Goal: Task Accomplishment & Management: Complete application form

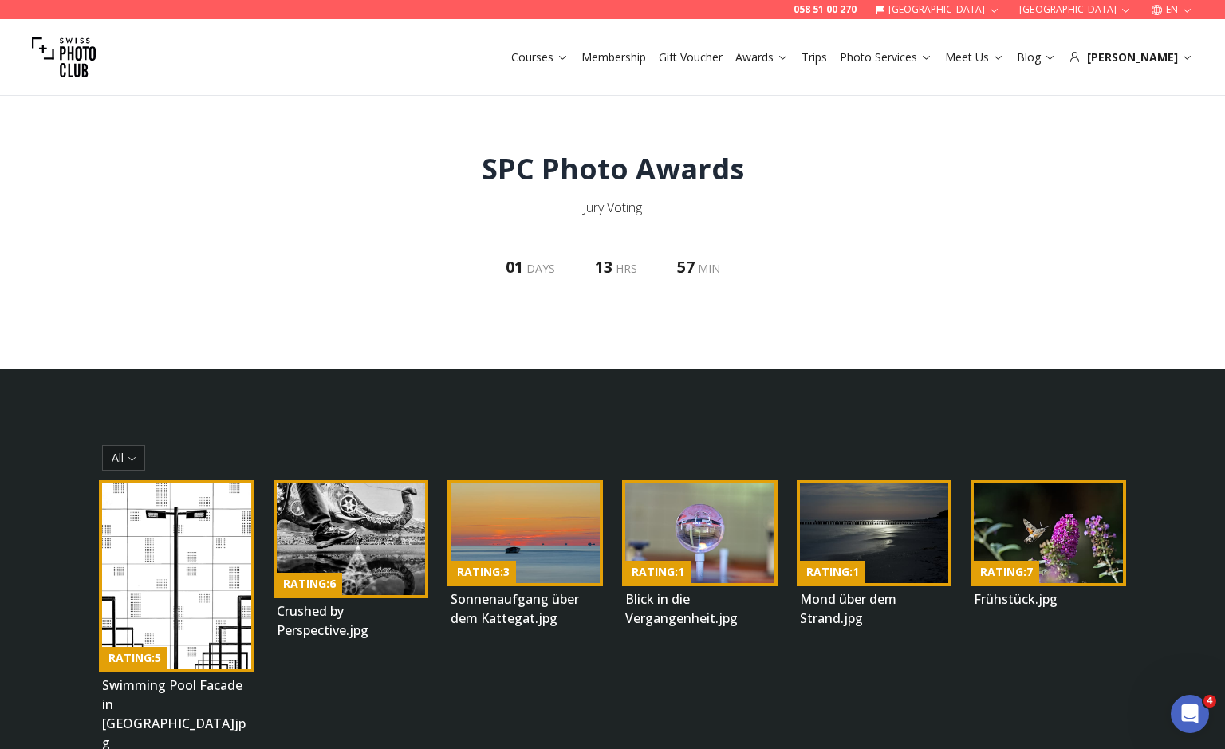
click at [152, 592] on img at bounding box center [176, 576] width 149 height 186
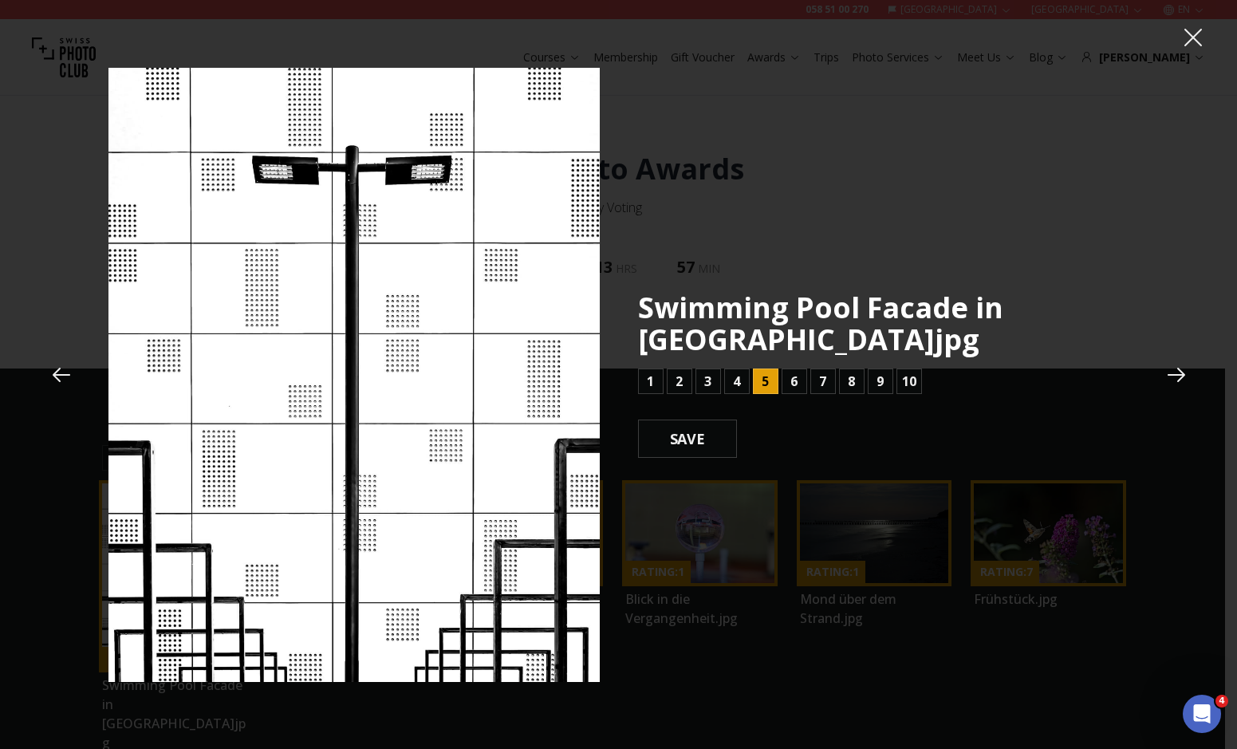
click at [1172, 373] on icon at bounding box center [1177, 375] width 24 height 24
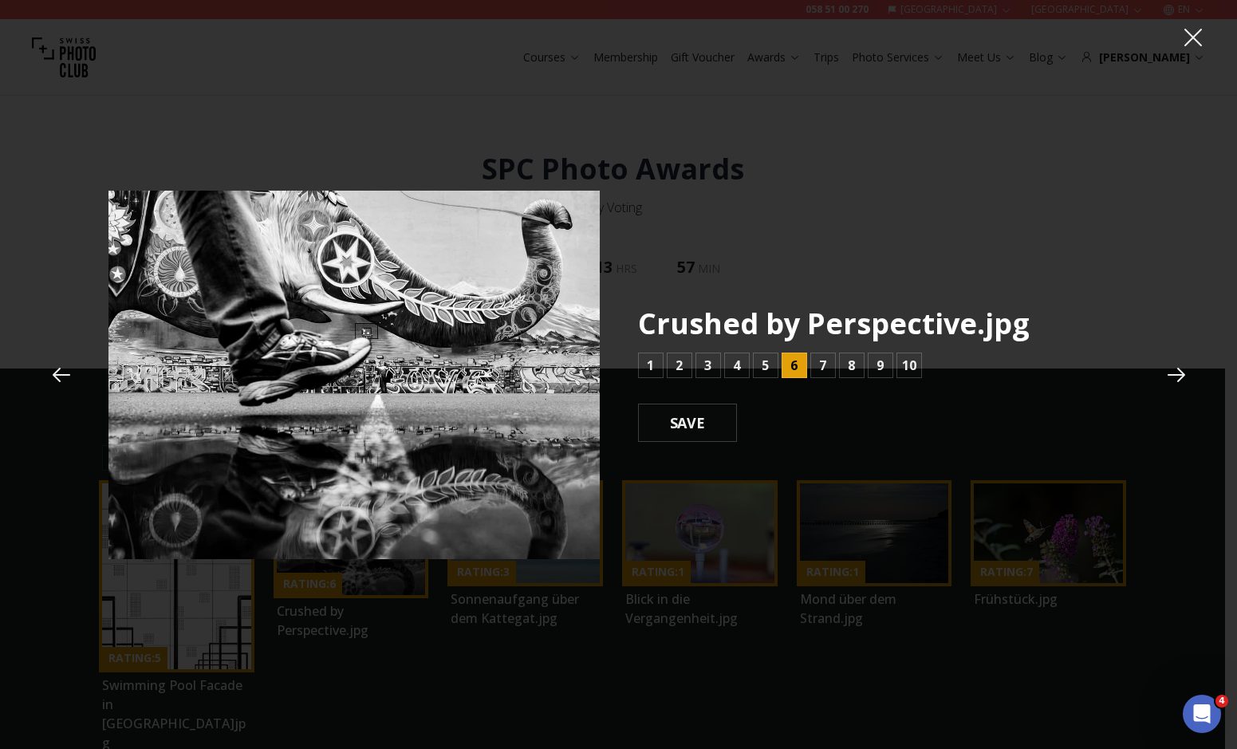
click at [1171, 372] on icon at bounding box center [1177, 375] width 24 height 24
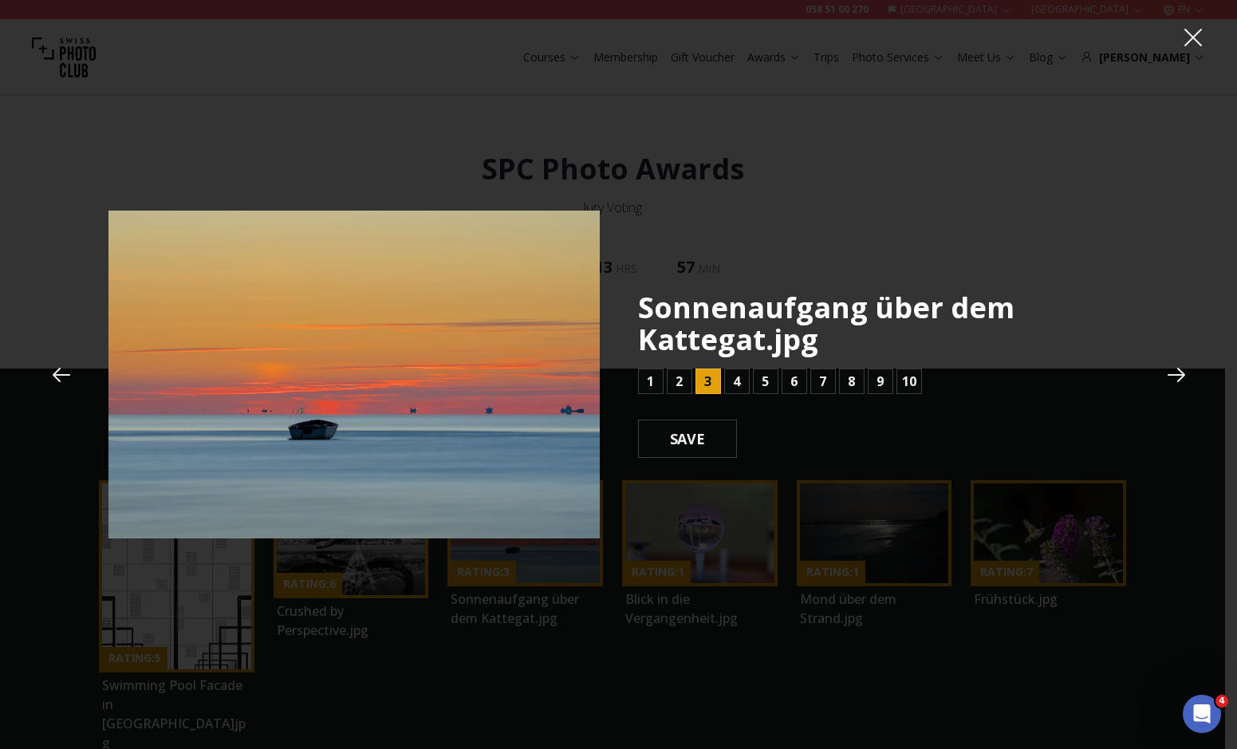
click at [1171, 372] on icon at bounding box center [1177, 375] width 24 height 24
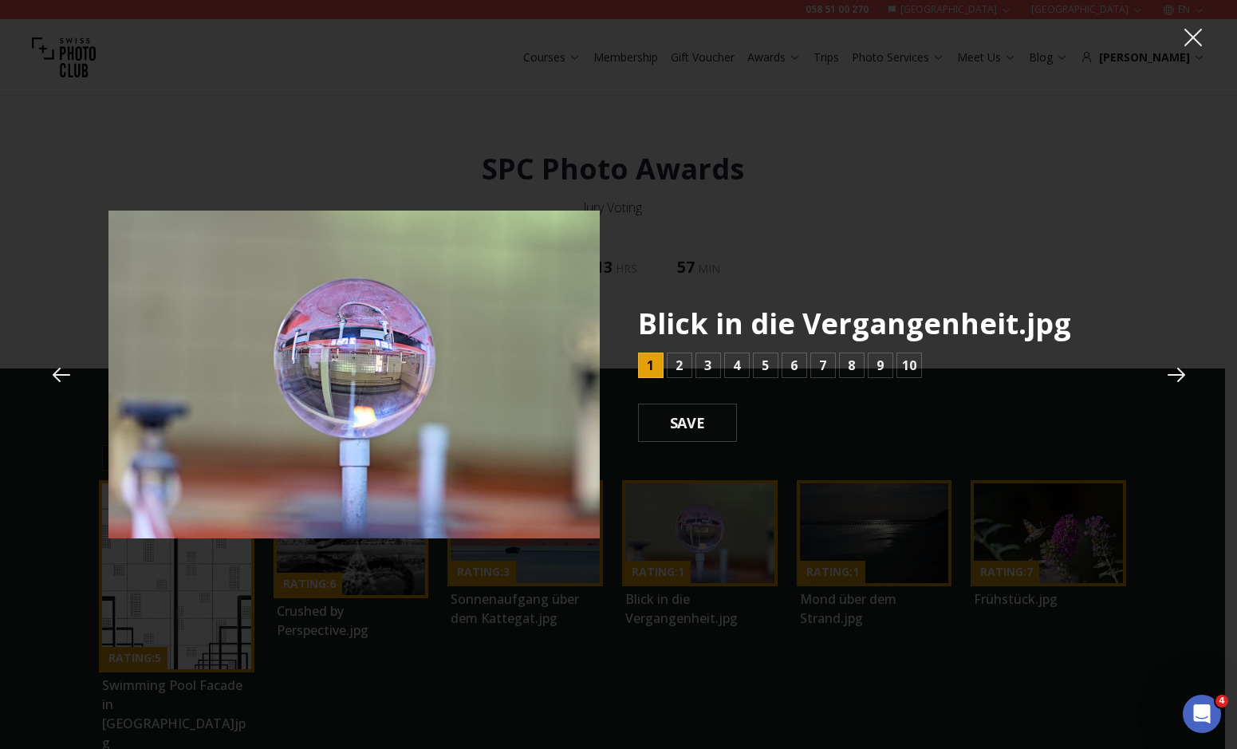
click at [1171, 372] on icon at bounding box center [1177, 375] width 24 height 24
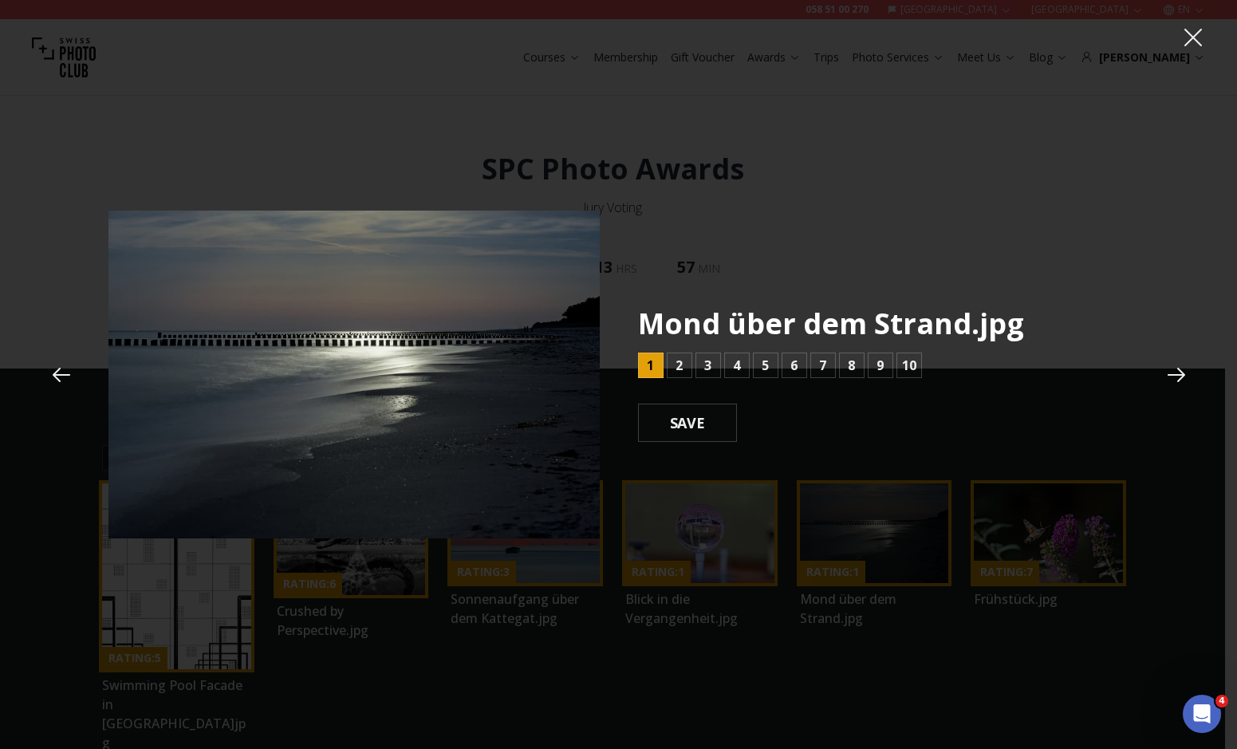
click at [1171, 373] on icon at bounding box center [1177, 375] width 24 height 24
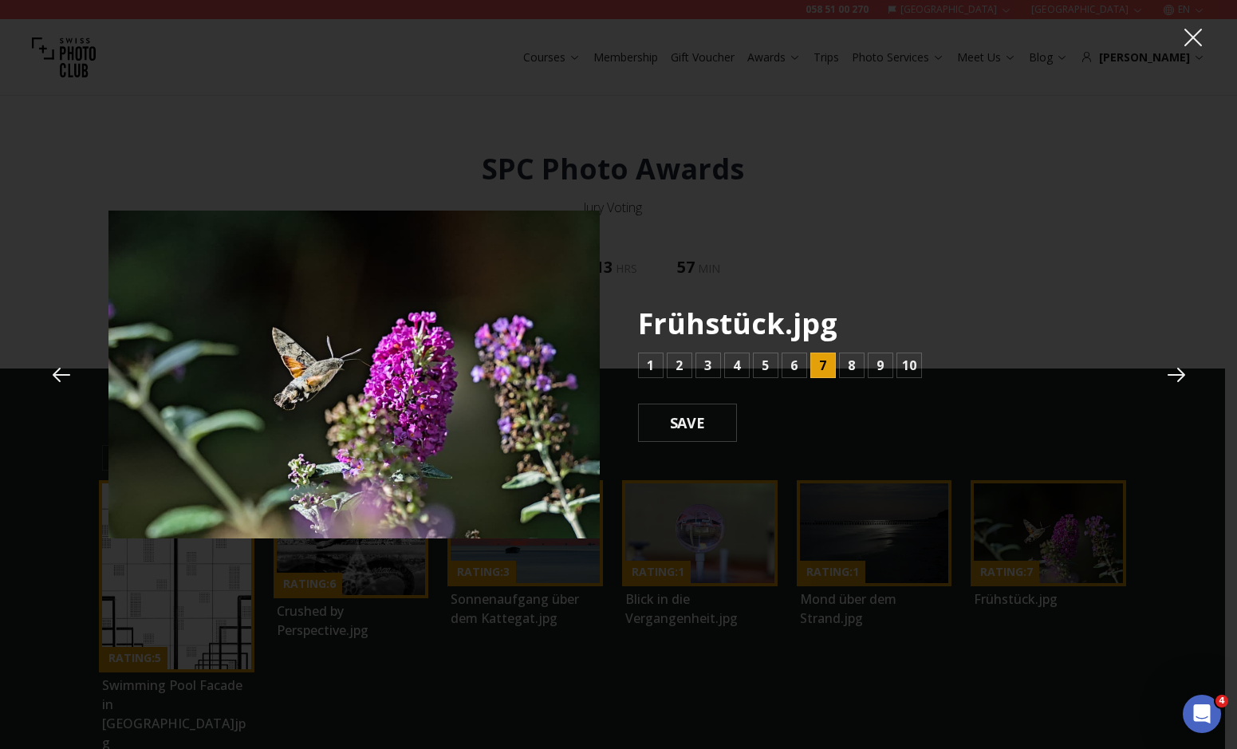
click at [1171, 374] on icon at bounding box center [1177, 375] width 18 height 14
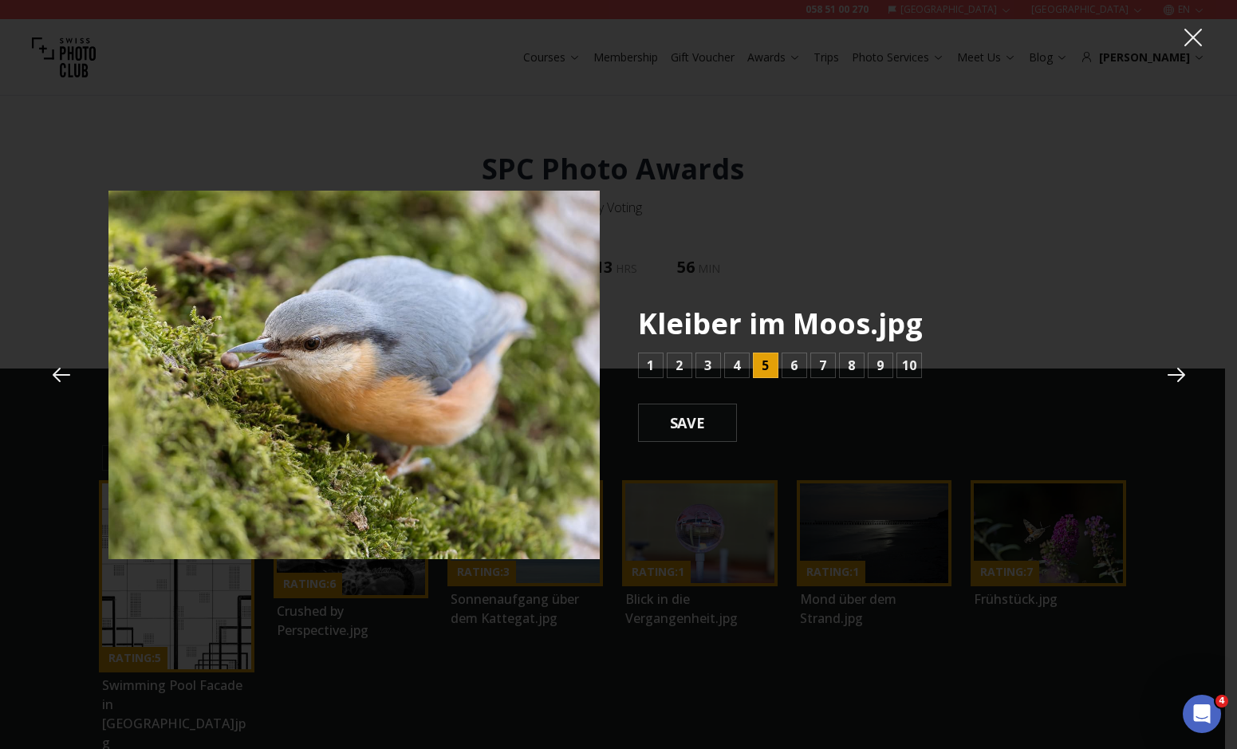
click at [1171, 373] on icon at bounding box center [1177, 375] width 18 height 14
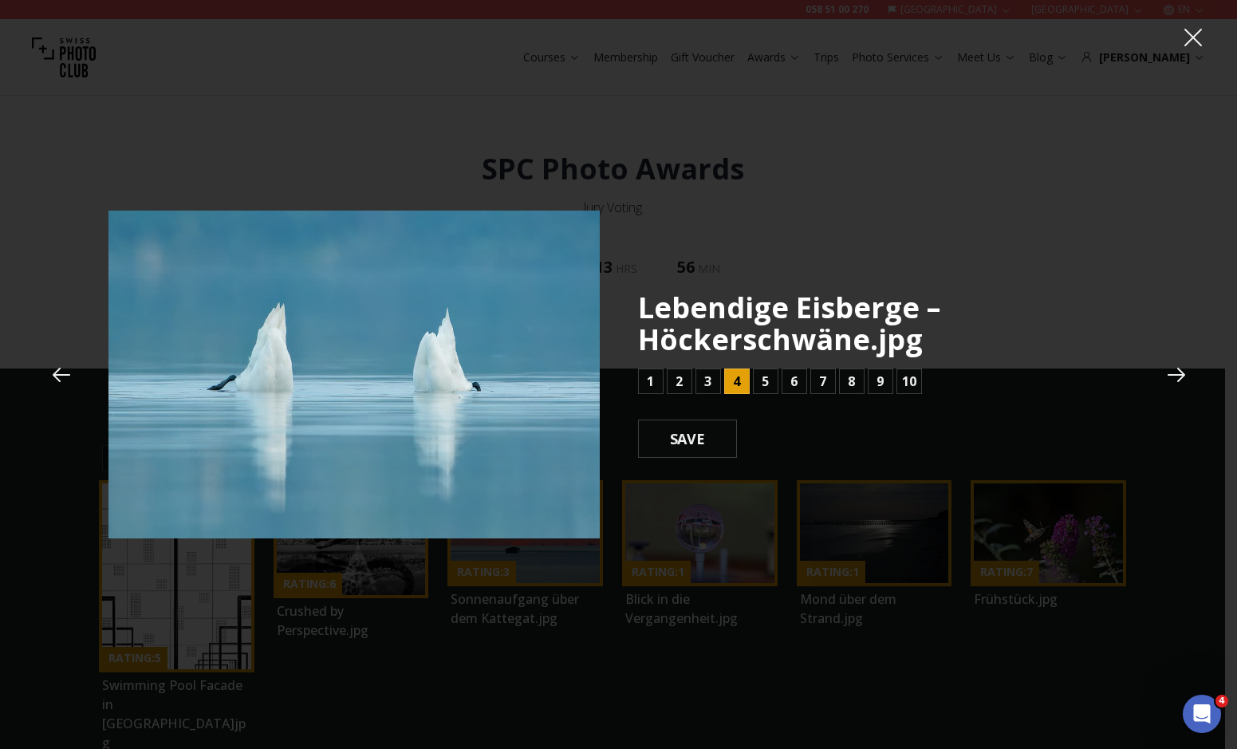
click at [1172, 376] on icon at bounding box center [1177, 375] width 24 height 24
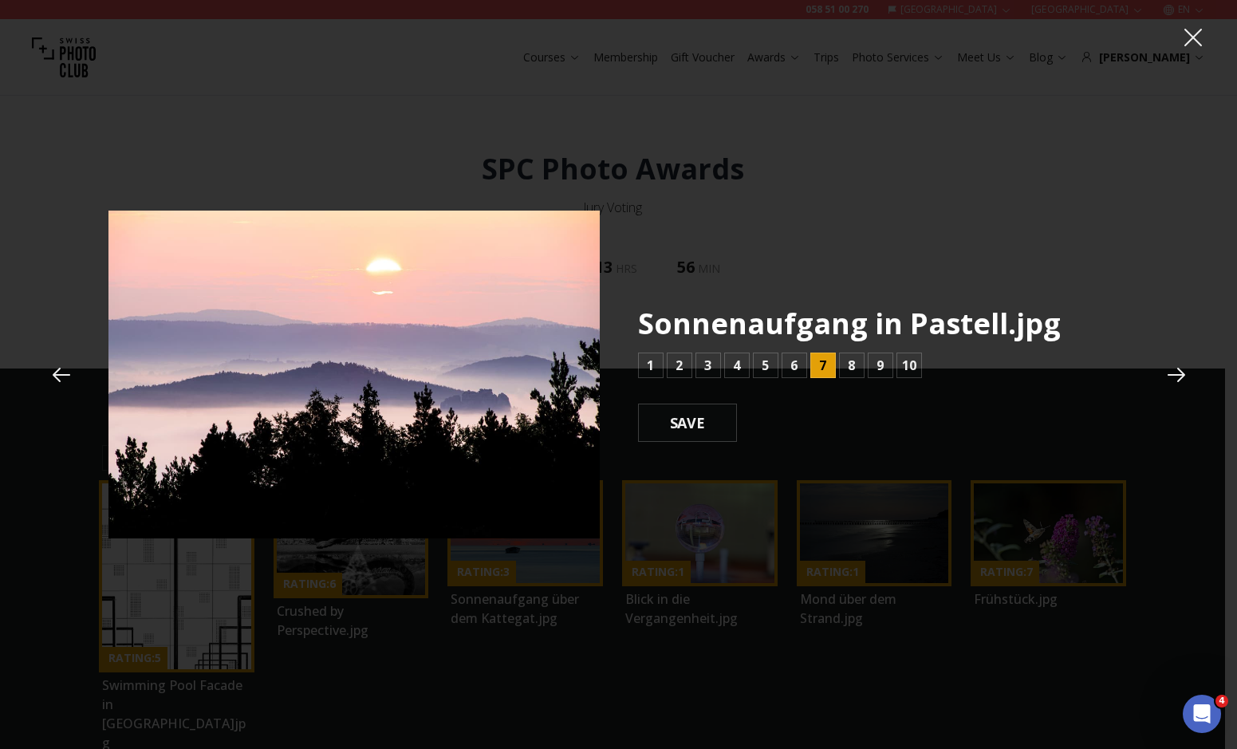
click at [1174, 361] on button at bounding box center [1176, 374] width 43 height 43
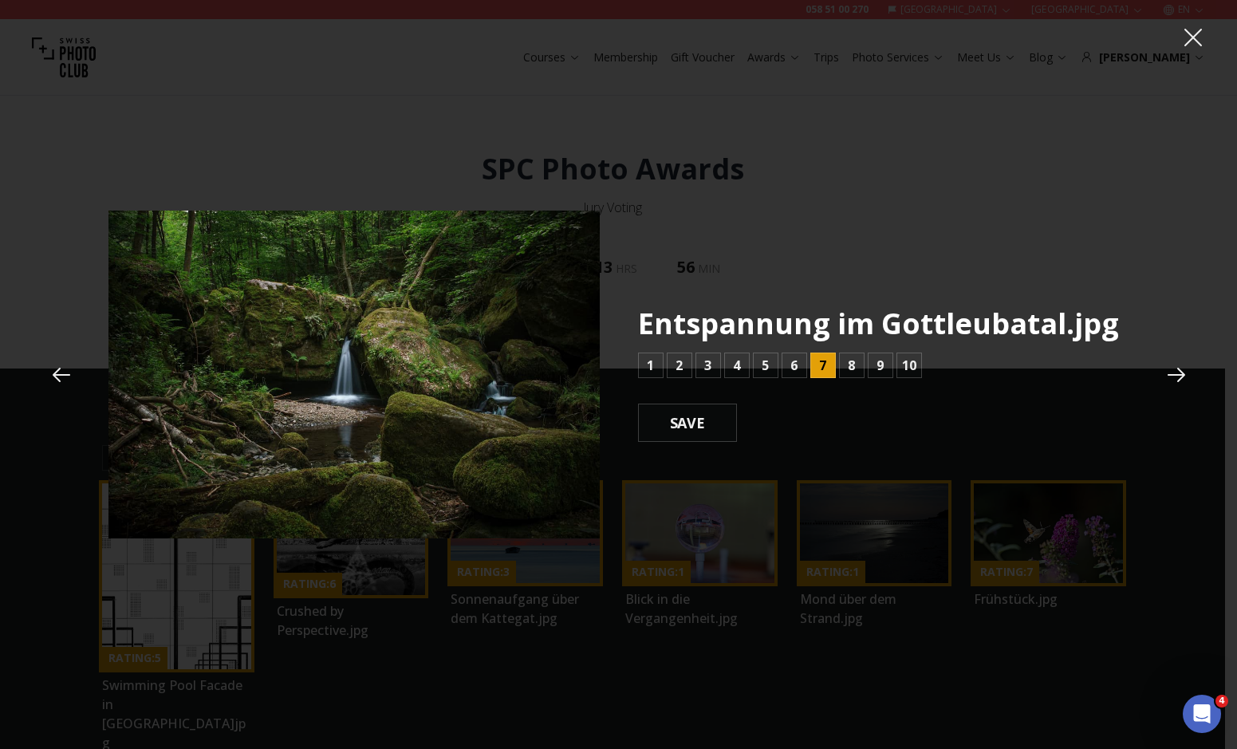
click at [1174, 361] on button at bounding box center [1176, 374] width 43 height 43
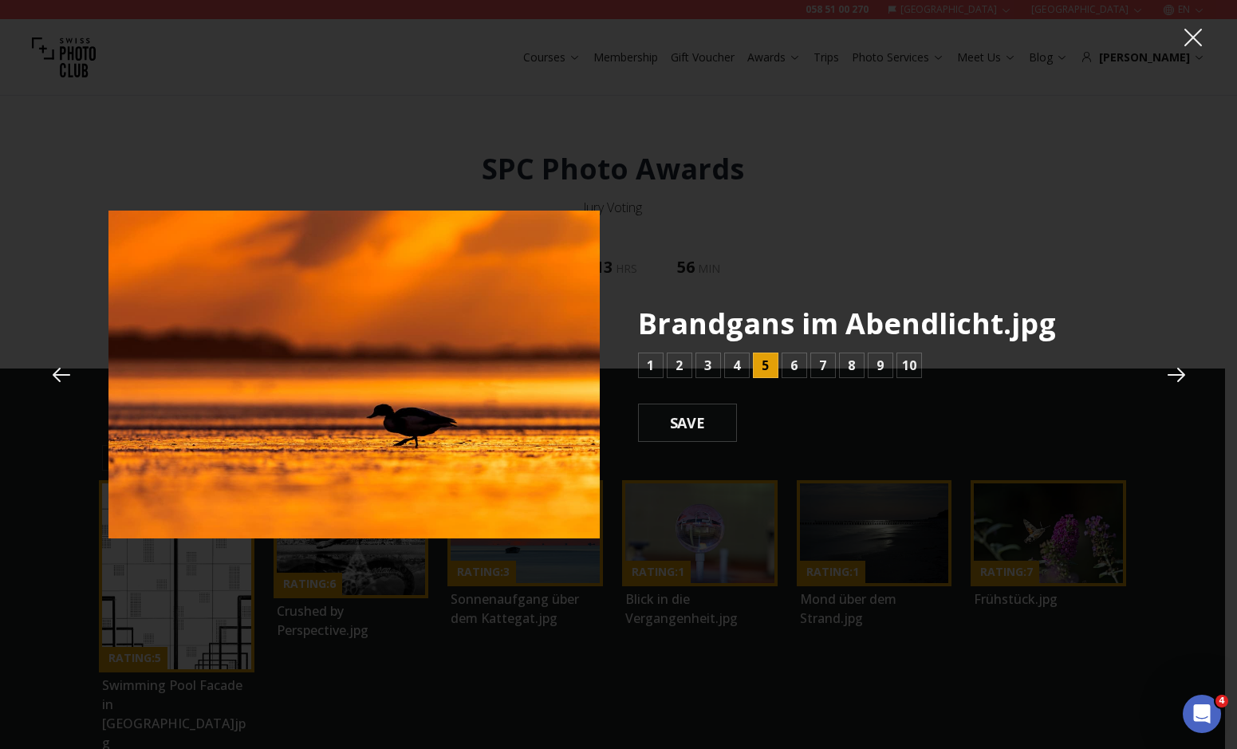
click at [1176, 361] on button at bounding box center [1176, 374] width 43 height 43
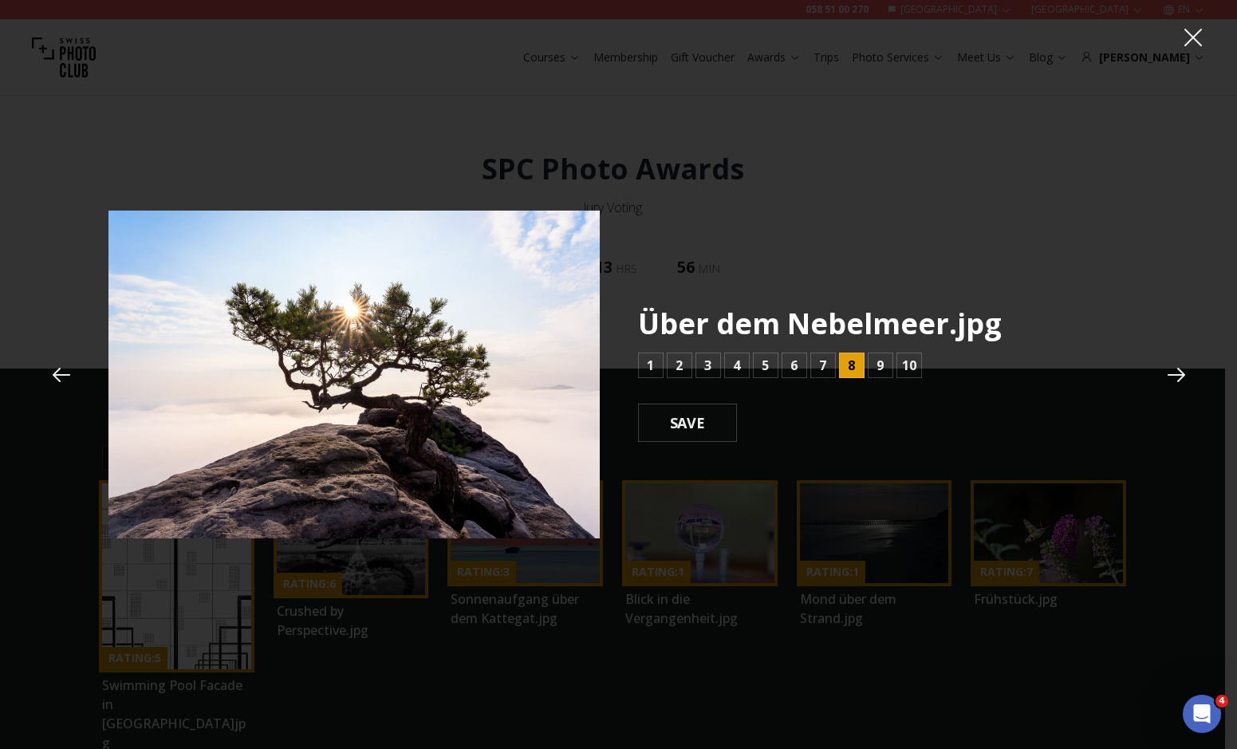
click at [1176, 361] on button at bounding box center [1176, 374] width 43 height 43
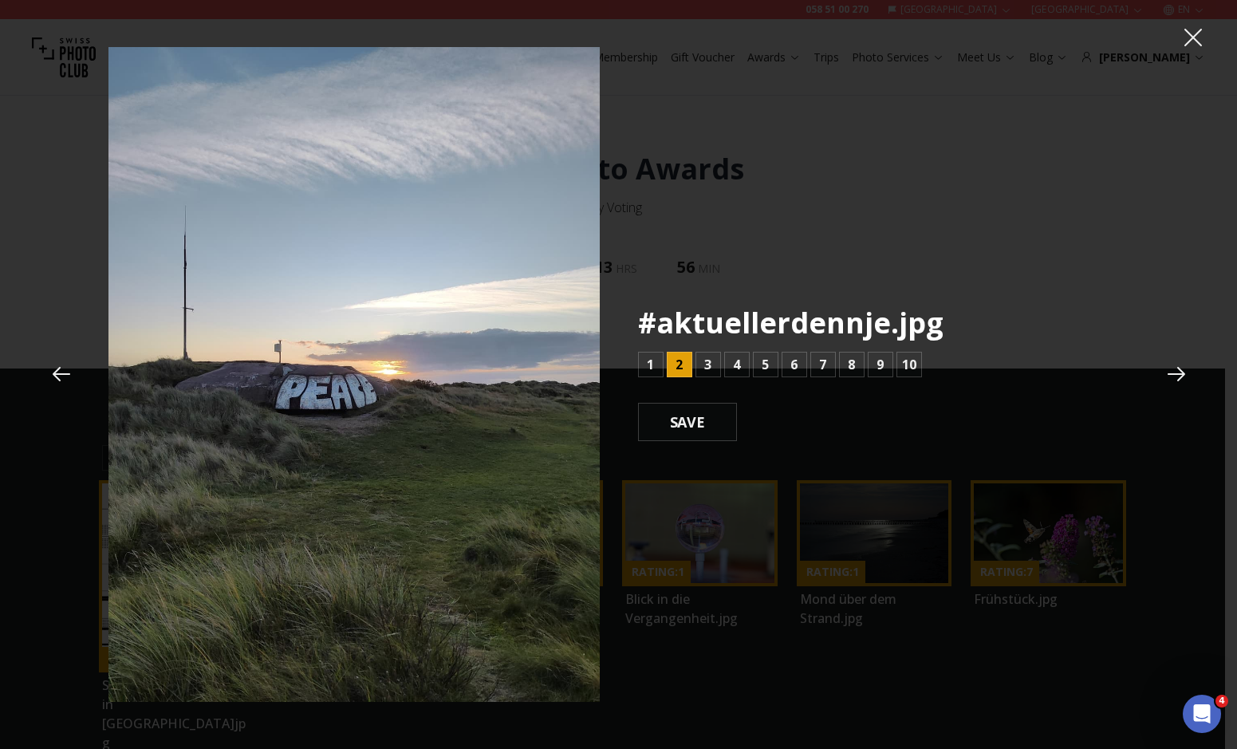
click at [1176, 361] on button at bounding box center [1176, 374] width 43 height 43
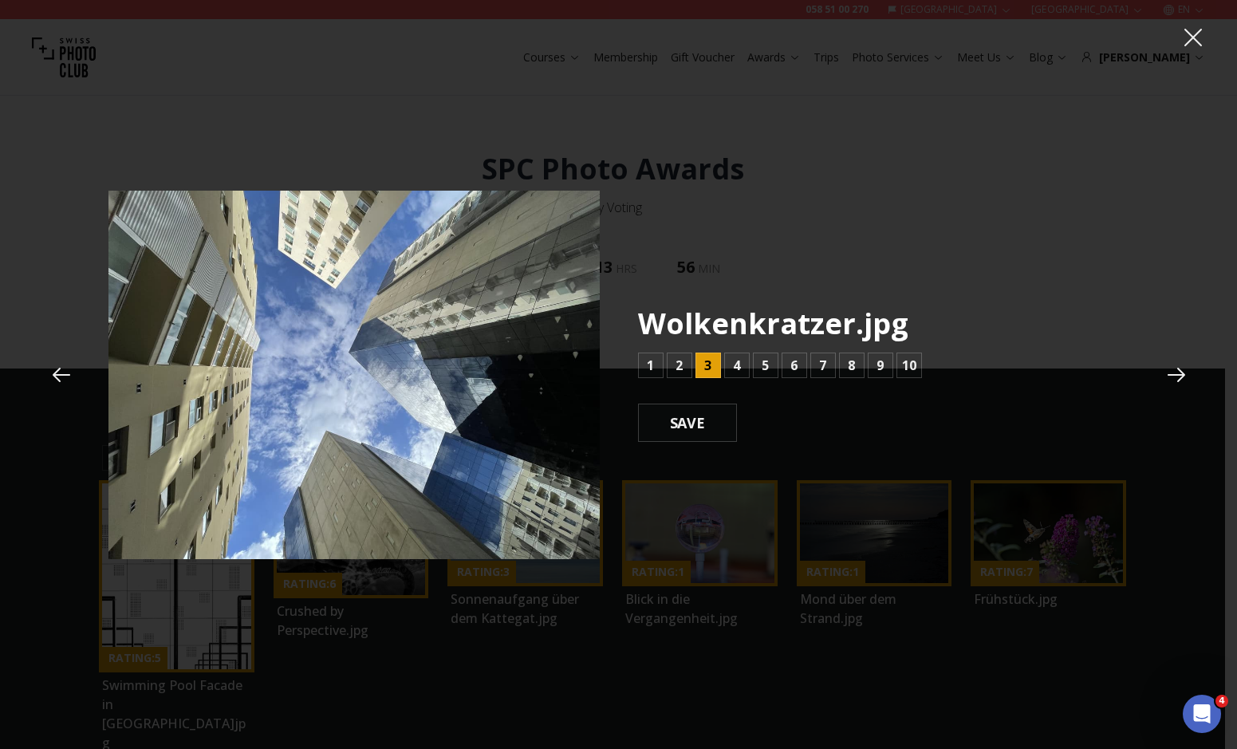
click at [1176, 361] on button at bounding box center [1176, 374] width 43 height 43
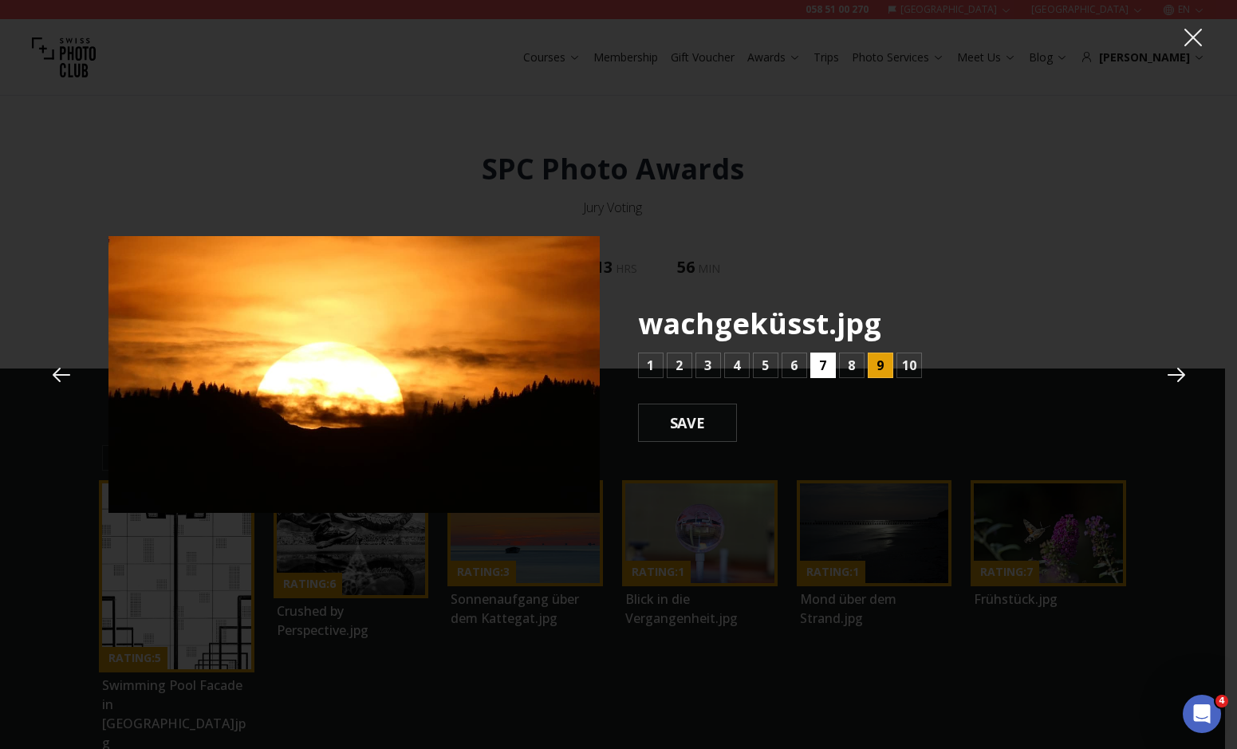
click at [820, 365] on b "7" at bounding box center [822, 365] width 7 height 19
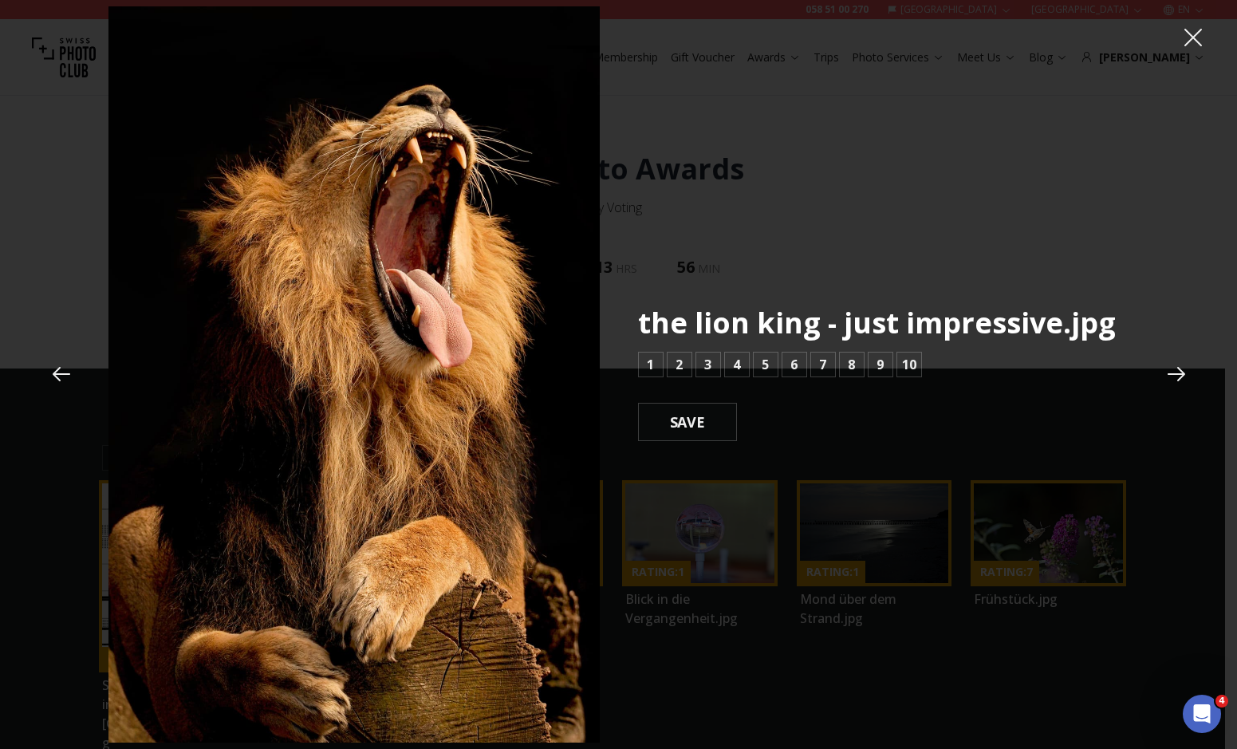
click at [1196, 33] on icon at bounding box center [1193, 38] width 18 height 18
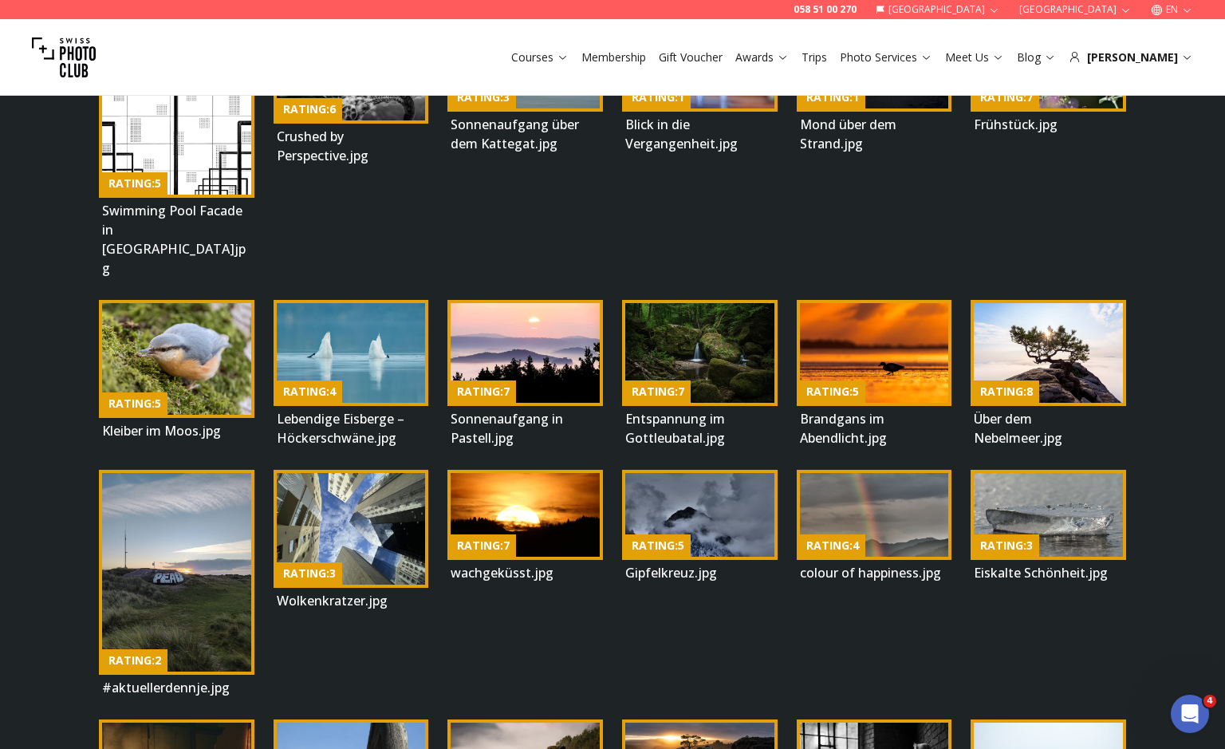
scroll to position [471, 0]
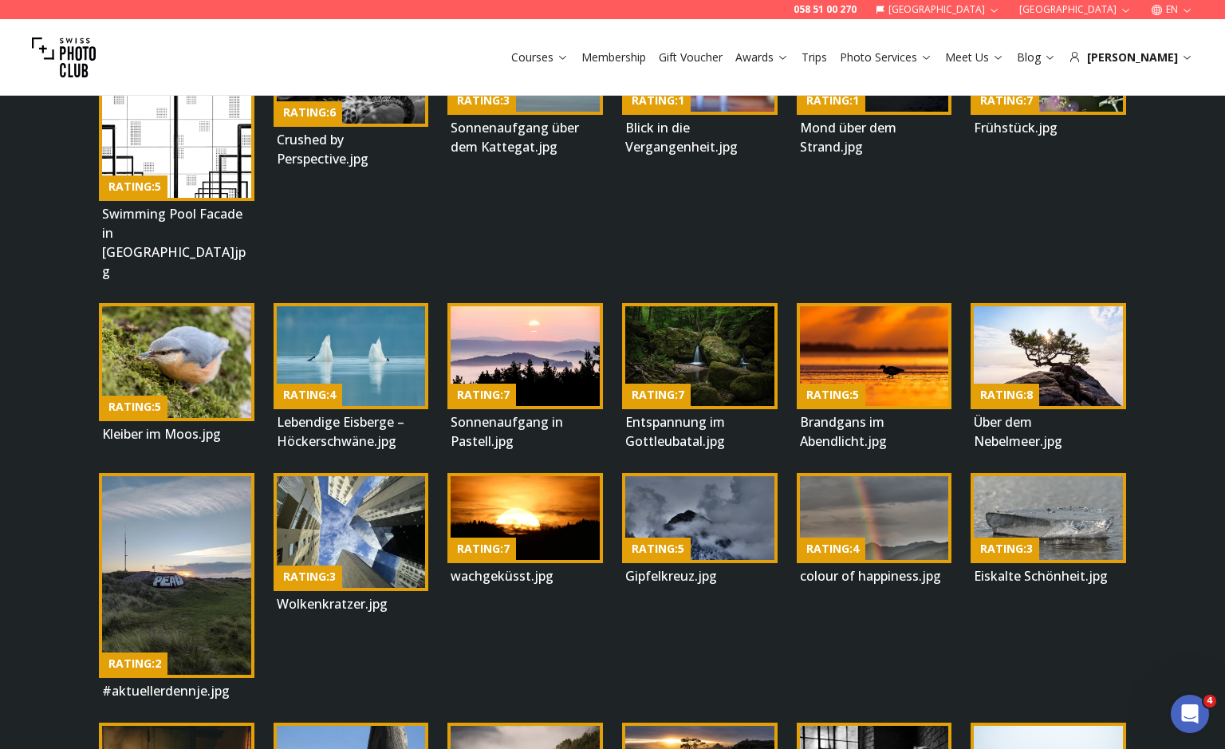
click at [719, 476] on img at bounding box center [699, 518] width 149 height 84
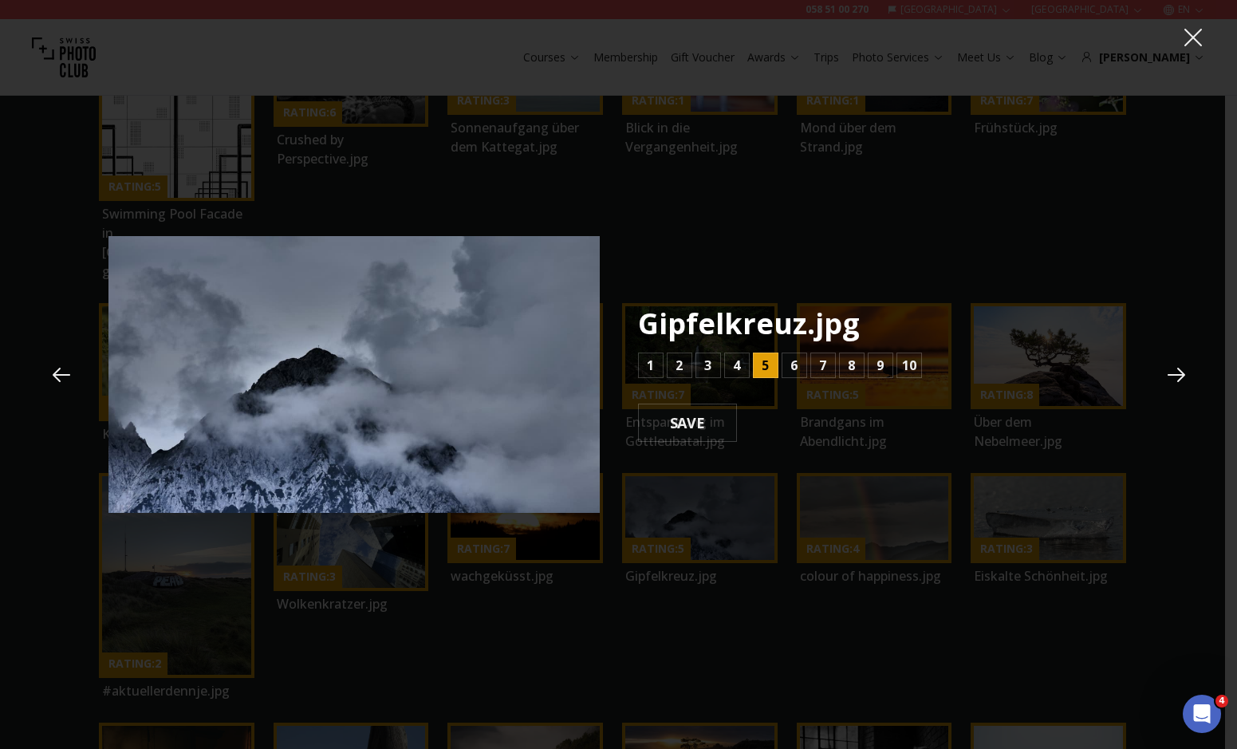
click at [1157, 359] on button at bounding box center [1176, 374] width 43 height 43
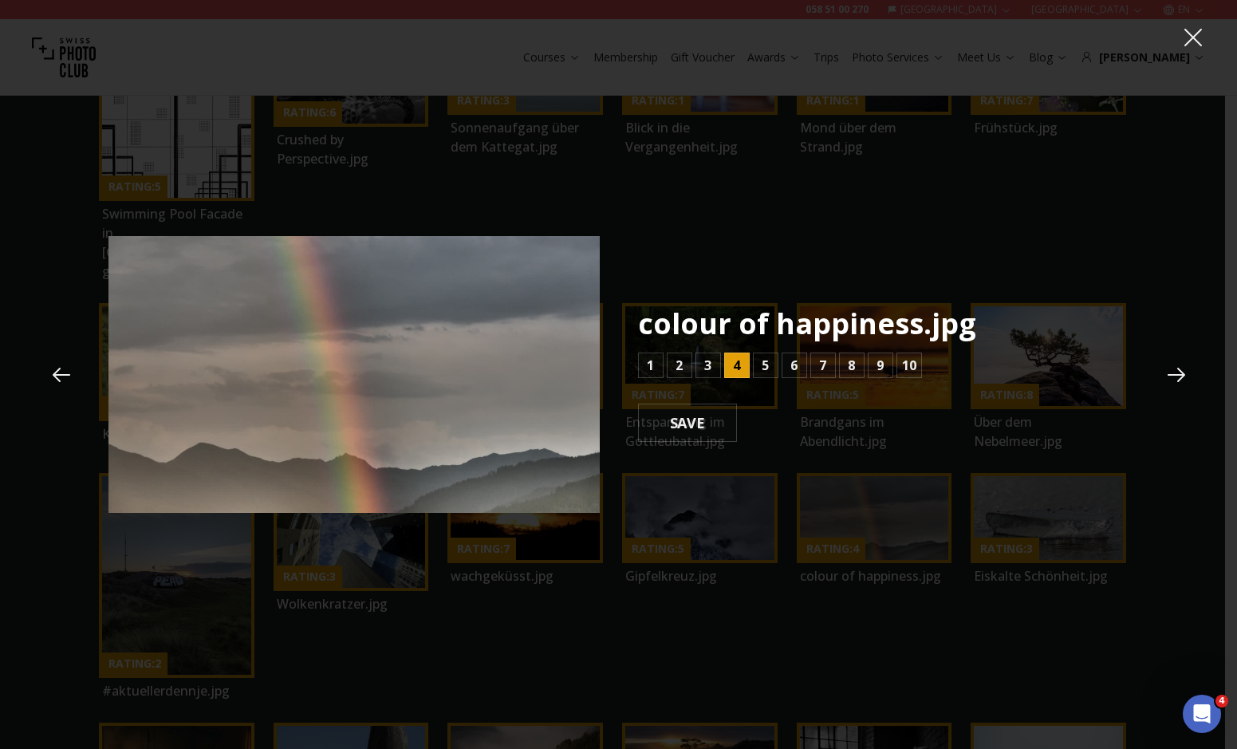
click at [1157, 359] on button at bounding box center [1176, 374] width 43 height 43
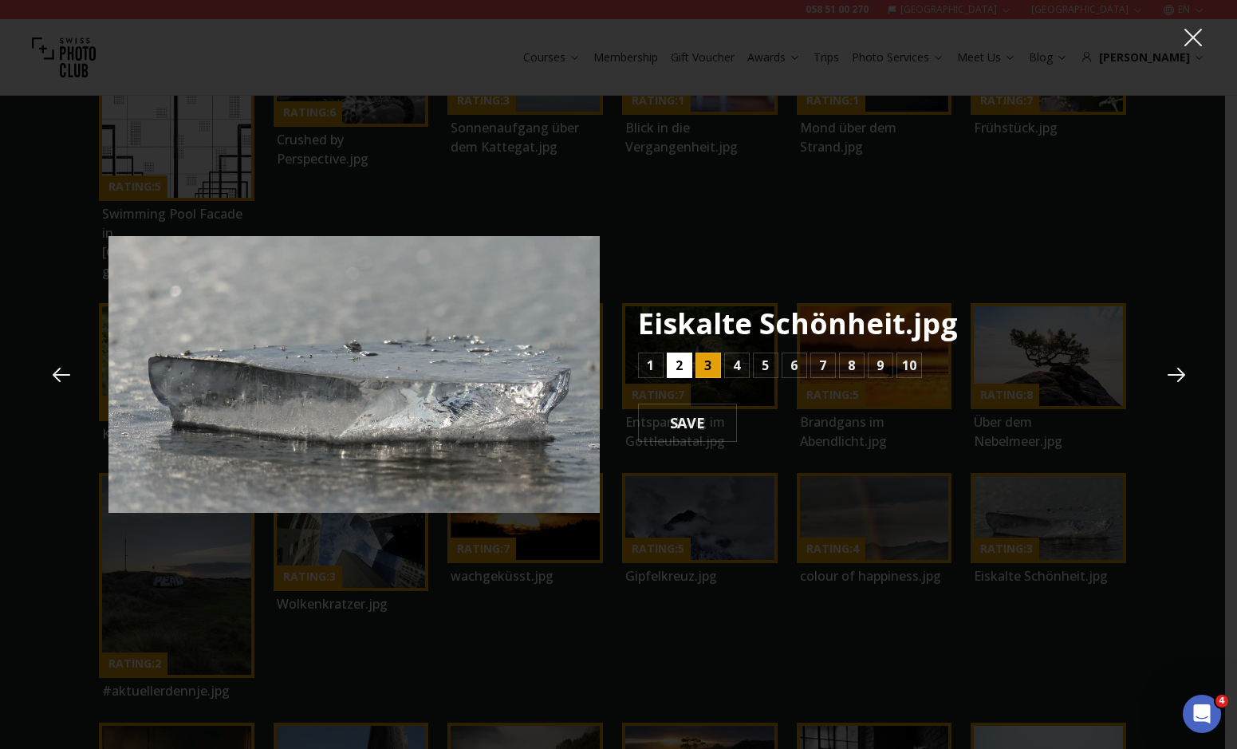
click at [683, 363] on button "2" at bounding box center [680, 366] width 26 height 26
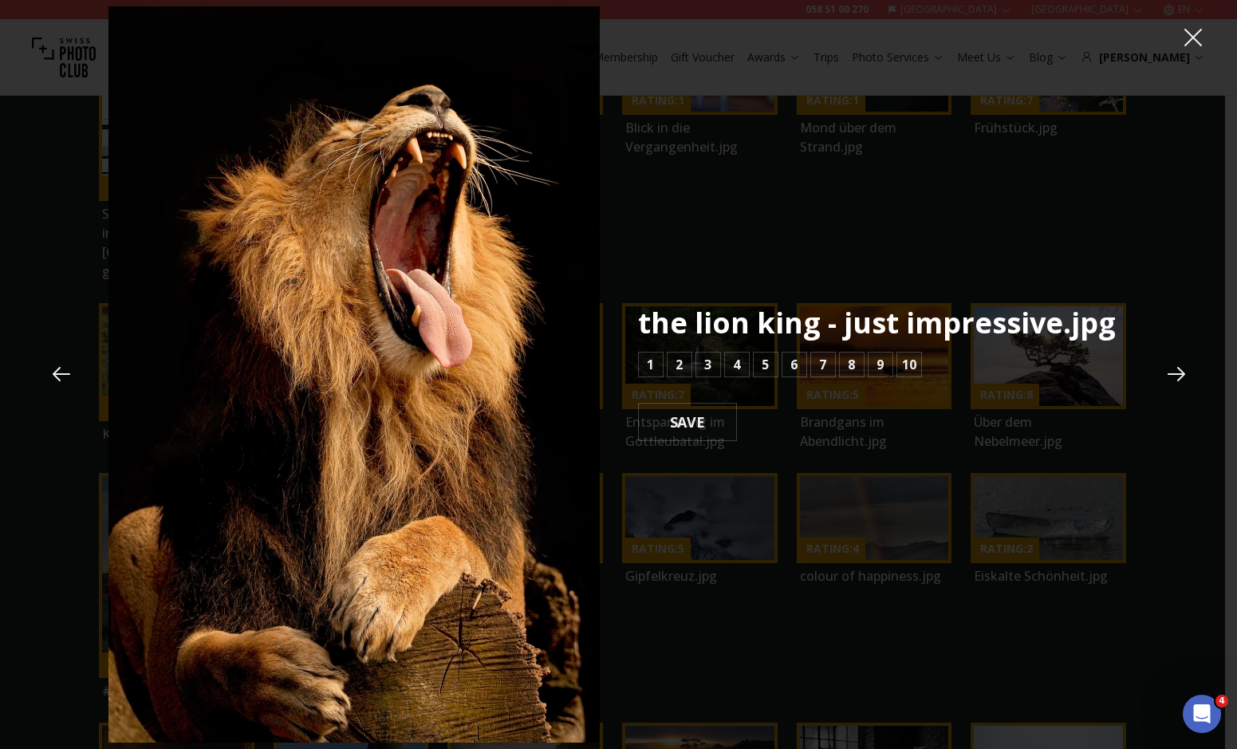
click at [1180, 37] on button at bounding box center [1193, 37] width 37 height 37
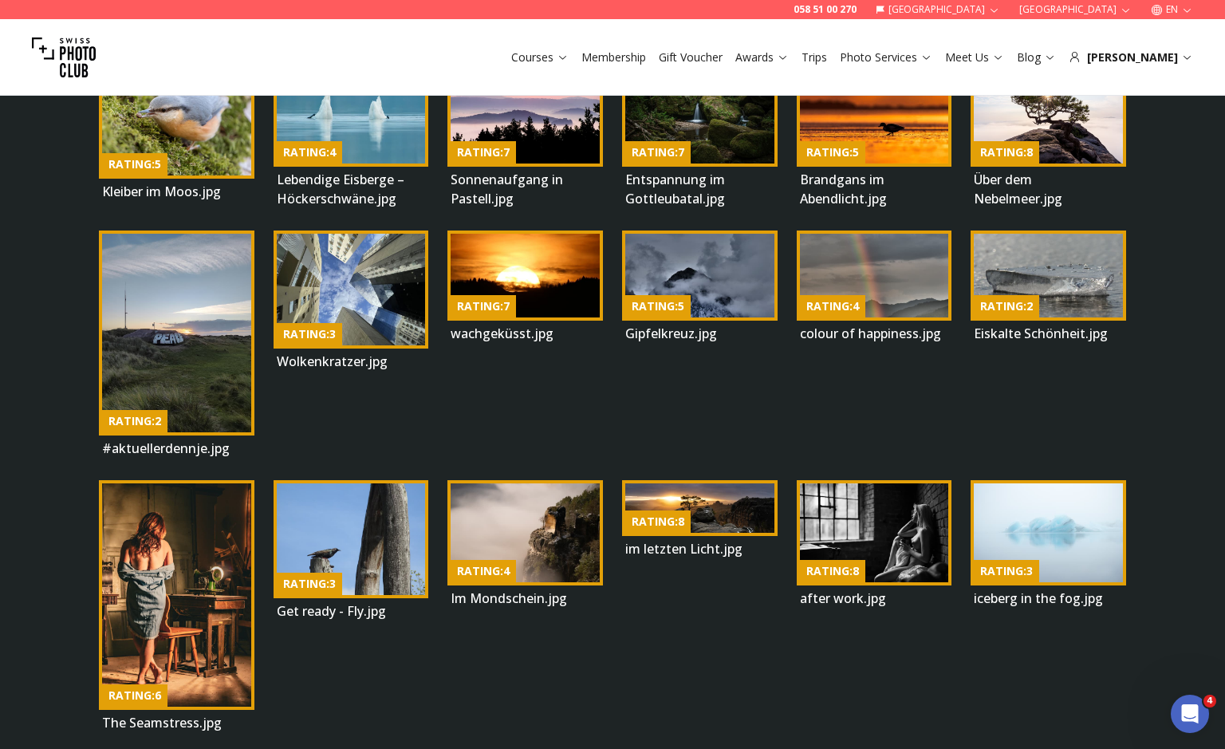
scroll to position [713, 0]
click at [199, 484] on img at bounding box center [176, 595] width 149 height 223
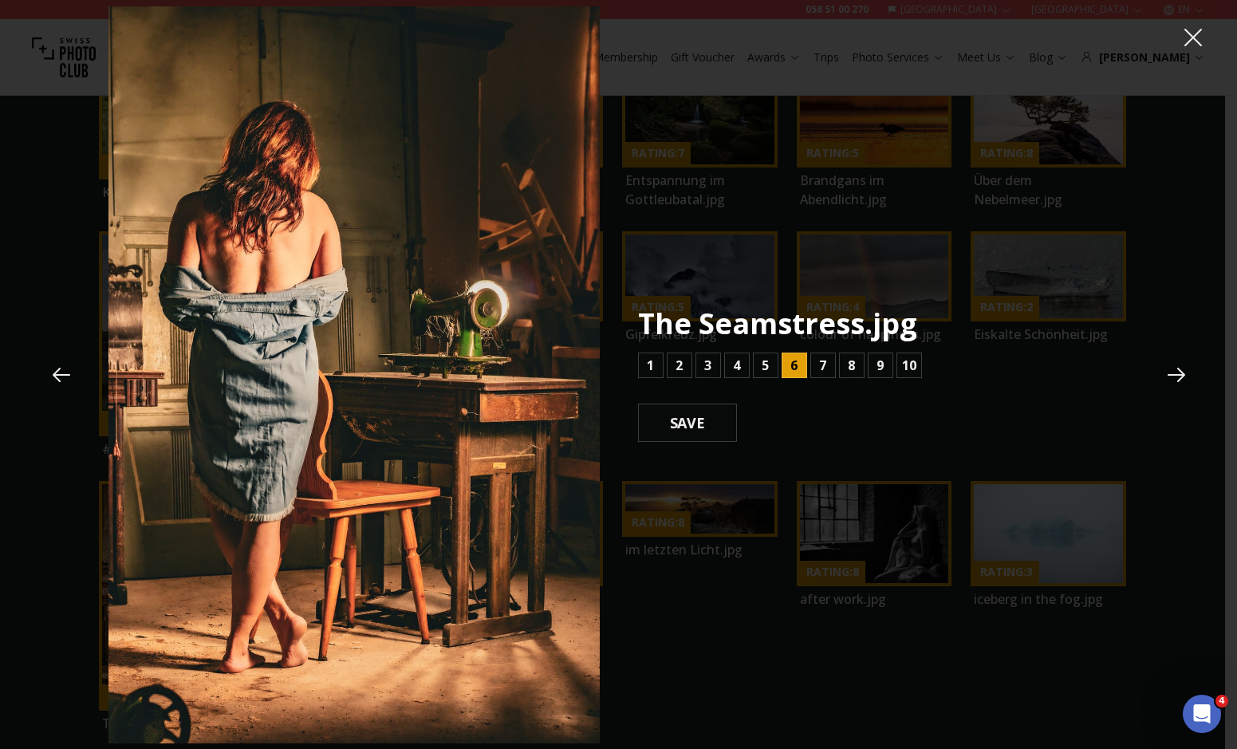
click at [1167, 371] on icon at bounding box center [1177, 375] width 24 height 24
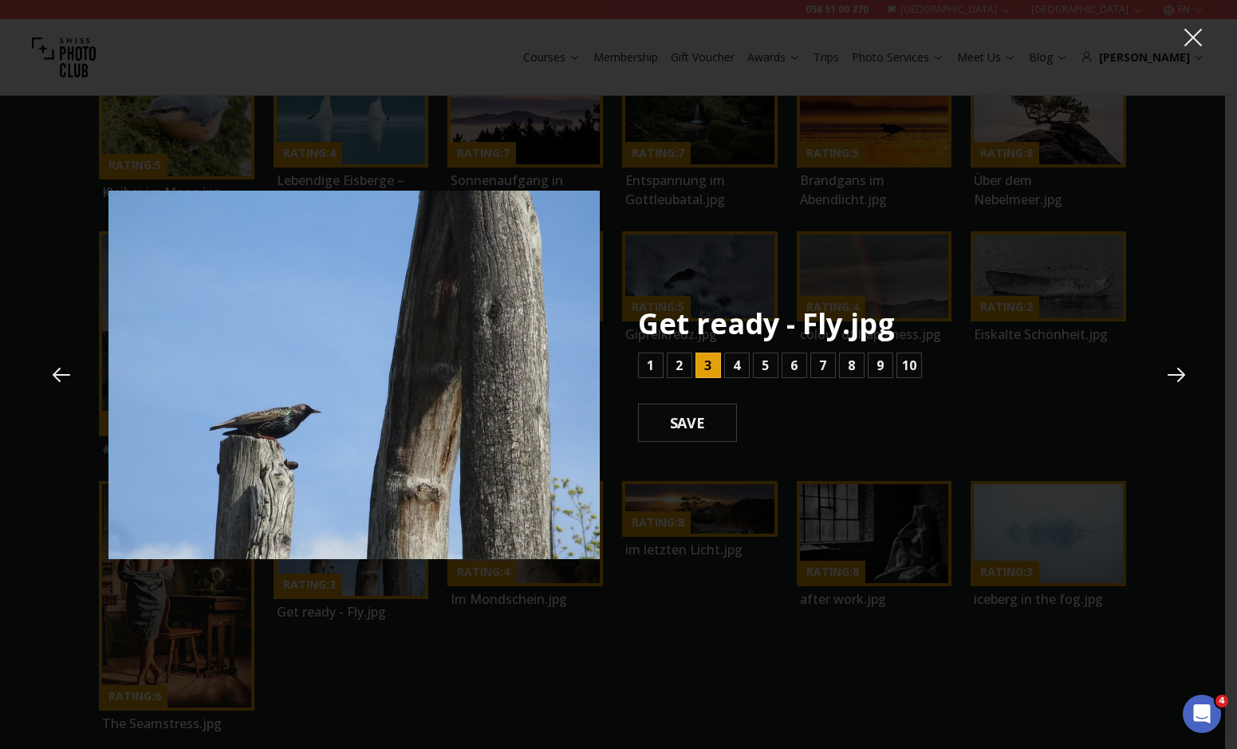
click at [1167, 370] on icon at bounding box center [1177, 375] width 24 height 24
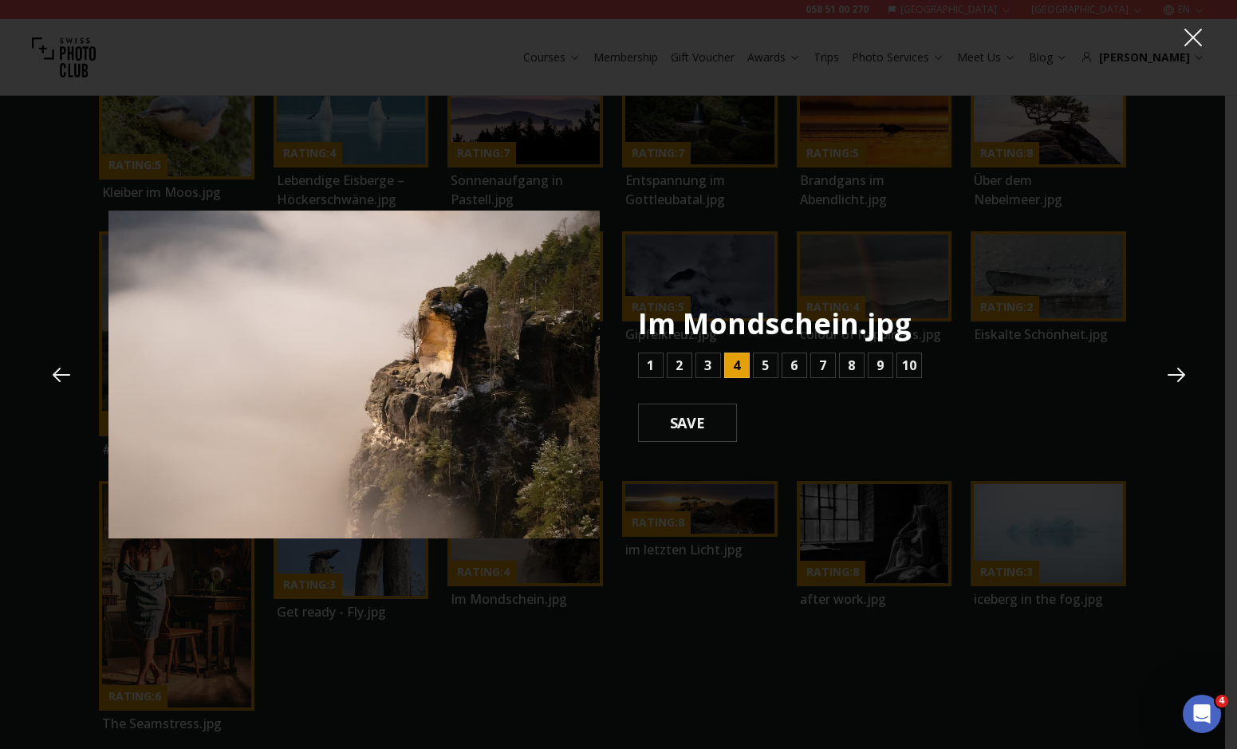
click at [1177, 366] on icon at bounding box center [1177, 375] width 24 height 24
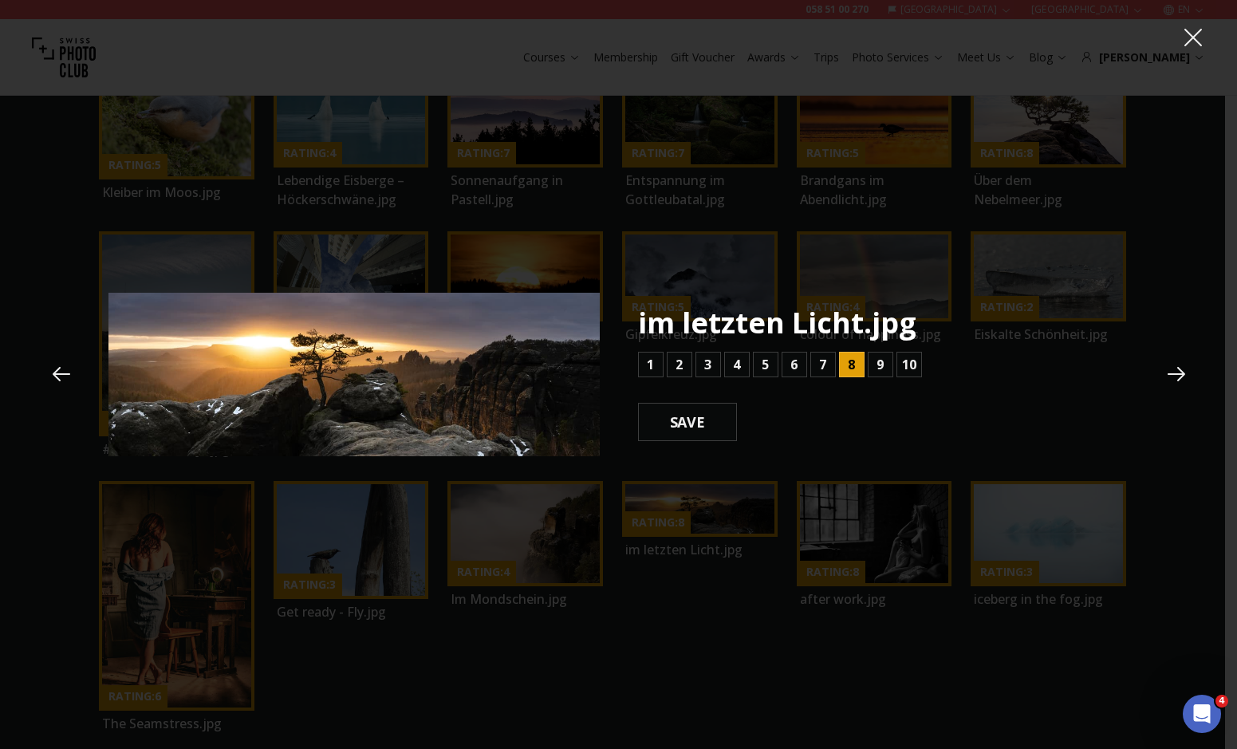
click at [1177, 365] on icon at bounding box center [1177, 374] width 24 height 24
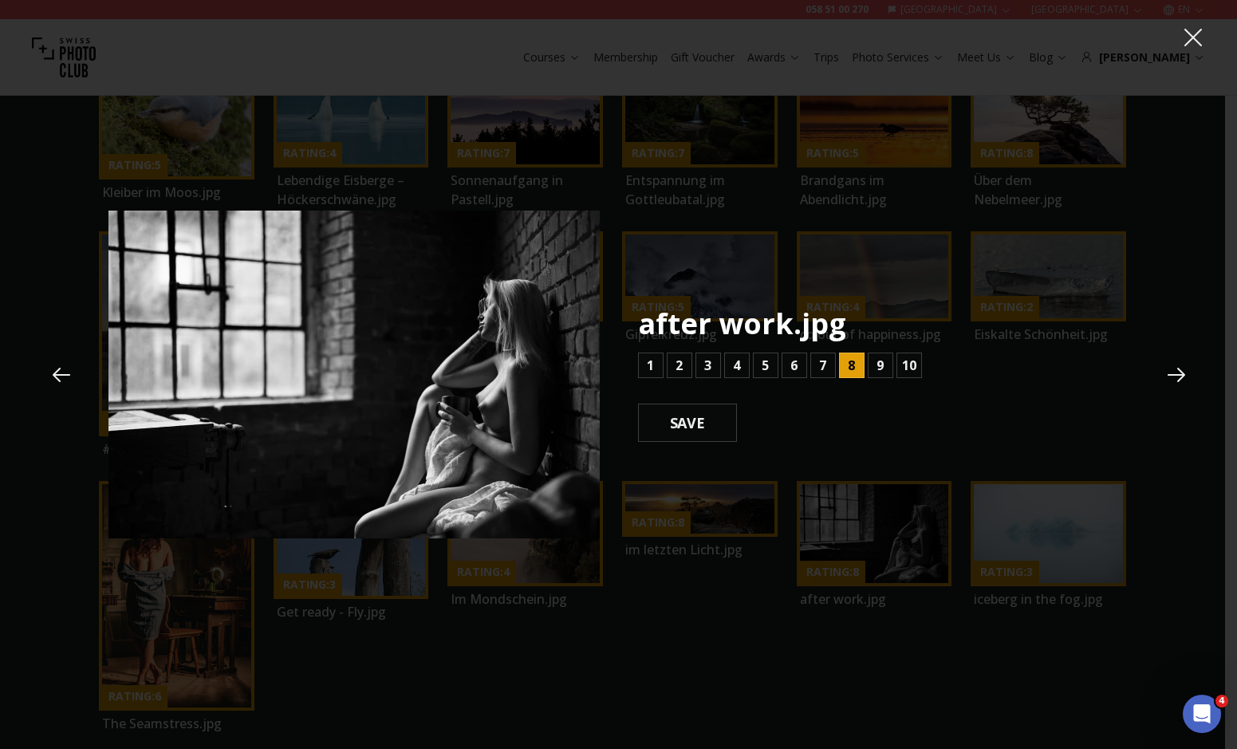
click at [1166, 378] on icon at bounding box center [1177, 375] width 24 height 24
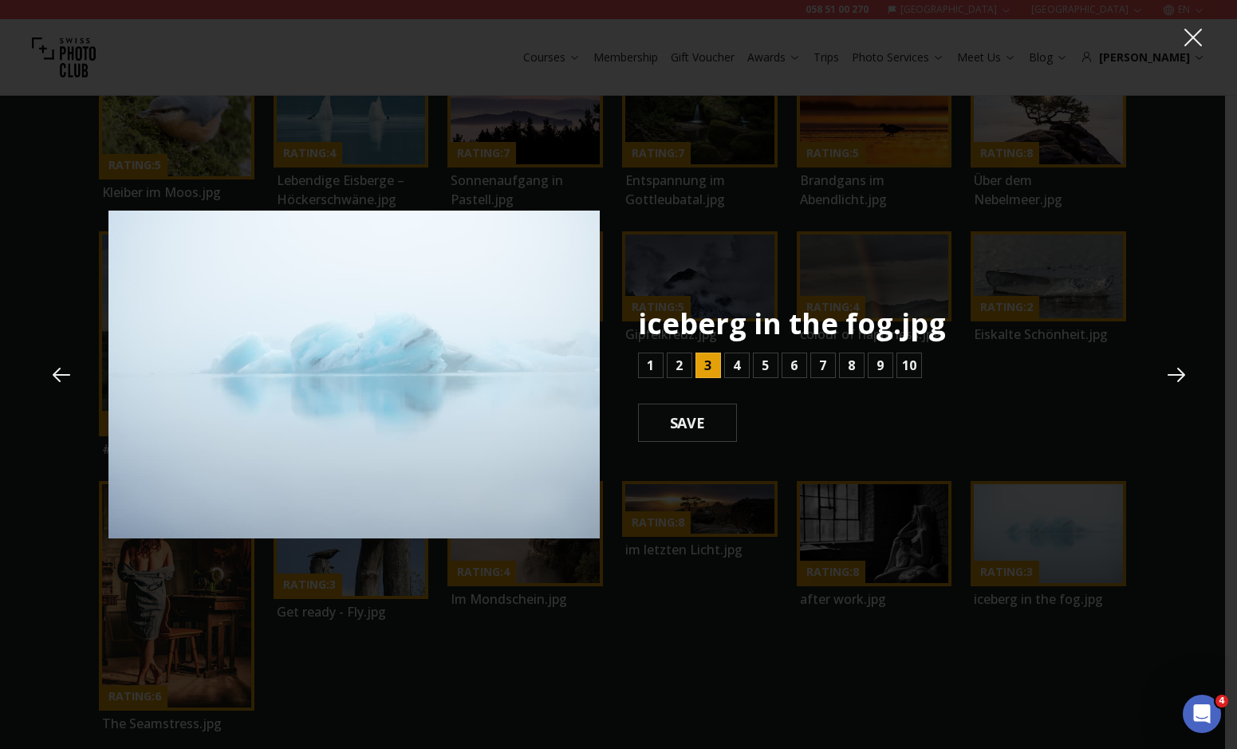
click at [1166, 378] on icon at bounding box center [1177, 375] width 24 height 24
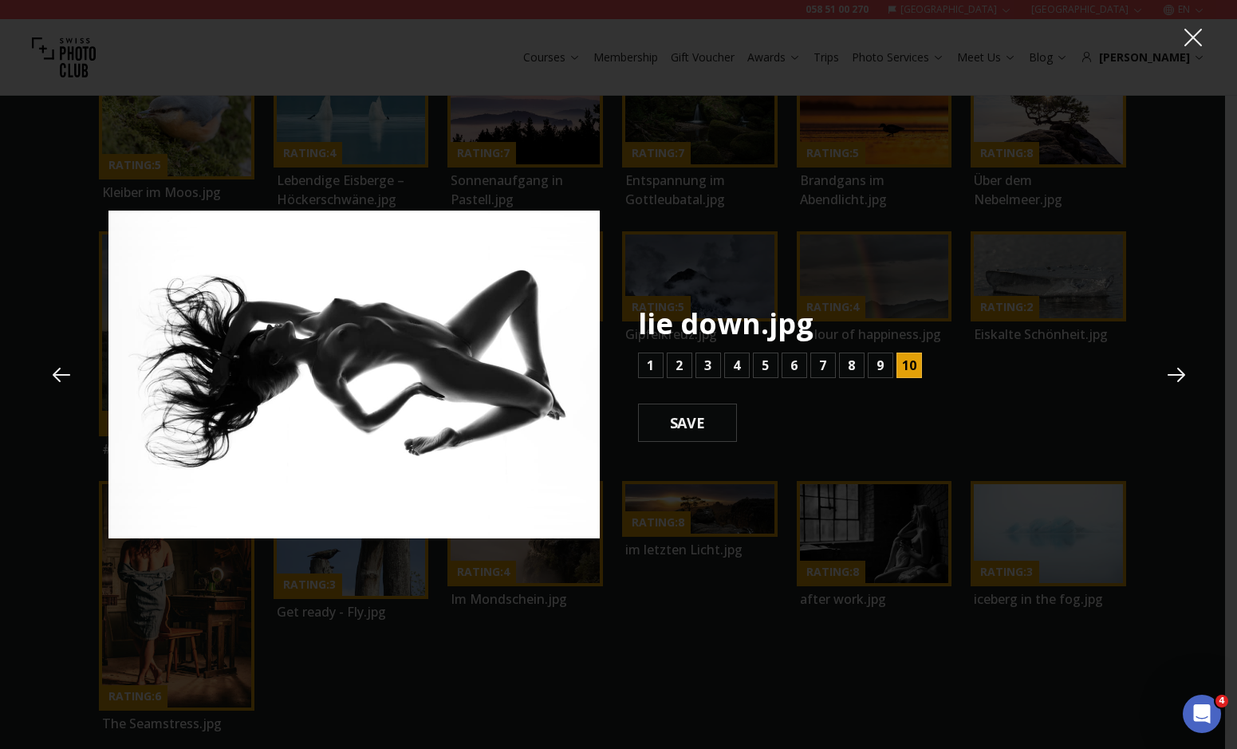
click at [1170, 375] on icon at bounding box center [1177, 375] width 18 height 14
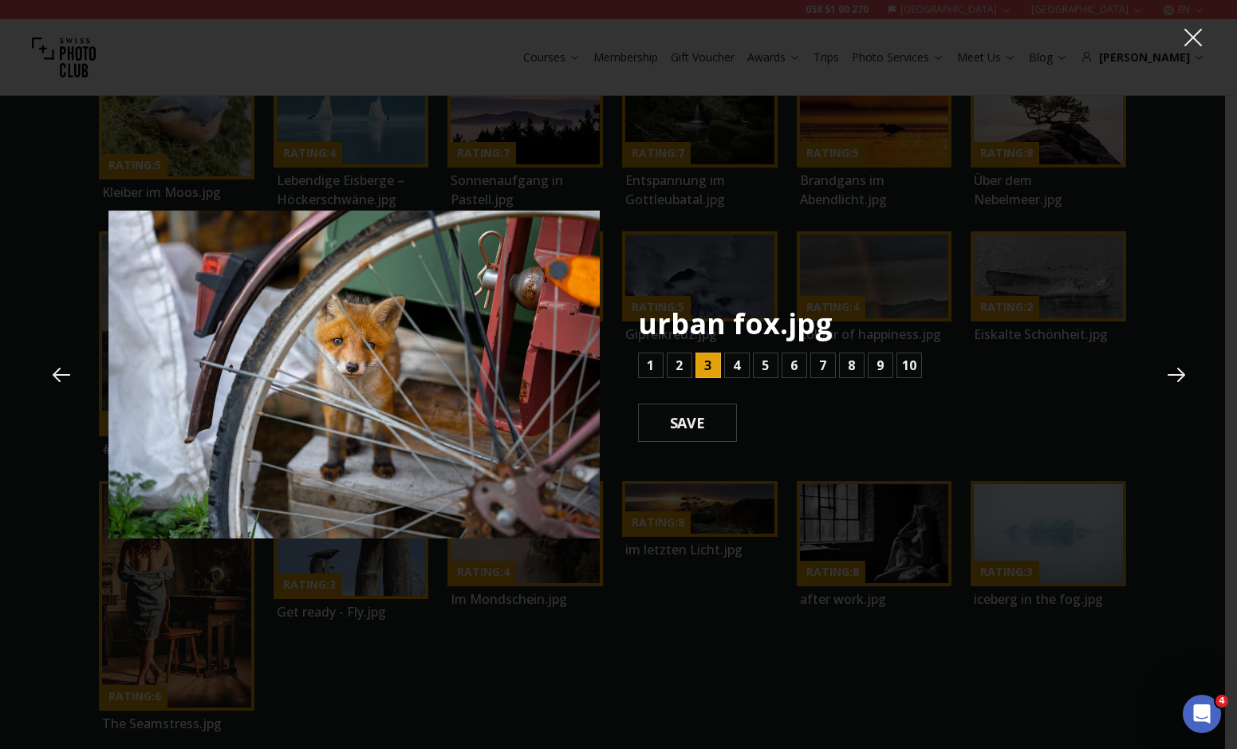
click at [1170, 375] on icon at bounding box center [1177, 375] width 18 height 14
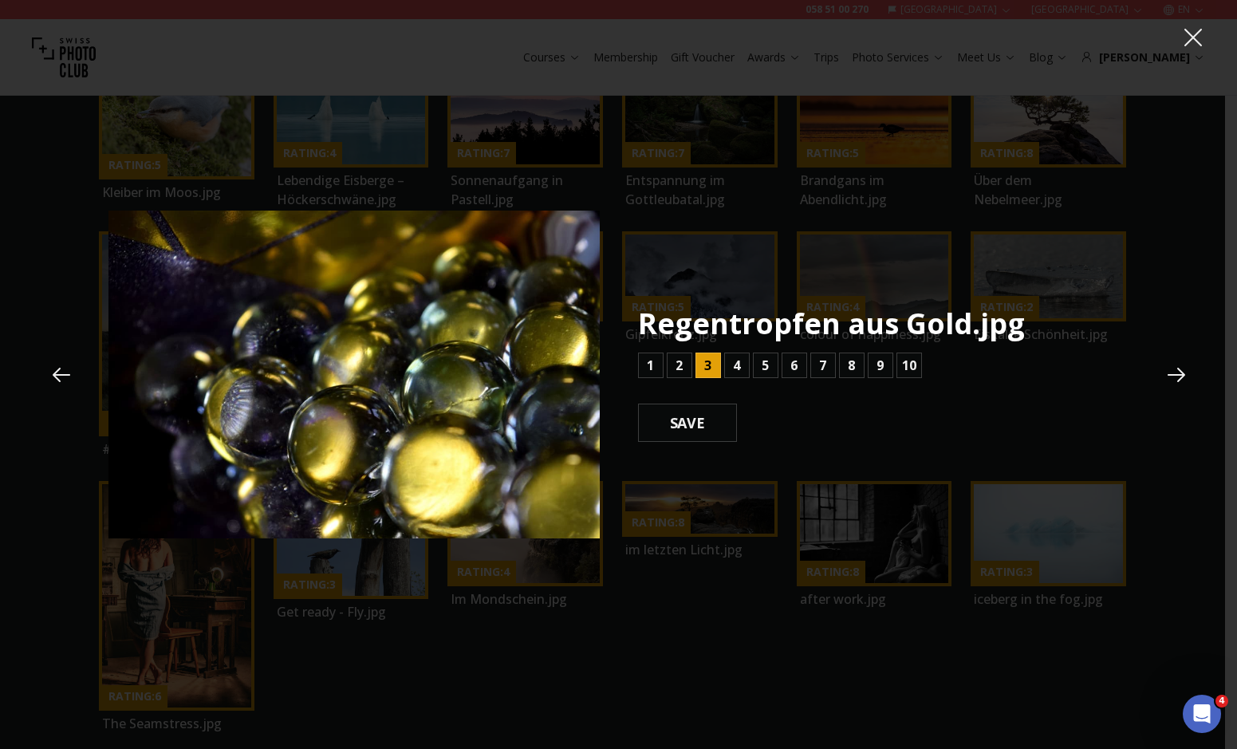
click at [1170, 375] on icon at bounding box center [1177, 375] width 18 height 14
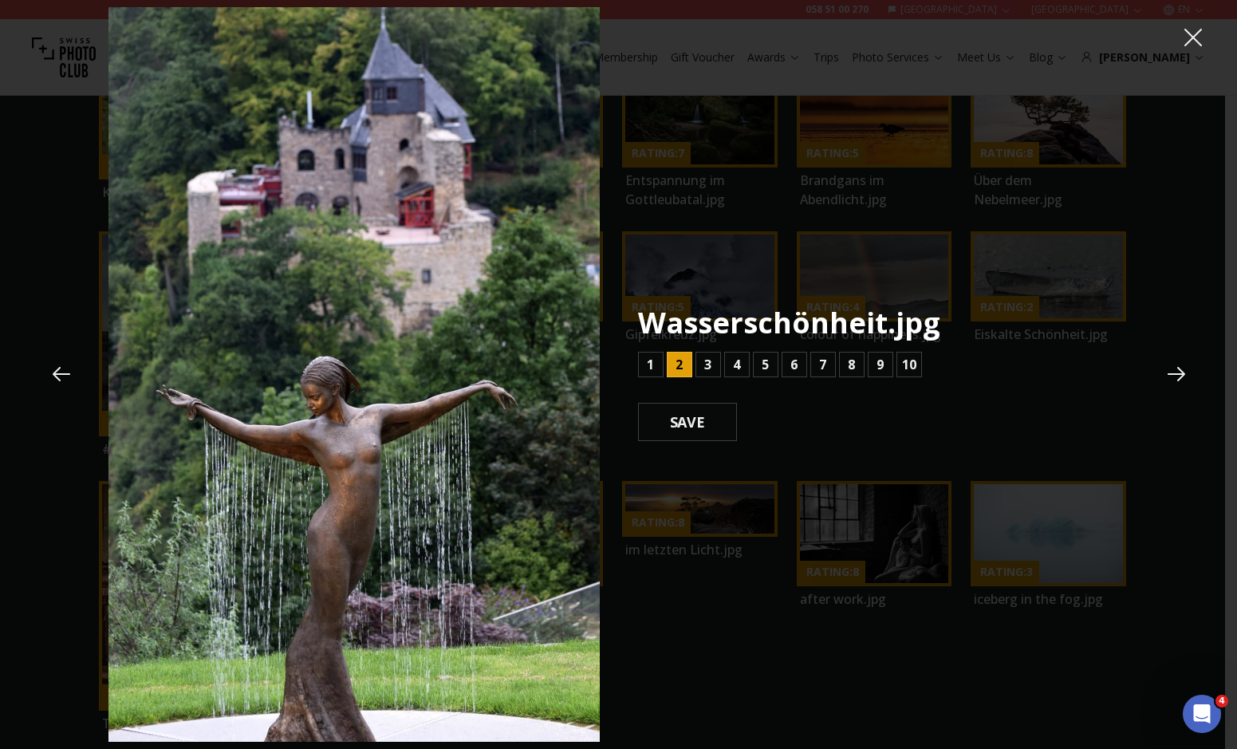
click at [1178, 365] on icon at bounding box center [1177, 374] width 24 height 24
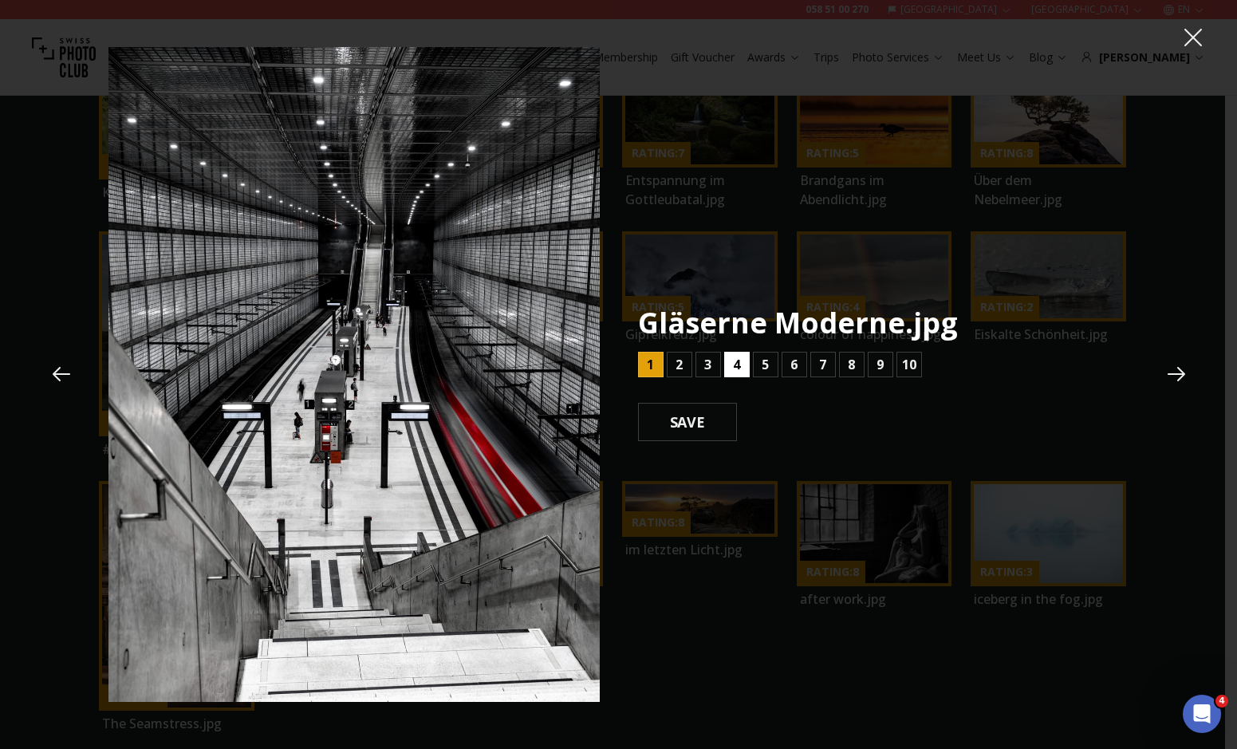
click at [727, 368] on button "4" at bounding box center [737, 365] width 26 height 26
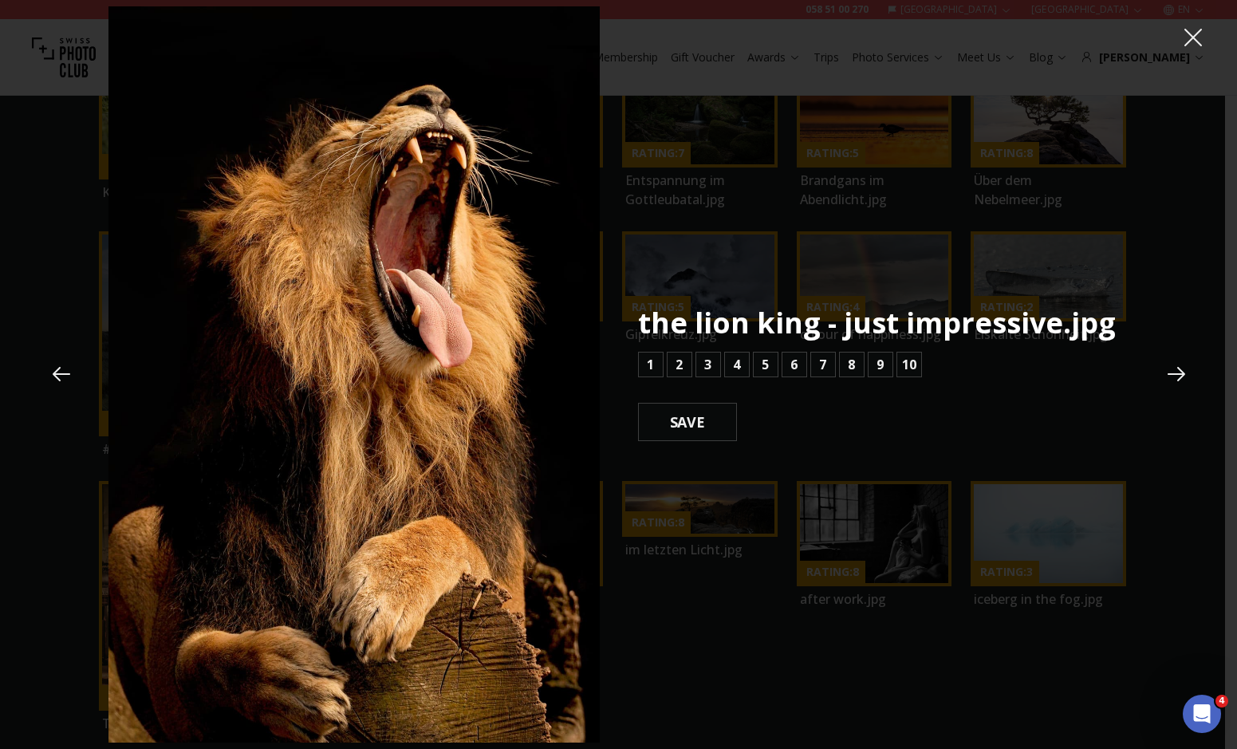
click at [1188, 39] on icon at bounding box center [1193, 38] width 24 height 24
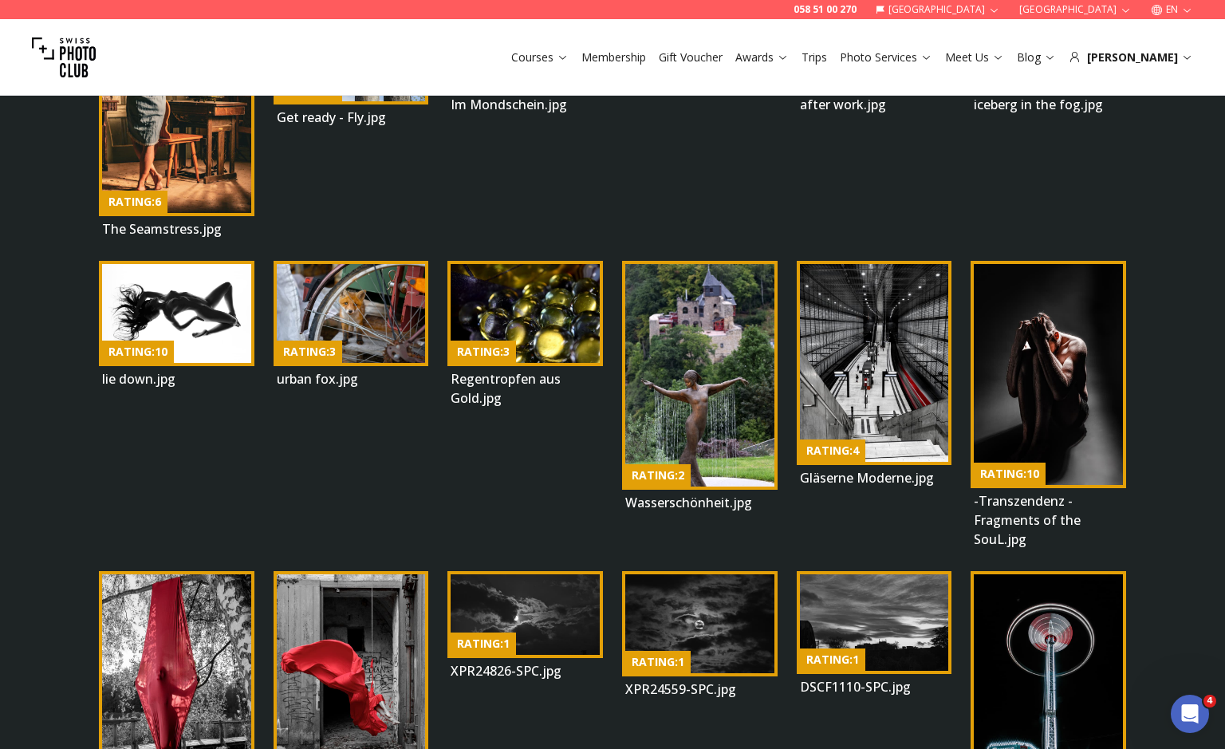
scroll to position [1212, 0]
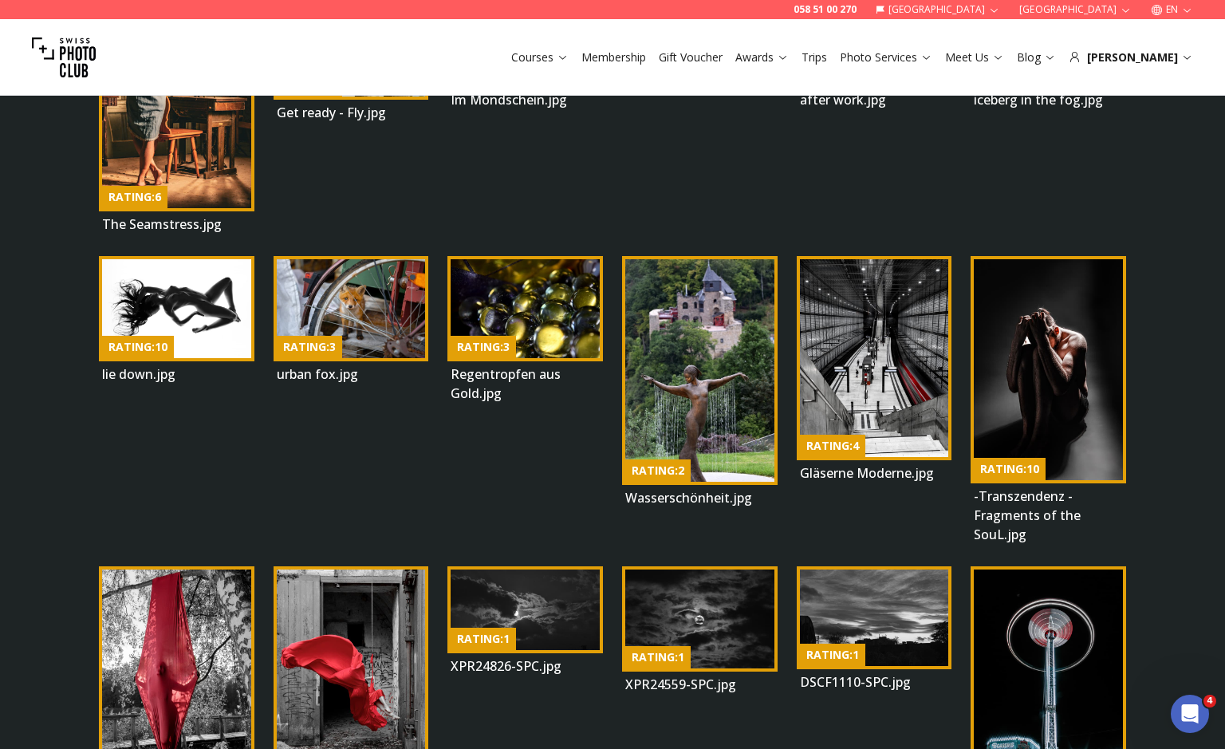
click at [1045, 289] on img at bounding box center [1048, 369] width 149 height 221
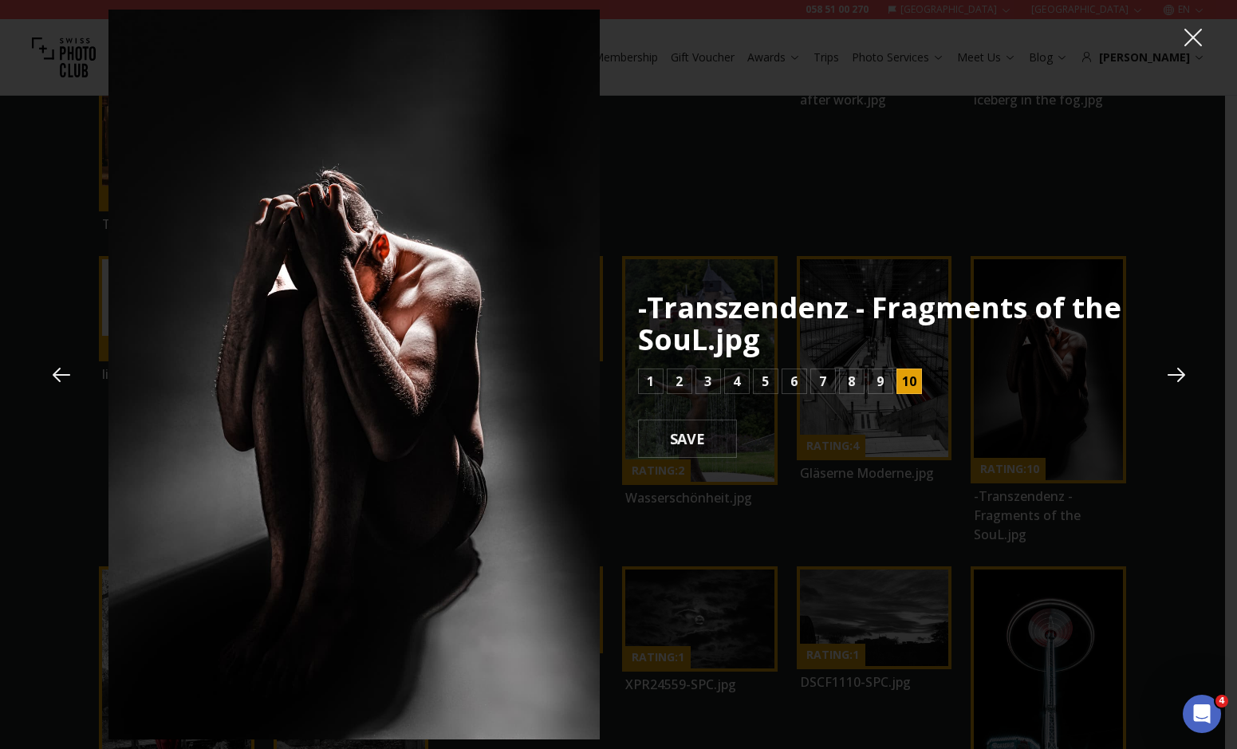
click at [1171, 367] on icon at bounding box center [1177, 375] width 24 height 24
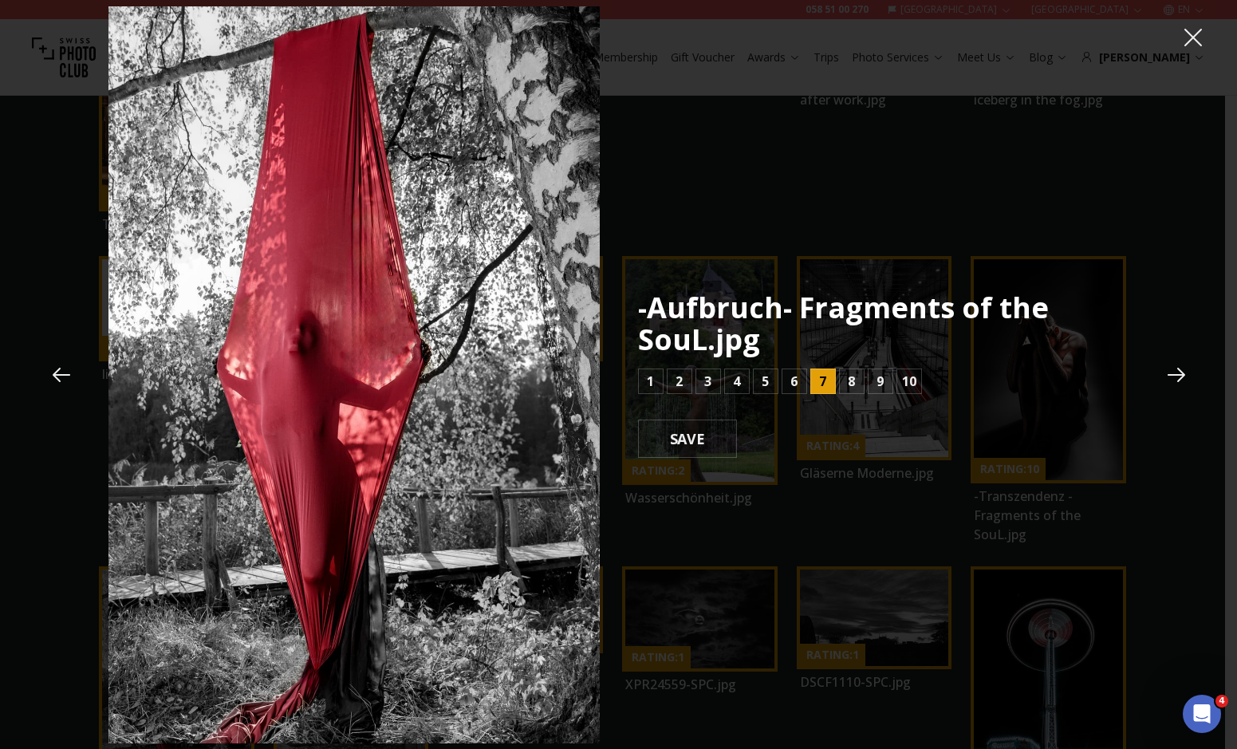
click at [1169, 368] on icon at bounding box center [1177, 375] width 24 height 24
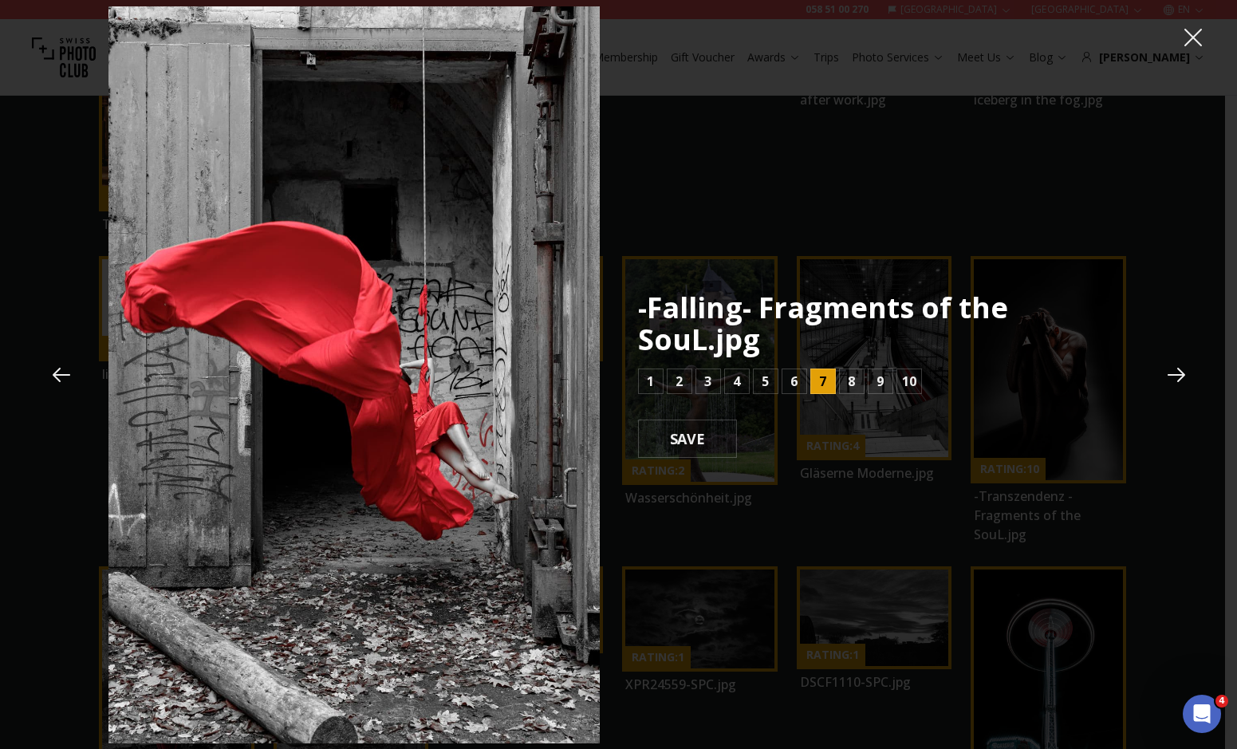
click at [1169, 366] on icon at bounding box center [1177, 375] width 24 height 24
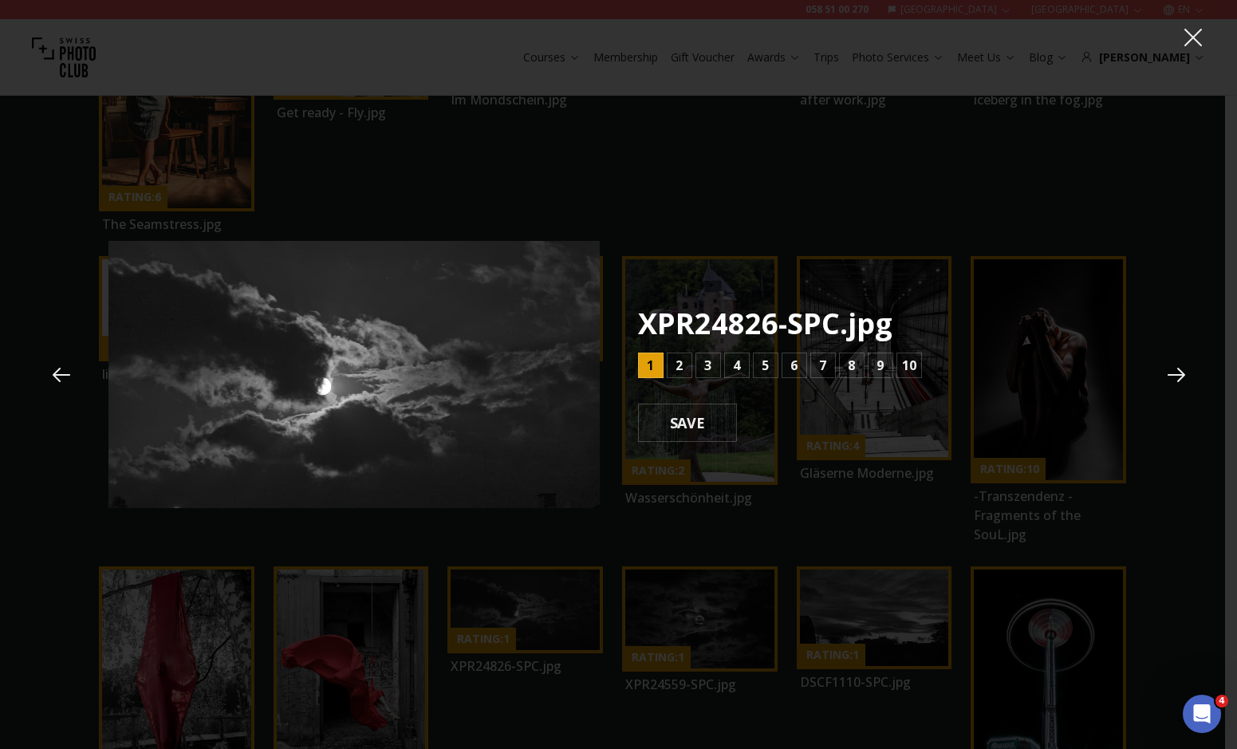
click at [1169, 367] on icon at bounding box center [1177, 375] width 24 height 24
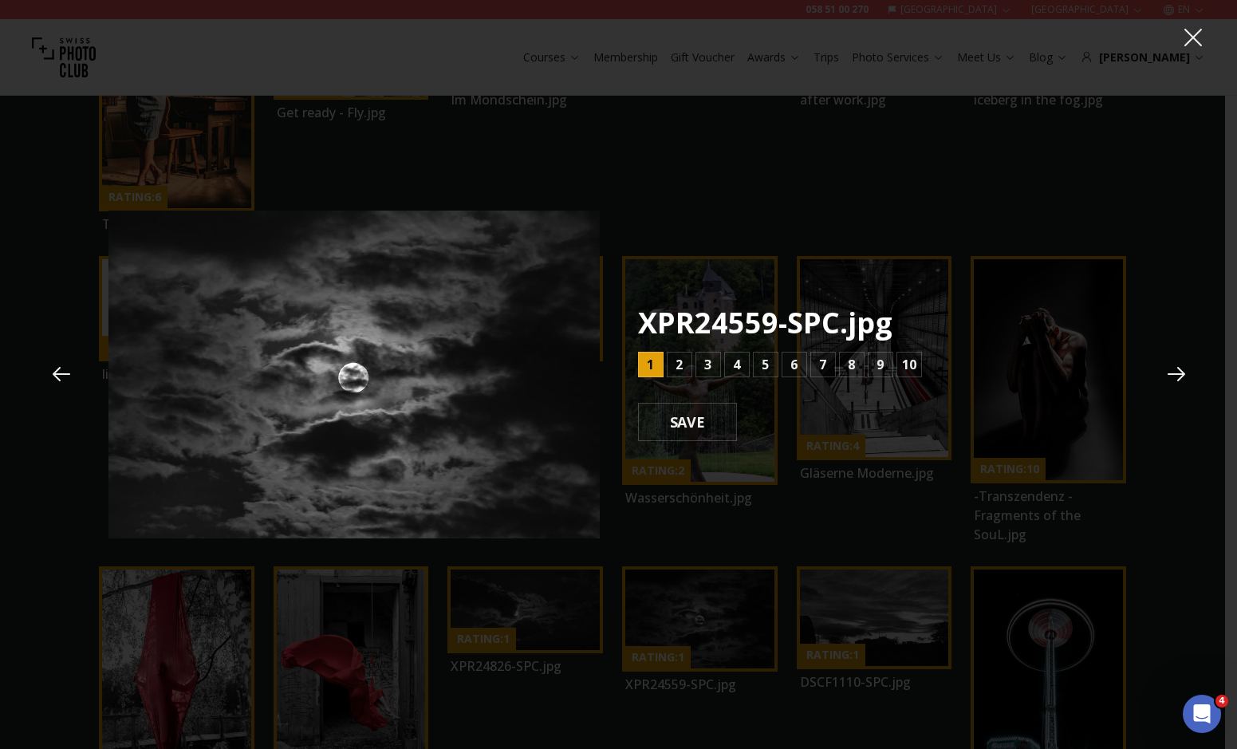
click at [1168, 367] on icon at bounding box center [1177, 374] width 24 height 24
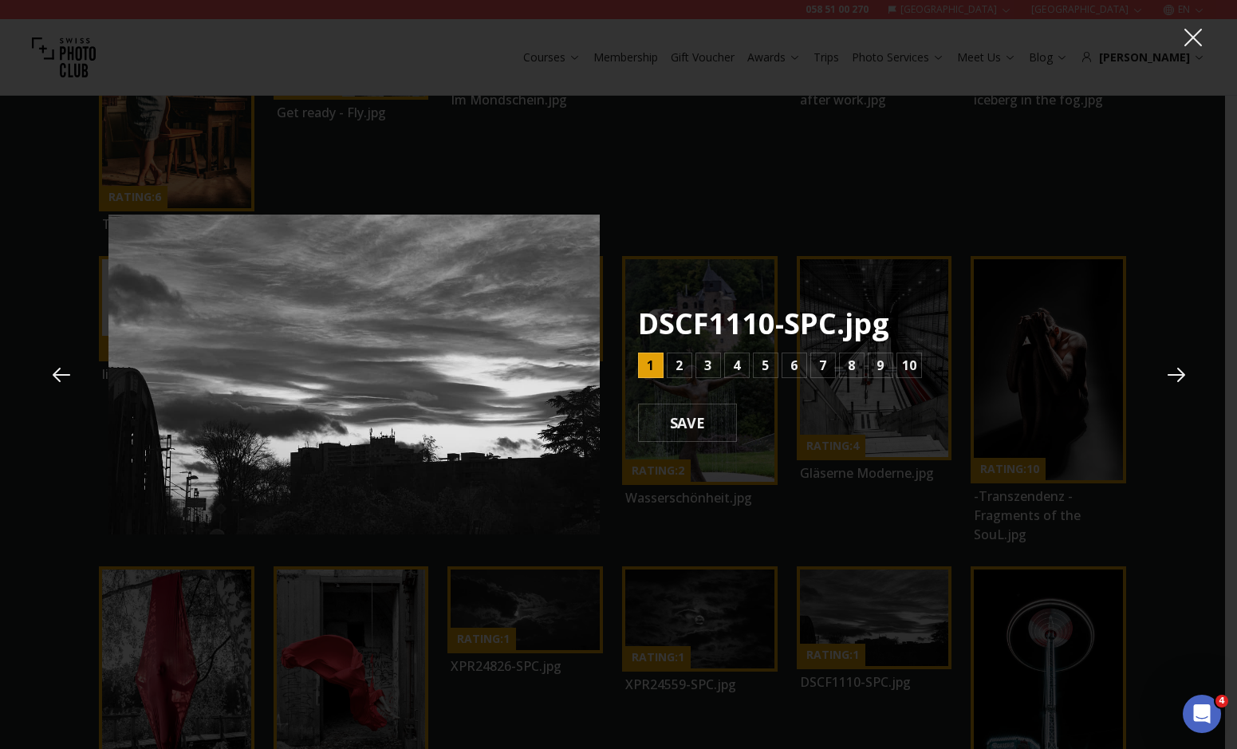
click at [1168, 367] on icon at bounding box center [1177, 375] width 24 height 24
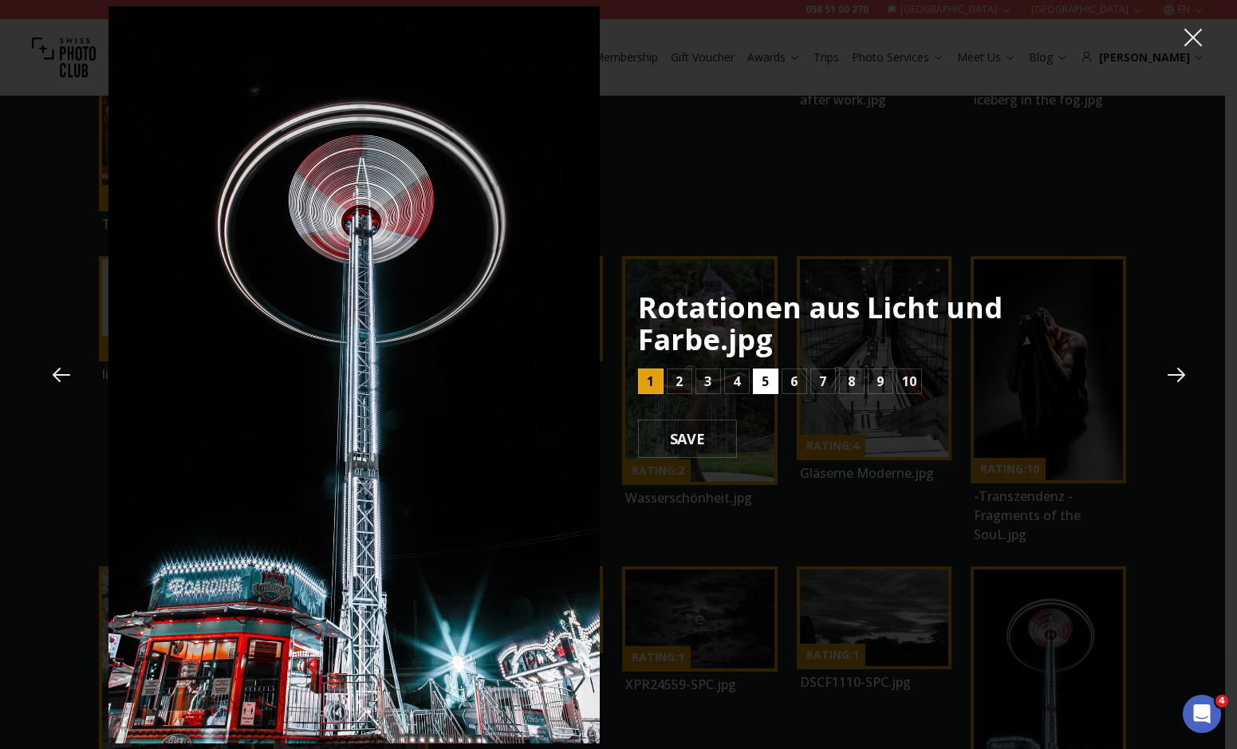
click at [758, 381] on button "5" at bounding box center [766, 381] width 26 height 26
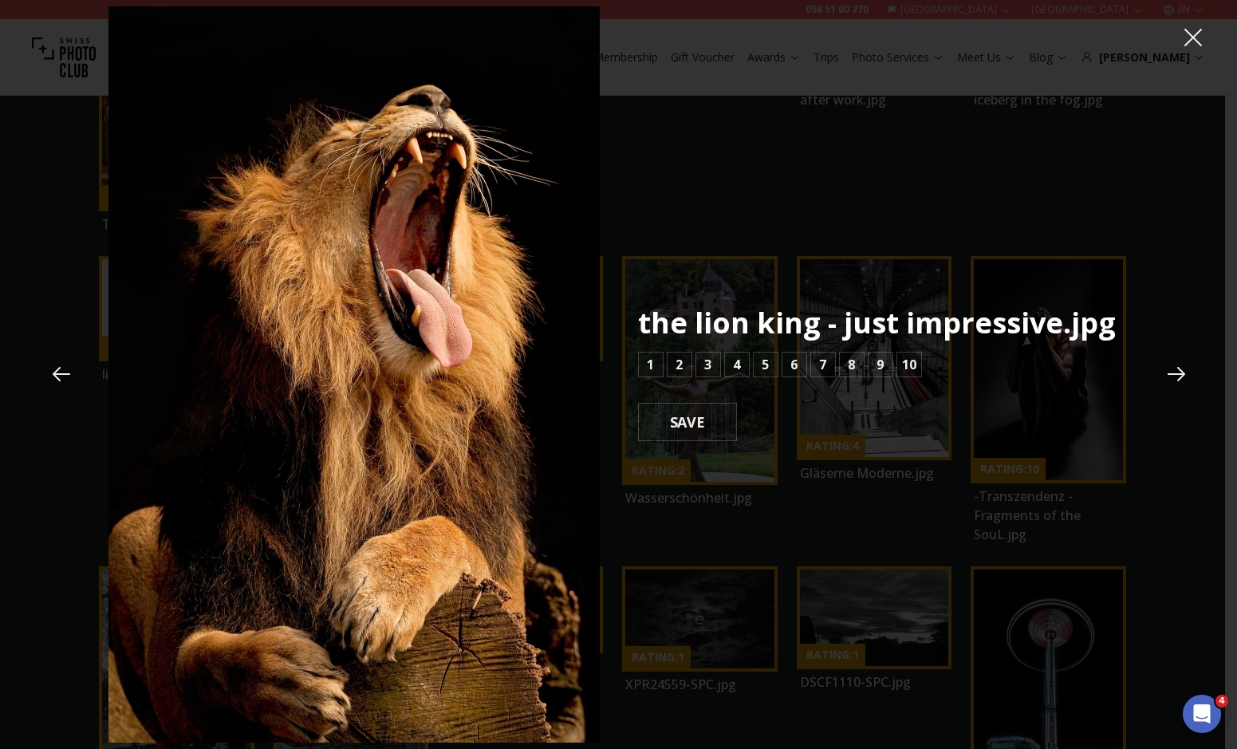
click at [1196, 34] on icon at bounding box center [1193, 38] width 18 height 18
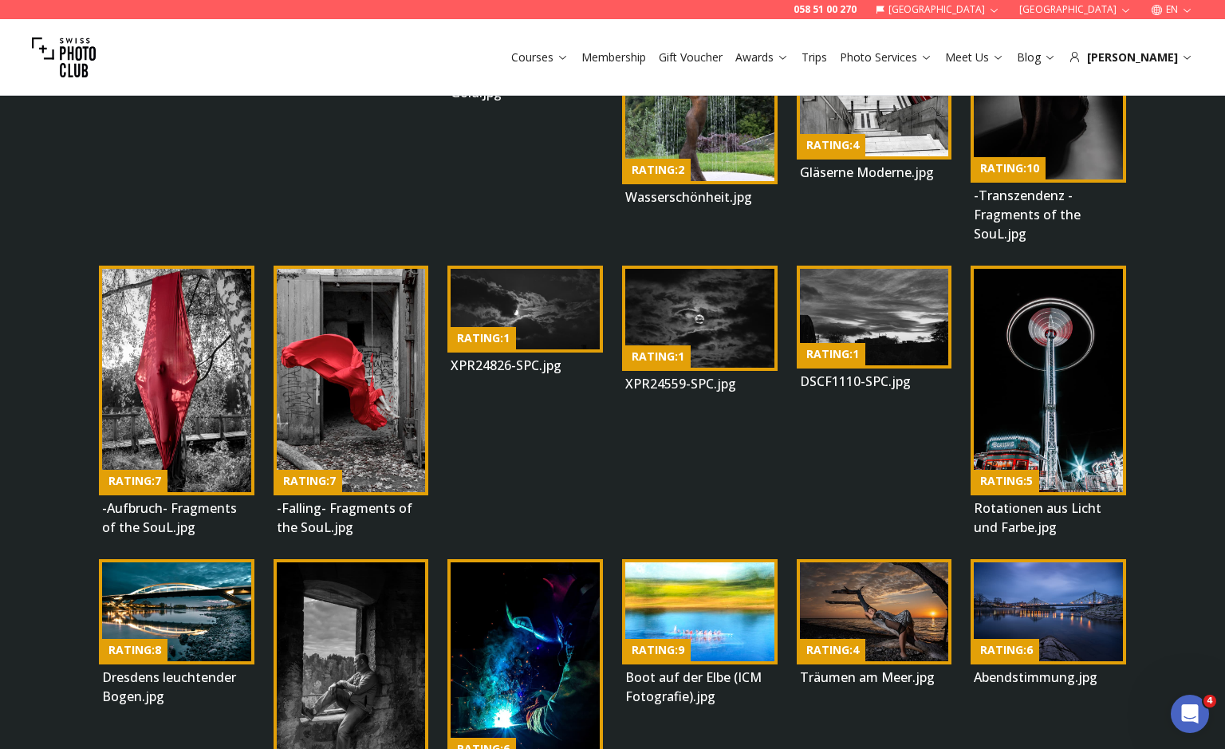
scroll to position [1545, 0]
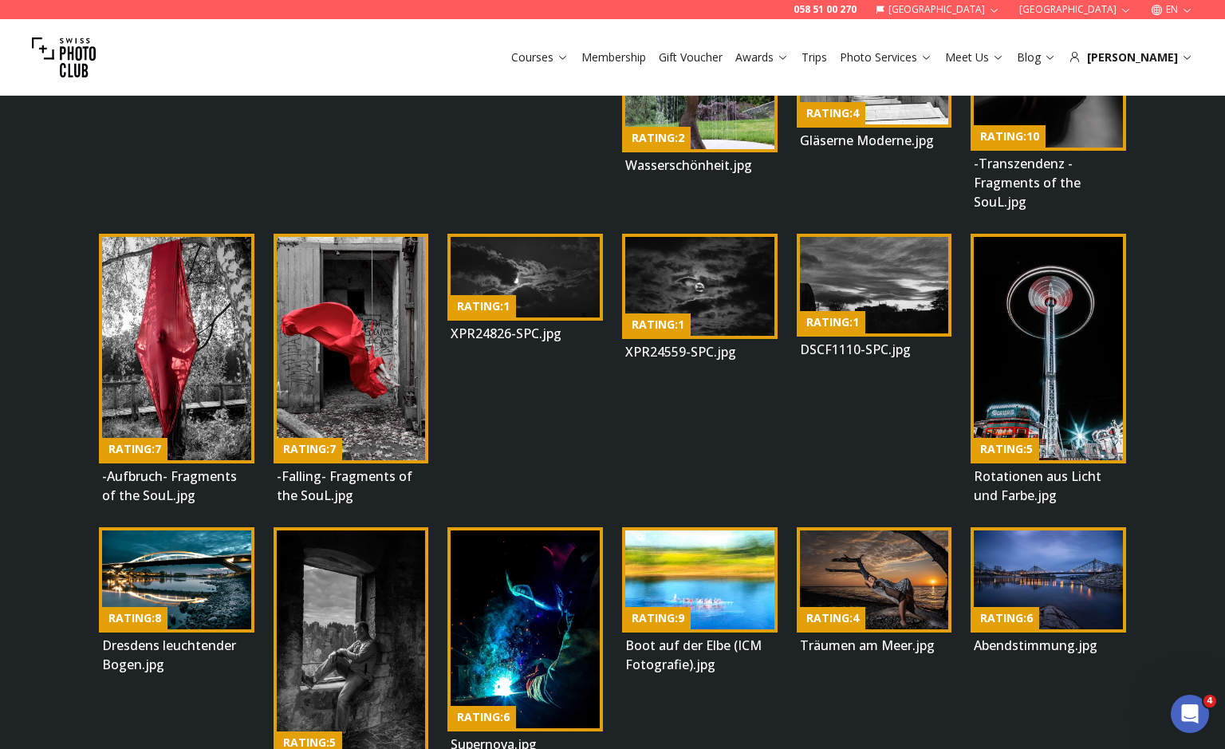
click at [227, 540] on img at bounding box center [176, 580] width 149 height 100
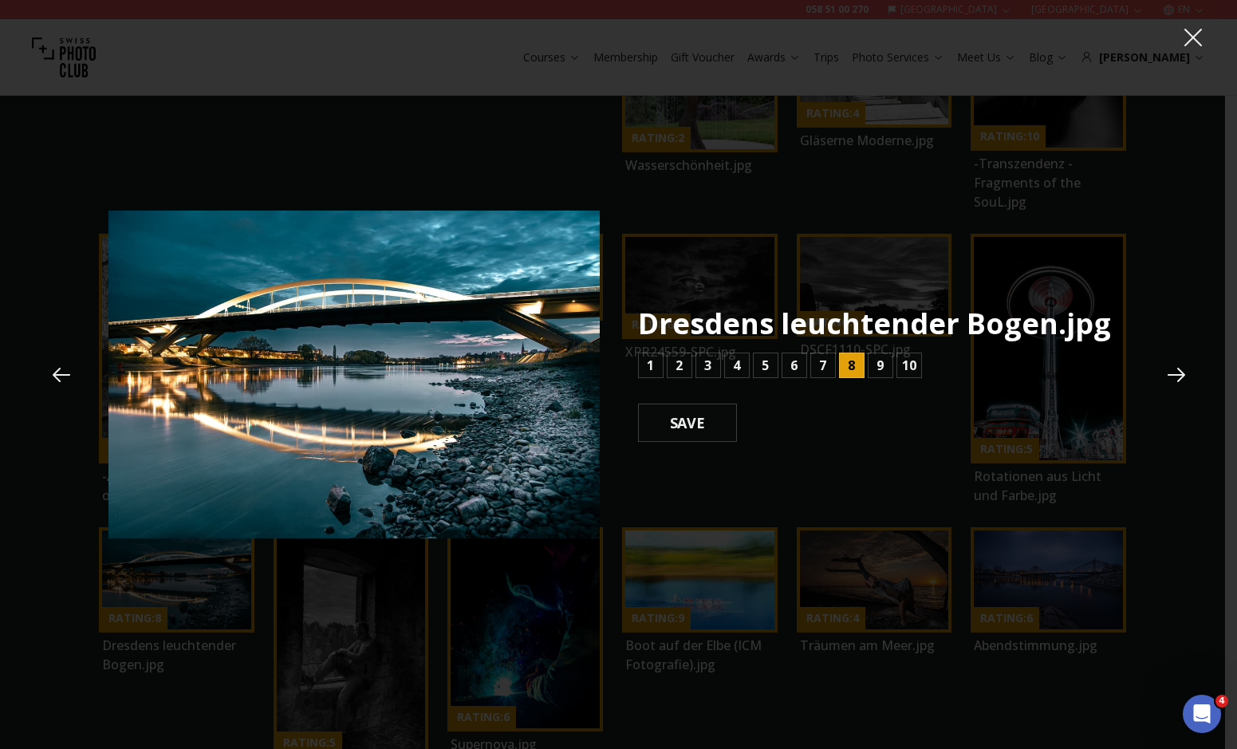
click at [1160, 371] on button at bounding box center [1176, 374] width 43 height 43
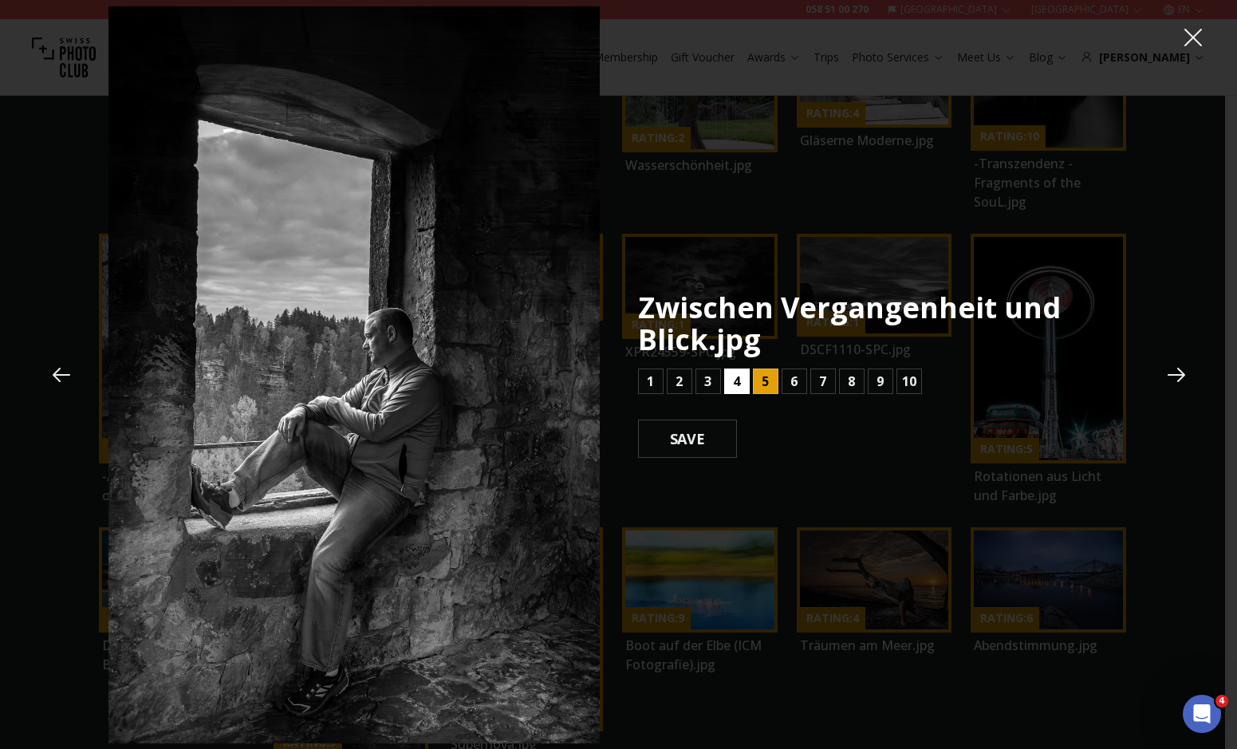
click at [725, 379] on button "4" at bounding box center [737, 381] width 26 height 26
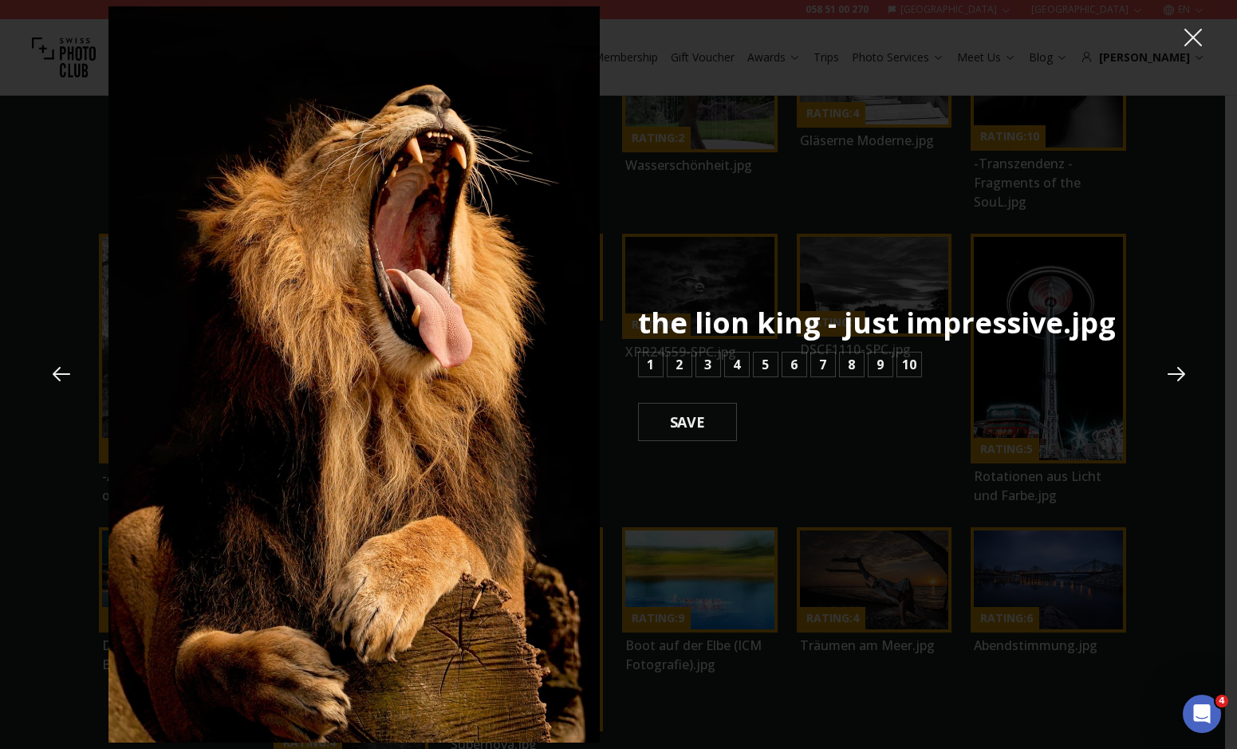
click at [1178, 22] on button at bounding box center [1193, 37] width 37 height 37
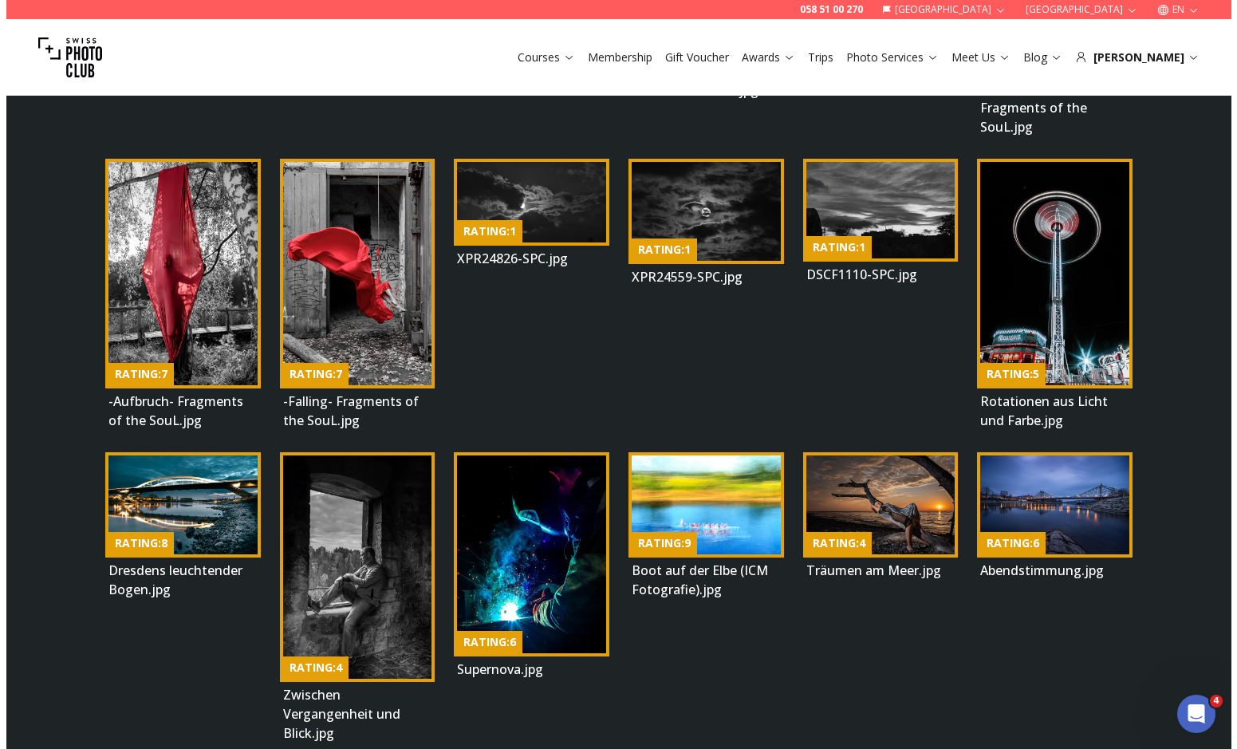
scroll to position [1630, 0]
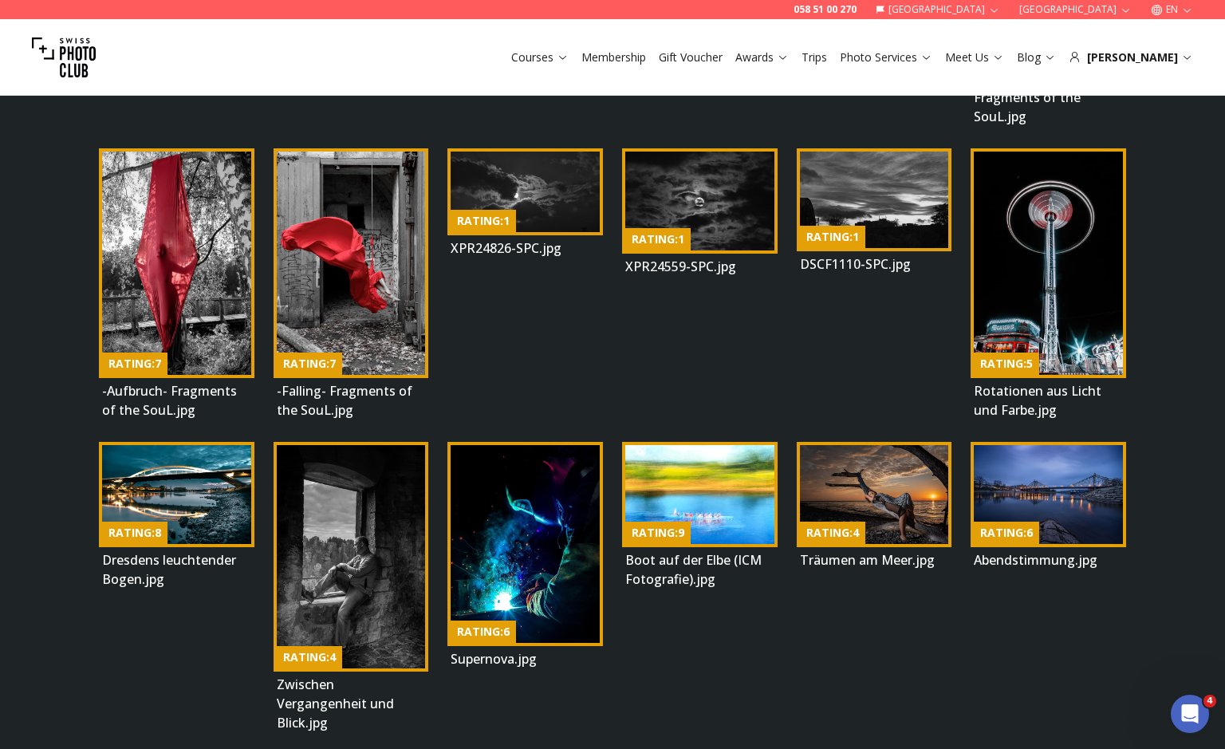
click at [591, 519] on img at bounding box center [525, 544] width 149 height 199
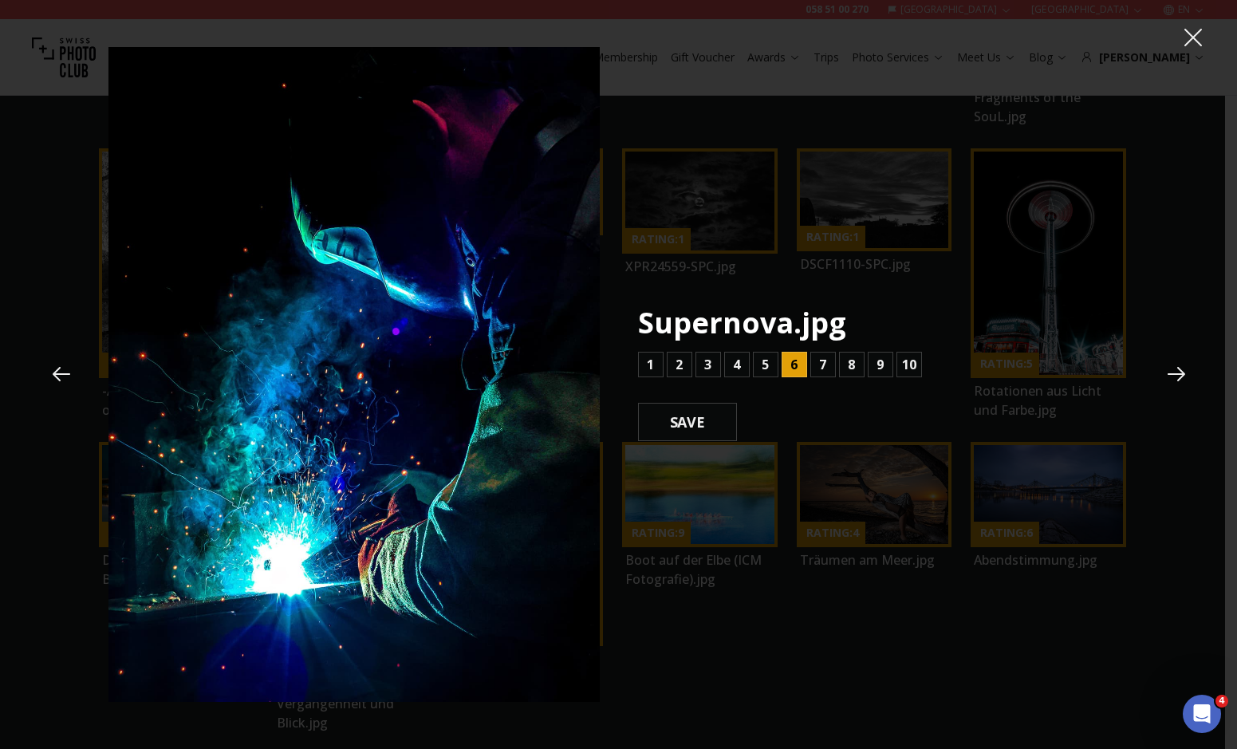
click at [1184, 365] on icon at bounding box center [1177, 374] width 24 height 24
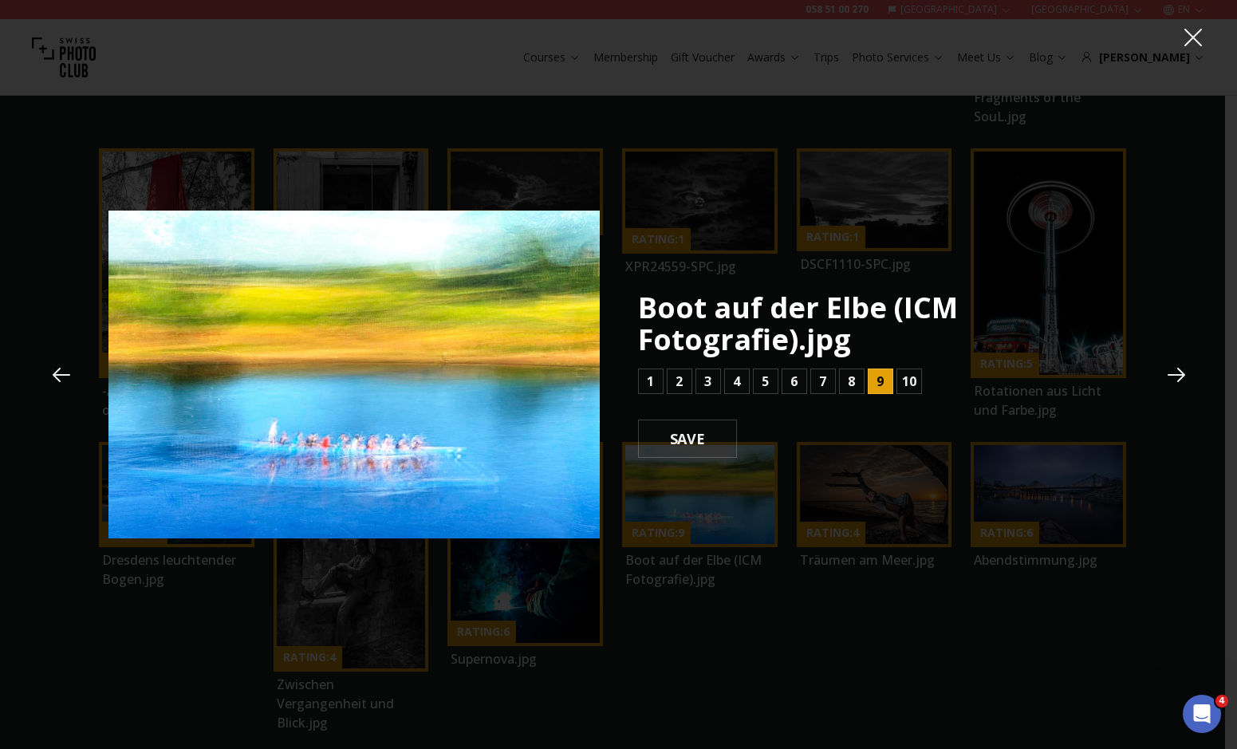
click at [1168, 357] on button at bounding box center [1176, 374] width 43 height 43
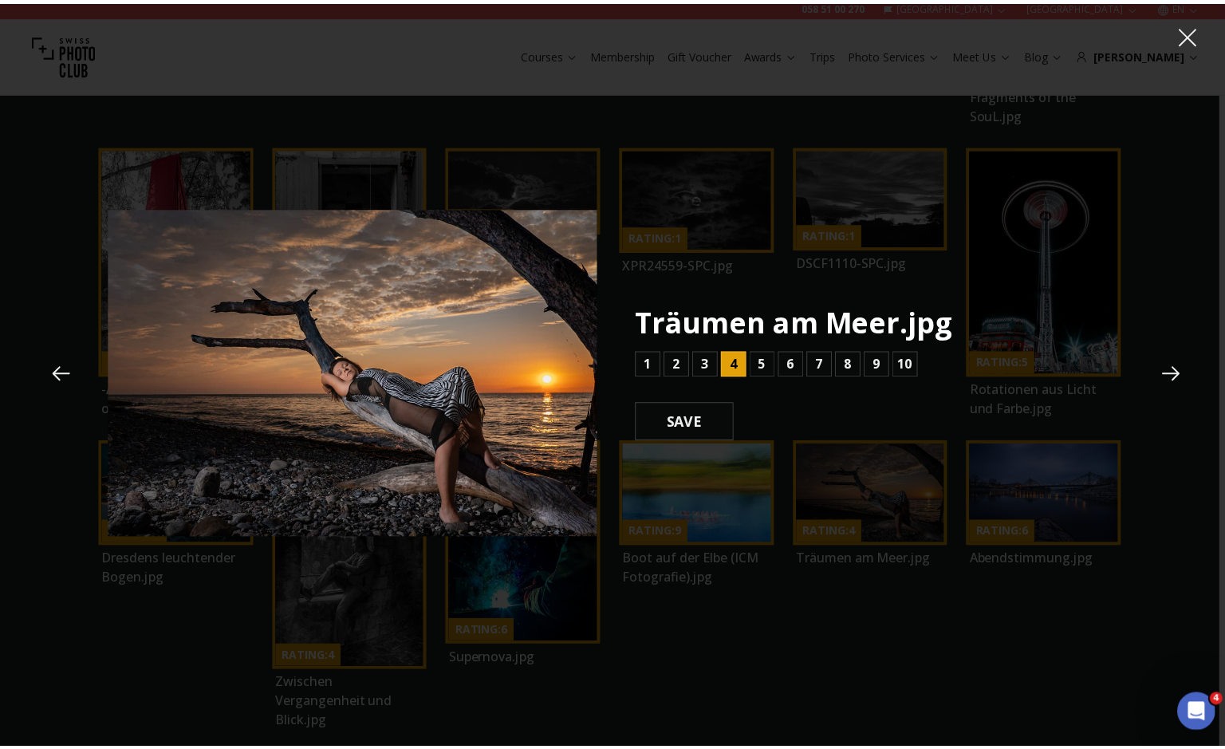
scroll to position [1628, 0]
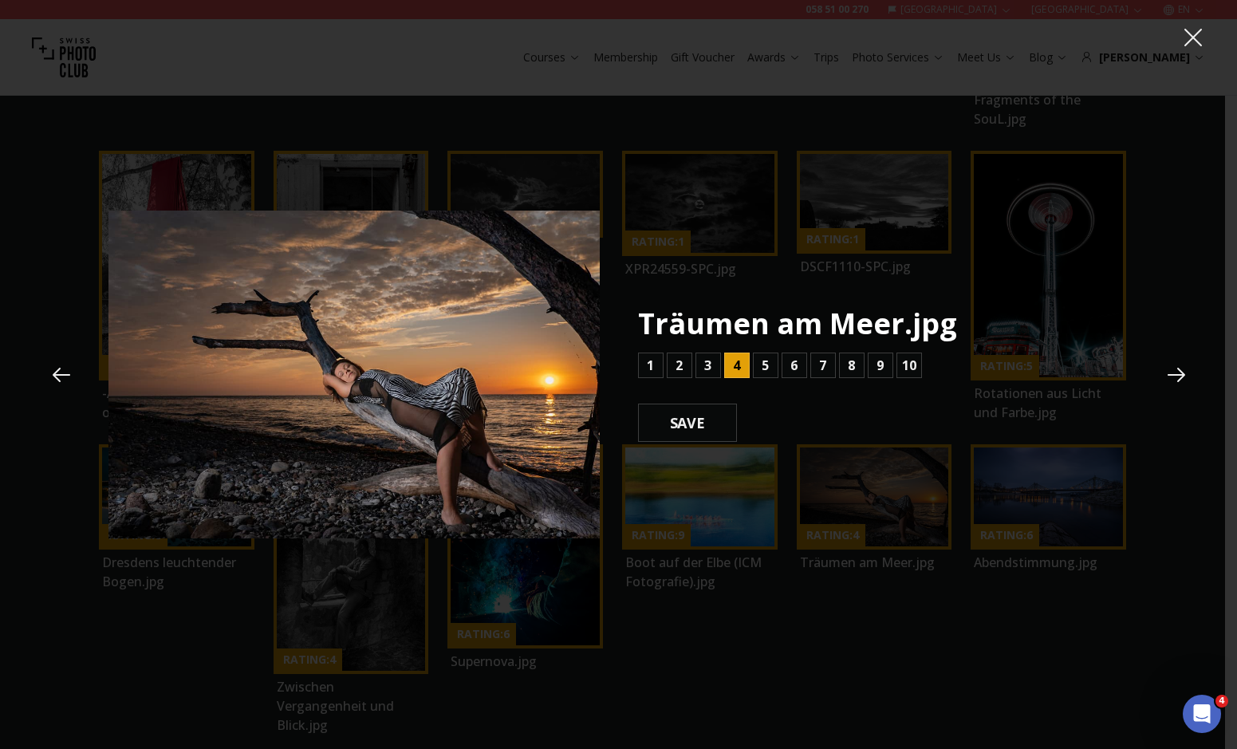
click at [1176, 369] on icon at bounding box center [1177, 375] width 24 height 24
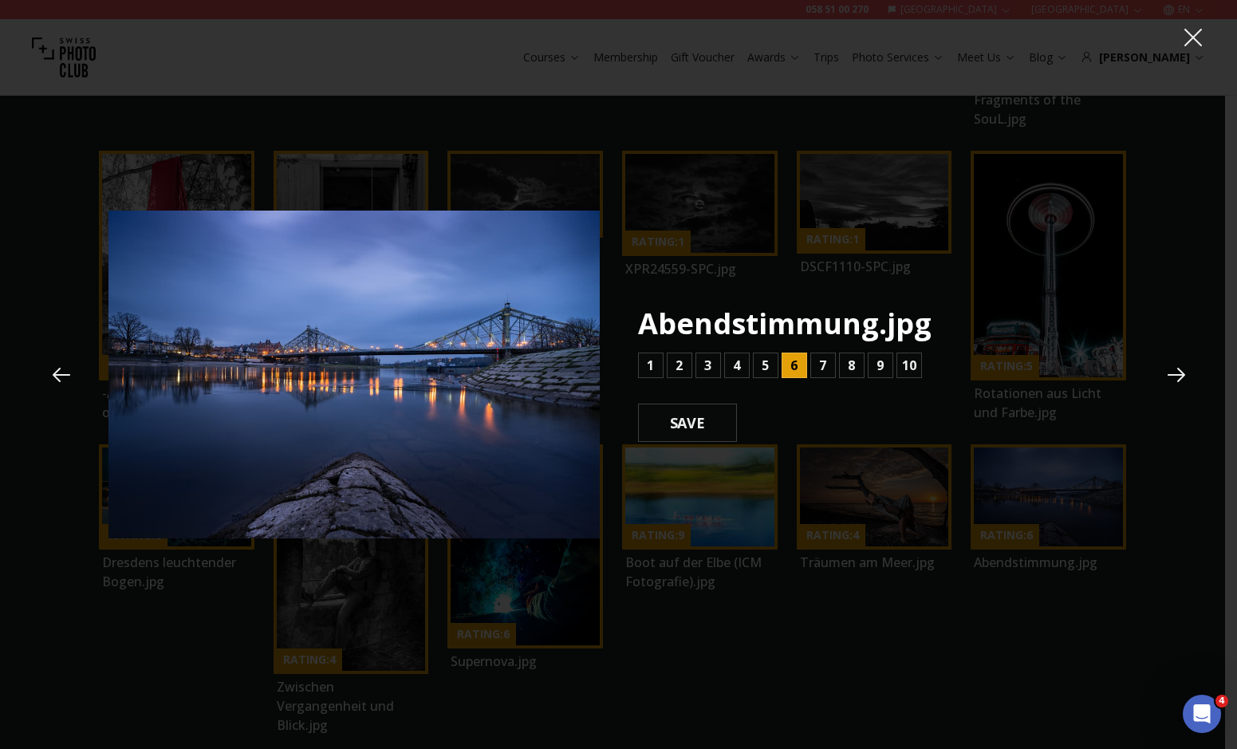
click at [1176, 369] on icon at bounding box center [1177, 375] width 24 height 24
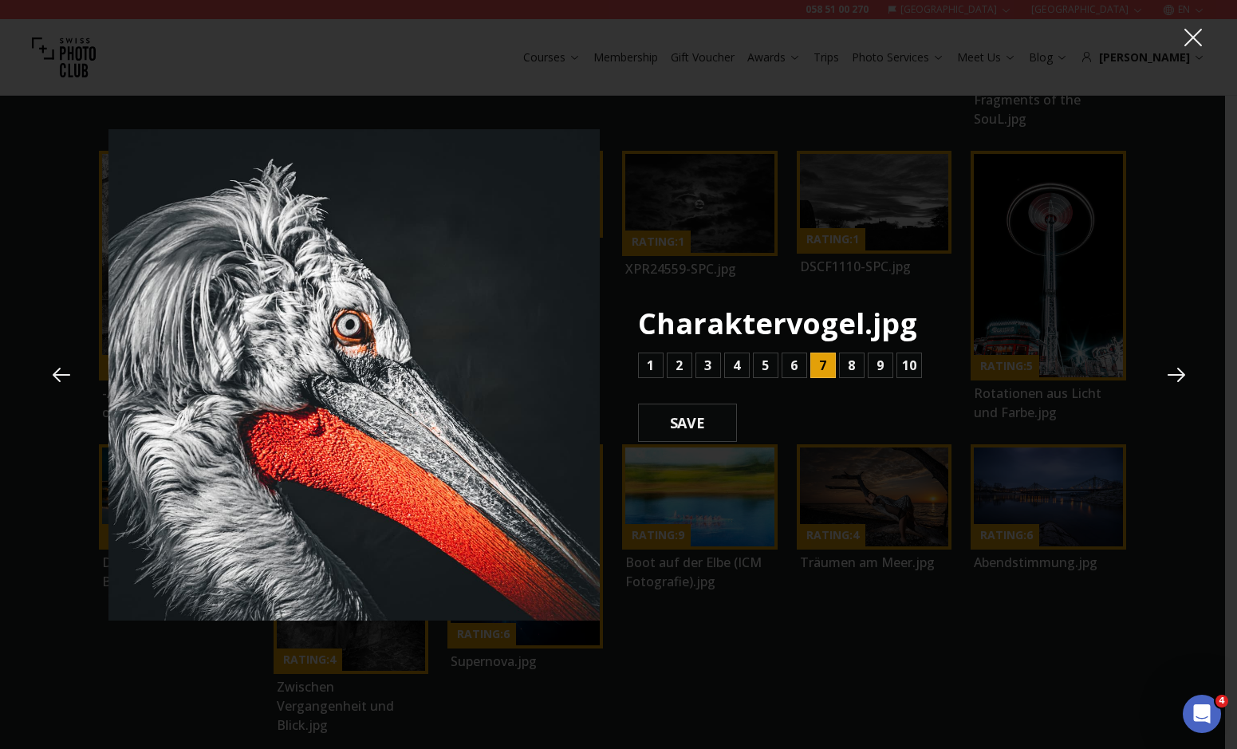
click at [1176, 369] on icon at bounding box center [1177, 375] width 24 height 24
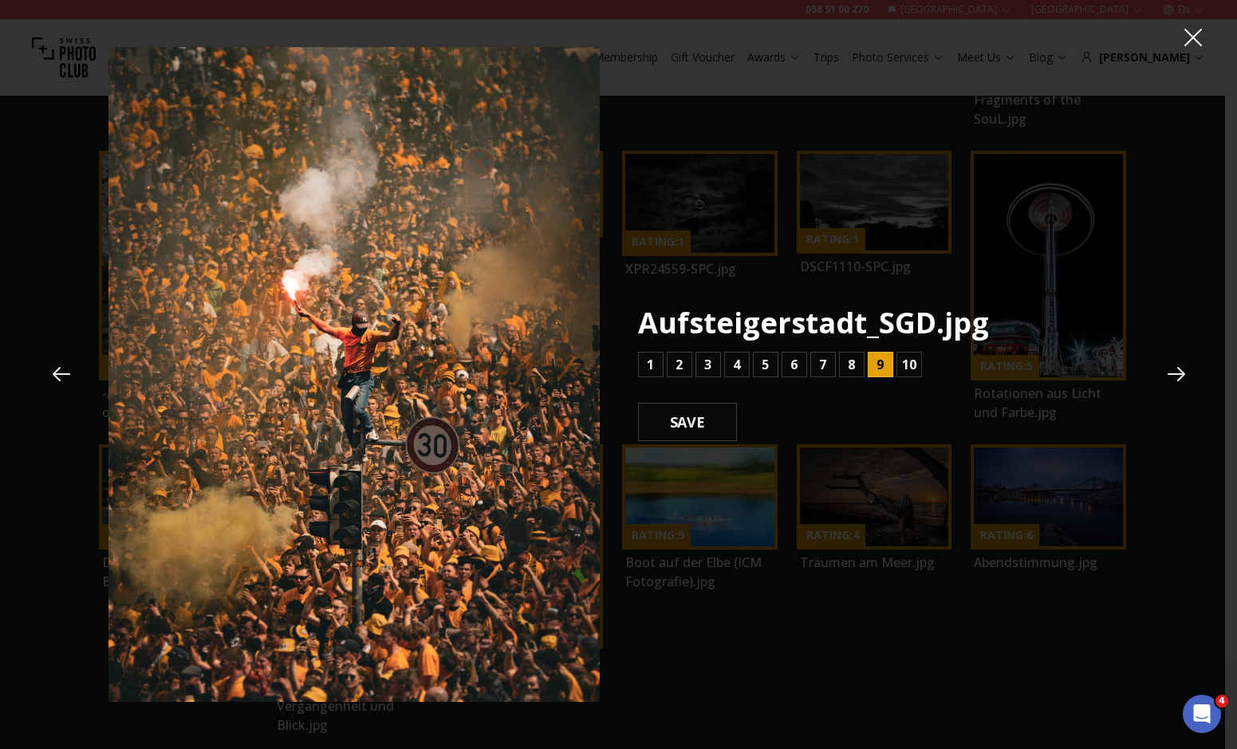
click at [1182, 369] on icon at bounding box center [1177, 374] width 24 height 24
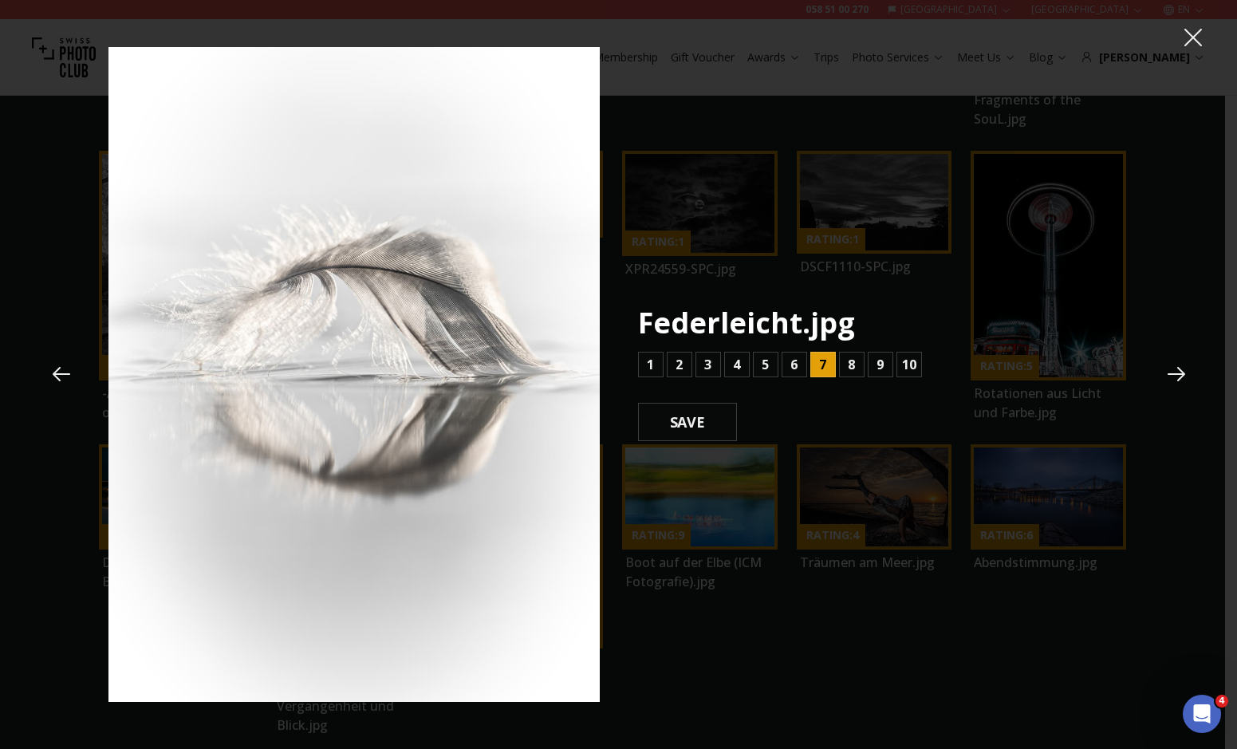
click at [1182, 369] on icon at bounding box center [1177, 374] width 24 height 24
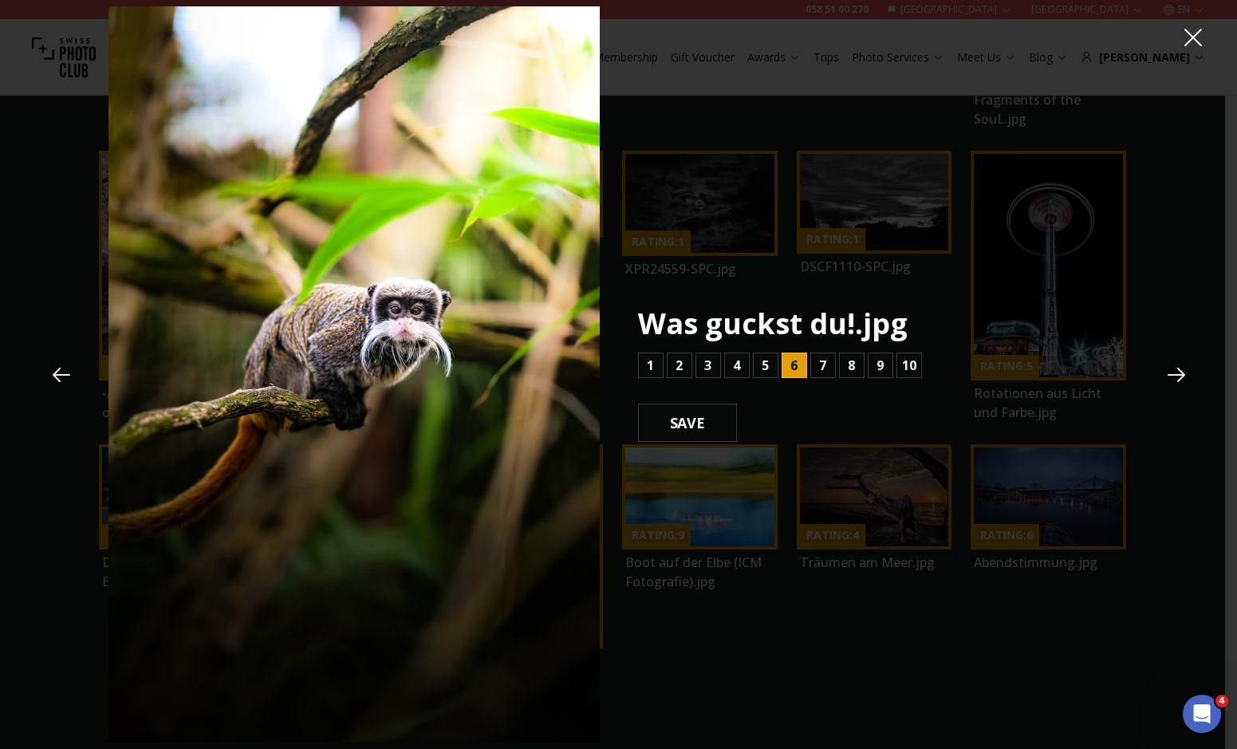
click at [1182, 369] on icon at bounding box center [1177, 375] width 24 height 24
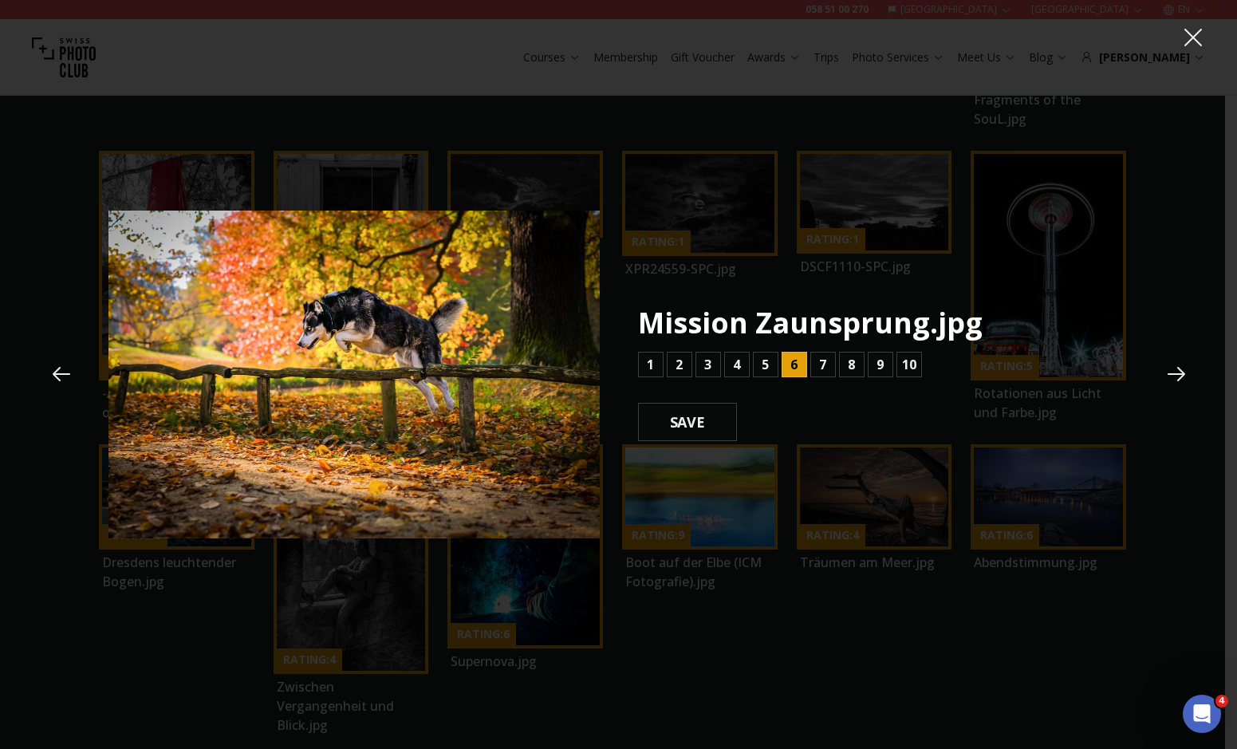
click at [1180, 374] on icon at bounding box center [1177, 374] width 18 height 14
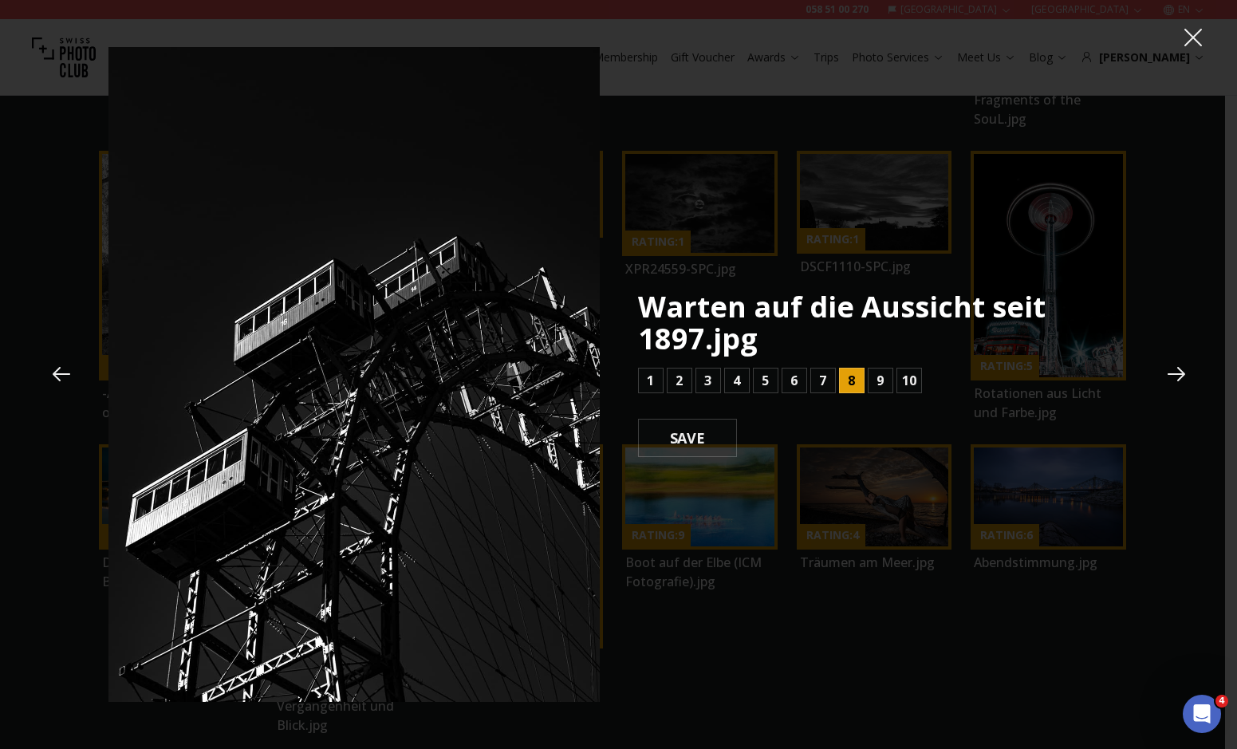
click at [1178, 374] on icon at bounding box center [1177, 374] width 18 height 14
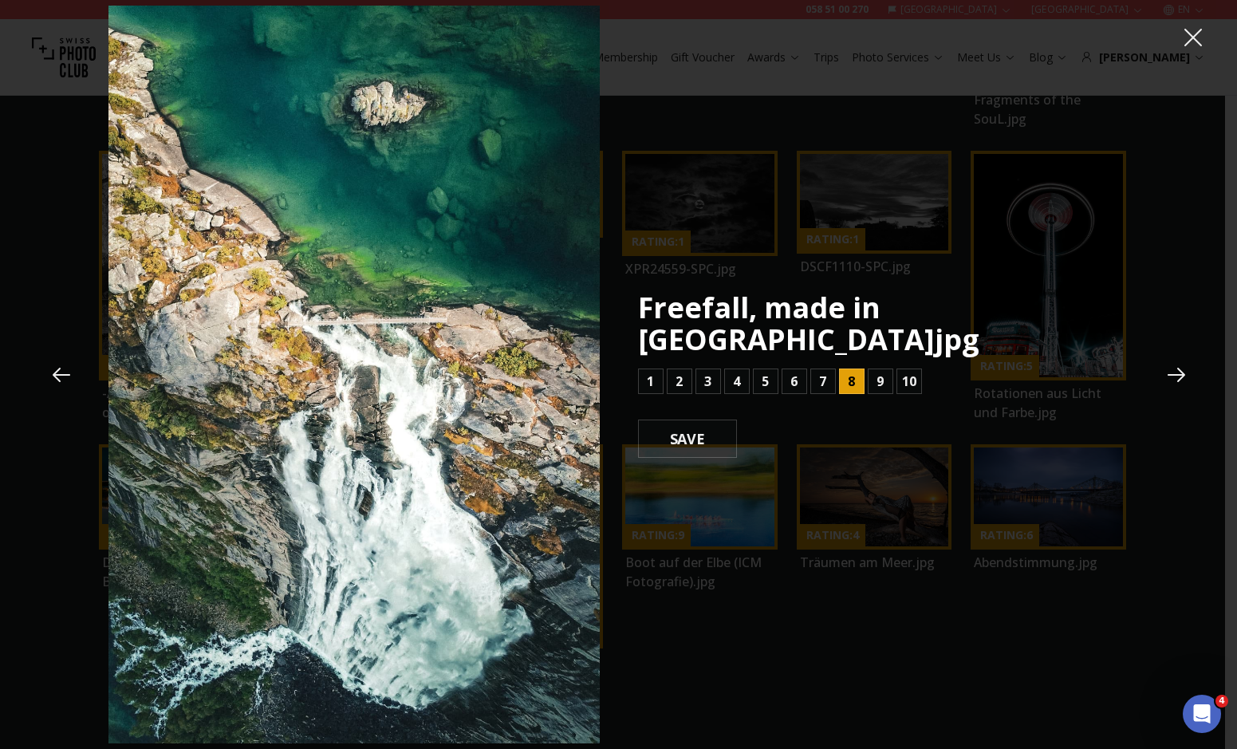
click at [1180, 374] on icon at bounding box center [1177, 375] width 18 height 14
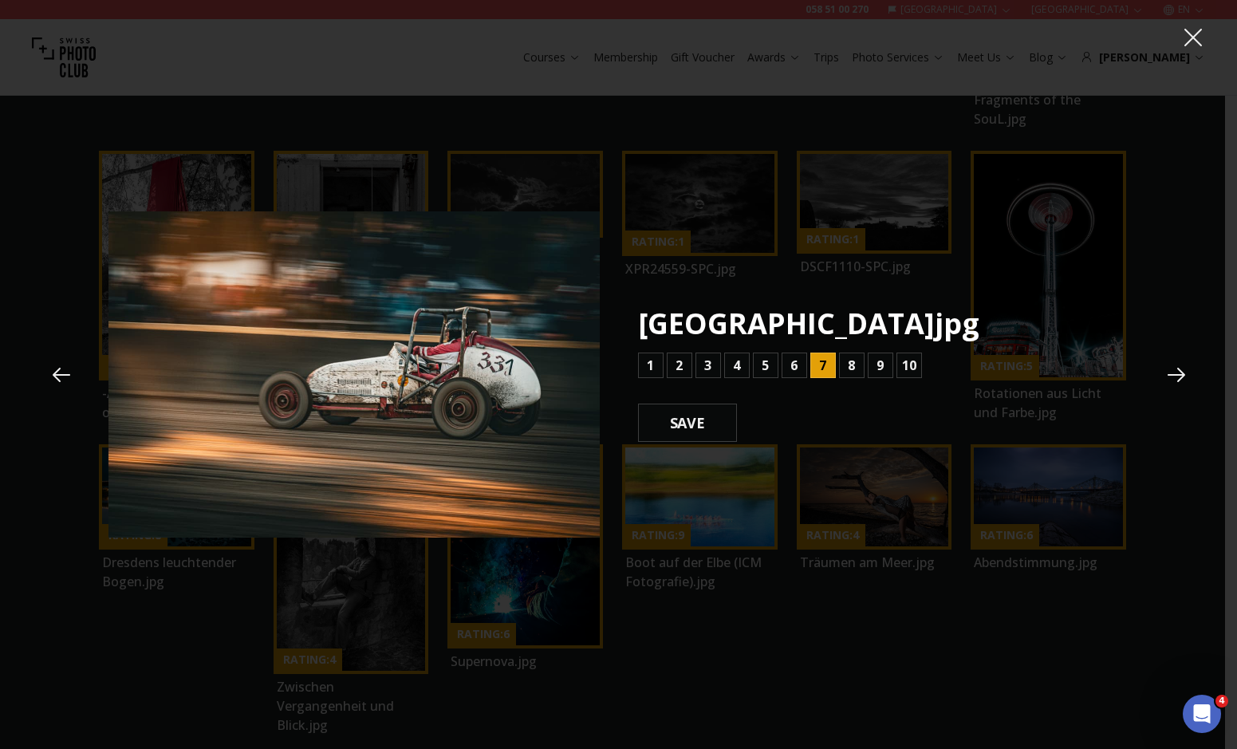
click at [1180, 373] on icon at bounding box center [1177, 375] width 18 height 14
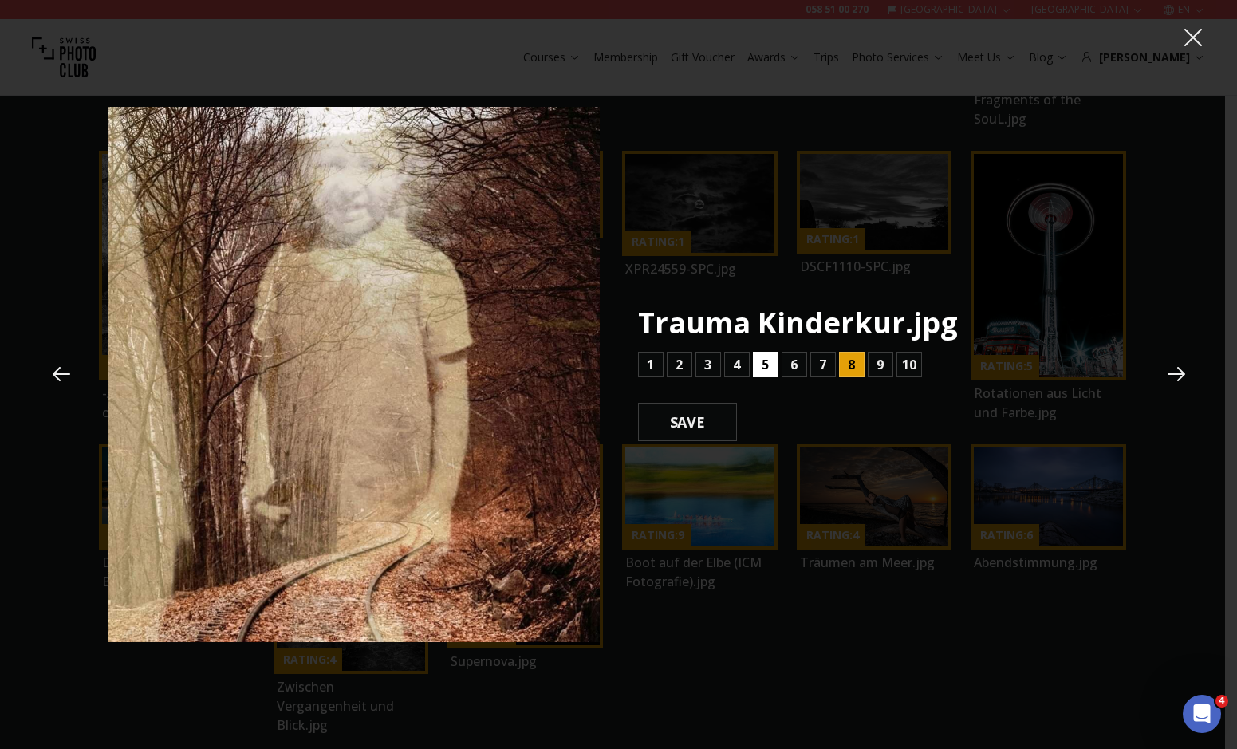
click at [769, 357] on button "5" at bounding box center [766, 365] width 26 height 26
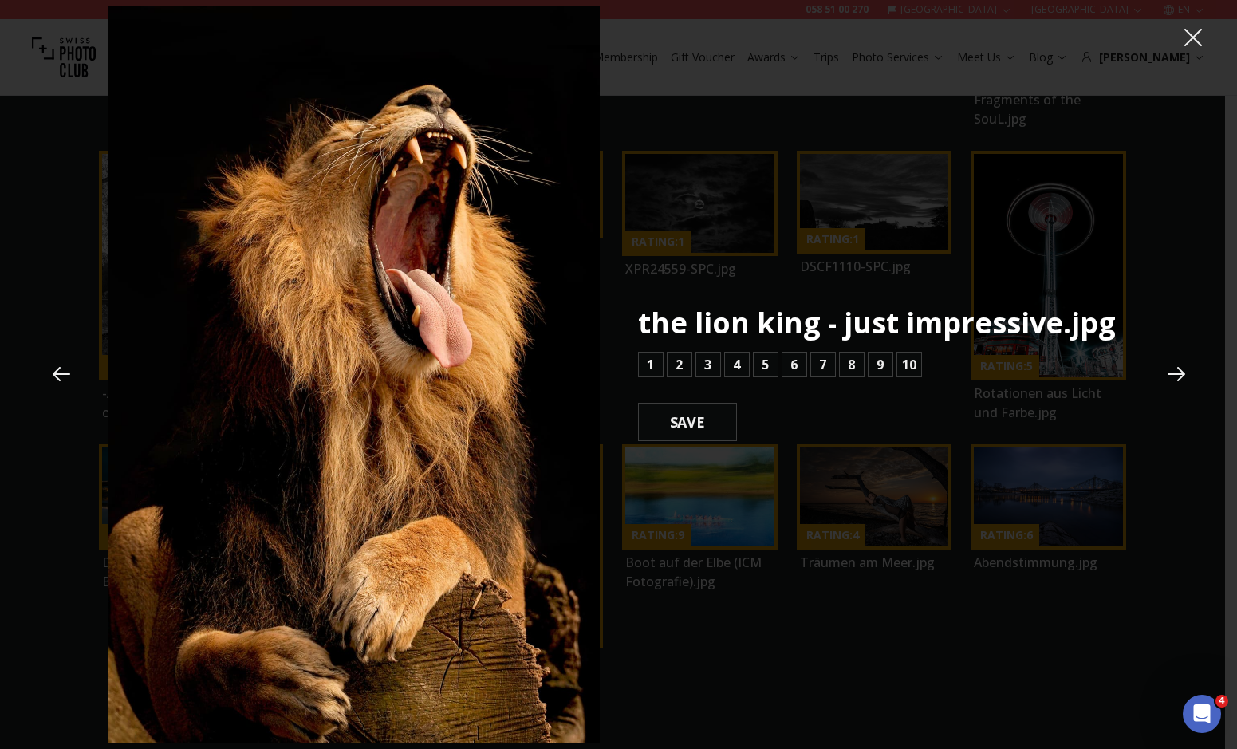
click at [1181, 44] on icon at bounding box center [1193, 38] width 24 height 24
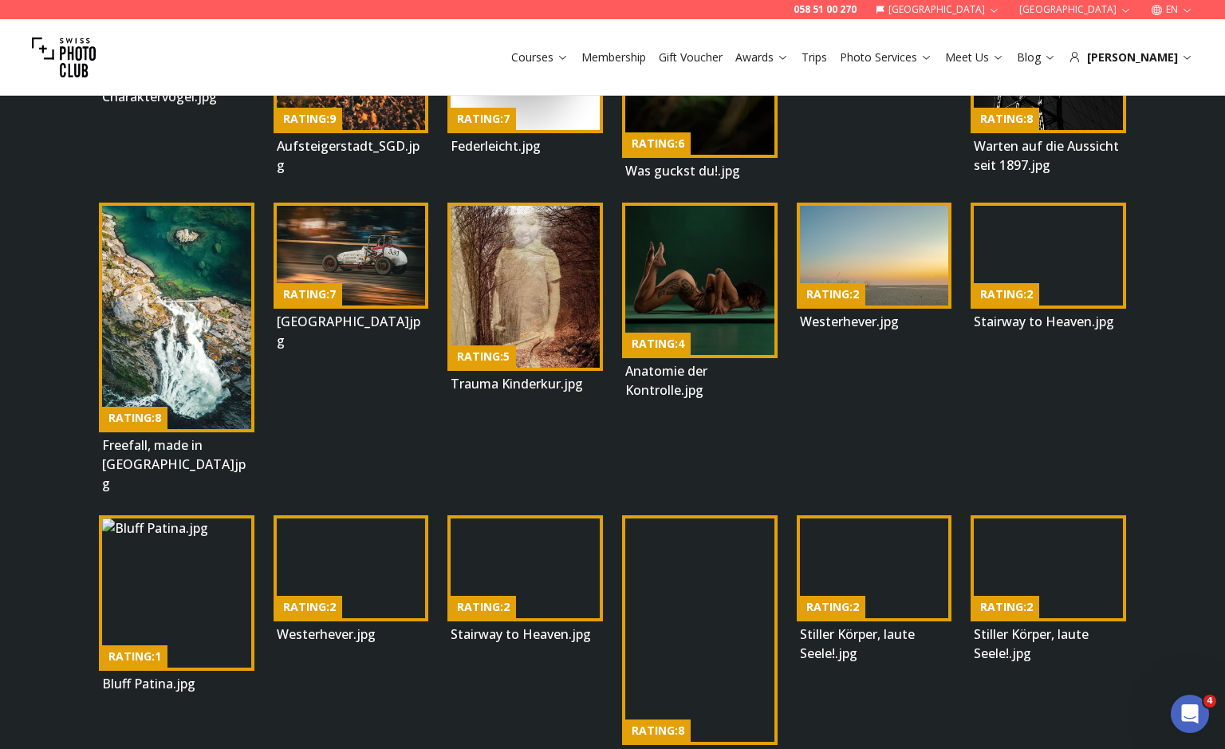
scroll to position [2452, 0]
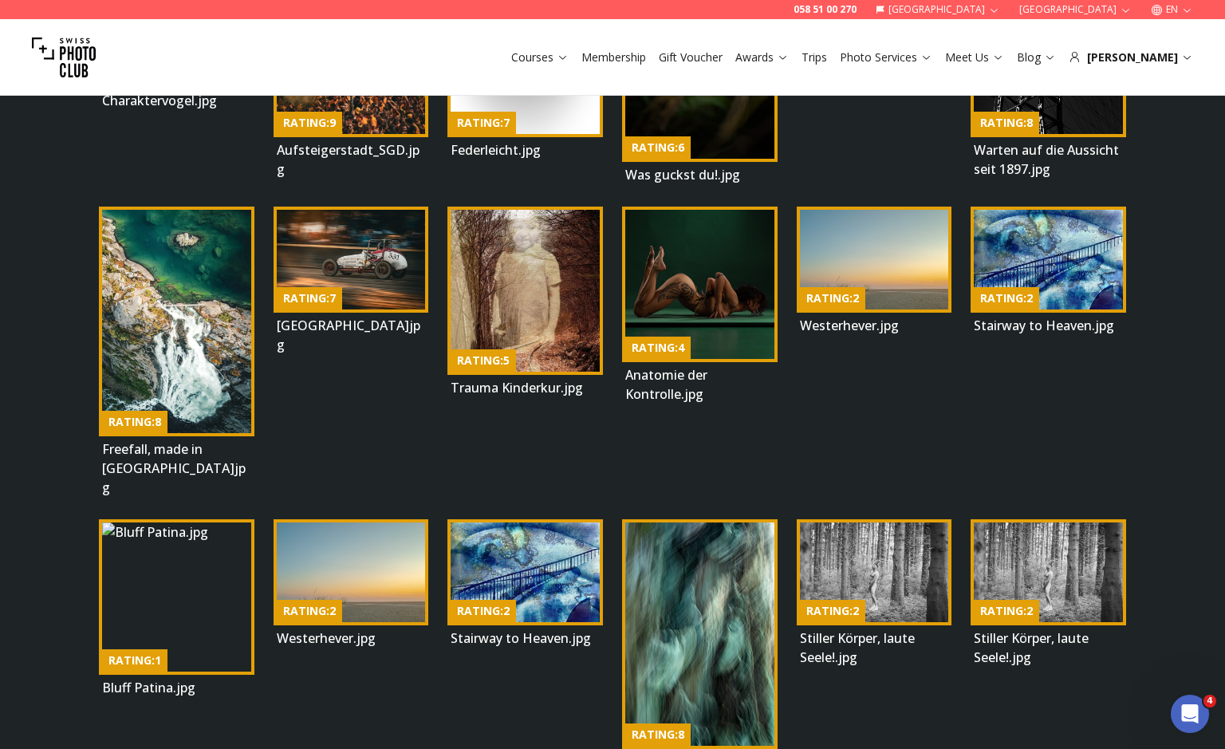
click at [737, 284] on img at bounding box center [699, 284] width 149 height 149
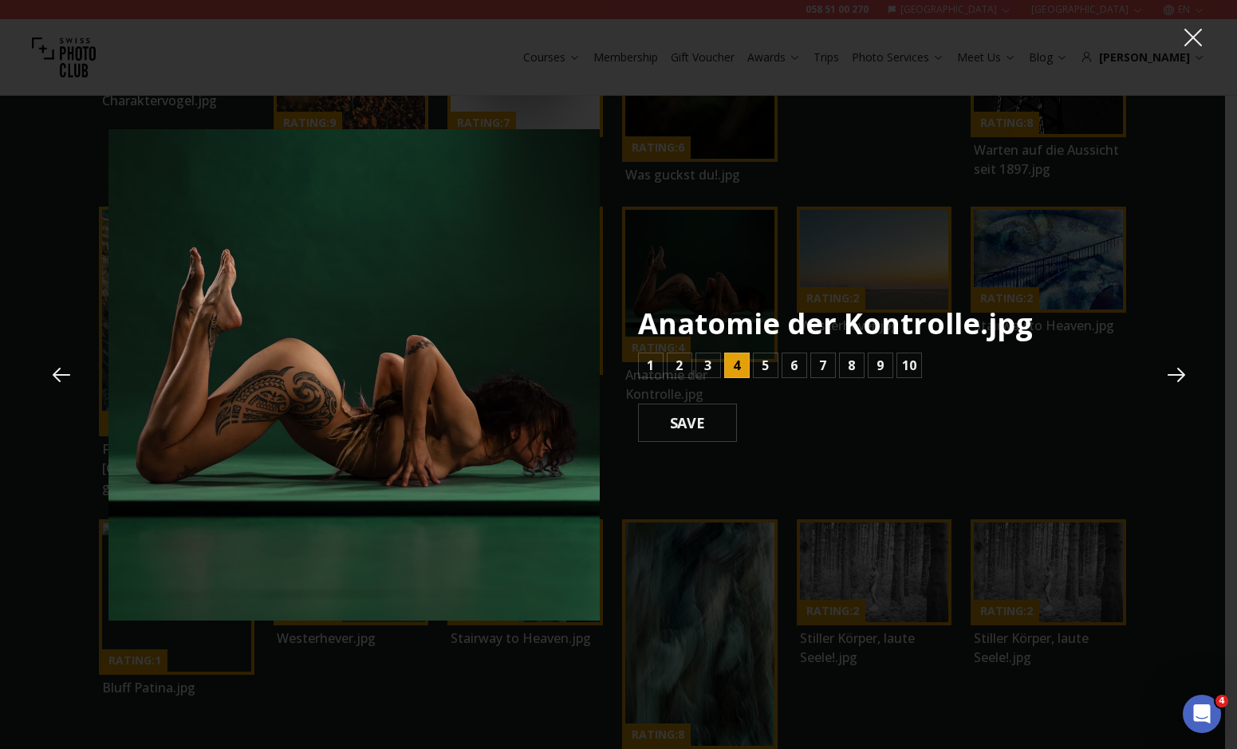
click at [1169, 365] on icon at bounding box center [1177, 375] width 24 height 24
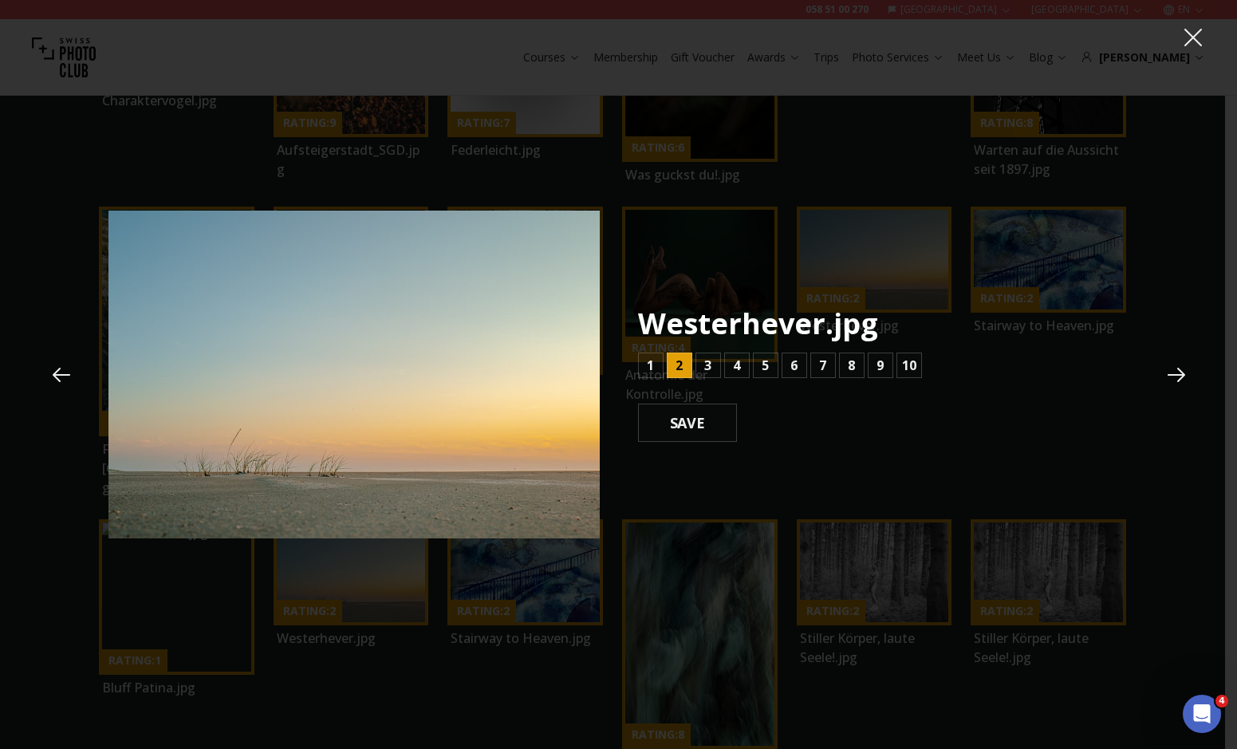
click at [1169, 365] on icon at bounding box center [1177, 375] width 24 height 24
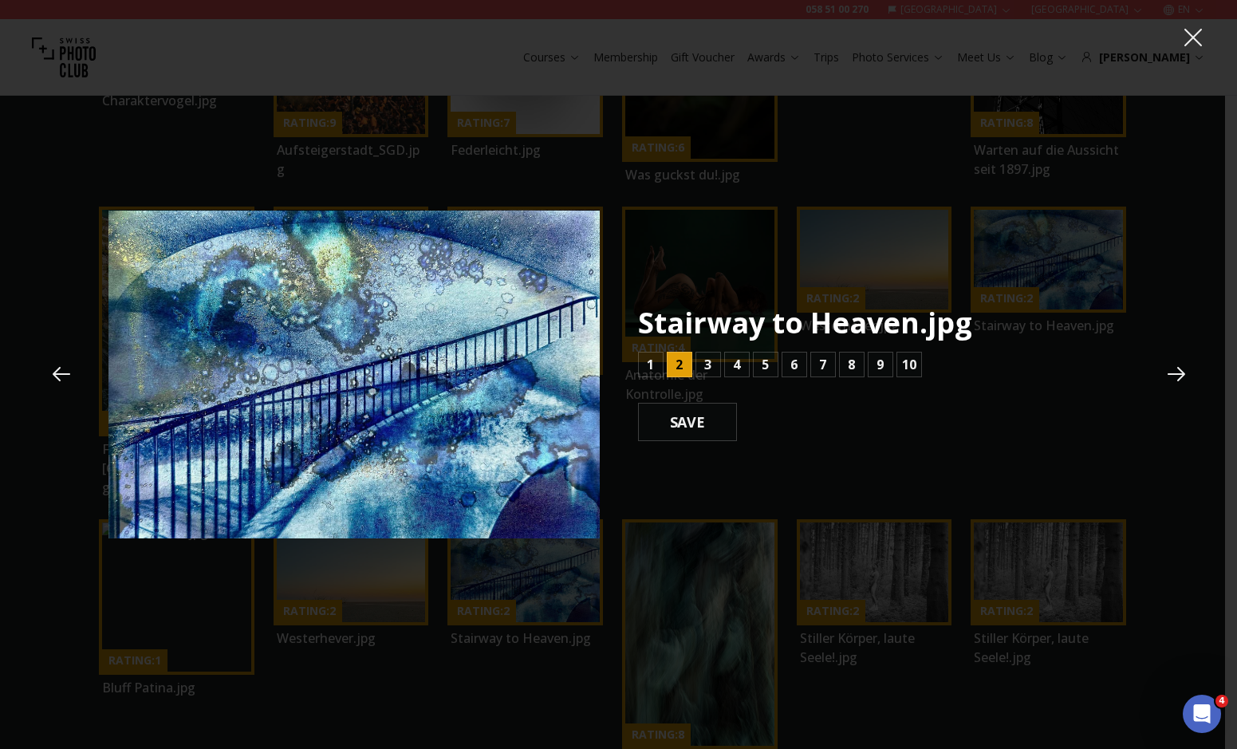
click at [1169, 366] on icon at bounding box center [1177, 374] width 24 height 24
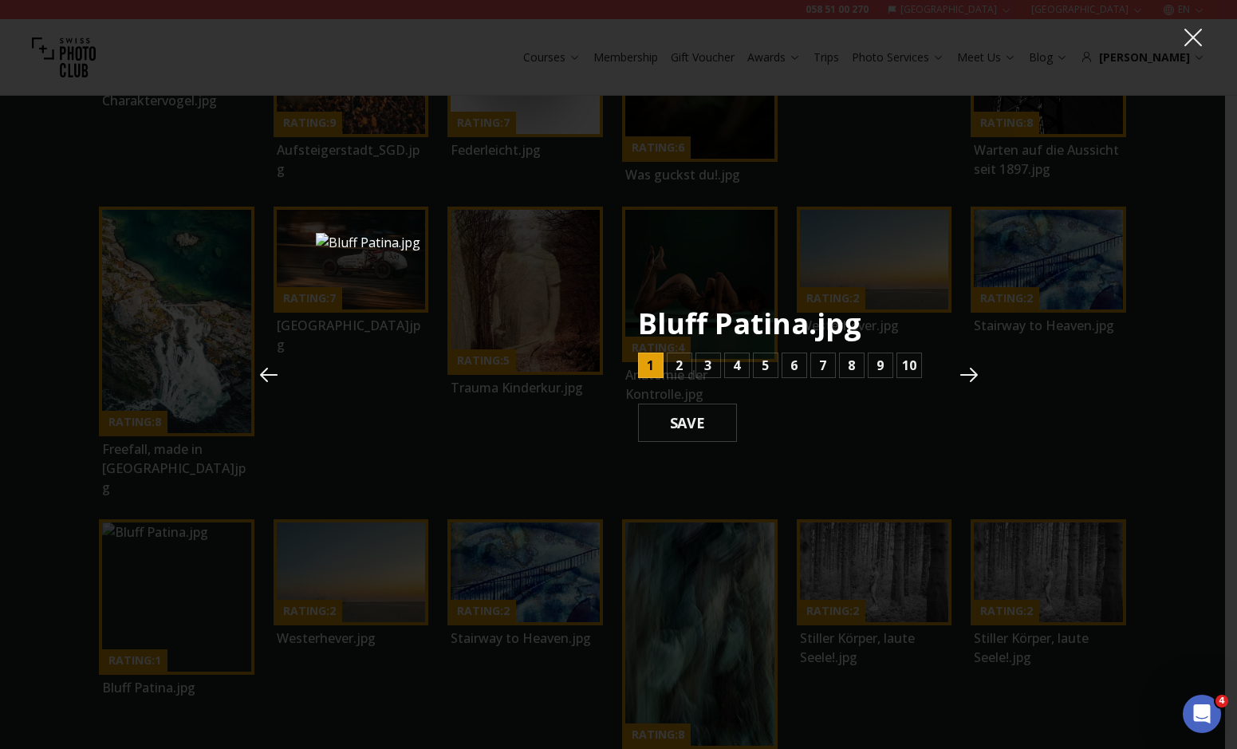
click at [1200, 49] on icon at bounding box center [1193, 38] width 24 height 24
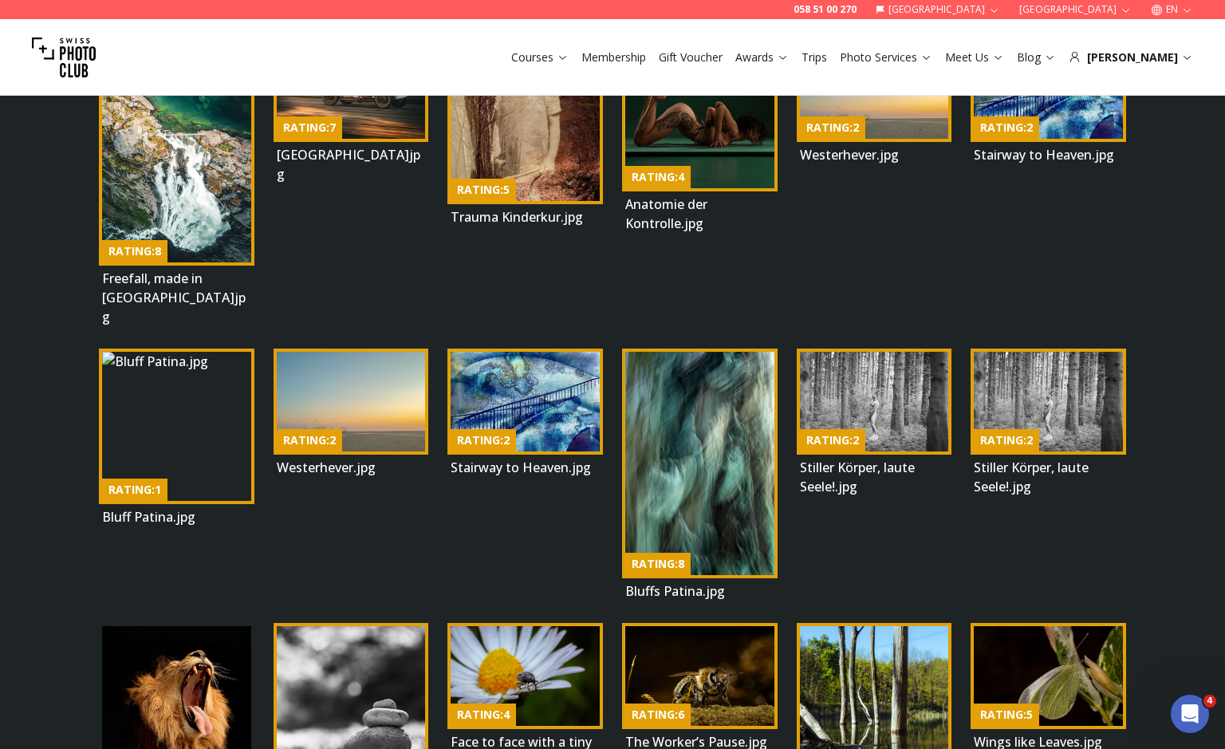
scroll to position [2627, 0]
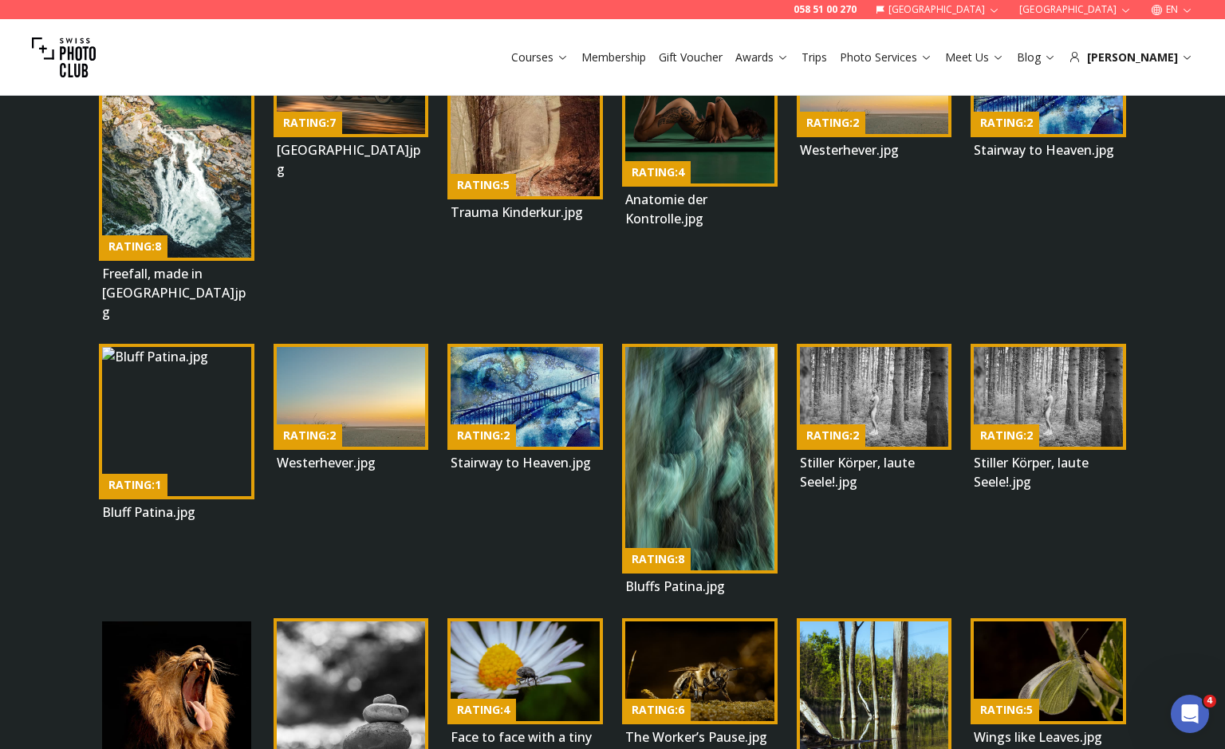
click at [737, 401] on img at bounding box center [699, 458] width 149 height 223
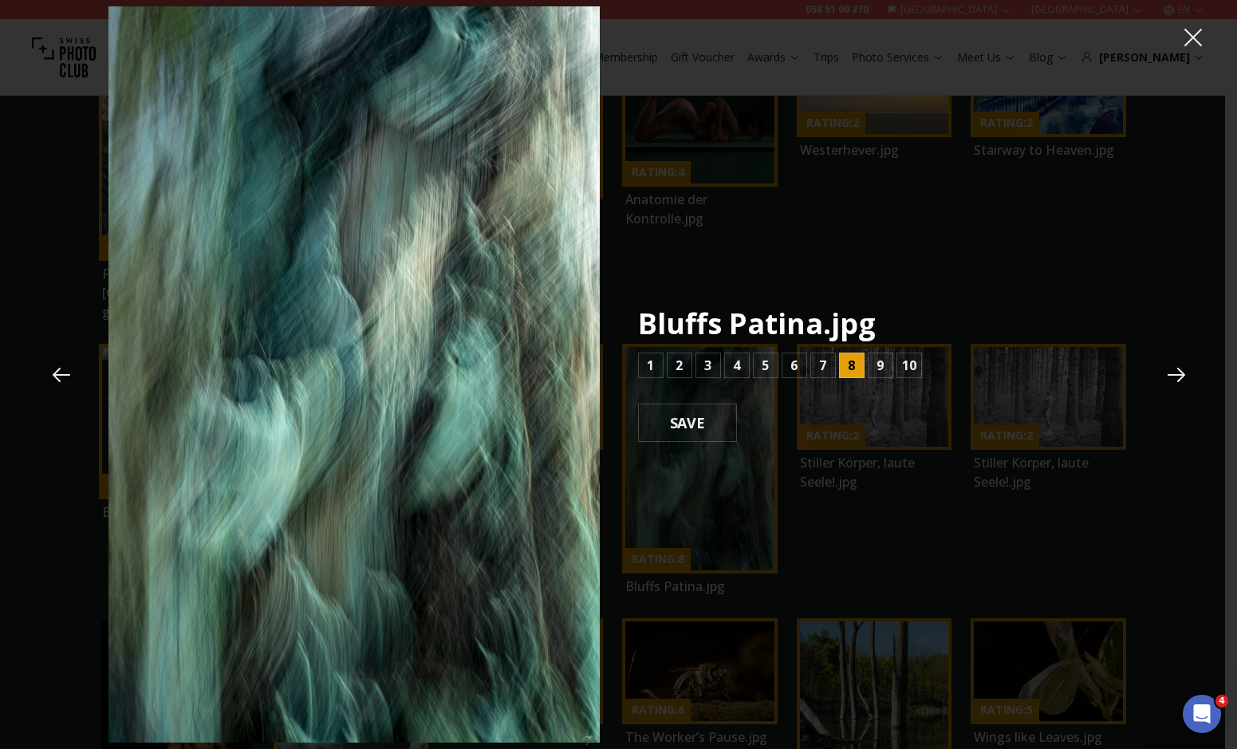
click at [1163, 372] on button at bounding box center [1176, 374] width 43 height 43
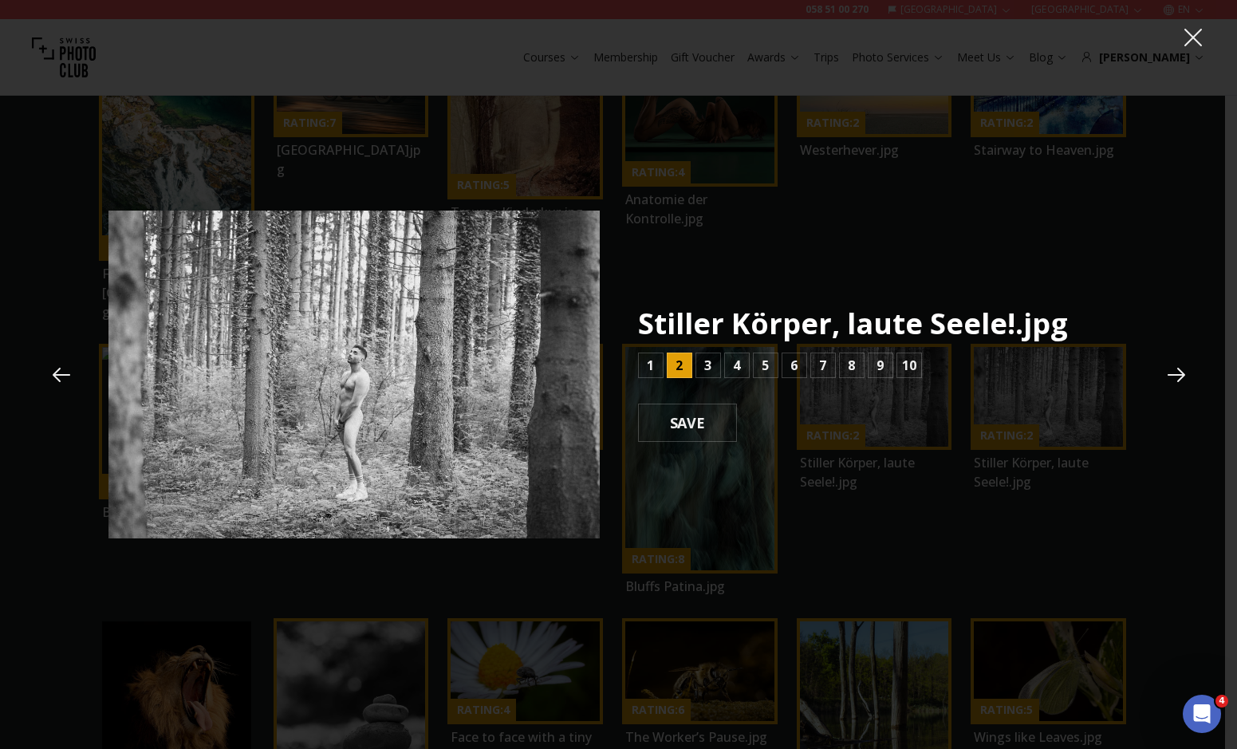
click at [1162, 372] on button at bounding box center [1176, 374] width 43 height 43
click at [1187, 28] on icon at bounding box center [1193, 38] width 24 height 24
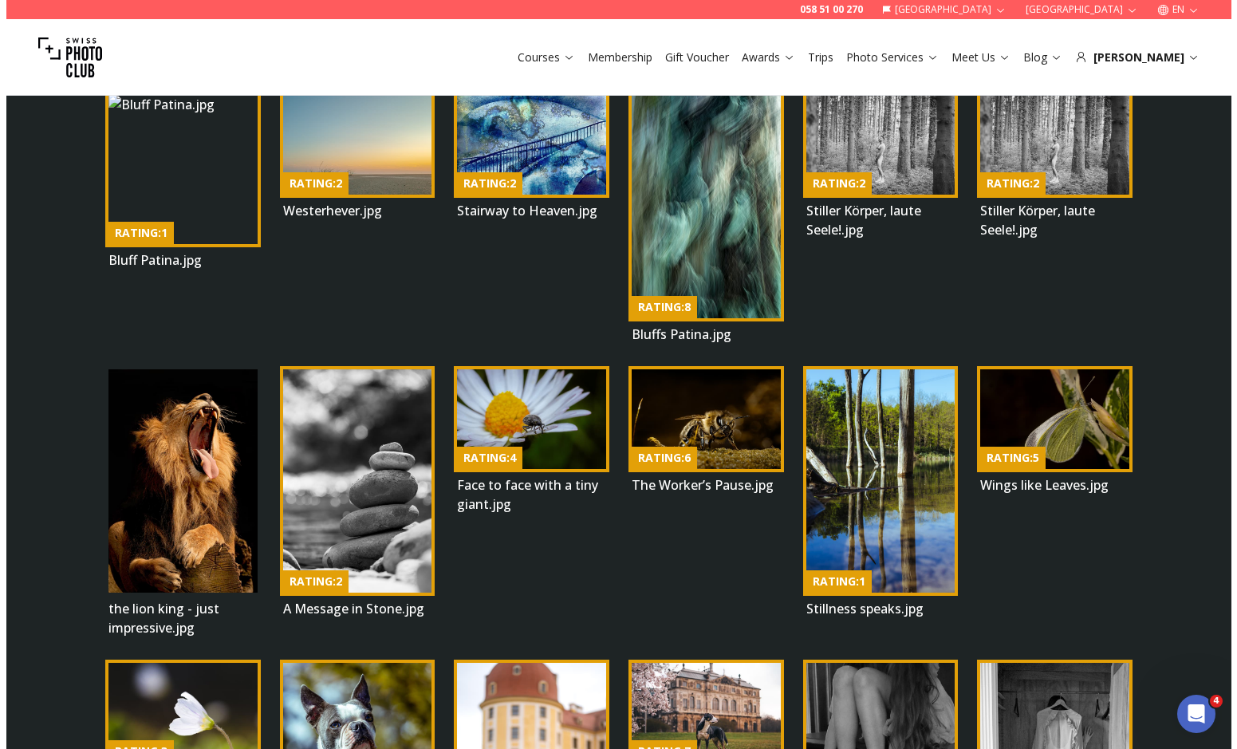
scroll to position [2891, 0]
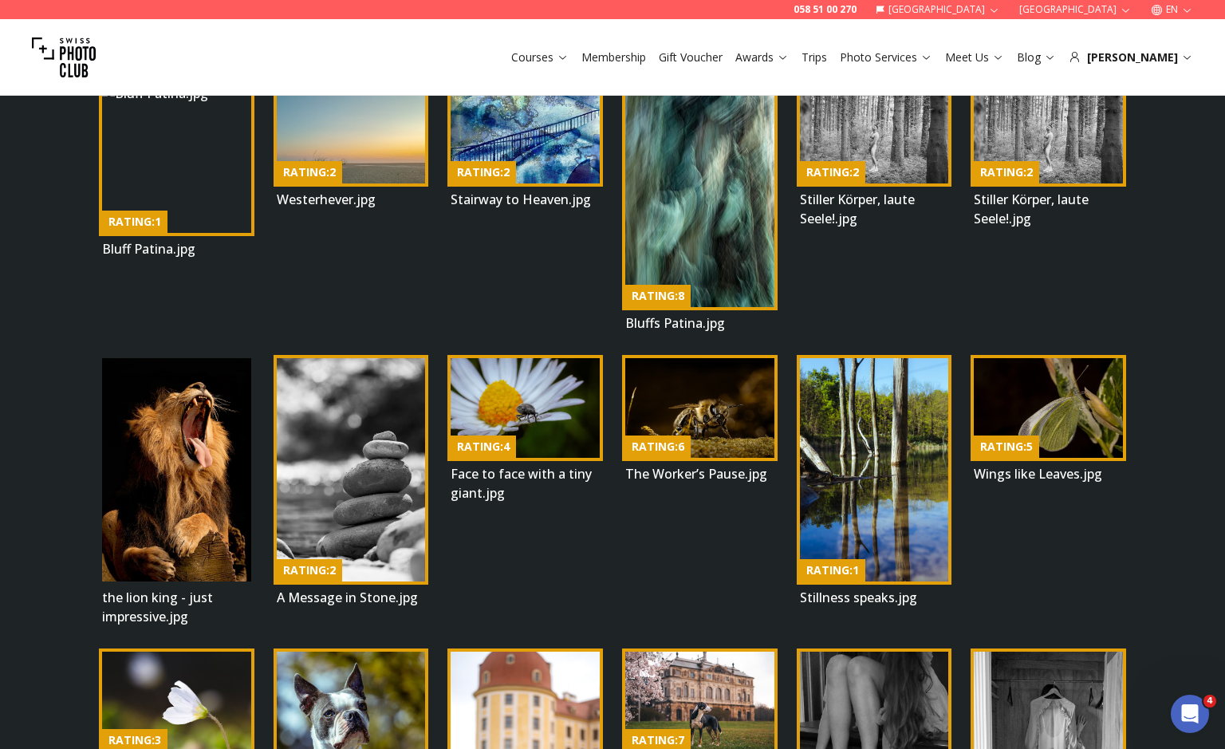
click at [185, 392] on img at bounding box center [176, 469] width 149 height 223
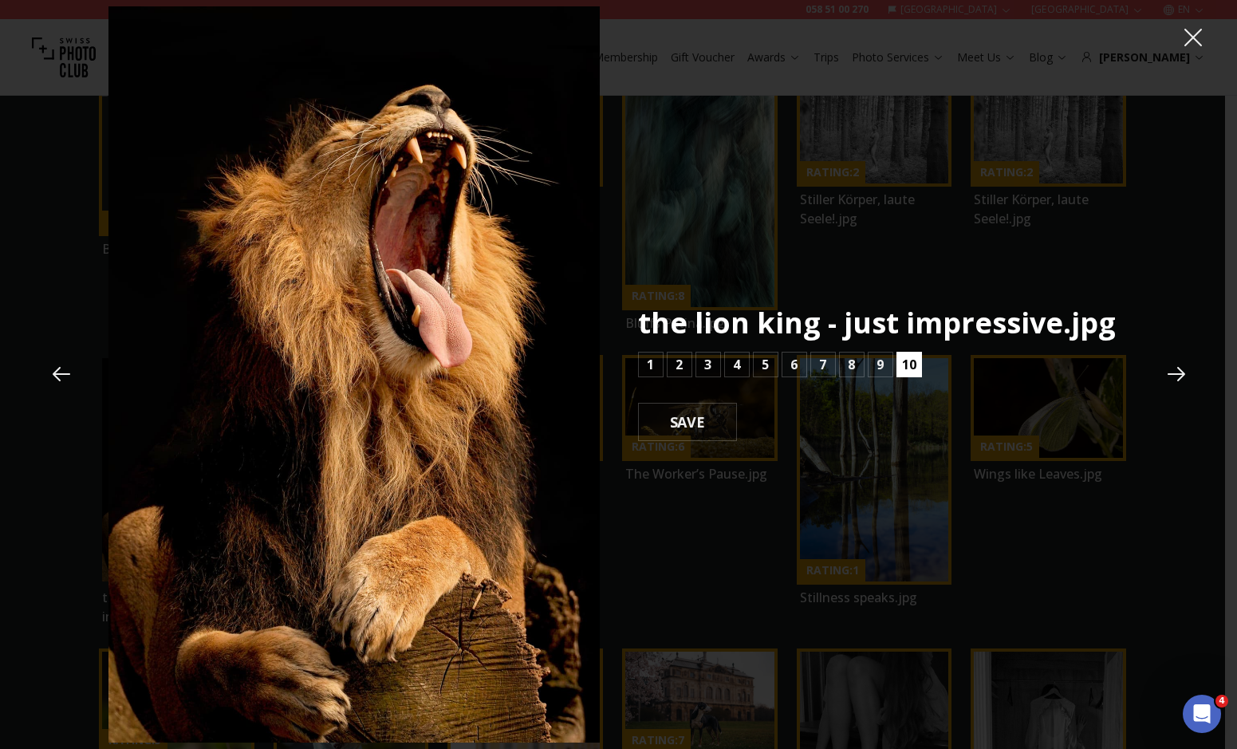
click at [906, 365] on b "10" at bounding box center [909, 364] width 14 height 19
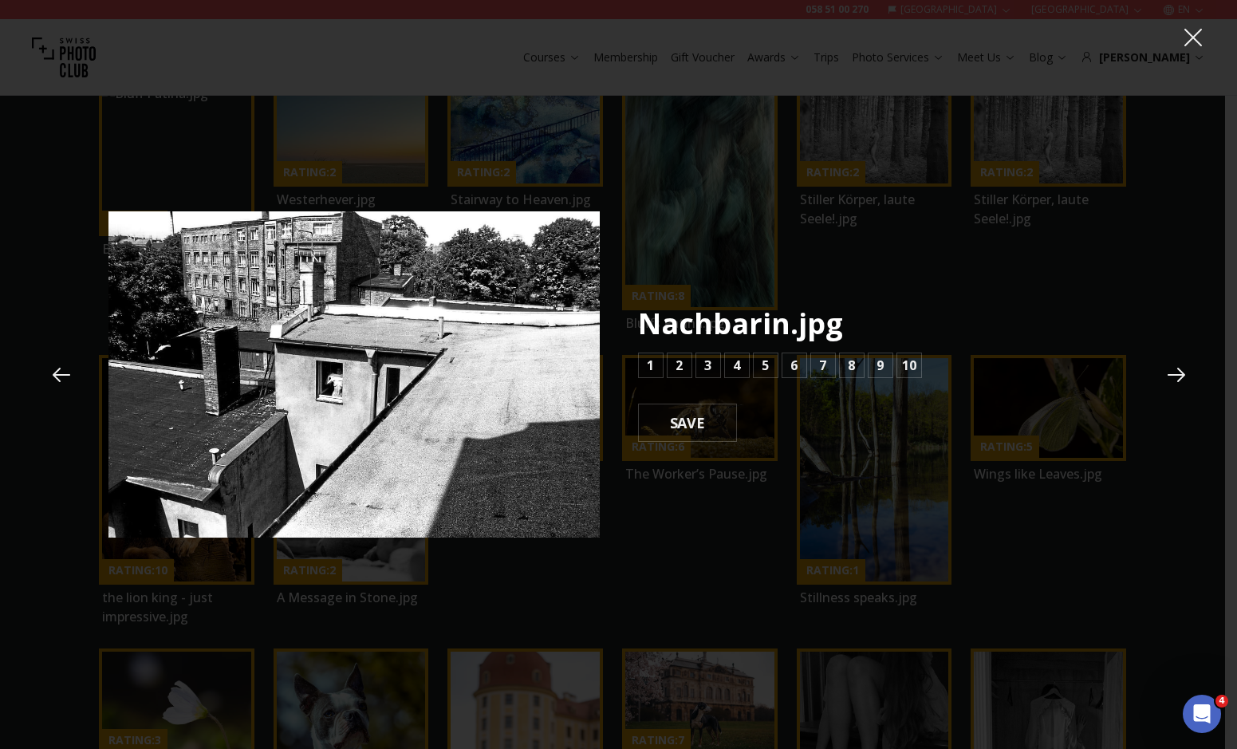
click at [1187, 36] on icon at bounding box center [1193, 38] width 24 height 24
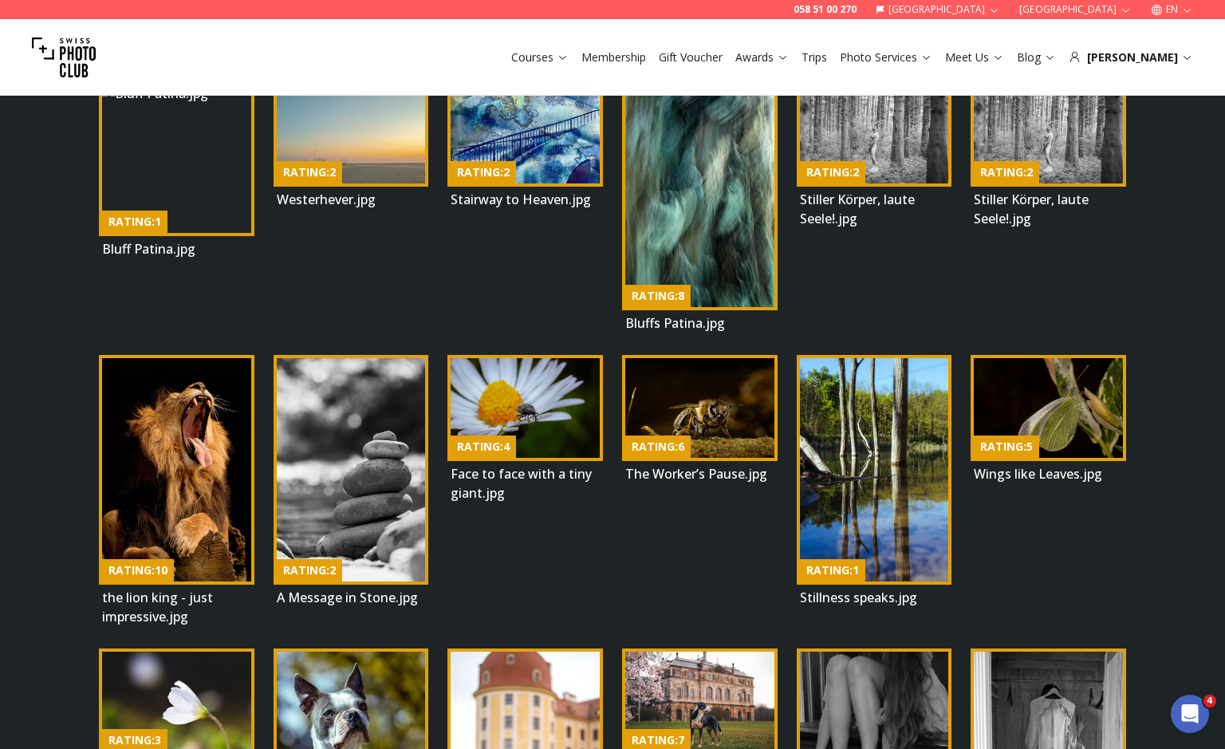
click at [397, 406] on img at bounding box center [351, 469] width 149 height 223
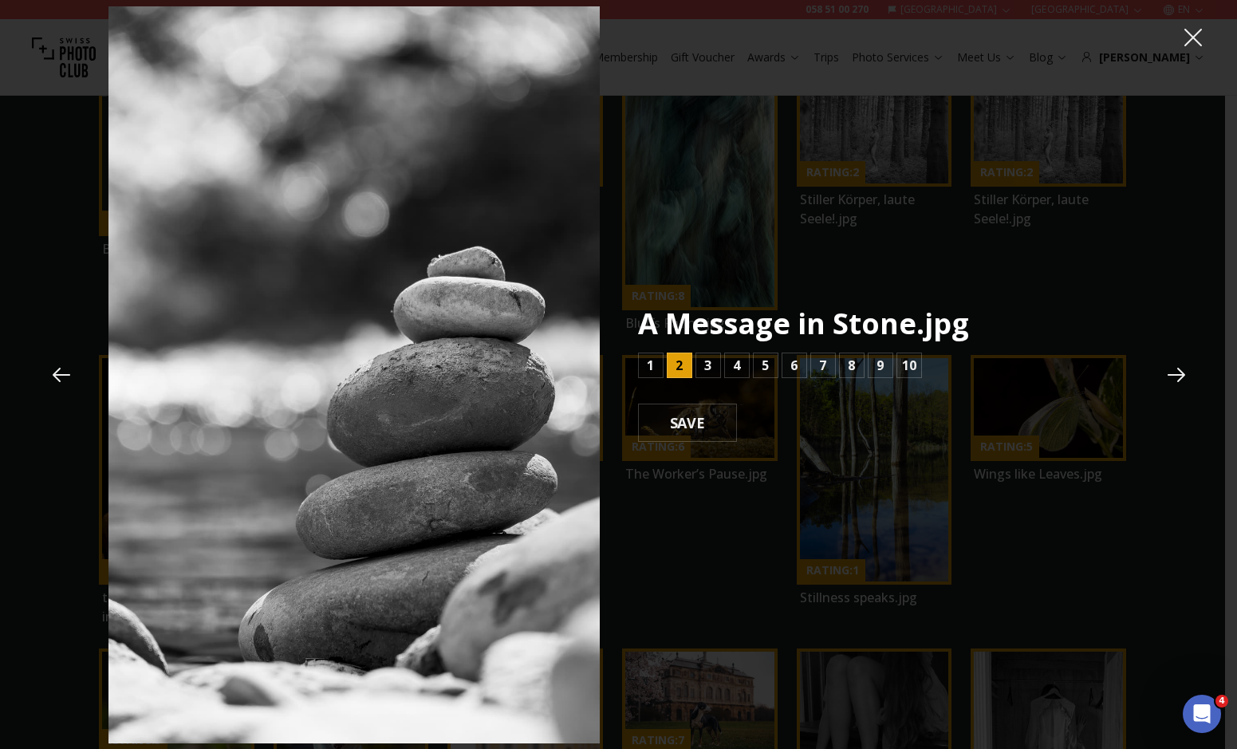
click at [1162, 382] on button at bounding box center [1176, 374] width 43 height 43
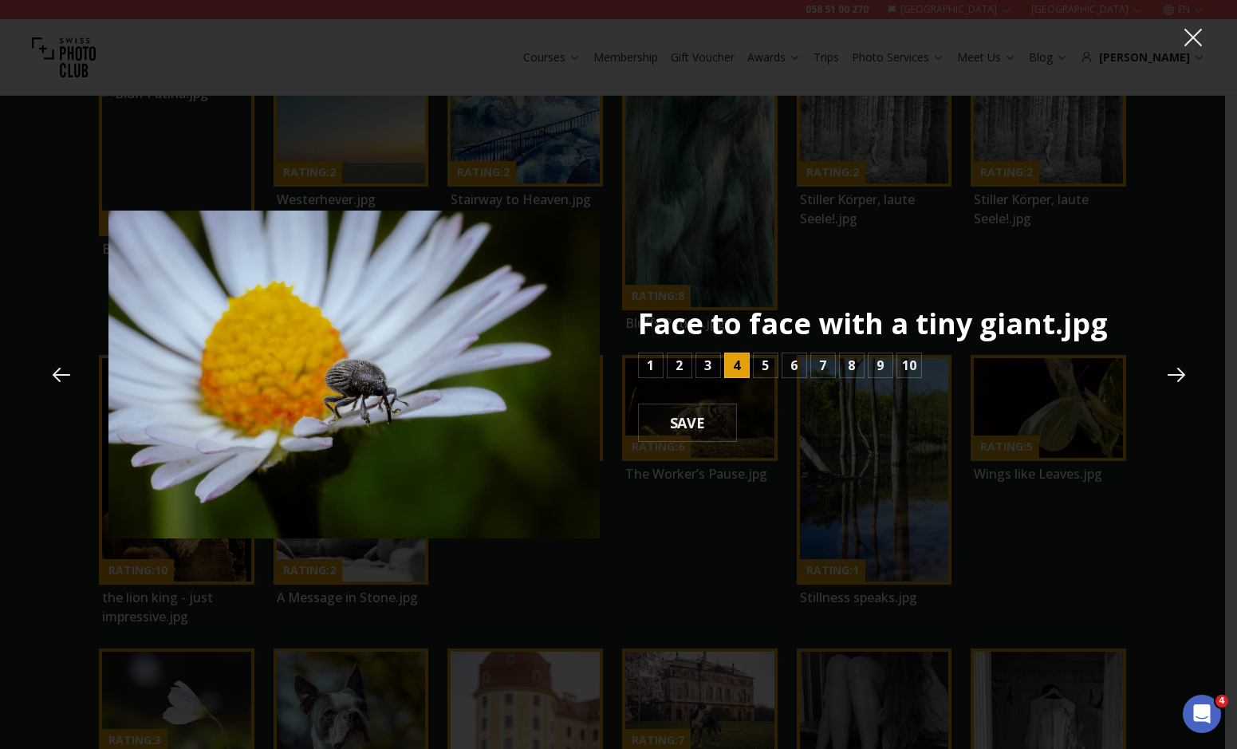
click at [1162, 382] on button at bounding box center [1176, 374] width 43 height 43
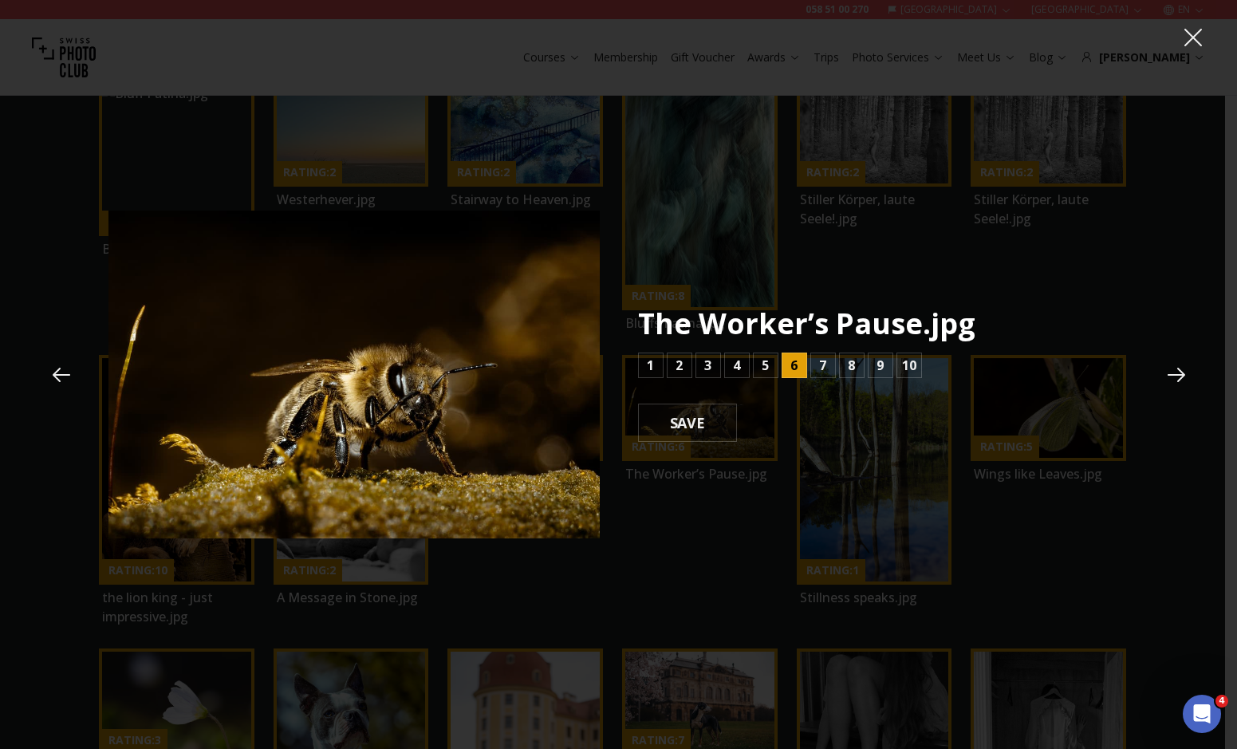
click at [1162, 382] on button at bounding box center [1176, 374] width 43 height 43
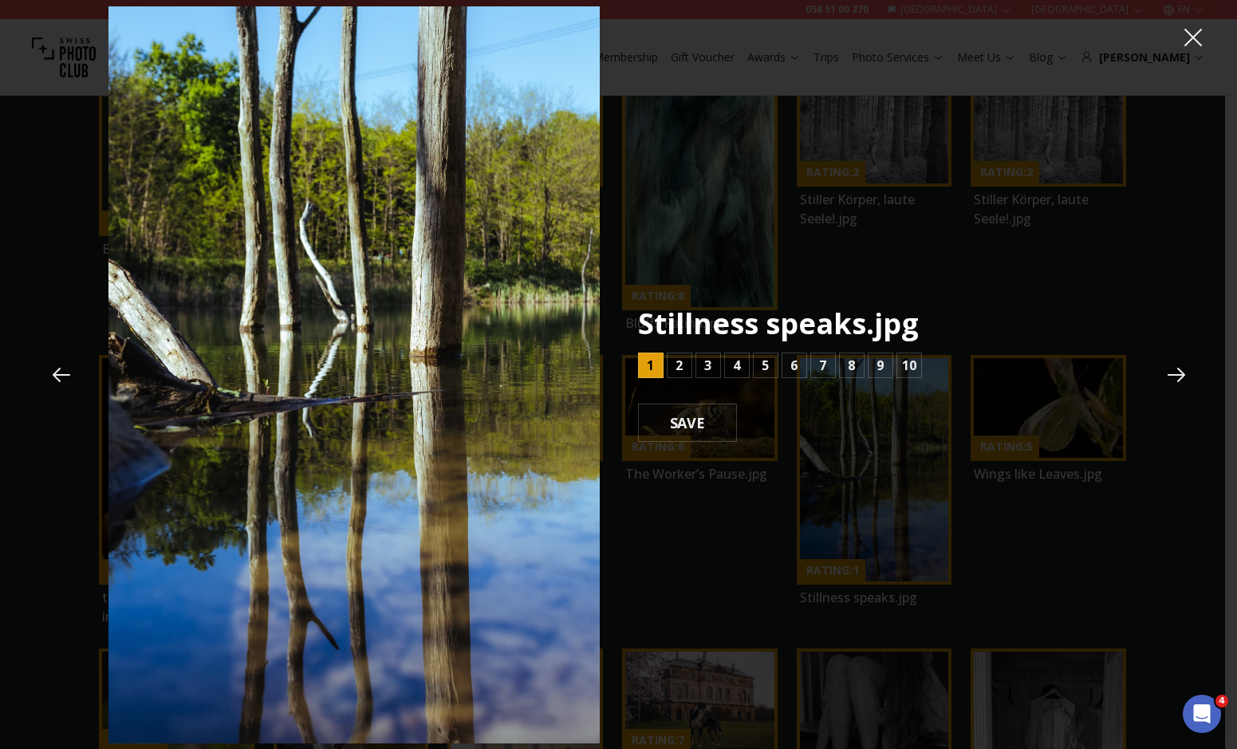
click at [1162, 384] on button at bounding box center [1176, 374] width 43 height 43
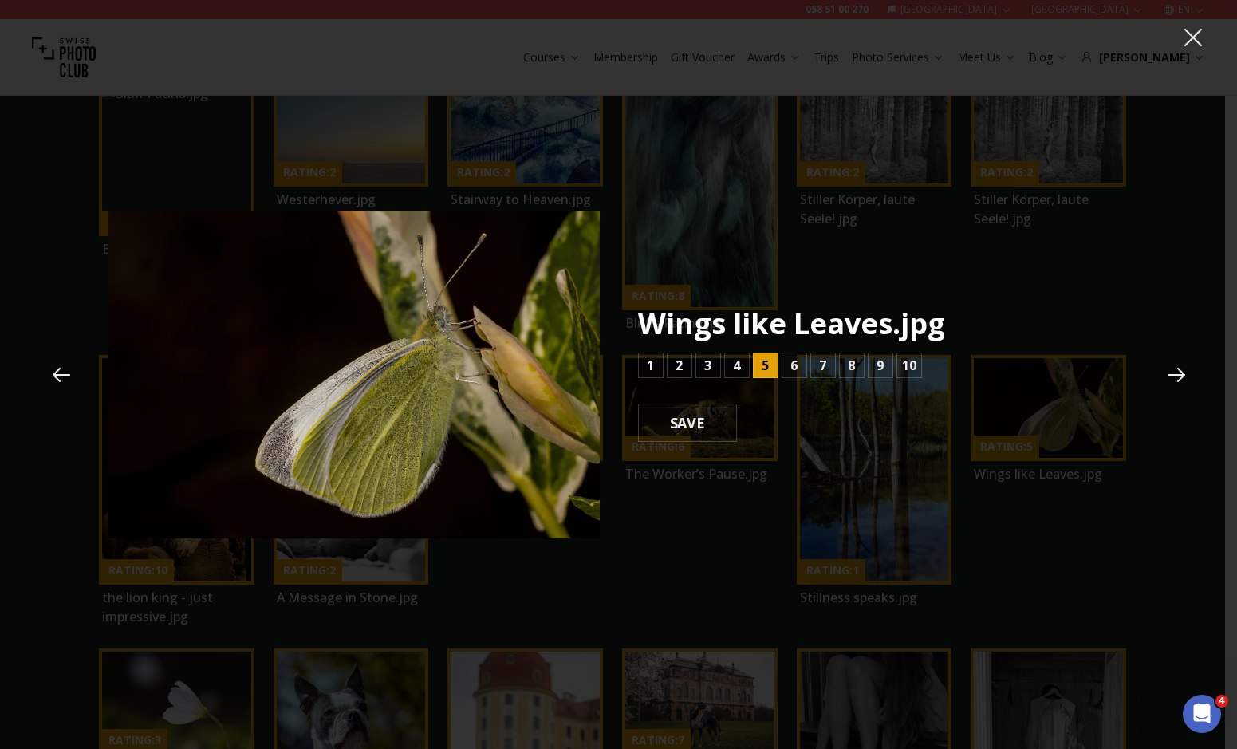
click at [1163, 385] on button at bounding box center [1176, 374] width 43 height 43
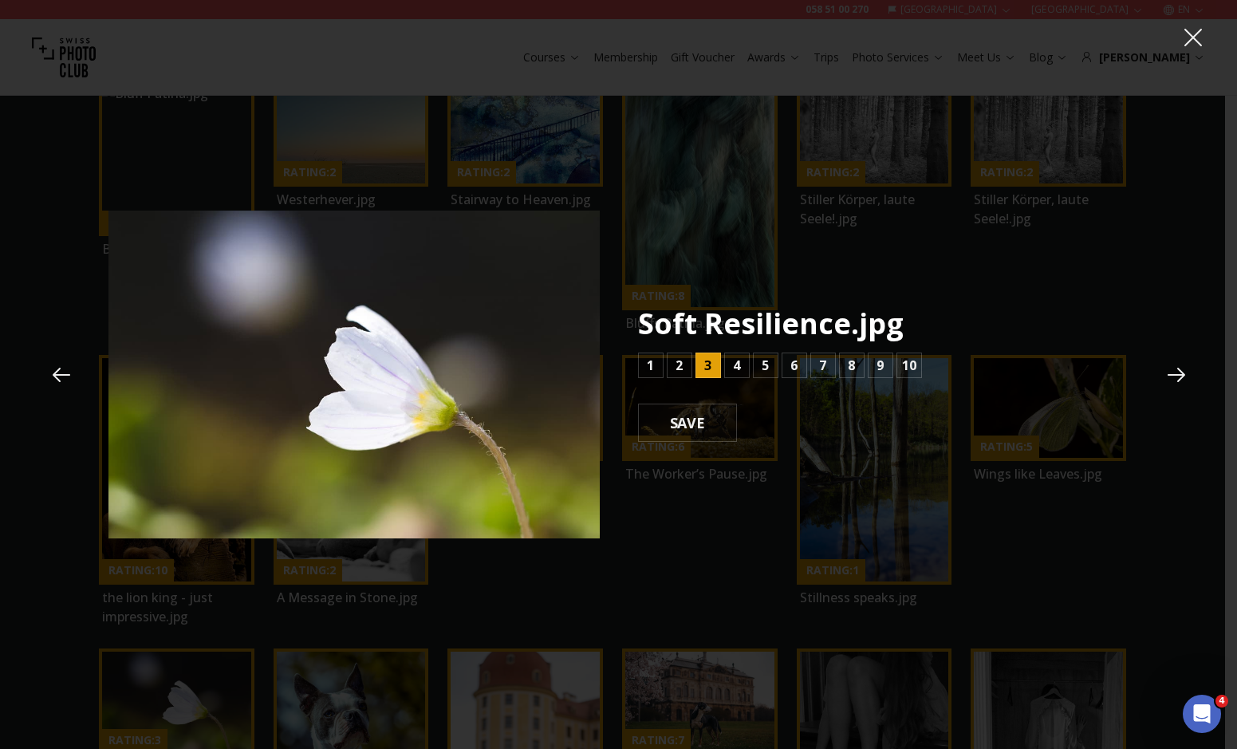
click at [1161, 385] on button at bounding box center [1176, 374] width 43 height 43
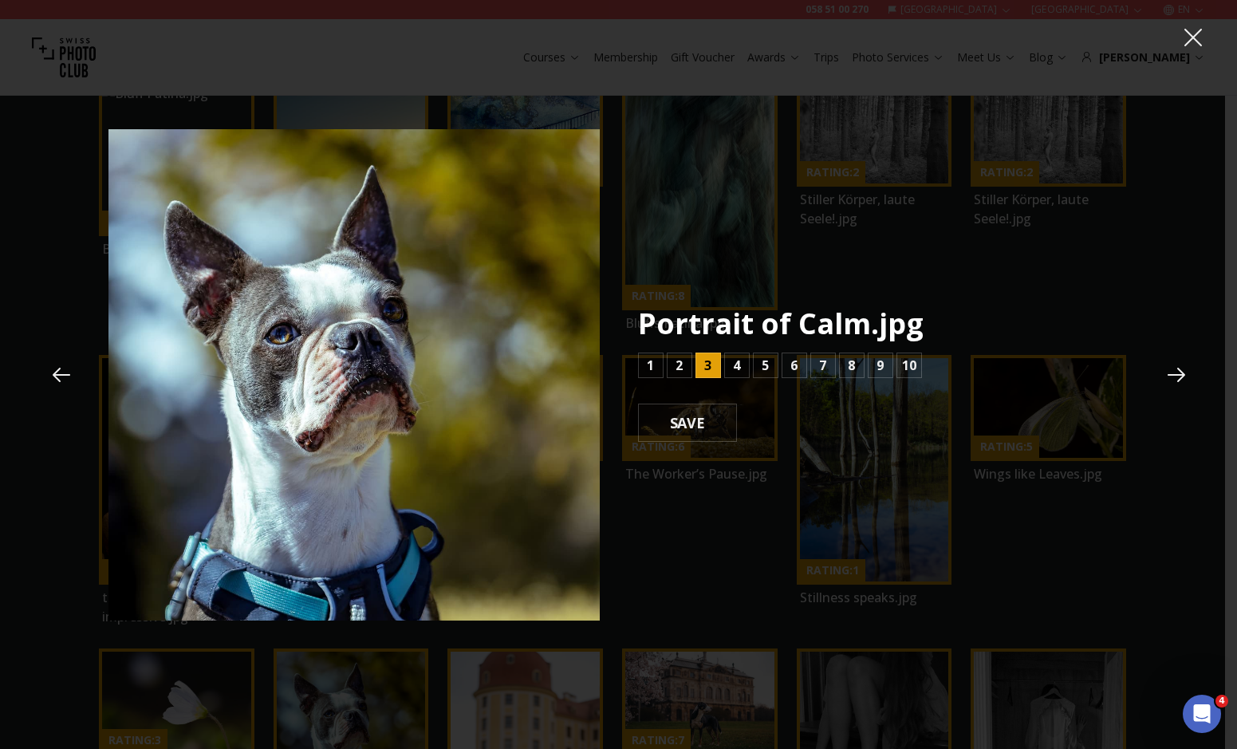
click at [77, 367] on button at bounding box center [61, 374] width 43 height 43
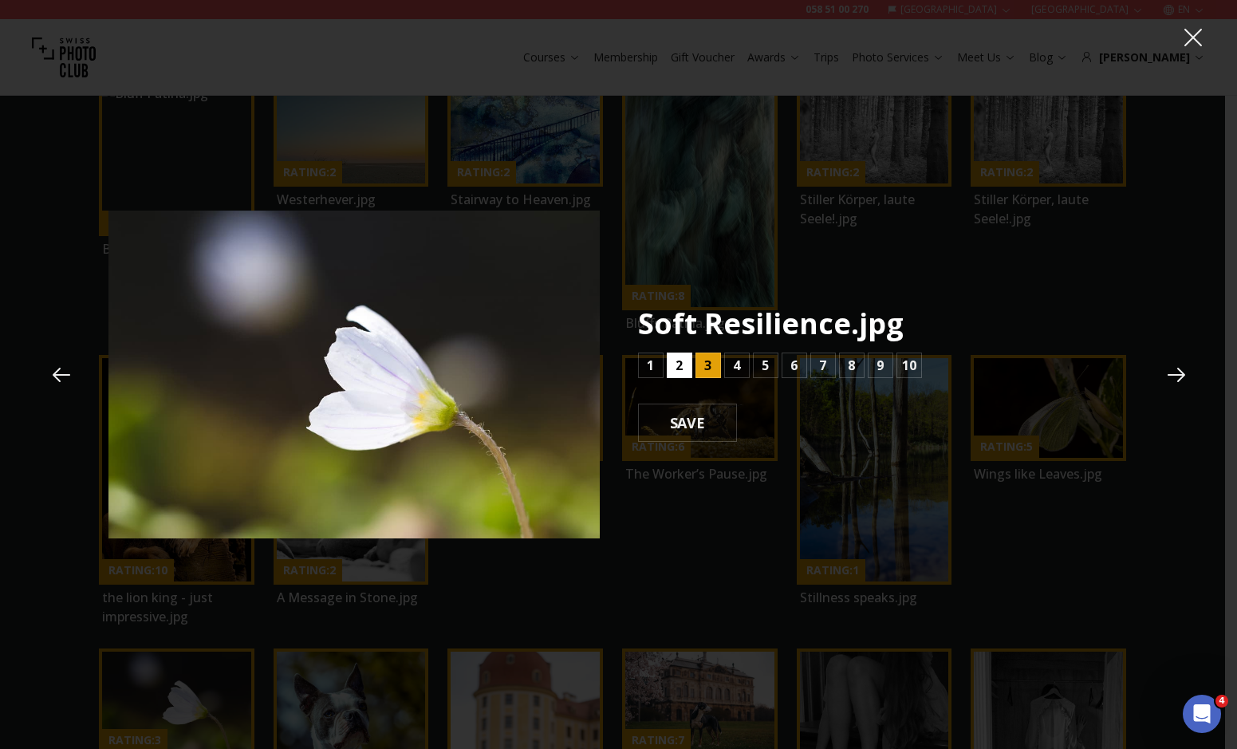
click at [688, 368] on button "2" at bounding box center [680, 366] width 26 height 26
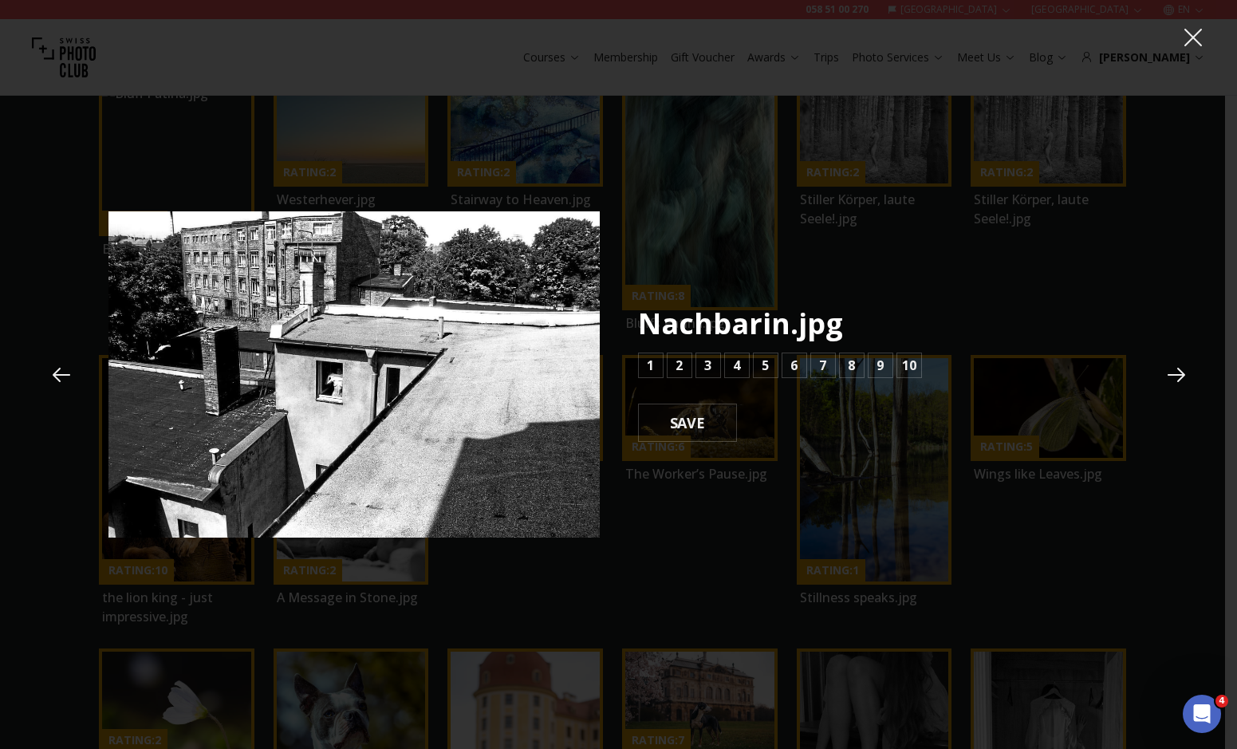
click at [1194, 46] on icon at bounding box center [1193, 38] width 24 height 24
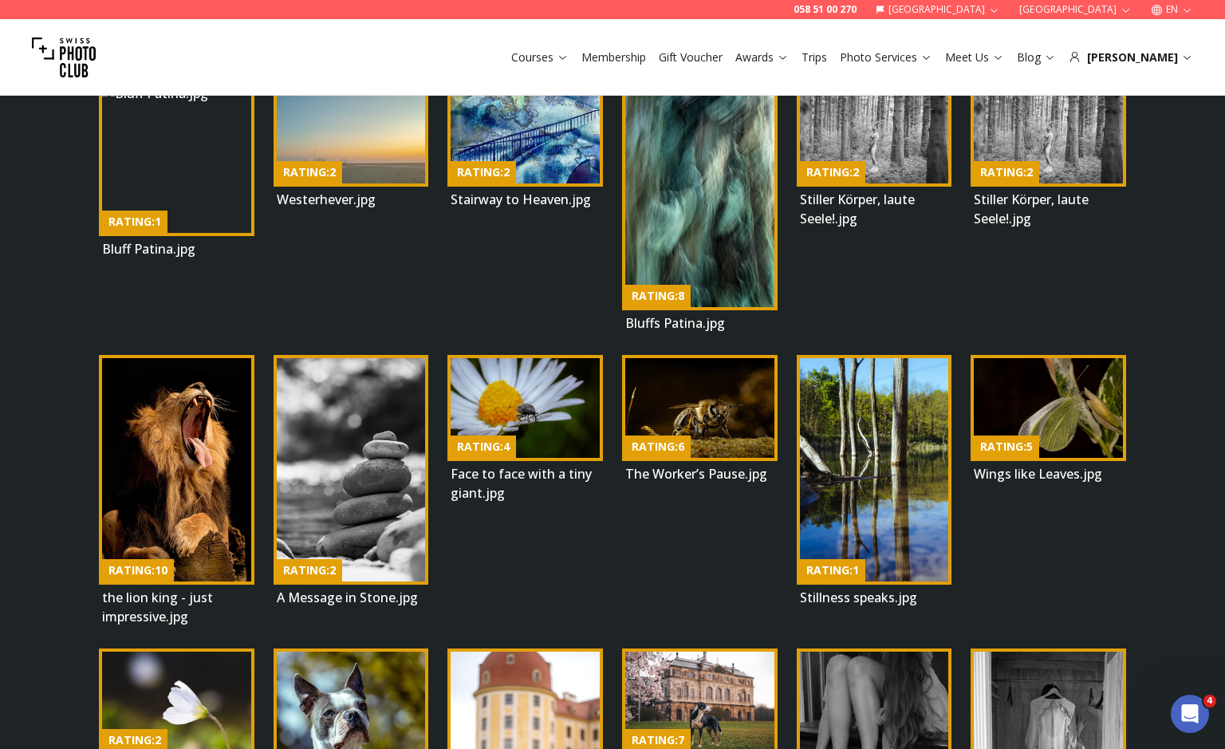
click at [529, 652] on img at bounding box center [525, 763] width 149 height 223
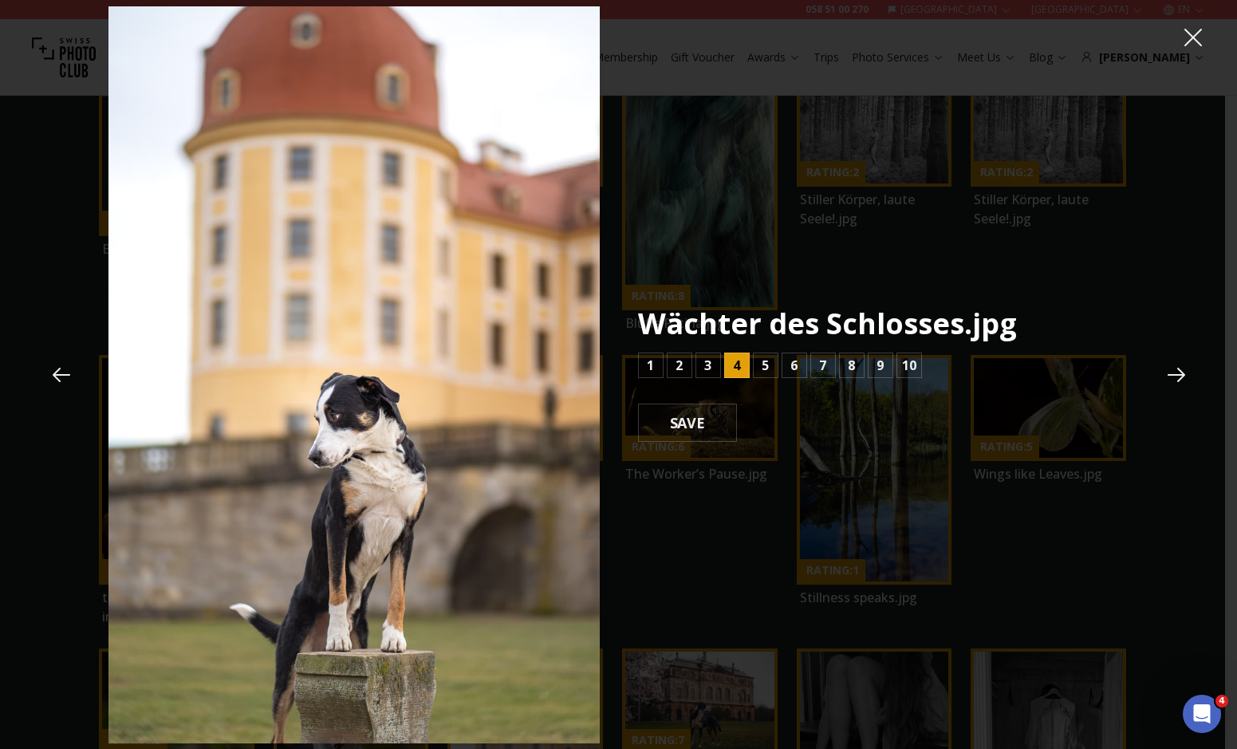
click at [1172, 357] on button at bounding box center [1176, 374] width 43 height 43
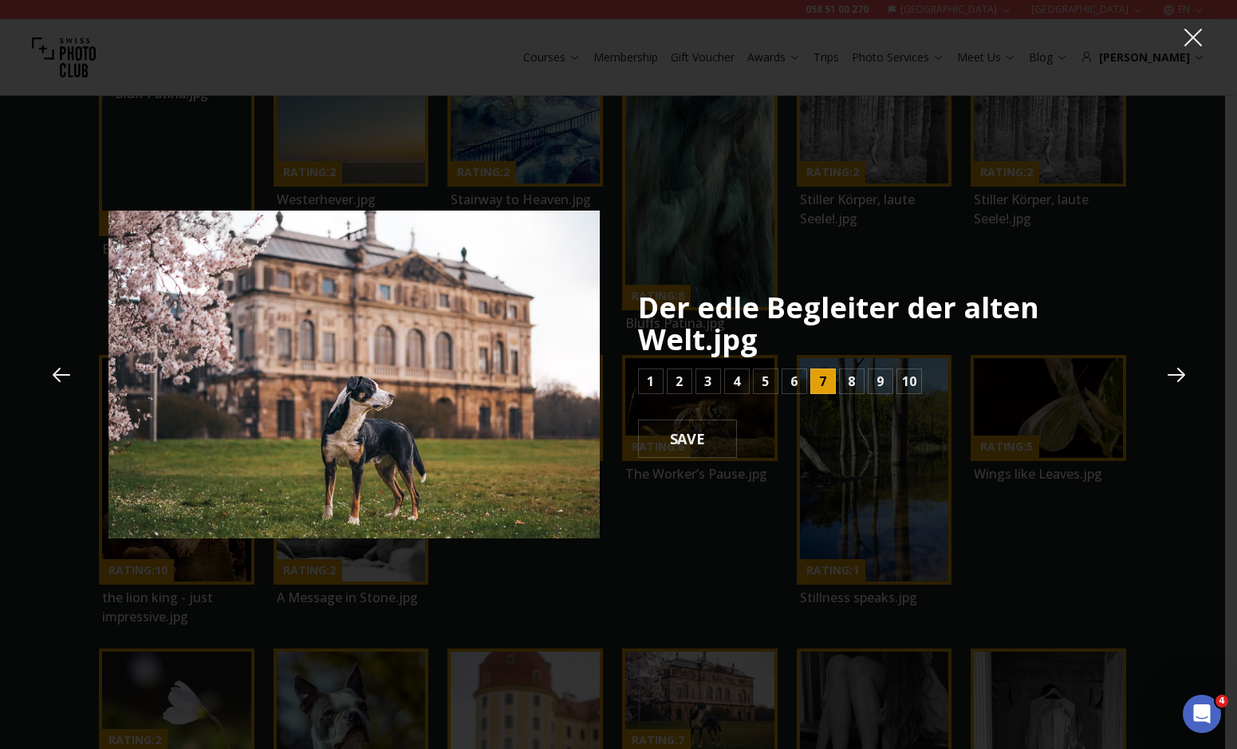
click at [1172, 357] on button at bounding box center [1176, 374] width 43 height 43
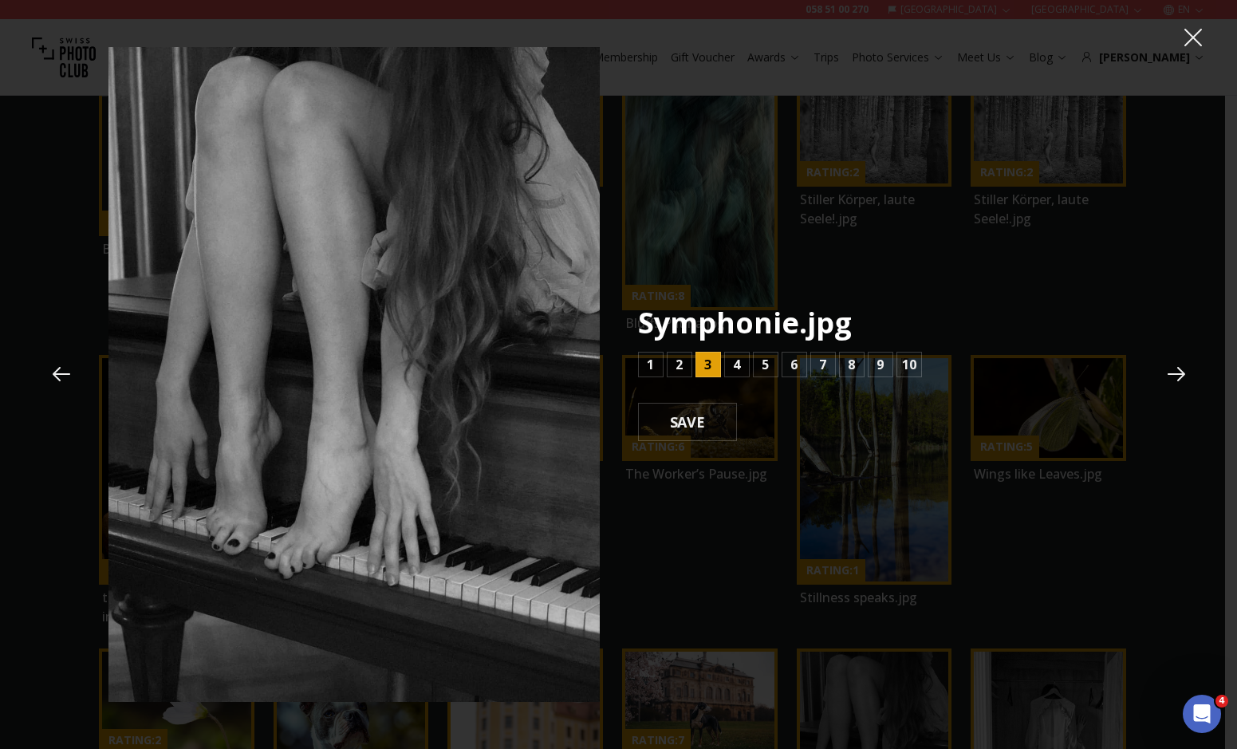
click at [1165, 364] on icon at bounding box center [1177, 374] width 24 height 24
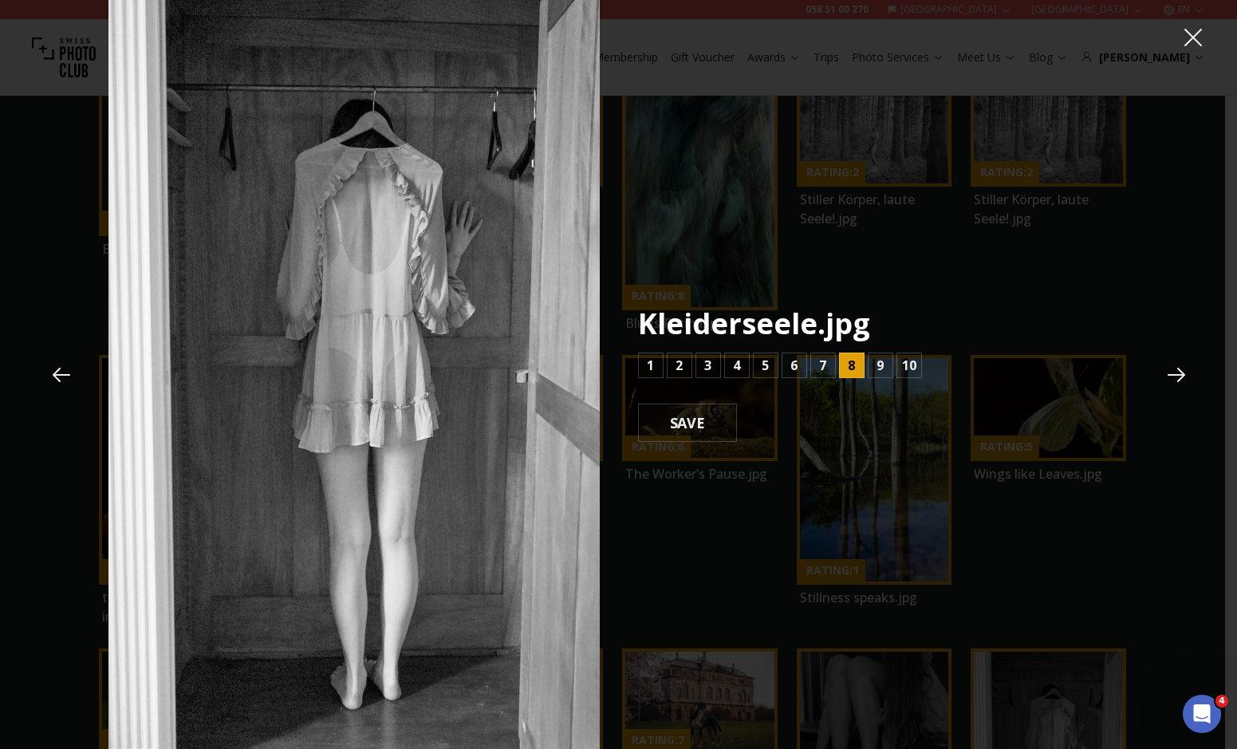
click at [1164, 357] on button at bounding box center [1176, 374] width 43 height 43
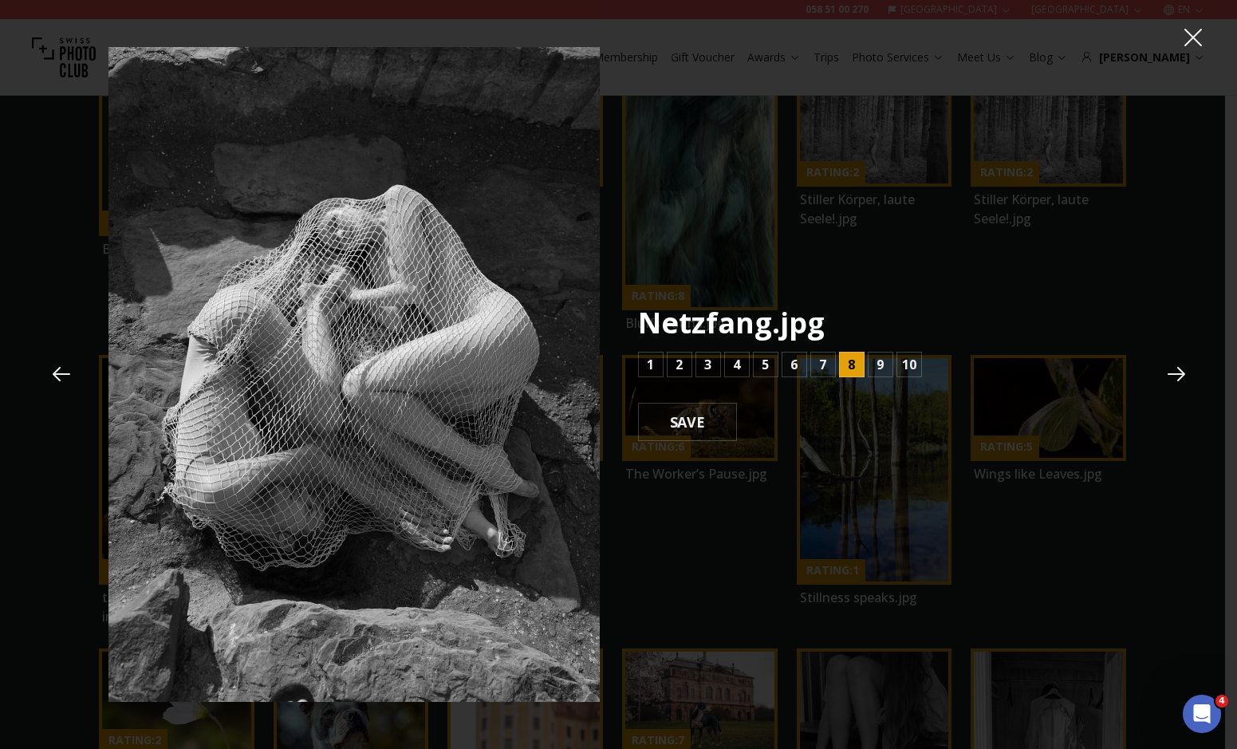
click at [1164, 357] on button at bounding box center [1176, 374] width 43 height 43
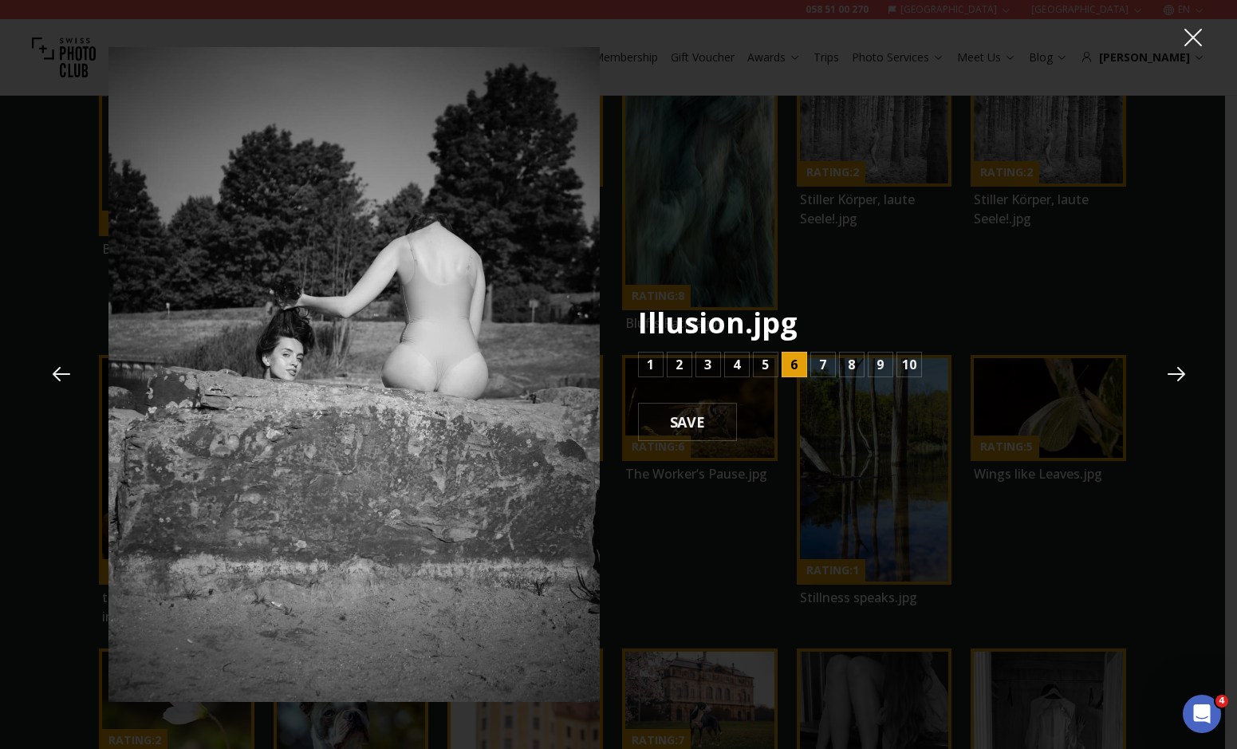
click at [1164, 357] on button at bounding box center [1176, 374] width 43 height 43
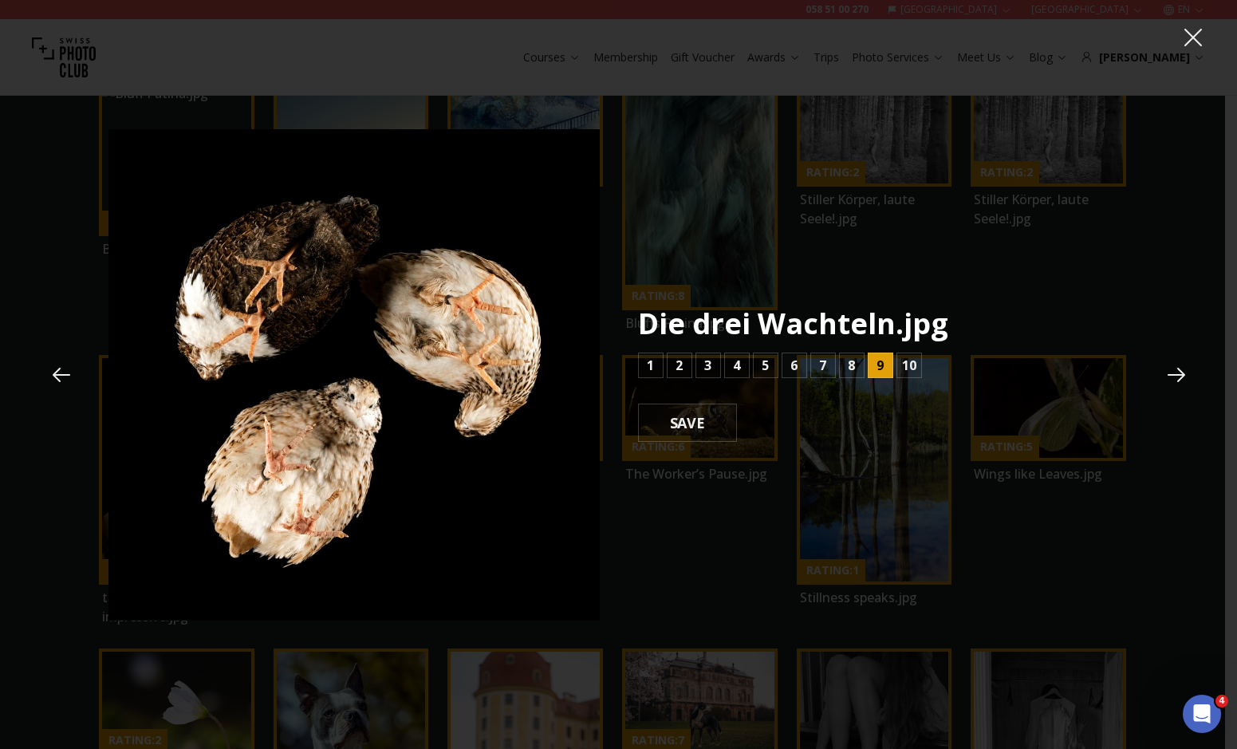
click at [1164, 357] on button at bounding box center [1176, 374] width 43 height 43
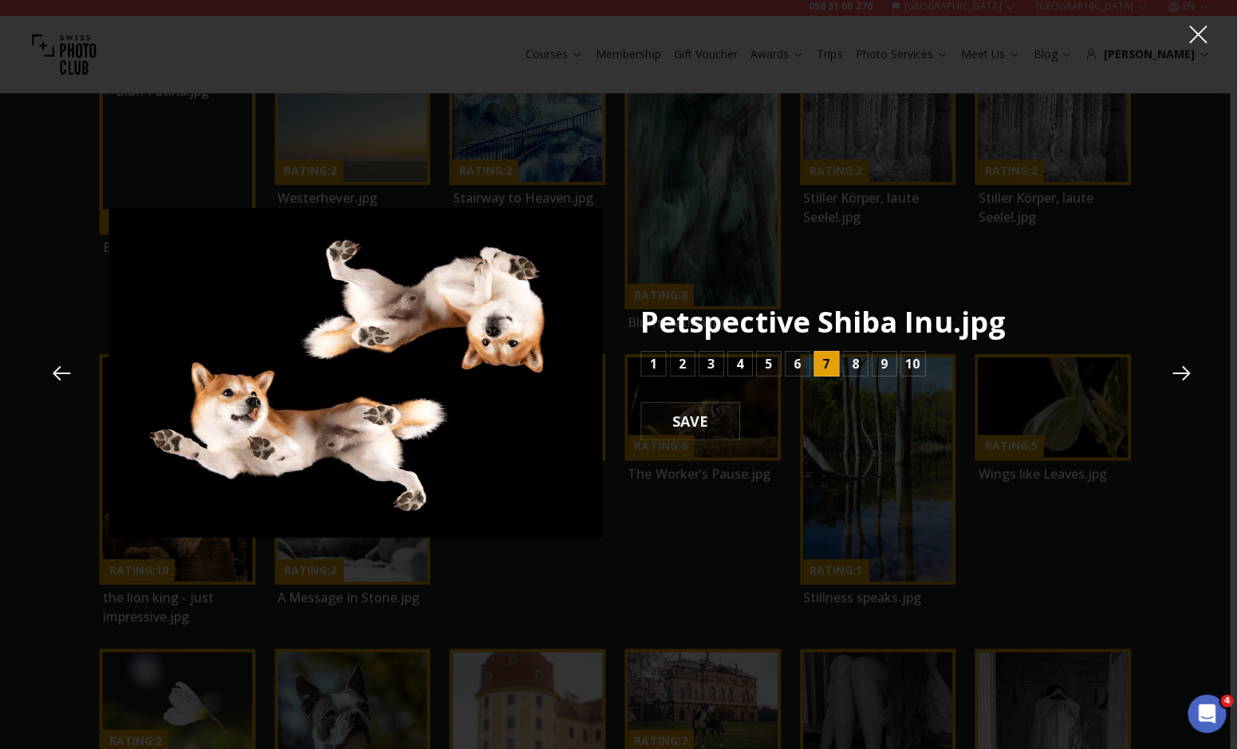
scroll to position [2888, 0]
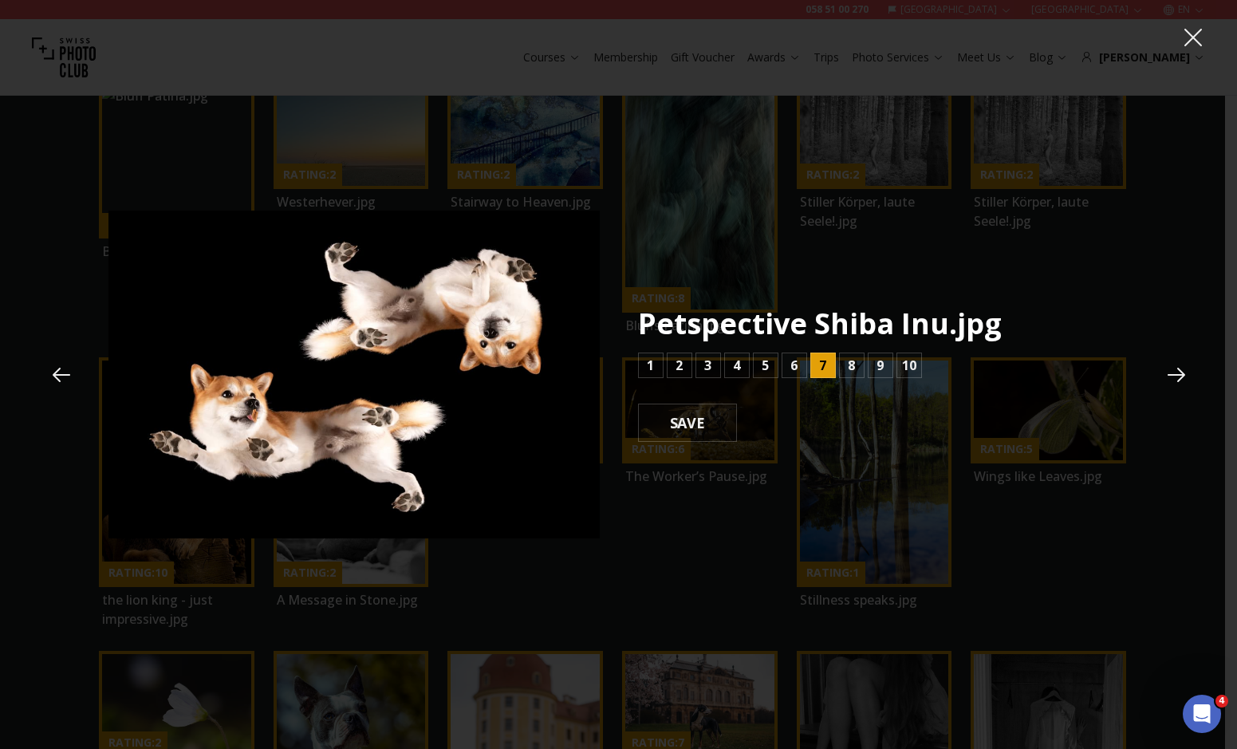
click at [73, 366] on button at bounding box center [61, 374] width 43 height 43
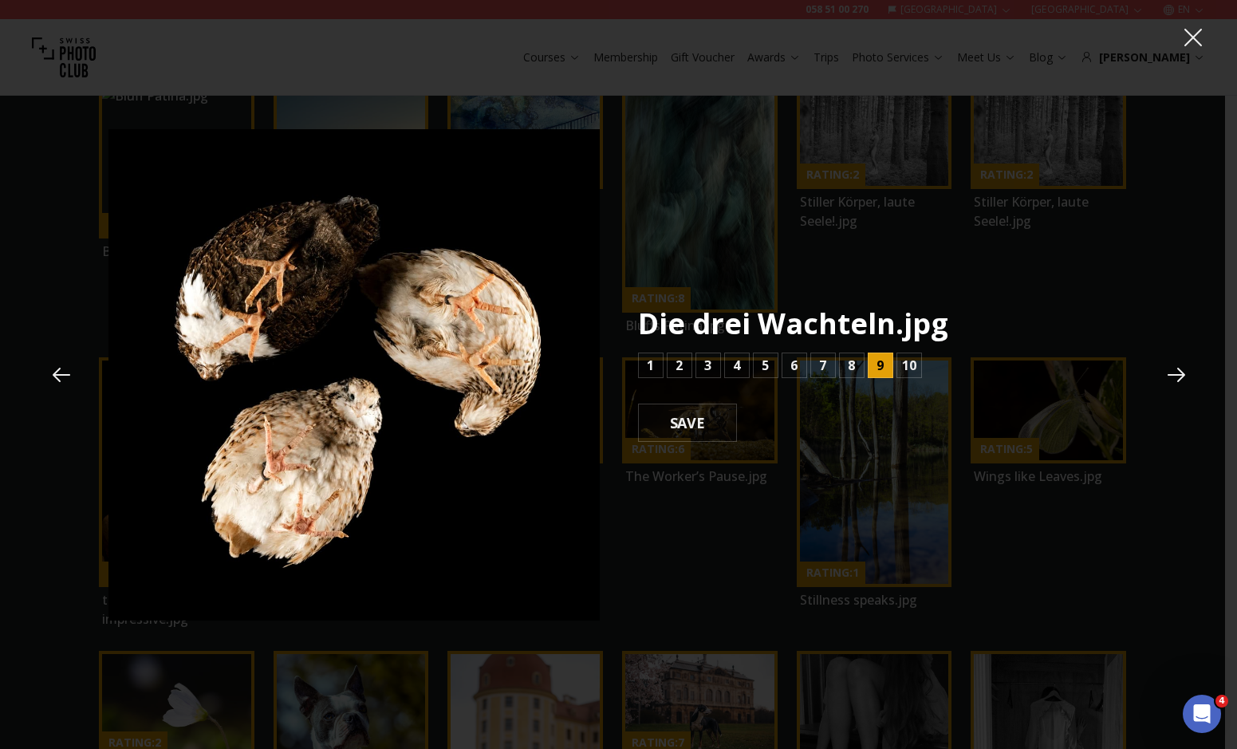
click at [1179, 364] on icon at bounding box center [1177, 375] width 24 height 24
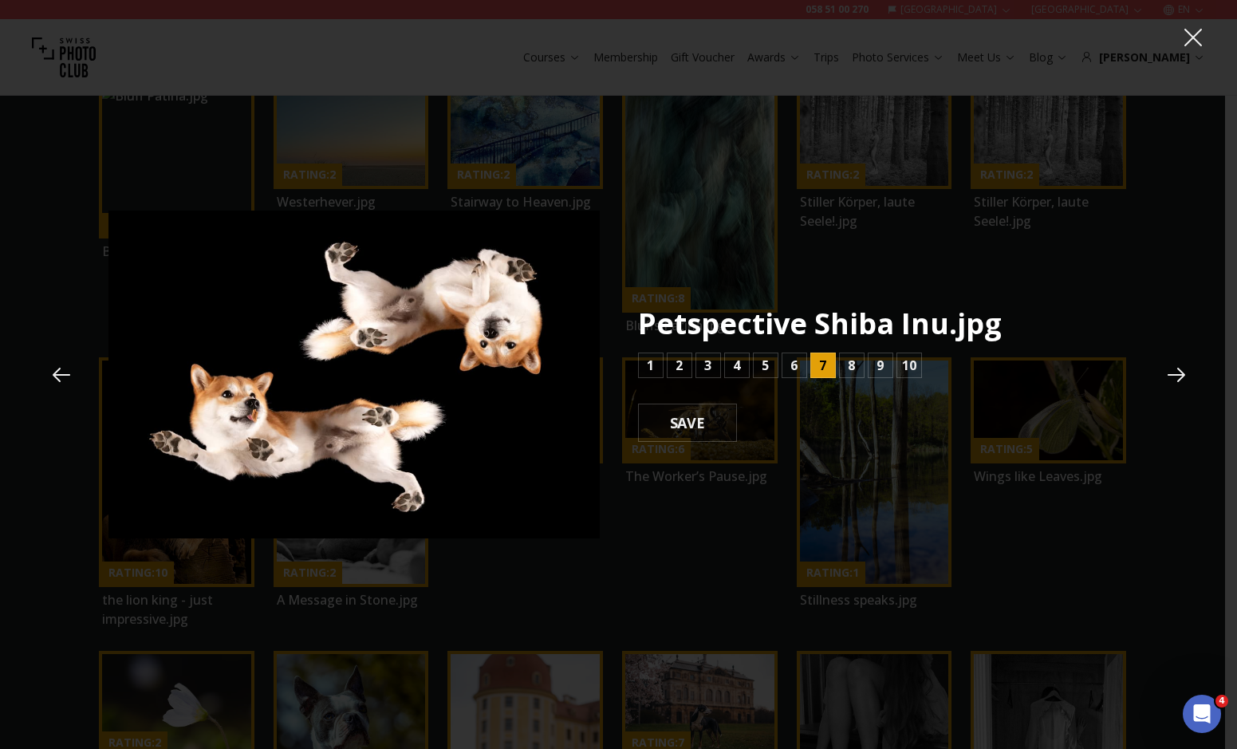
click at [1179, 364] on icon at bounding box center [1177, 375] width 24 height 24
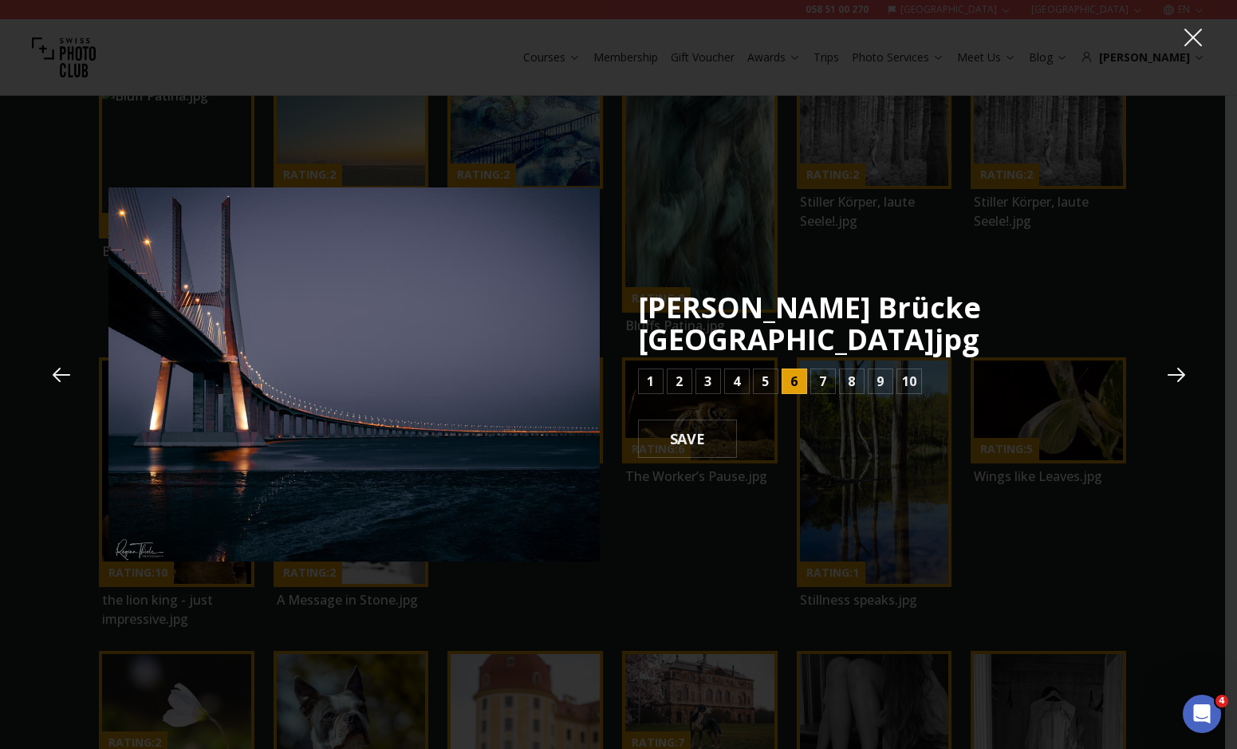
click at [1179, 364] on icon at bounding box center [1177, 375] width 24 height 24
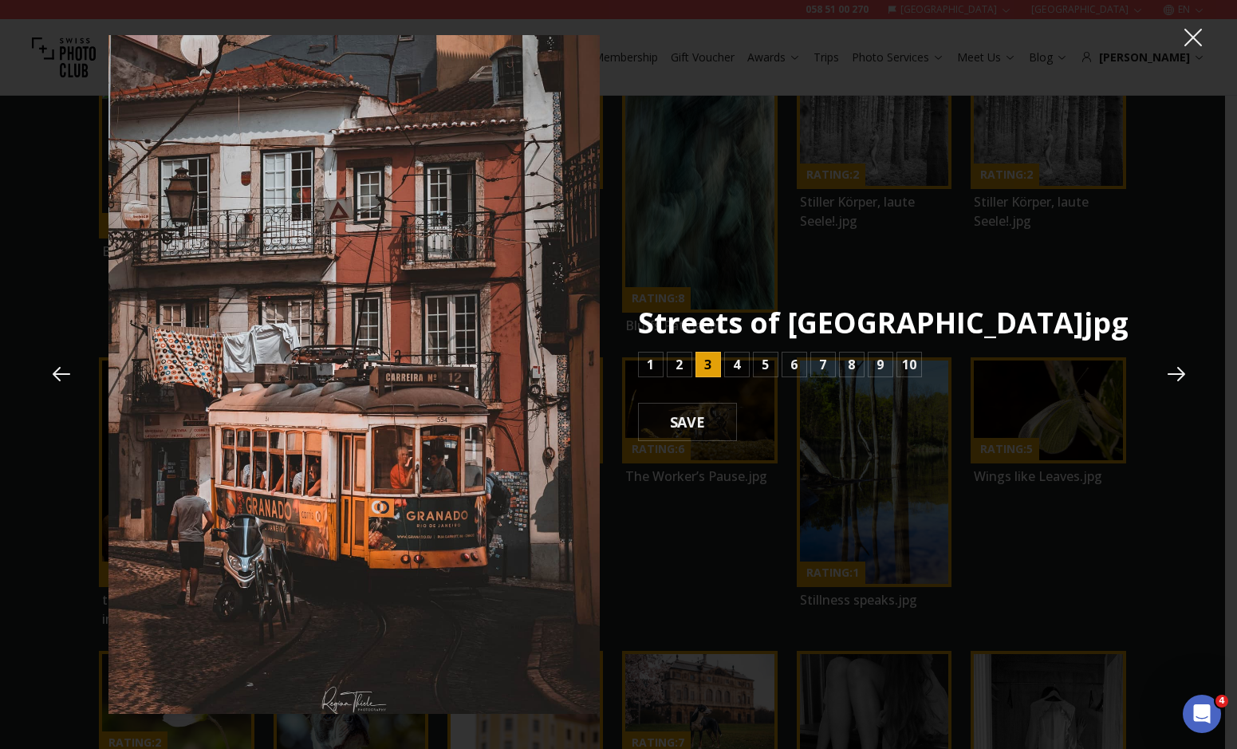
click at [1175, 384] on icon at bounding box center [1177, 374] width 24 height 24
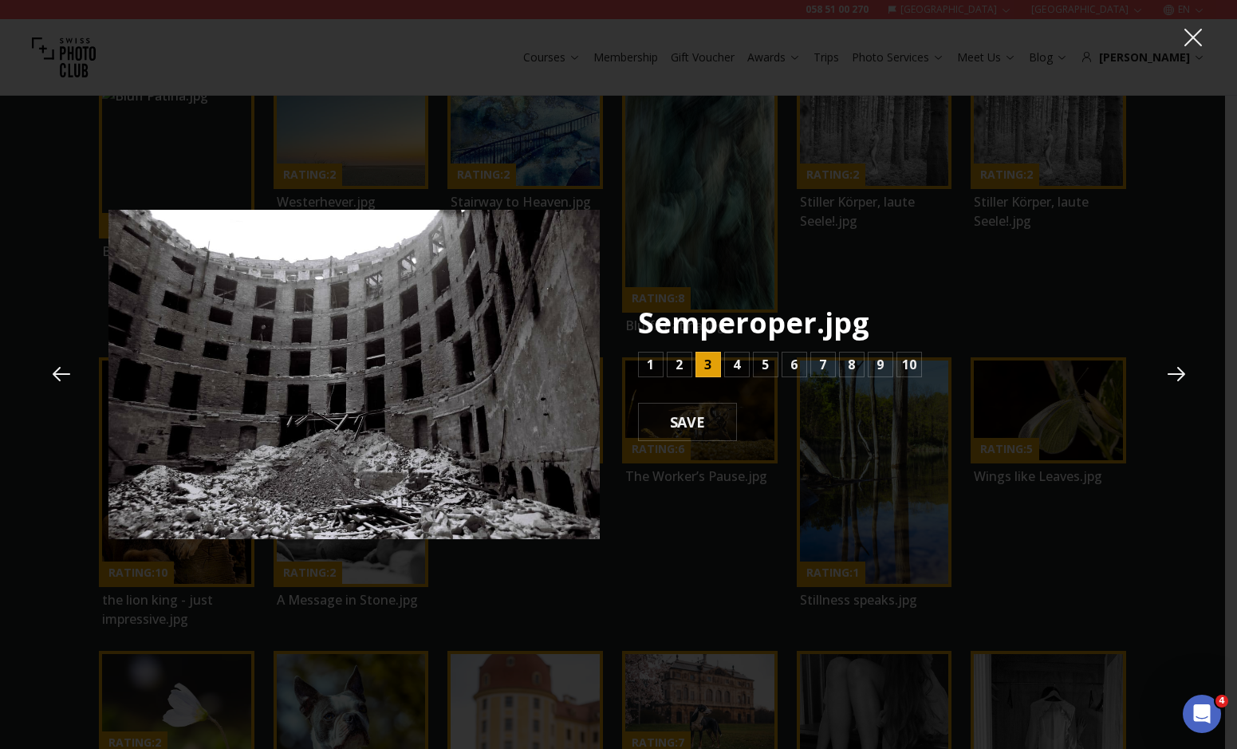
click at [1174, 384] on icon at bounding box center [1177, 374] width 24 height 24
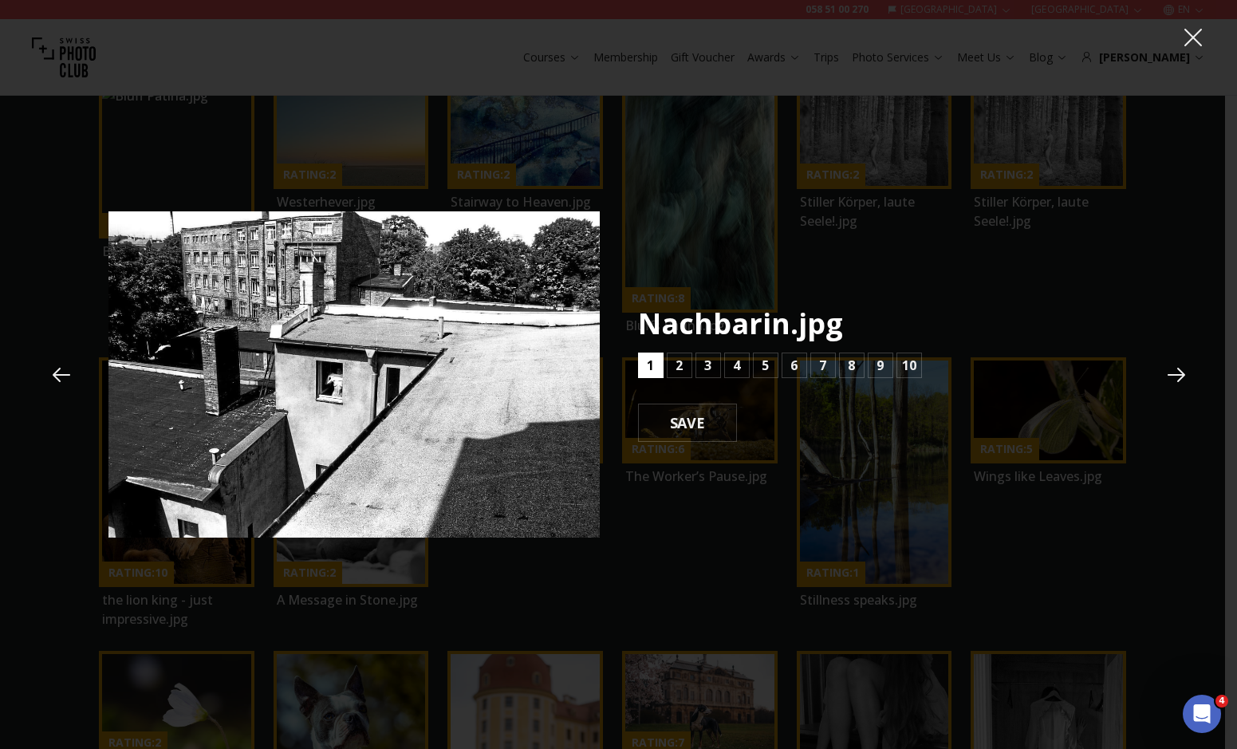
click at [660, 371] on button "1" at bounding box center [651, 366] width 26 height 26
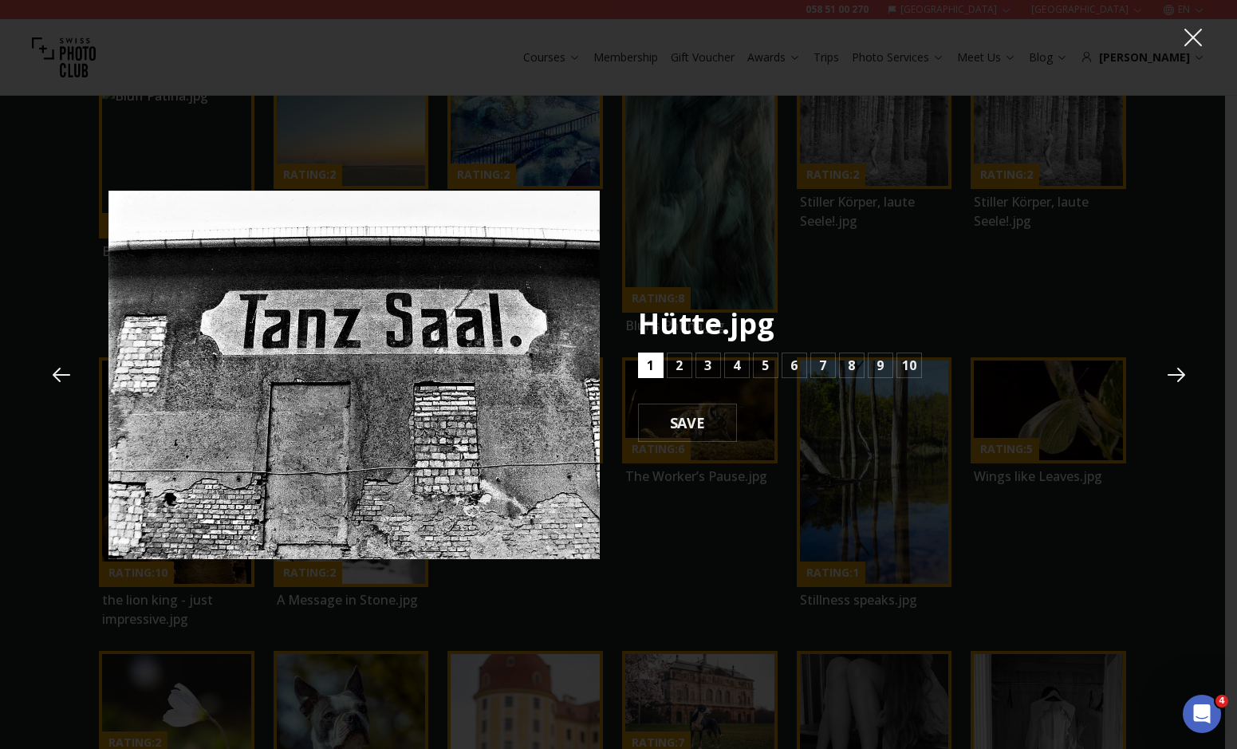
click at [661, 371] on button "1" at bounding box center [651, 366] width 26 height 26
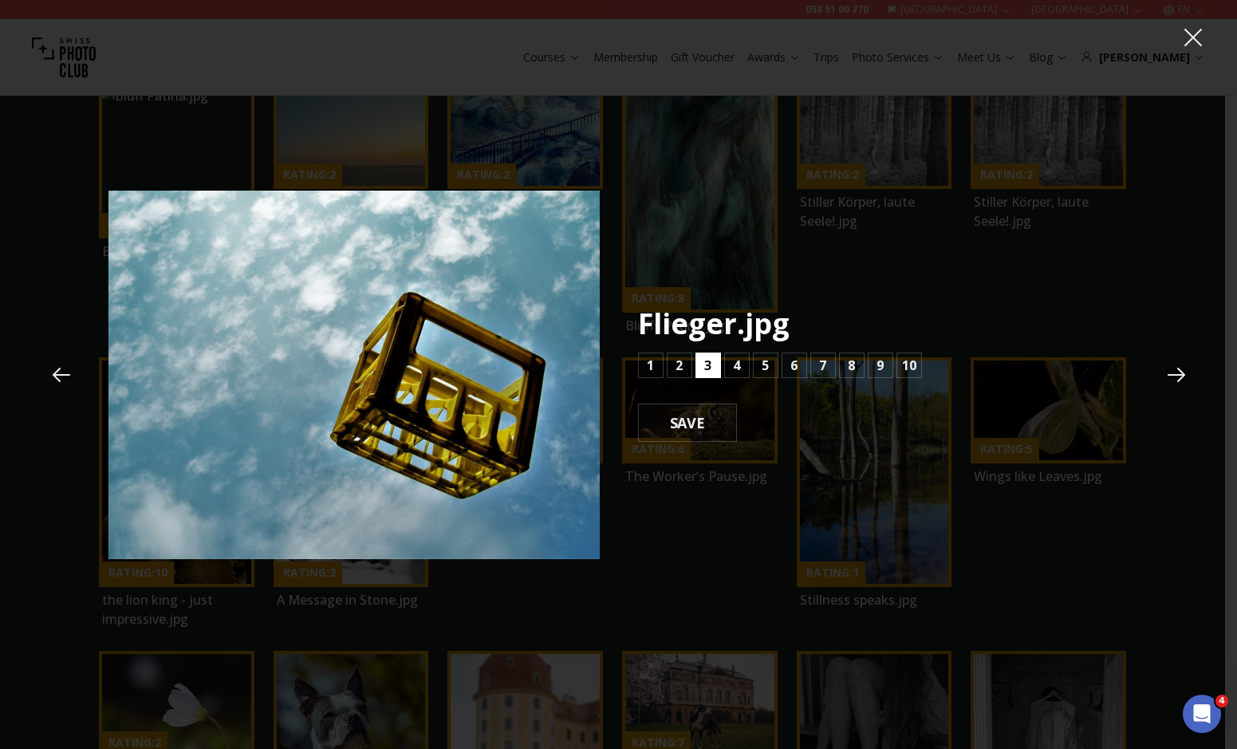
click at [707, 360] on b "3" at bounding box center [707, 365] width 7 height 19
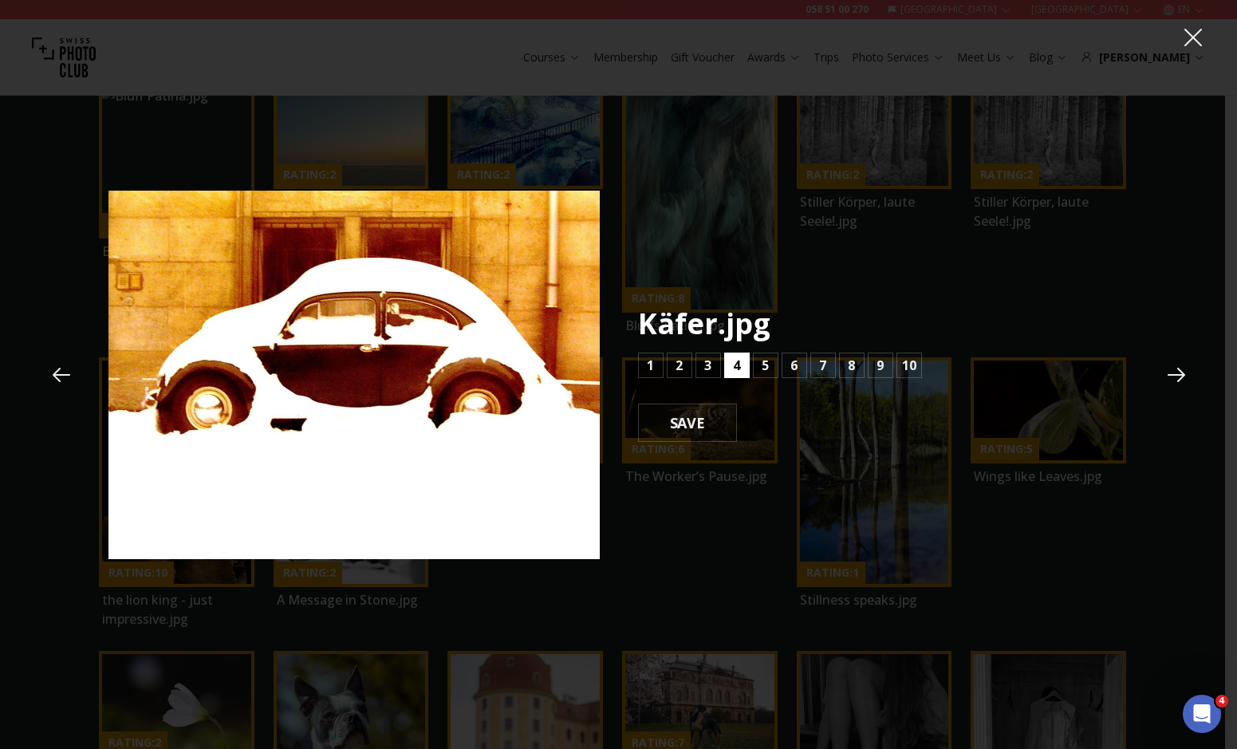
click at [747, 355] on button "4" at bounding box center [737, 366] width 26 height 26
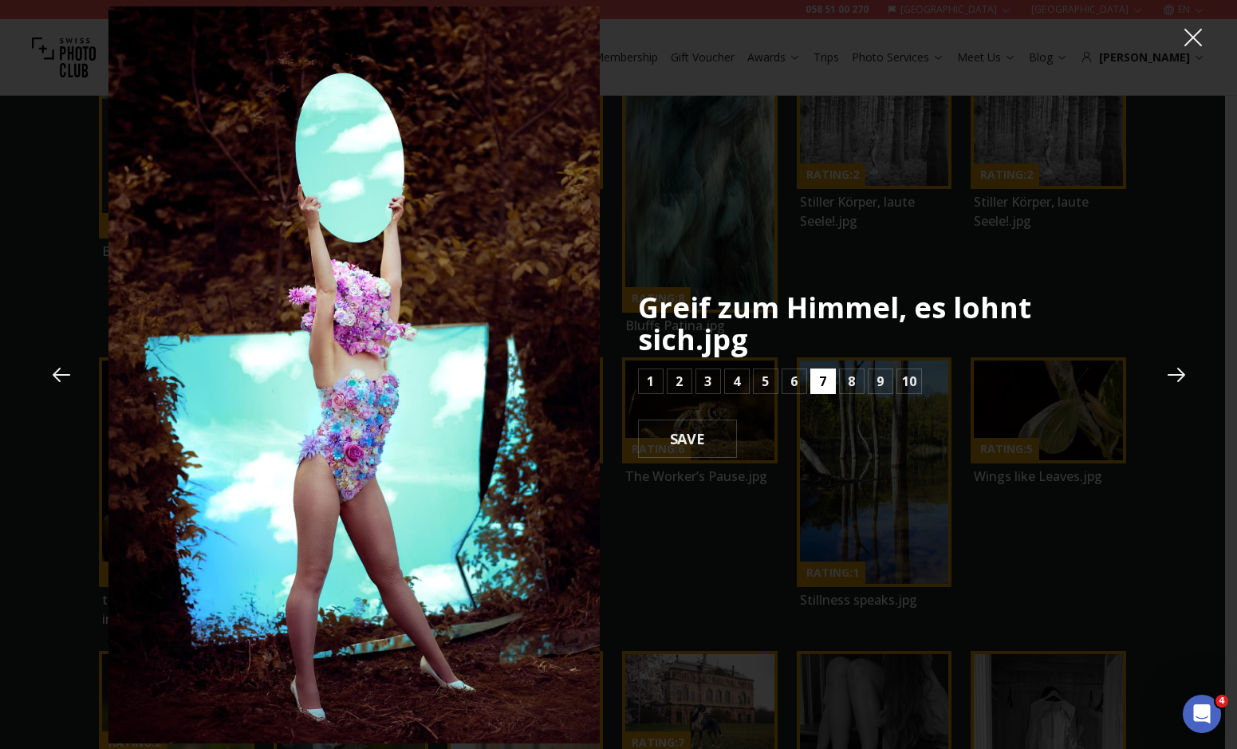
click at [820, 375] on b "7" at bounding box center [822, 381] width 7 height 19
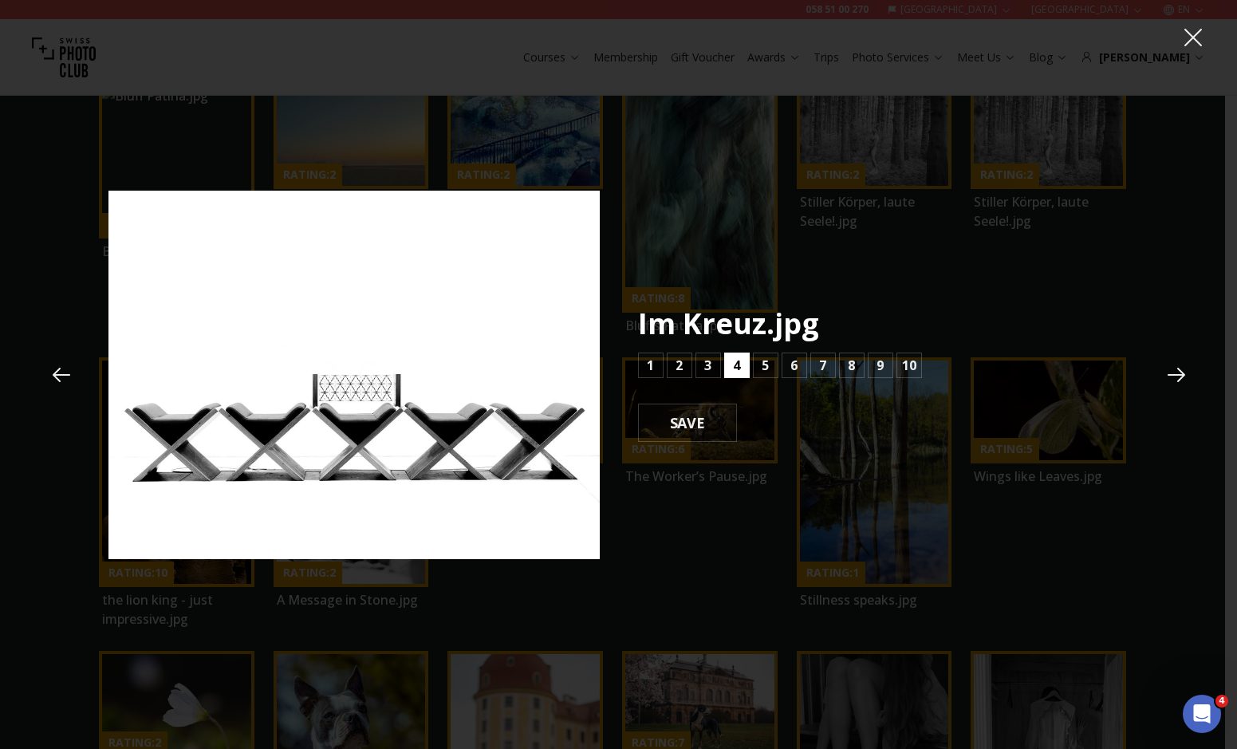
click at [737, 364] on b "4" at bounding box center [736, 365] width 7 height 19
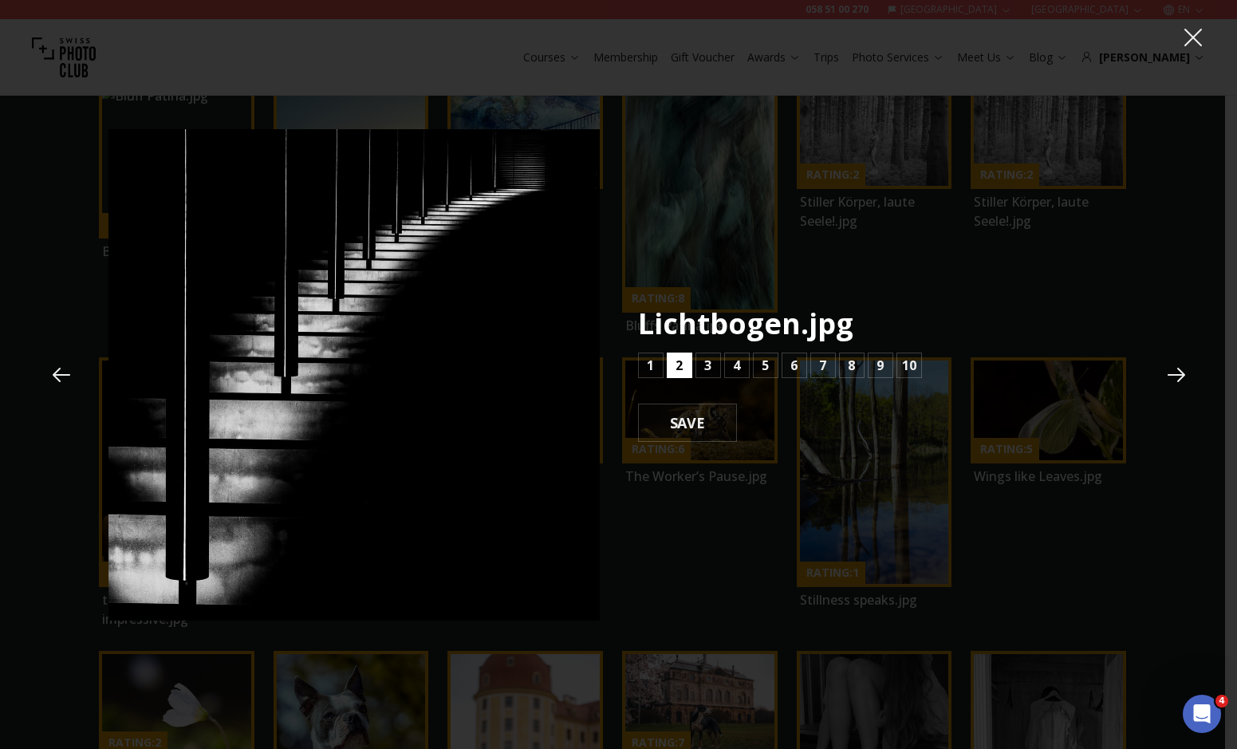
click at [690, 366] on button "2" at bounding box center [680, 366] width 26 height 26
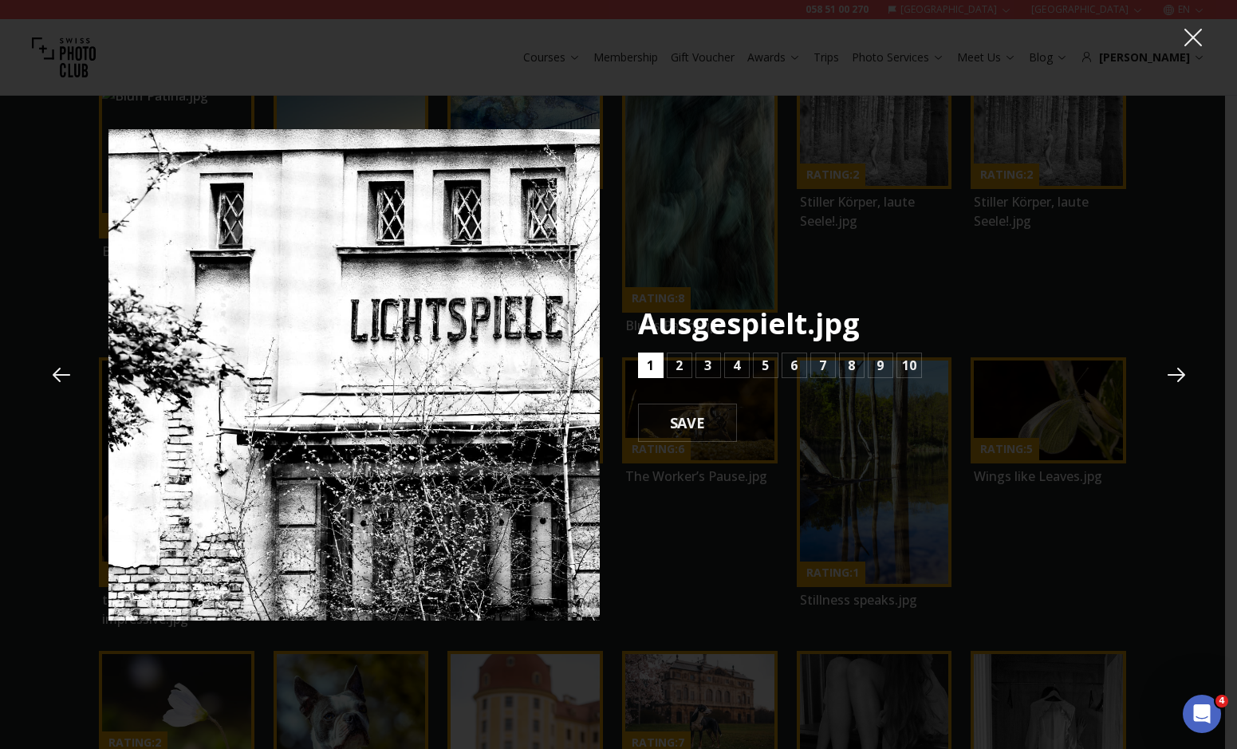
click at [657, 361] on button "1" at bounding box center [651, 366] width 26 height 26
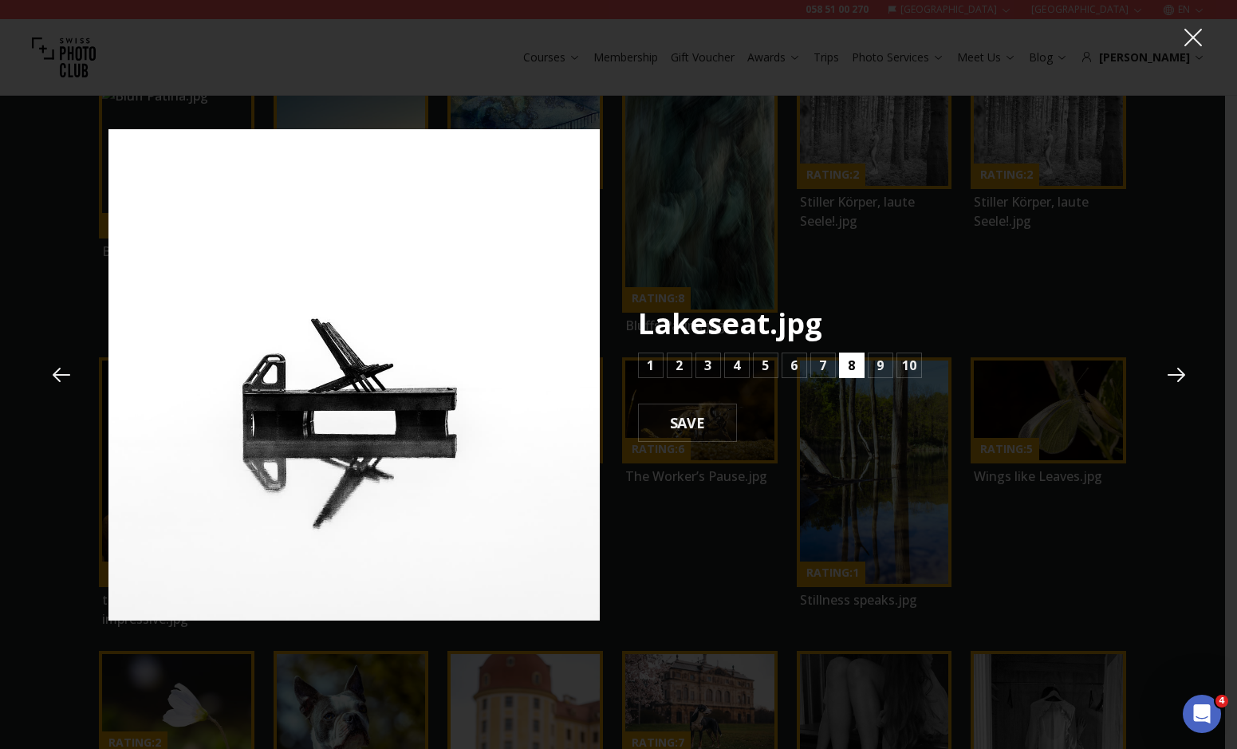
click at [846, 365] on button "8" at bounding box center [852, 366] width 26 height 26
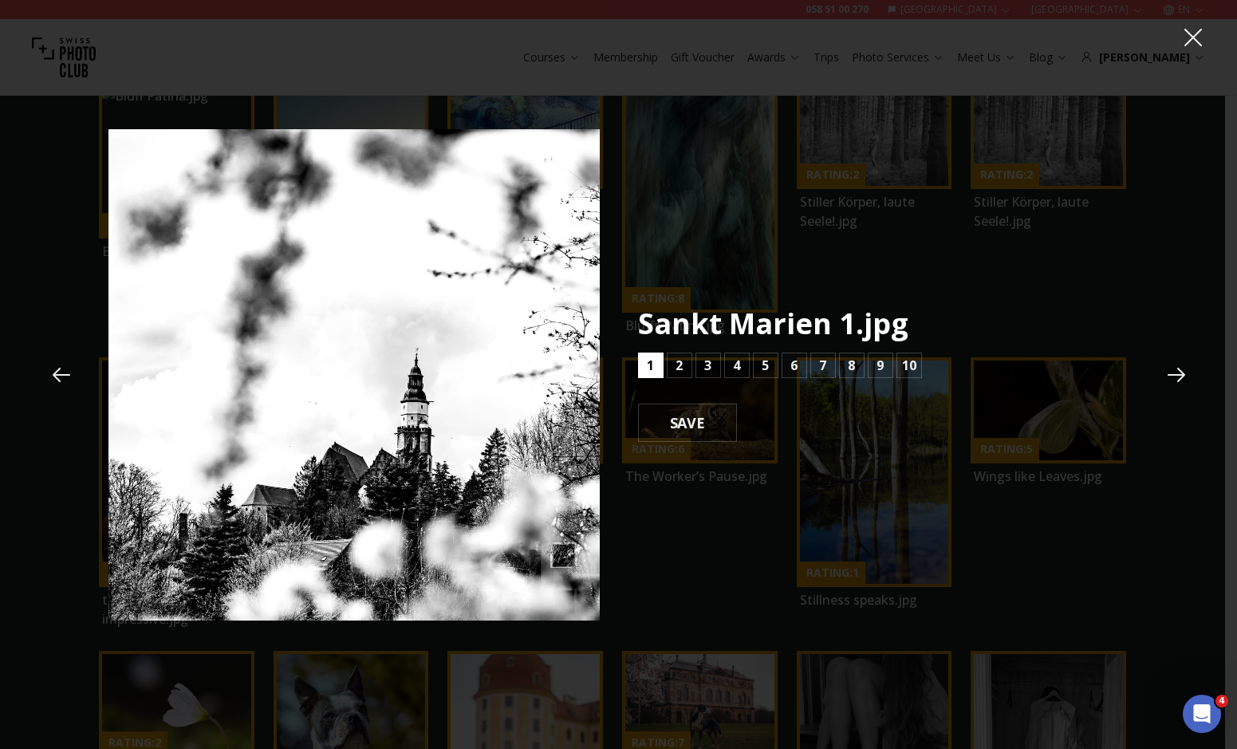
click at [651, 364] on b "1" at bounding box center [650, 365] width 7 height 19
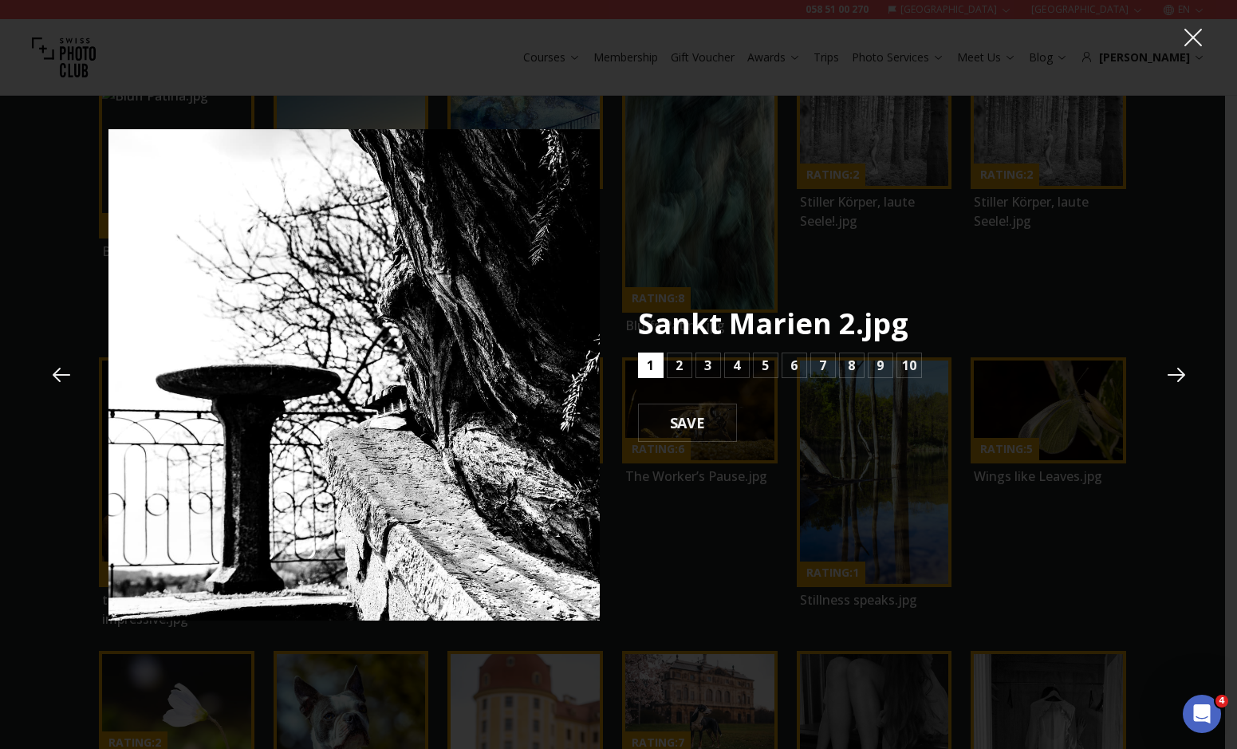
click at [651, 364] on b "1" at bounding box center [650, 365] width 7 height 19
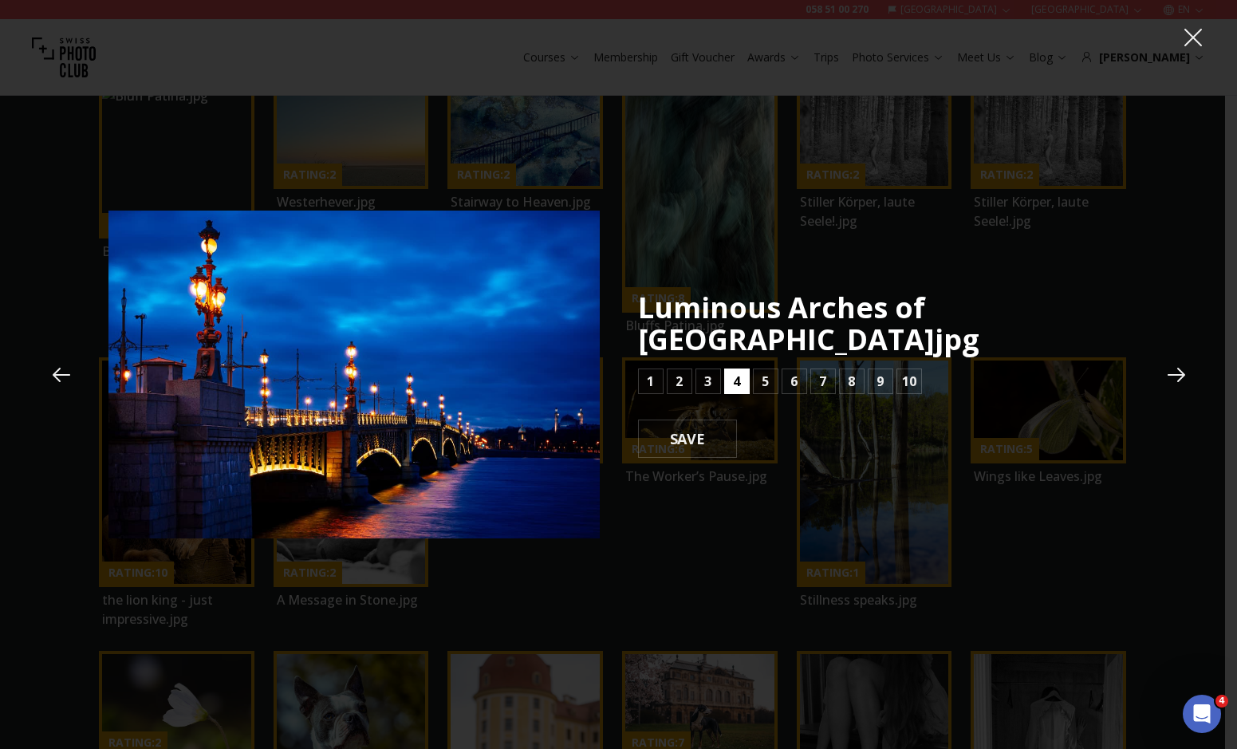
click at [737, 375] on b "4" at bounding box center [736, 381] width 7 height 19
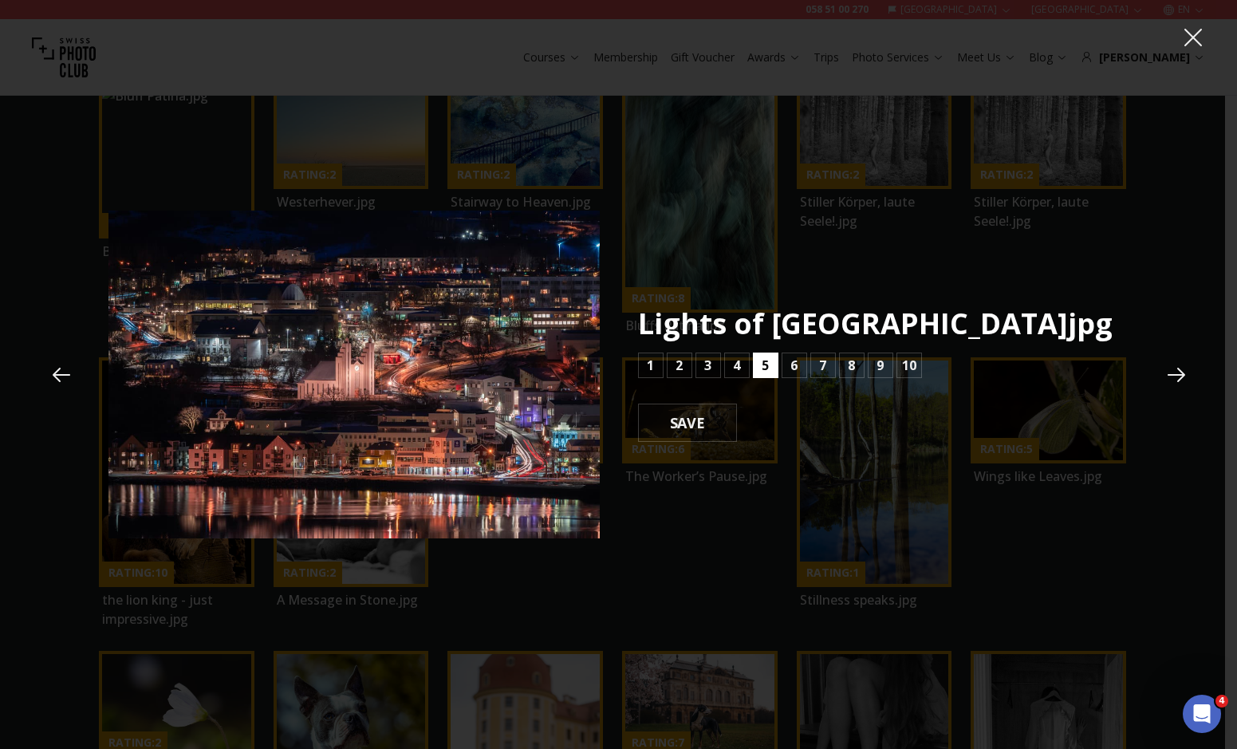
click at [772, 361] on button "5" at bounding box center [766, 366] width 26 height 26
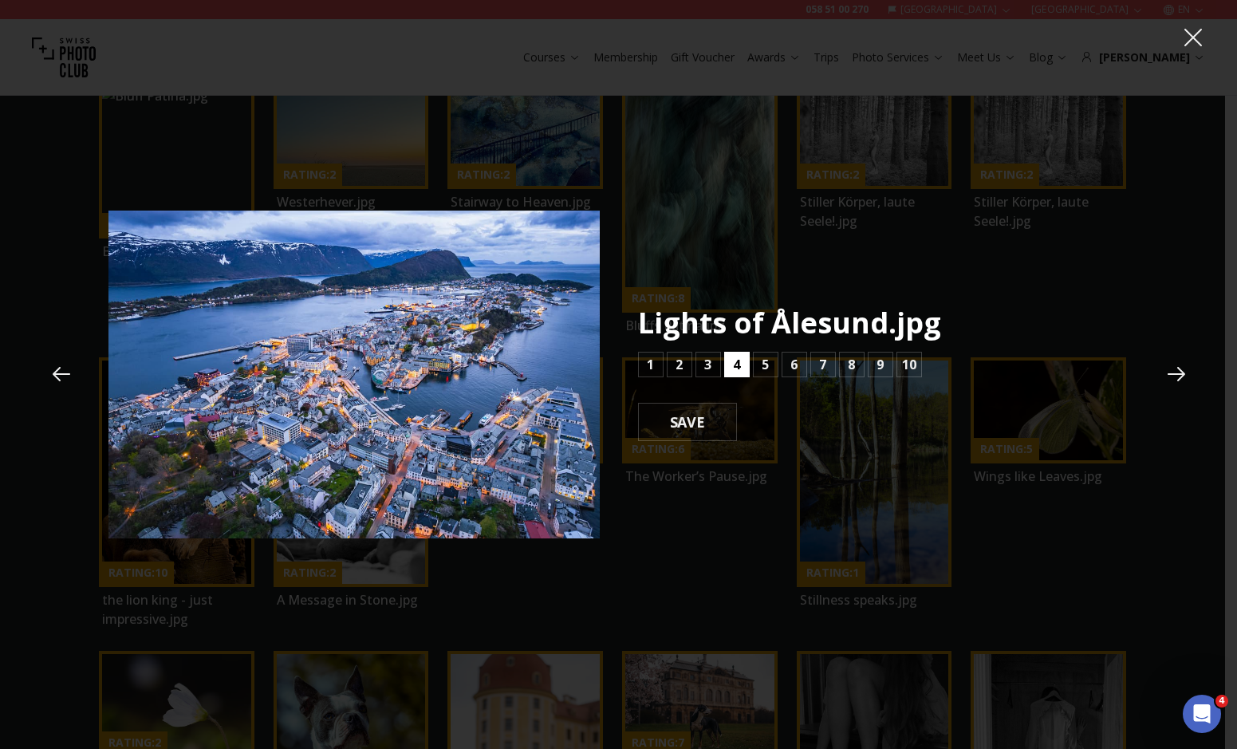
click at [740, 365] on button "4" at bounding box center [737, 365] width 26 height 26
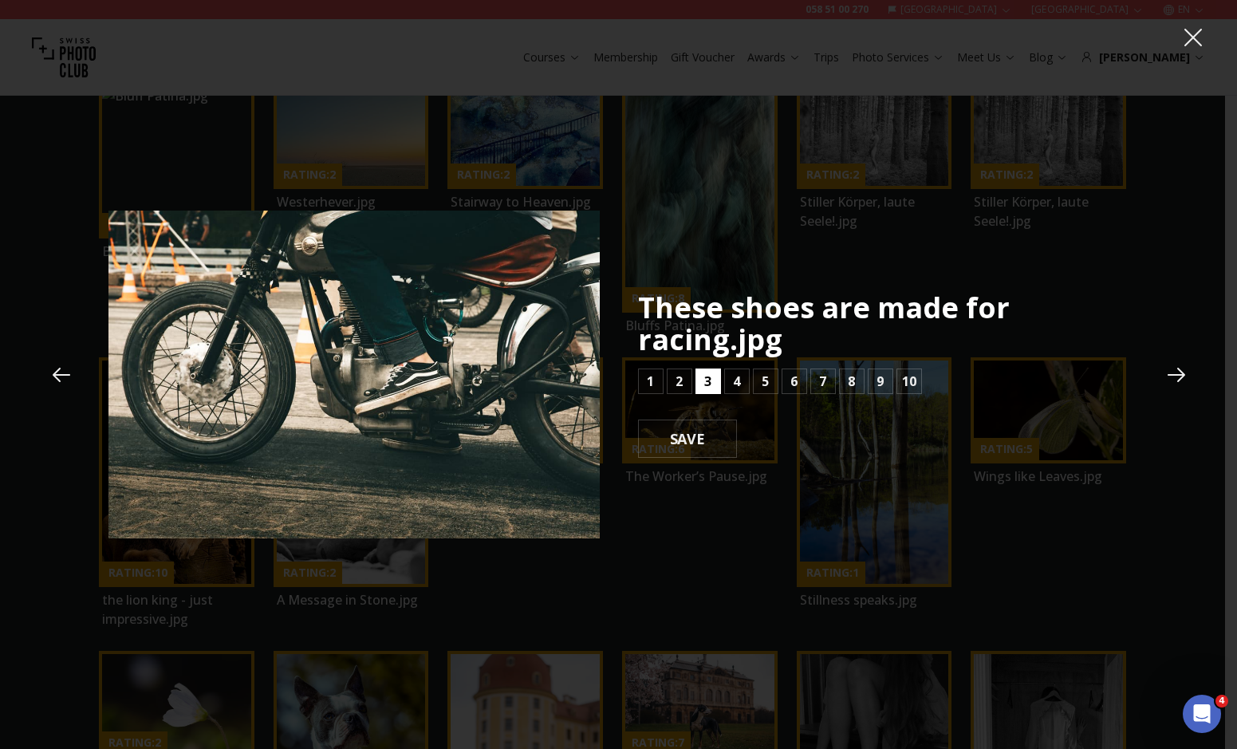
click at [706, 379] on b "3" at bounding box center [707, 381] width 7 height 19
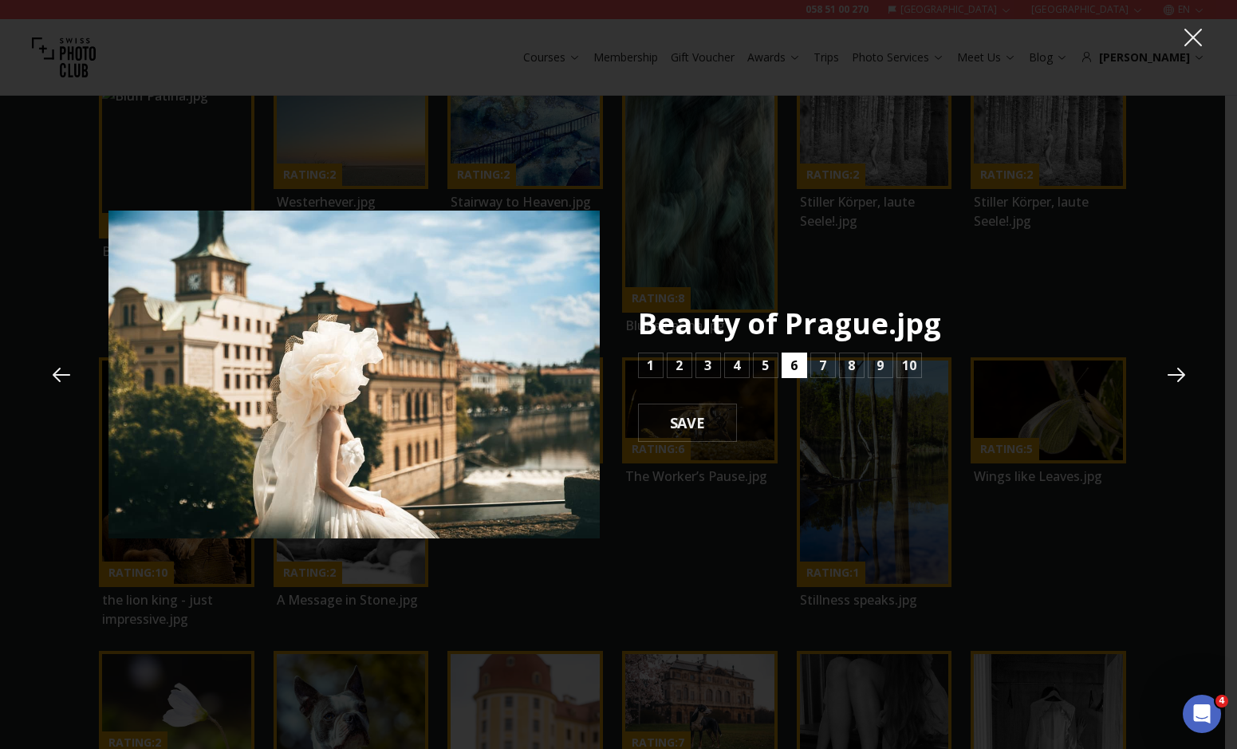
click at [806, 365] on button "6" at bounding box center [795, 366] width 26 height 26
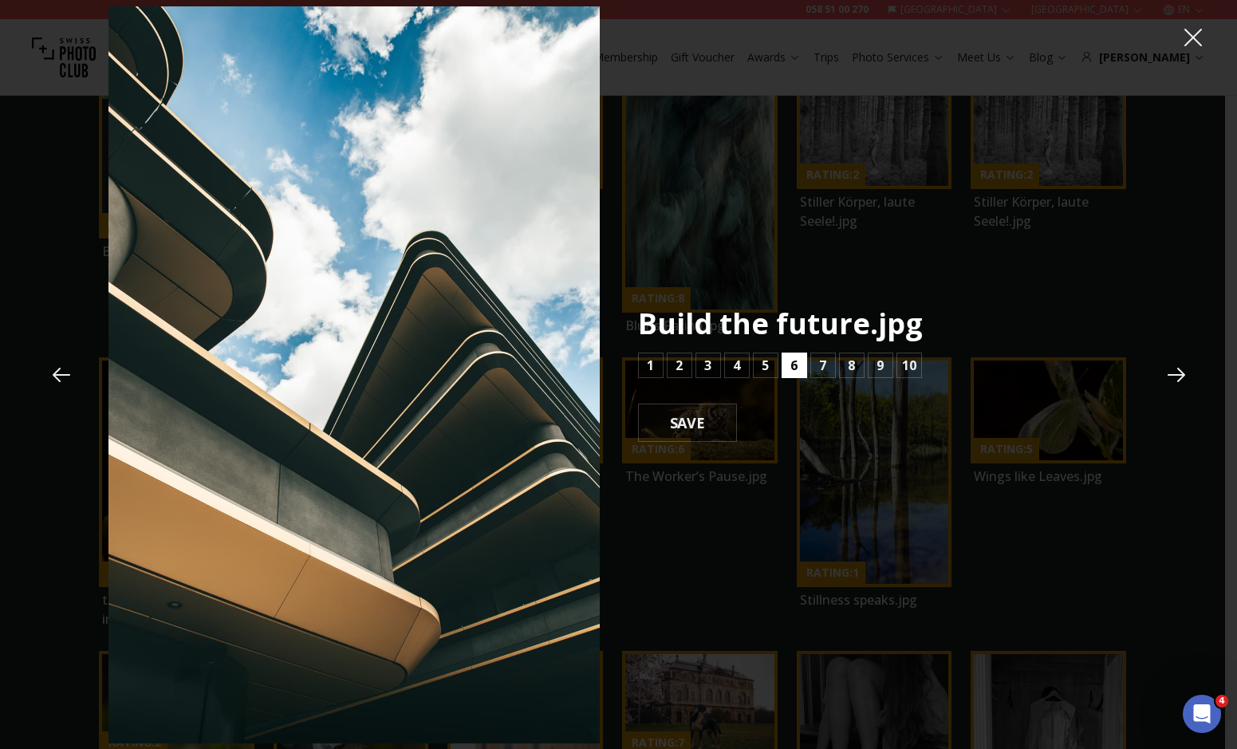
click at [802, 367] on button "6" at bounding box center [795, 366] width 26 height 26
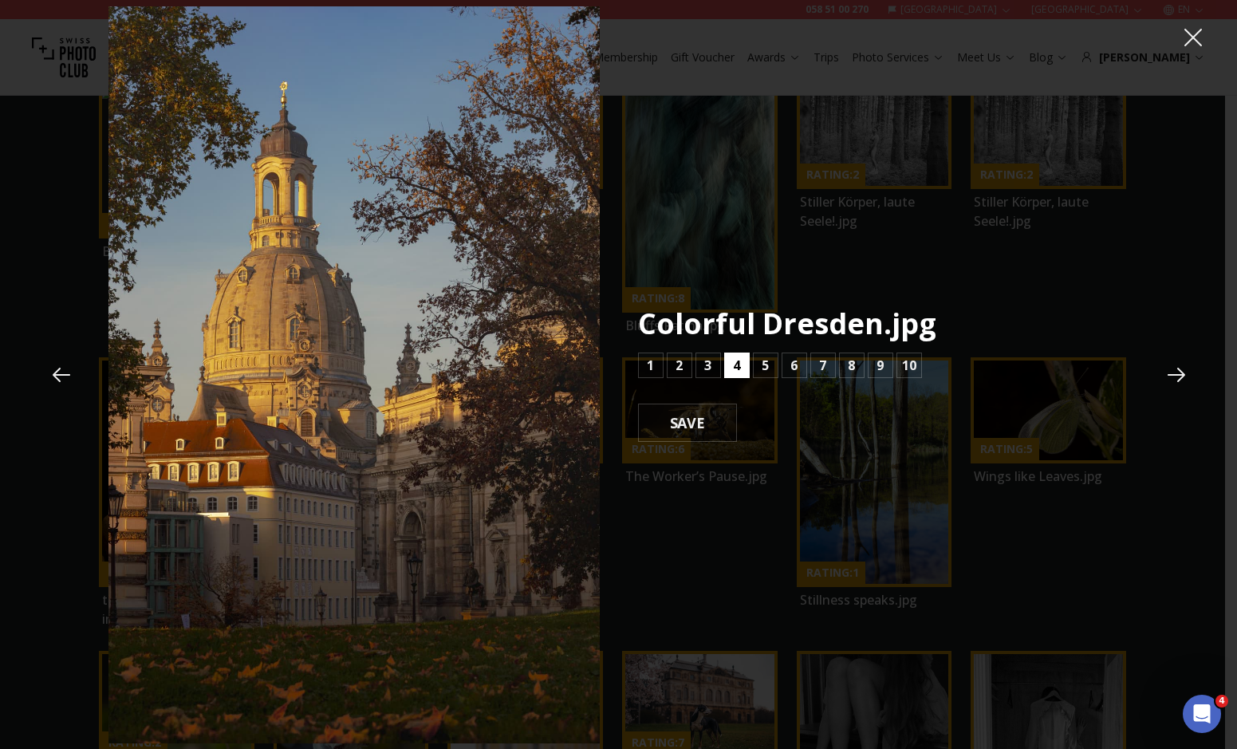
click at [745, 361] on button "4" at bounding box center [737, 366] width 26 height 26
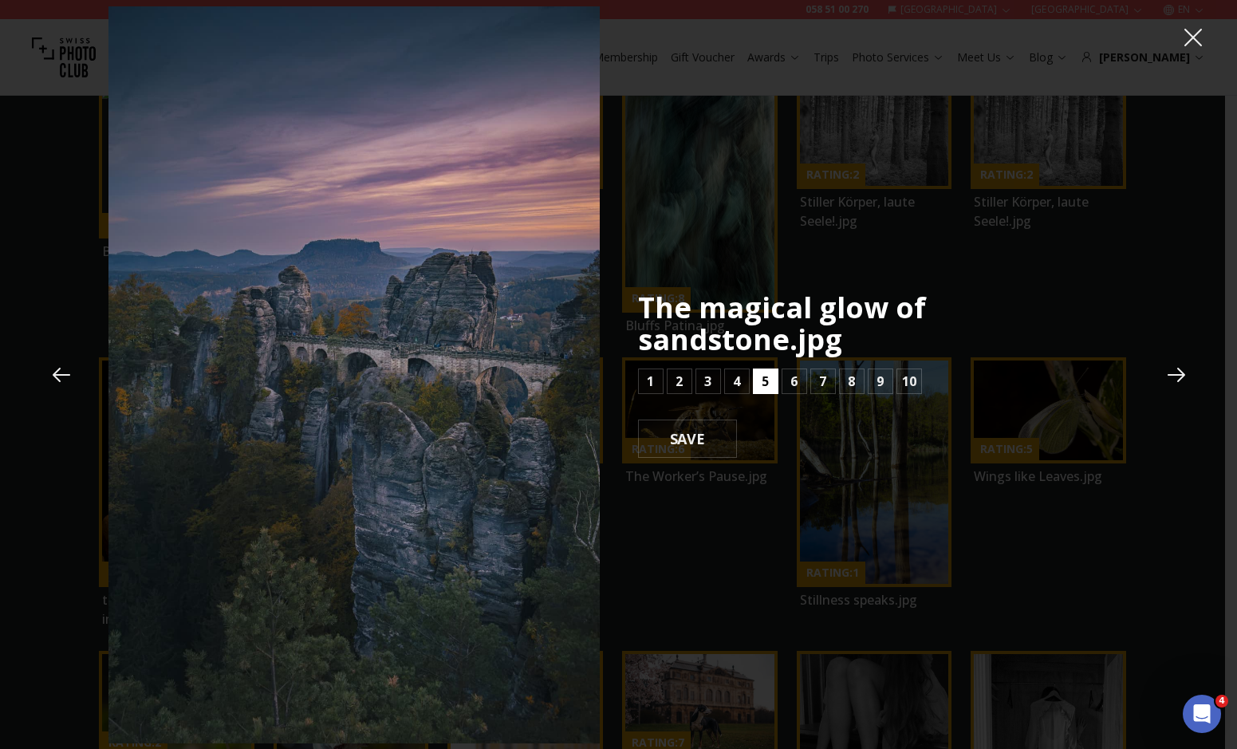
click at [757, 368] on button "5" at bounding box center [766, 381] width 26 height 26
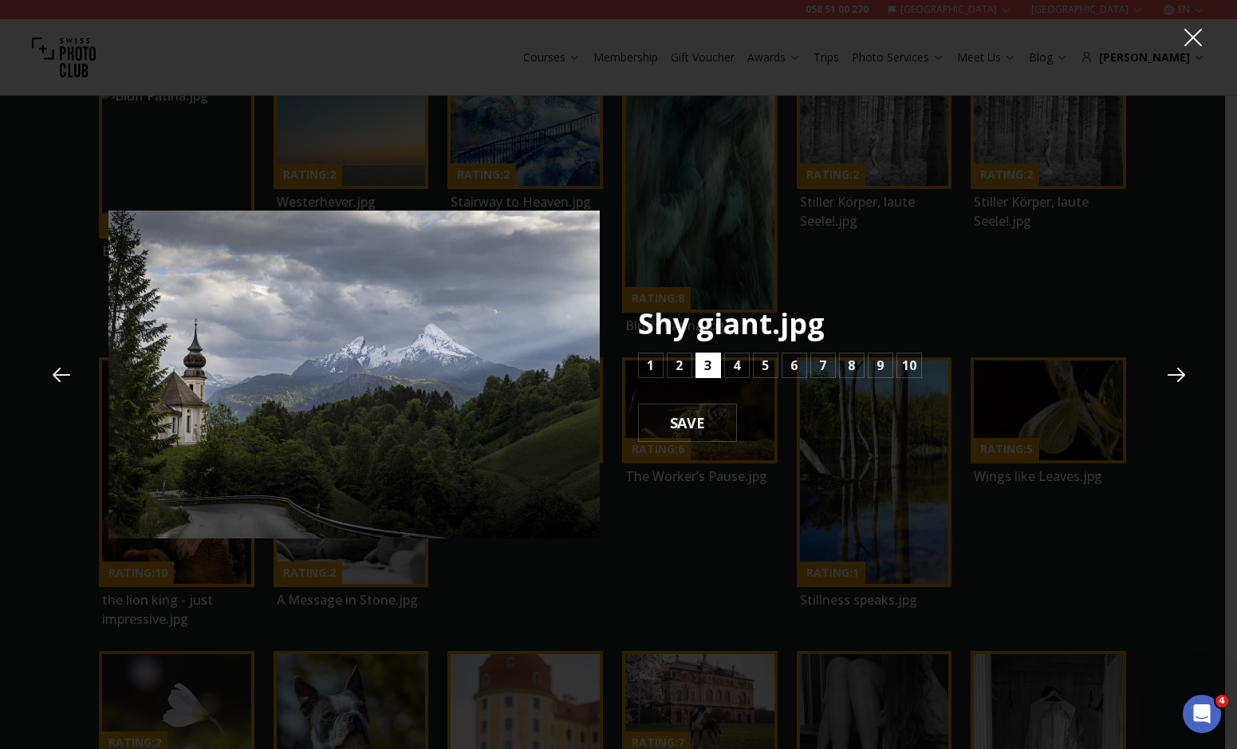
click at [704, 370] on b "3" at bounding box center [707, 365] width 7 height 19
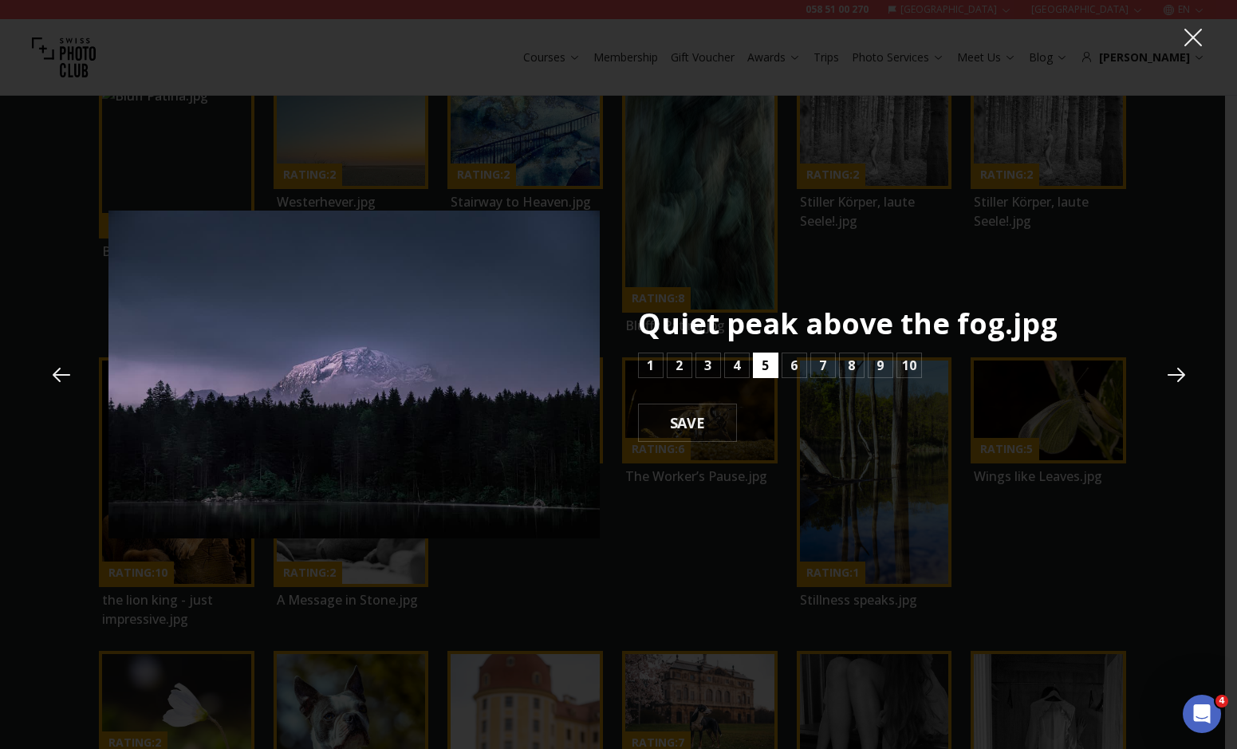
click at [756, 361] on button "5" at bounding box center [766, 366] width 26 height 26
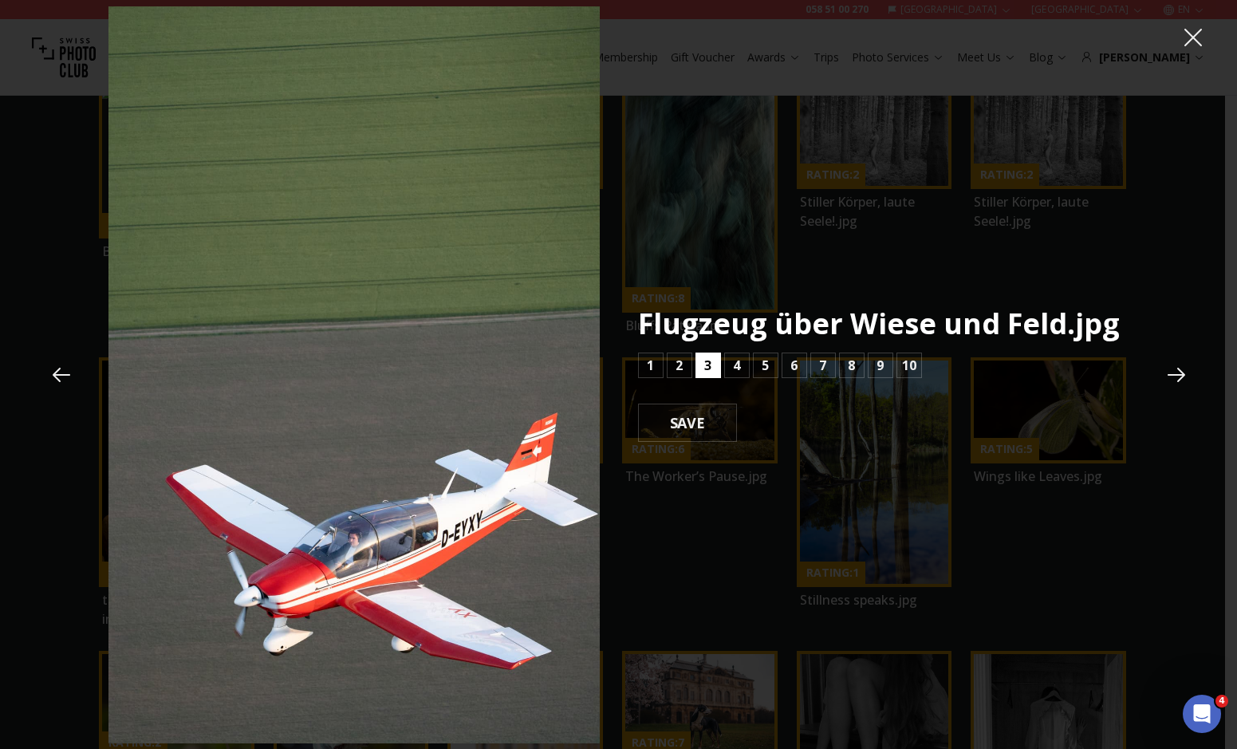
click at [706, 371] on b "3" at bounding box center [707, 365] width 7 height 19
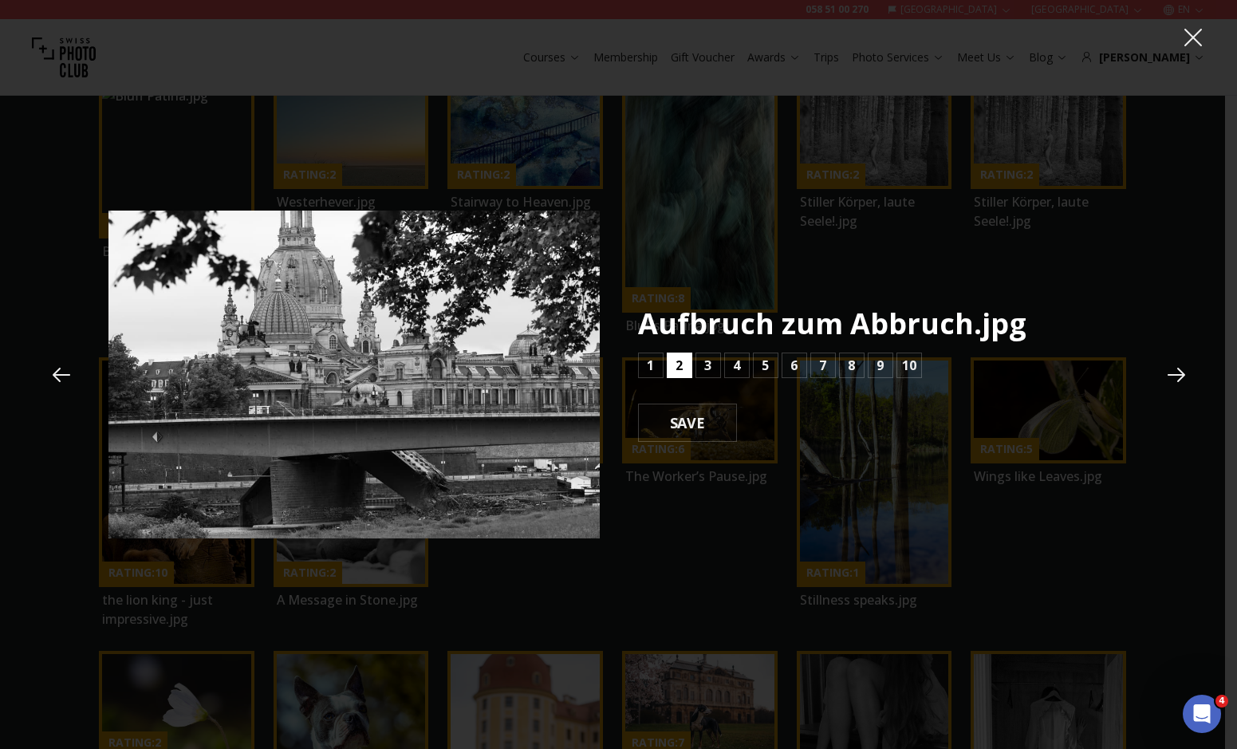
click at [684, 368] on button "2" at bounding box center [680, 366] width 26 height 26
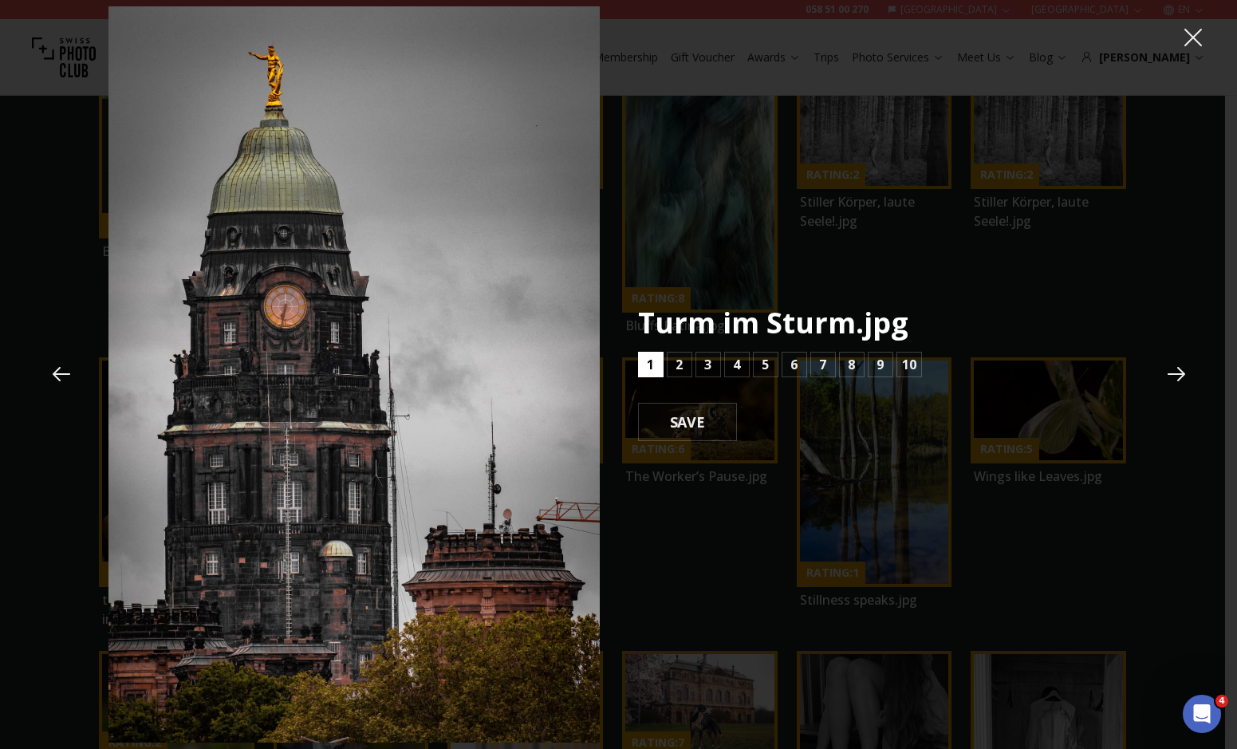
click at [659, 365] on button "1" at bounding box center [651, 365] width 26 height 26
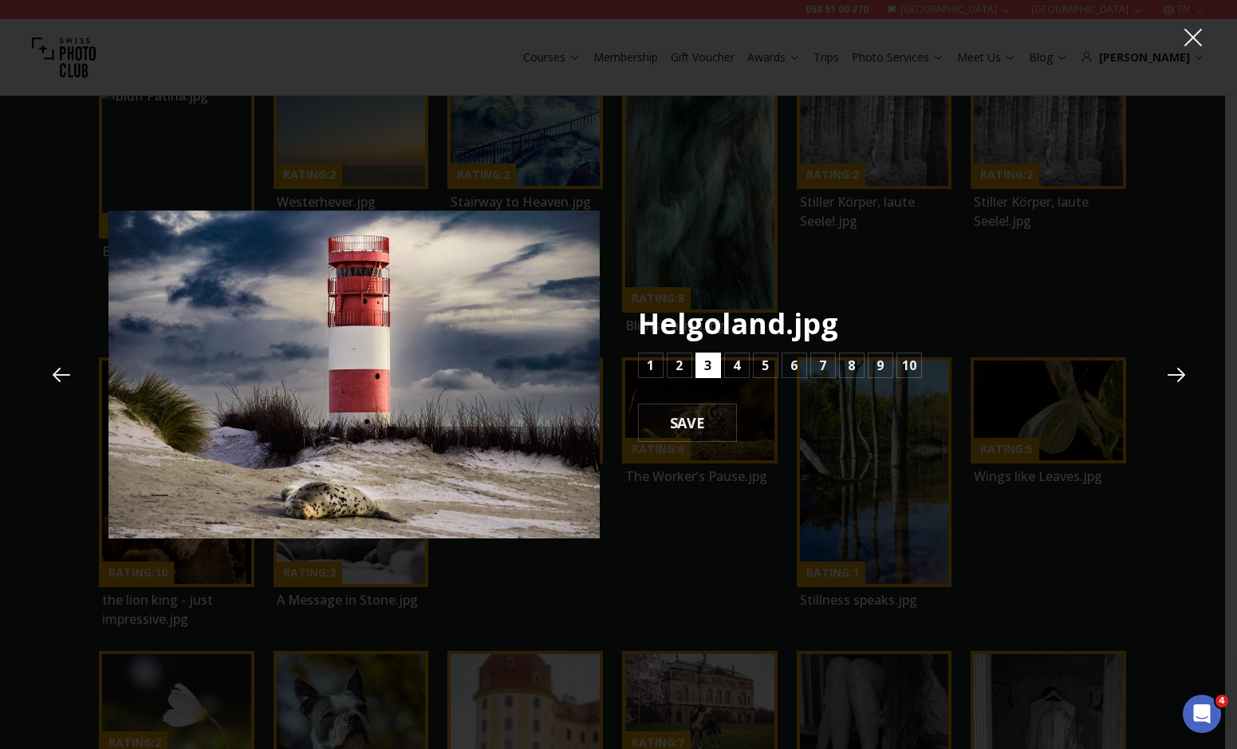
click at [715, 365] on button "3" at bounding box center [709, 366] width 26 height 26
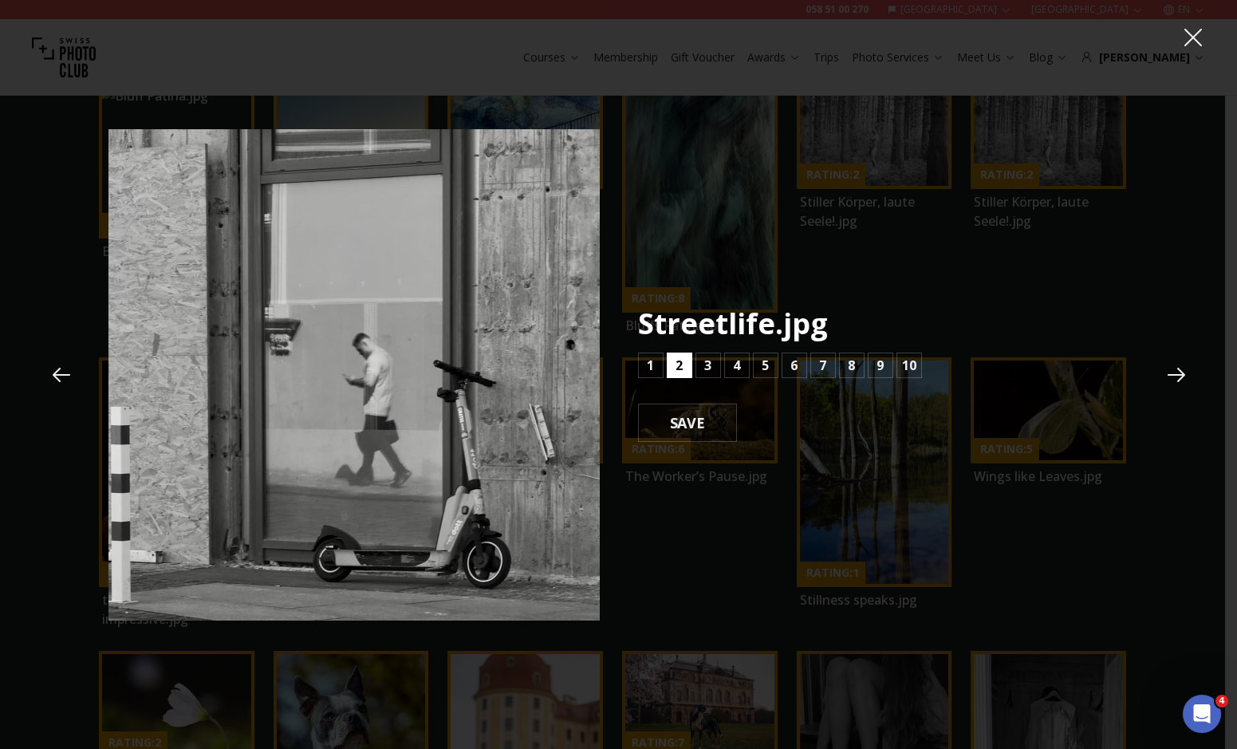
click at [683, 365] on button "2" at bounding box center [680, 366] width 26 height 26
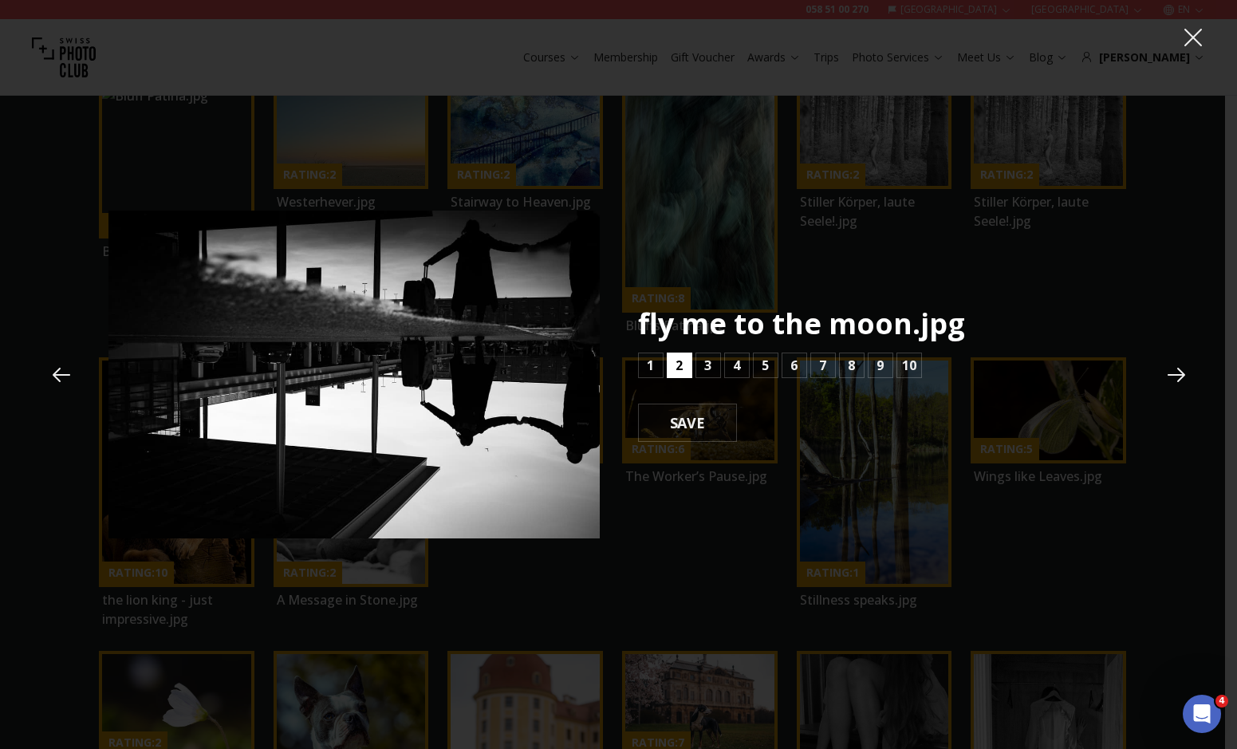
click at [683, 365] on button "2" at bounding box center [680, 366] width 26 height 26
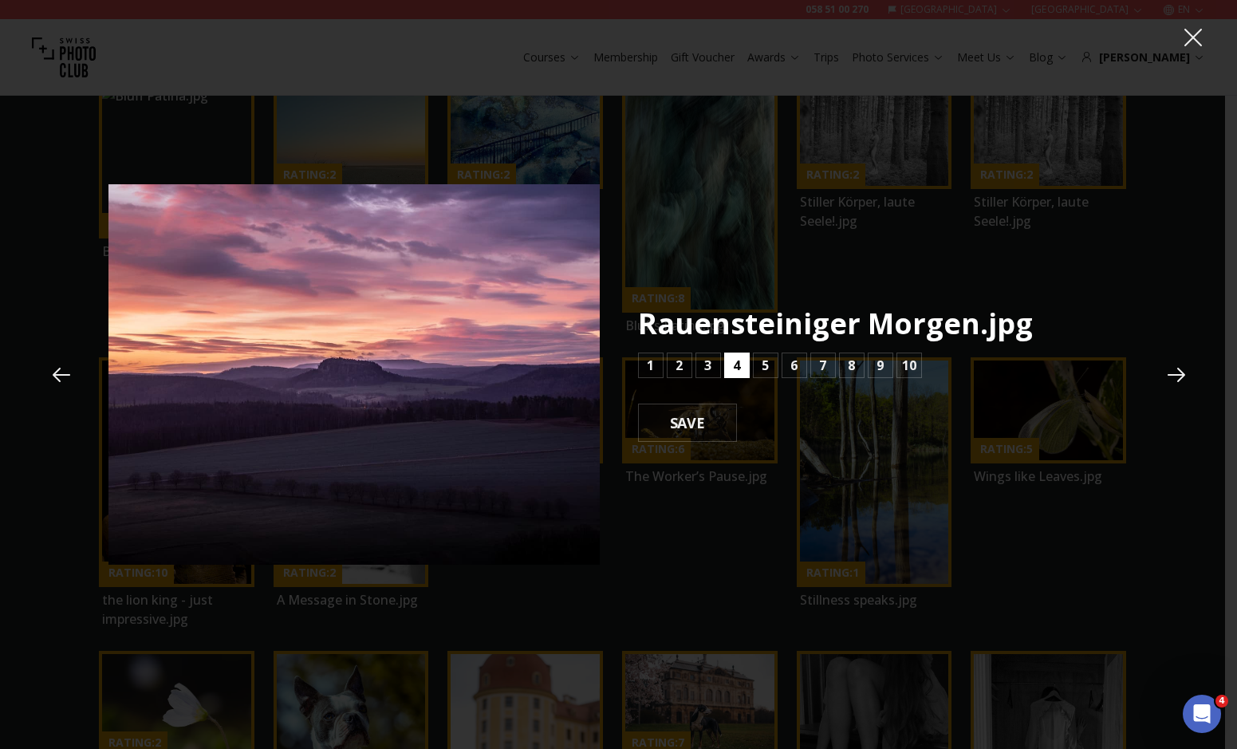
click at [727, 360] on button "4" at bounding box center [737, 366] width 26 height 26
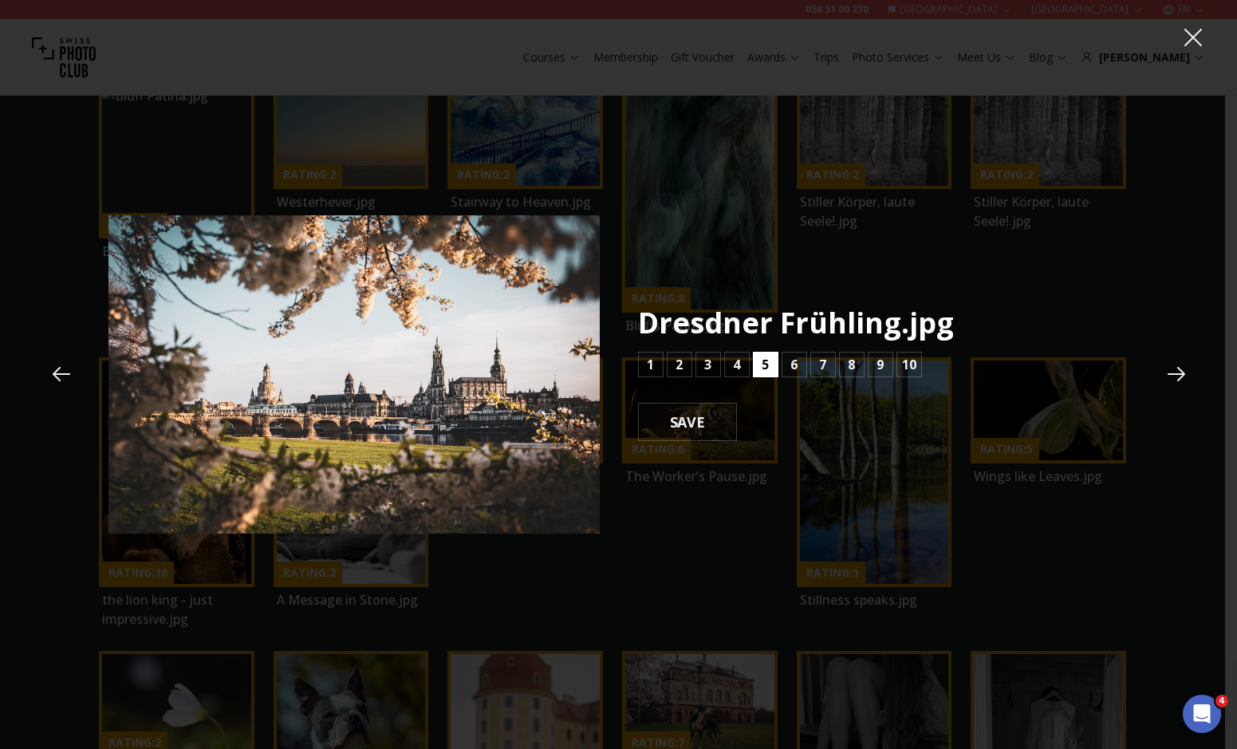
click at [772, 368] on button "5" at bounding box center [766, 365] width 26 height 26
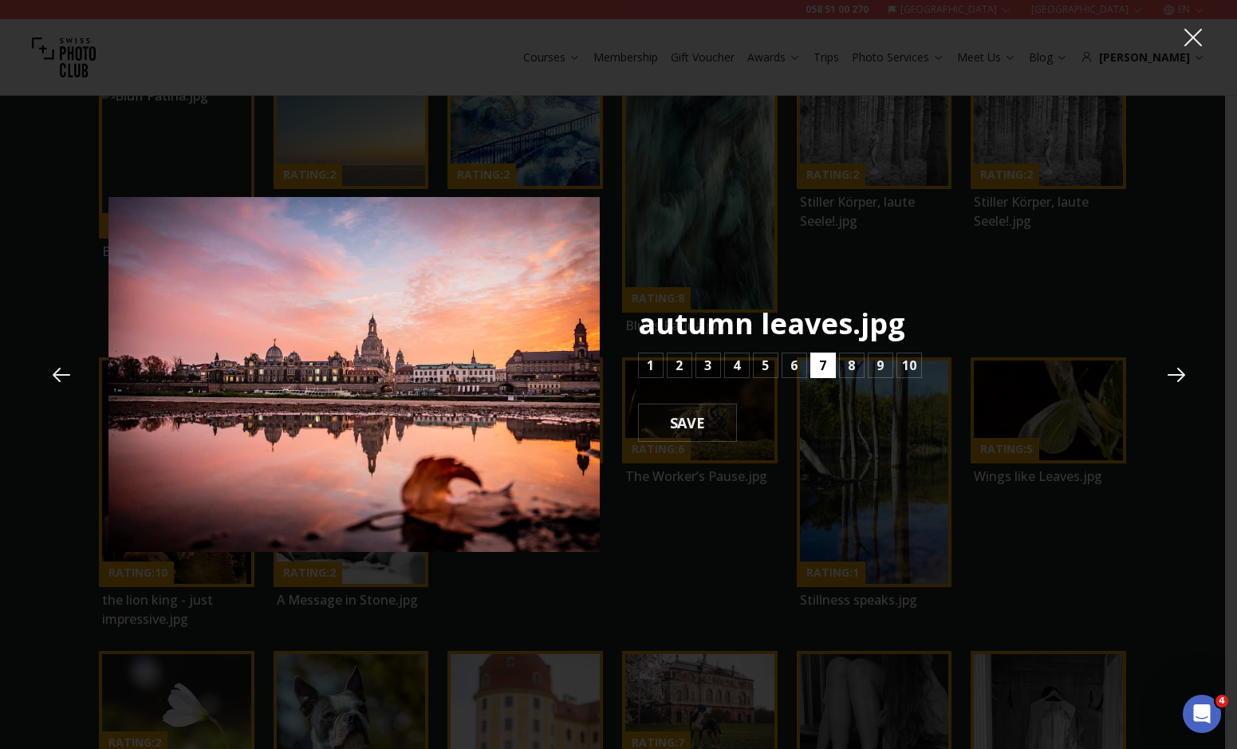
click at [811, 363] on button "7" at bounding box center [823, 366] width 26 height 26
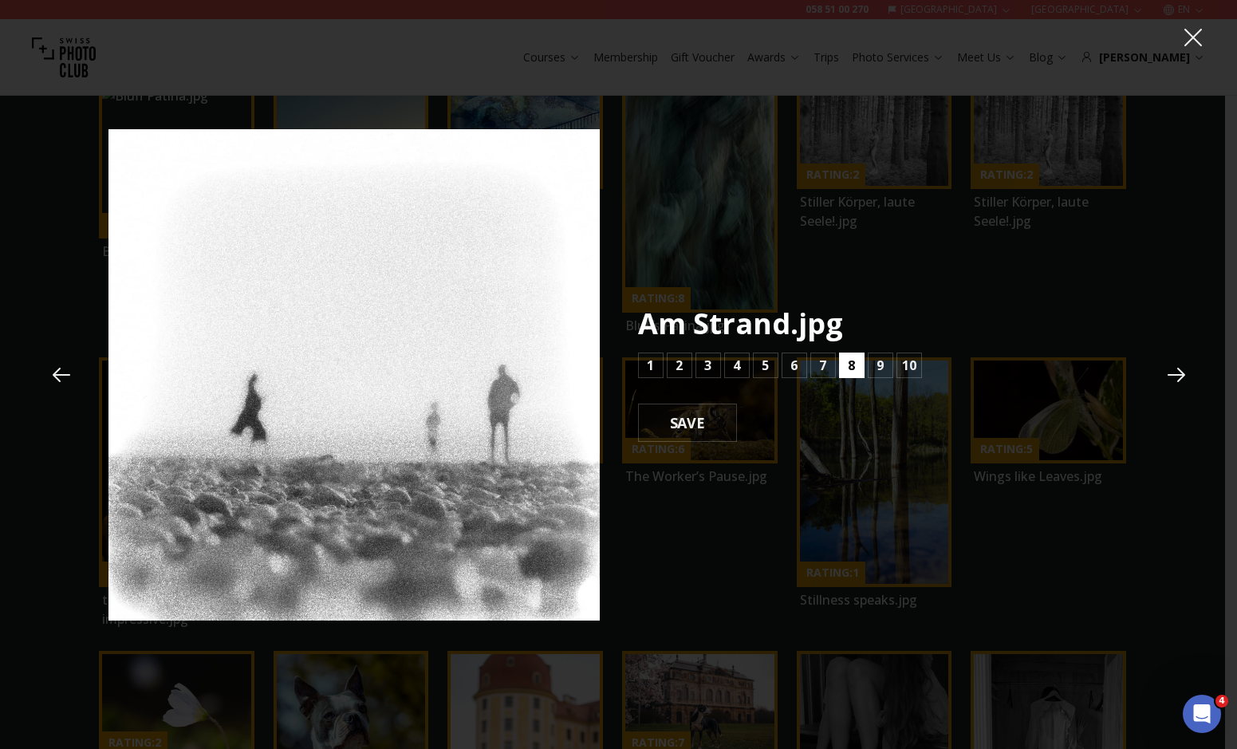
click at [846, 363] on button "8" at bounding box center [852, 366] width 26 height 26
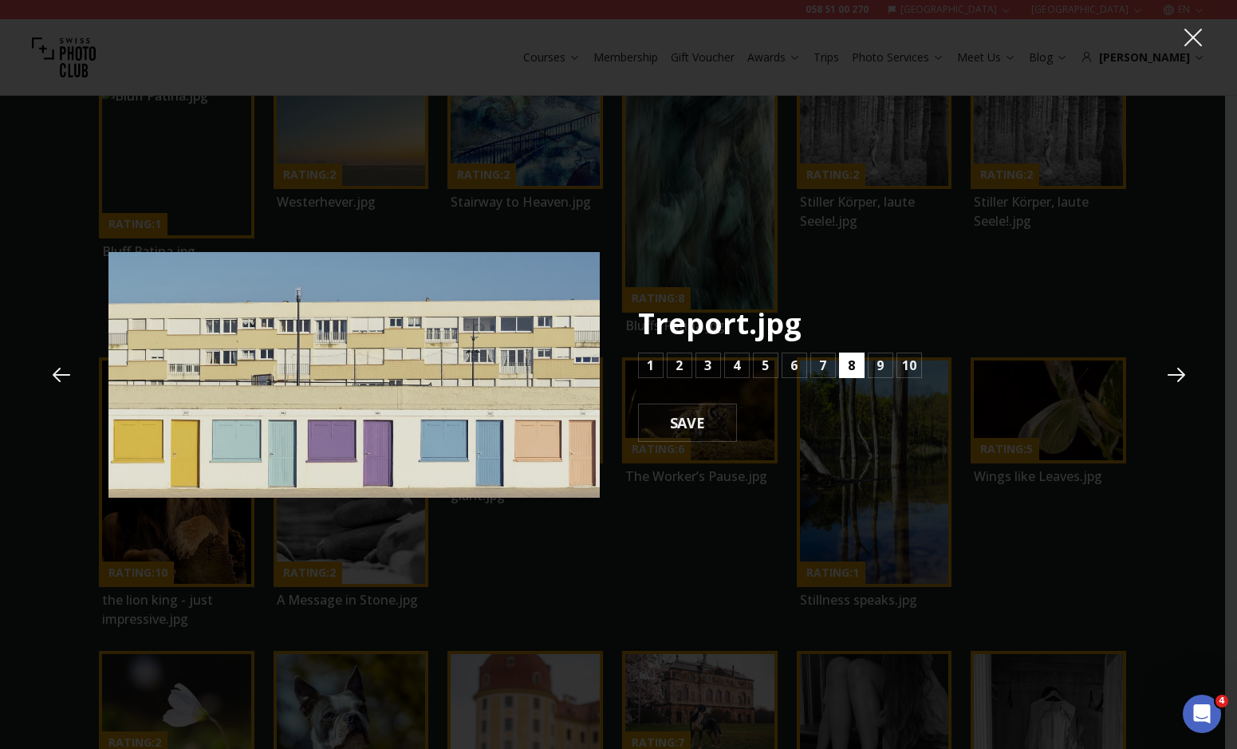
click at [844, 363] on button "8" at bounding box center [852, 366] width 26 height 26
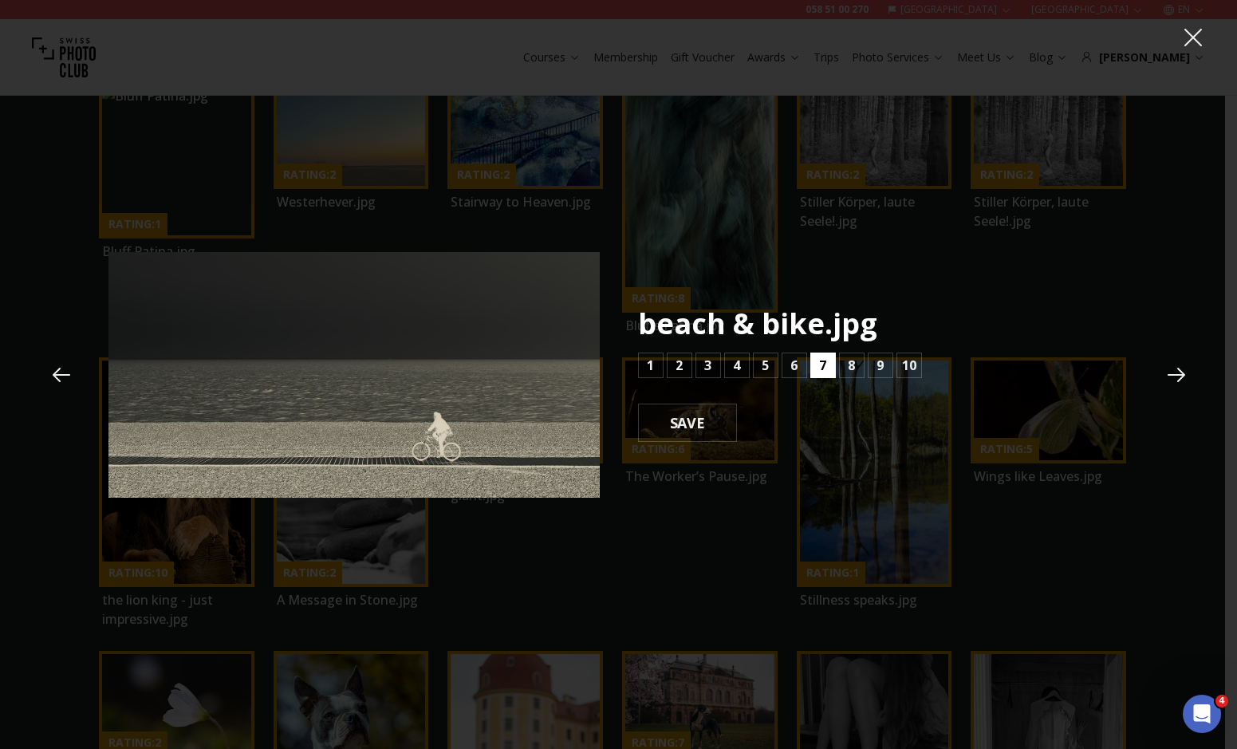
click at [822, 356] on b "7" at bounding box center [822, 365] width 7 height 19
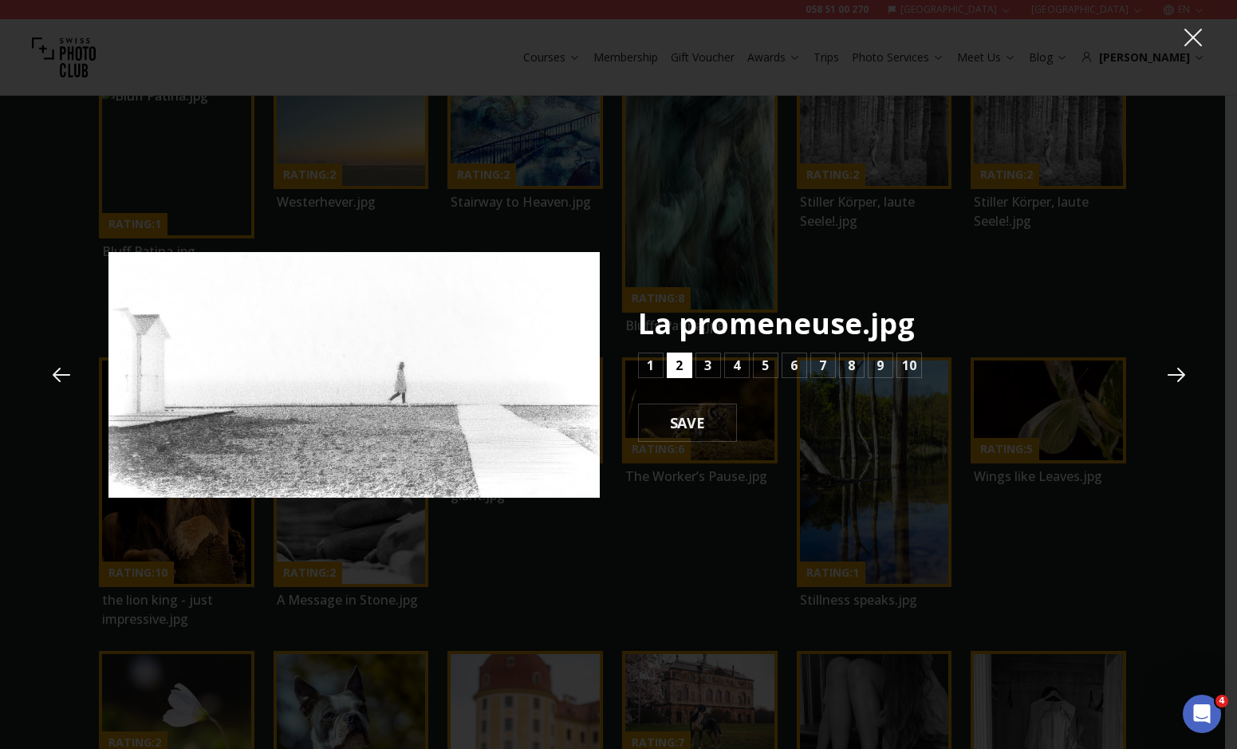
click at [678, 369] on b "2" at bounding box center [679, 365] width 7 height 19
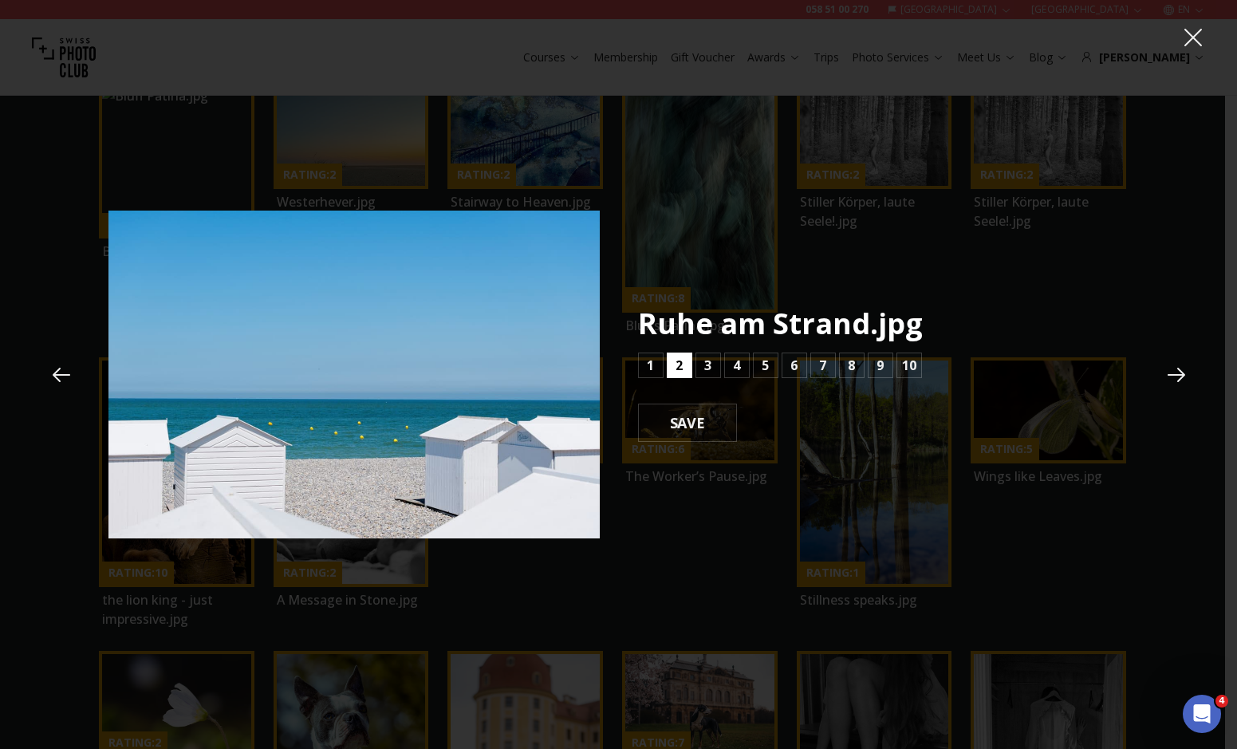
click at [679, 369] on b "2" at bounding box center [679, 365] width 7 height 19
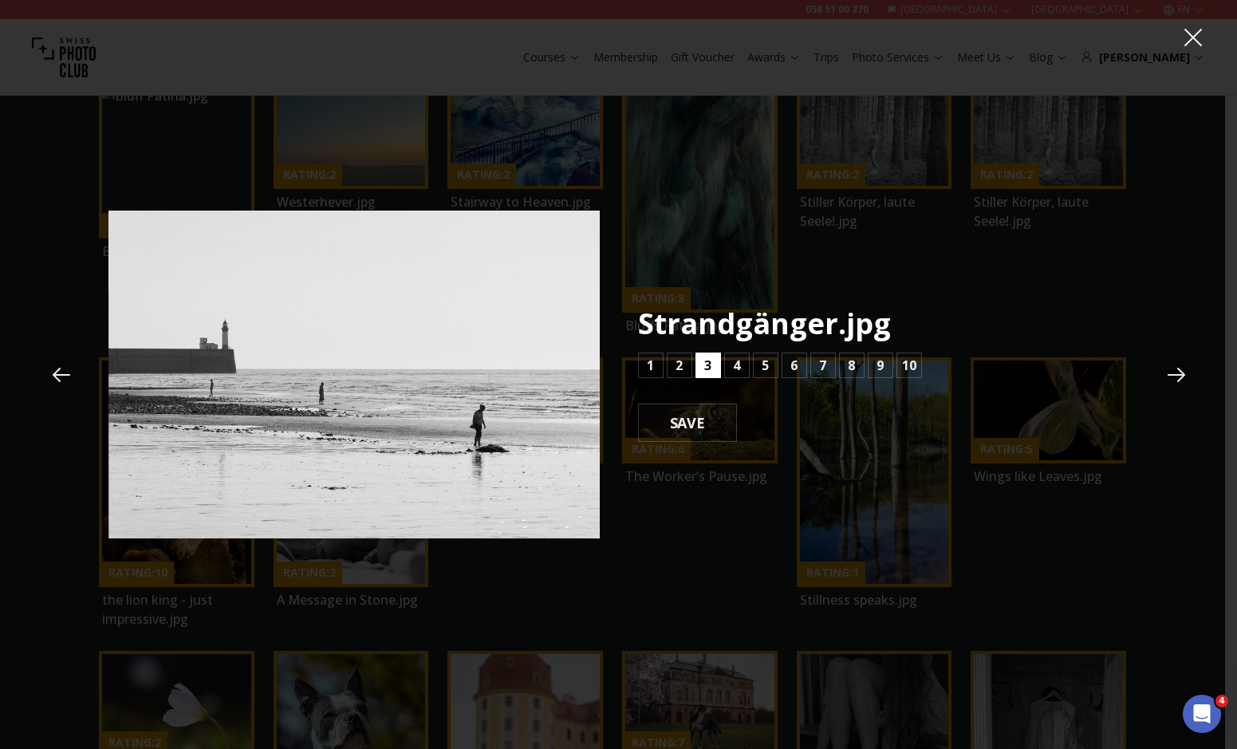
click at [708, 368] on b "3" at bounding box center [707, 365] width 7 height 19
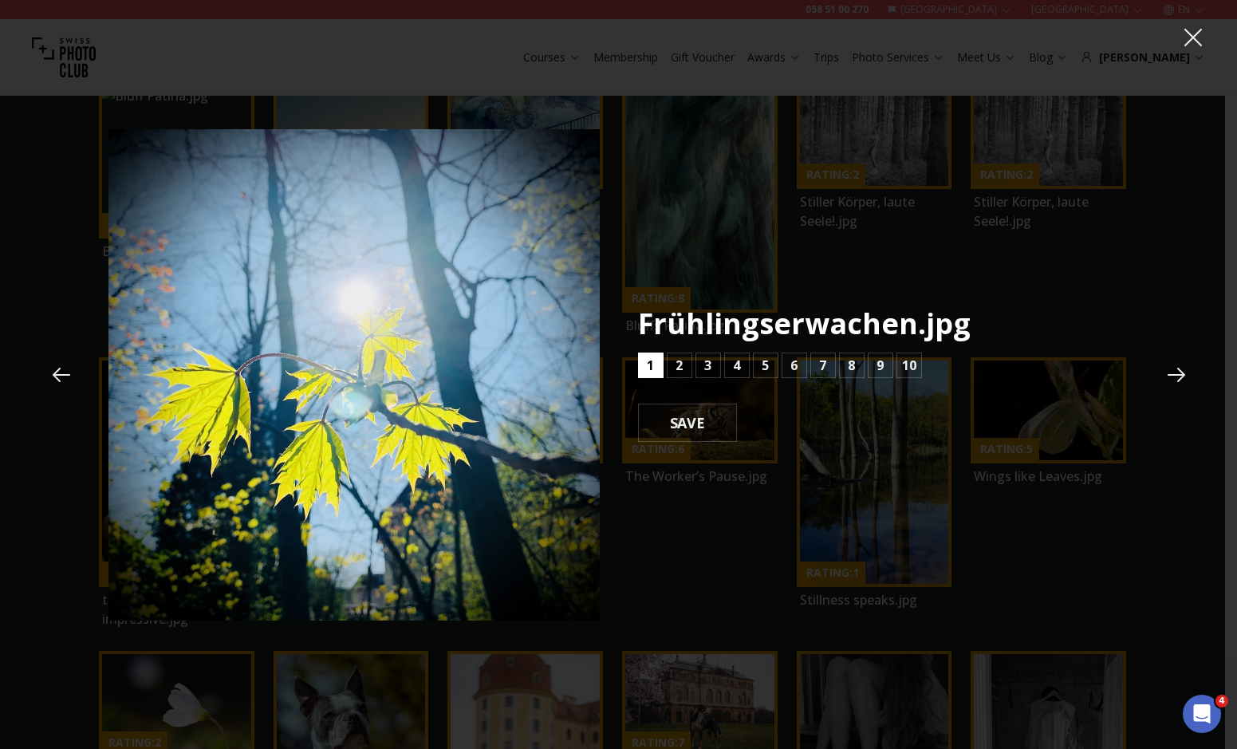
click at [655, 374] on button "1" at bounding box center [651, 366] width 26 height 26
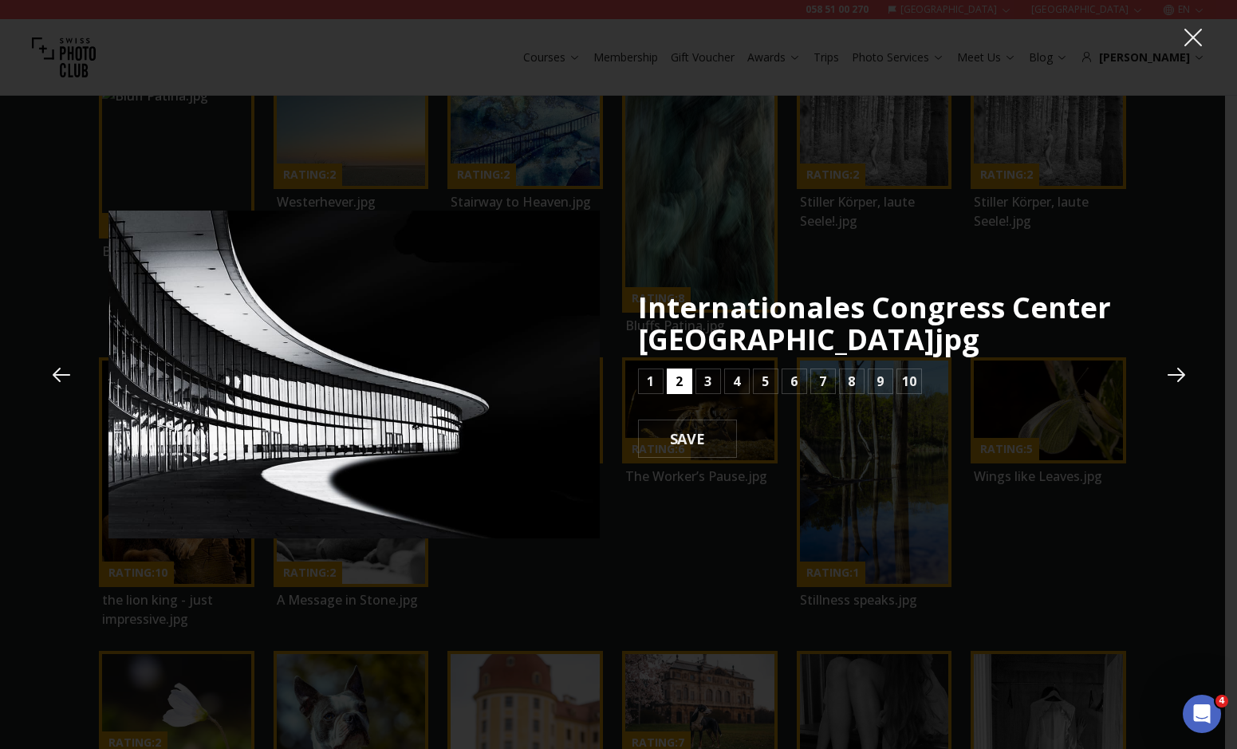
click at [672, 374] on button "2" at bounding box center [680, 381] width 26 height 26
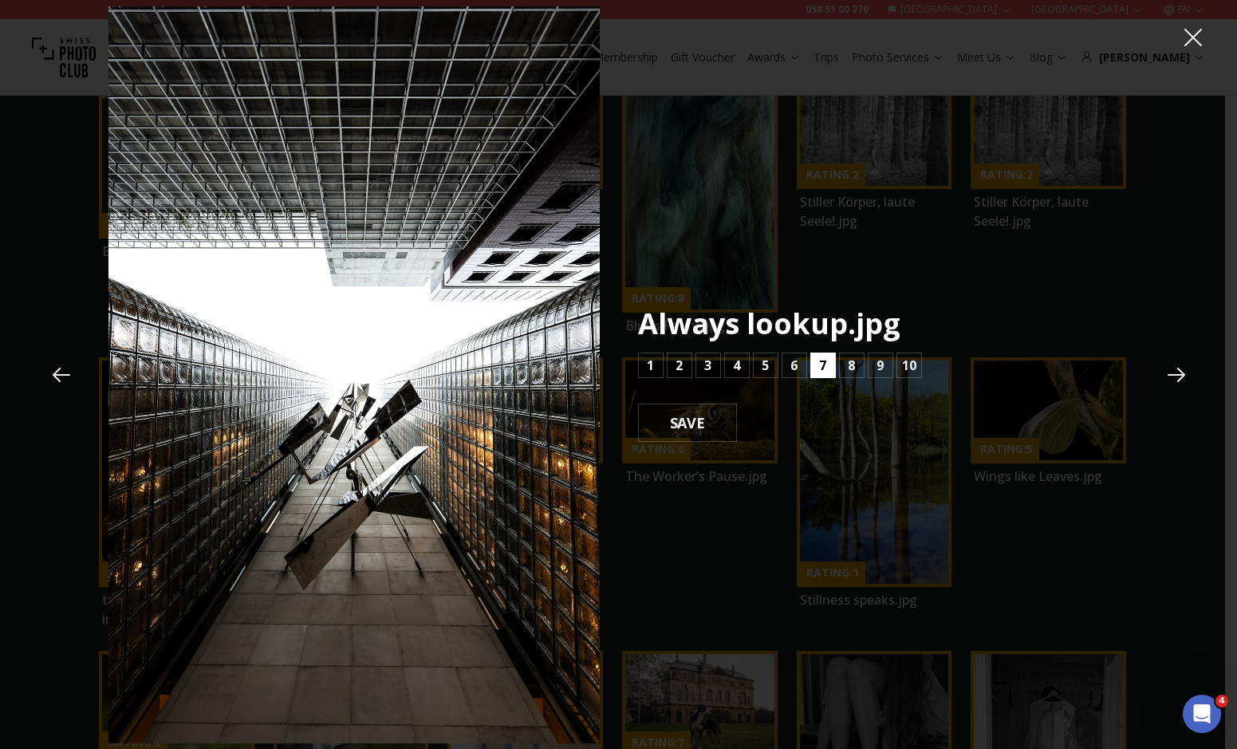
click at [812, 365] on button "7" at bounding box center [823, 366] width 26 height 26
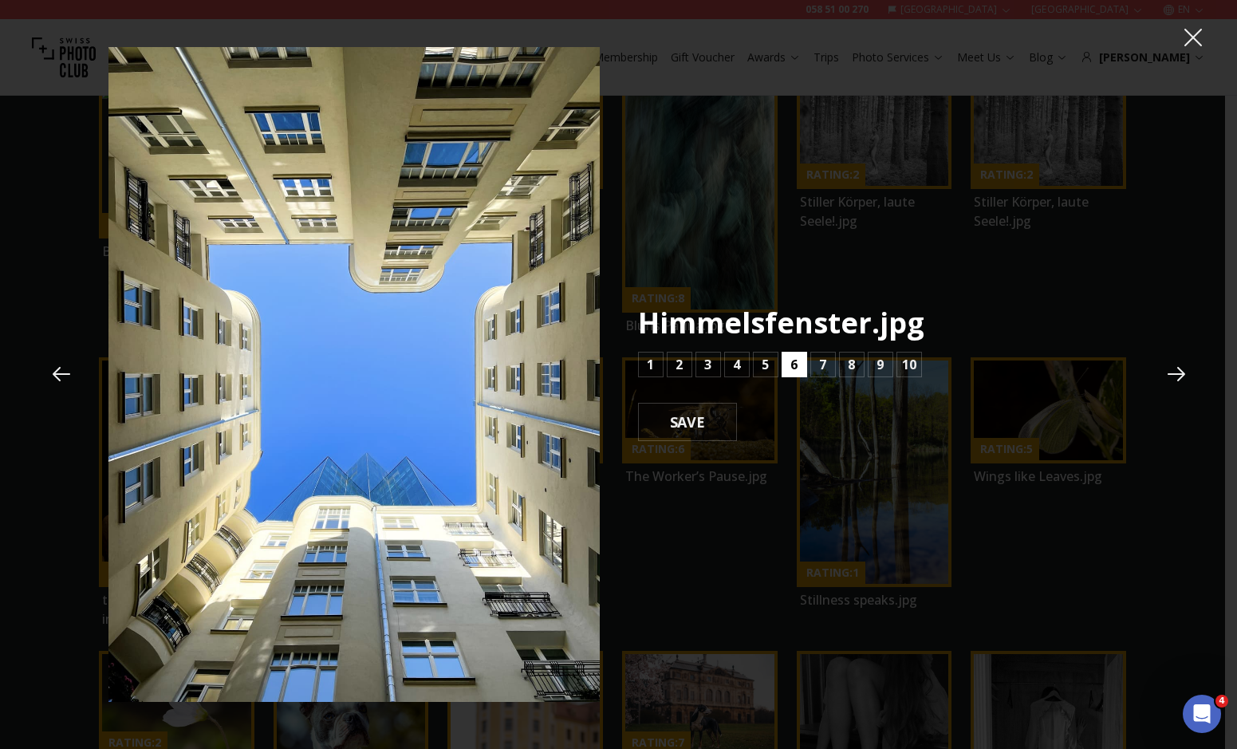
click at [796, 367] on b "6" at bounding box center [793, 364] width 7 height 19
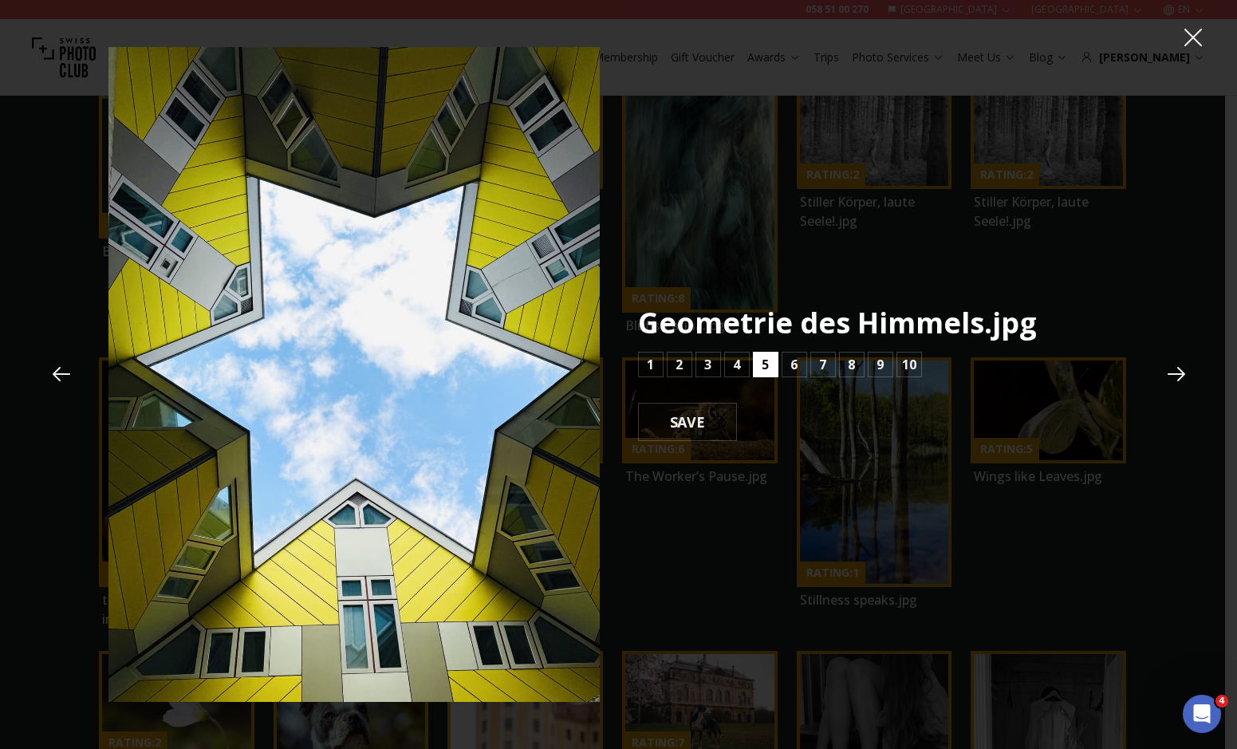
click at [763, 365] on b "5" at bounding box center [765, 364] width 7 height 19
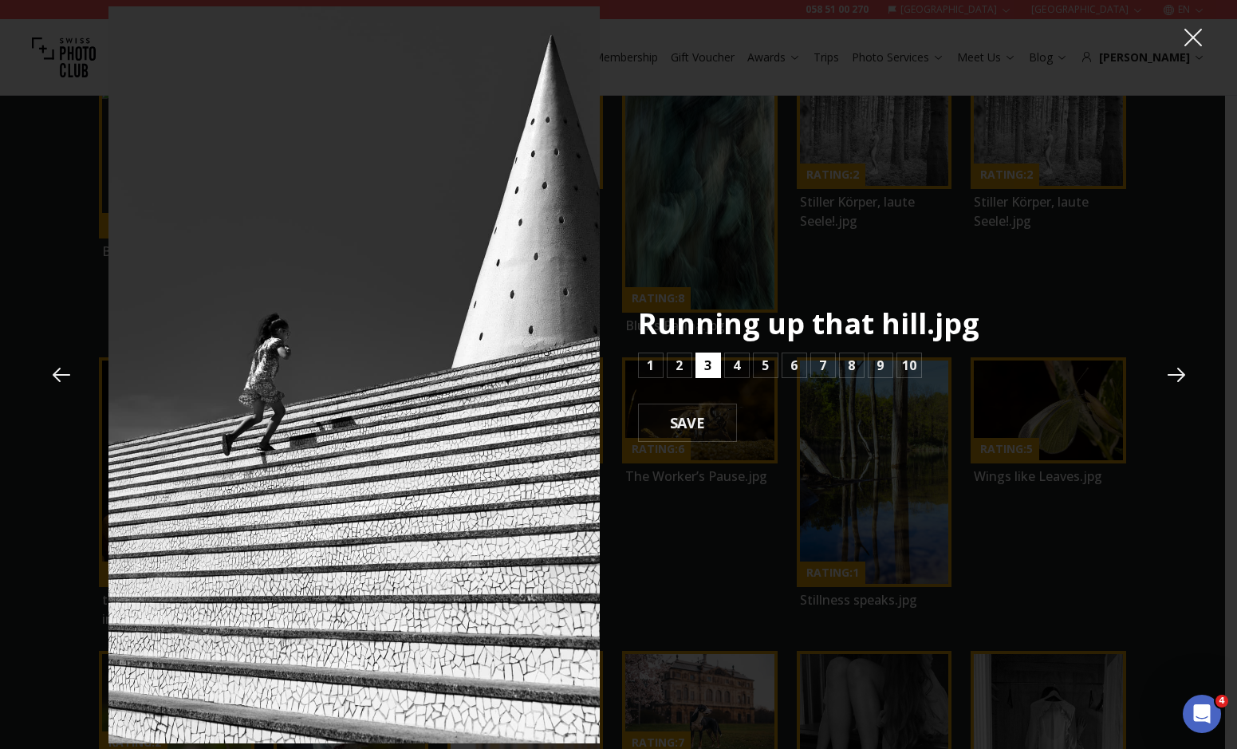
click at [707, 361] on b "3" at bounding box center [707, 365] width 7 height 19
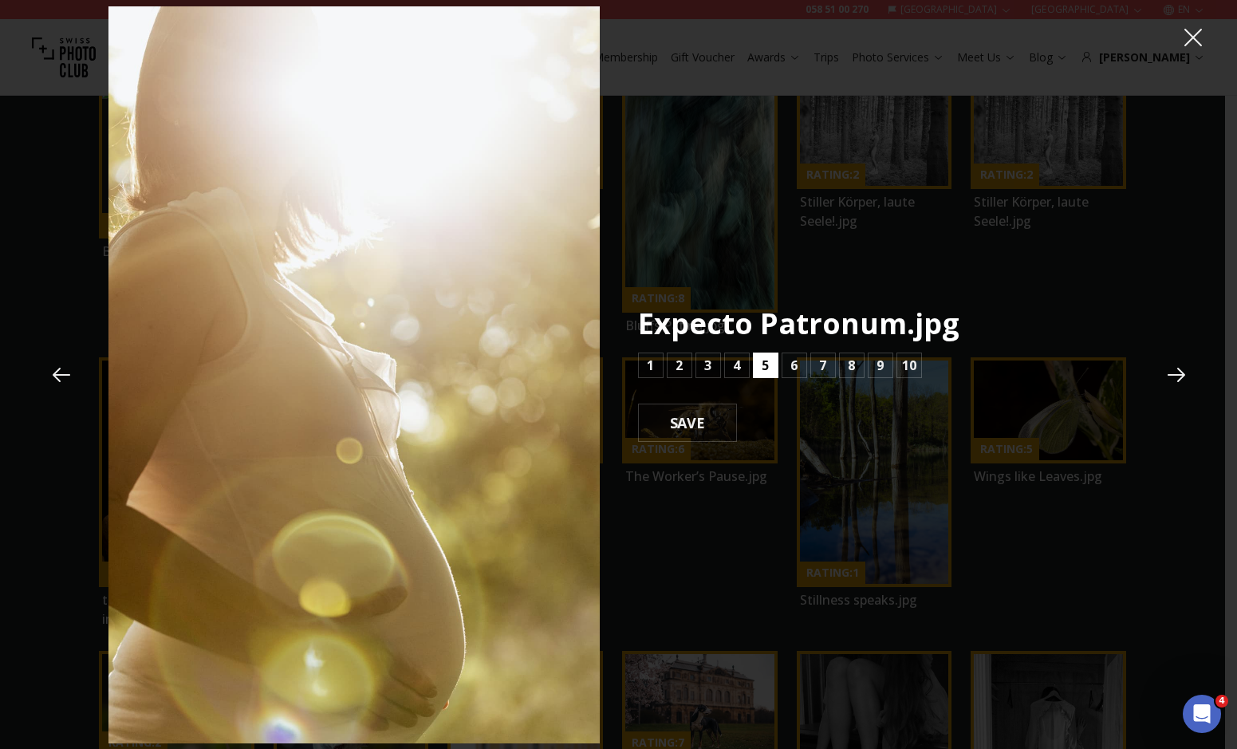
click at [769, 361] on button "5" at bounding box center [766, 366] width 26 height 26
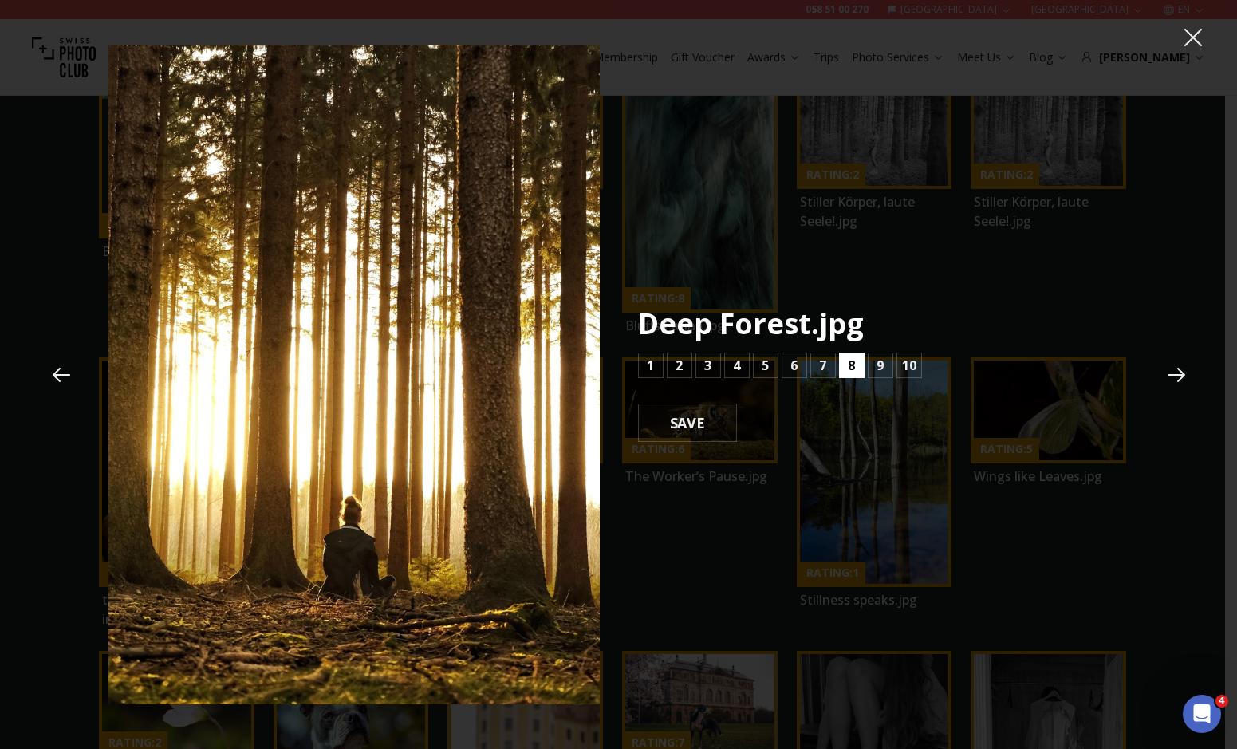
click at [861, 368] on button "8" at bounding box center [852, 366] width 26 height 26
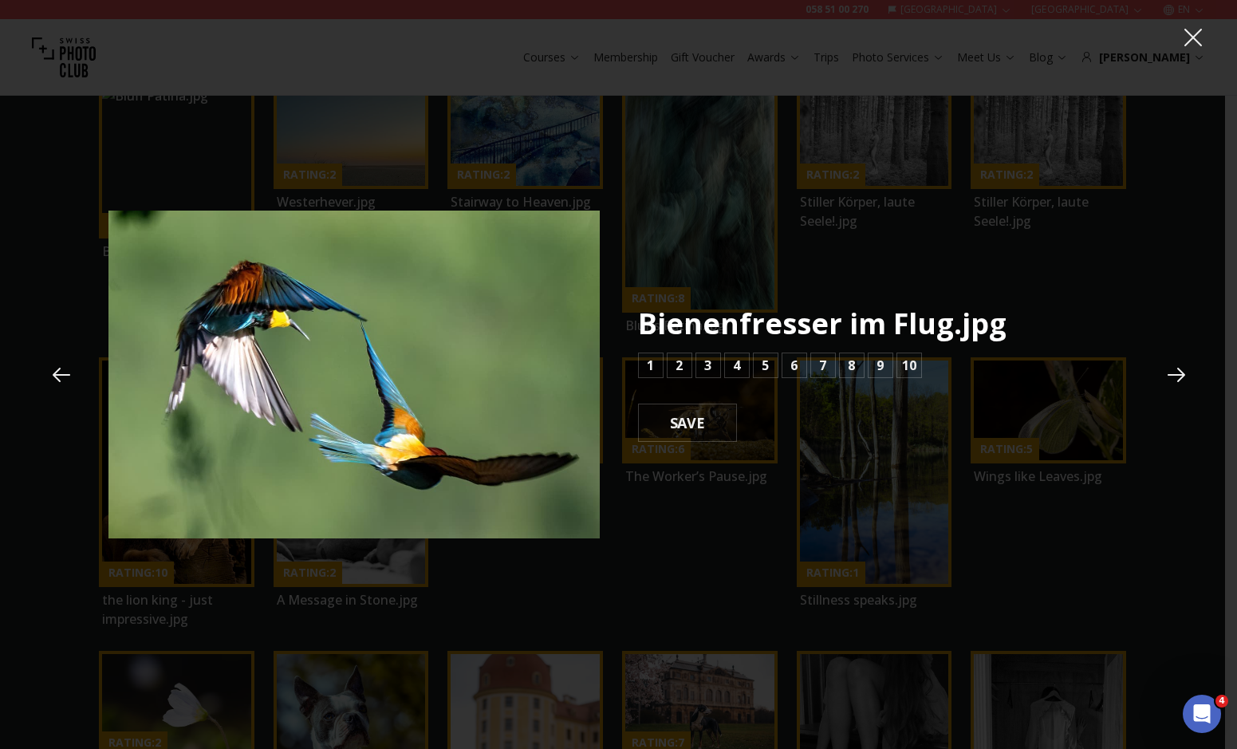
click at [59, 381] on icon at bounding box center [61, 375] width 24 height 24
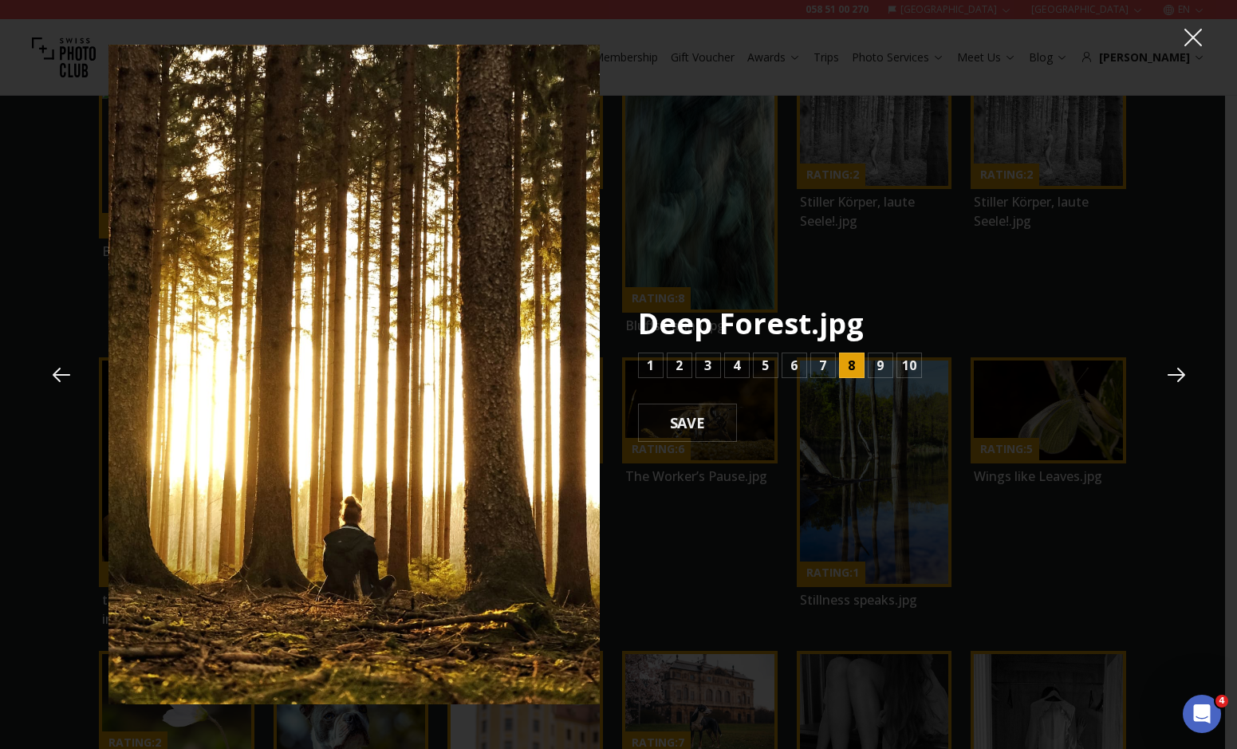
click at [1169, 383] on icon at bounding box center [1177, 375] width 24 height 24
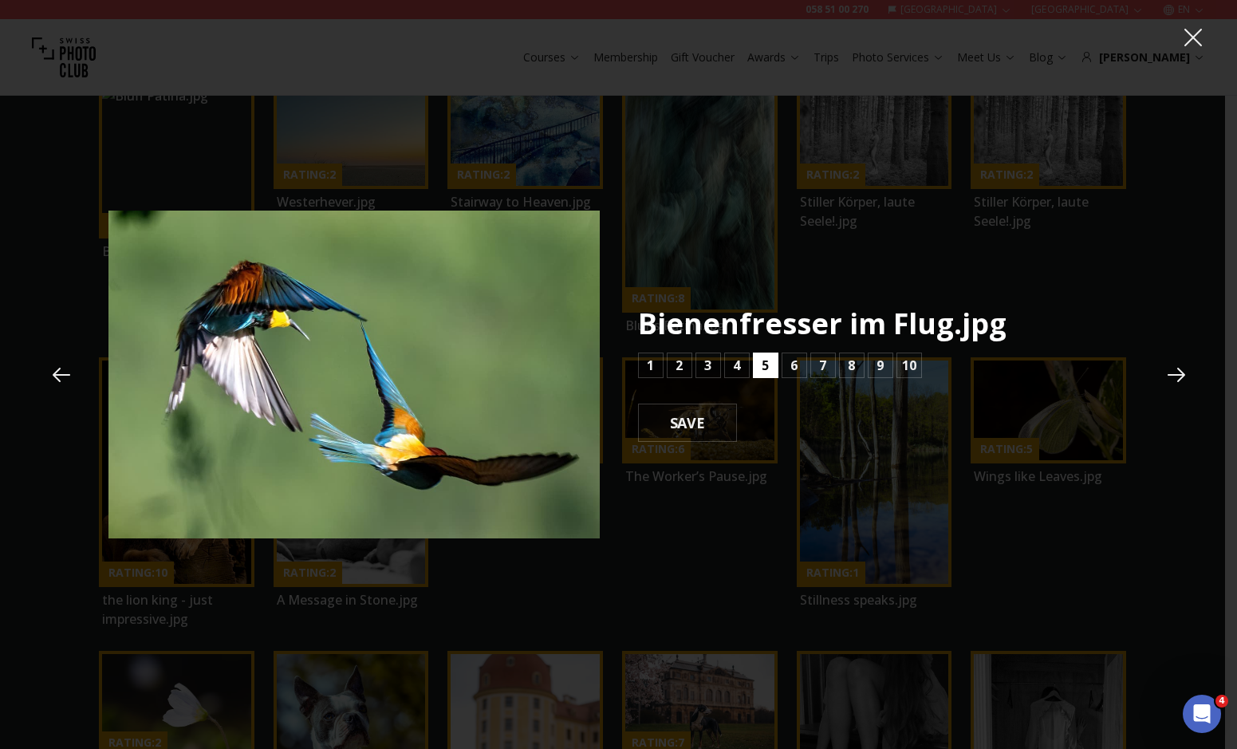
click at [766, 361] on b "5" at bounding box center [765, 365] width 7 height 19
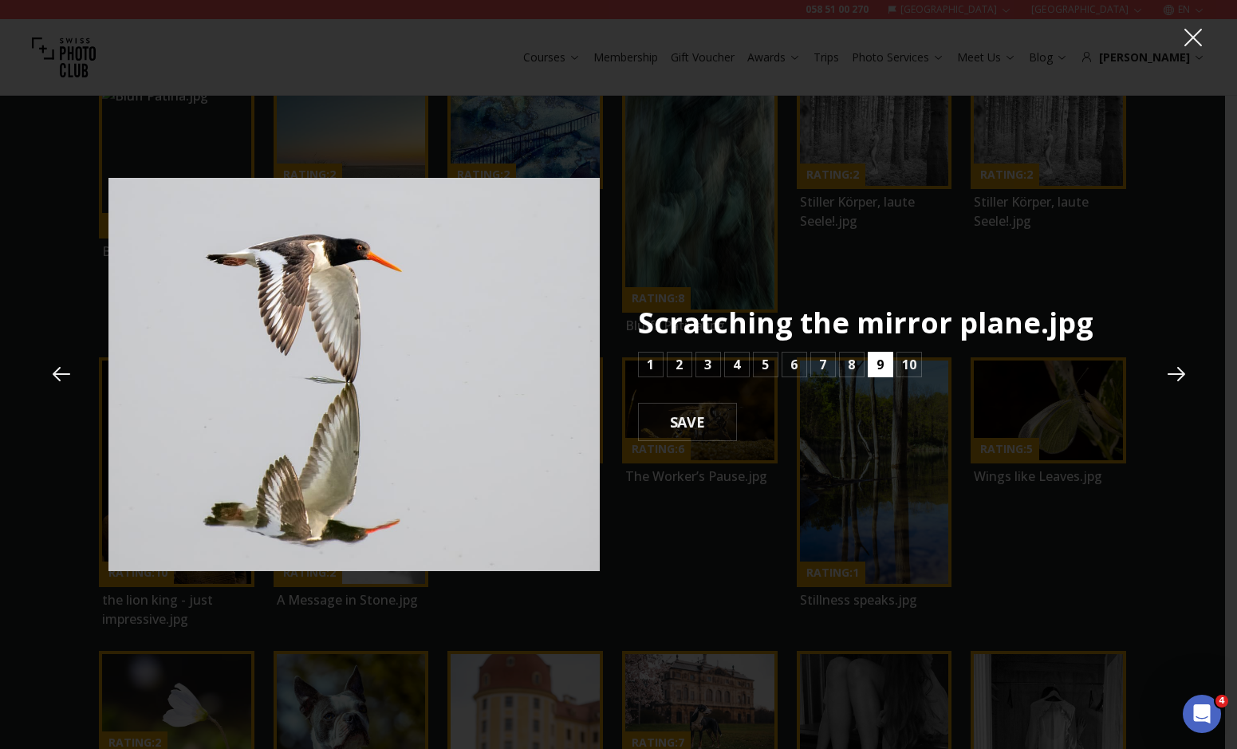
click at [882, 362] on b "9" at bounding box center [880, 364] width 7 height 19
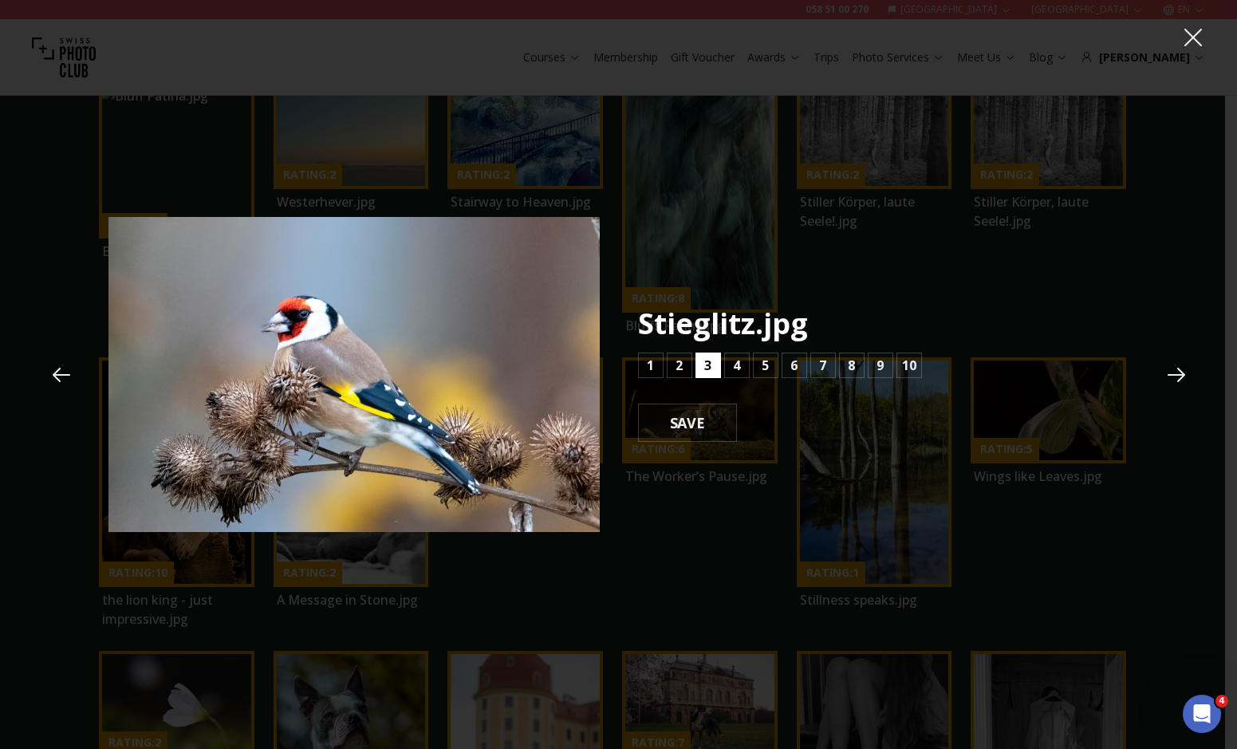
click at [703, 368] on button "3" at bounding box center [709, 366] width 26 height 26
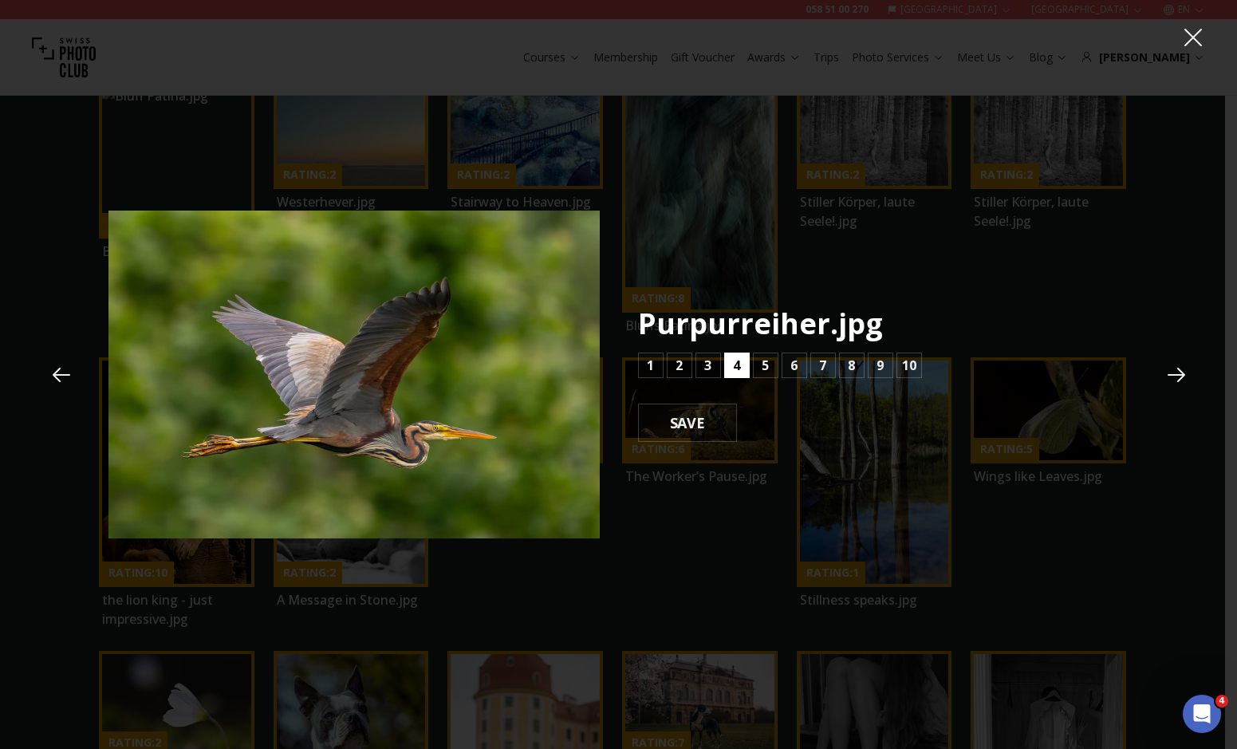
click at [731, 361] on button "4" at bounding box center [737, 366] width 26 height 26
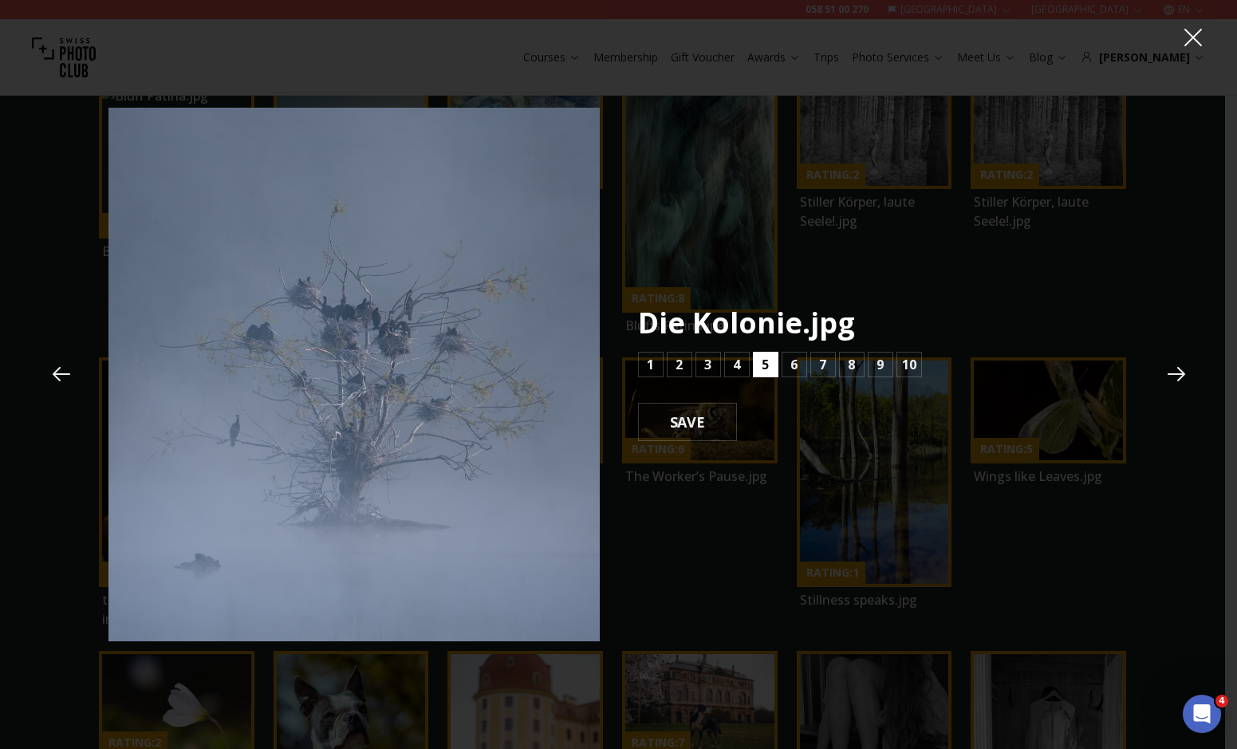
click at [755, 361] on button "5" at bounding box center [766, 365] width 26 height 26
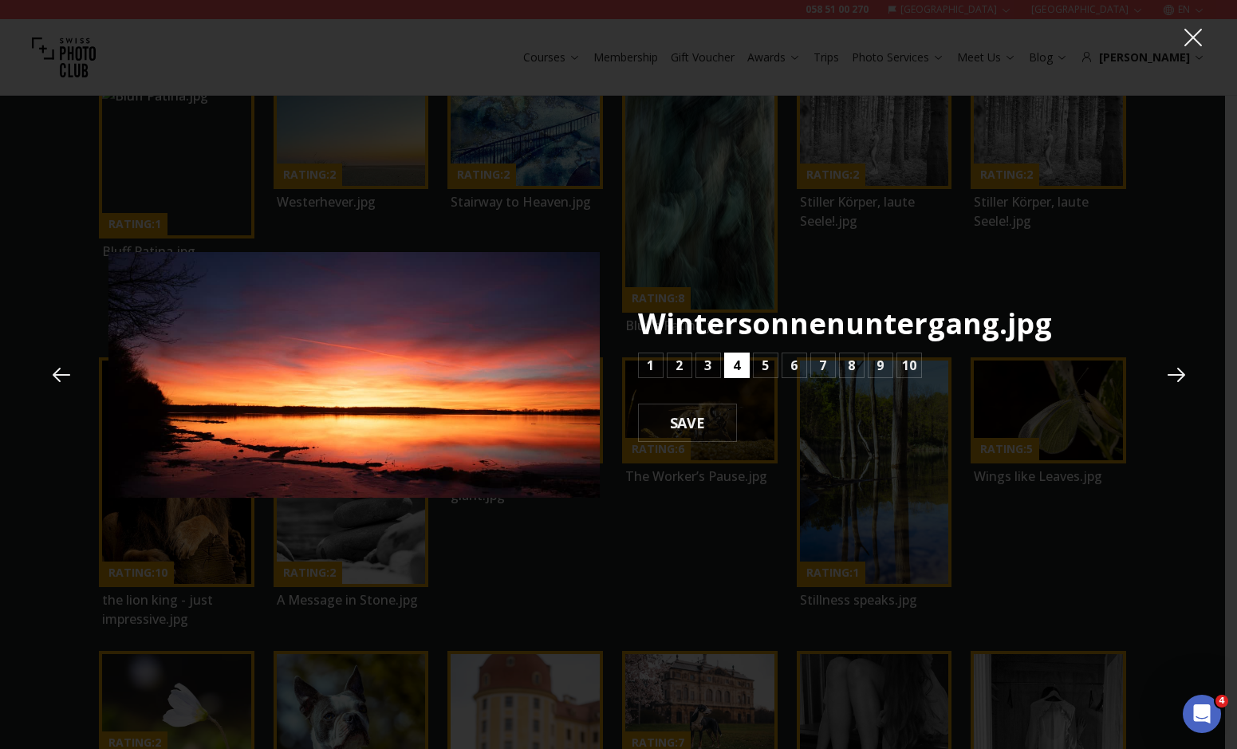
click at [741, 361] on button "4" at bounding box center [737, 366] width 26 height 26
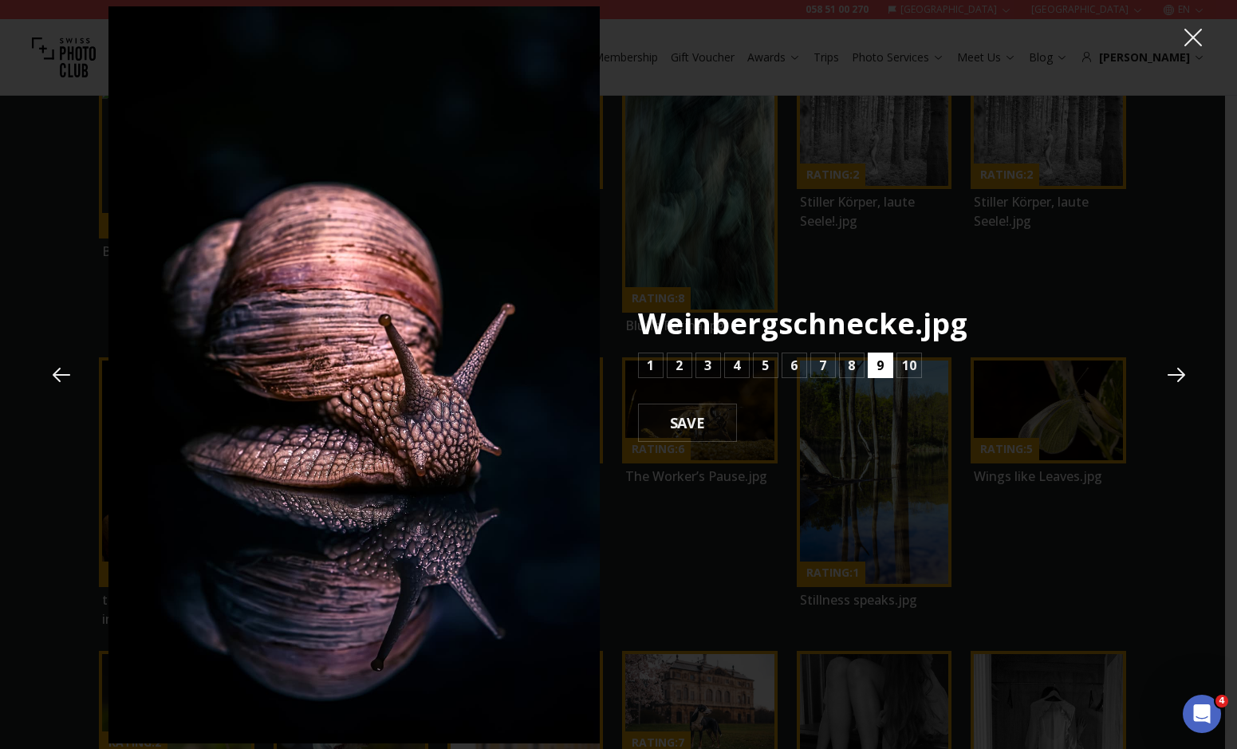
click at [873, 362] on button "9" at bounding box center [881, 366] width 26 height 26
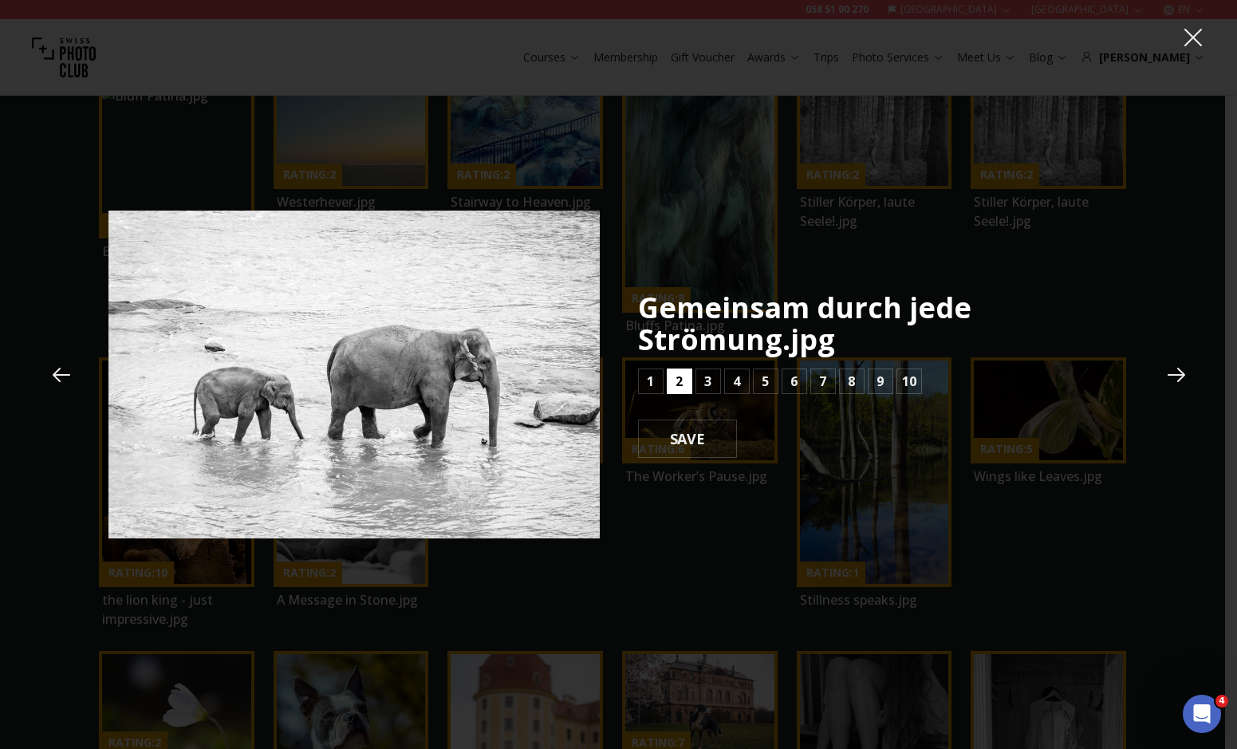
click at [680, 385] on b "2" at bounding box center [679, 381] width 7 height 19
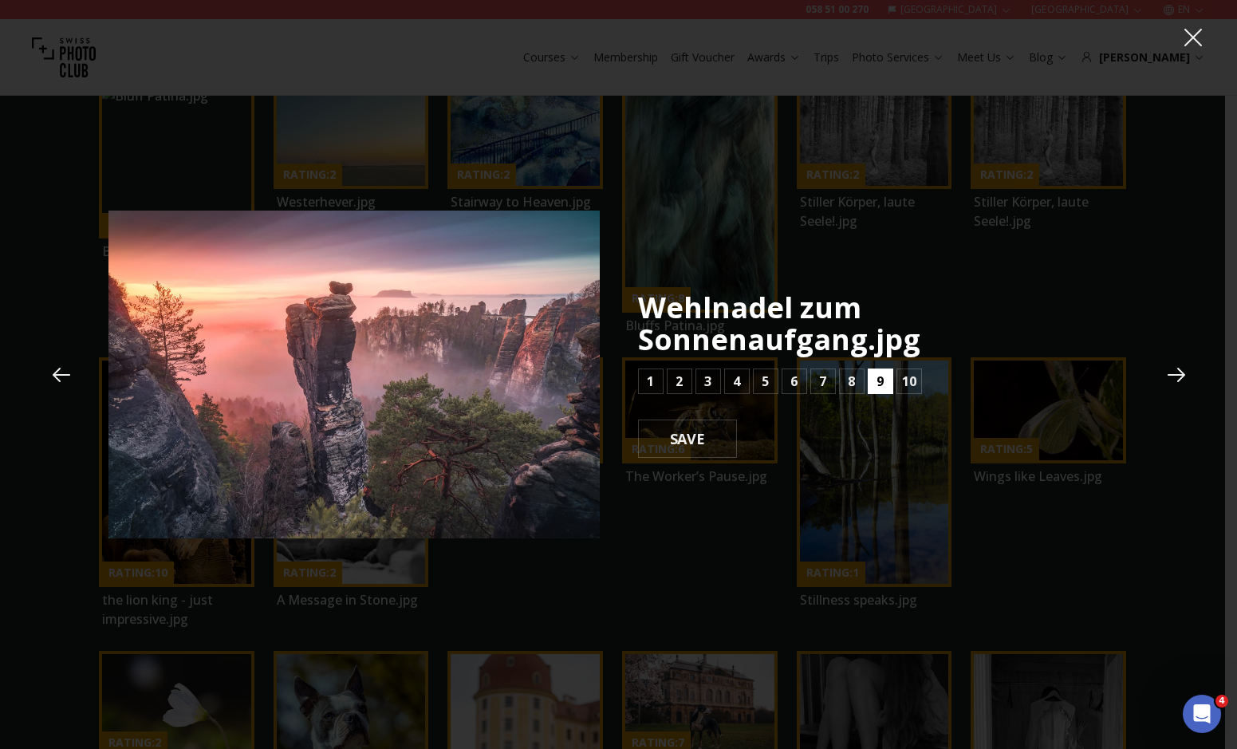
click at [873, 376] on button "9" at bounding box center [881, 381] width 26 height 26
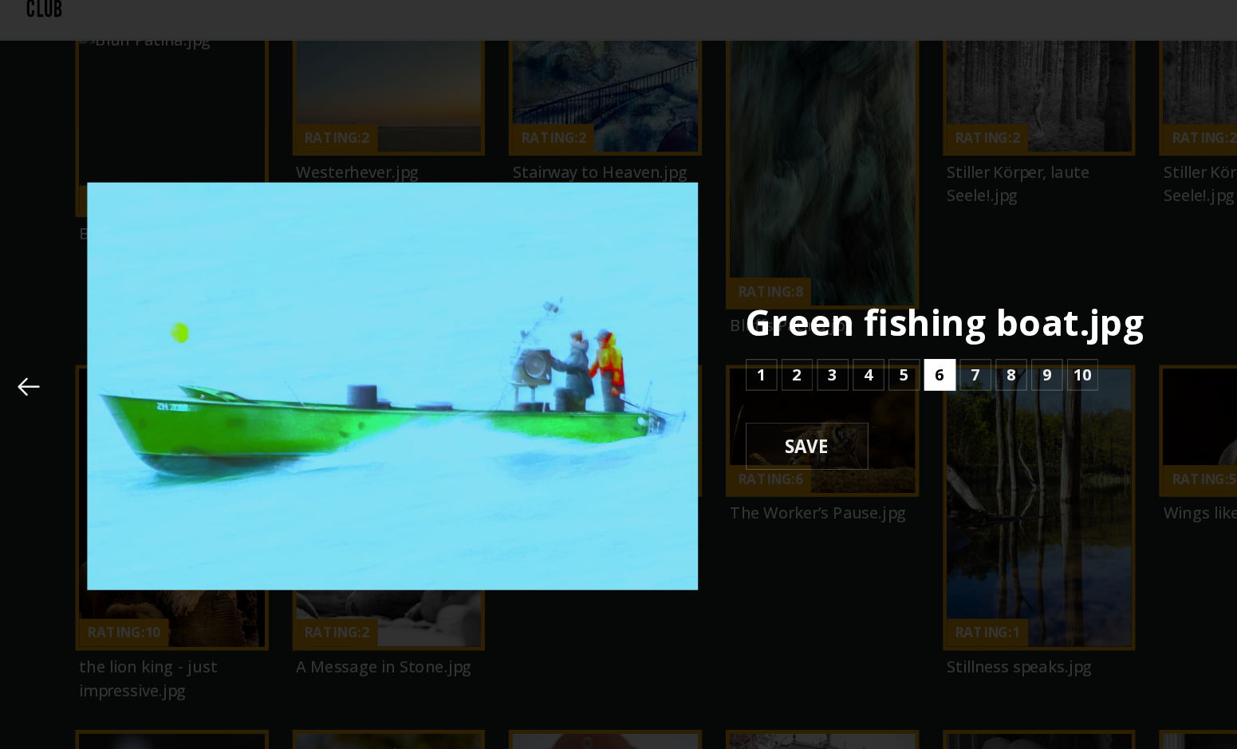
click at [794, 365] on b "6" at bounding box center [793, 365] width 7 height 19
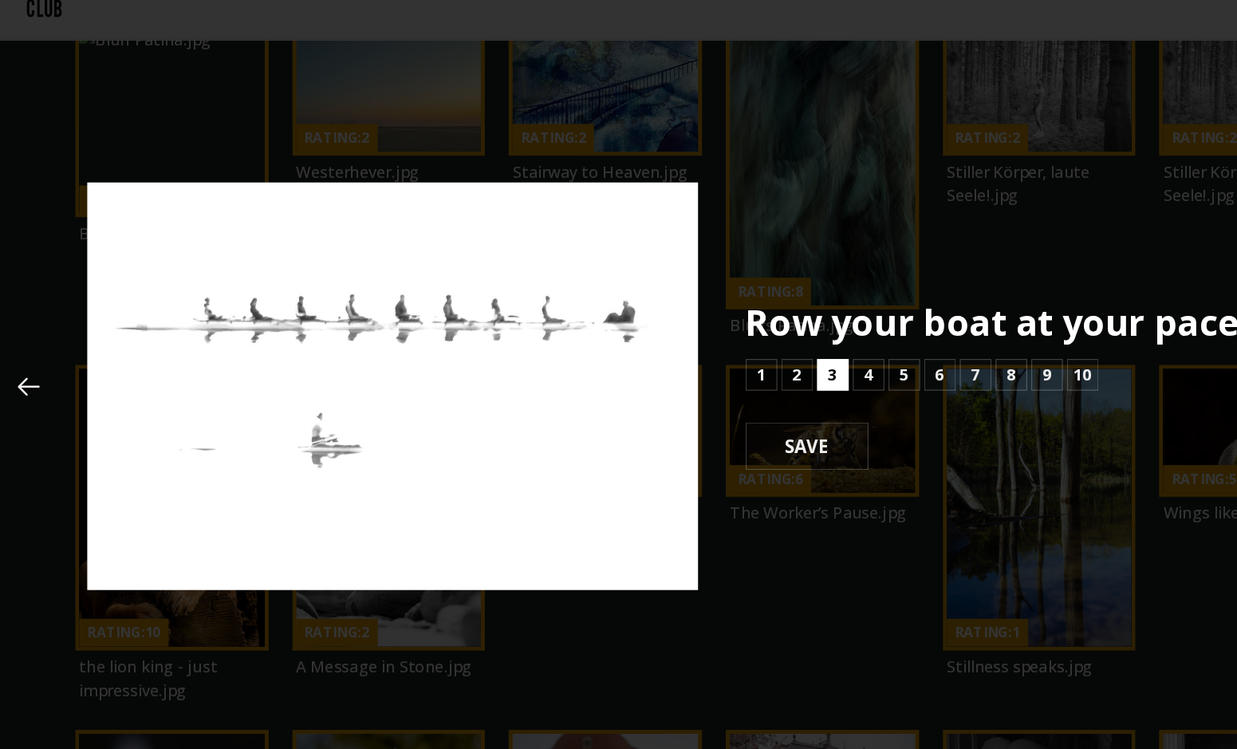
click at [713, 370] on button "3" at bounding box center [709, 366] width 26 height 26
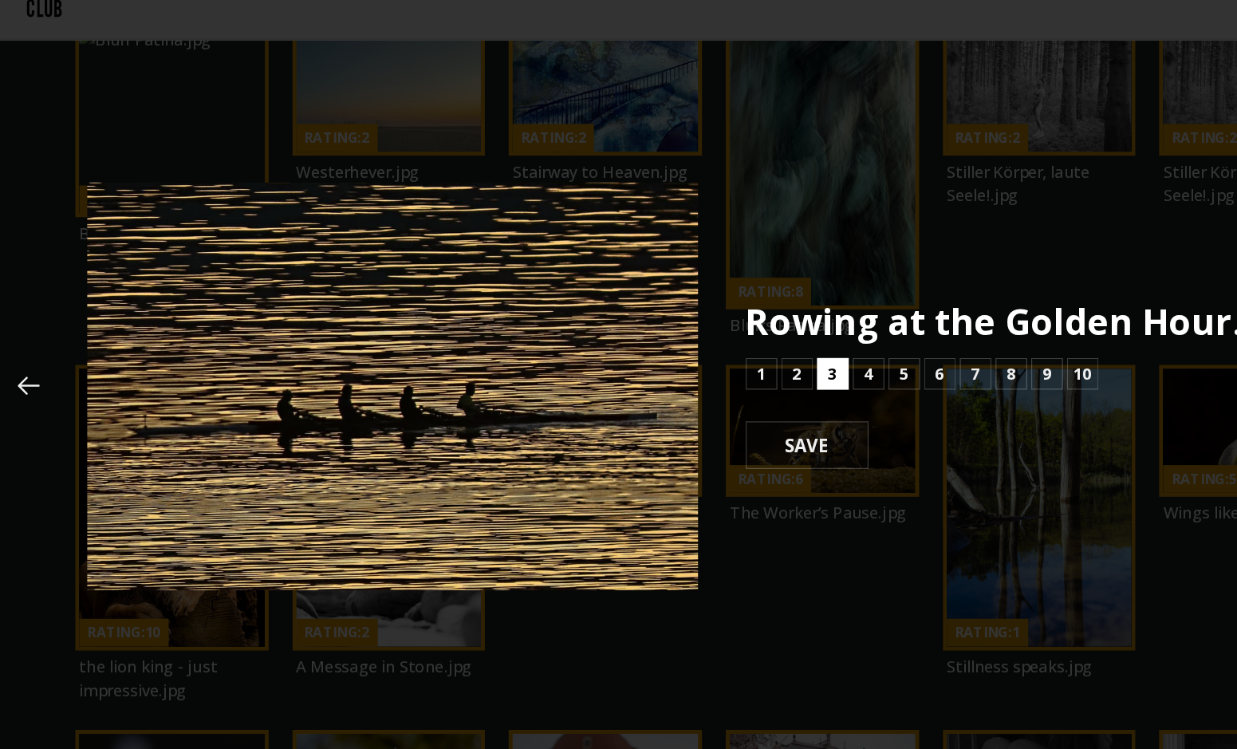
click at [711, 365] on b "3" at bounding box center [707, 364] width 7 height 19
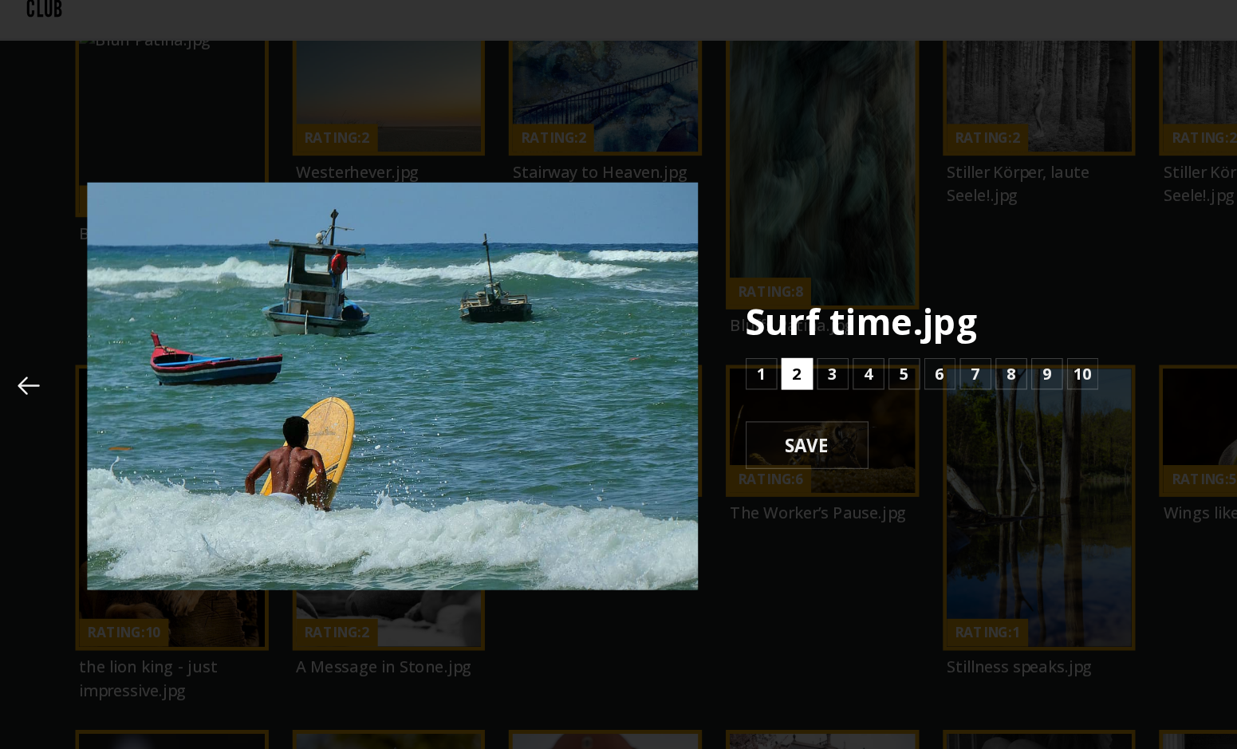
click at [684, 368] on button "2" at bounding box center [680, 365] width 26 height 26
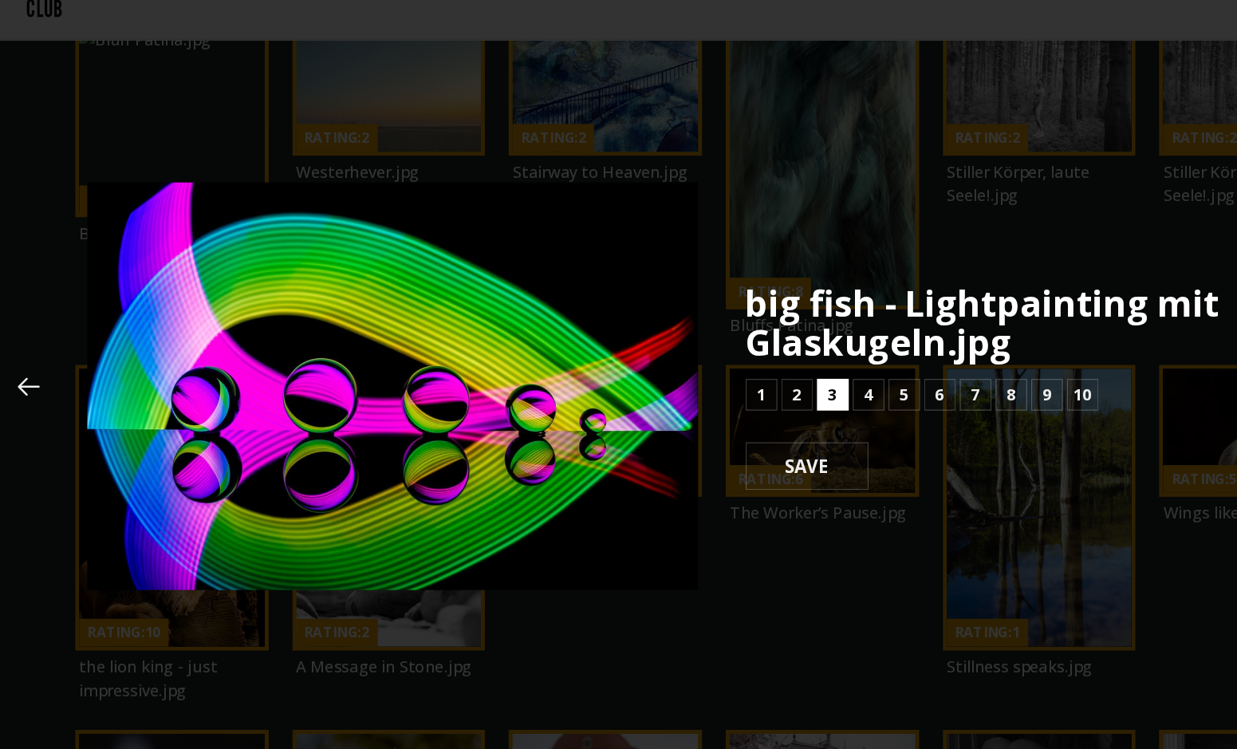
click at [714, 376] on button "3" at bounding box center [709, 381] width 26 height 26
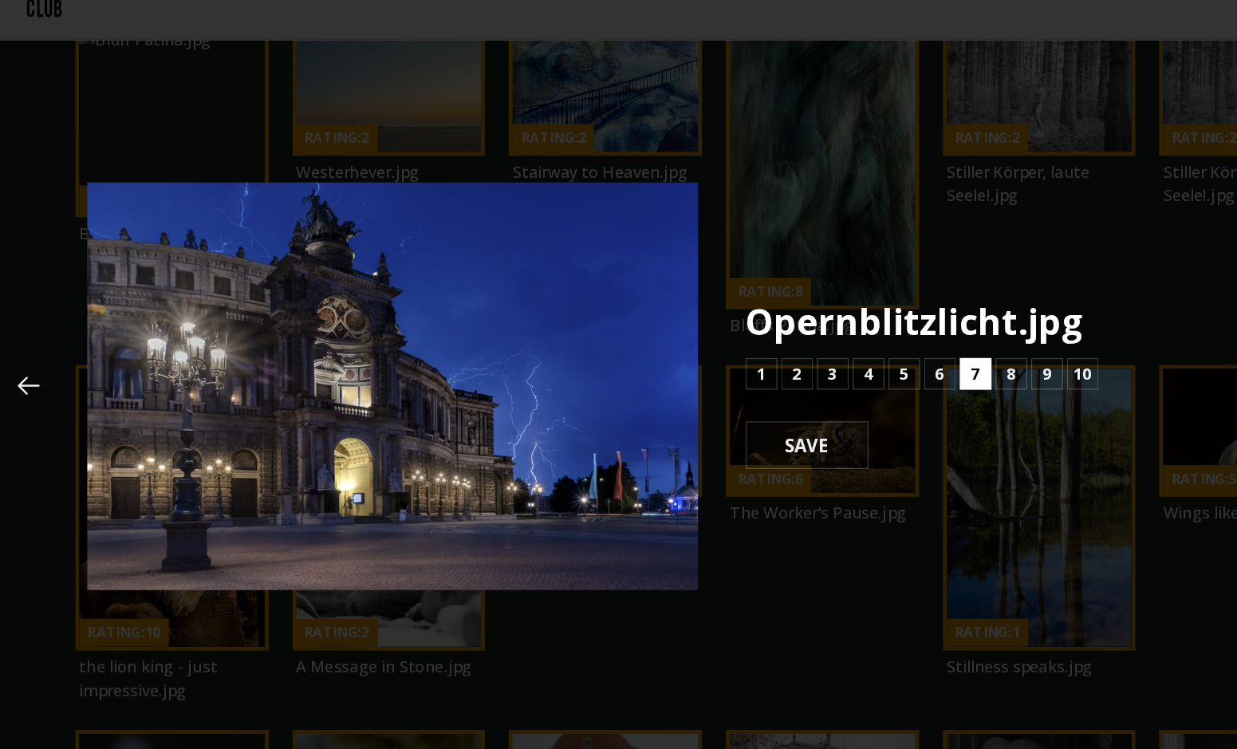
click at [831, 371] on button "7" at bounding box center [823, 365] width 26 height 26
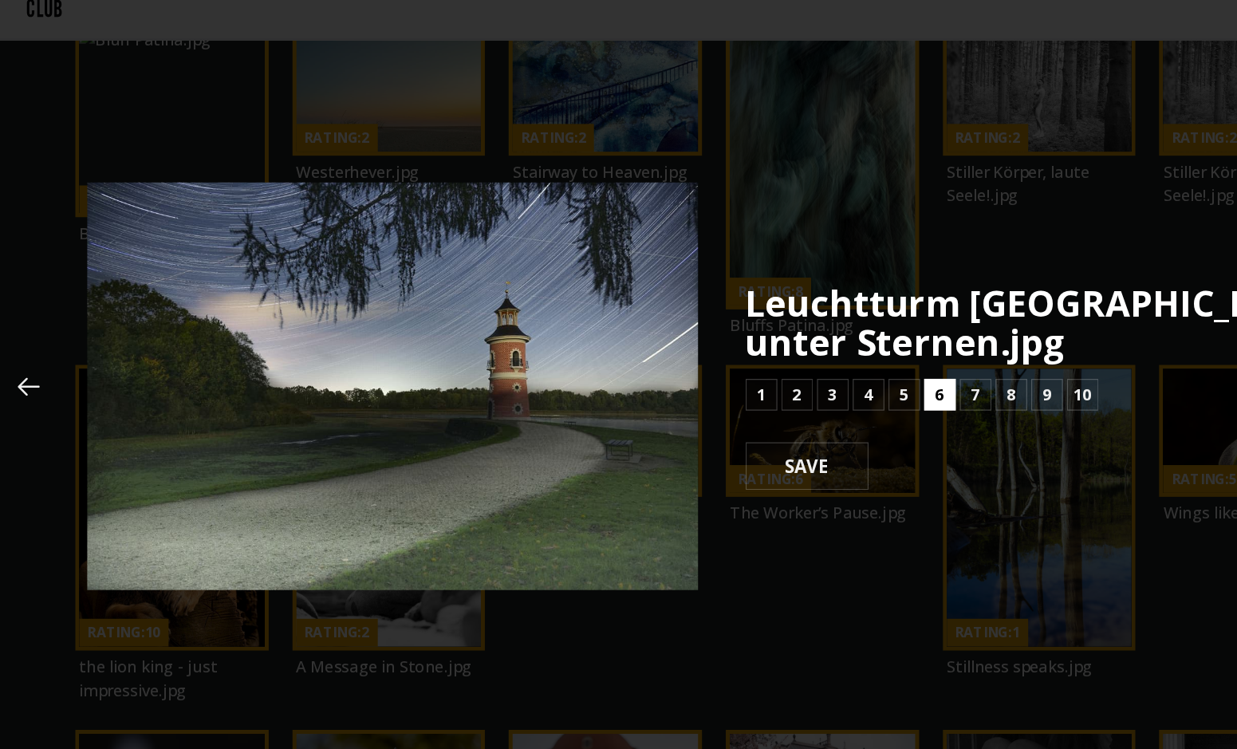
click at [801, 379] on button "6" at bounding box center [795, 381] width 26 height 26
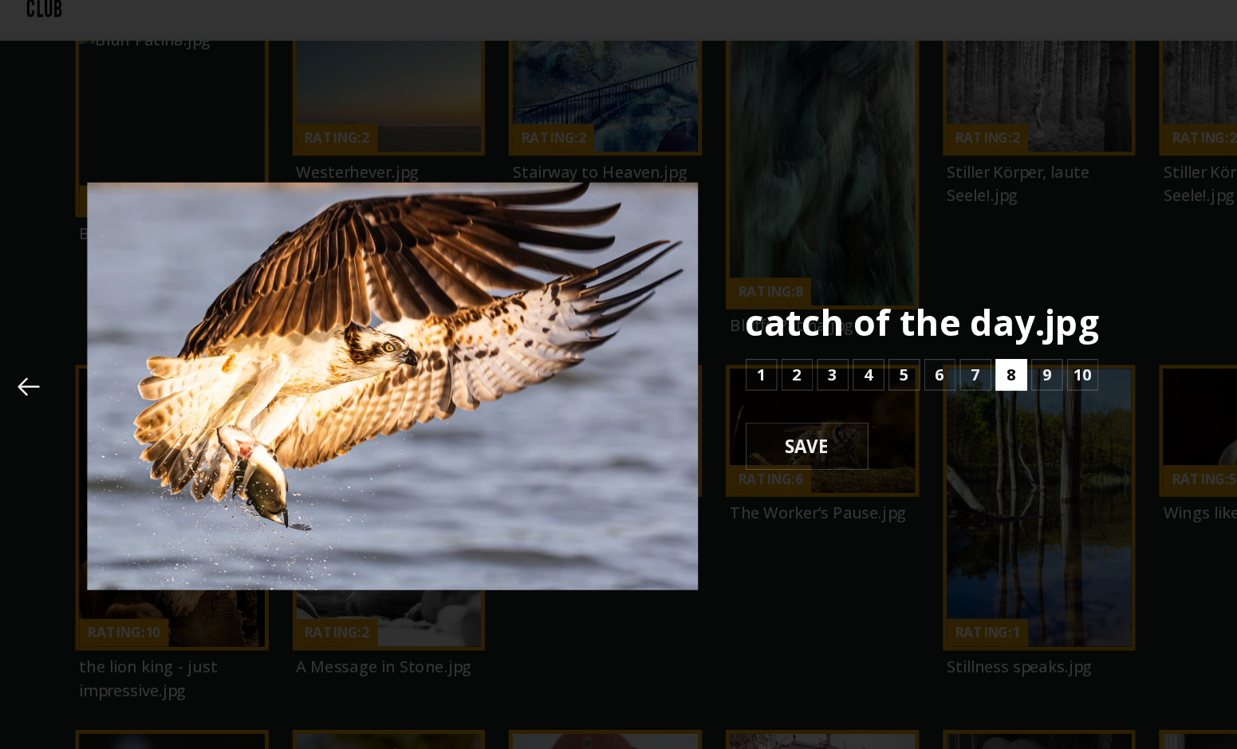
click at [848, 361] on b "8" at bounding box center [851, 365] width 7 height 19
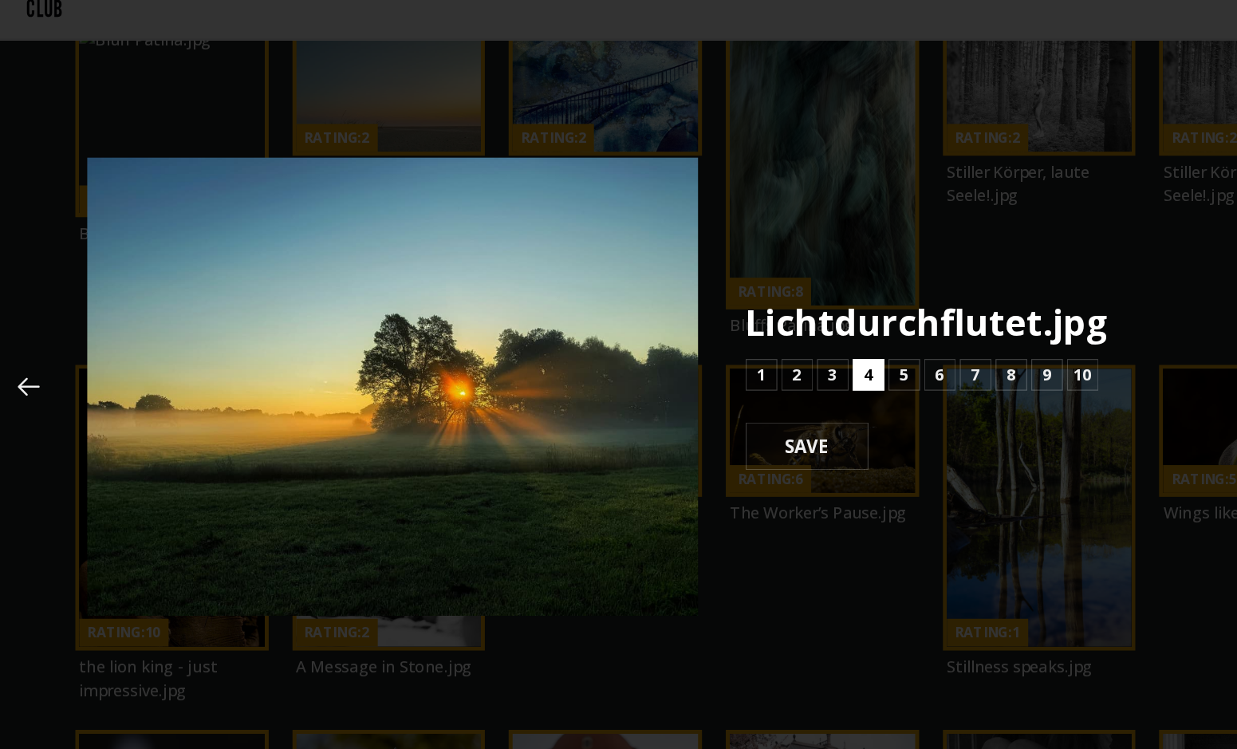
click at [733, 365] on b "4" at bounding box center [736, 365] width 7 height 19
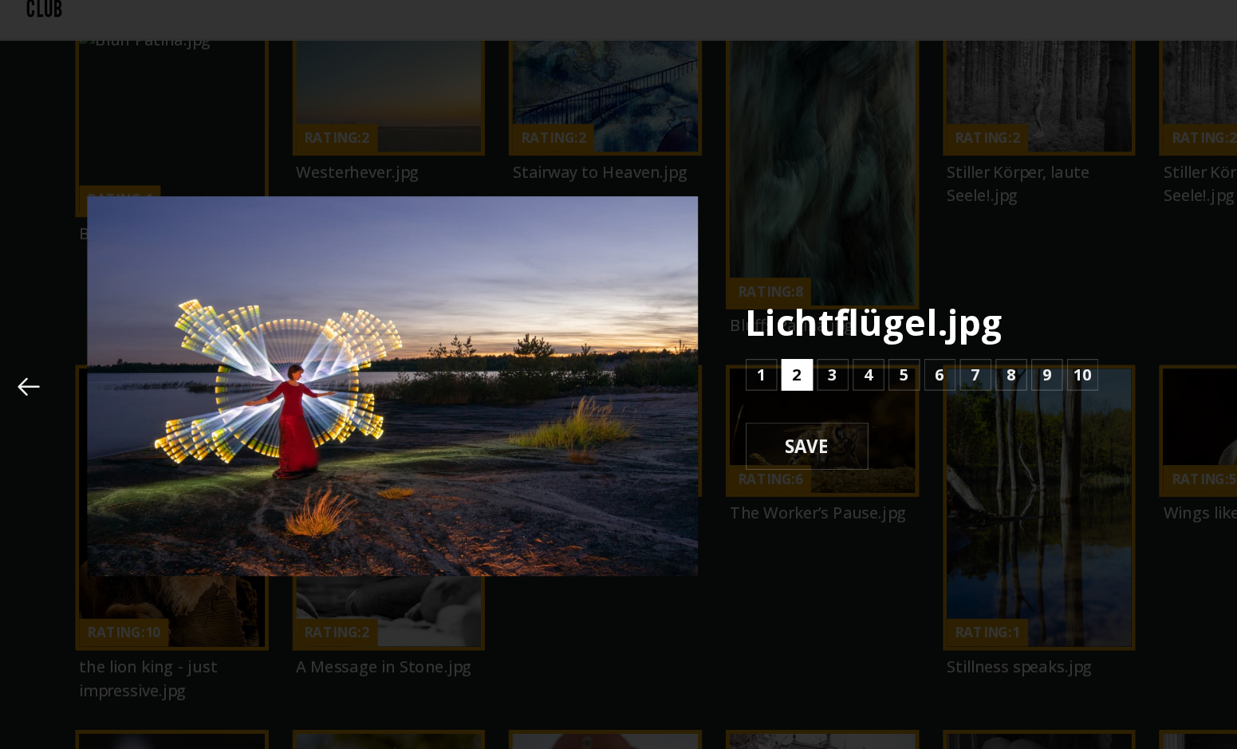
click at [689, 365] on button "2" at bounding box center [680, 366] width 26 height 26
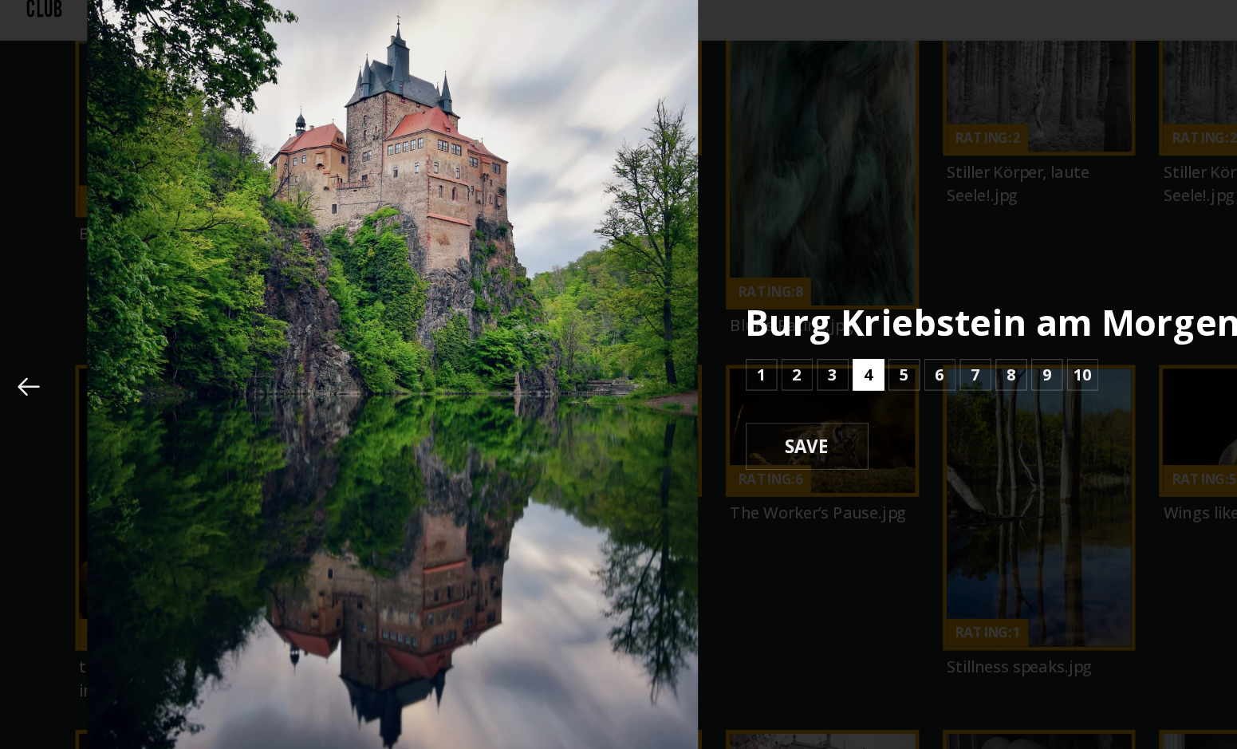
click at [745, 357] on button "4" at bounding box center [737, 366] width 26 height 26
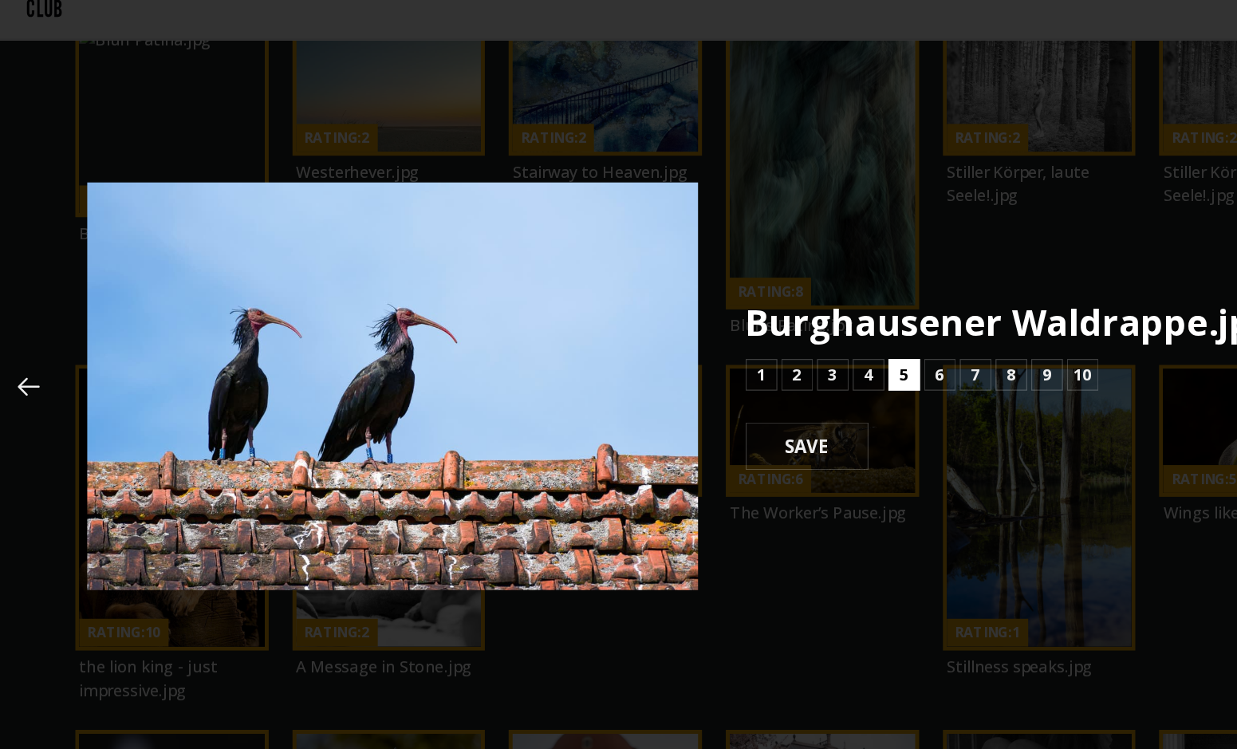
click at [760, 366] on button "5" at bounding box center [766, 366] width 26 height 26
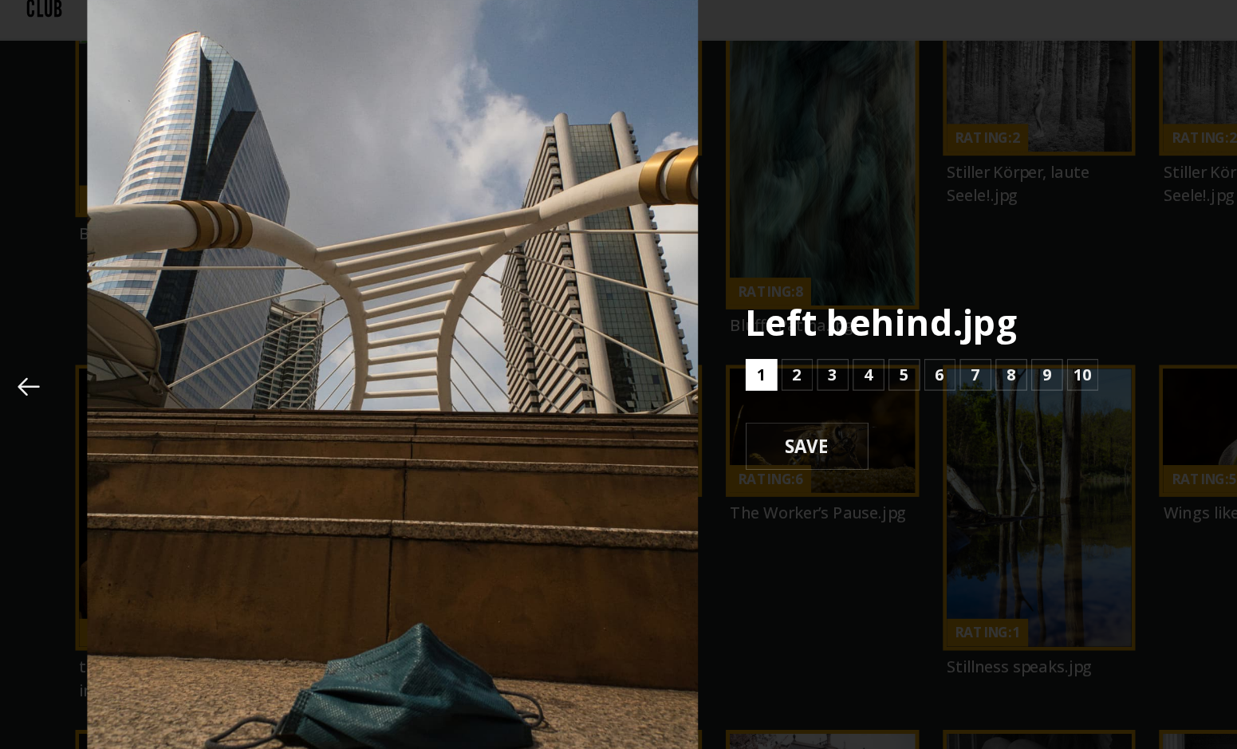
click at [653, 366] on b "1" at bounding box center [650, 365] width 7 height 19
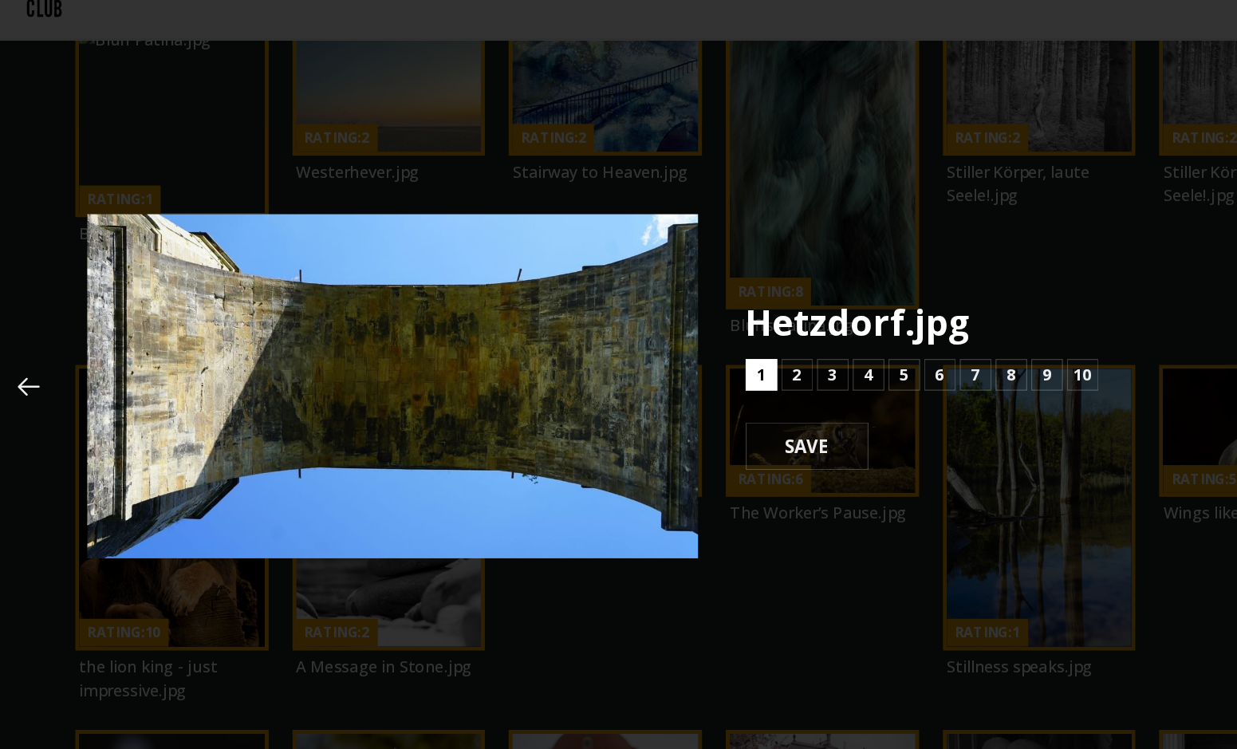
click at [652, 365] on b "1" at bounding box center [650, 365] width 7 height 19
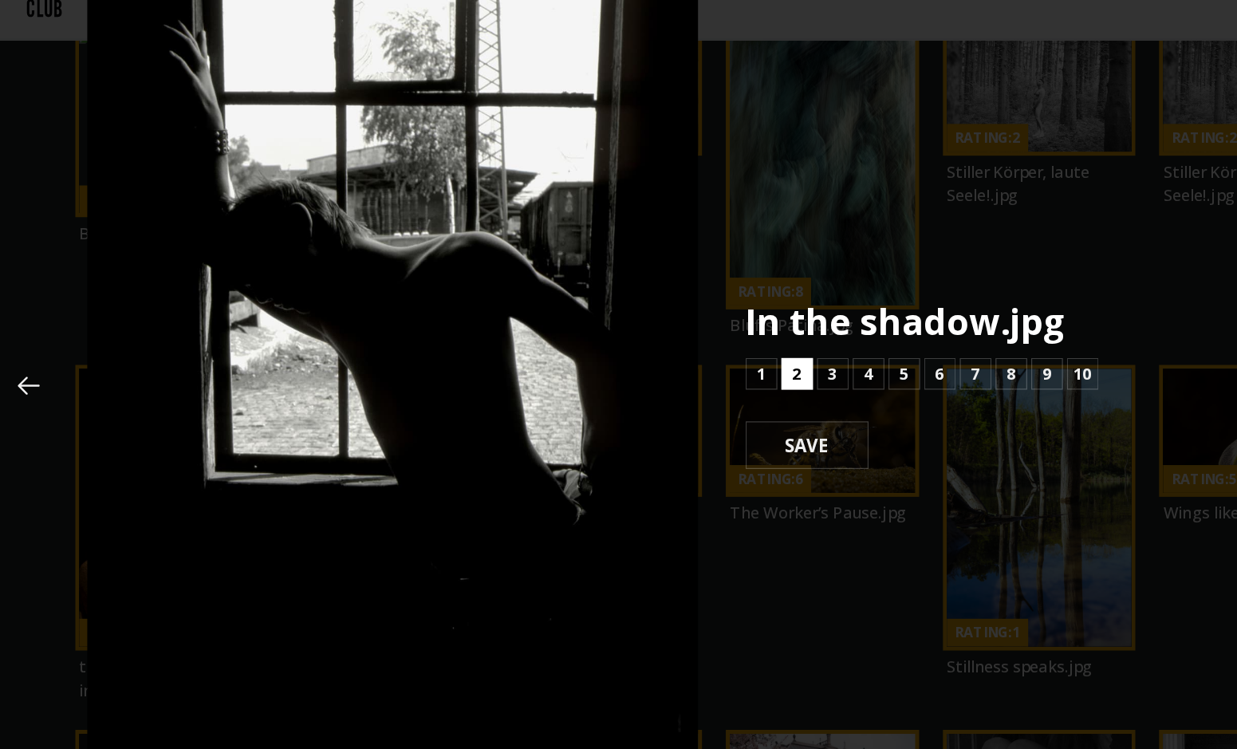
click at [677, 362] on b "2" at bounding box center [679, 364] width 7 height 19
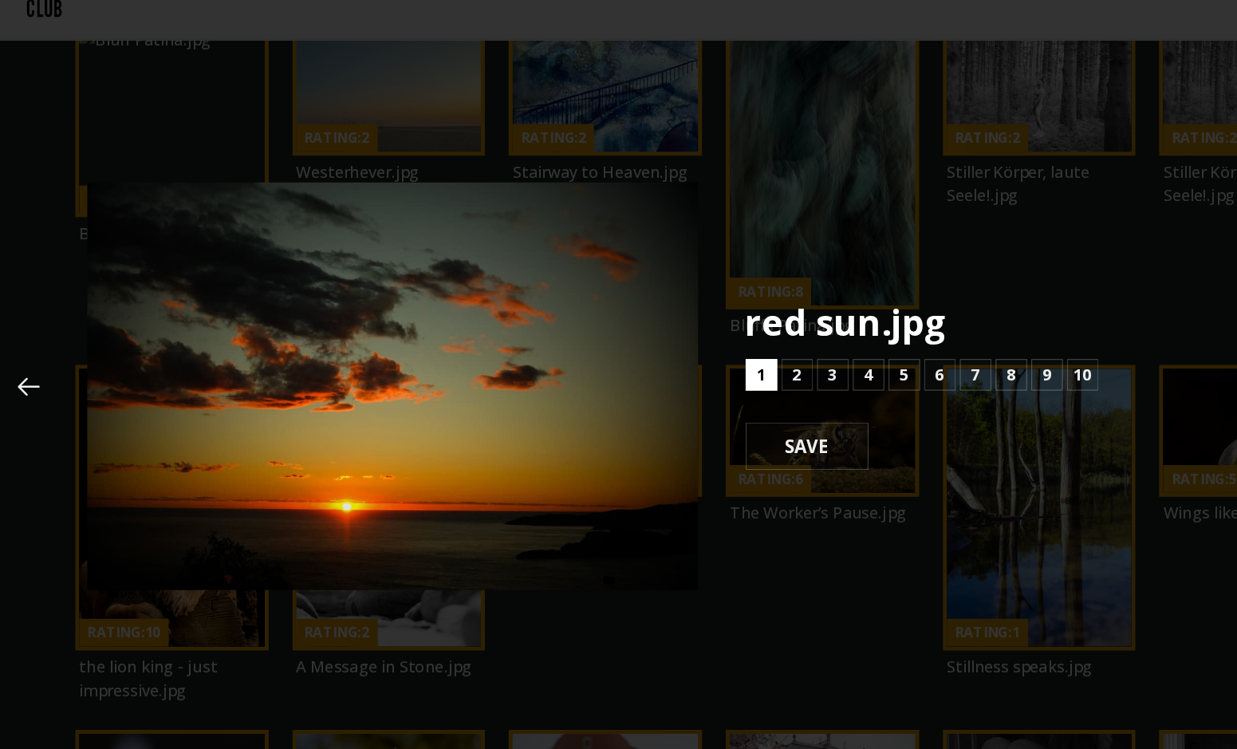
click at [659, 365] on button "1" at bounding box center [651, 366] width 26 height 26
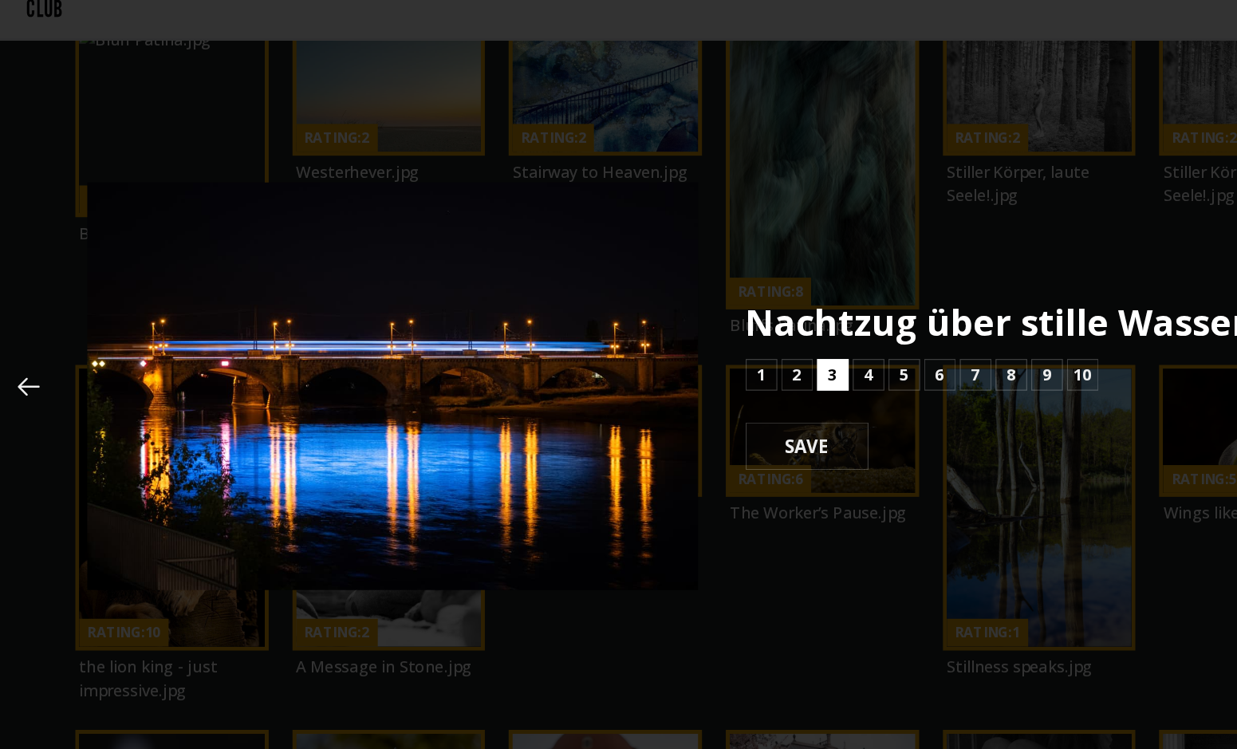
click at [713, 368] on button "3" at bounding box center [709, 366] width 26 height 26
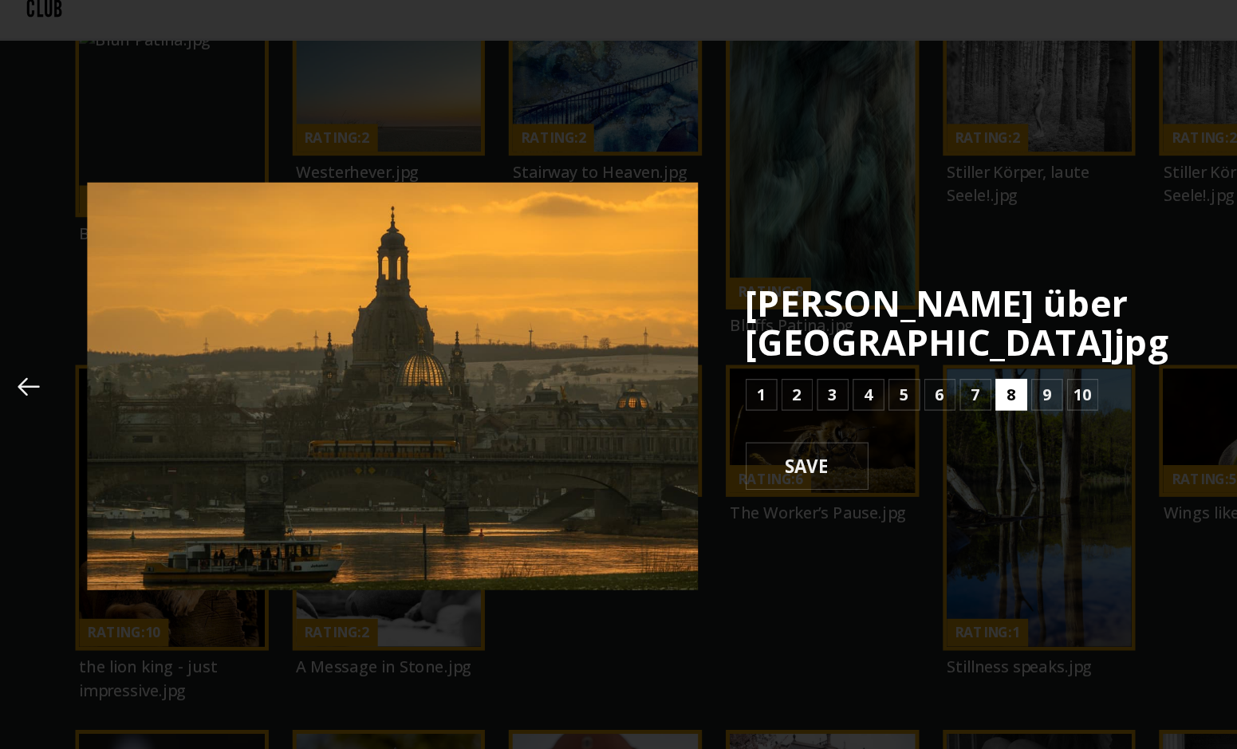
click at [855, 368] on button "8" at bounding box center [852, 381] width 26 height 26
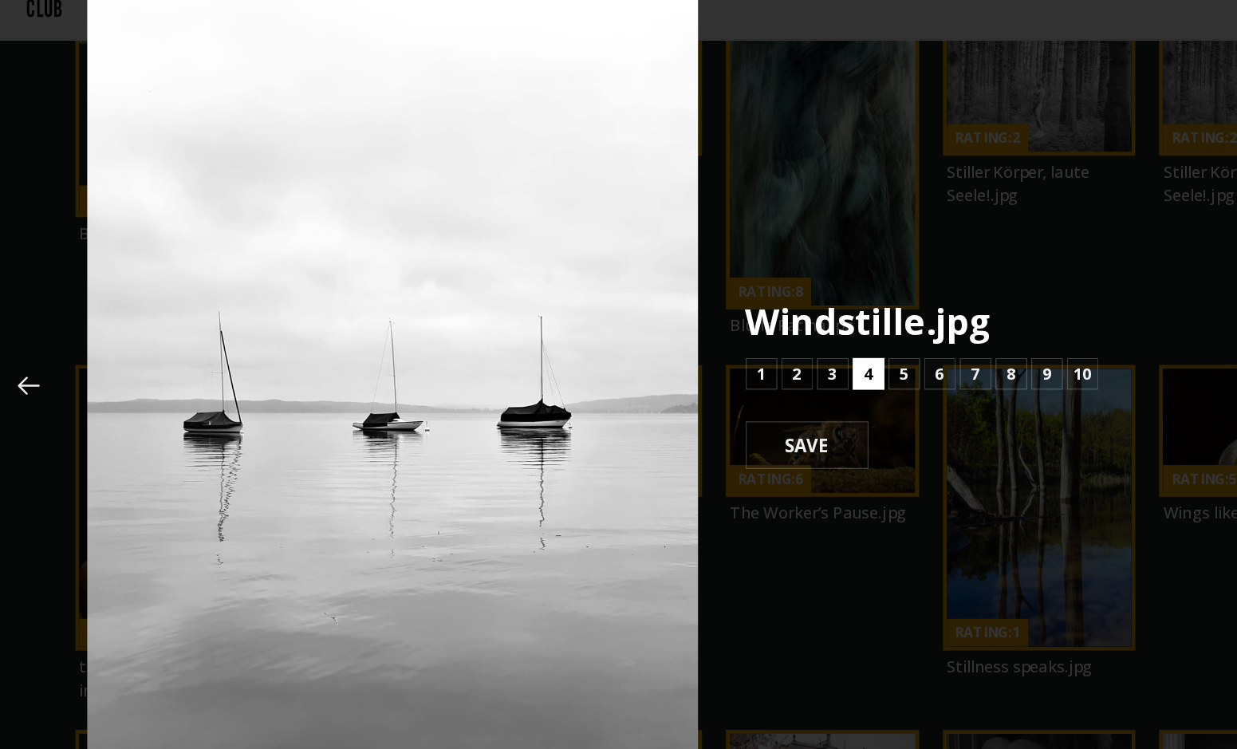
click at [734, 362] on b "4" at bounding box center [736, 364] width 7 height 19
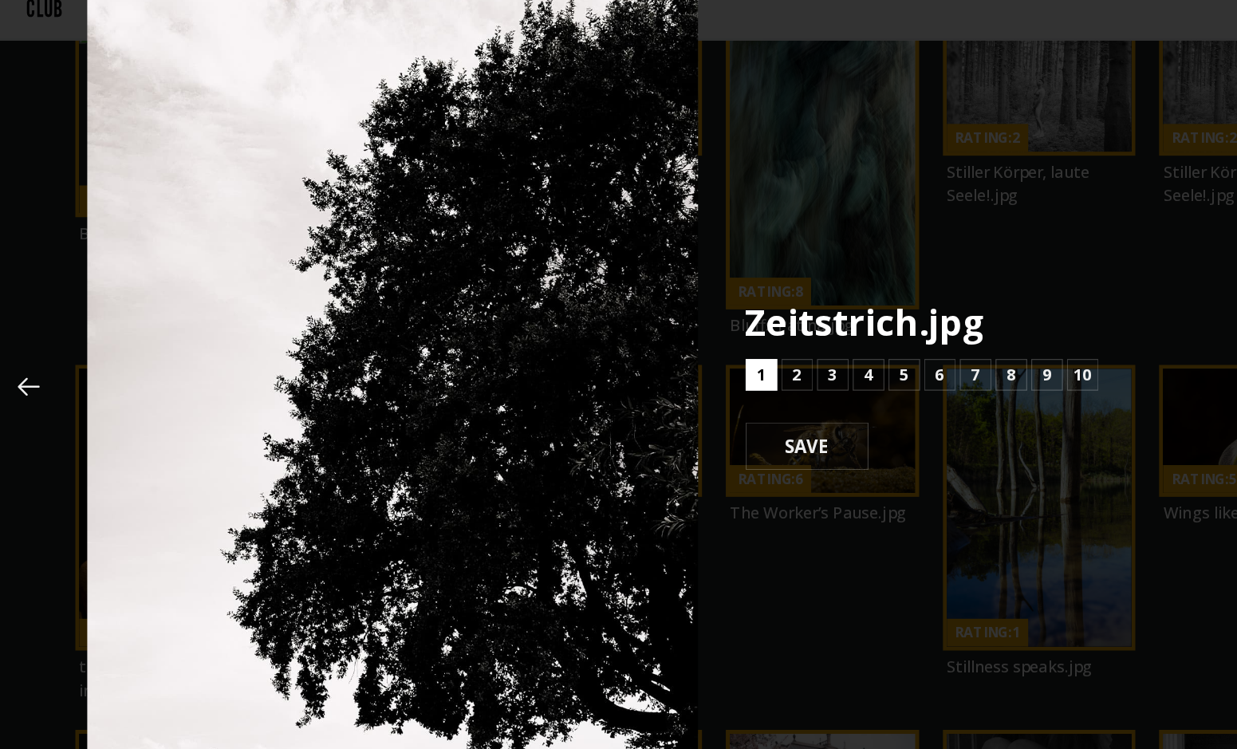
click at [652, 368] on b "1" at bounding box center [650, 365] width 7 height 19
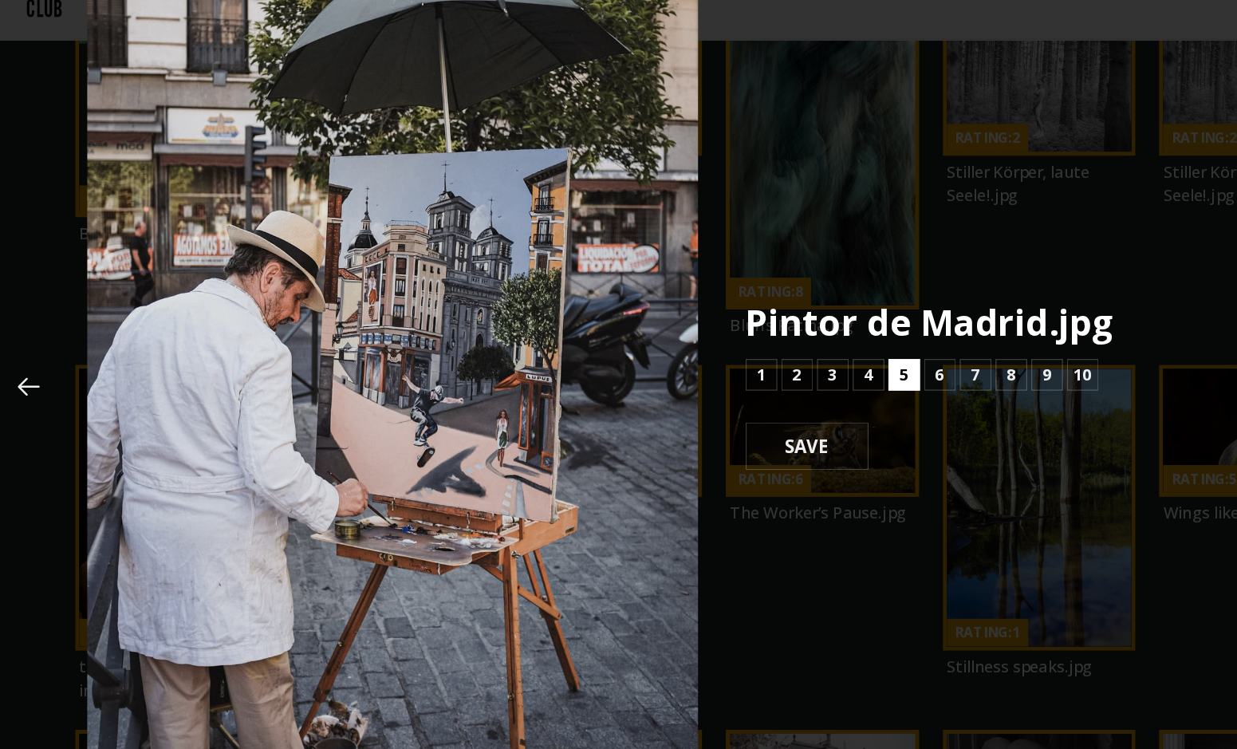
click at [759, 363] on button "5" at bounding box center [766, 366] width 26 height 26
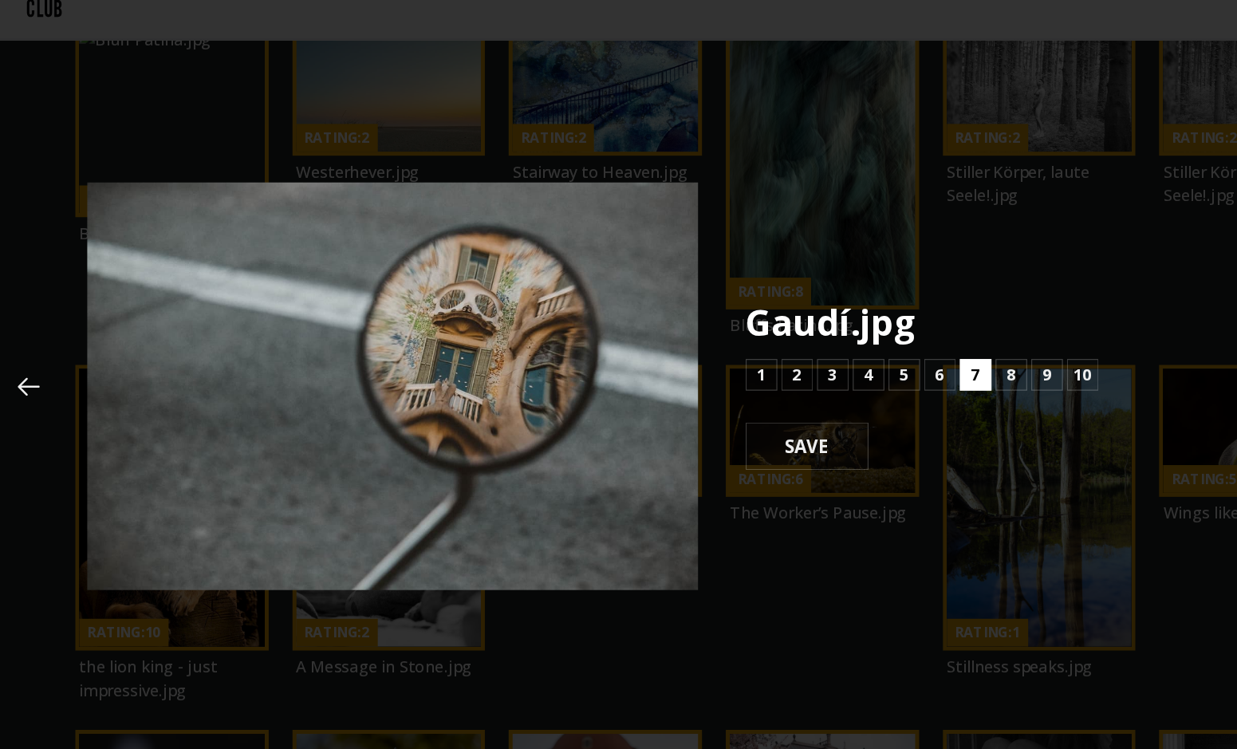
click at [817, 355] on button "7" at bounding box center [823, 366] width 26 height 26
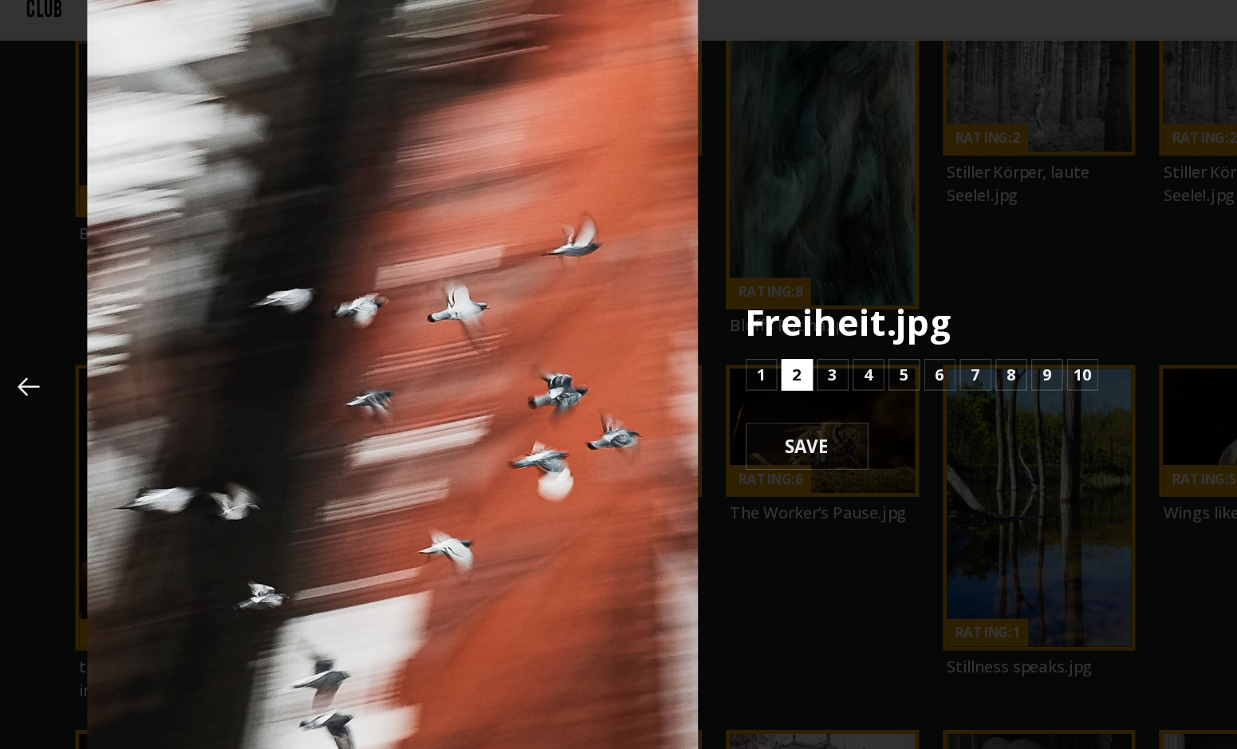
click at [690, 359] on button "2" at bounding box center [680, 366] width 26 height 26
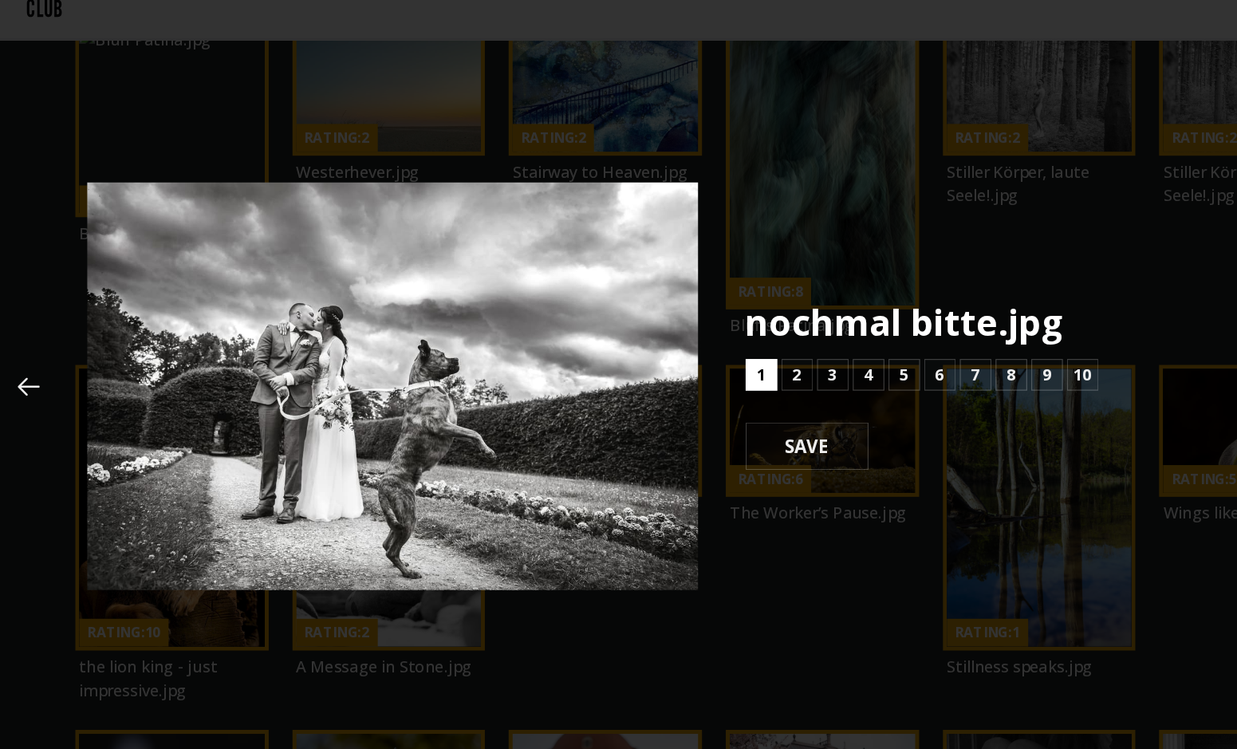
click at [658, 356] on button "1" at bounding box center [651, 366] width 26 height 26
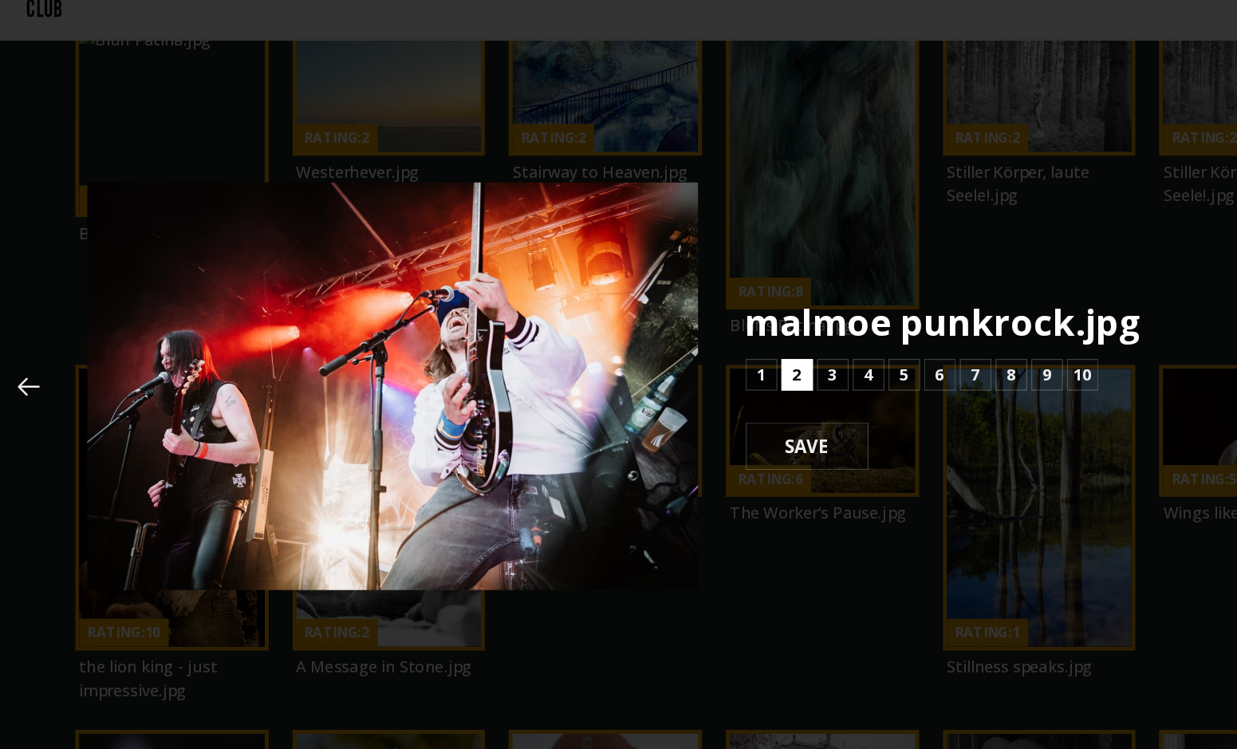
click at [667, 359] on button "2" at bounding box center [680, 366] width 26 height 26
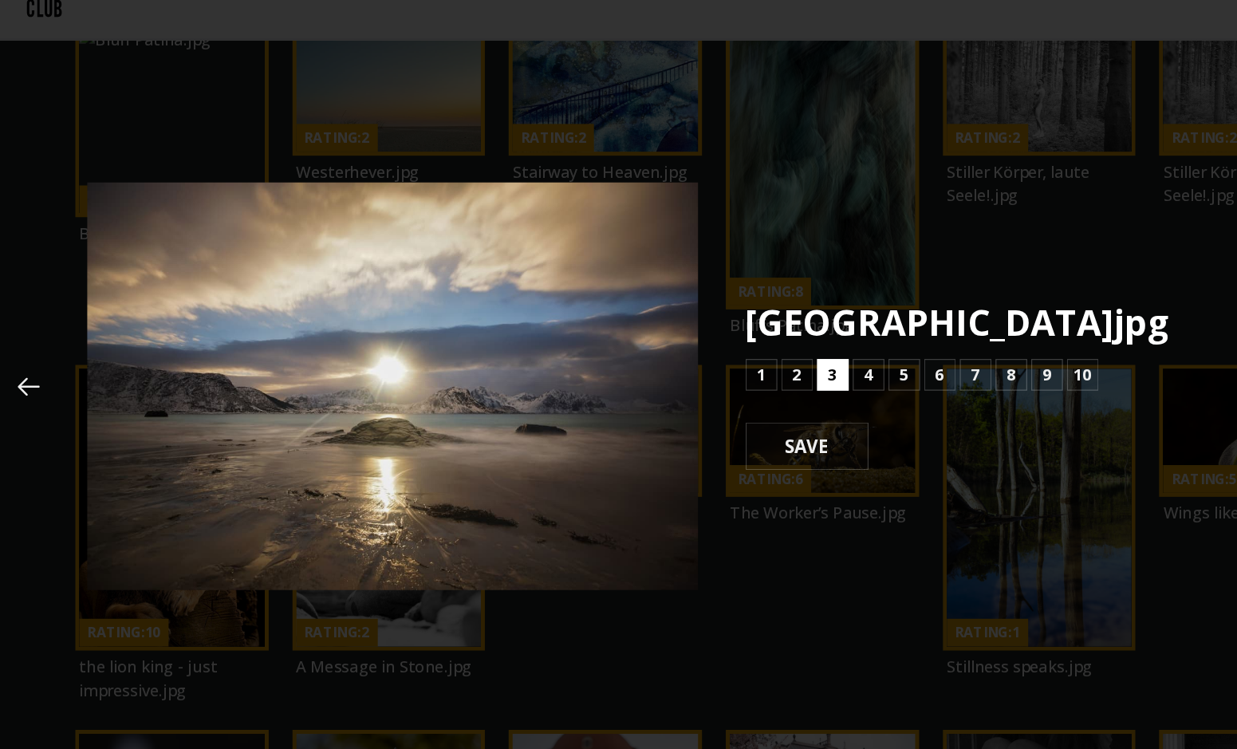
click at [707, 357] on b "3" at bounding box center [707, 365] width 7 height 19
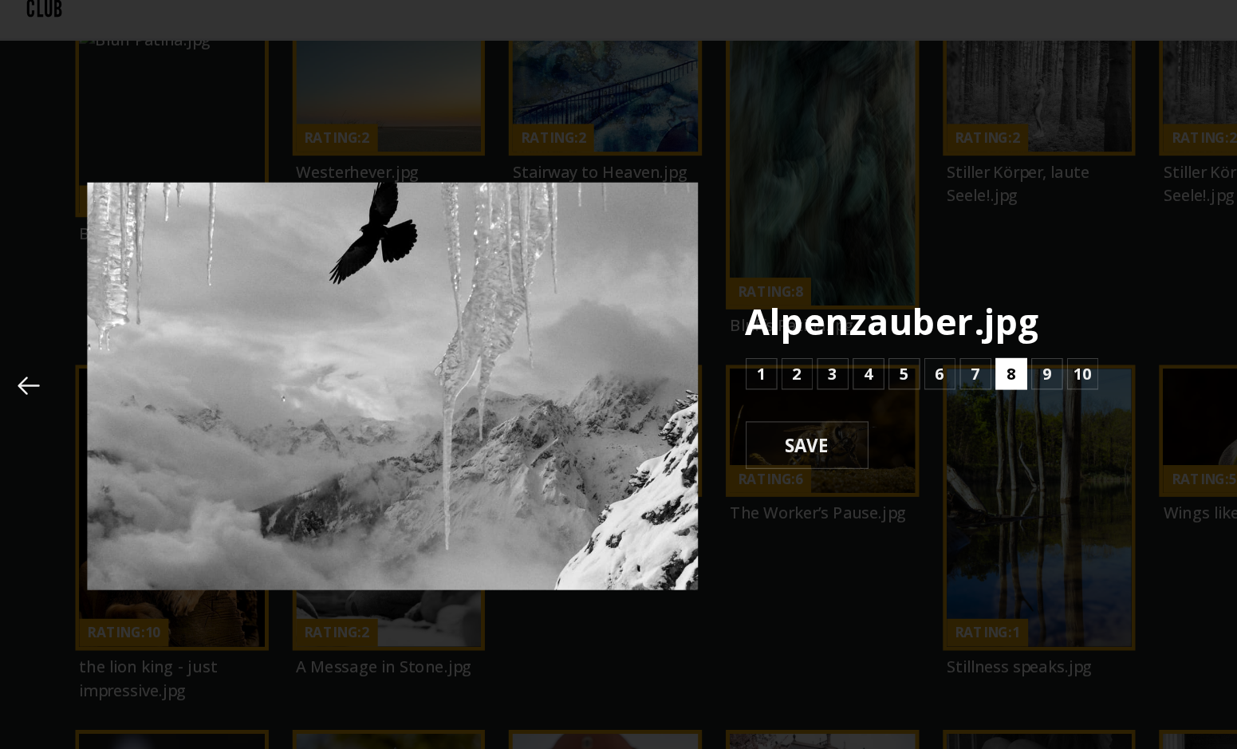
click at [848, 368] on b "8" at bounding box center [851, 364] width 7 height 19
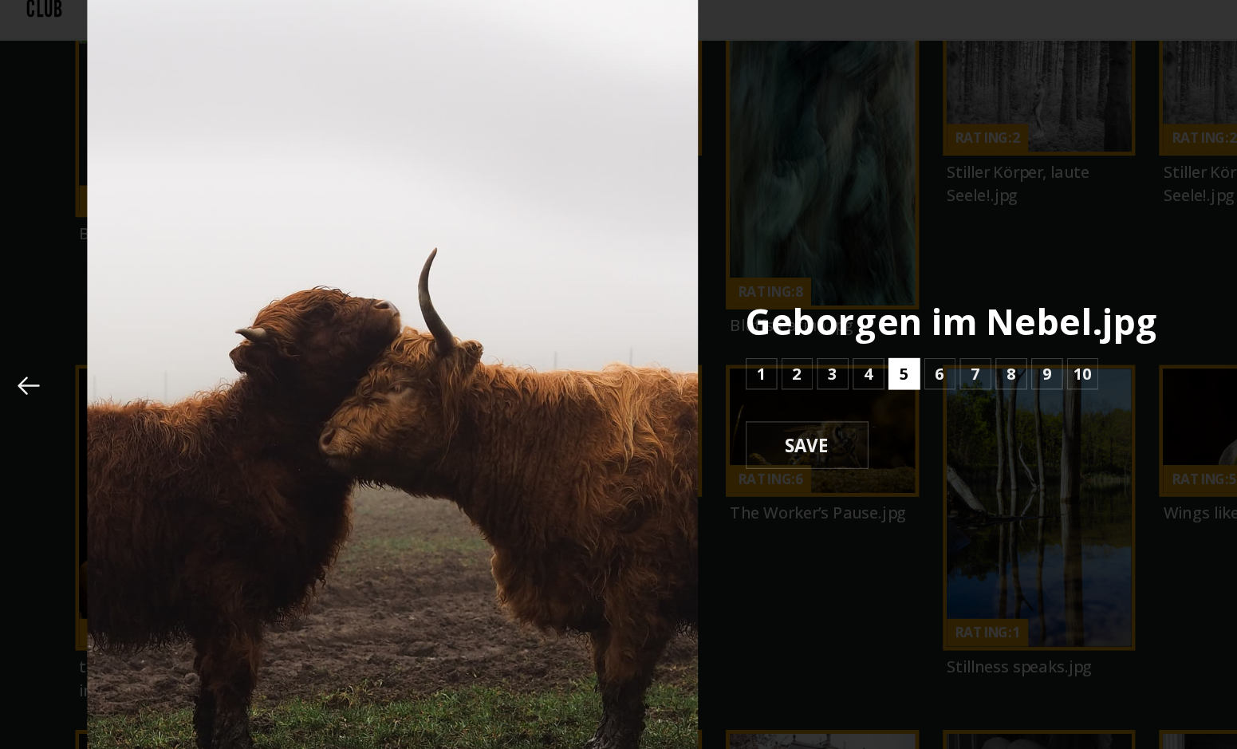
click at [770, 367] on button "5" at bounding box center [766, 365] width 26 height 26
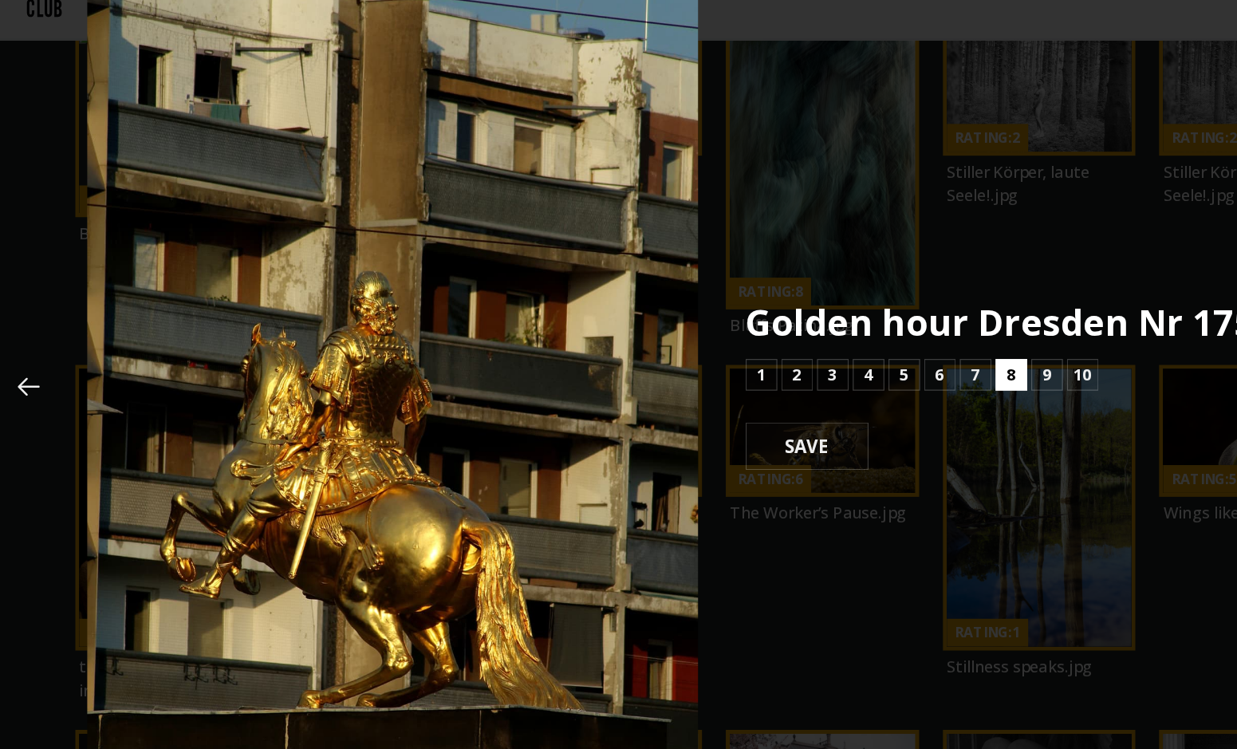
click at [852, 357] on b "8" at bounding box center [851, 365] width 7 height 19
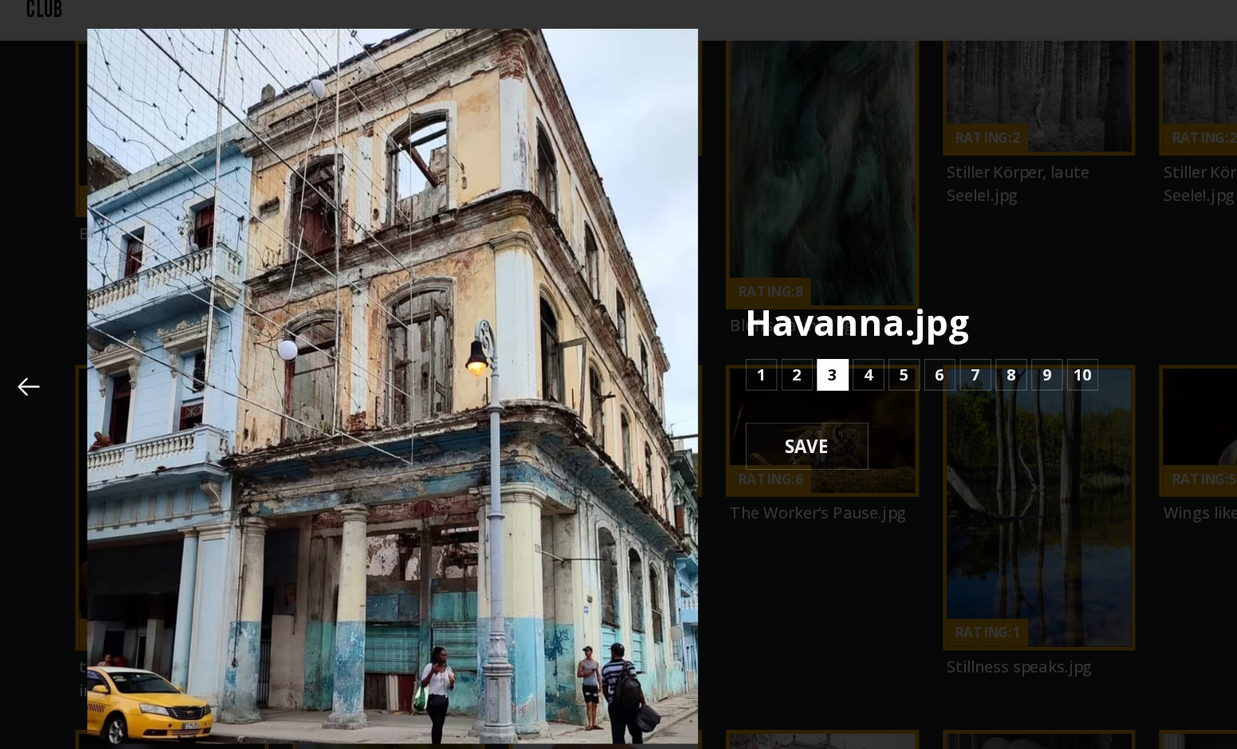
click at [701, 354] on button "3" at bounding box center [709, 366] width 26 height 26
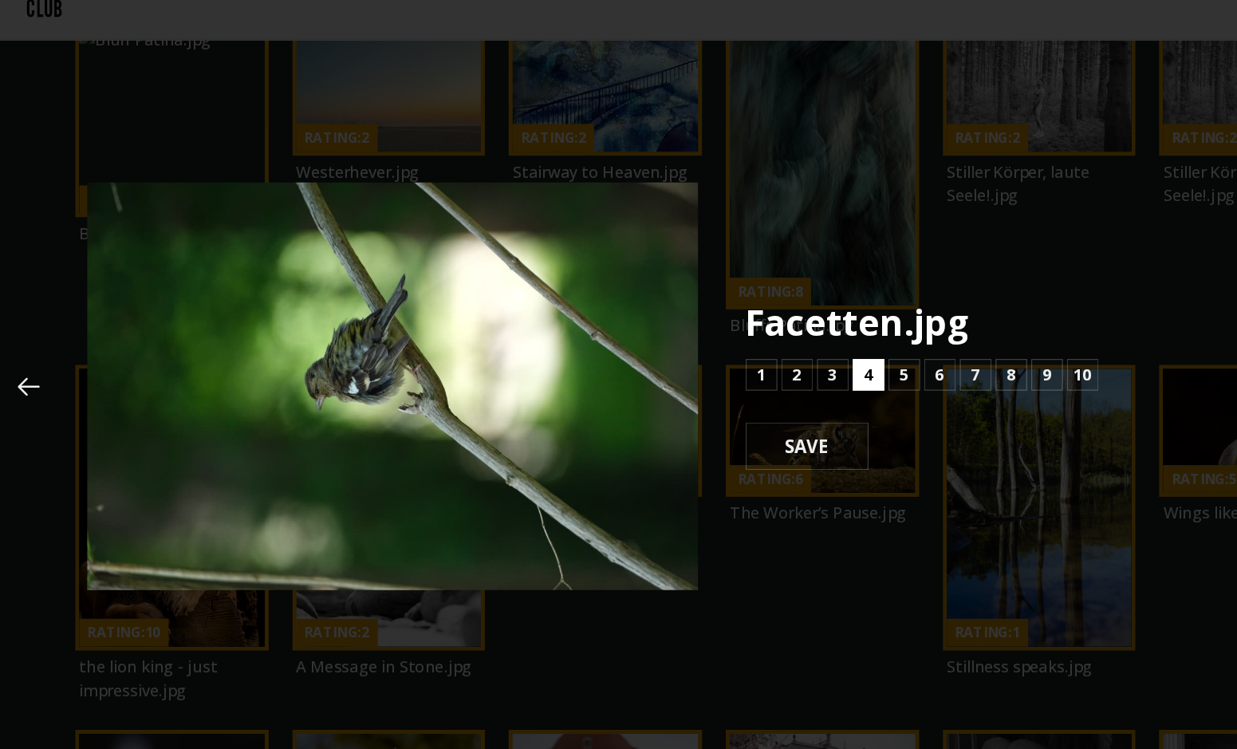
click at [742, 357] on button "4" at bounding box center [737, 366] width 26 height 26
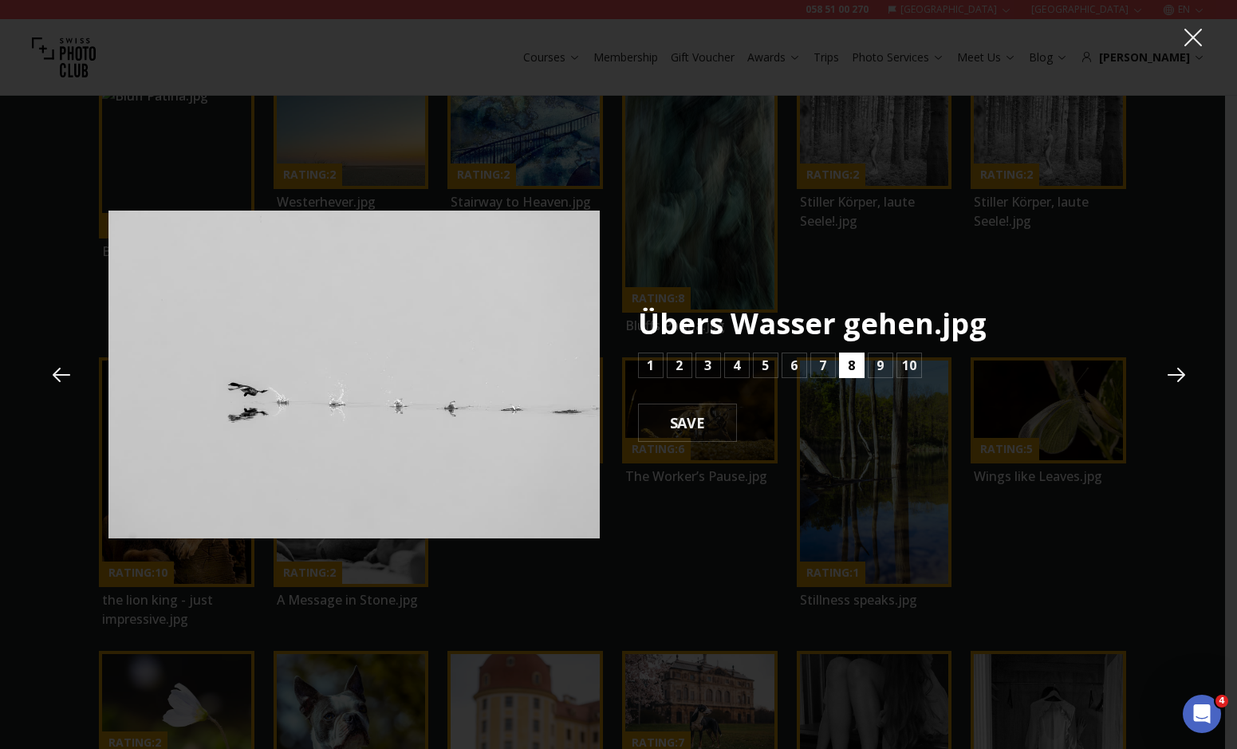
click at [862, 359] on button "8" at bounding box center [852, 366] width 26 height 26
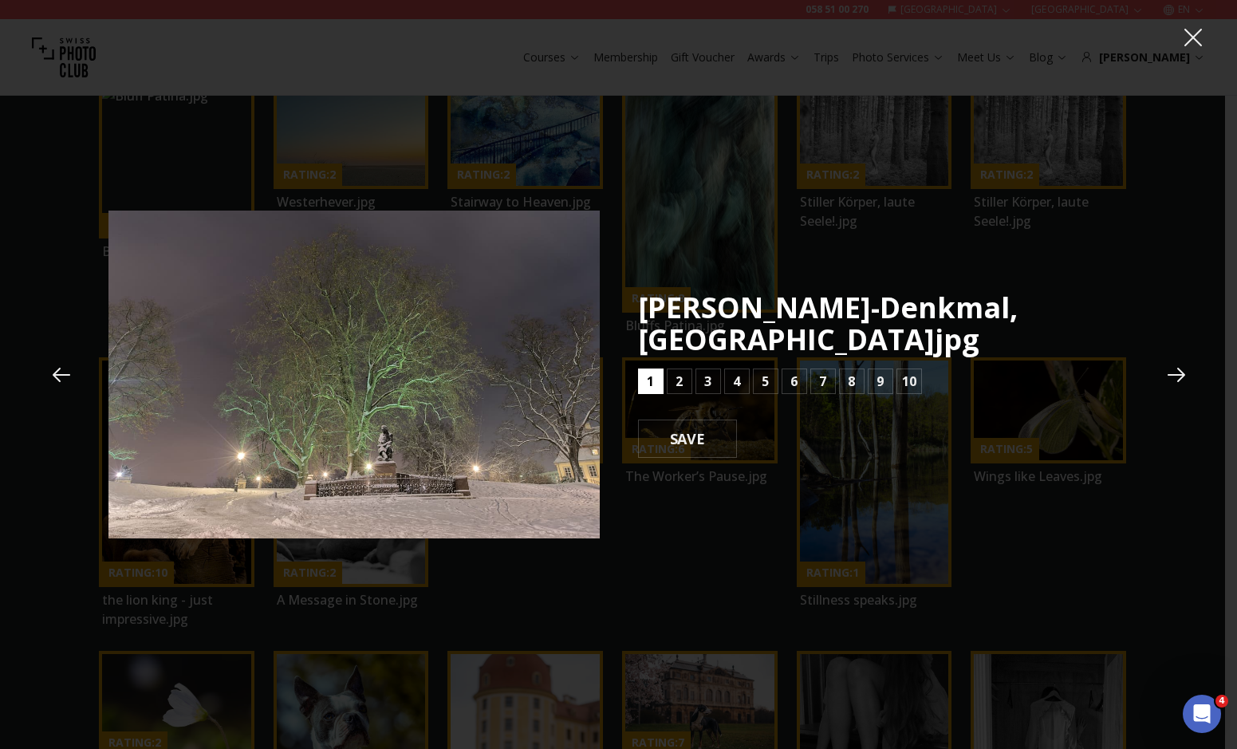
click at [659, 376] on button "1" at bounding box center [651, 381] width 26 height 26
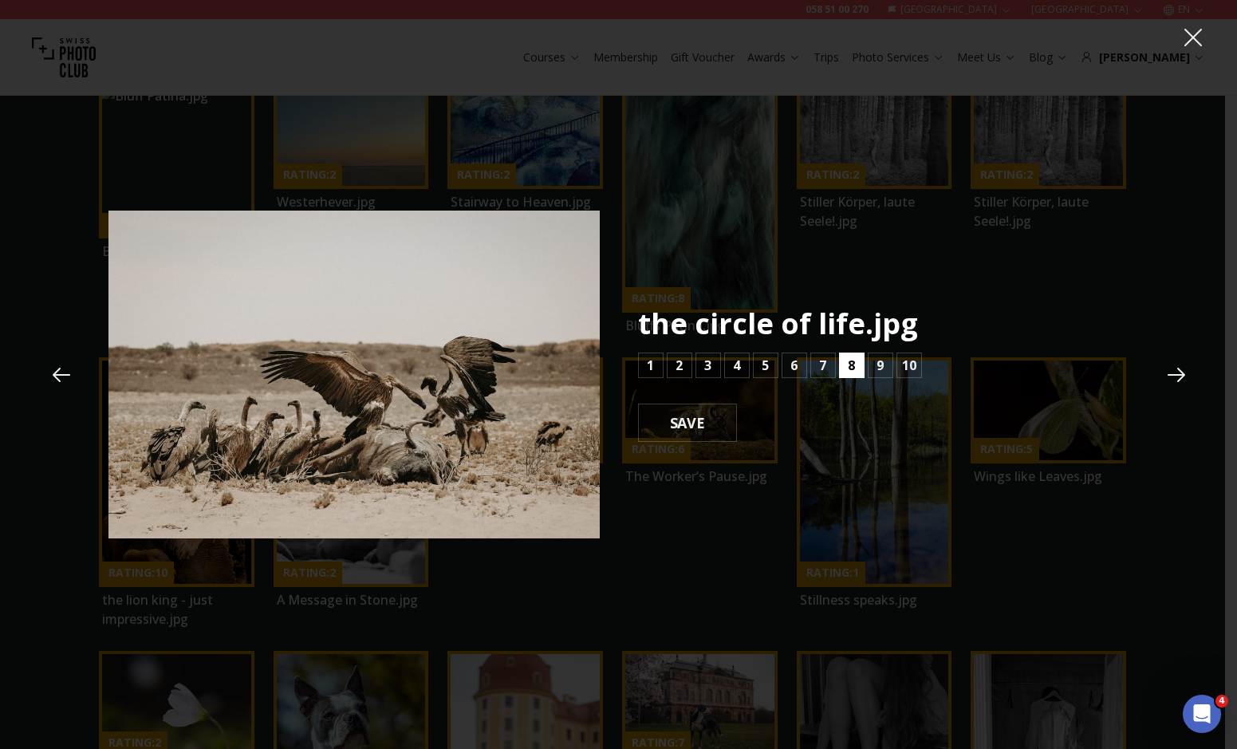
click at [852, 361] on b "8" at bounding box center [851, 365] width 7 height 19
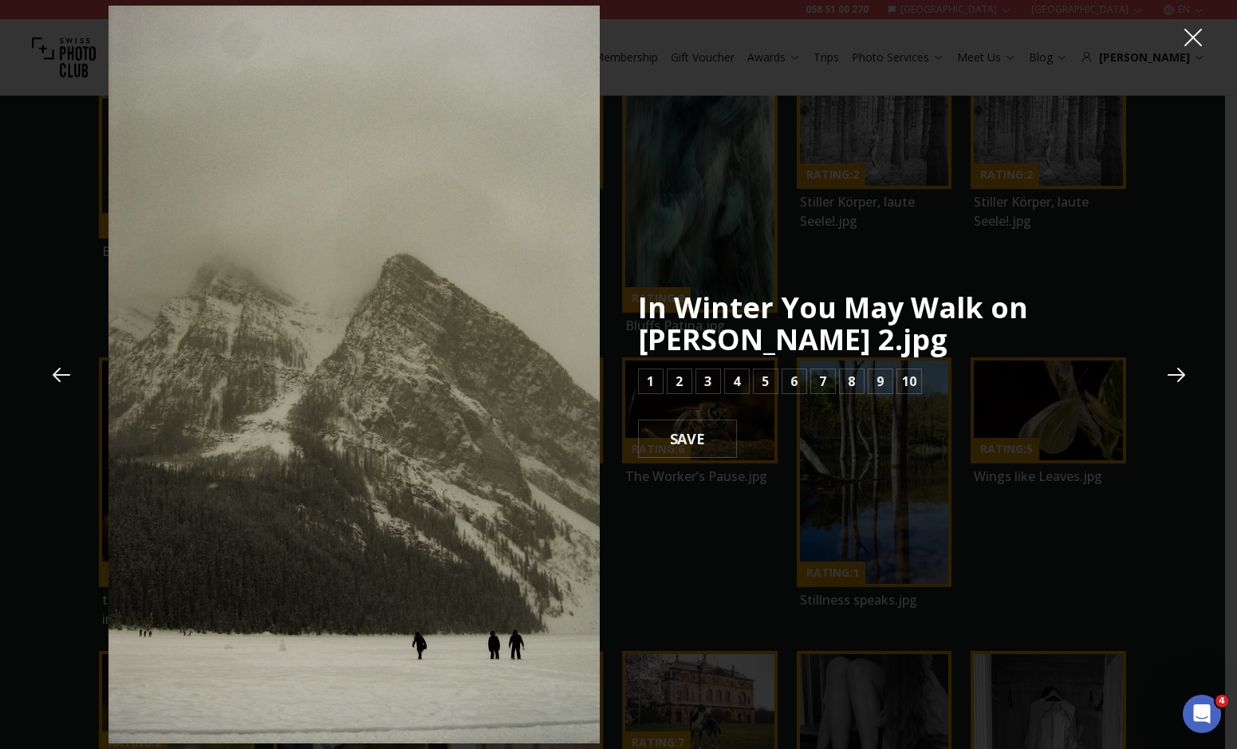
click at [61, 365] on icon at bounding box center [61, 375] width 24 height 24
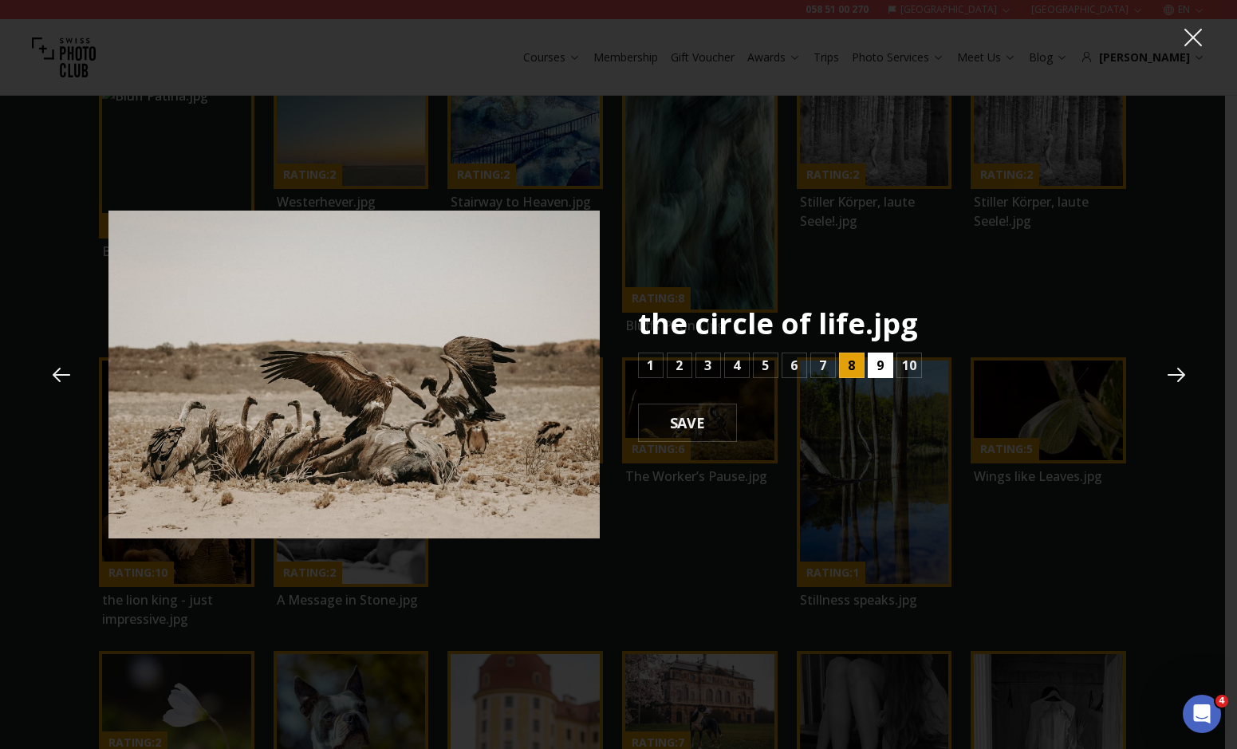
click at [882, 359] on b "9" at bounding box center [880, 365] width 7 height 19
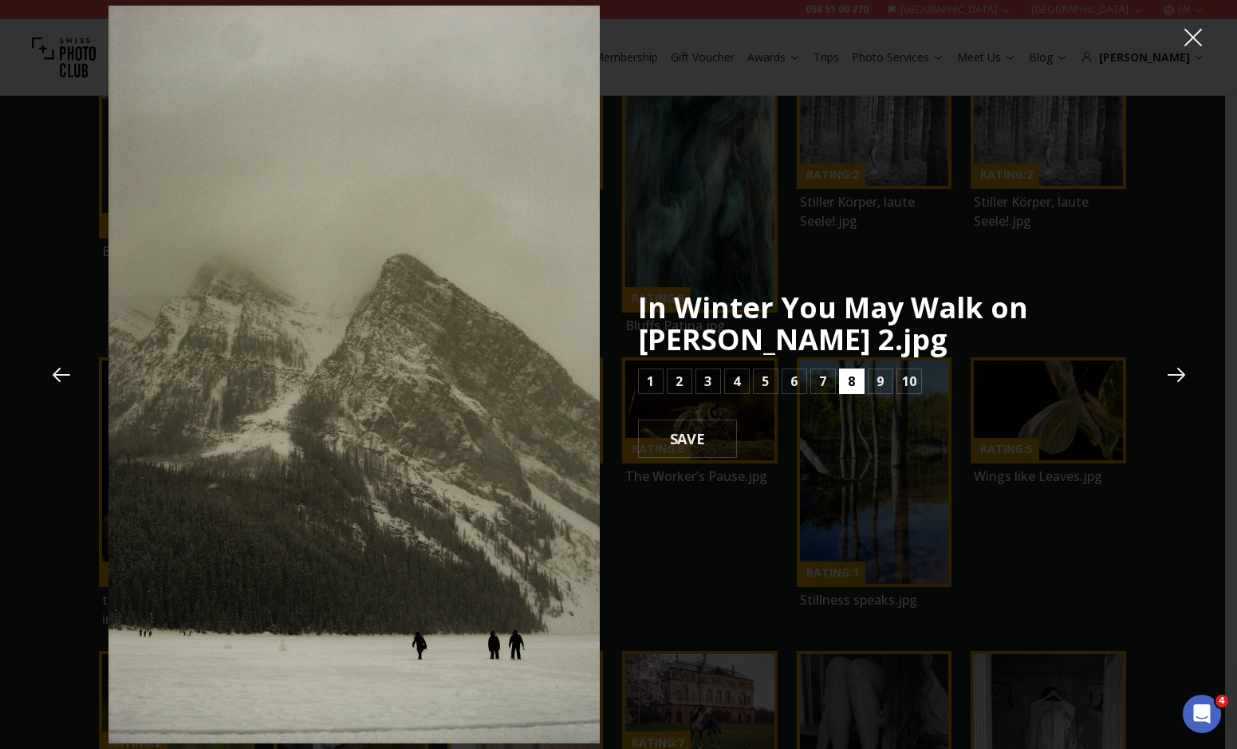
click at [862, 379] on button "8" at bounding box center [852, 381] width 26 height 26
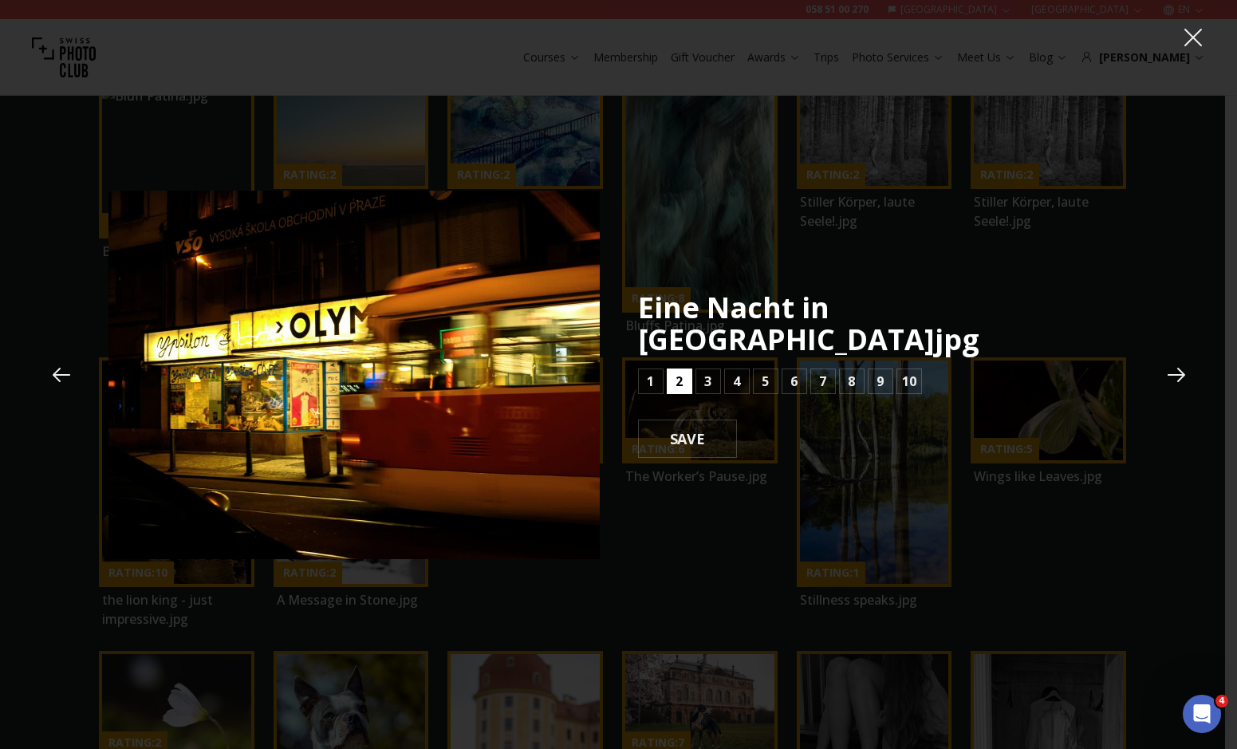
click at [676, 372] on b "2" at bounding box center [679, 381] width 7 height 19
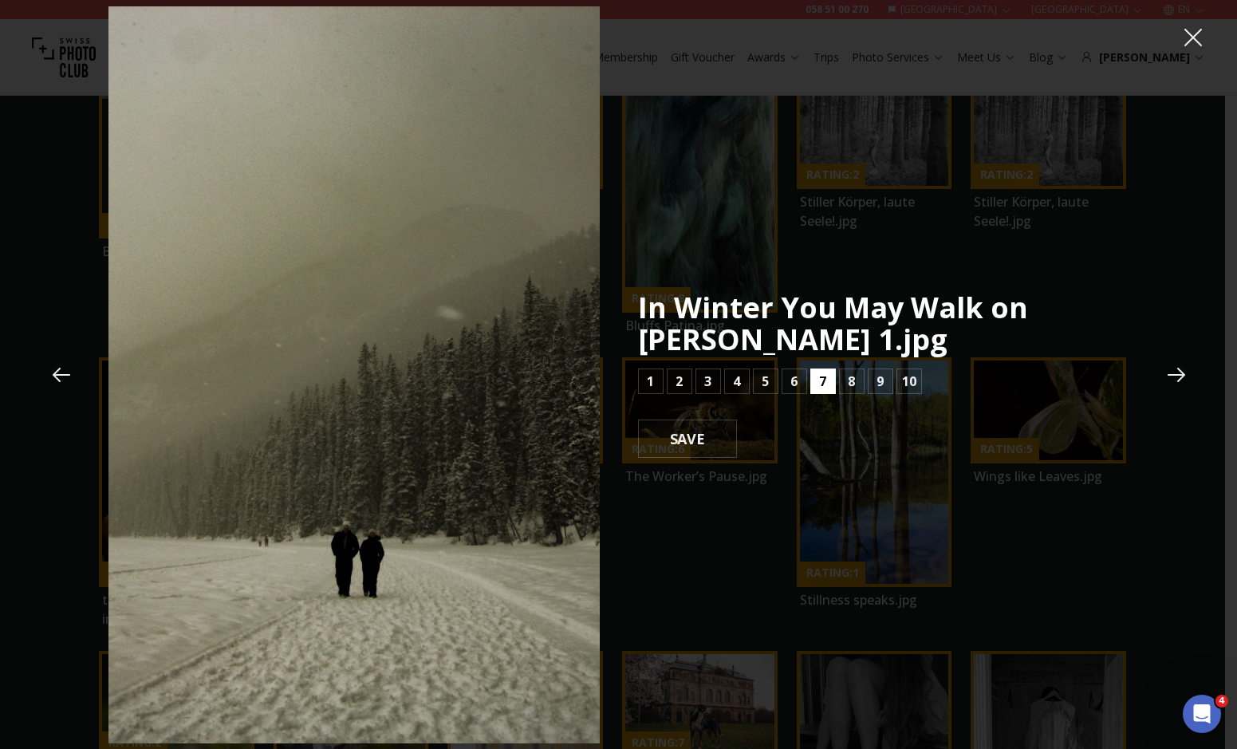
click at [816, 383] on button "7" at bounding box center [823, 381] width 26 height 26
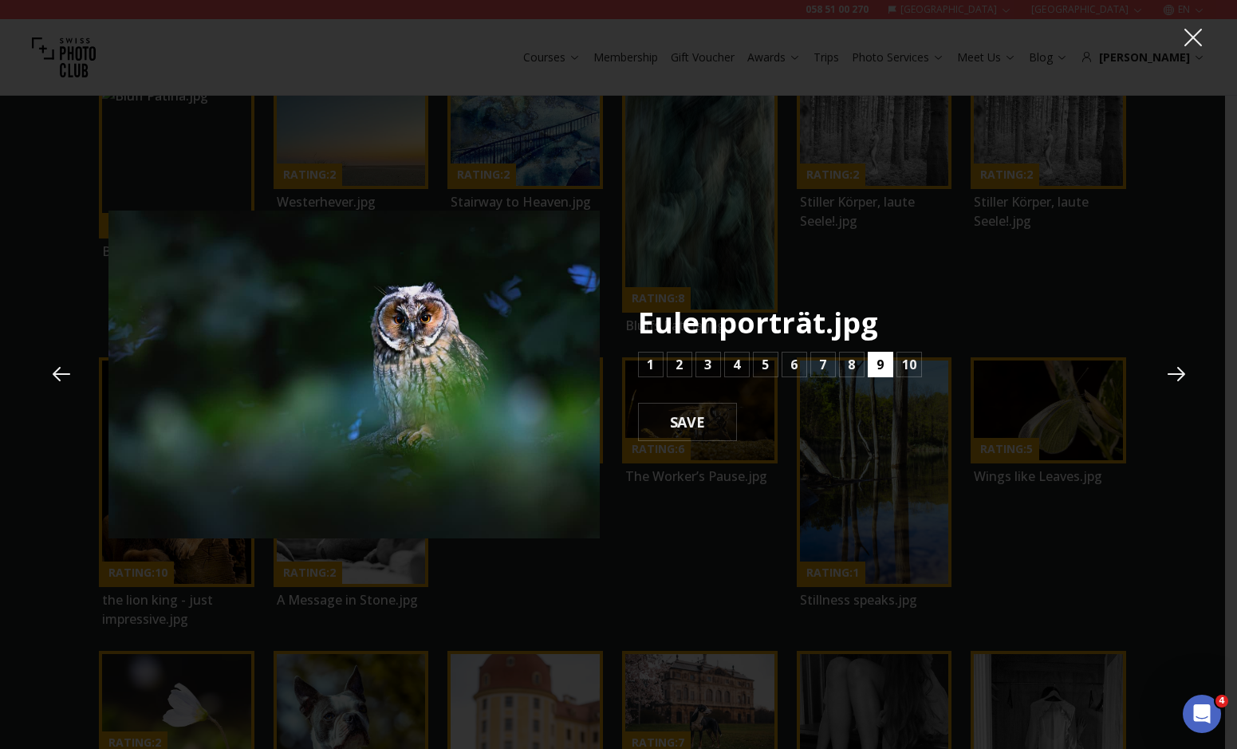
click at [869, 363] on button "9" at bounding box center [881, 365] width 26 height 26
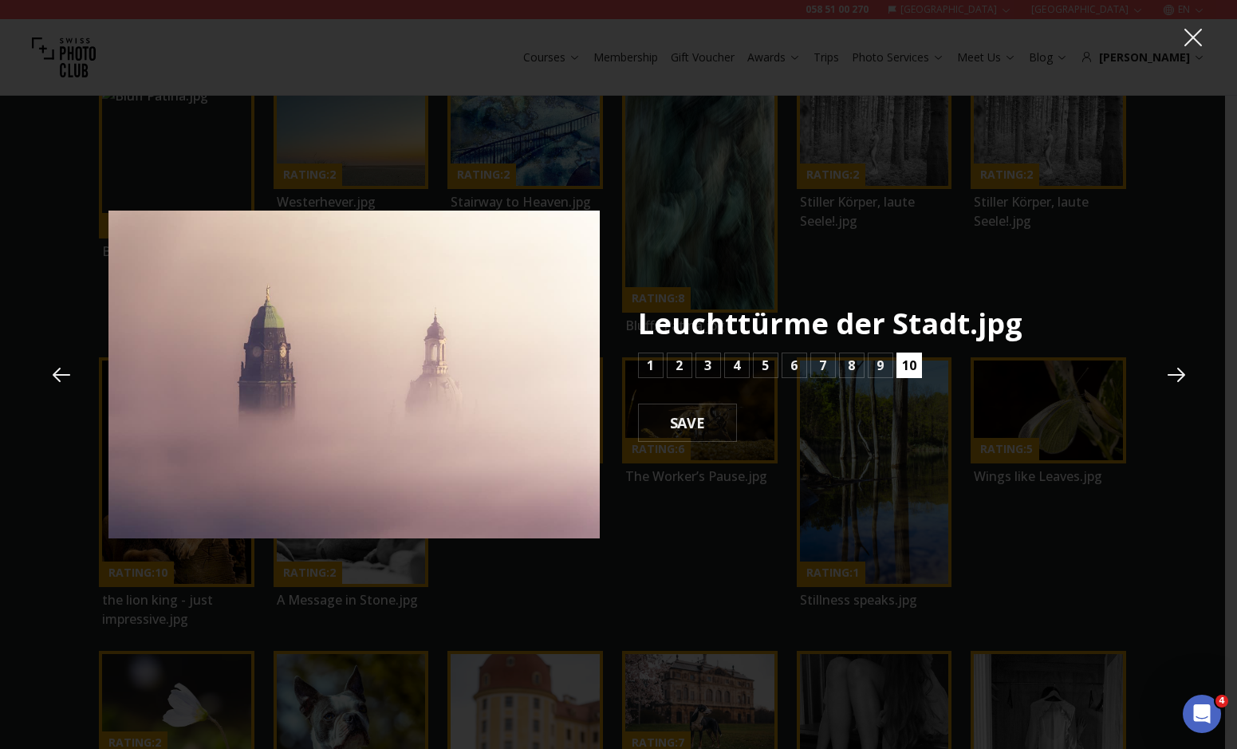
click at [914, 375] on button "10" at bounding box center [910, 366] width 26 height 26
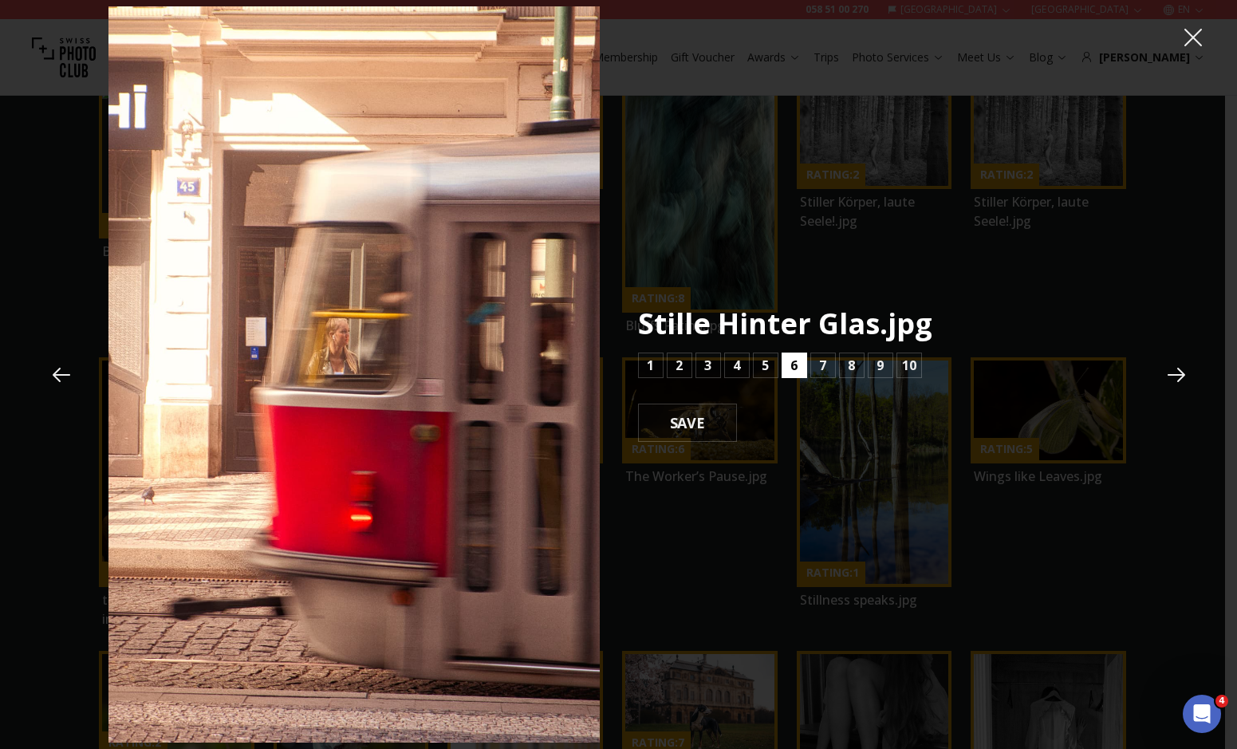
click at [798, 372] on button "6" at bounding box center [795, 366] width 26 height 26
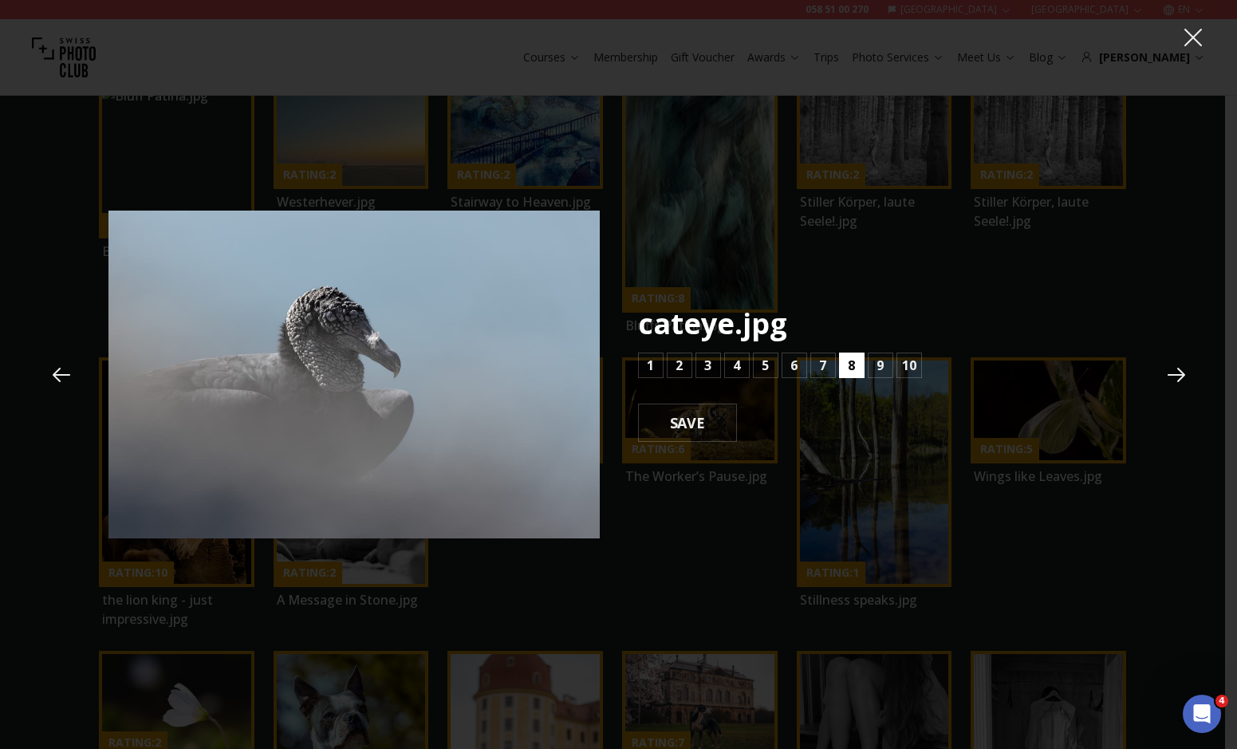
click at [858, 373] on button "8" at bounding box center [852, 366] width 26 height 26
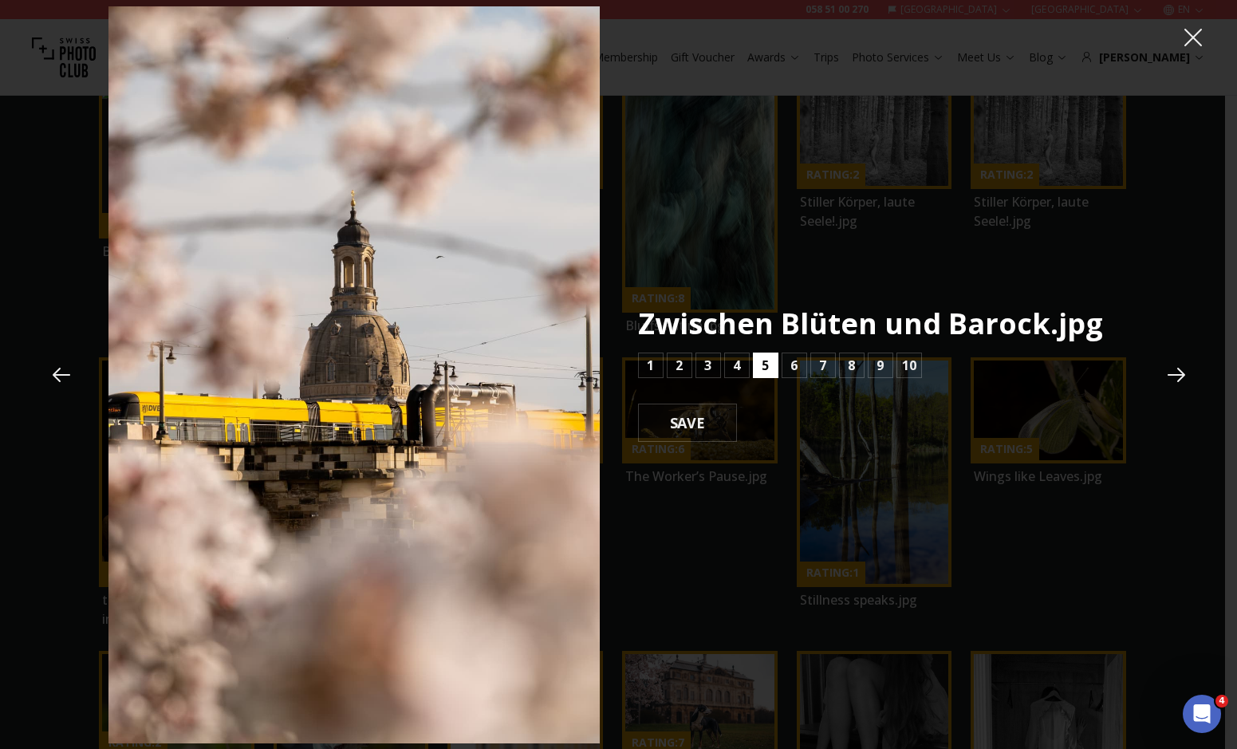
click at [763, 362] on b "5" at bounding box center [765, 365] width 7 height 19
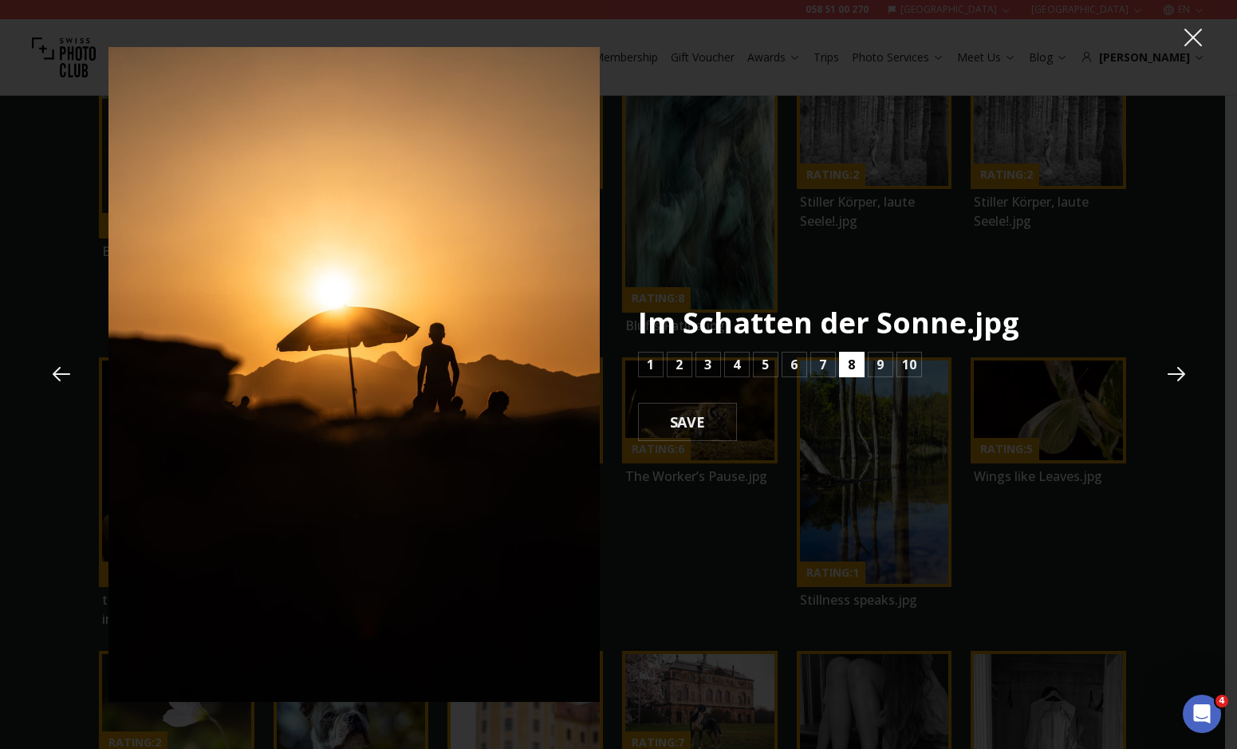
click at [853, 366] on b "8" at bounding box center [851, 364] width 7 height 19
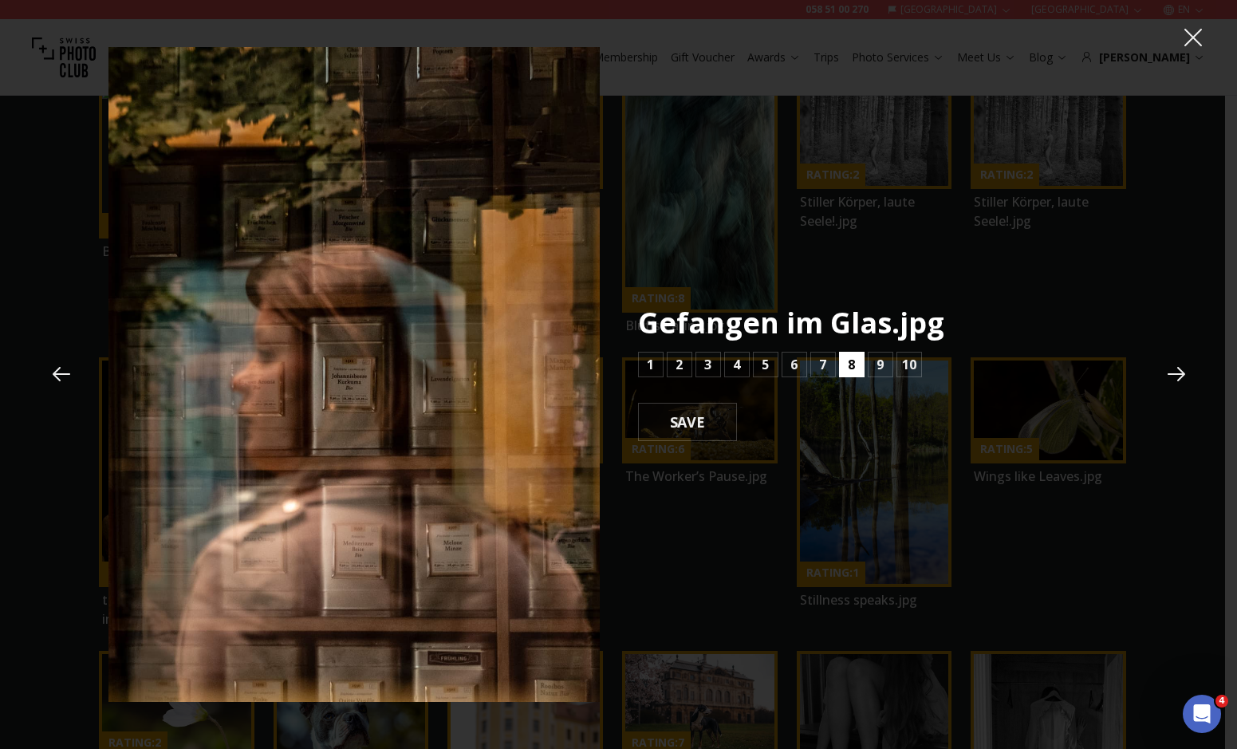
click at [853, 366] on b "8" at bounding box center [851, 364] width 7 height 19
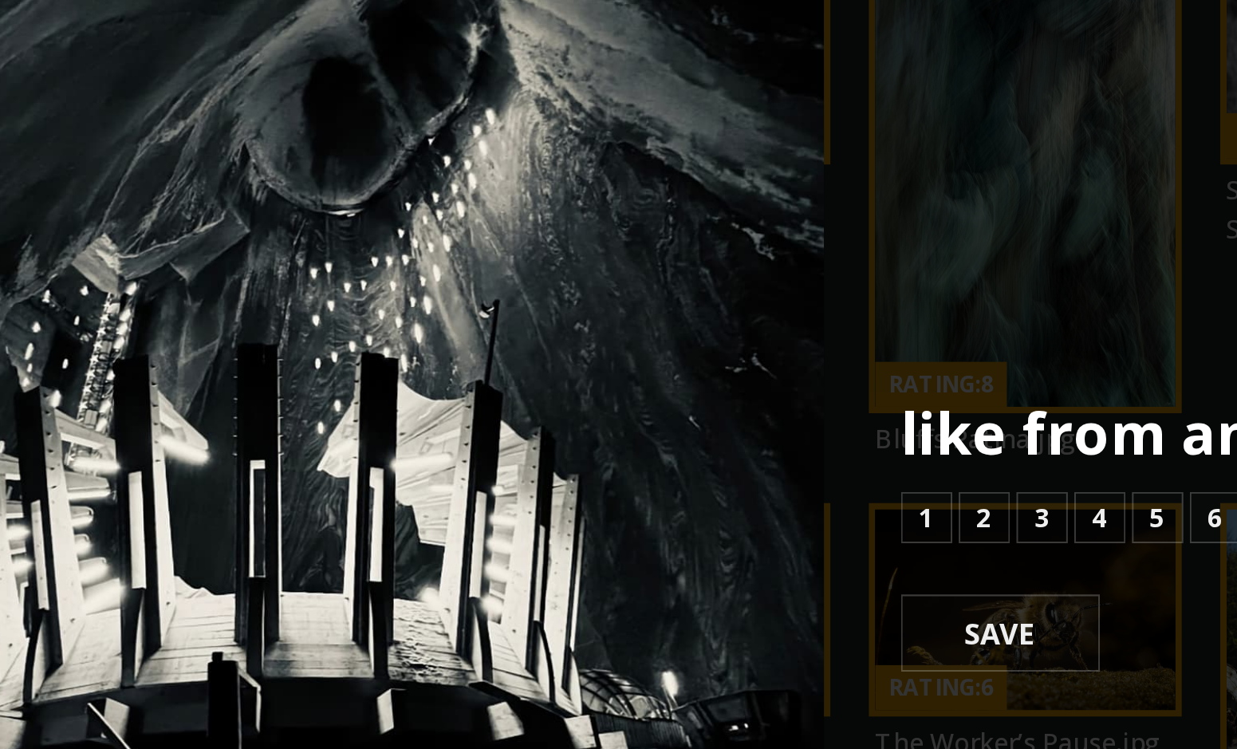
click at [392, 300] on img at bounding box center [353, 374] width 491 height 655
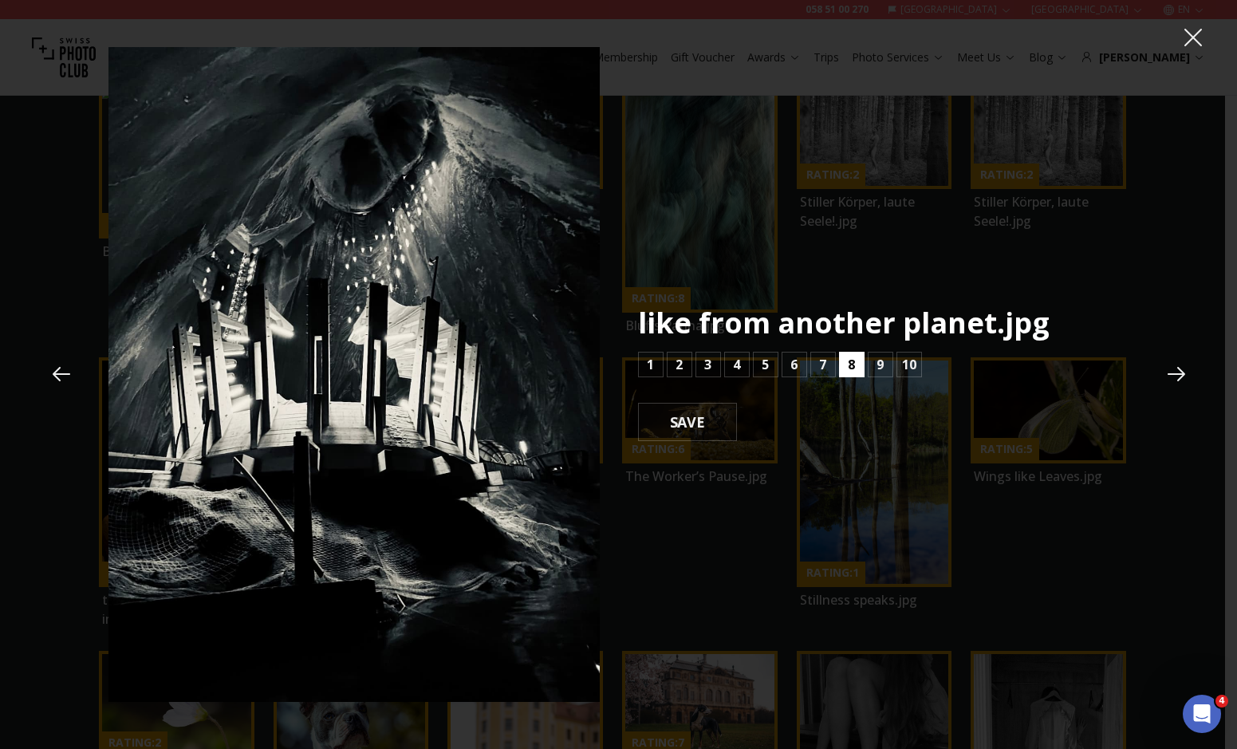
click at [854, 368] on b "8" at bounding box center [851, 364] width 7 height 19
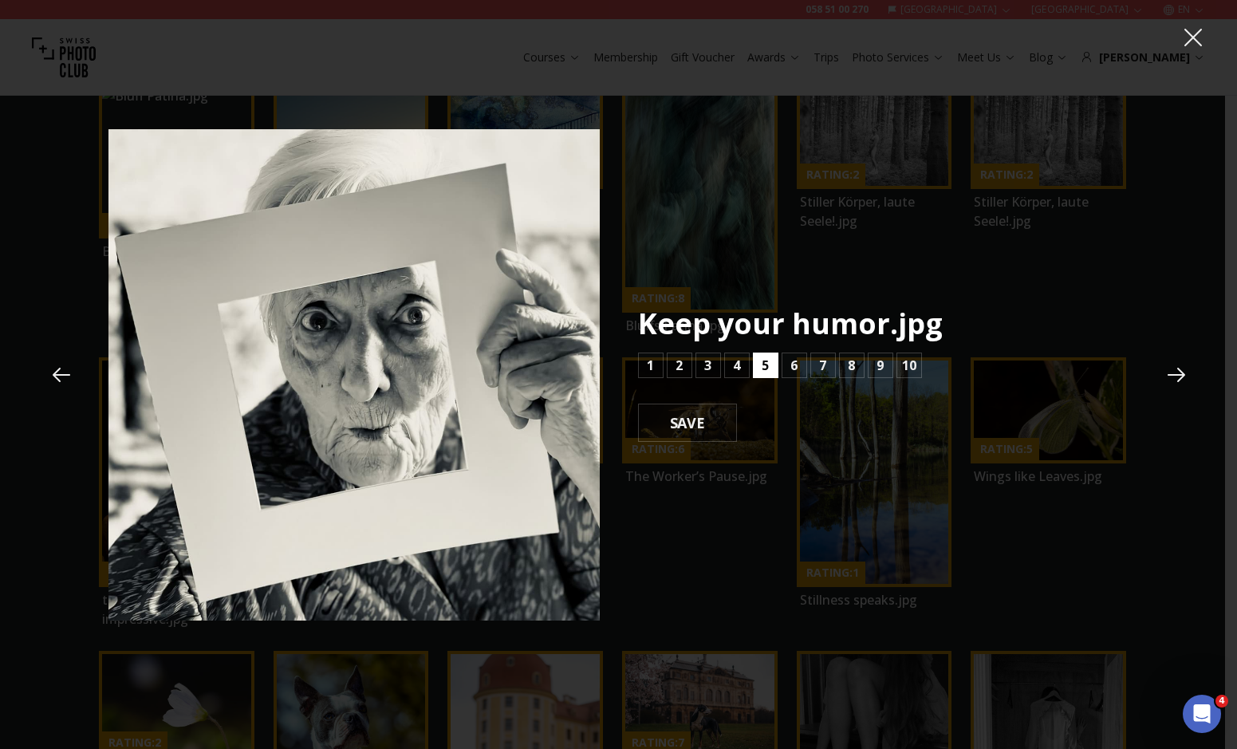
click at [774, 377] on button "5" at bounding box center [766, 366] width 26 height 26
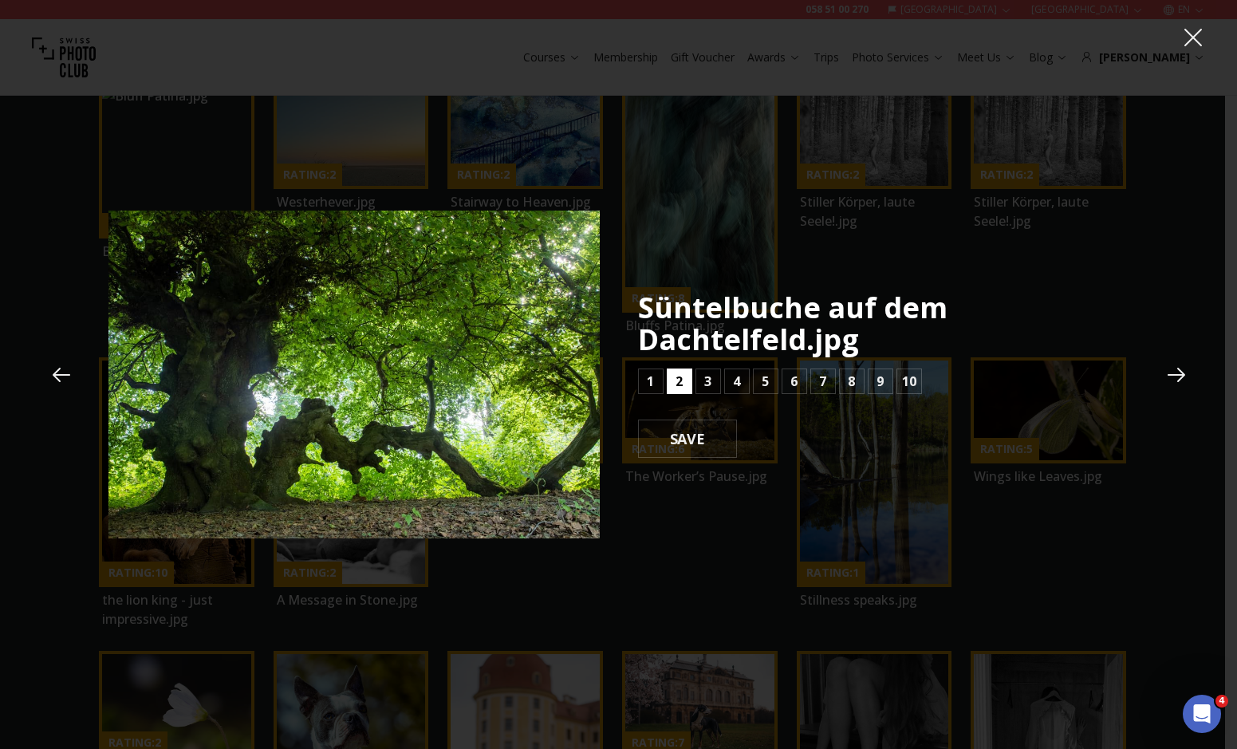
click at [681, 383] on b "2" at bounding box center [679, 381] width 7 height 19
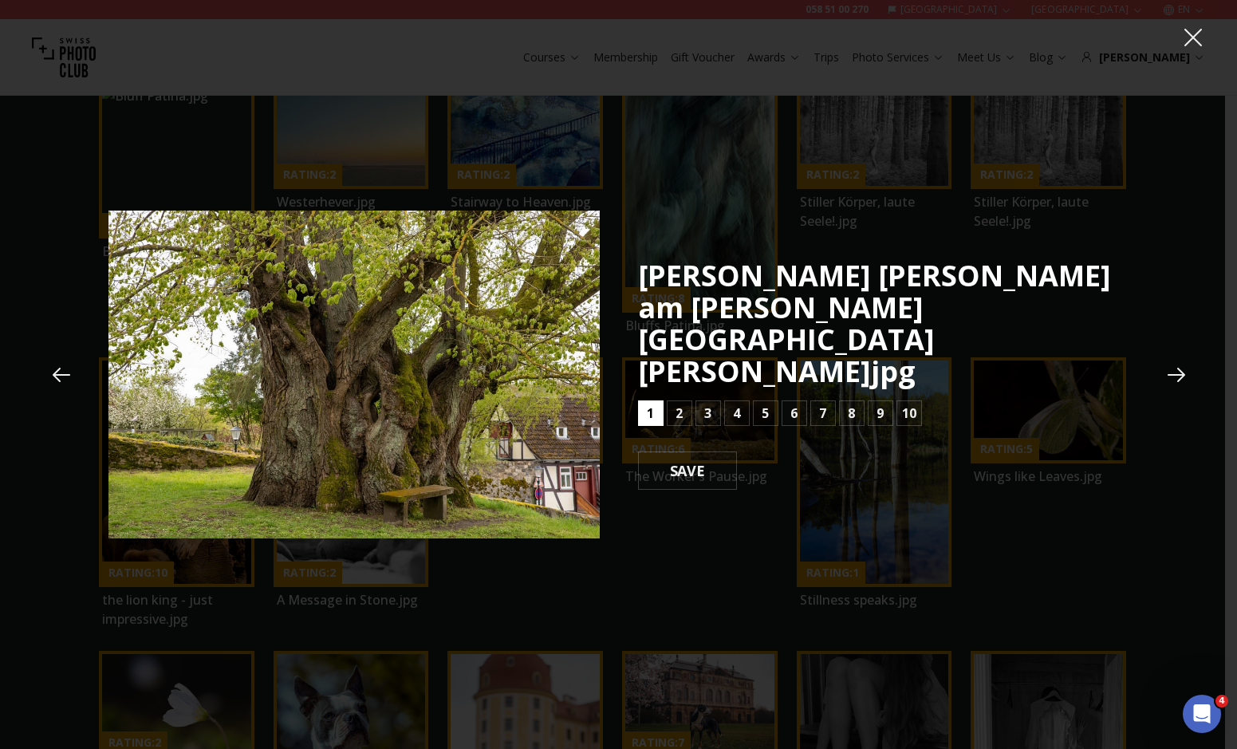
click at [656, 400] on button "1" at bounding box center [651, 413] width 26 height 26
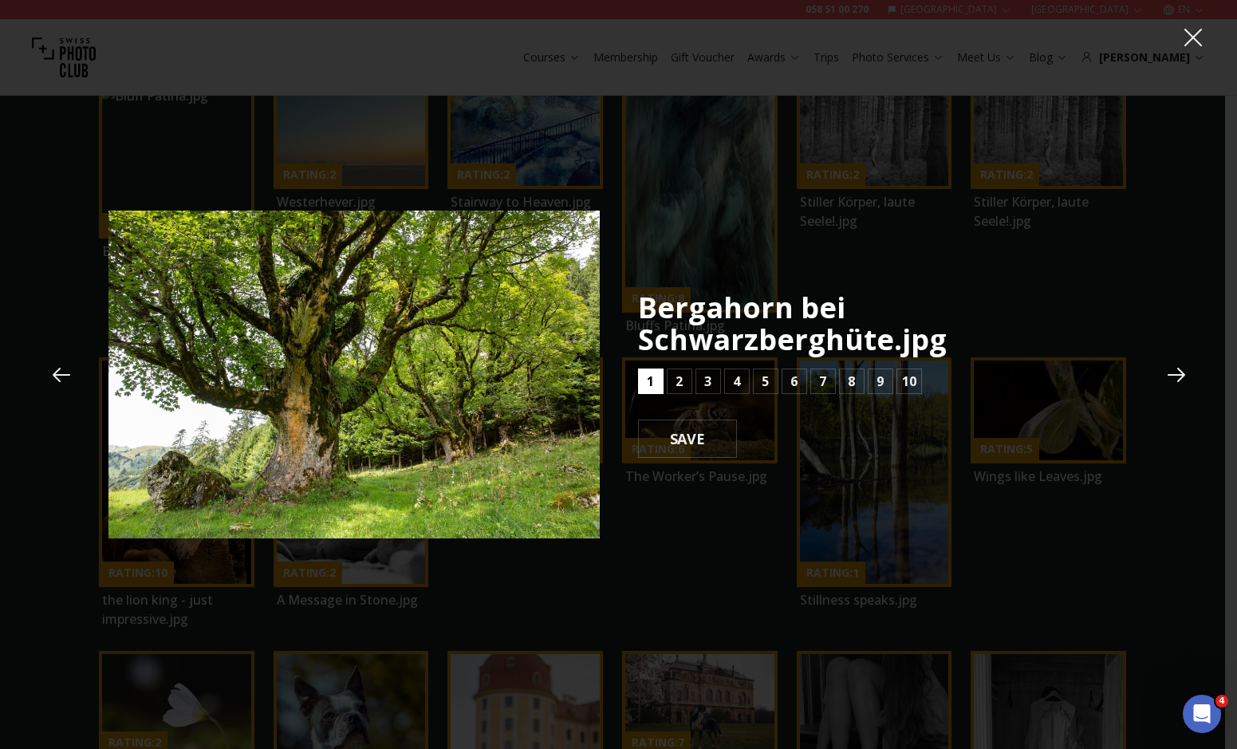
click at [656, 385] on button "1" at bounding box center [651, 381] width 26 height 26
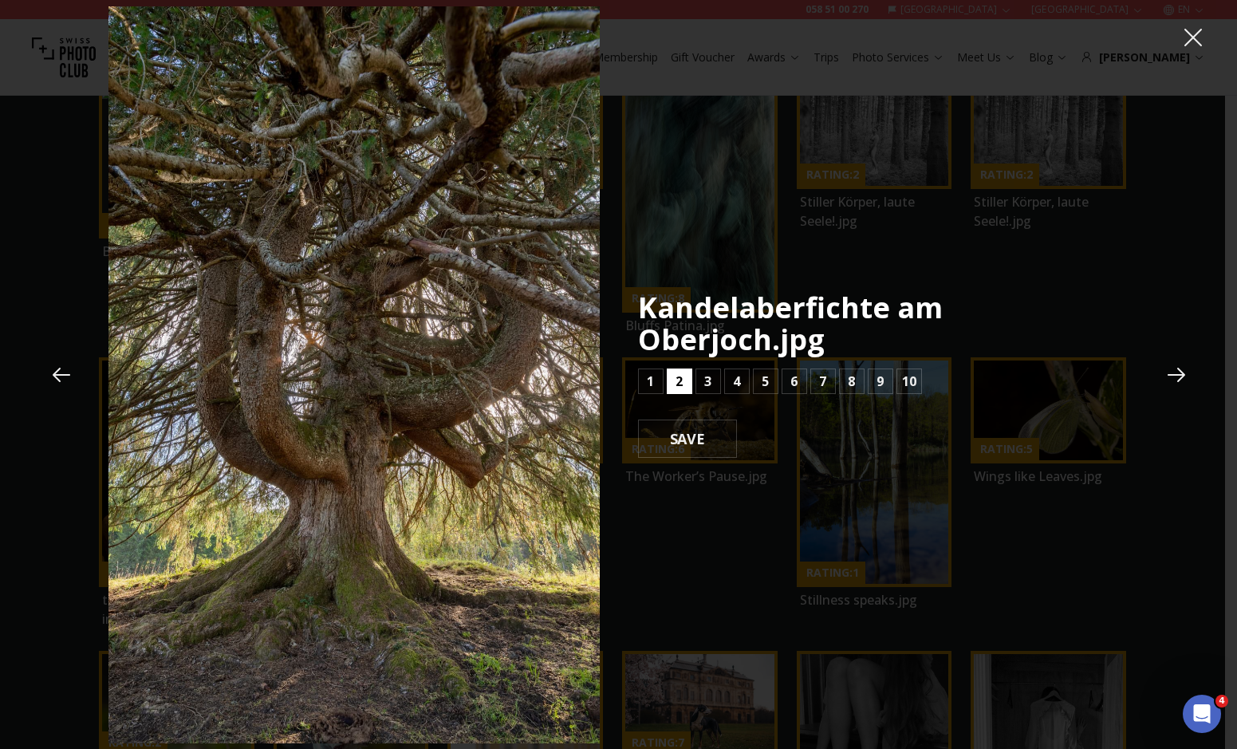
click at [676, 372] on b "2" at bounding box center [679, 381] width 7 height 19
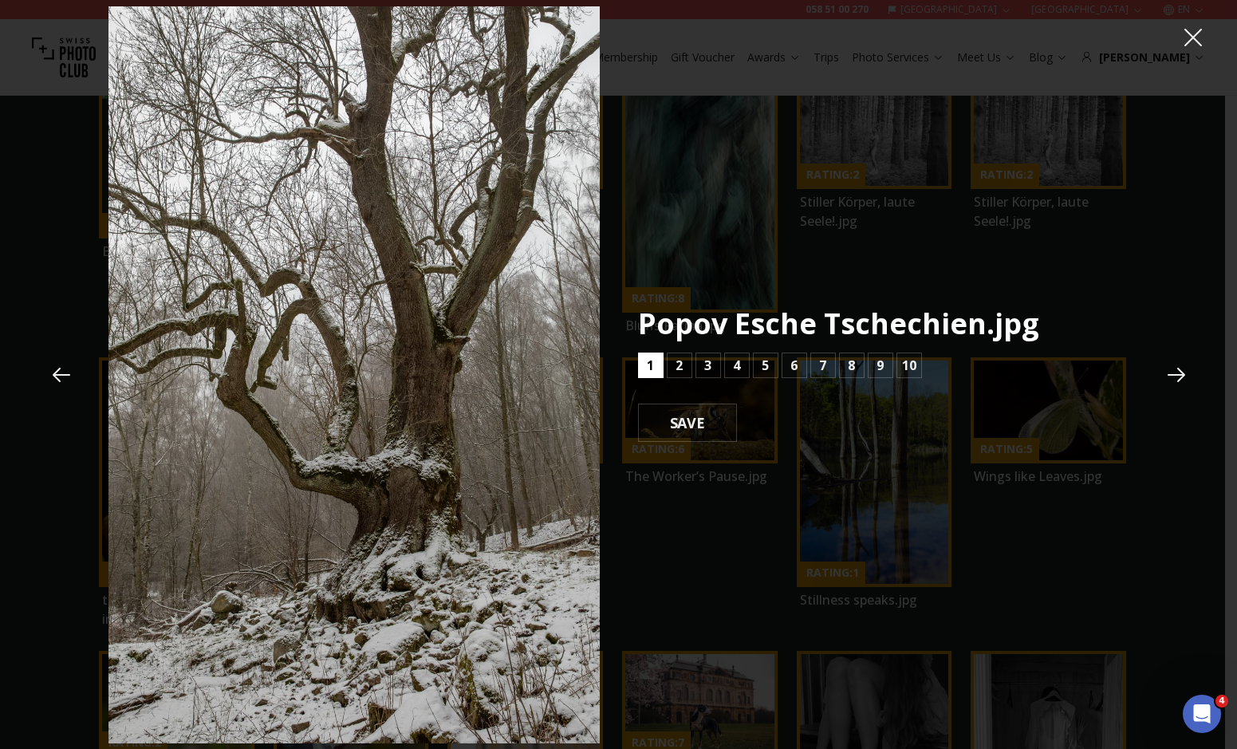
click at [656, 366] on button "1" at bounding box center [651, 366] width 26 height 26
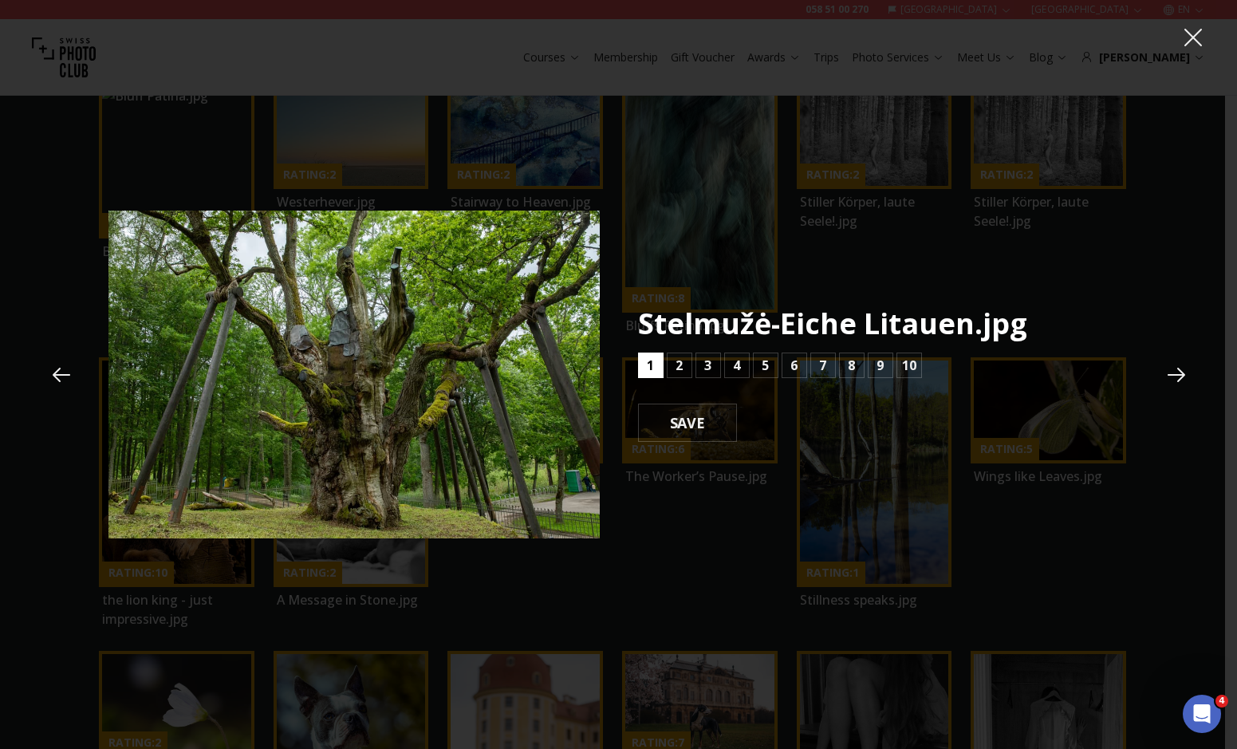
click at [656, 366] on button "1" at bounding box center [651, 366] width 26 height 26
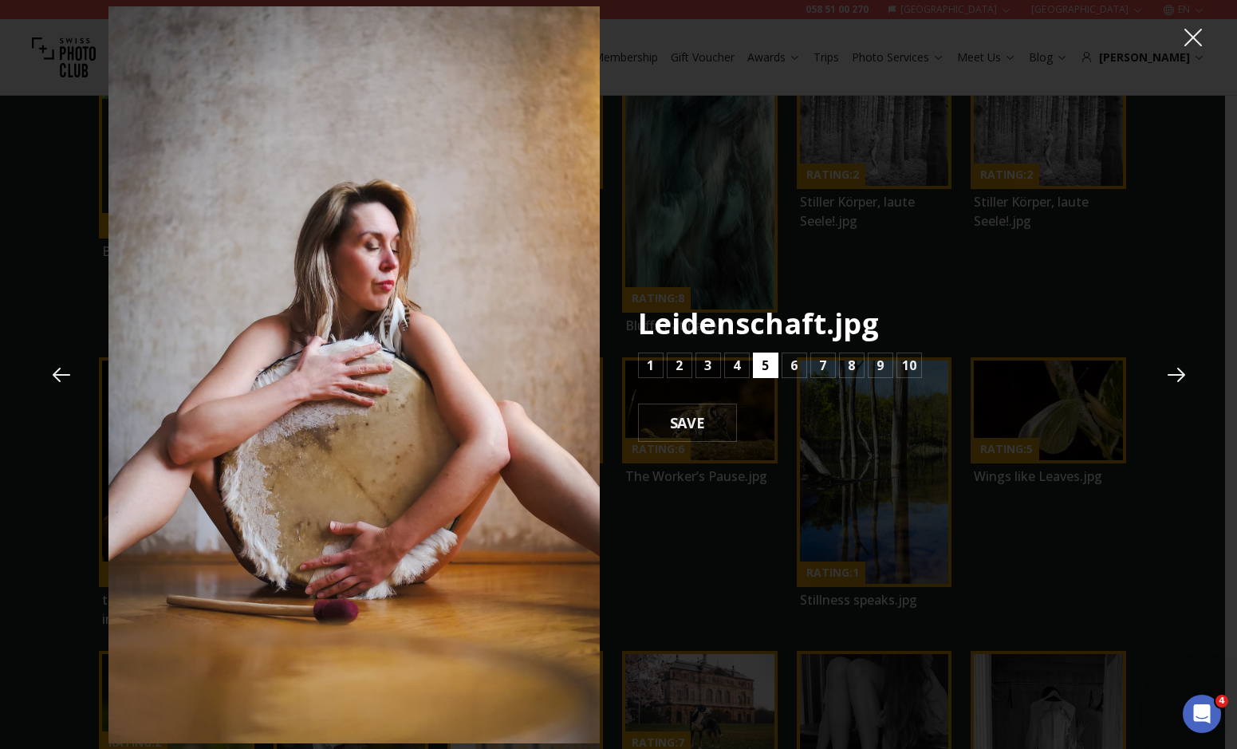
click at [759, 360] on button "5" at bounding box center [766, 366] width 26 height 26
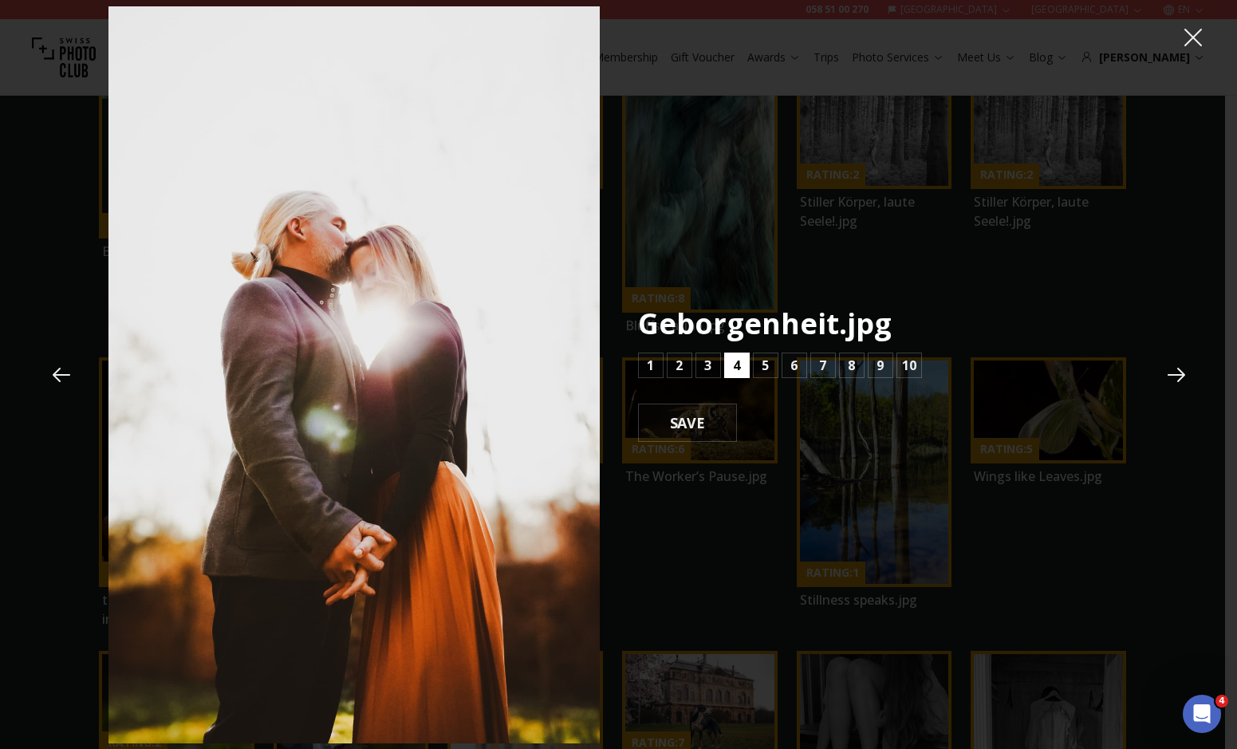
click at [744, 360] on button "4" at bounding box center [737, 366] width 26 height 26
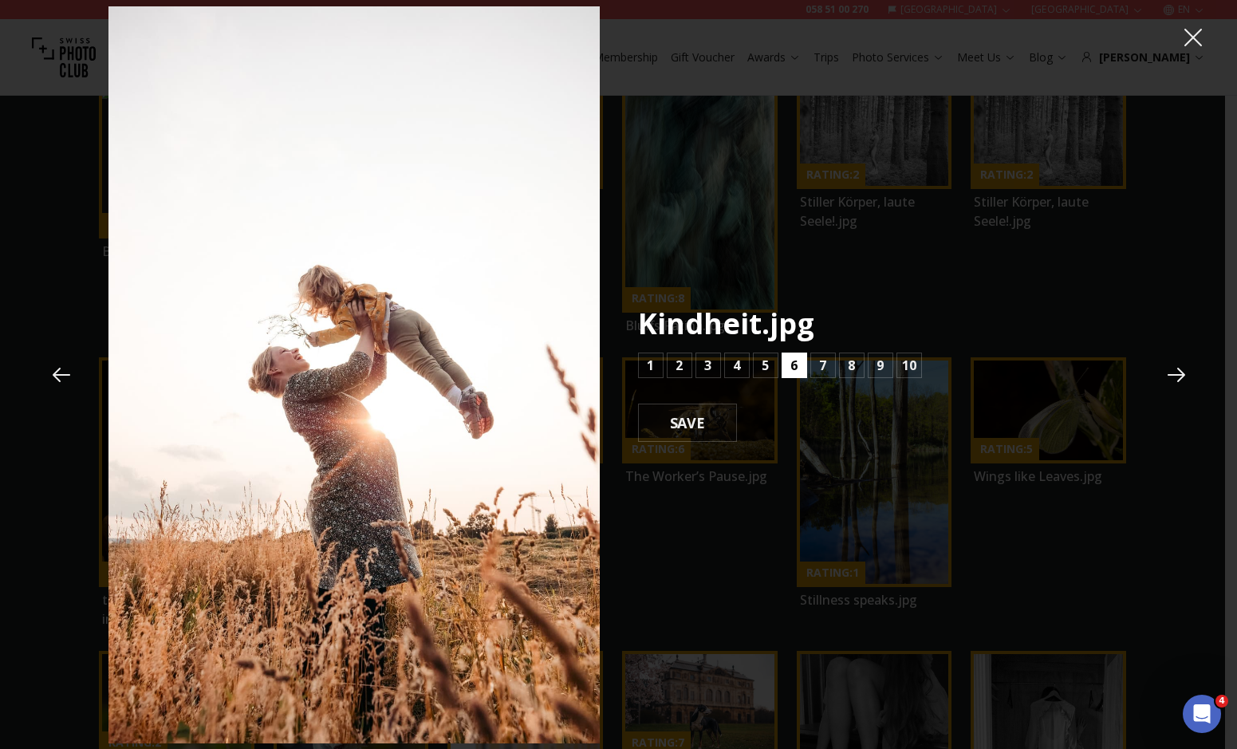
click at [784, 365] on button "6" at bounding box center [795, 366] width 26 height 26
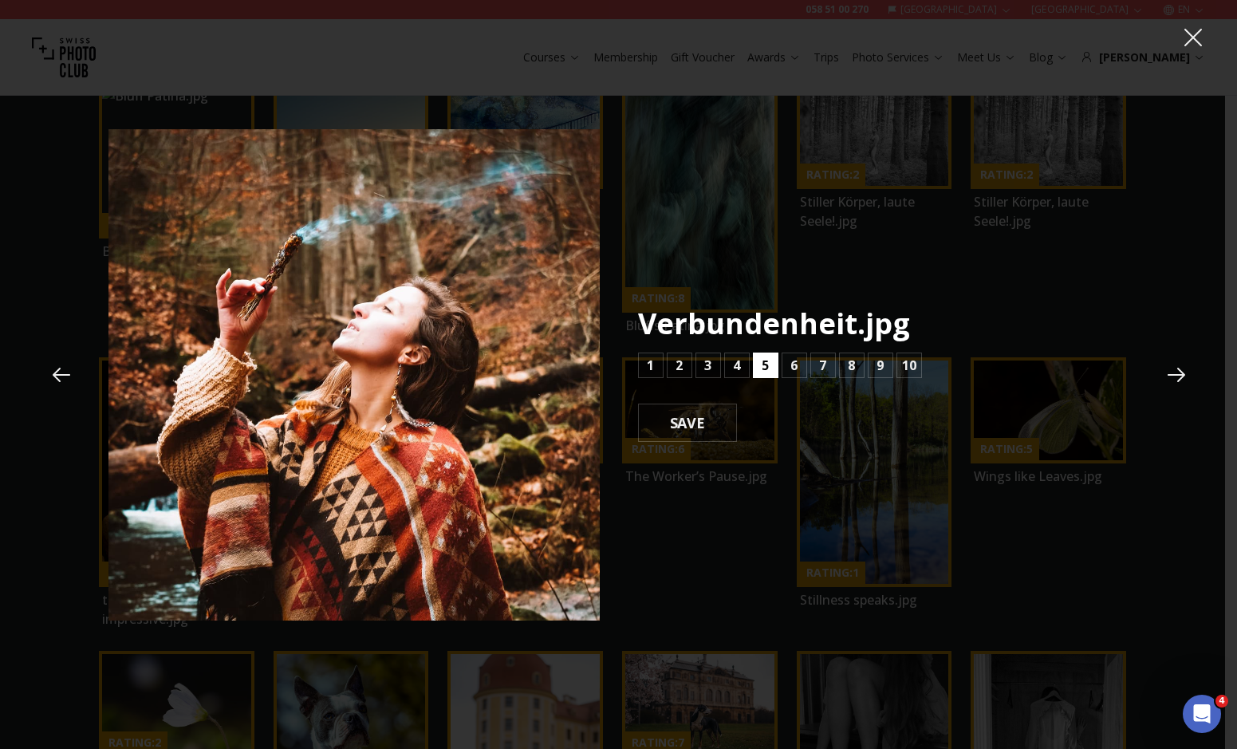
click at [774, 367] on button "5" at bounding box center [766, 366] width 26 height 26
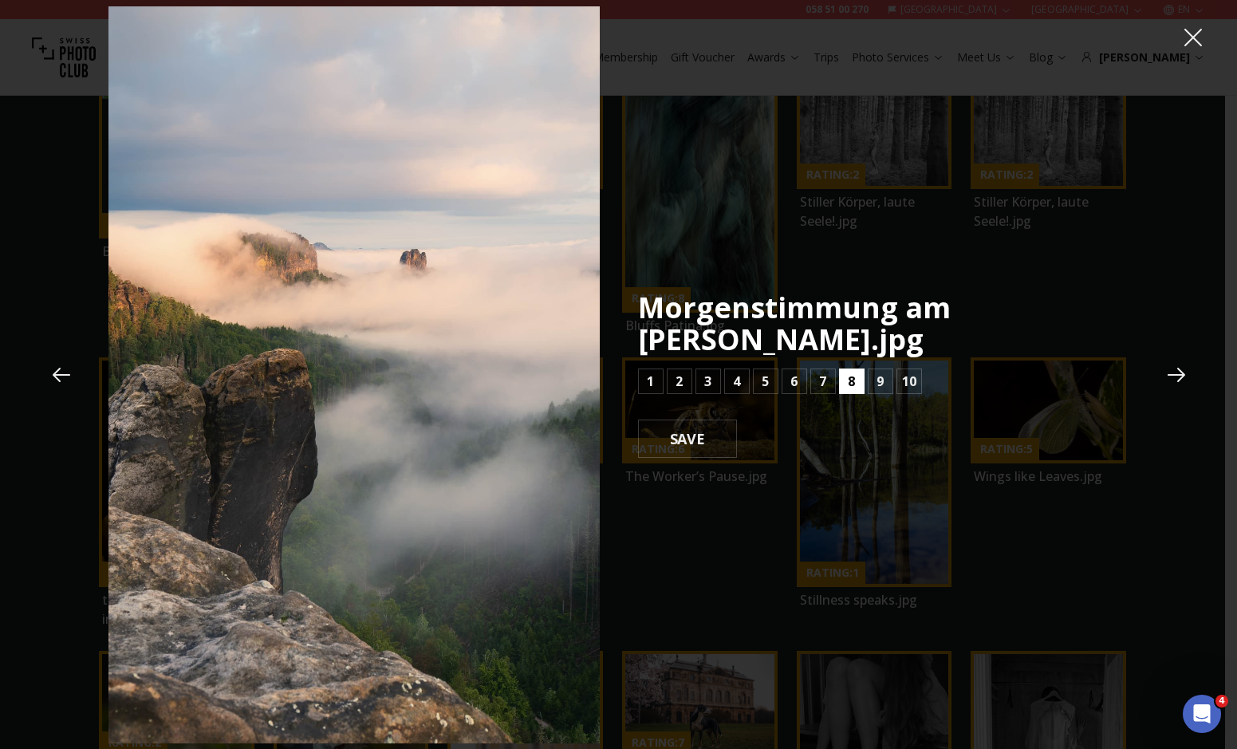
click at [846, 377] on button "8" at bounding box center [852, 381] width 26 height 26
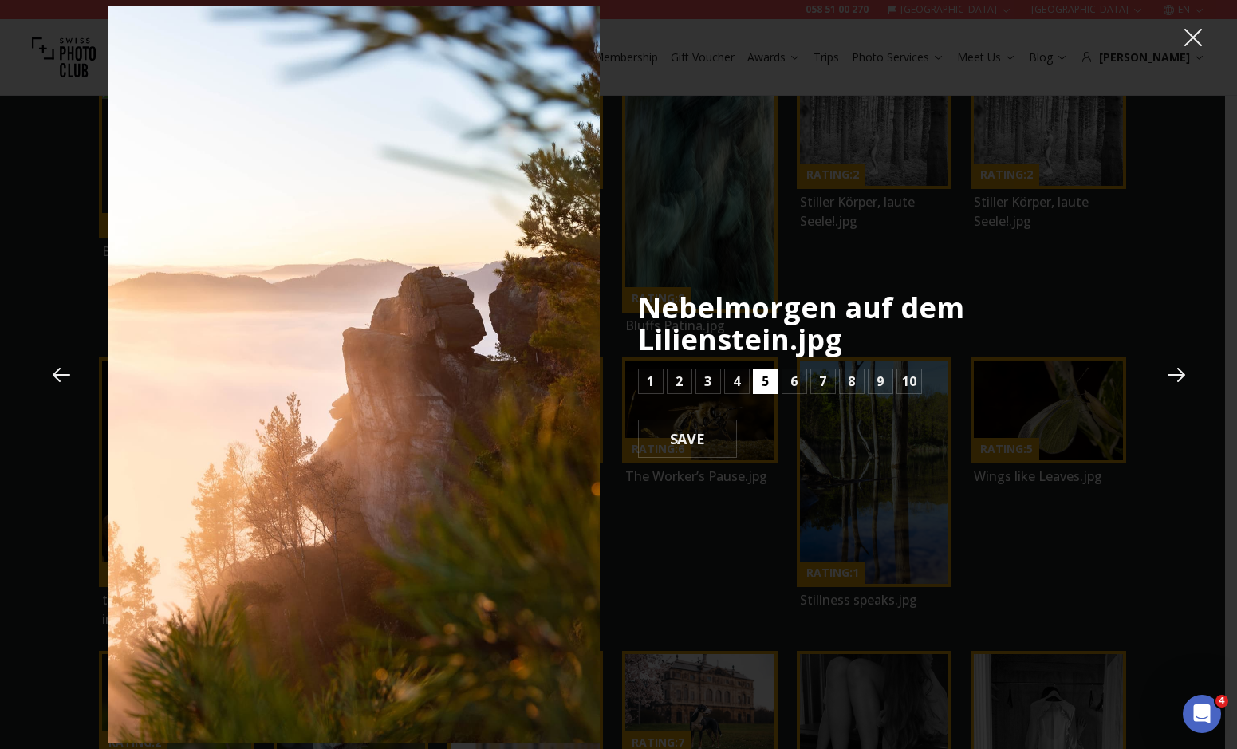
click at [775, 377] on button "5" at bounding box center [766, 381] width 26 height 26
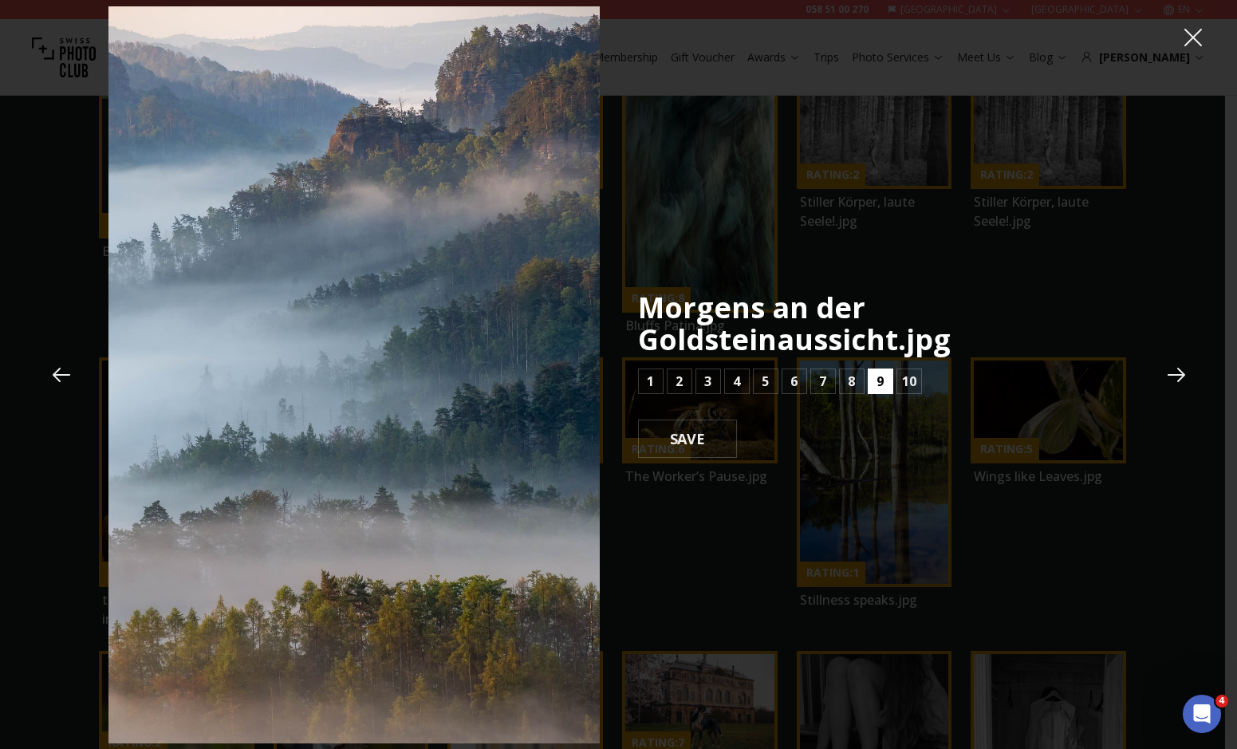
click at [889, 370] on button "9" at bounding box center [881, 381] width 26 height 26
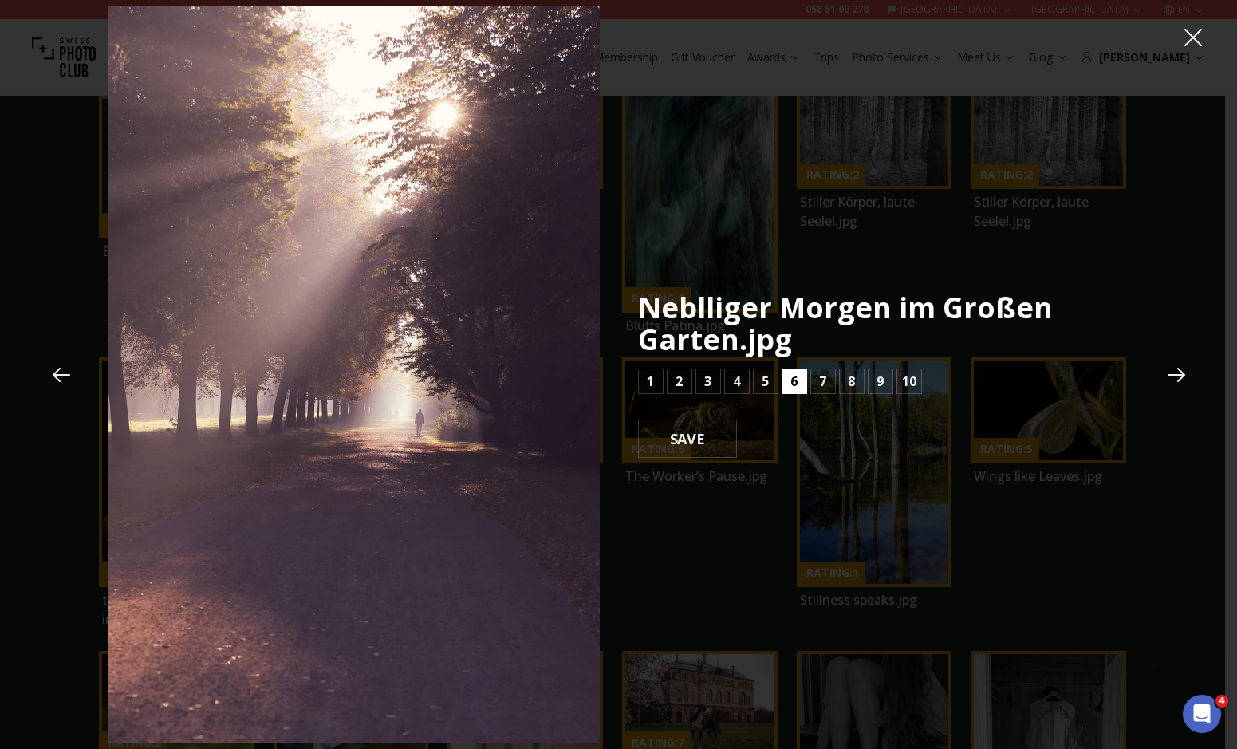
click at [805, 382] on button "6" at bounding box center [795, 381] width 26 height 26
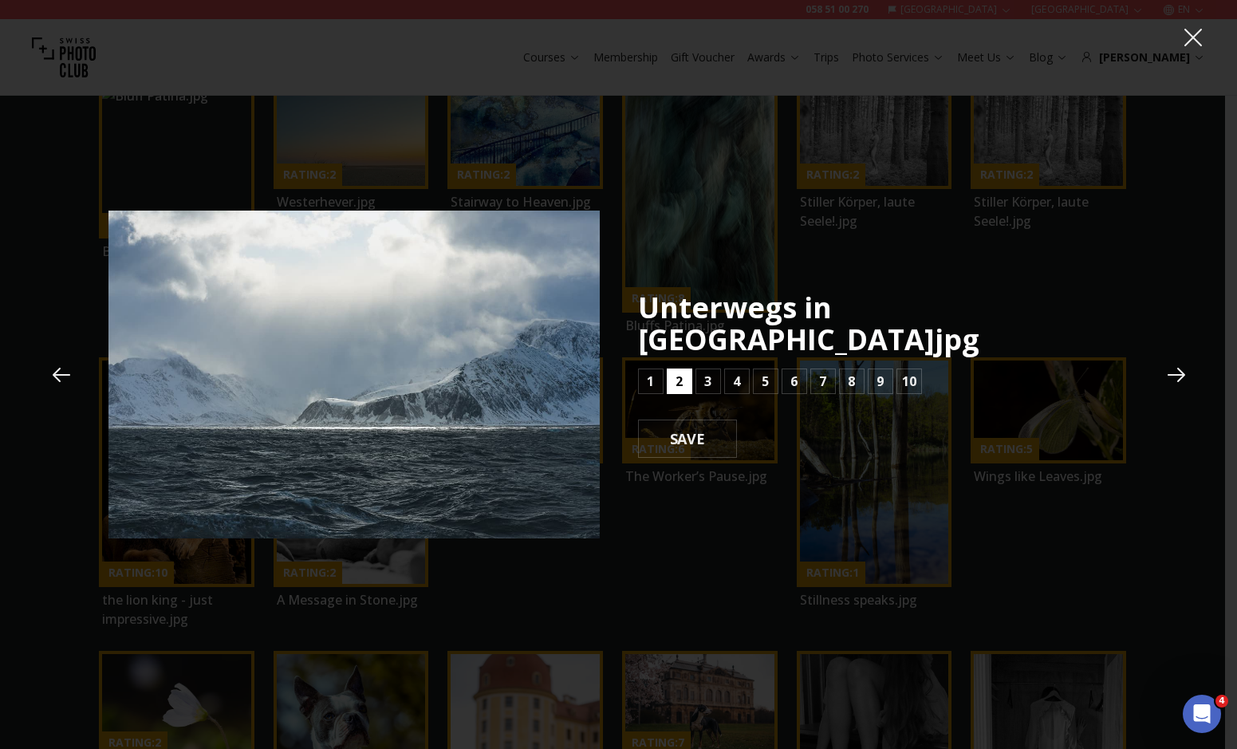
click at [690, 369] on button "2" at bounding box center [680, 381] width 26 height 26
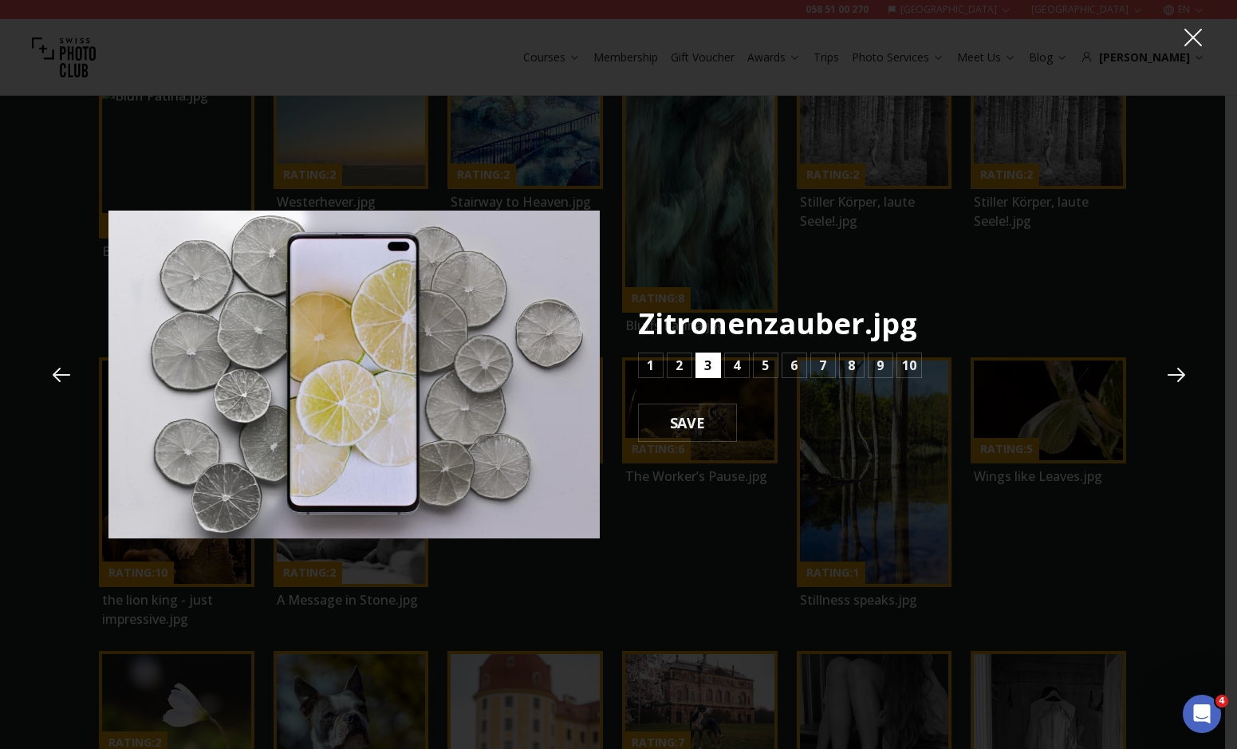
click at [698, 369] on button "3" at bounding box center [709, 366] width 26 height 26
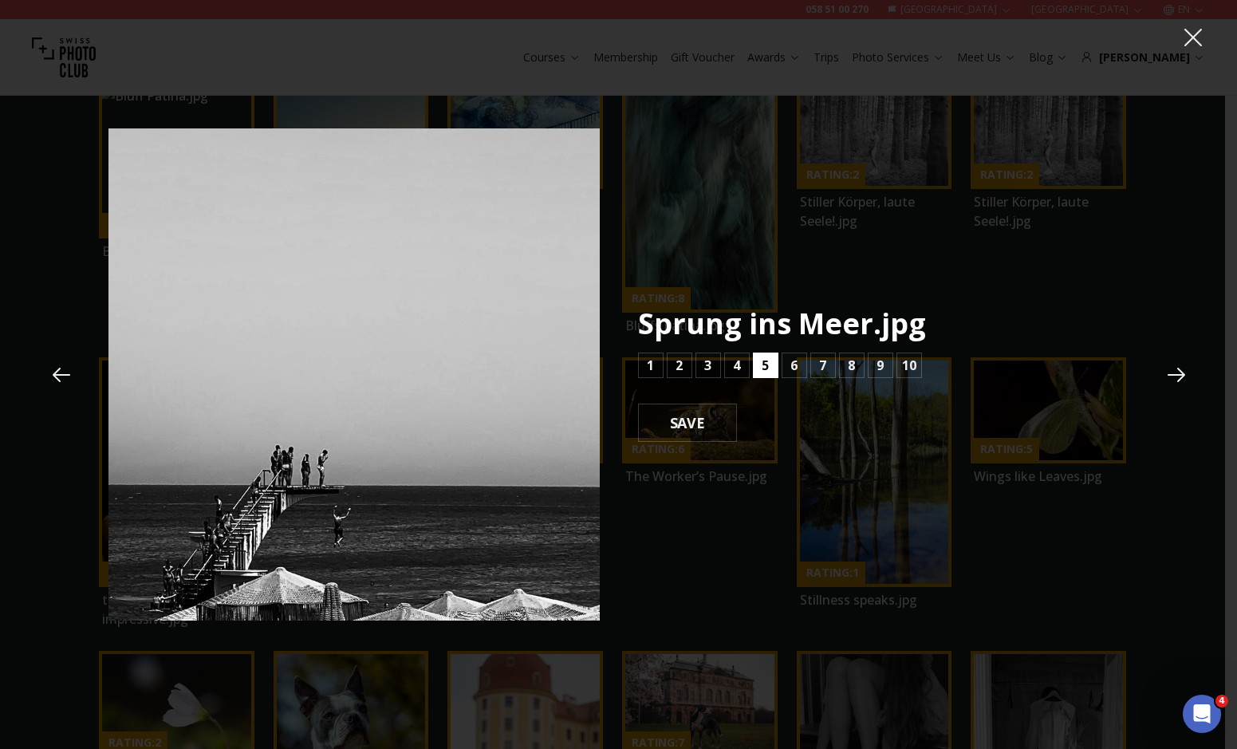
click at [766, 368] on b "5" at bounding box center [765, 365] width 7 height 19
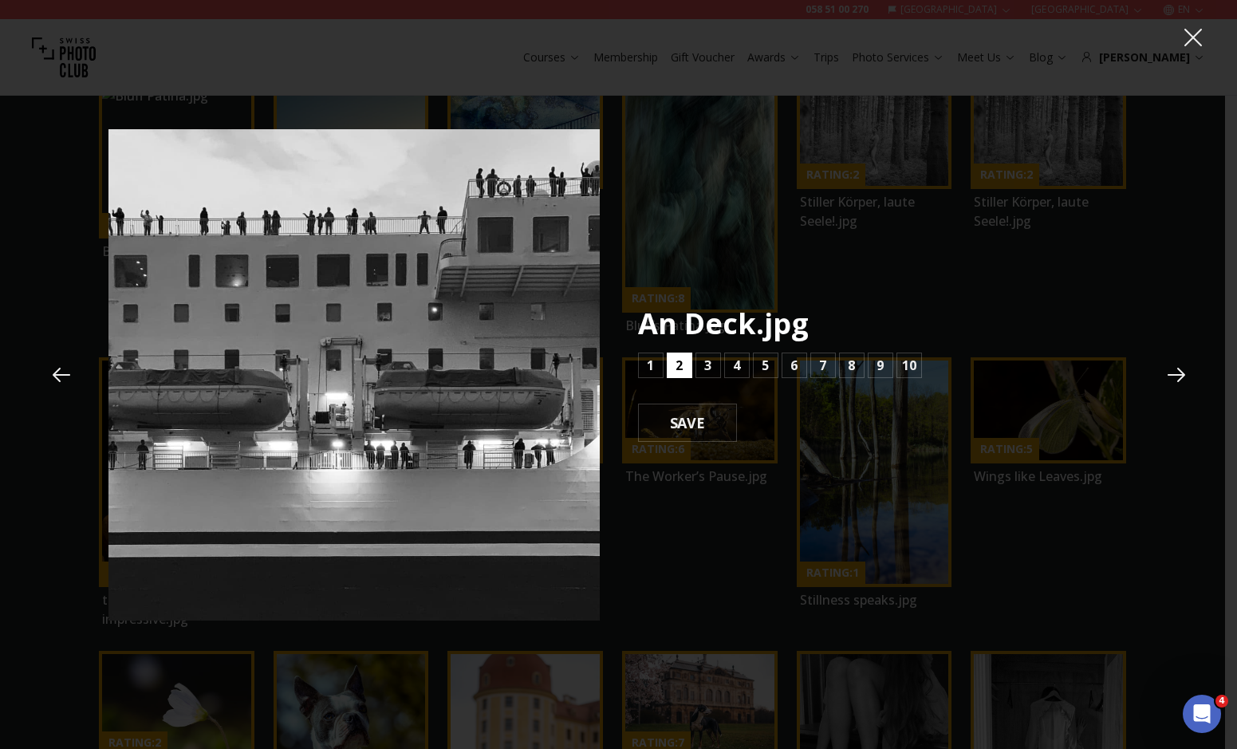
click at [678, 365] on b "2" at bounding box center [679, 365] width 7 height 19
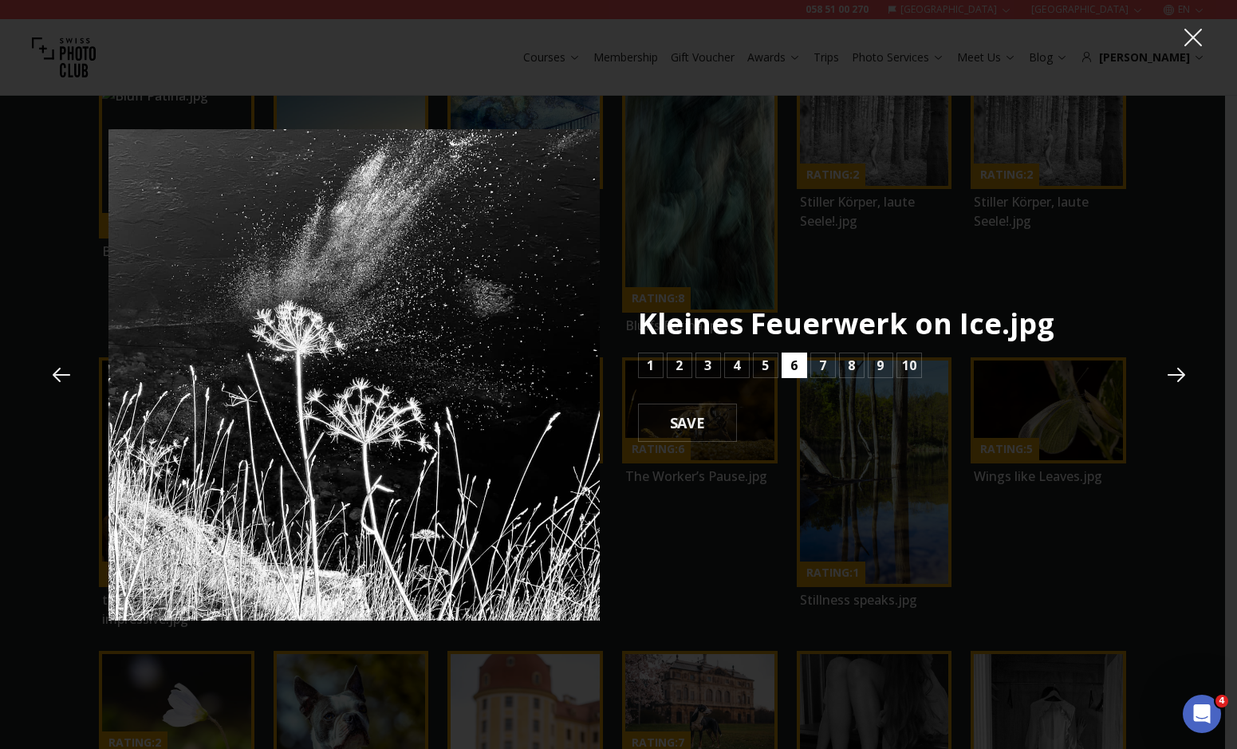
click at [802, 368] on button "6" at bounding box center [795, 366] width 26 height 26
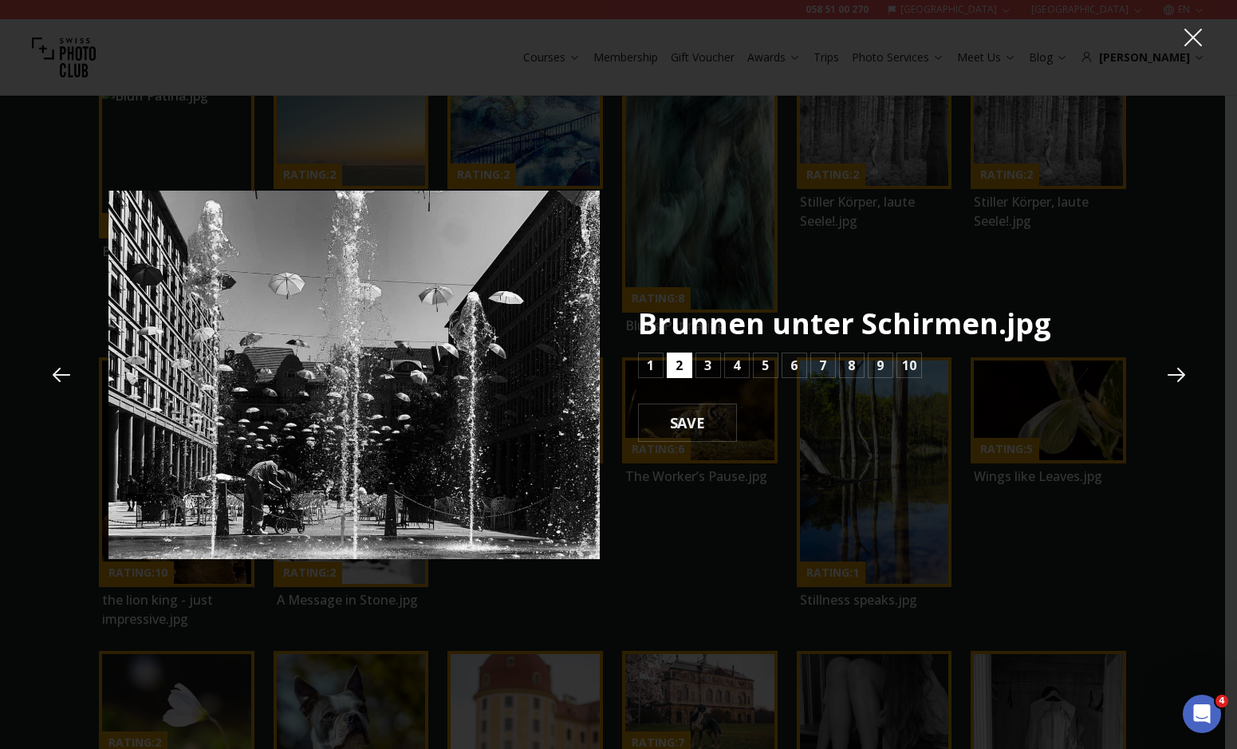
click at [684, 368] on button "2" at bounding box center [680, 366] width 26 height 26
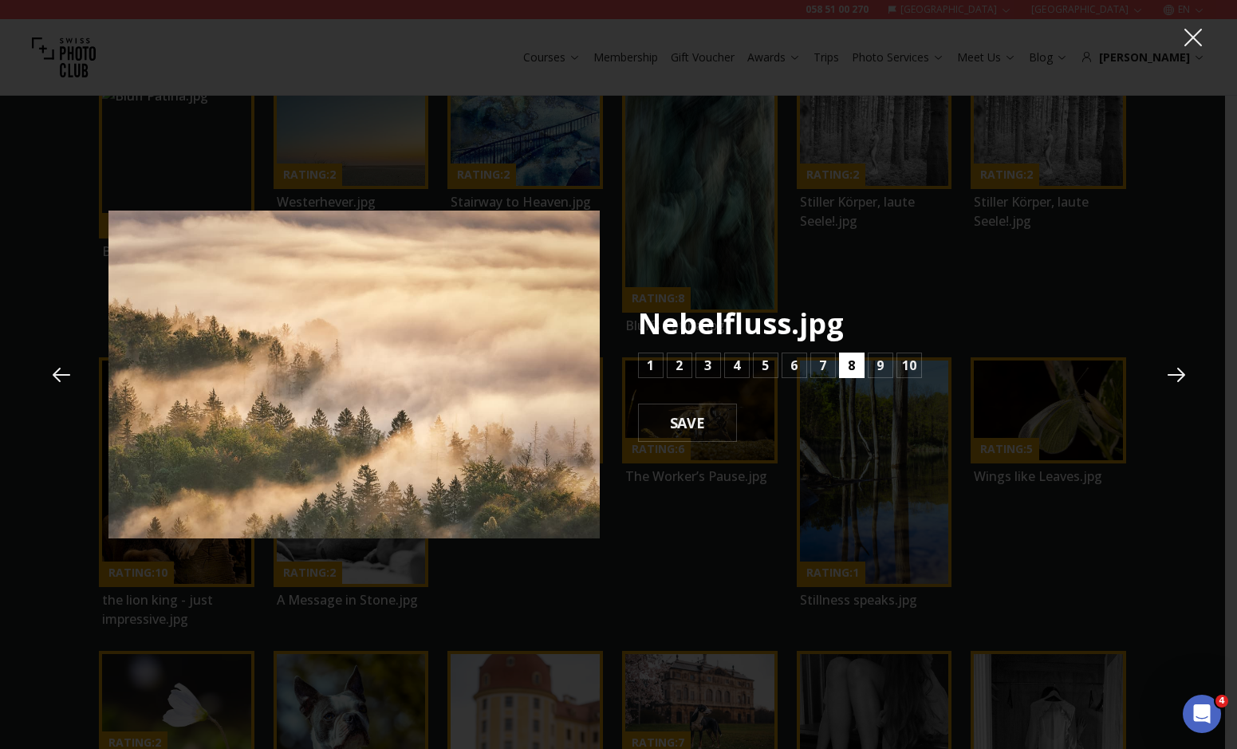
click at [847, 364] on button "8" at bounding box center [852, 366] width 26 height 26
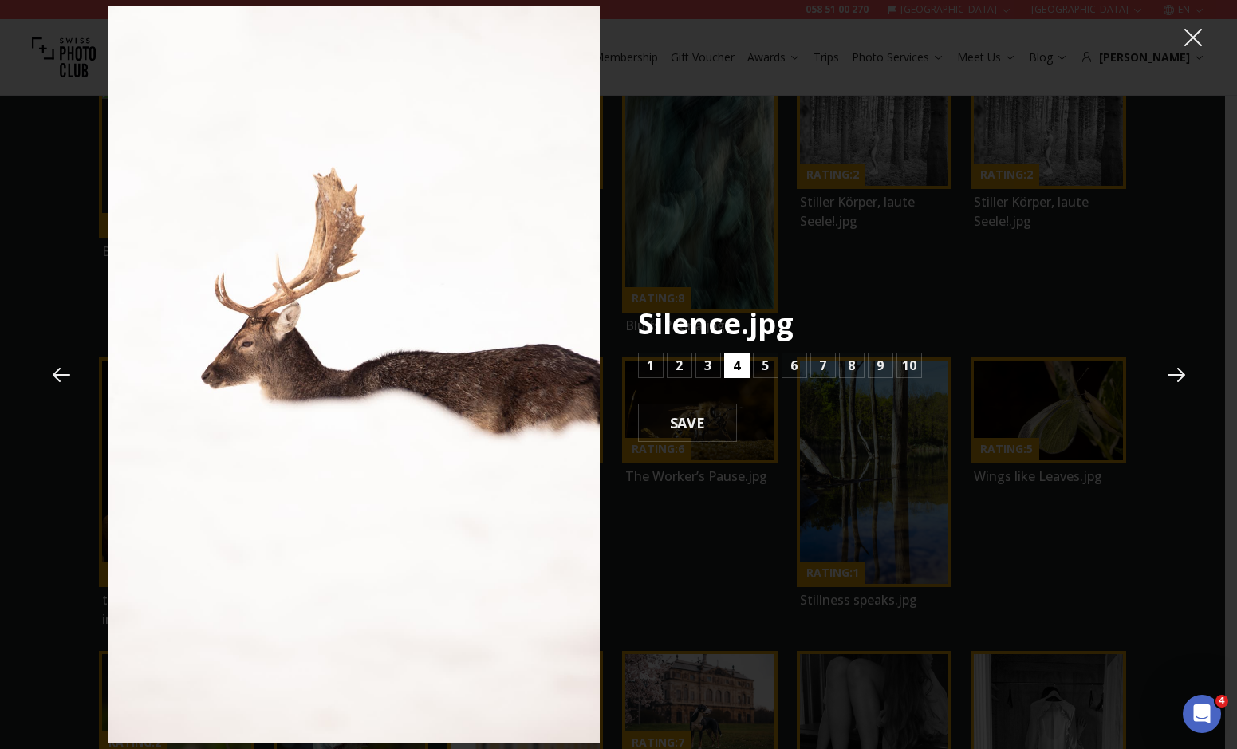
click at [738, 365] on b "4" at bounding box center [736, 365] width 7 height 19
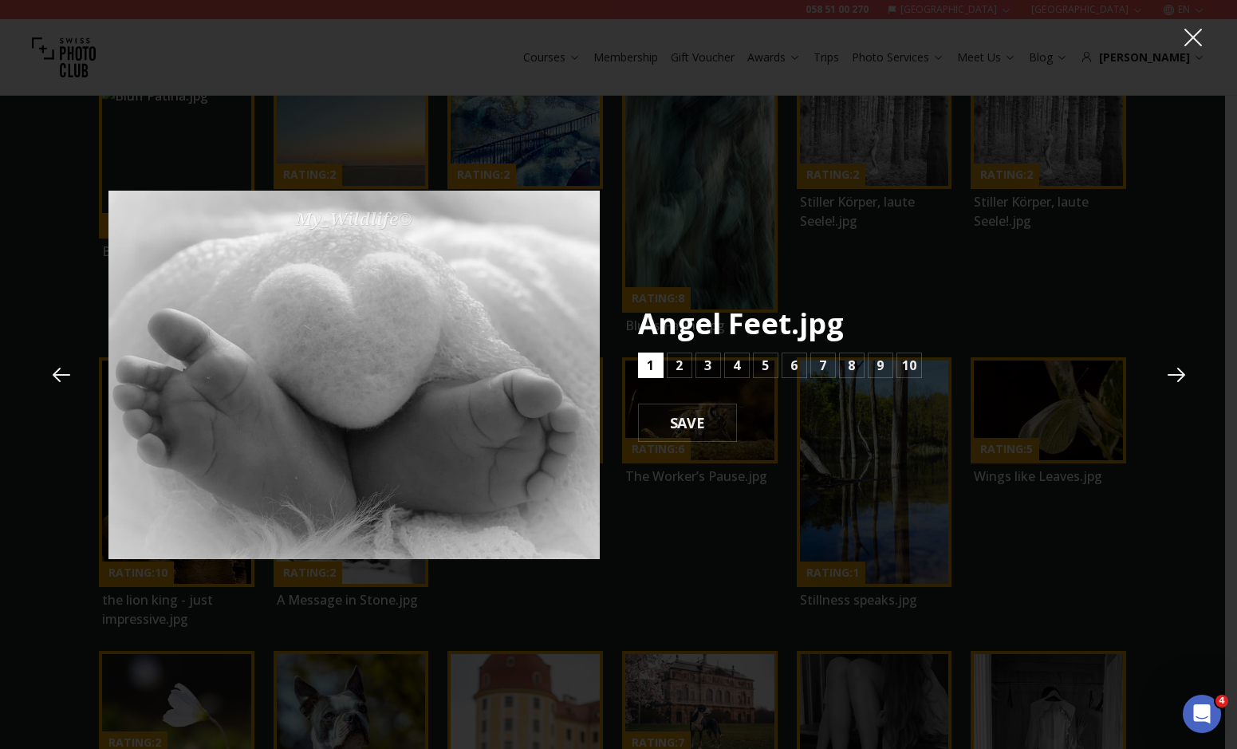
click at [648, 365] on b "1" at bounding box center [650, 365] width 7 height 19
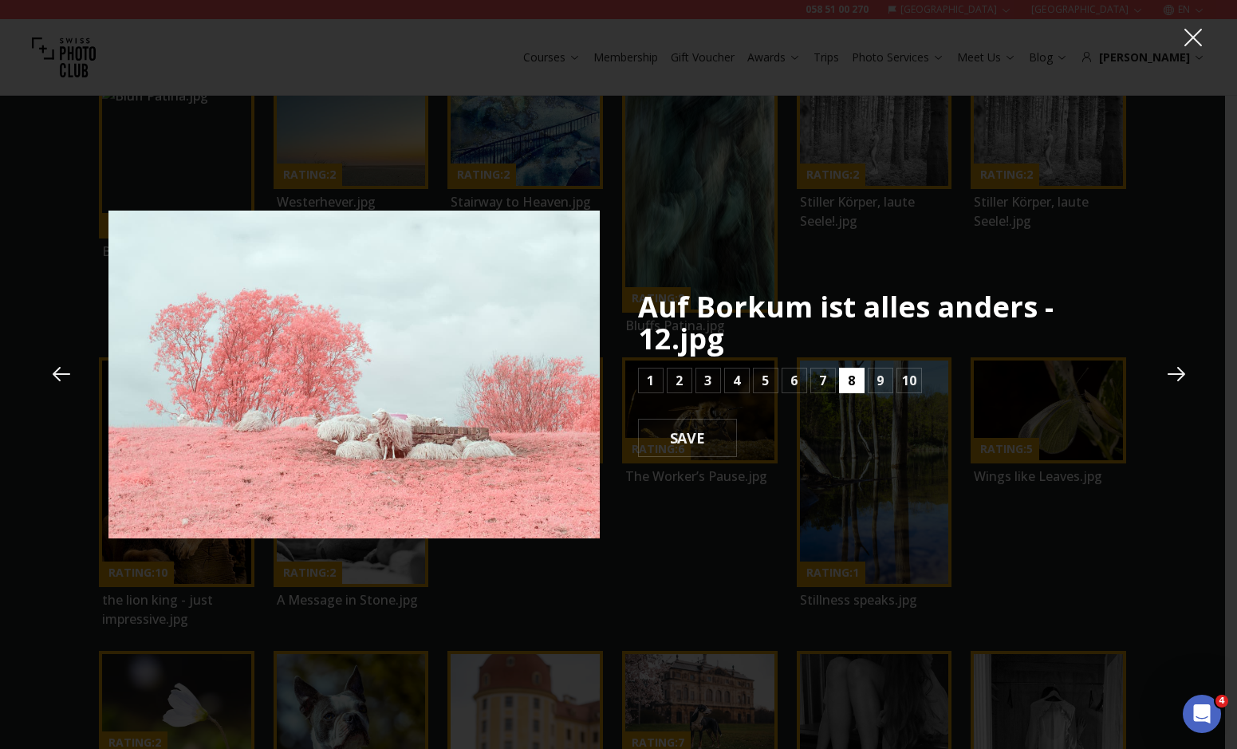
click at [860, 391] on button "8" at bounding box center [852, 381] width 26 height 26
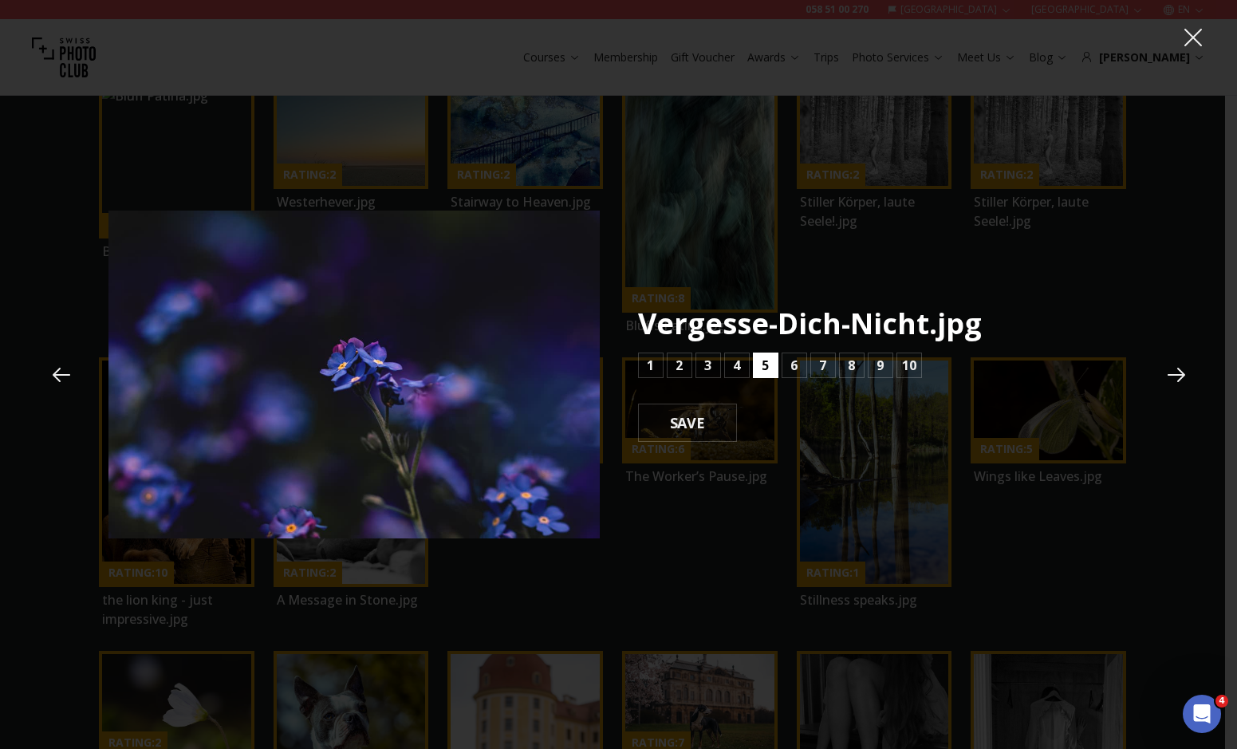
click at [766, 368] on b "5" at bounding box center [765, 365] width 7 height 19
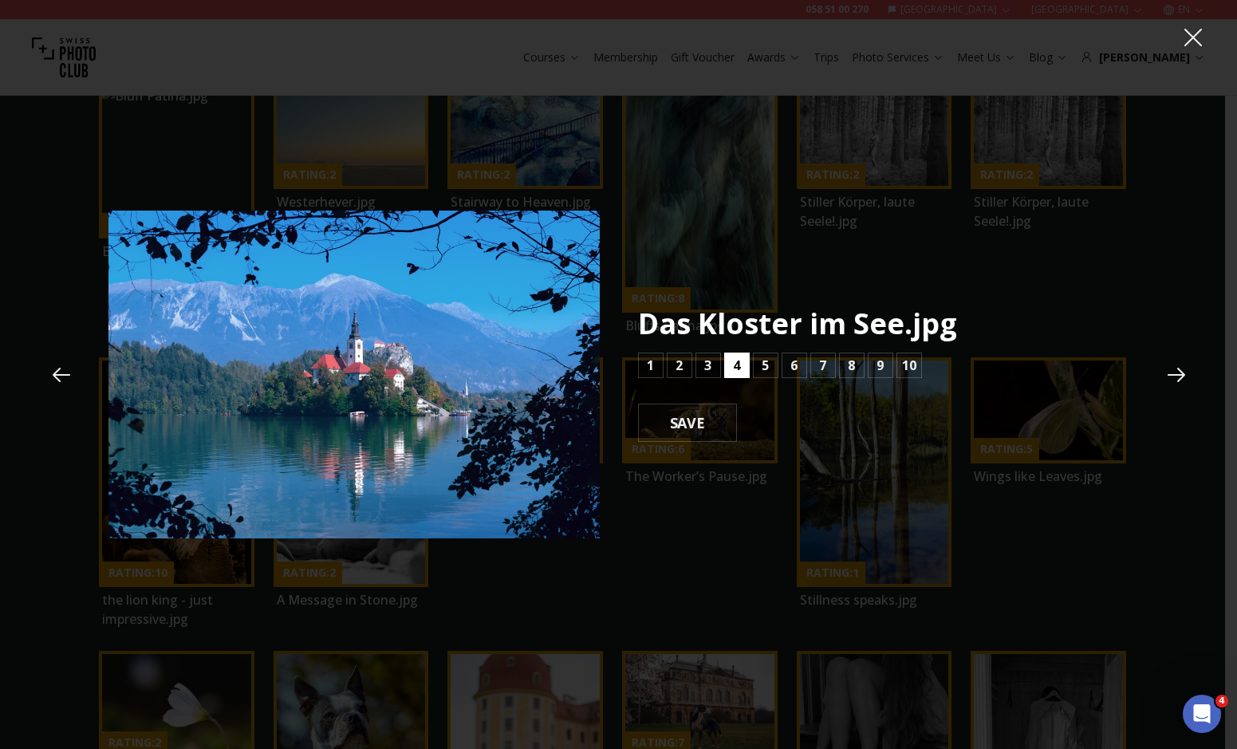
click at [739, 365] on b "4" at bounding box center [736, 365] width 7 height 19
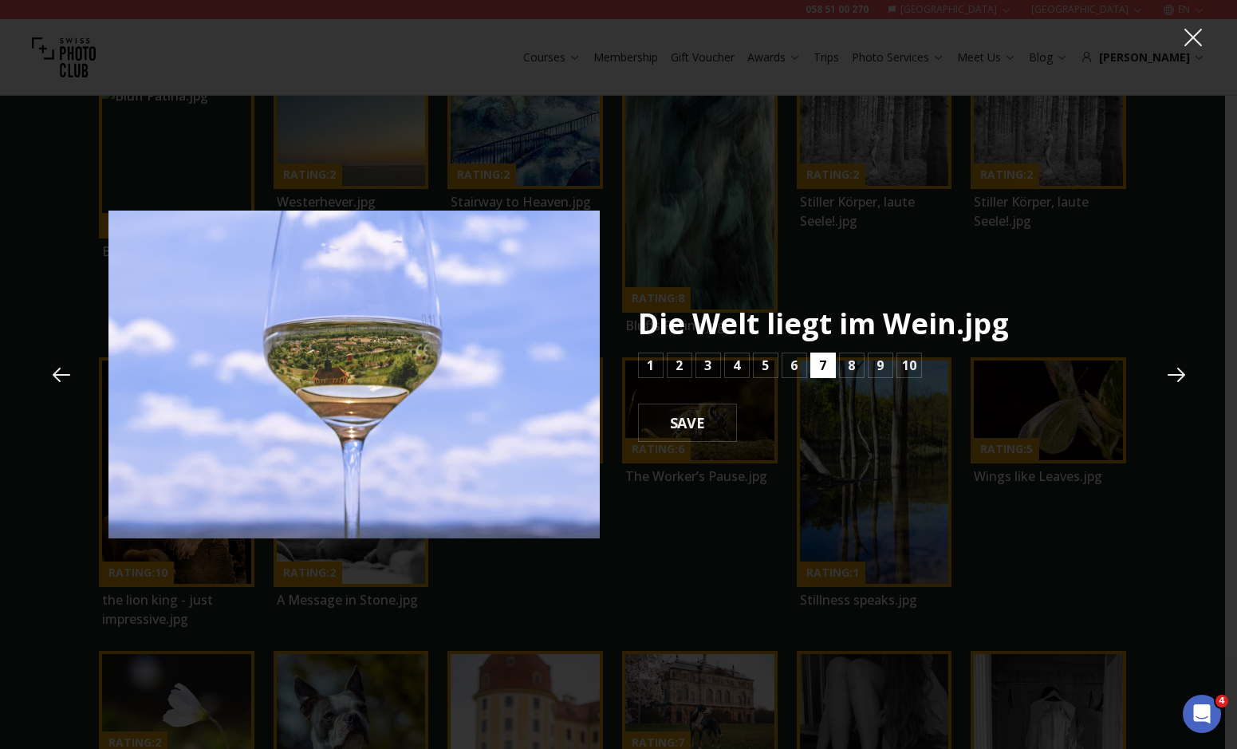
click at [830, 359] on button "7" at bounding box center [823, 366] width 26 height 26
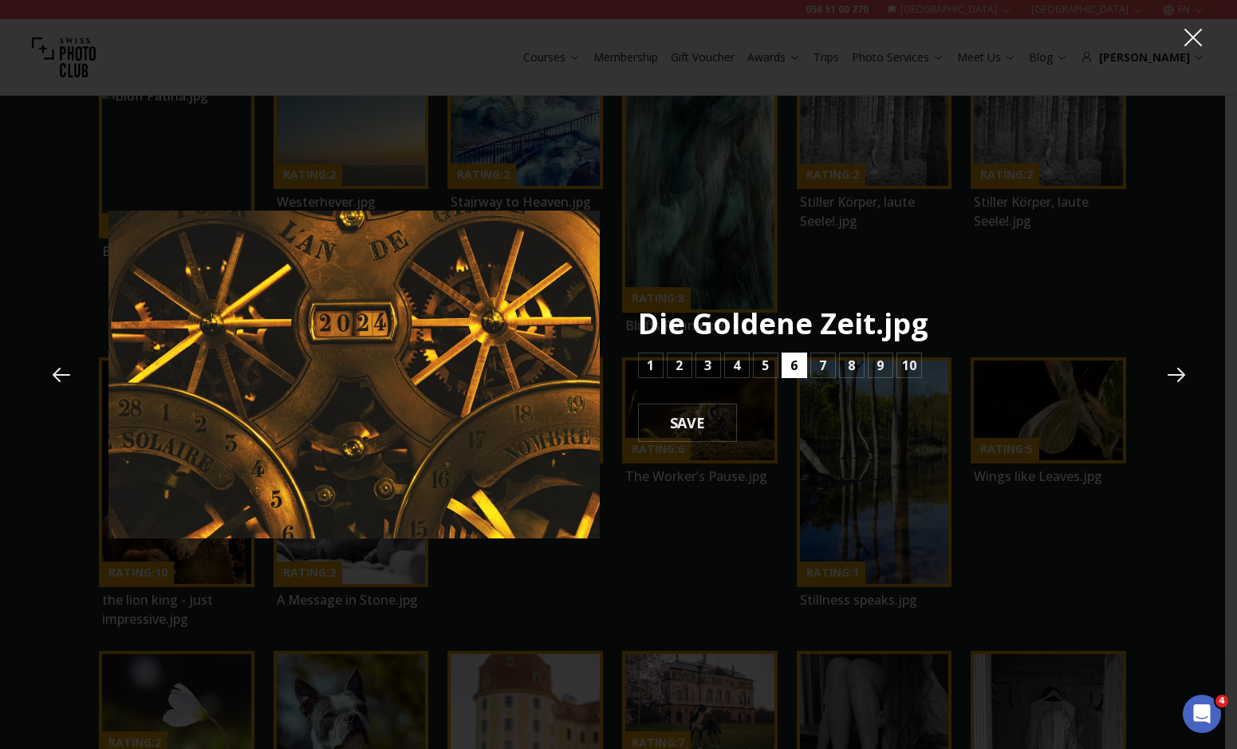
click at [800, 361] on button "6" at bounding box center [795, 366] width 26 height 26
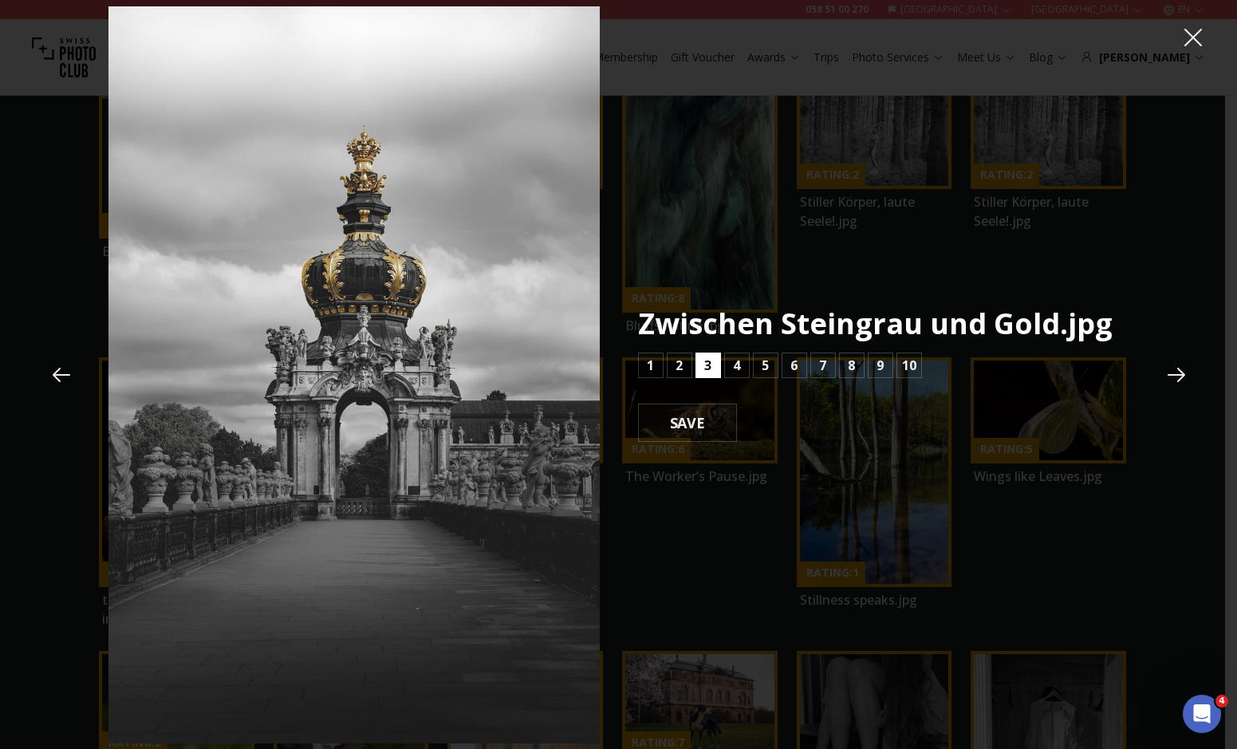
click at [711, 374] on button "3" at bounding box center [709, 366] width 26 height 26
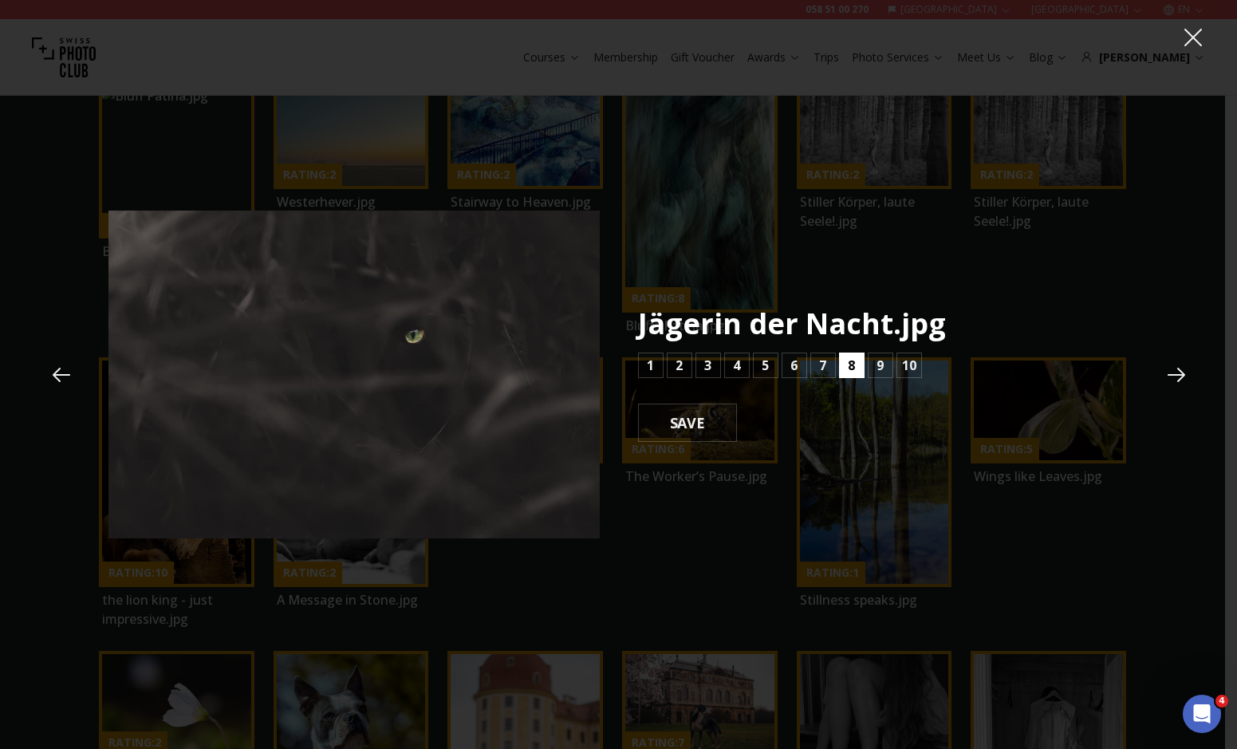
click at [862, 361] on button "8" at bounding box center [852, 366] width 26 height 26
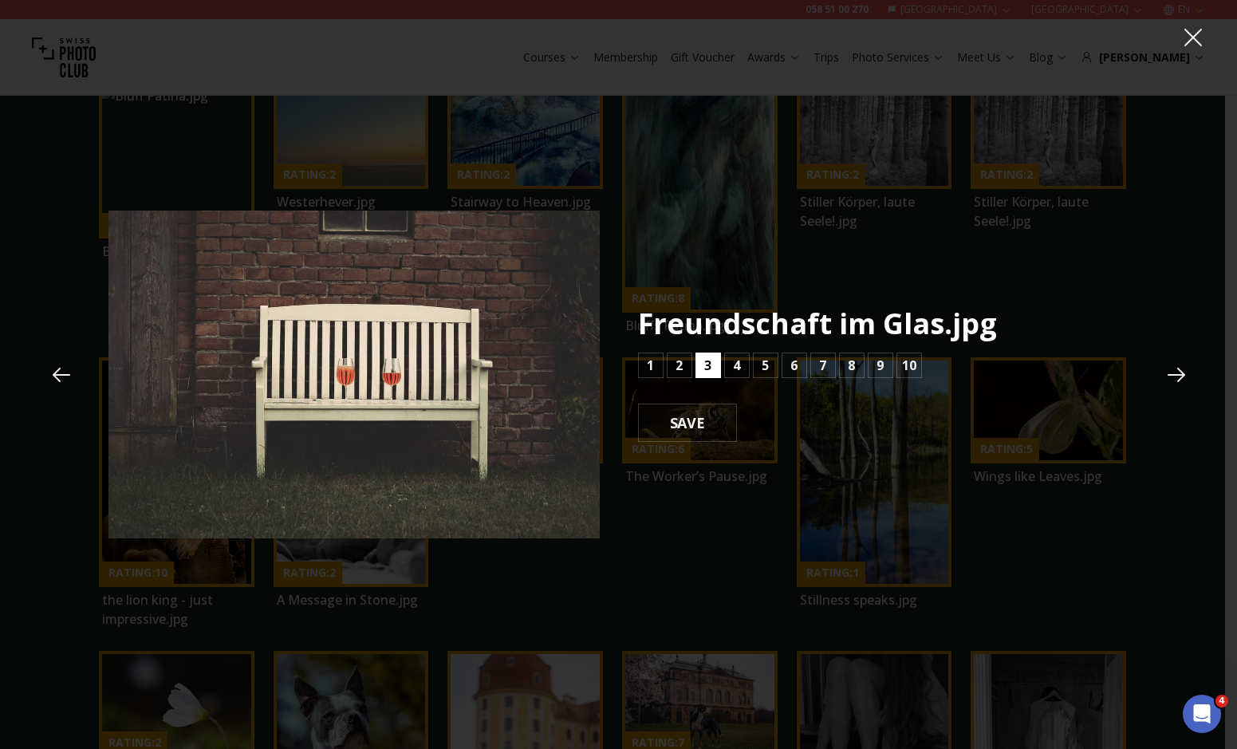
click at [705, 368] on b "3" at bounding box center [707, 365] width 7 height 19
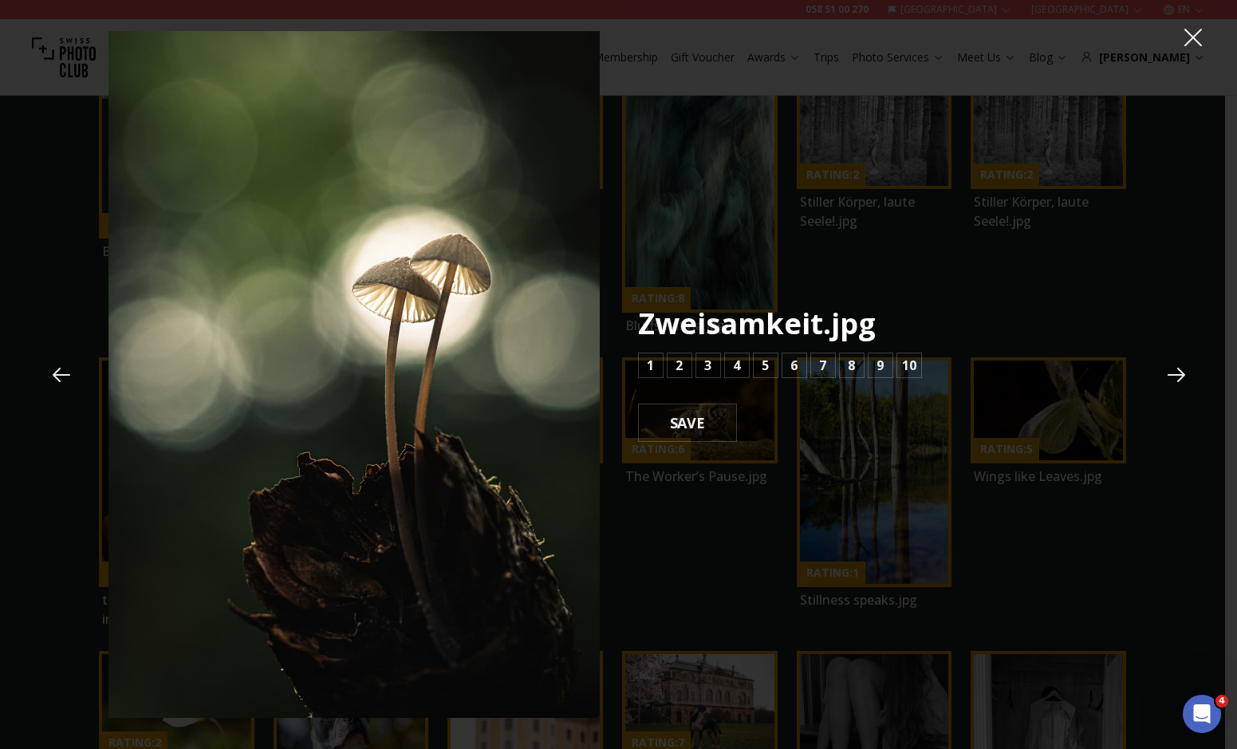
click at [678, 443] on div "Zweisamkeit.jpg 1 2 3 4 5 6 7 8 9 10 SAVE" at bounding box center [618, 375] width 1021 height 688
click at [688, 430] on b "SAVE" at bounding box center [687, 422] width 61 height 21
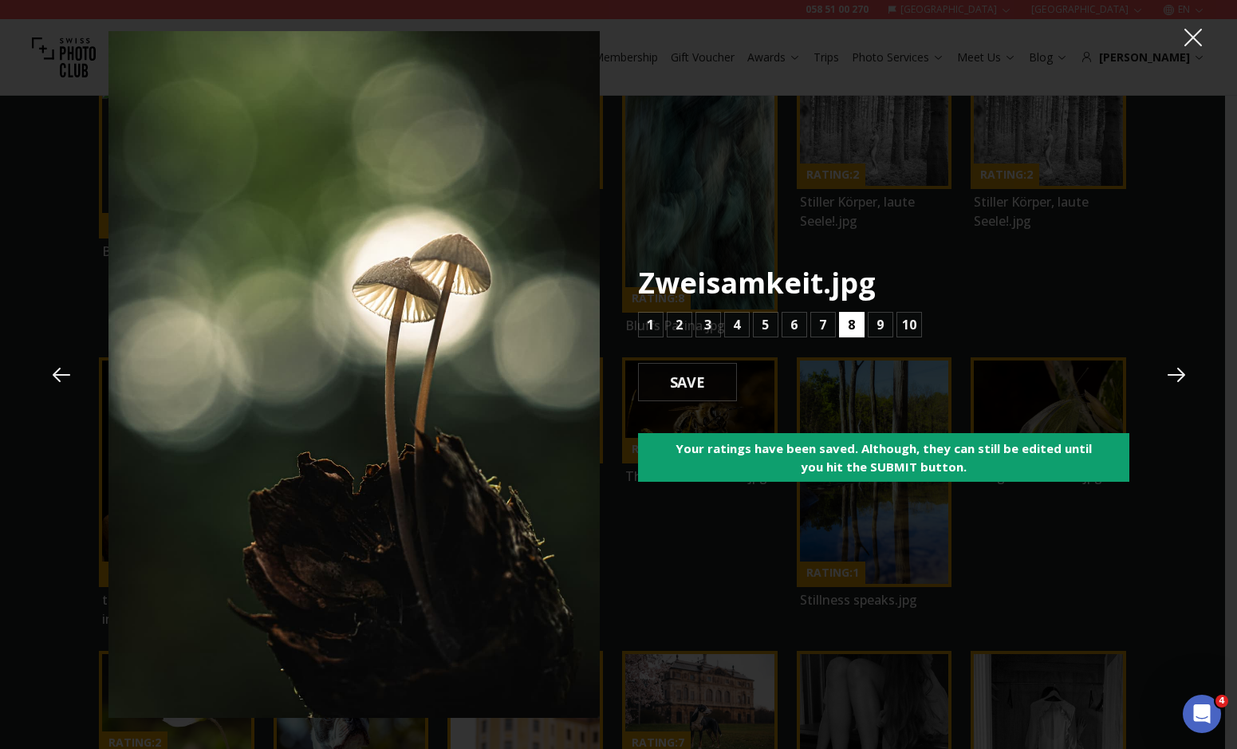
click at [845, 320] on button "8" at bounding box center [852, 325] width 26 height 26
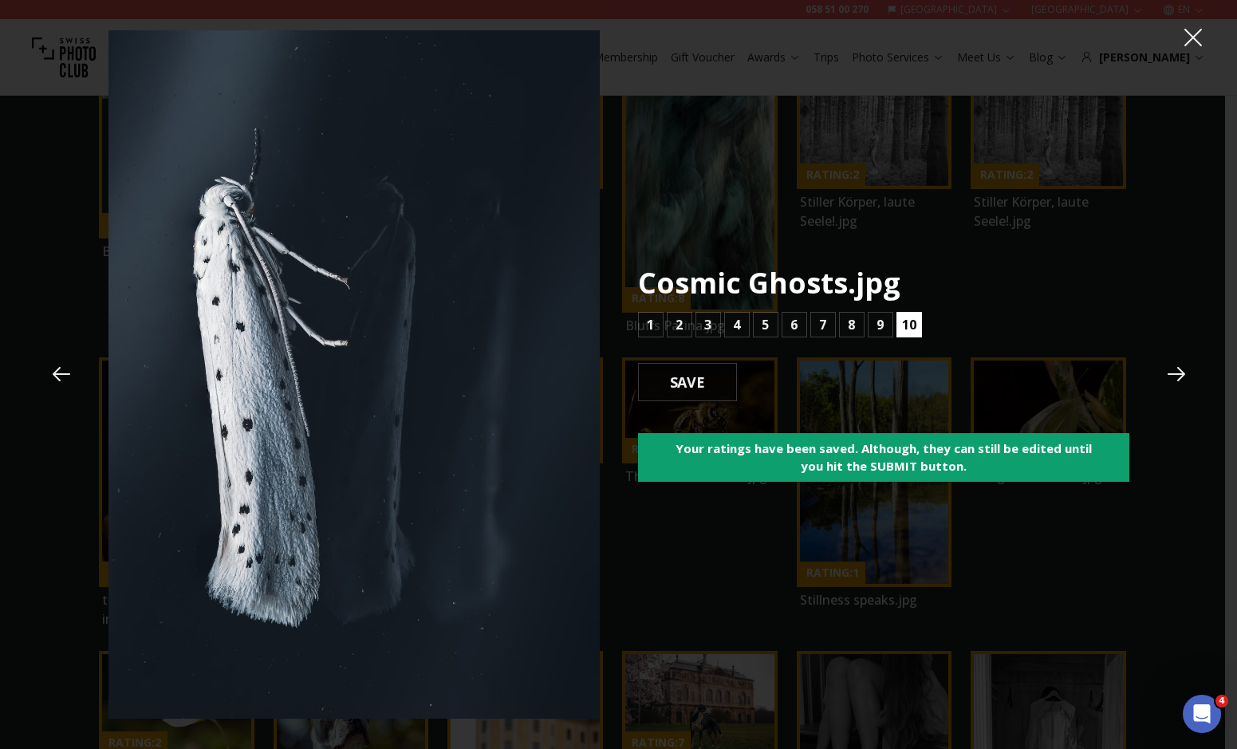
click at [908, 318] on b "10" at bounding box center [909, 324] width 14 height 19
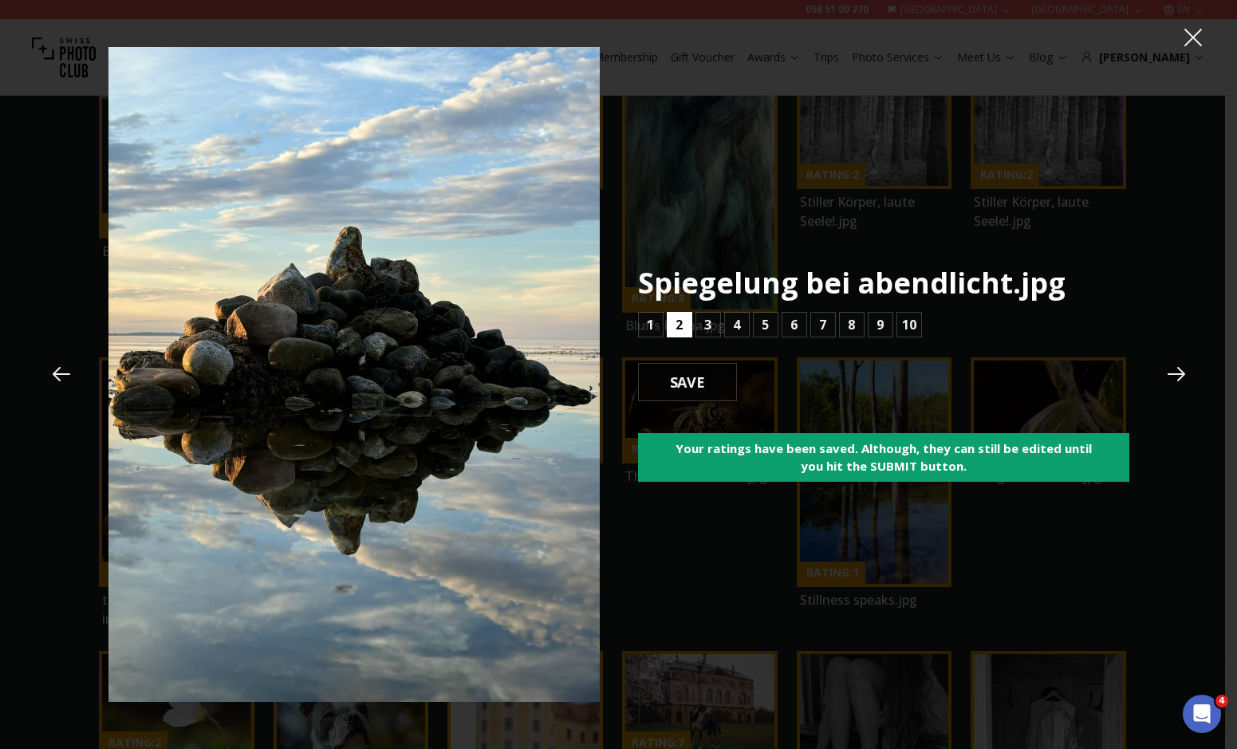
click at [687, 324] on button "2" at bounding box center [680, 325] width 26 height 26
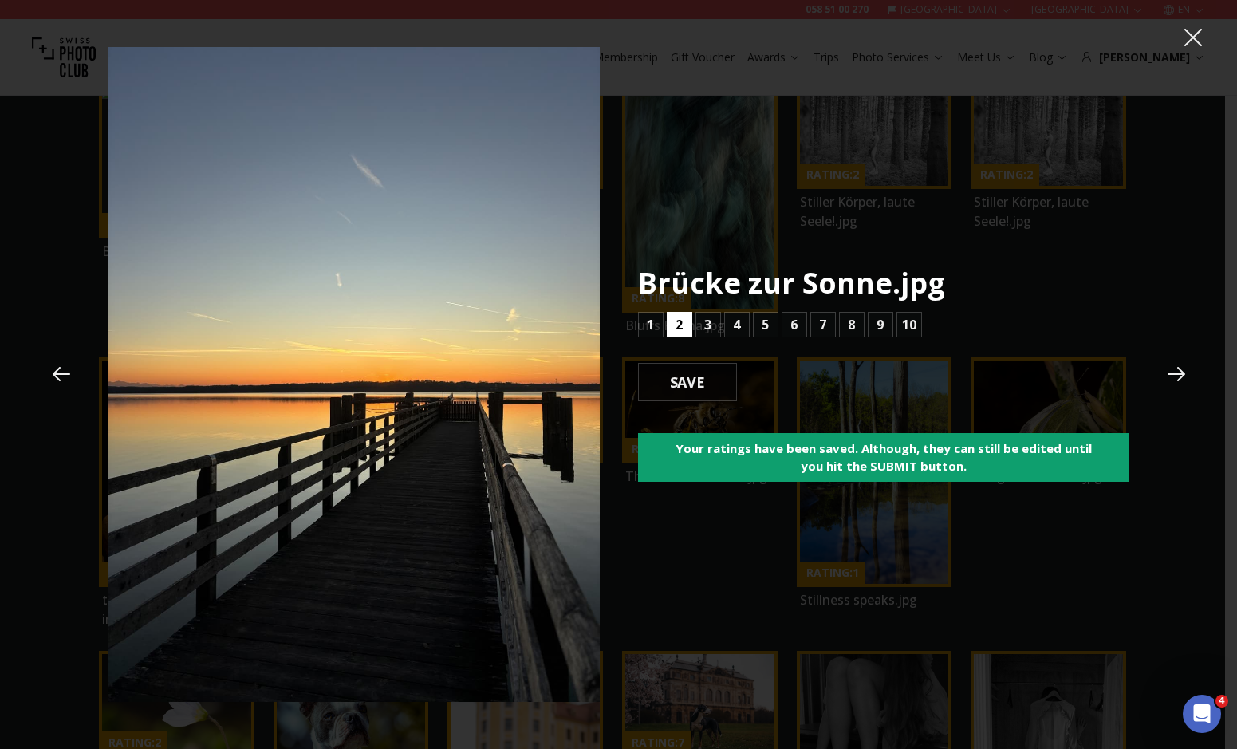
click at [689, 325] on button "2" at bounding box center [680, 325] width 26 height 26
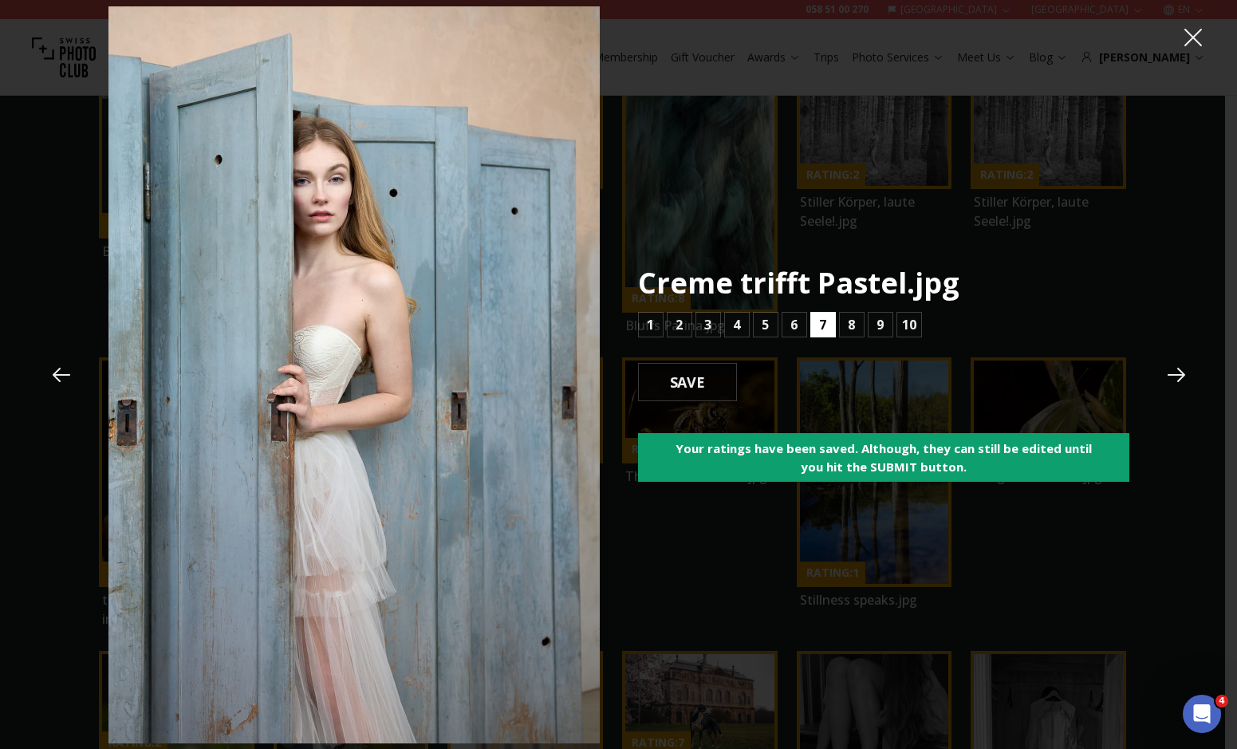
click at [824, 321] on b "7" at bounding box center [822, 324] width 7 height 19
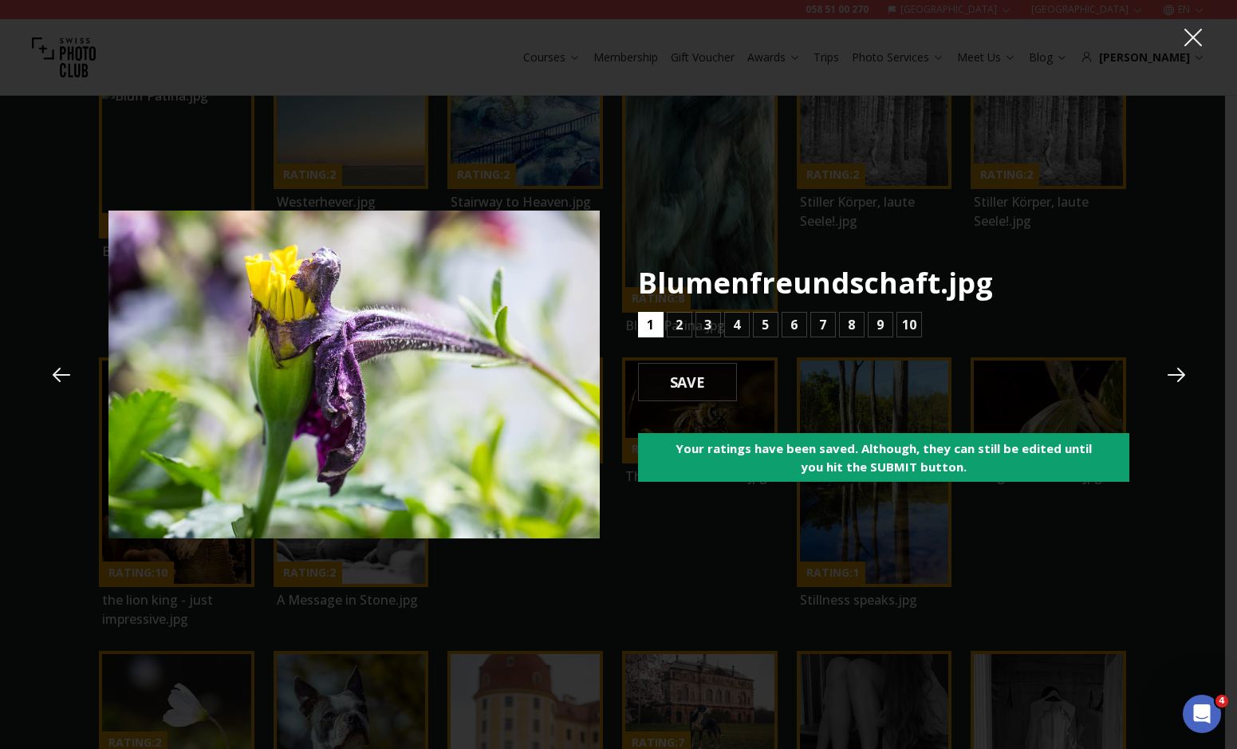
click at [656, 330] on button "1" at bounding box center [651, 325] width 26 height 26
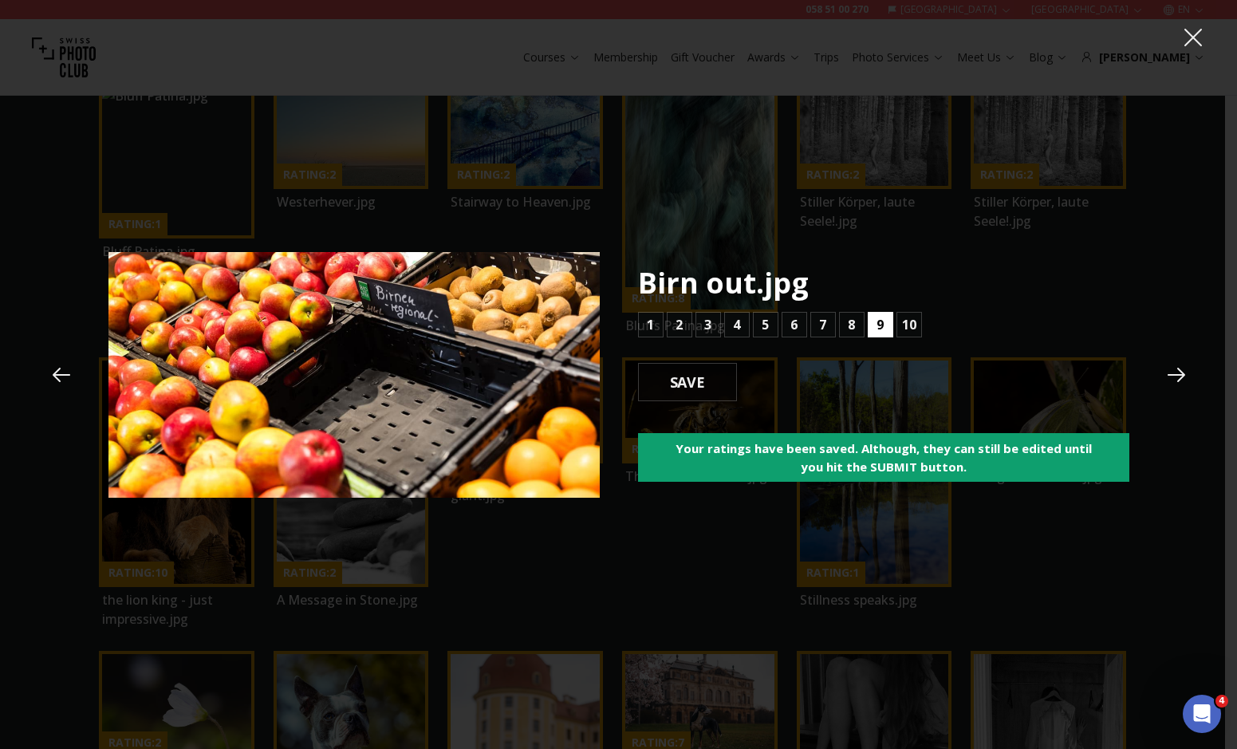
click at [873, 313] on button "9" at bounding box center [881, 325] width 26 height 26
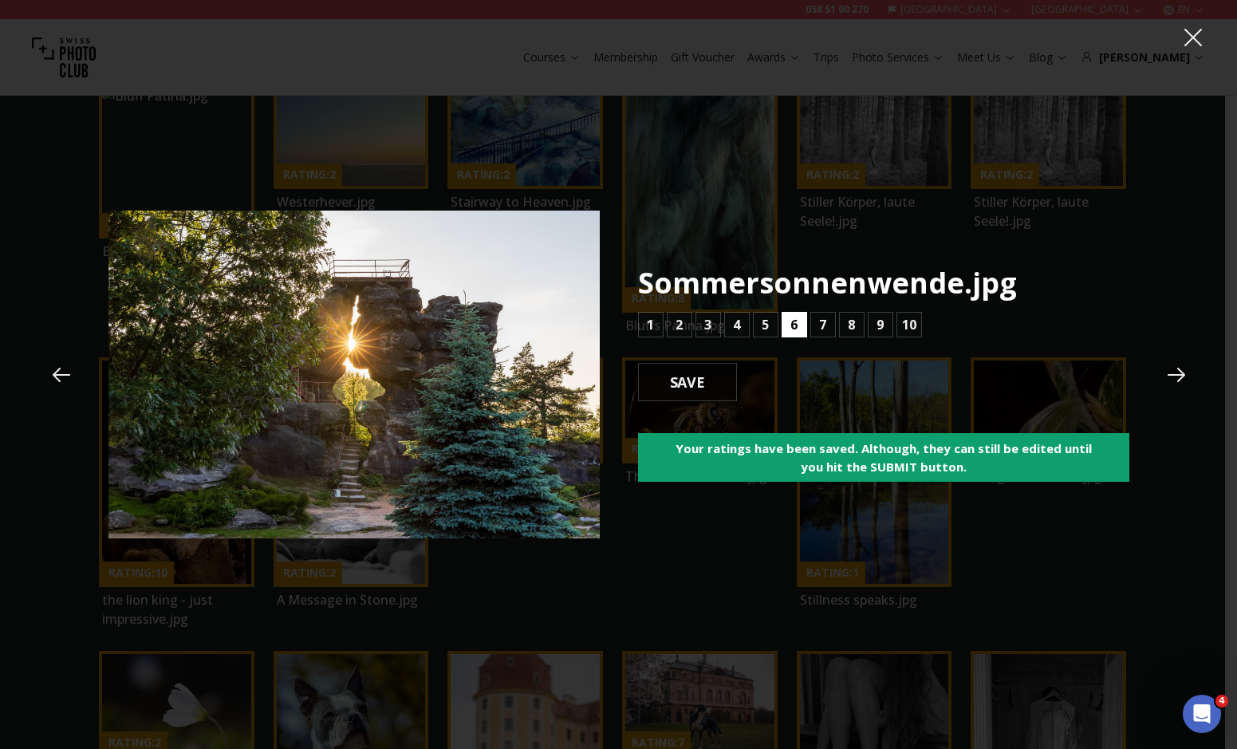
click at [794, 321] on b "6" at bounding box center [793, 324] width 7 height 19
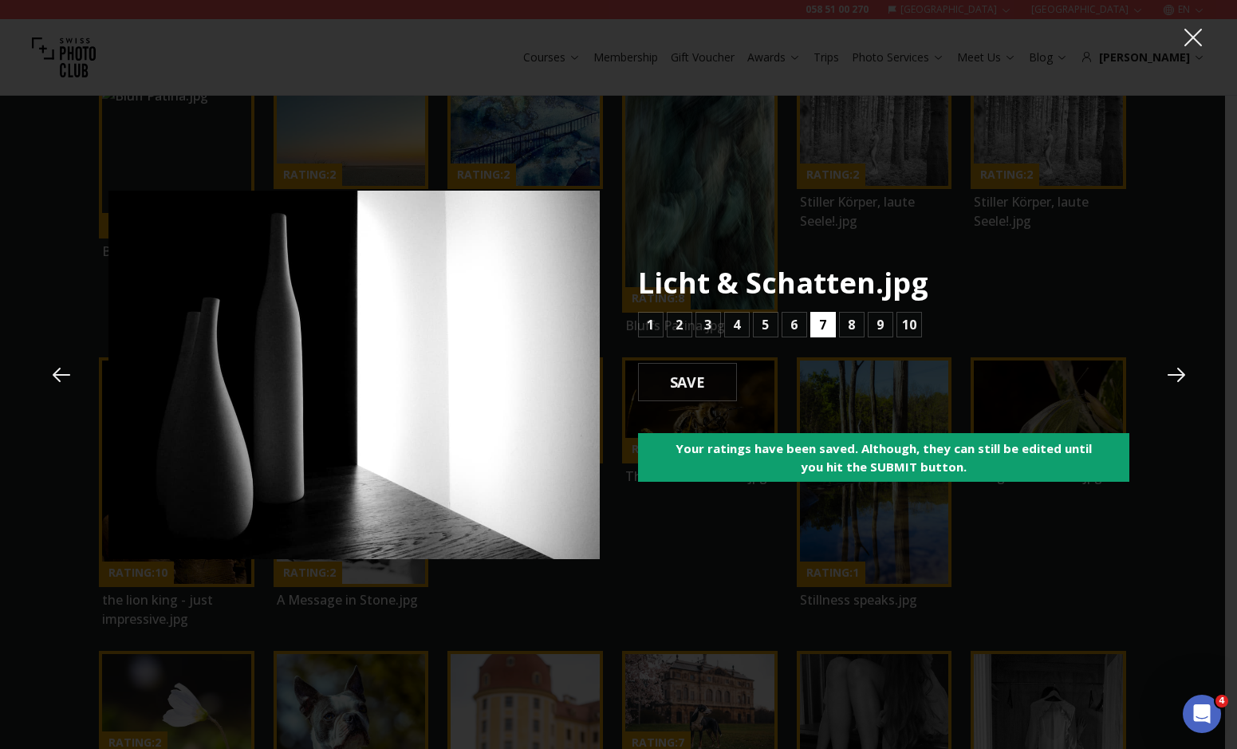
click at [822, 332] on b "7" at bounding box center [822, 324] width 7 height 19
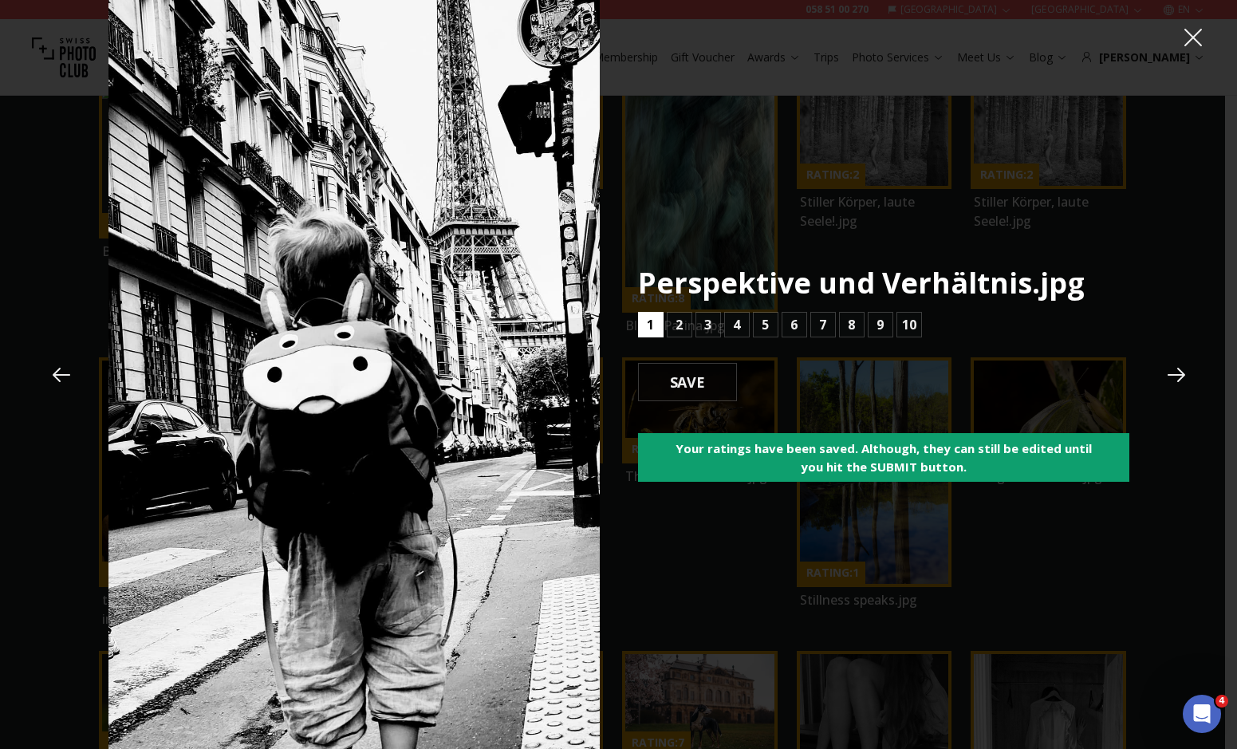
click at [658, 323] on button "1" at bounding box center [651, 325] width 26 height 26
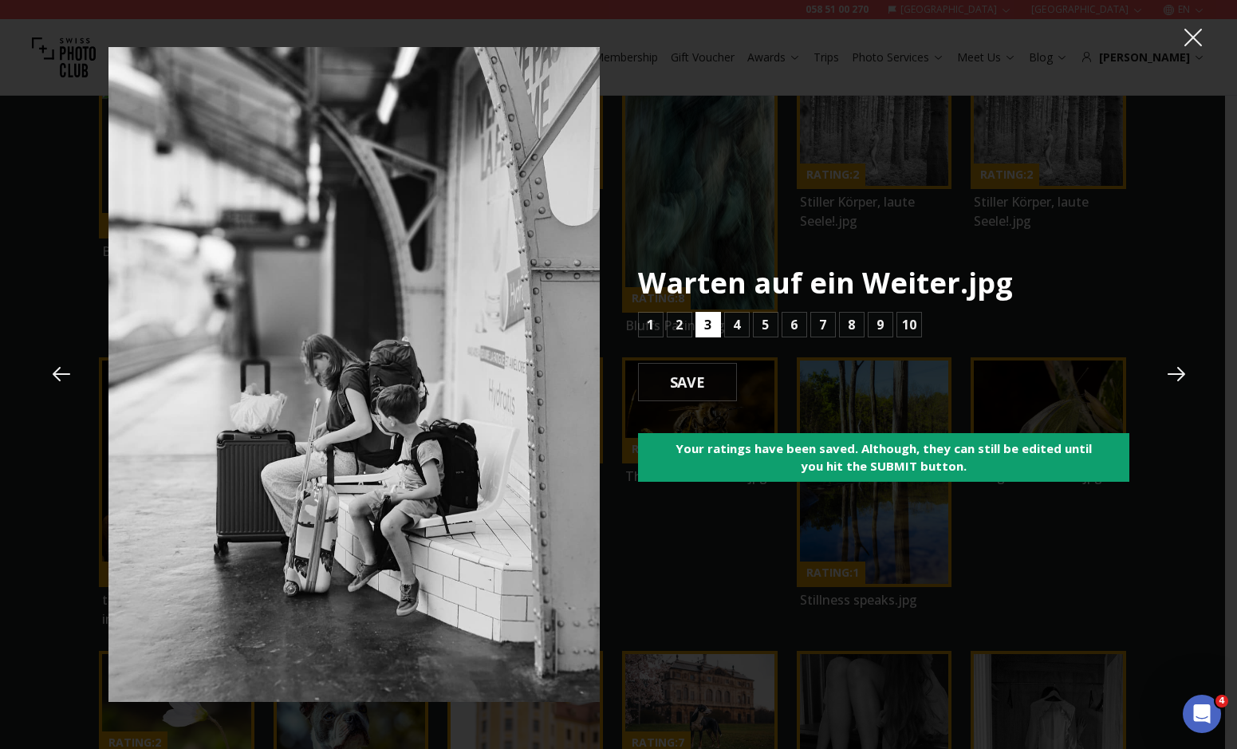
click at [709, 321] on b "3" at bounding box center [707, 324] width 7 height 19
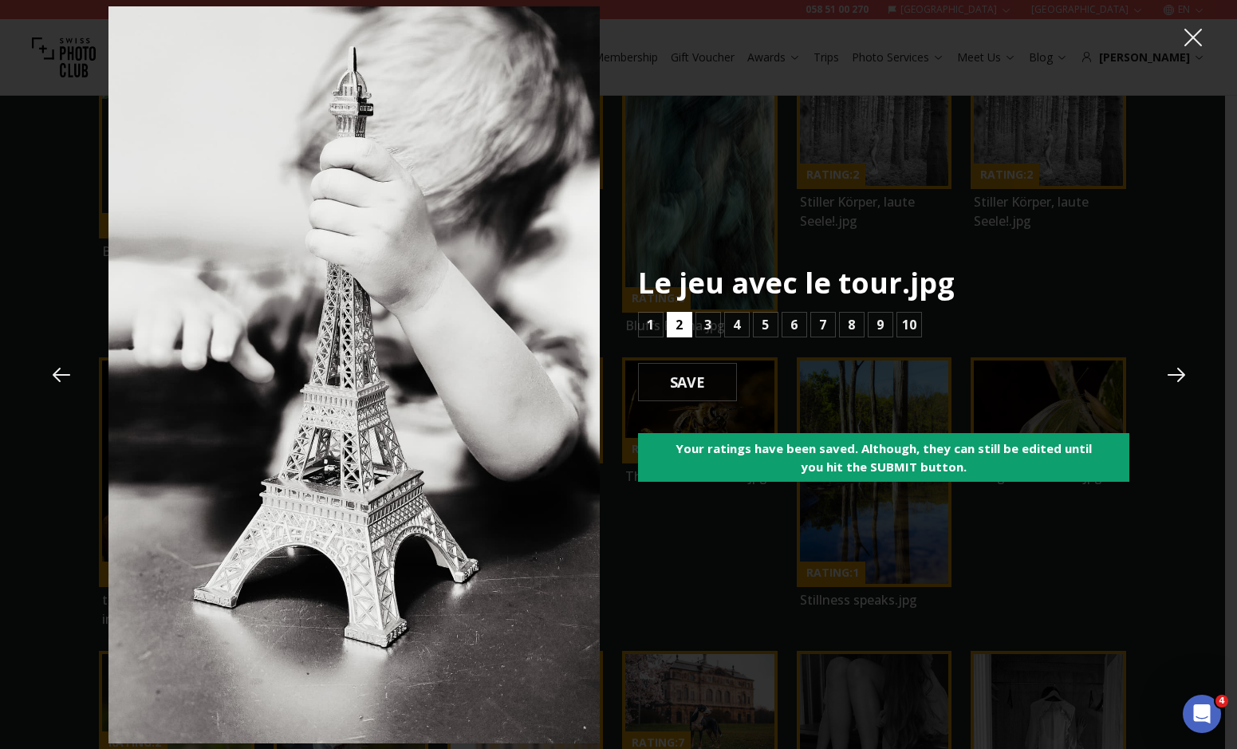
click at [680, 319] on b "2" at bounding box center [679, 324] width 7 height 19
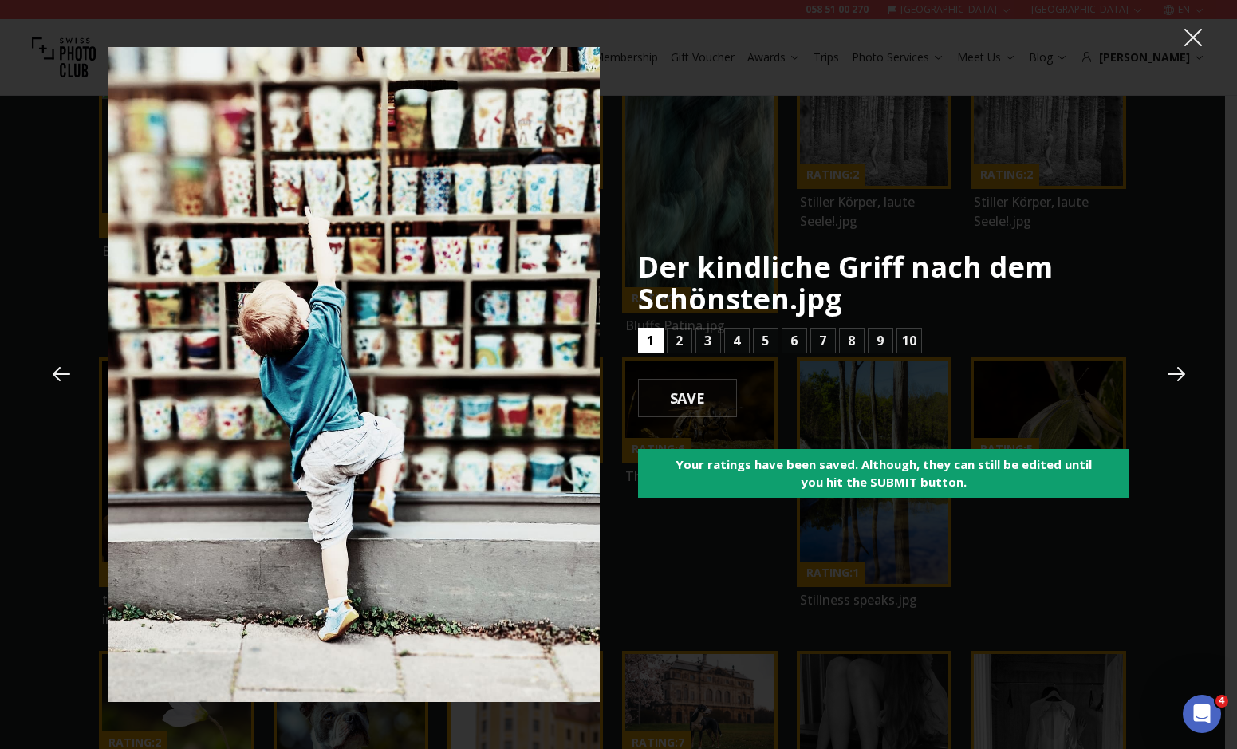
click at [648, 329] on button "1" at bounding box center [651, 341] width 26 height 26
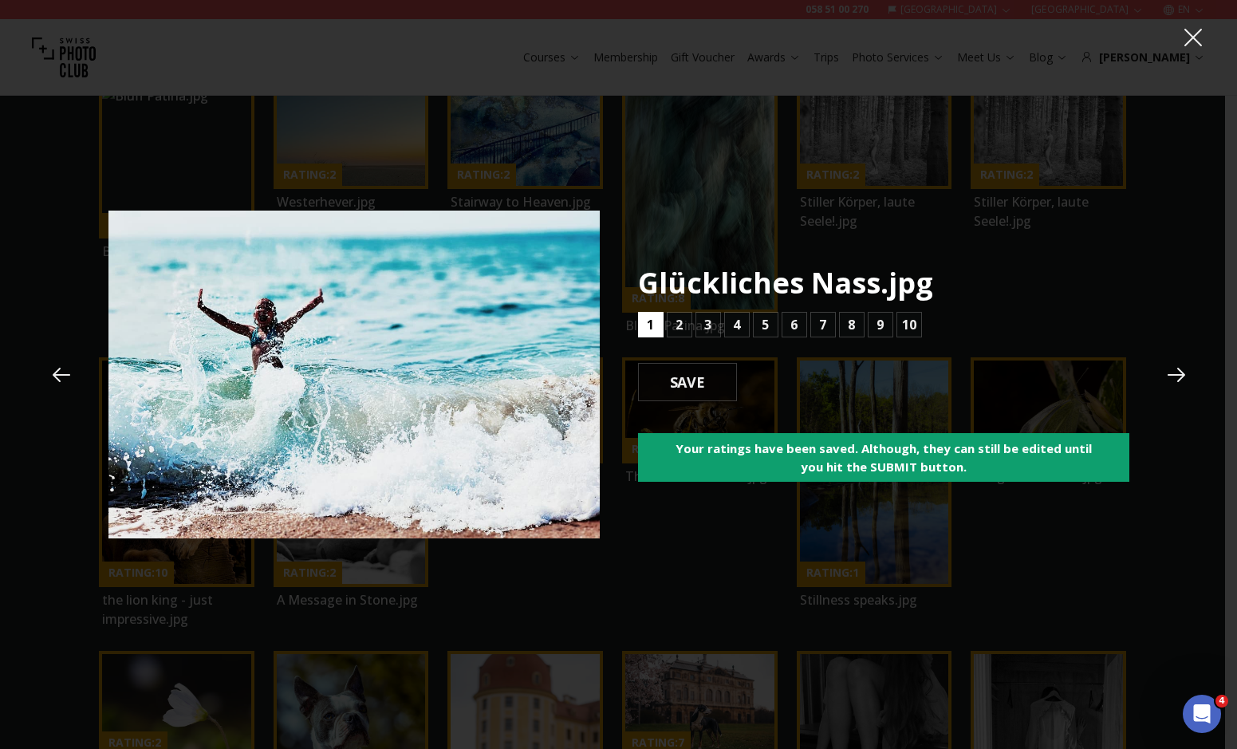
click at [649, 329] on b "1" at bounding box center [650, 324] width 7 height 19
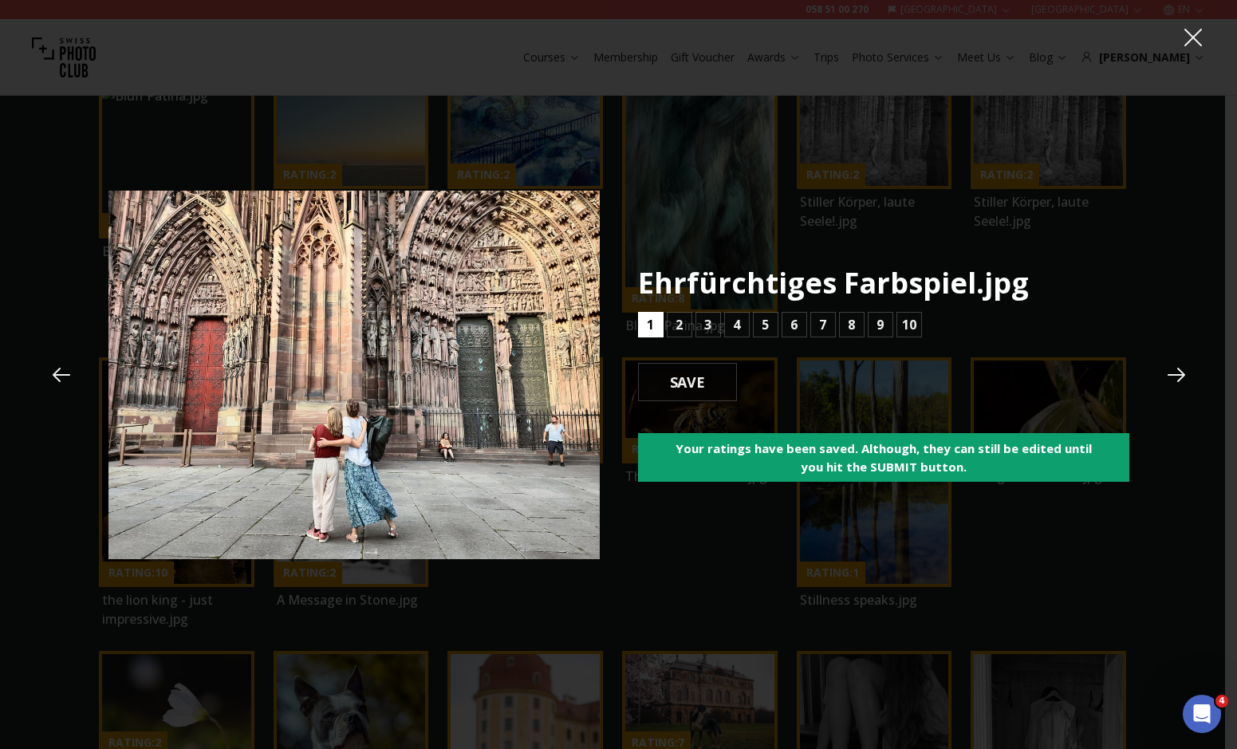
click at [649, 329] on b "1" at bounding box center [650, 324] width 7 height 19
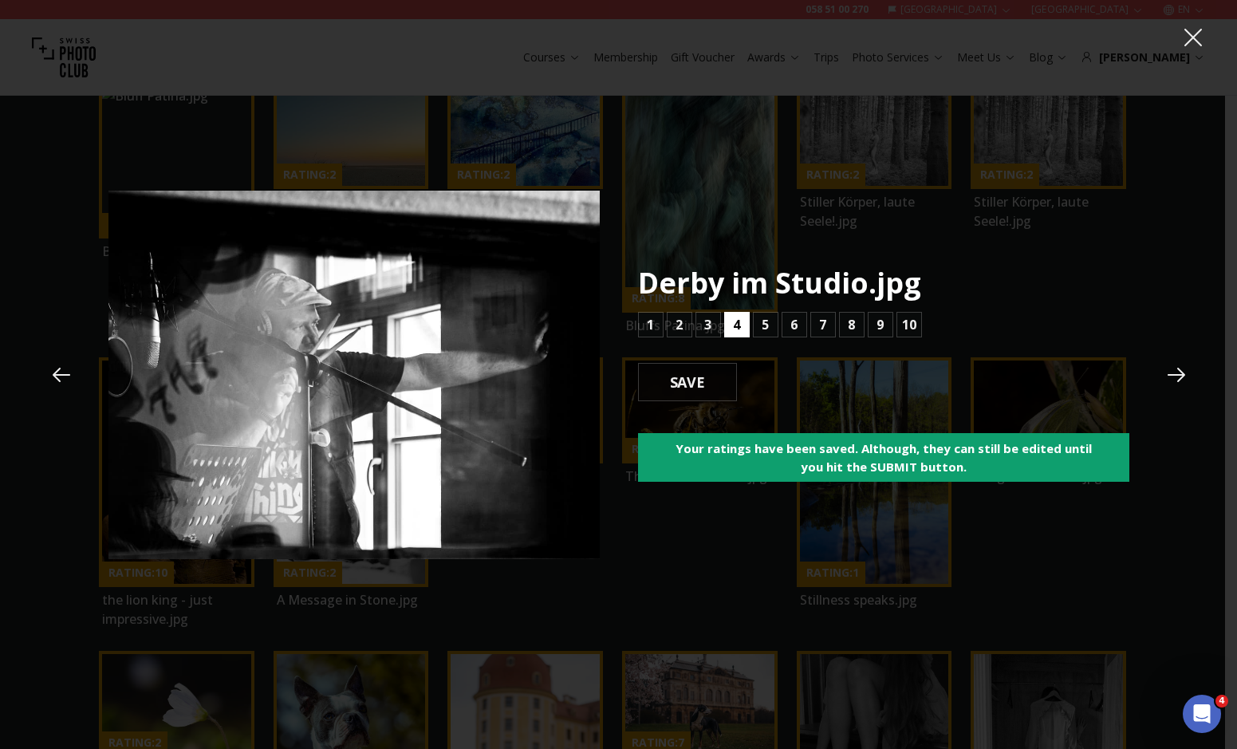
click at [743, 336] on button "4" at bounding box center [737, 325] width 26 height 26
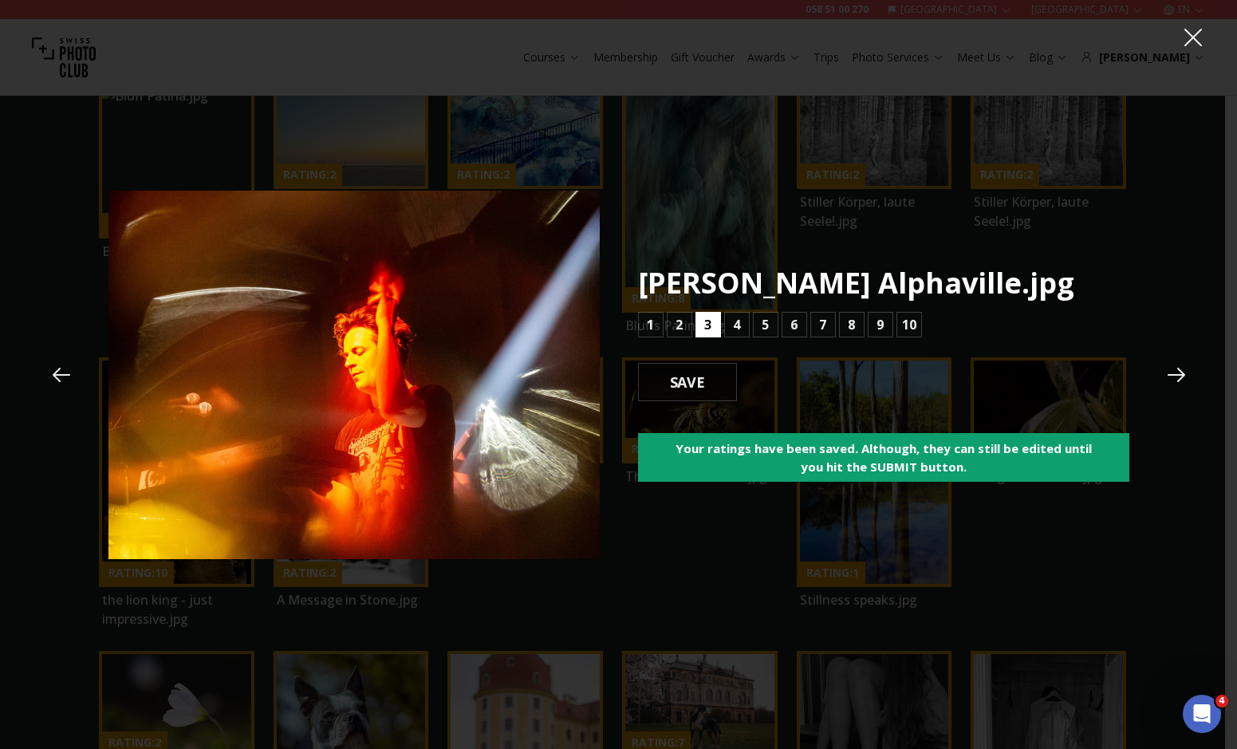
click at [708, 321] on b "3" at bounding box center [707, 324] width 7 height 19
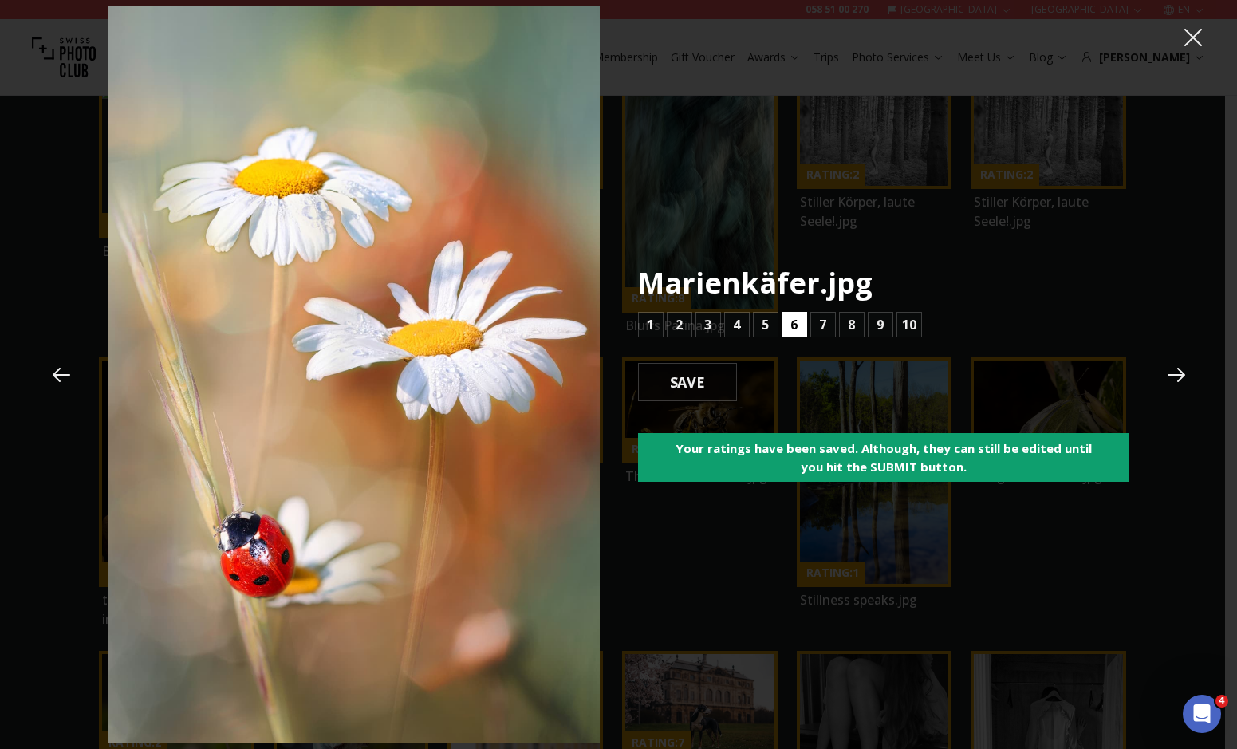
click at [790, 315] on b "6" at bounding box center [793, 324] width 7 height 19
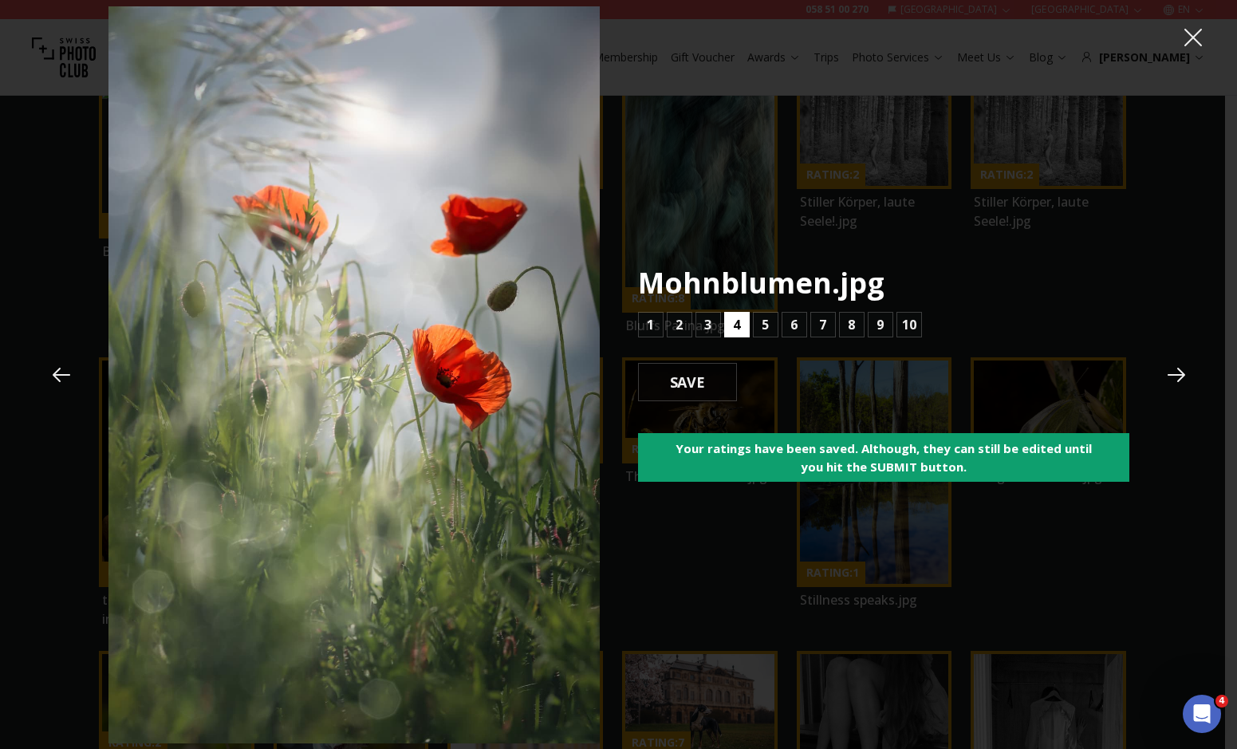
click at [734, 320] on b "4" at bounding box center [736, 324] width 7 height 19
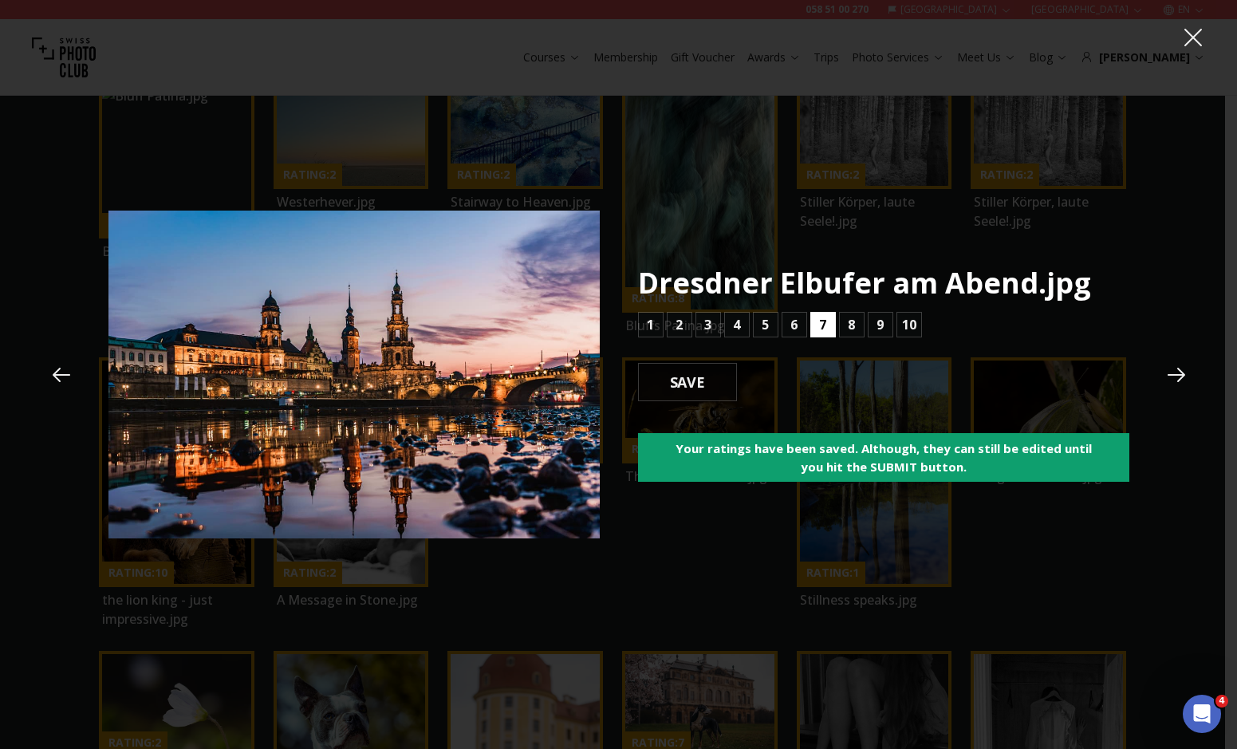
click at [820, 315] on b "7" at bounding box center [822, 324] width 7 height 19
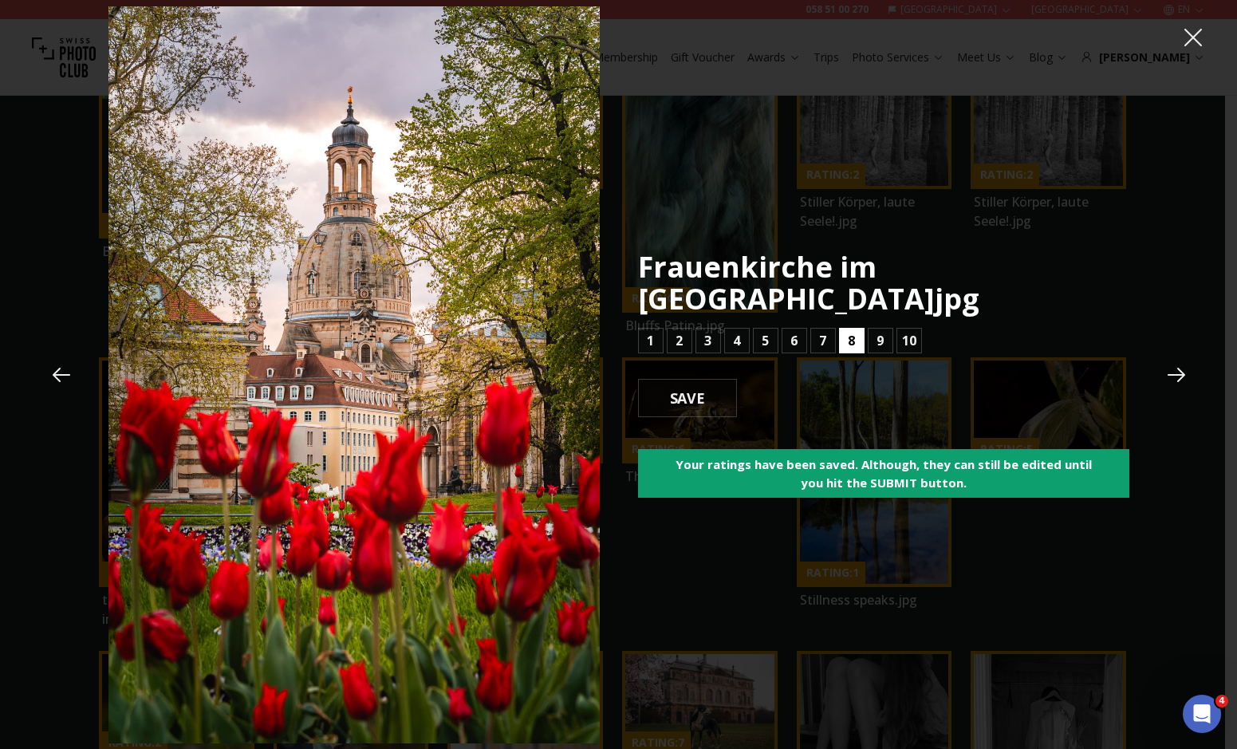
click at [857, 328] on button "8" at bounding box center [852, 341] width 26 height 26
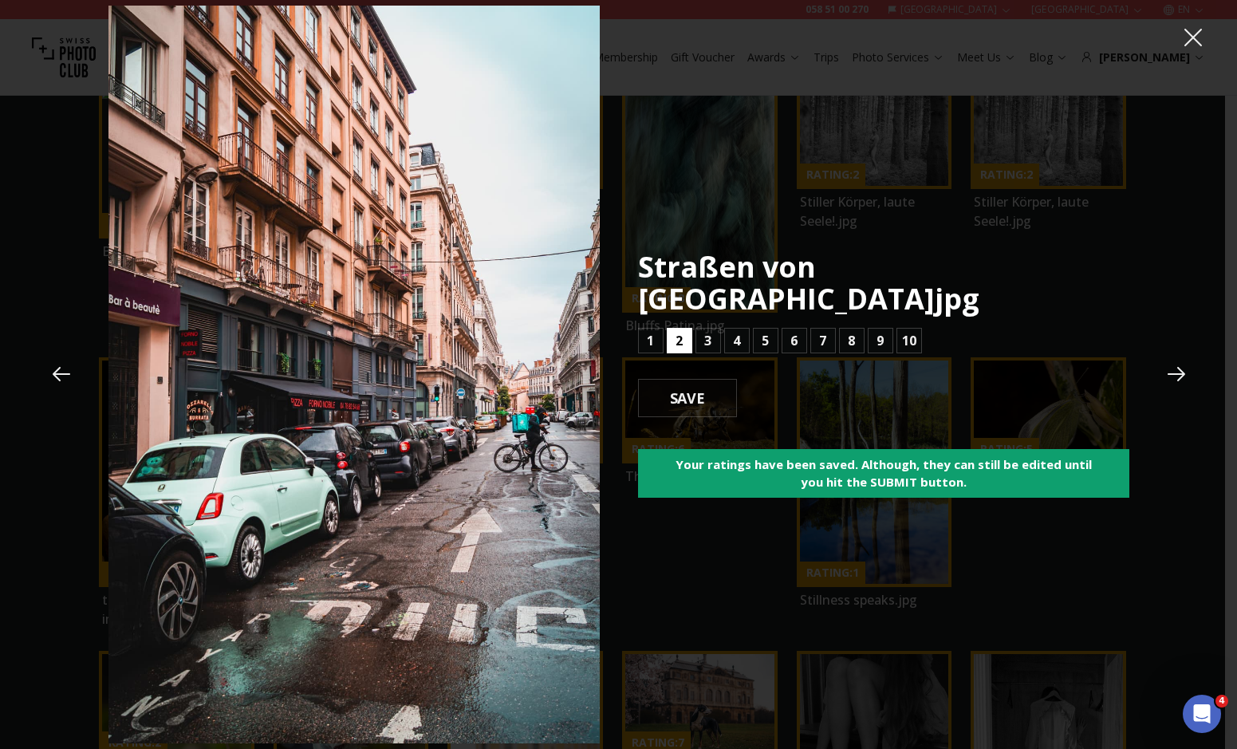
click at [684, 328] on button "2" at bounding box center [680, 341] width 26 height 26
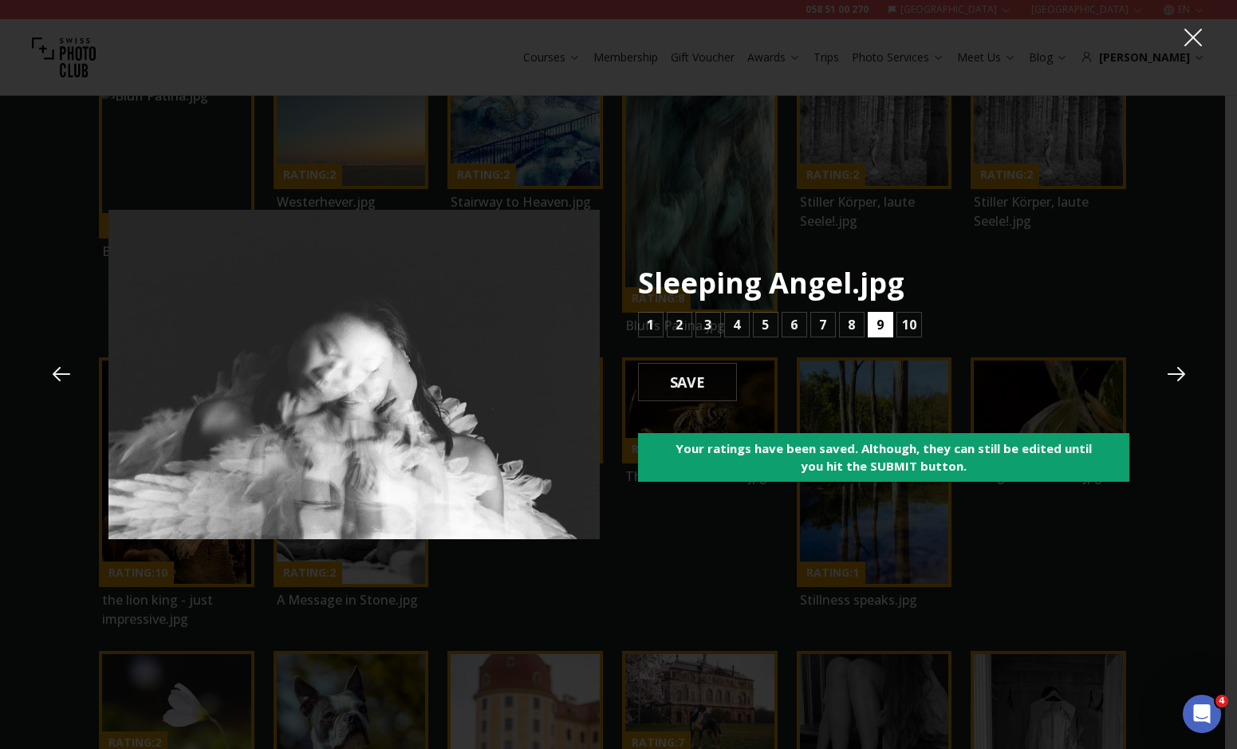
click at [869, 320] on button "9" at bounding box center [881, 325] width 26 height 26
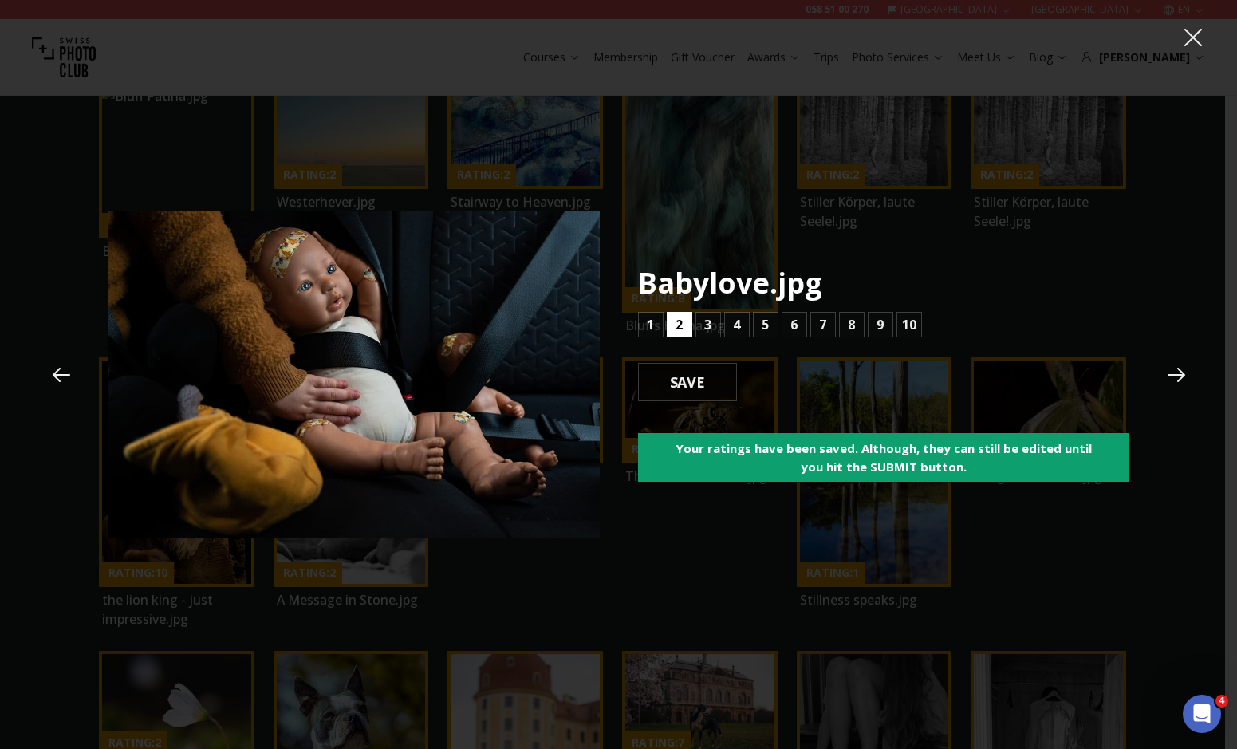
click at [667, 335] on button "2" at bounding box center [680, 325] width 26 height 26
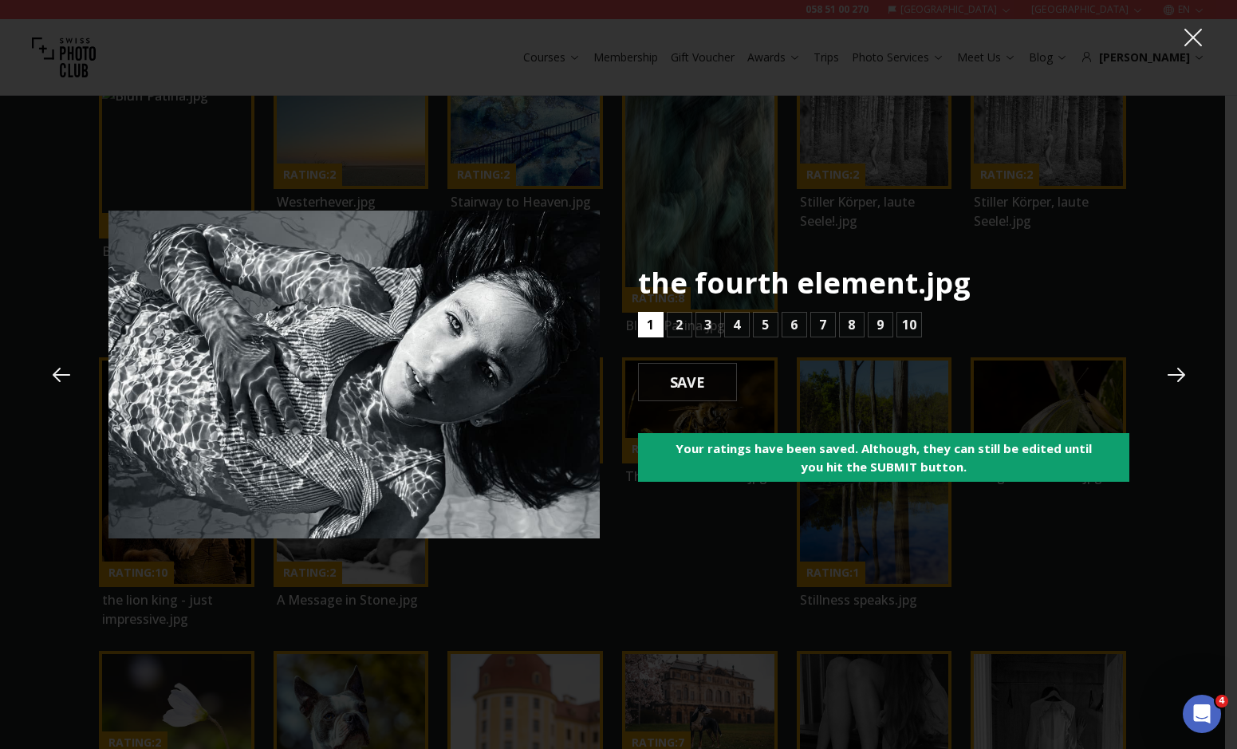
click at [658, 331] on button "1" at bounding box center [651, 325] width 26 height 26
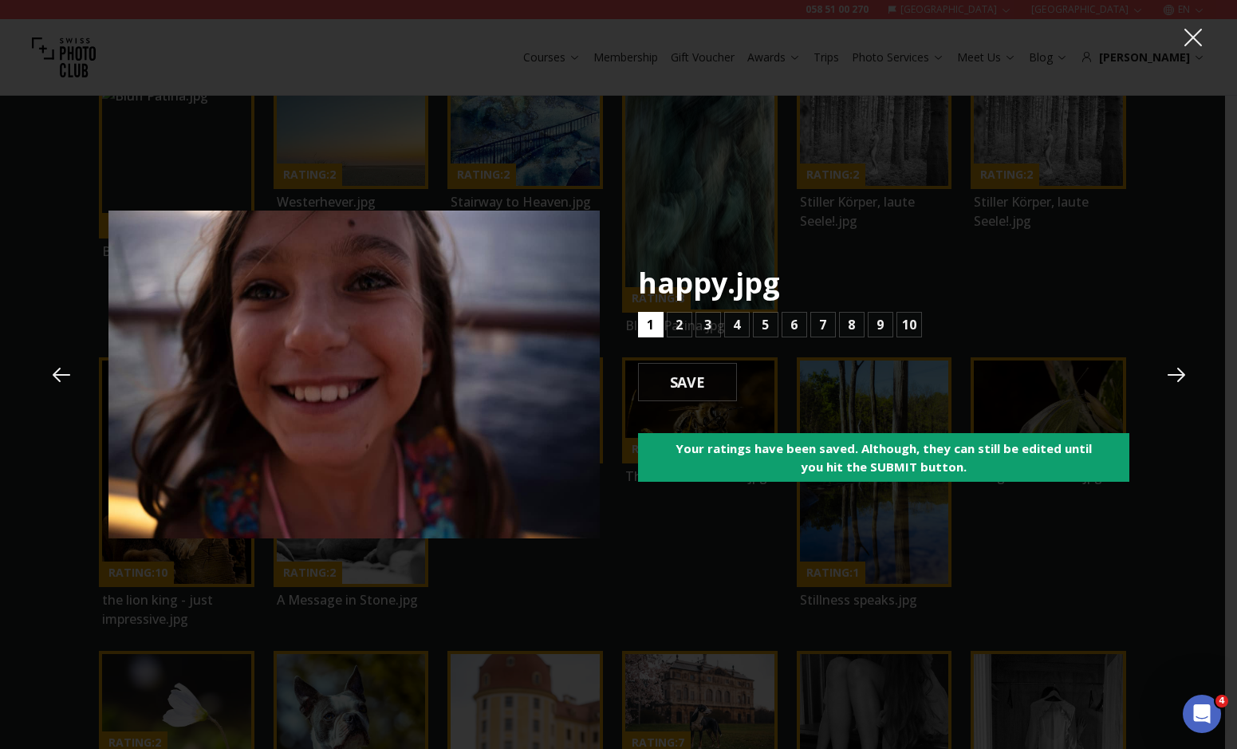
click at [658, 332] on button "1" at bounding box center [651, 325] width 26 height 26
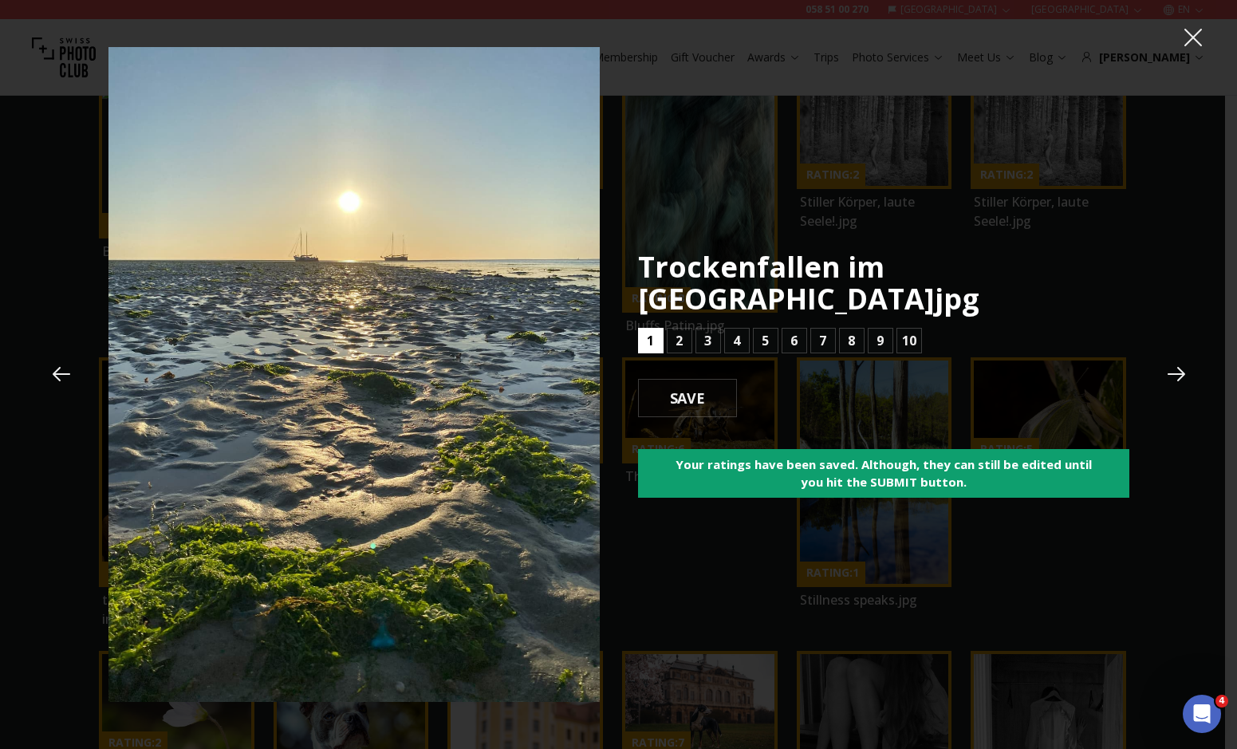
click at [658, 332] on button "1" at bounding box center [651, 341] width 26 height 26
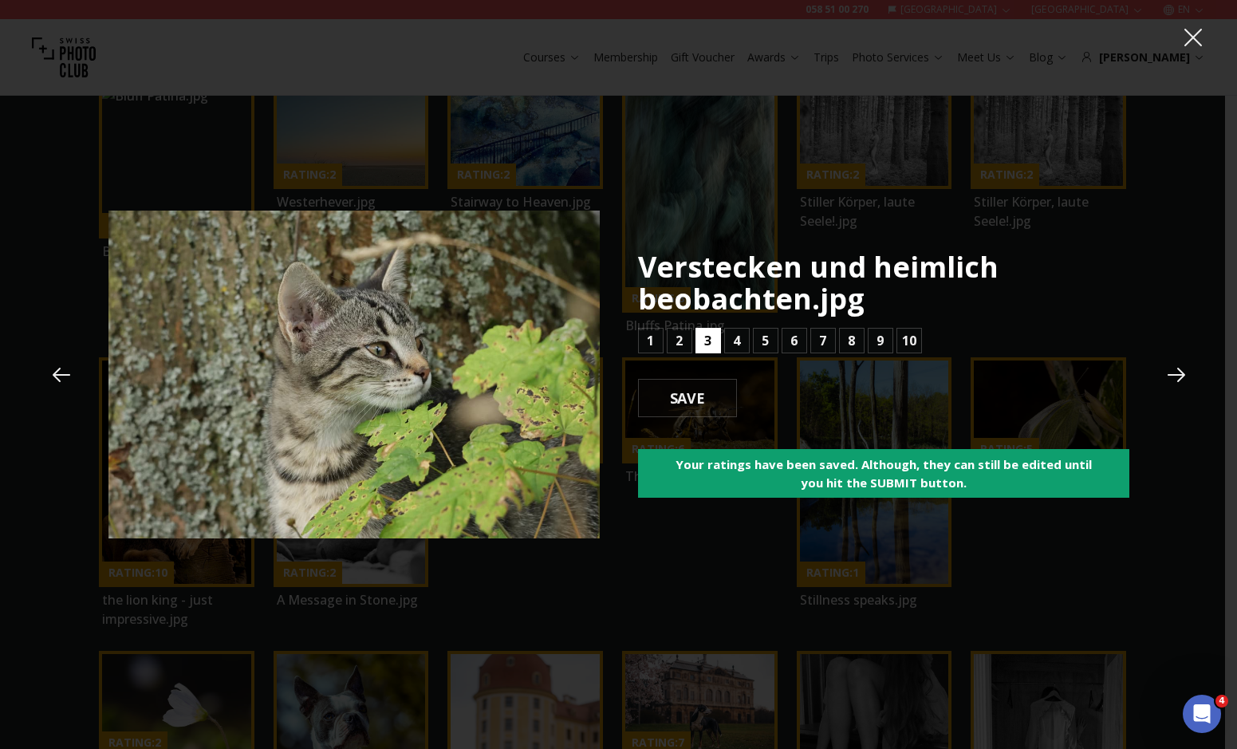
click at [707, 343] on b "3" at bounding box center [707, 340] width 7 height 19
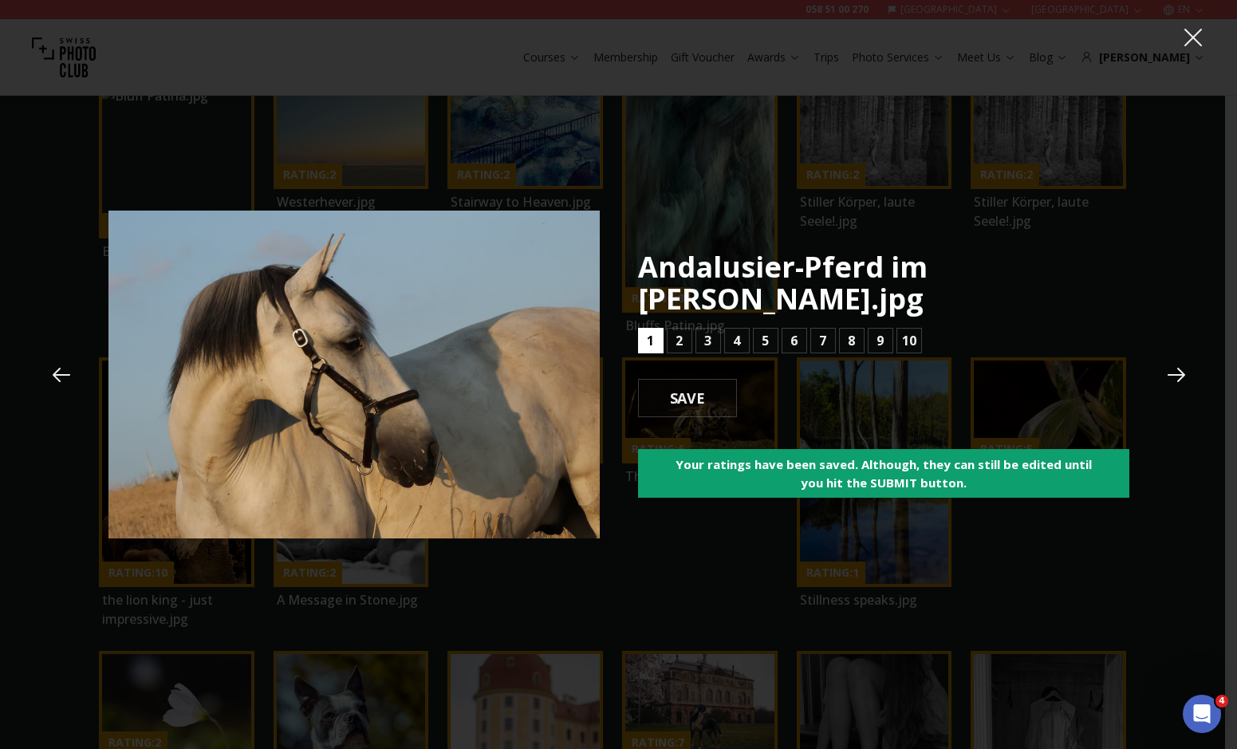
click at [660, 333] on button "1" at bounding box center [651, 341] width 26 height 26
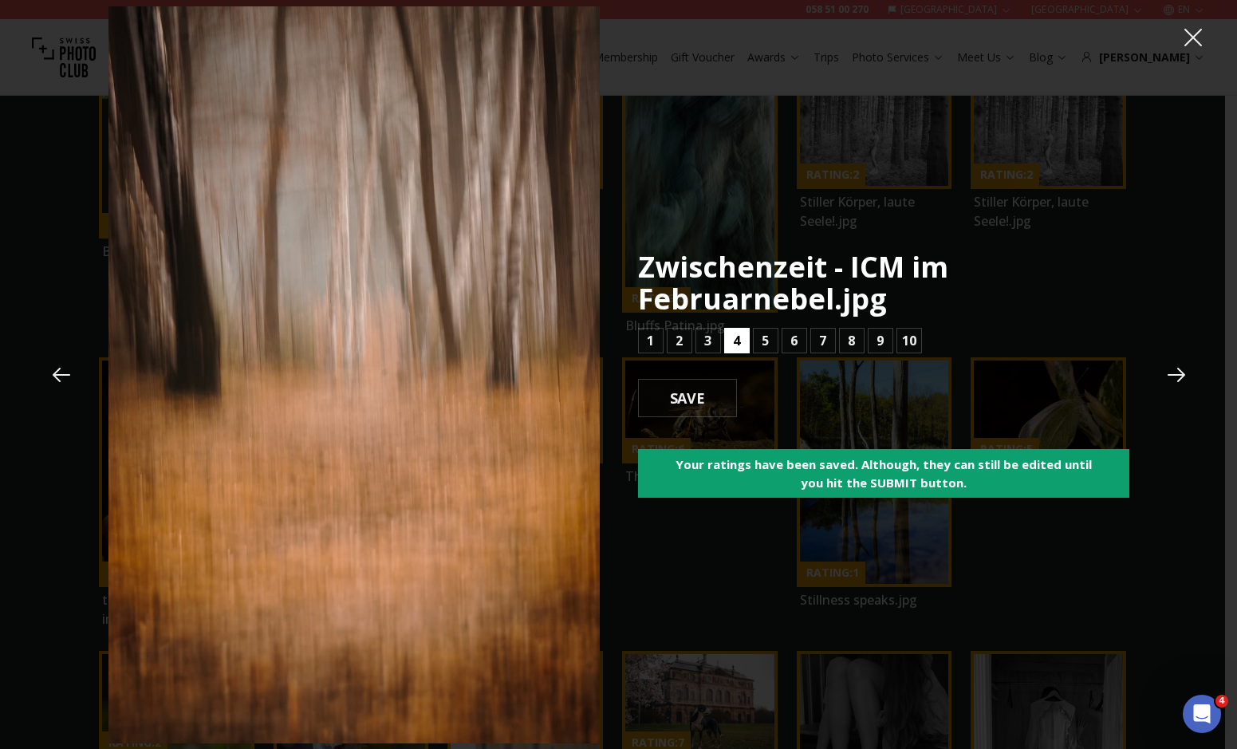
click at [744, 338] on button "4" at bounding box center [737, 341] width 26 height 26
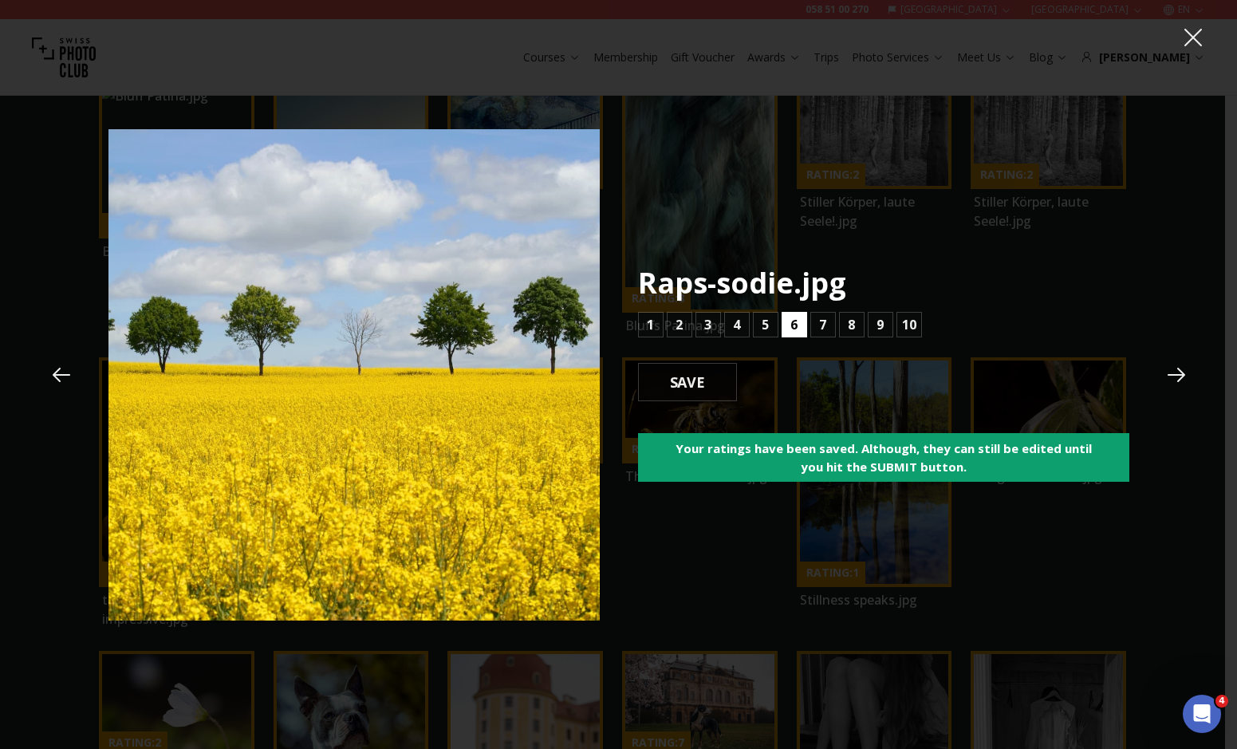
click at [788, 315] on button "6" at bounding box center [795, 325] width 26 height 26
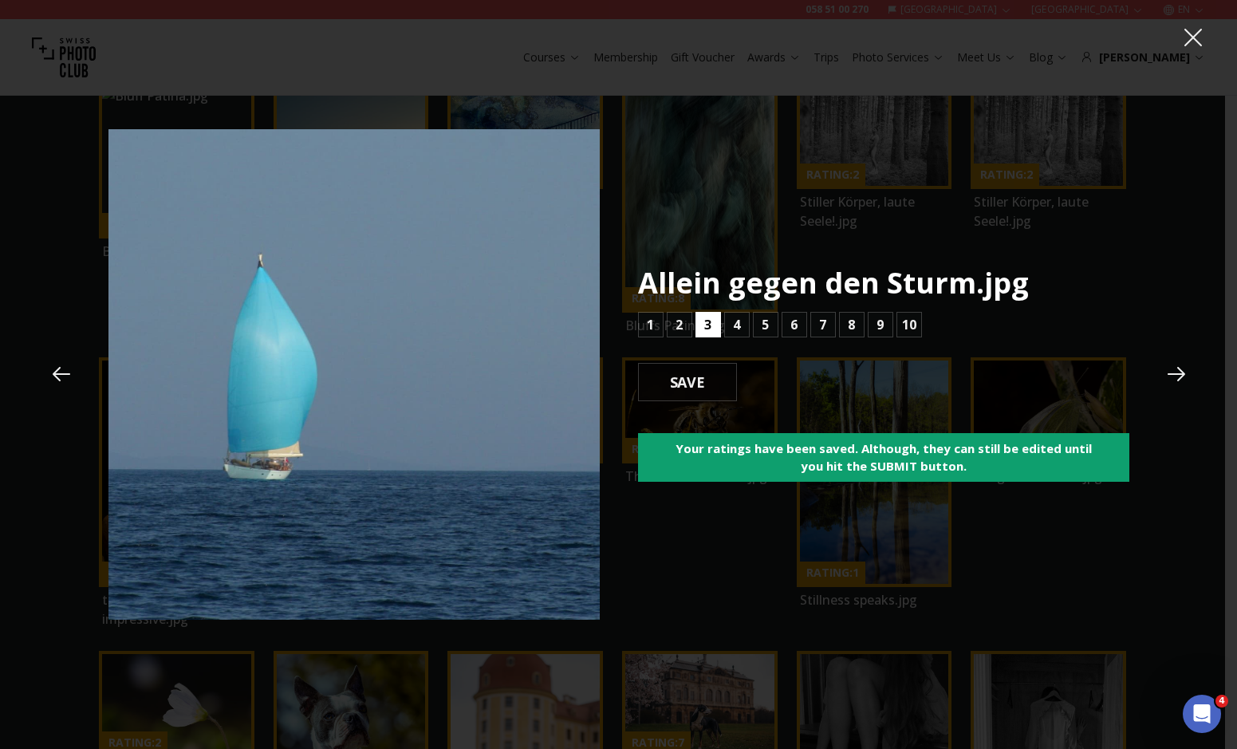
click at [719, 317] on button "3" at bounding box center [709, 325] width 26 height 26
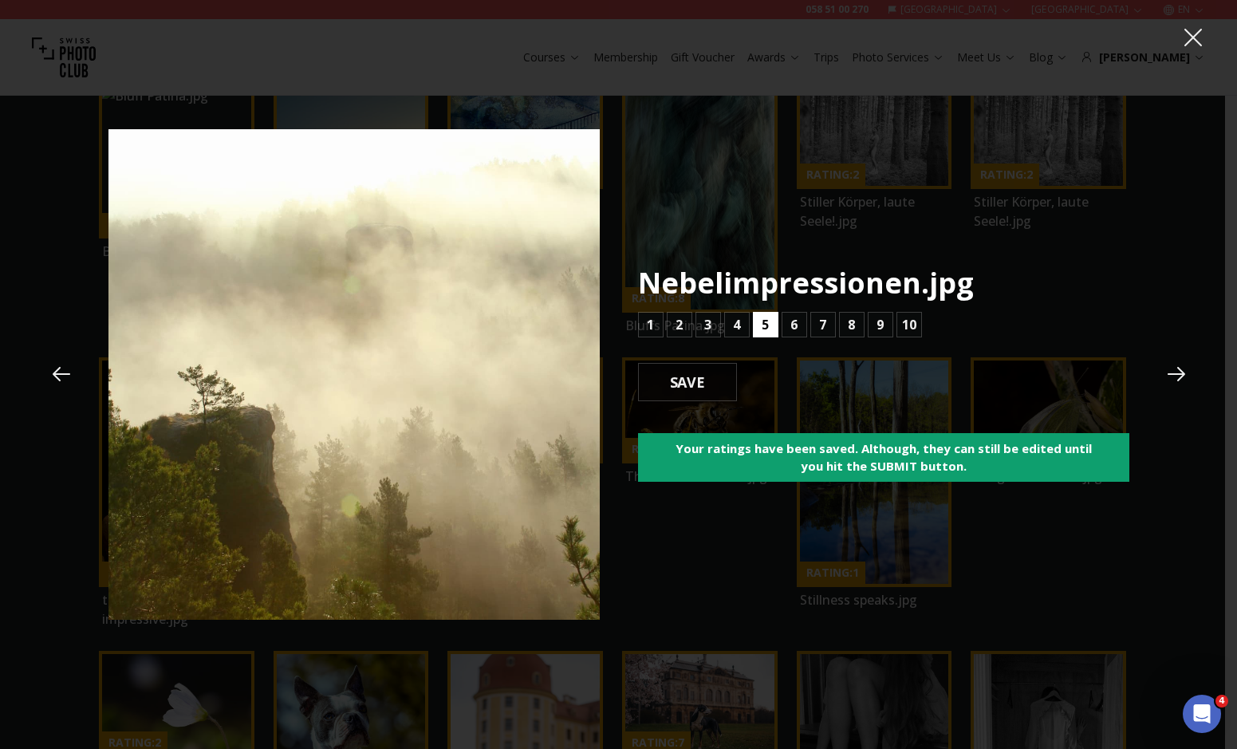
click at [768, 320] on b "5" at bounding box center [765, 324] width 7 height 19
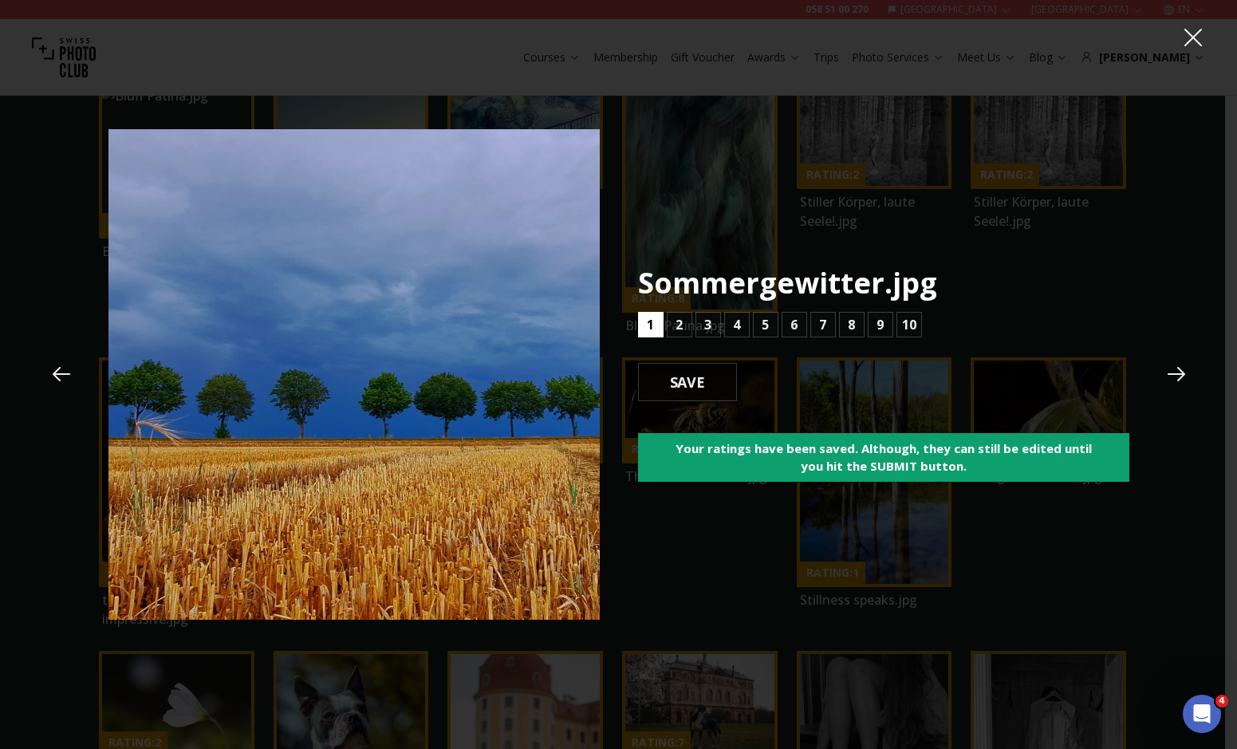
click at [653, 318] on b "1" at bounding box center [650, 324] width 7 height 19
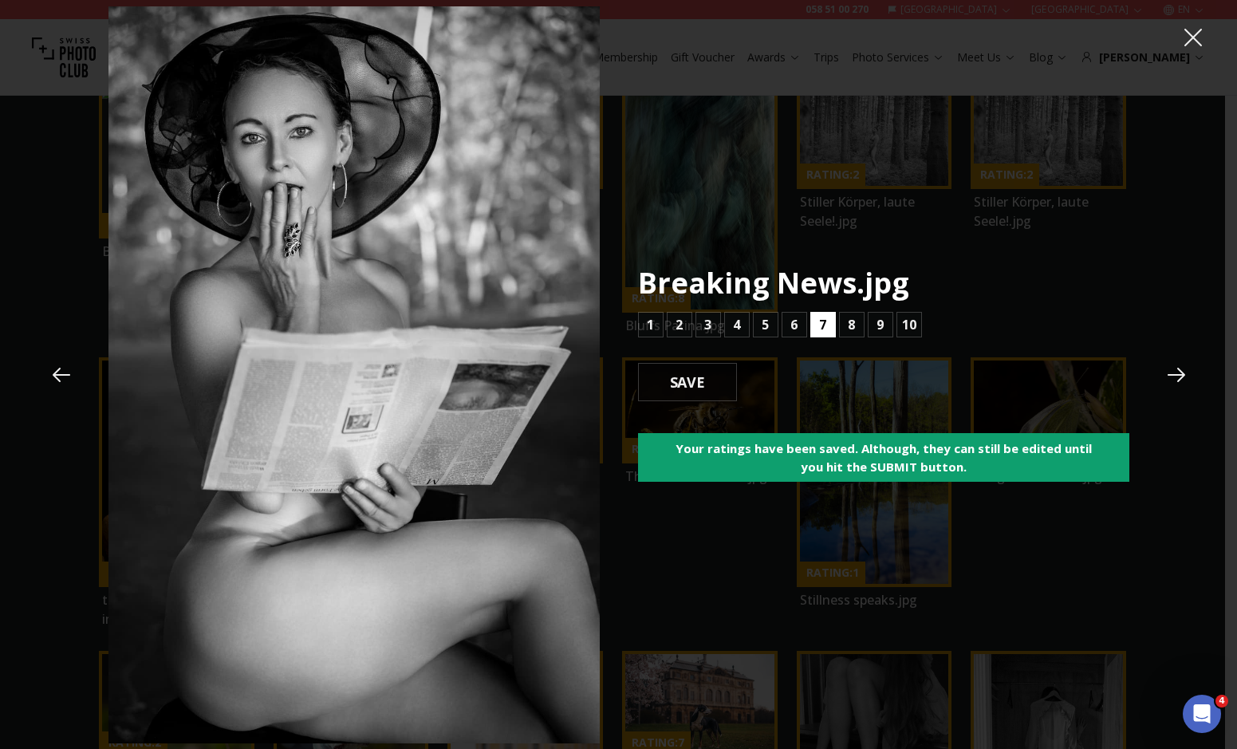
click at [817, 334] on button "7" at bounding box center [823, 325] width 26 height 26
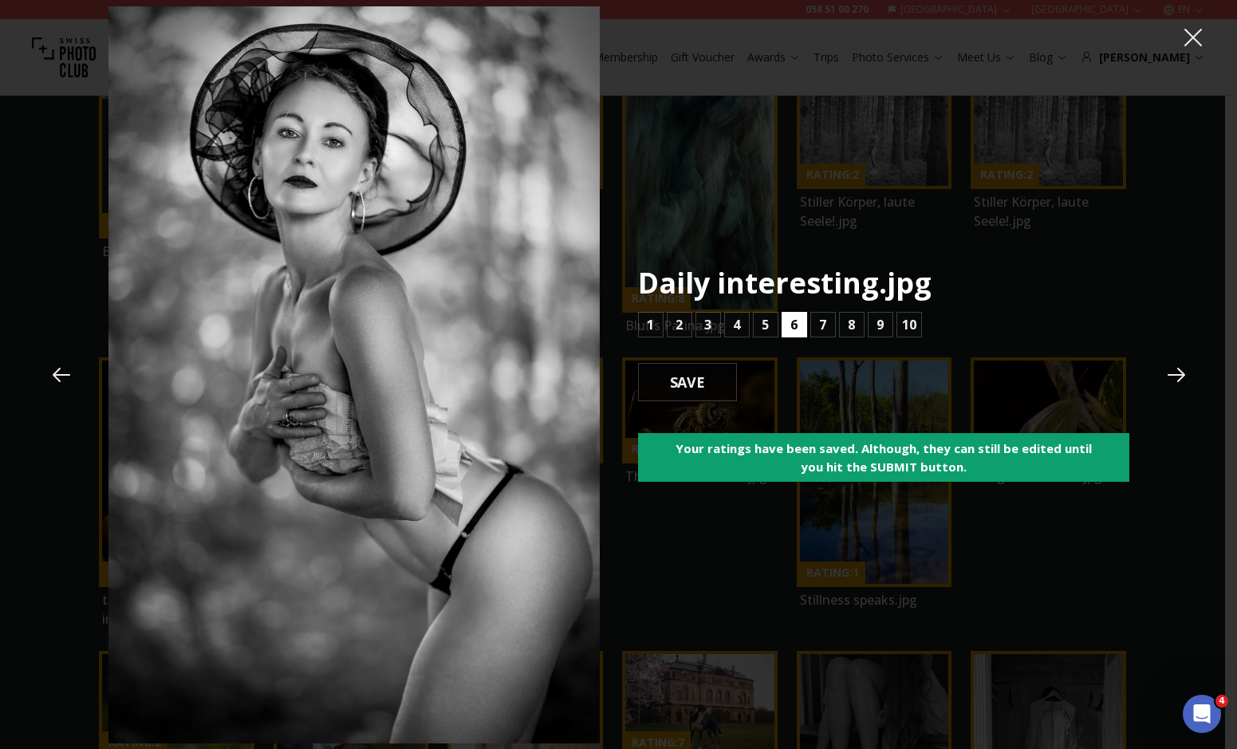
click at [798, 325] on button "6" at bounding box center [795, 325] width 26 height 26
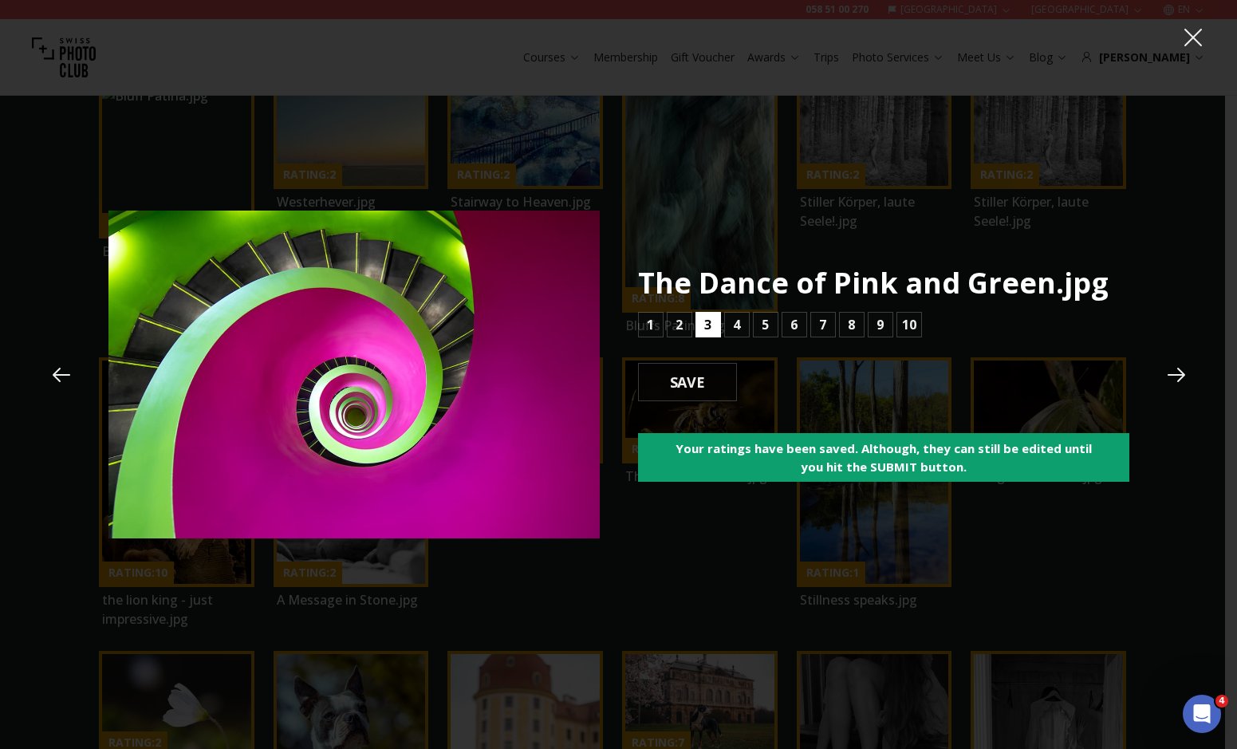
click at [719, 329] on button "3" at bounding box center [709, 325] width 26 height 26
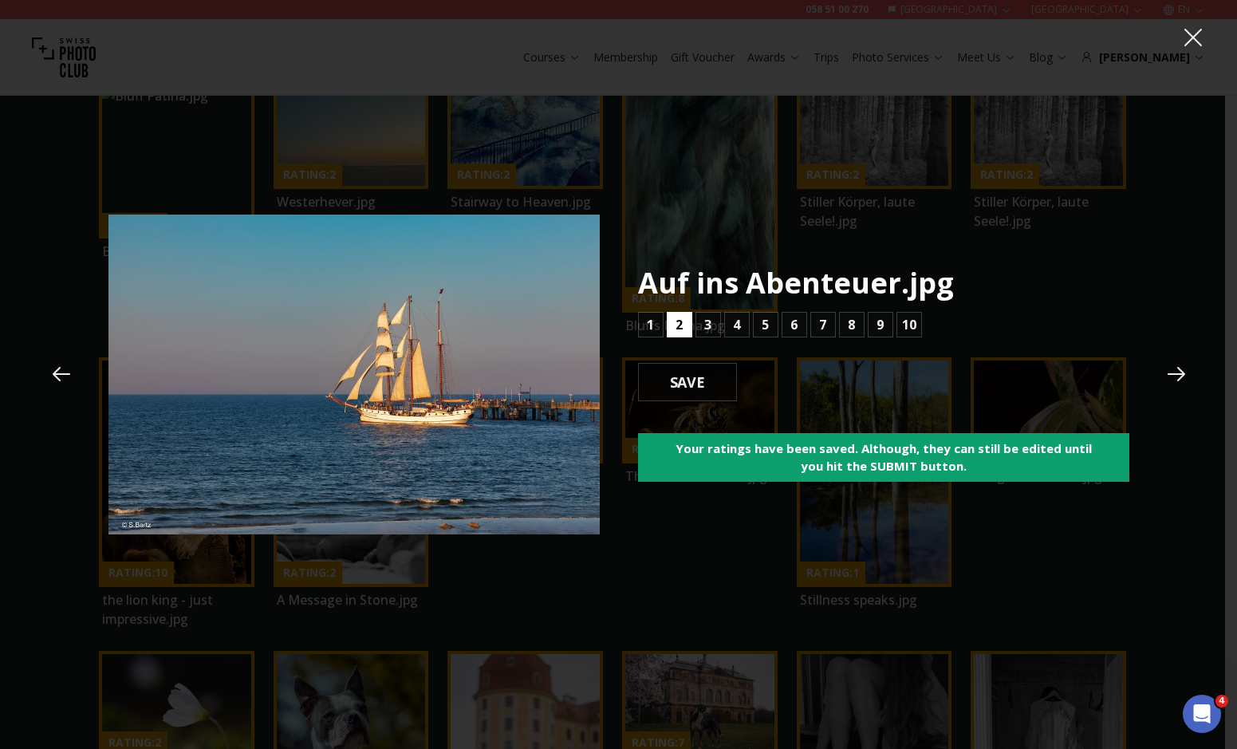
click at [675, 321] on button "2" at bounding box center [680, 325] width 26 height 26
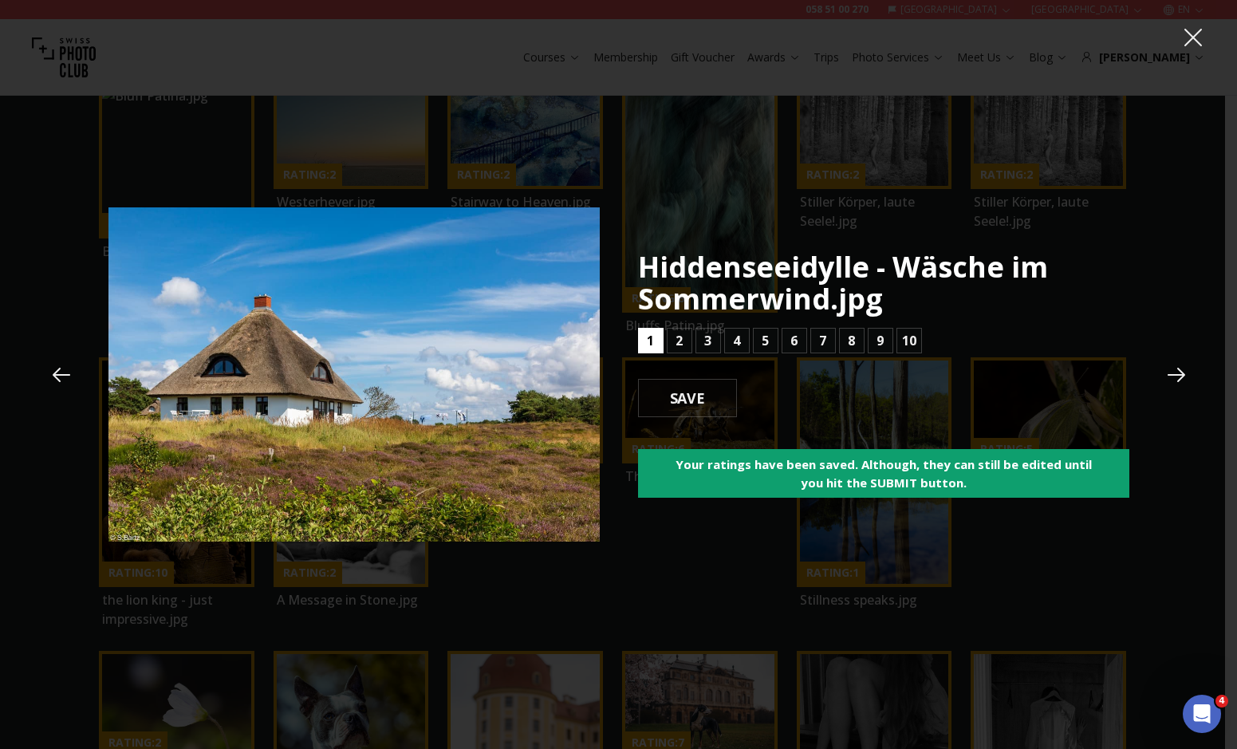
click at [656, 329] on button "1" at bounding box center [651, 341] width 26 height 26
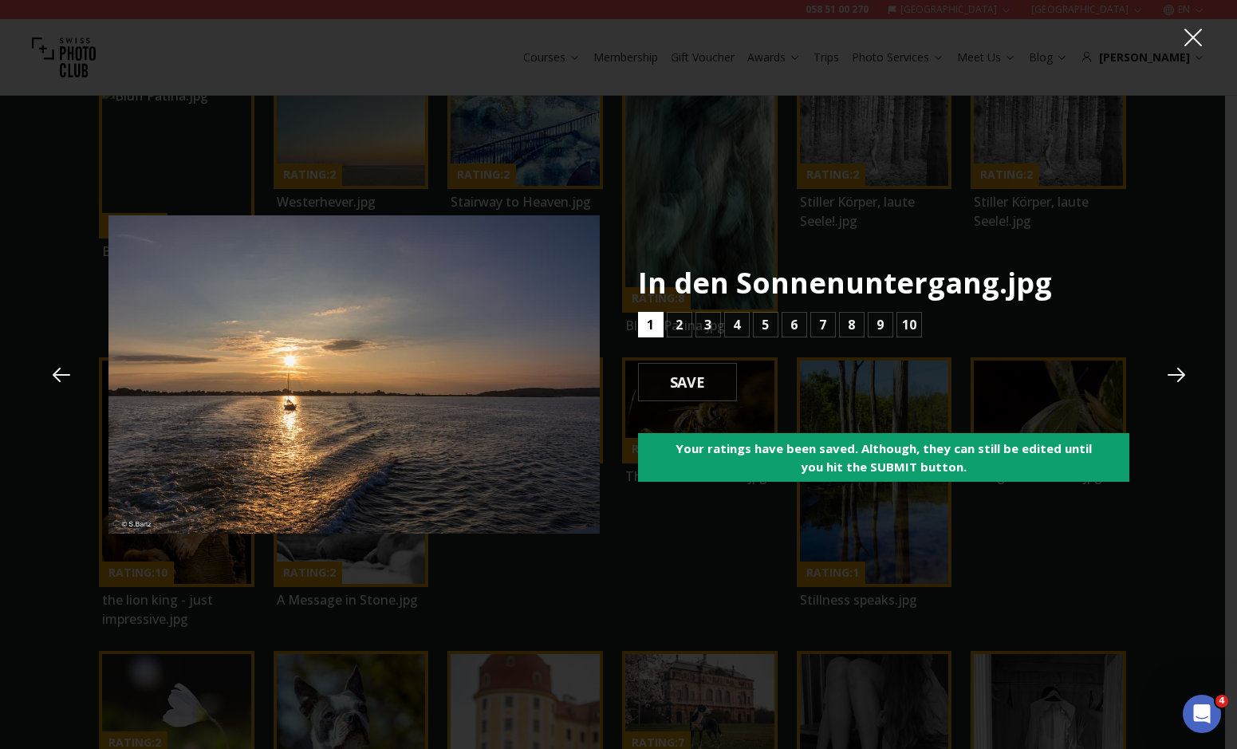
click at [656, 329] on button "1" at bounding box center [651, 325] width 26 height 26
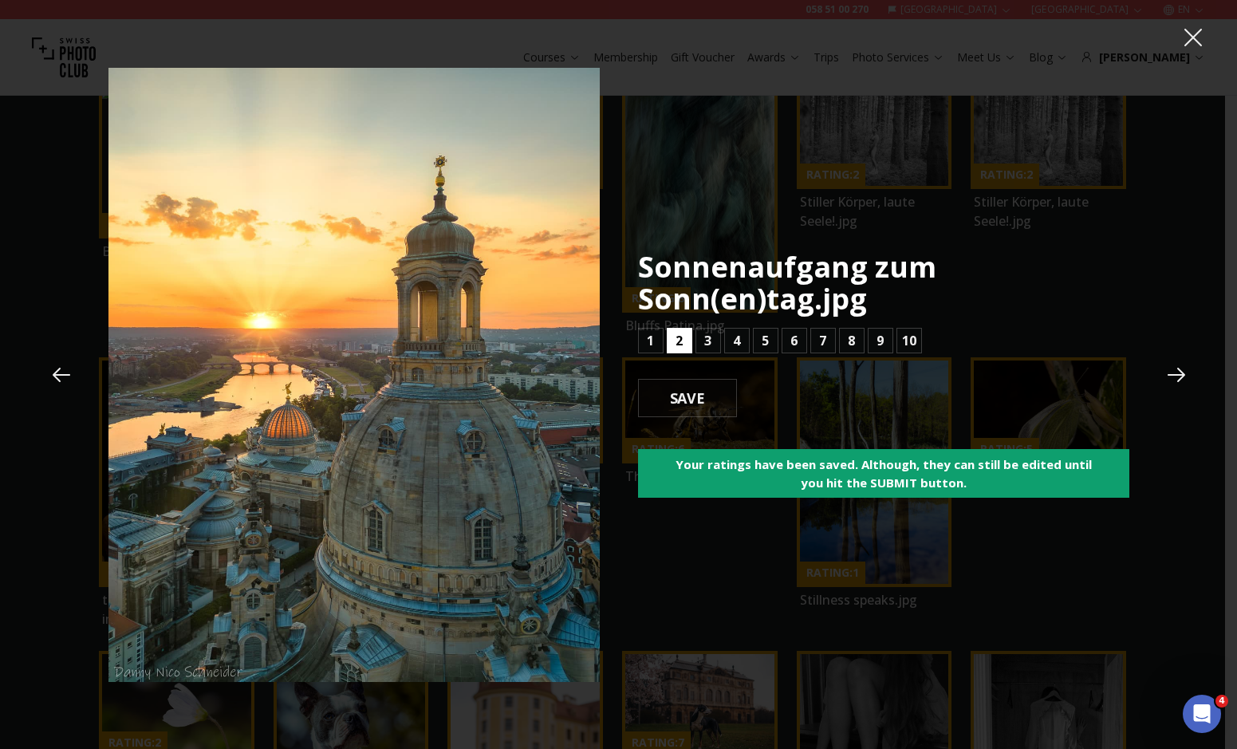
click at [679, 337] on b "2" at bounding box center [679, 340] width 7 height 19
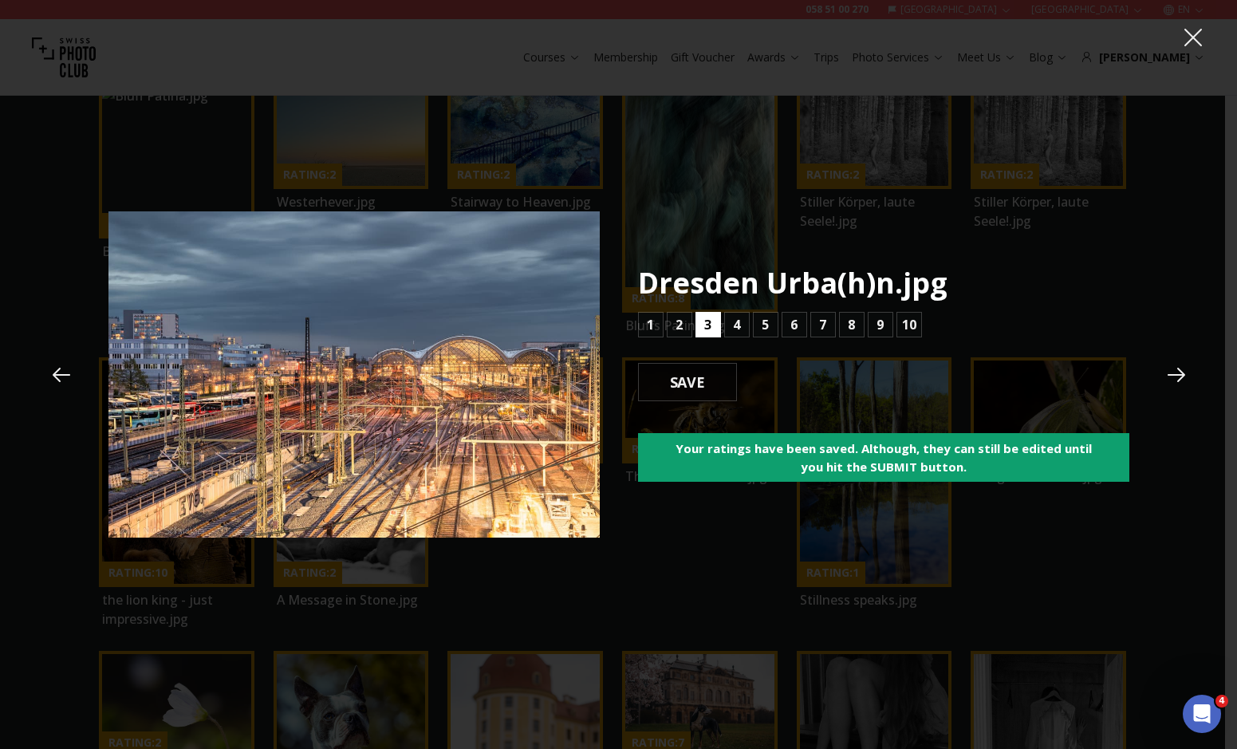
click at [704, 329] on b "3" at bounding box center [707, 324] width 7 height 19
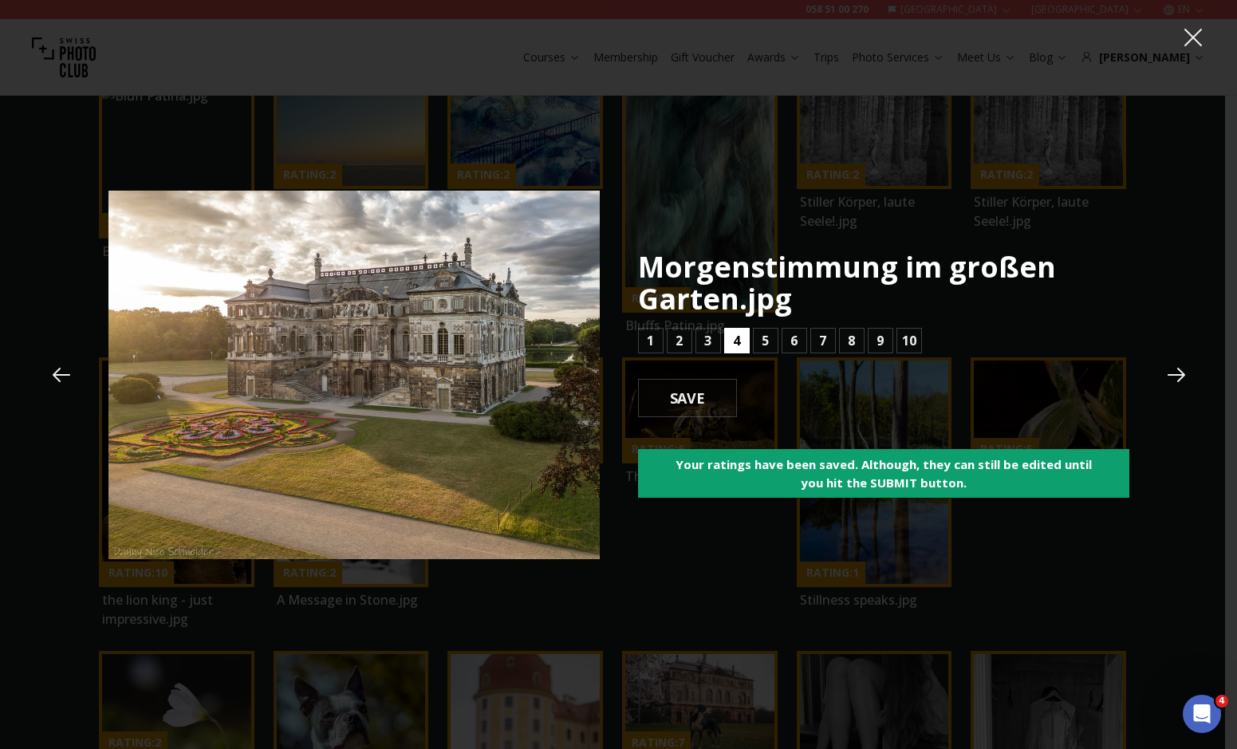
click at [746, 348] on button "4" at bounding box center [737, 341] width 26 height 26
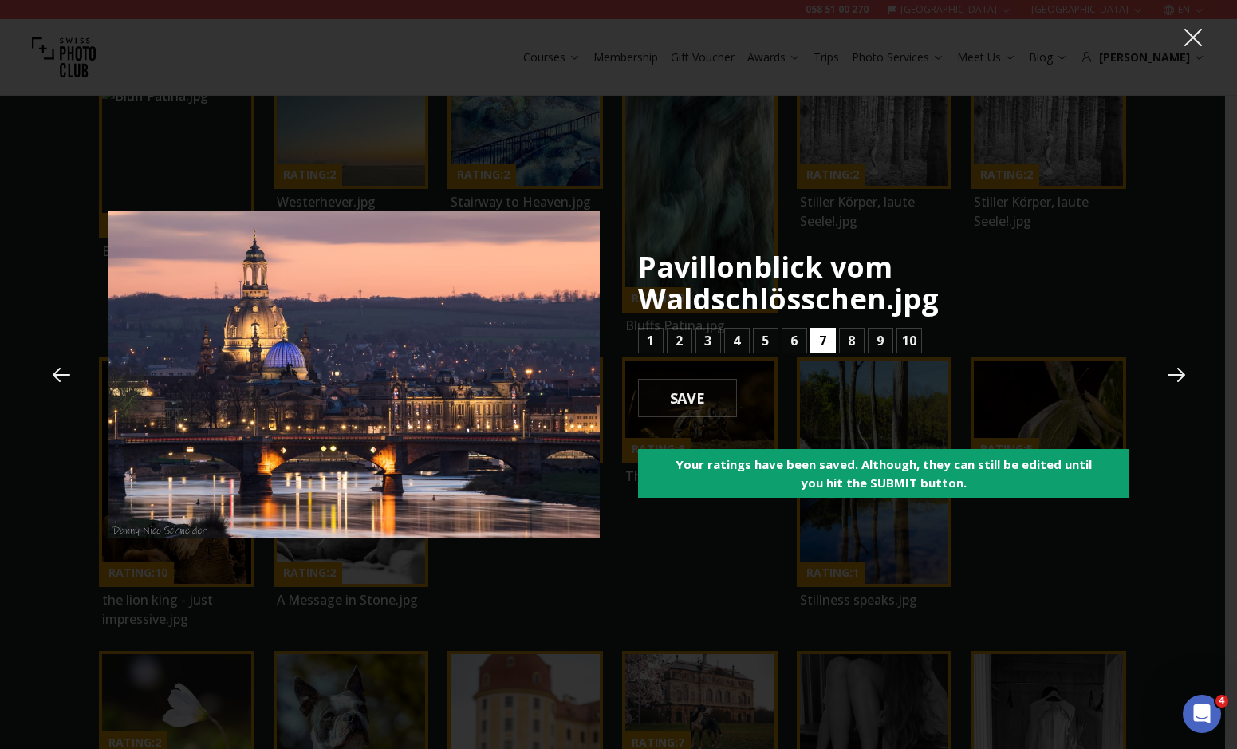
click at [814, 339] on button "7" at bounding box center [823, 341] width 26 height 26
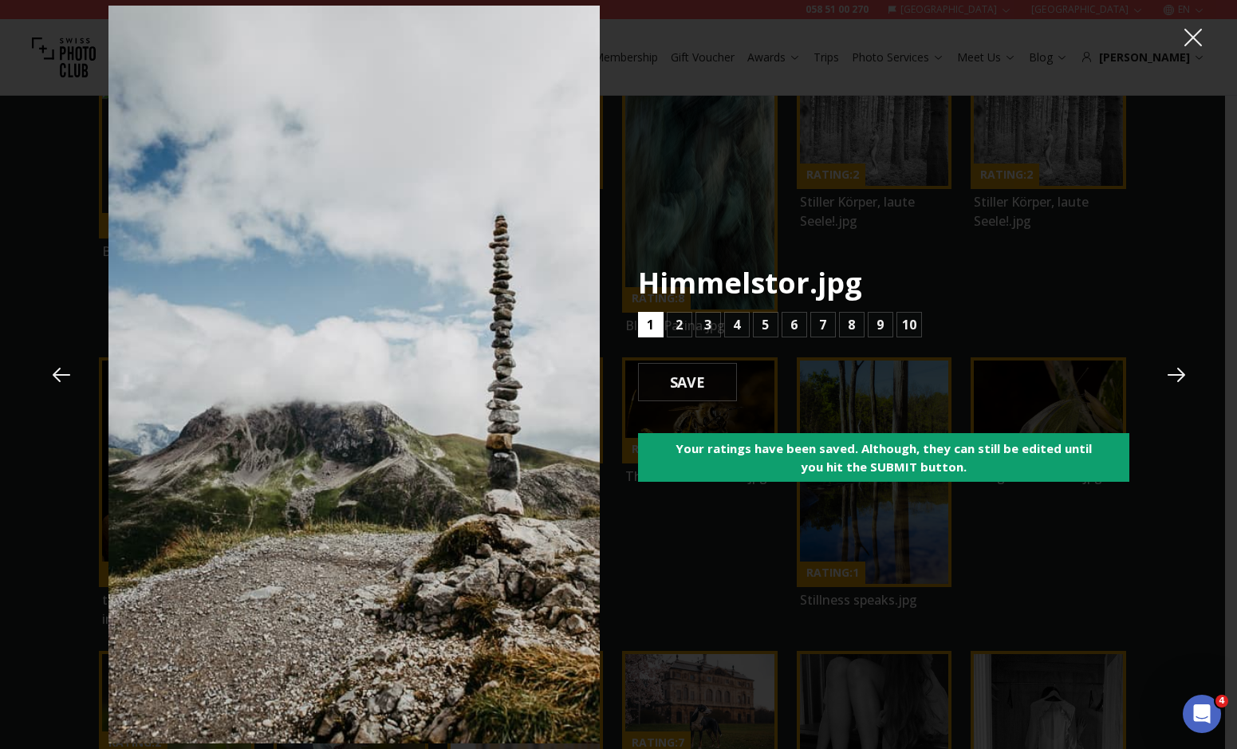
click at [660, 319] on button "1" at bounding box center [651, 325] width 26 height 26
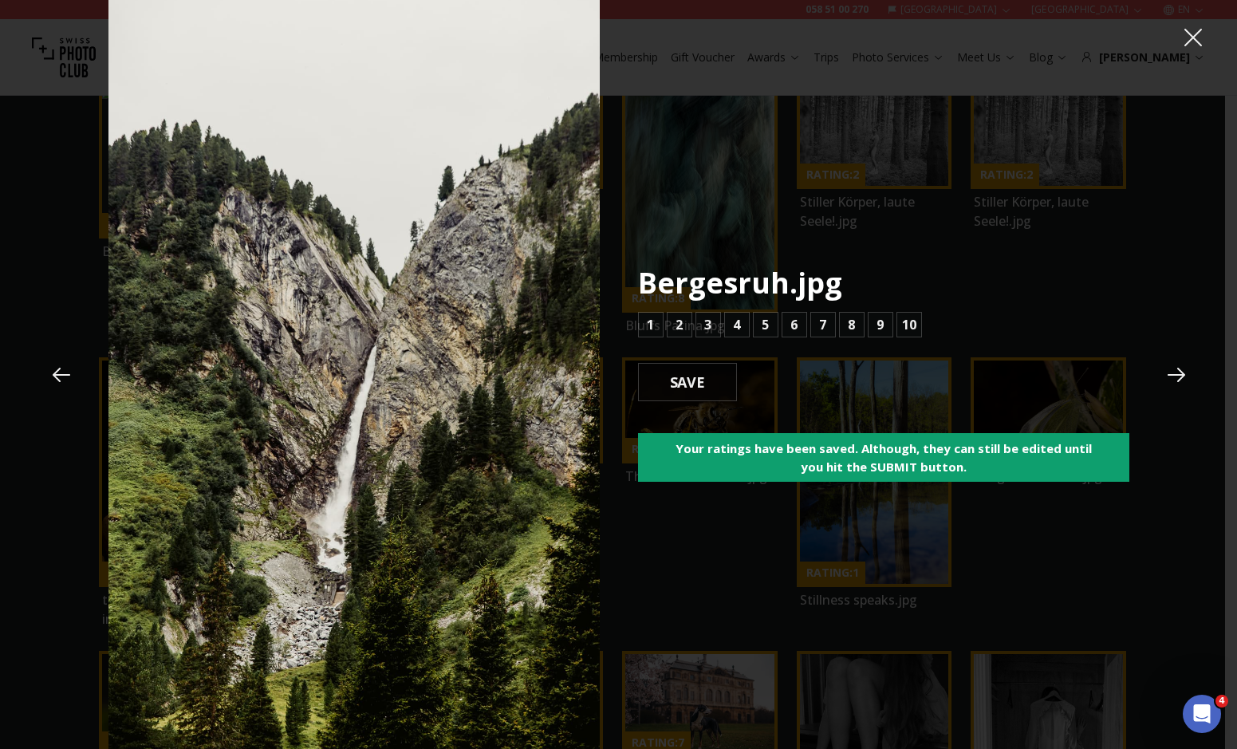
click at [76, 365] on button at bounding box center [61, 374] width 43 height 43
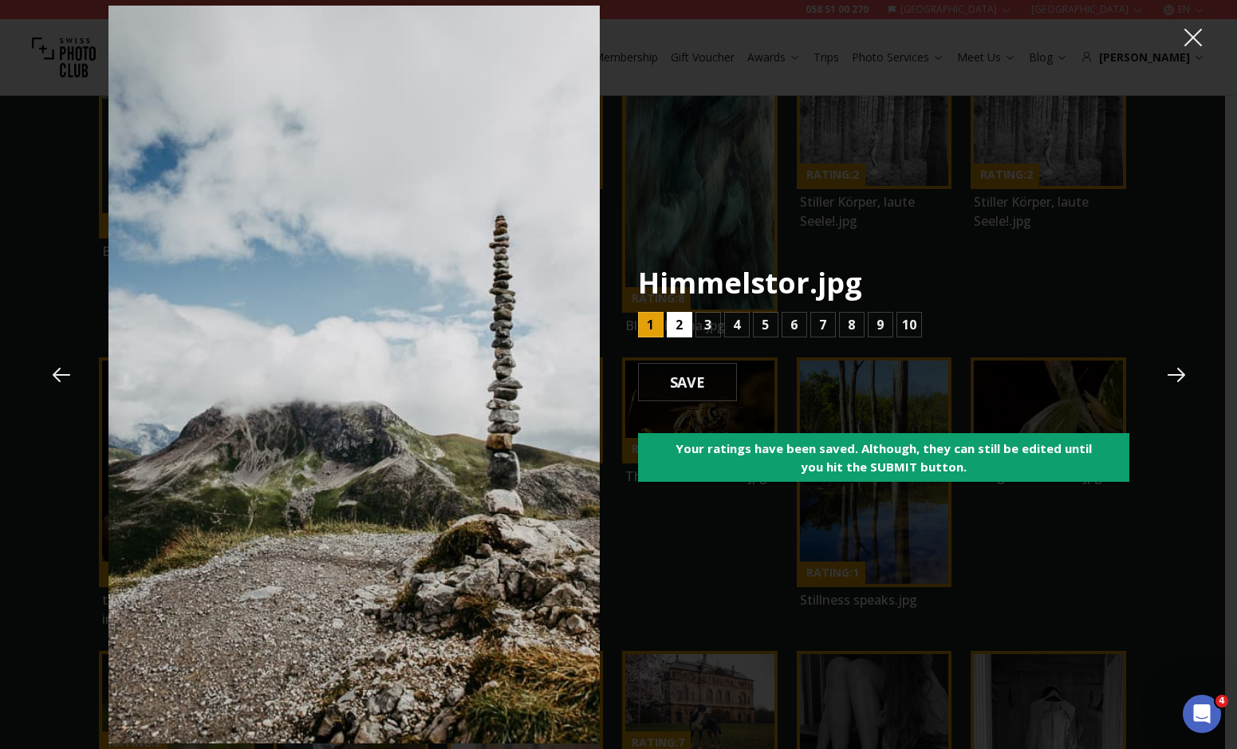
click at [683, 327] on button "2" at bounding box center [680, 325] width 26 height 26
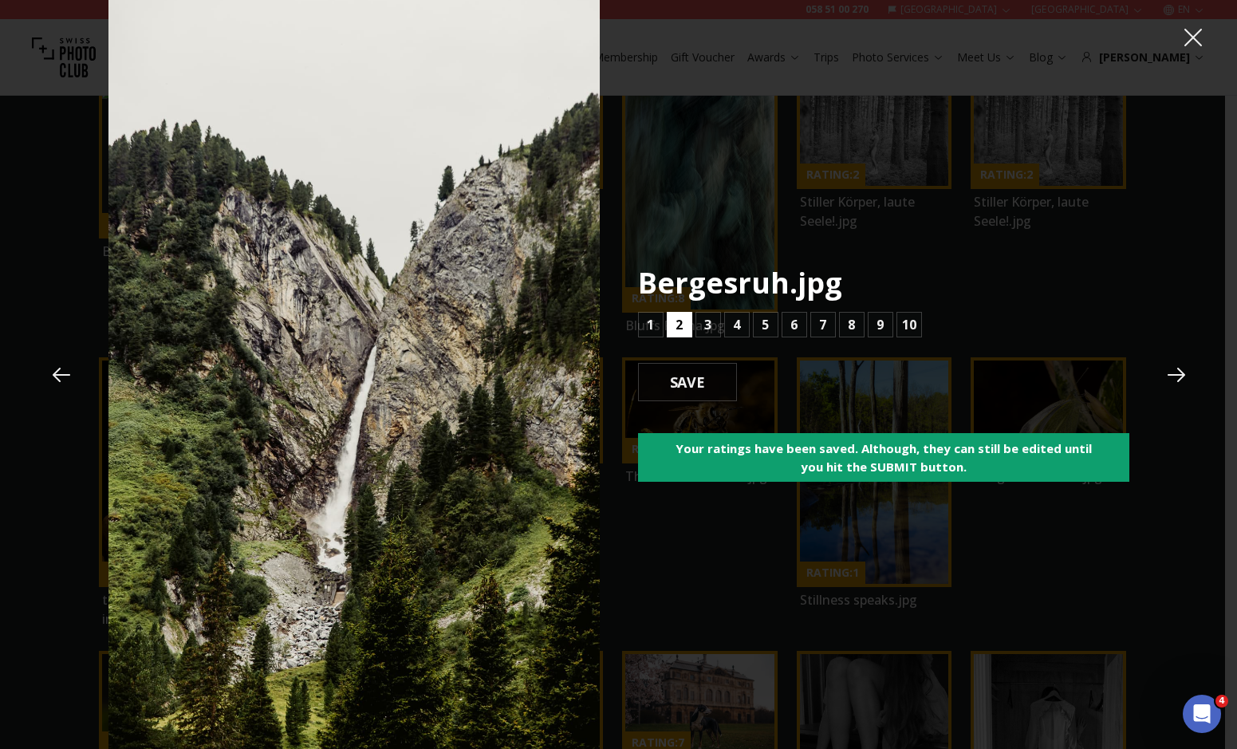
click at [683, 327] on button "2" at bounding box center [680, 325] width 26 height 26
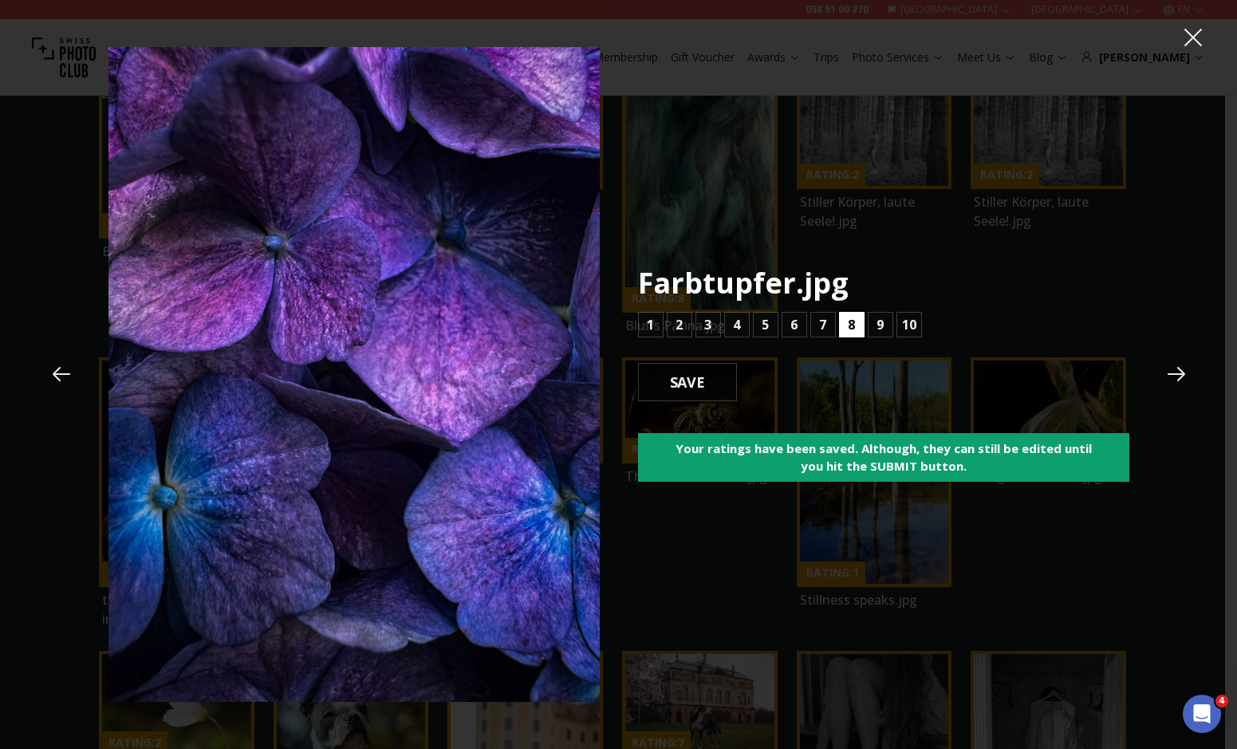
click at [846, 324] on button "8" at bounding box center [852, 325] width 26 height 26
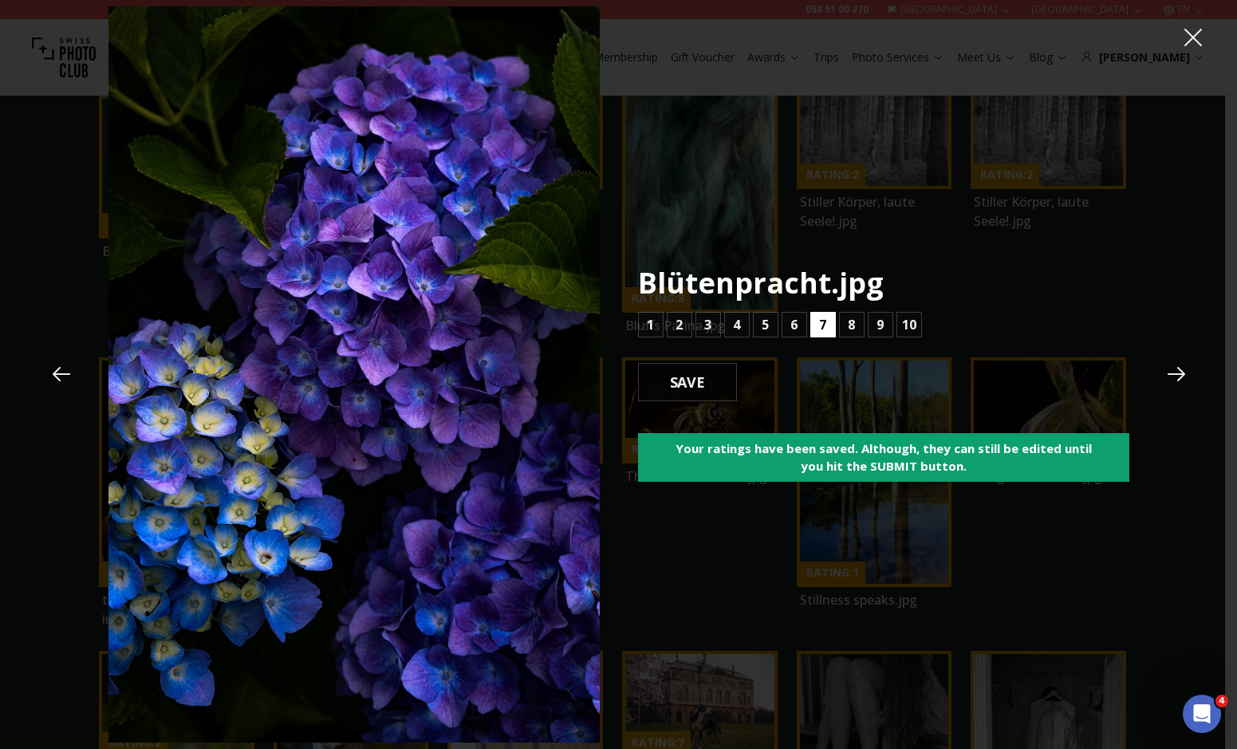
click at [811, 324] on button "7" at bounding box center [823, 325] width 26 height 26
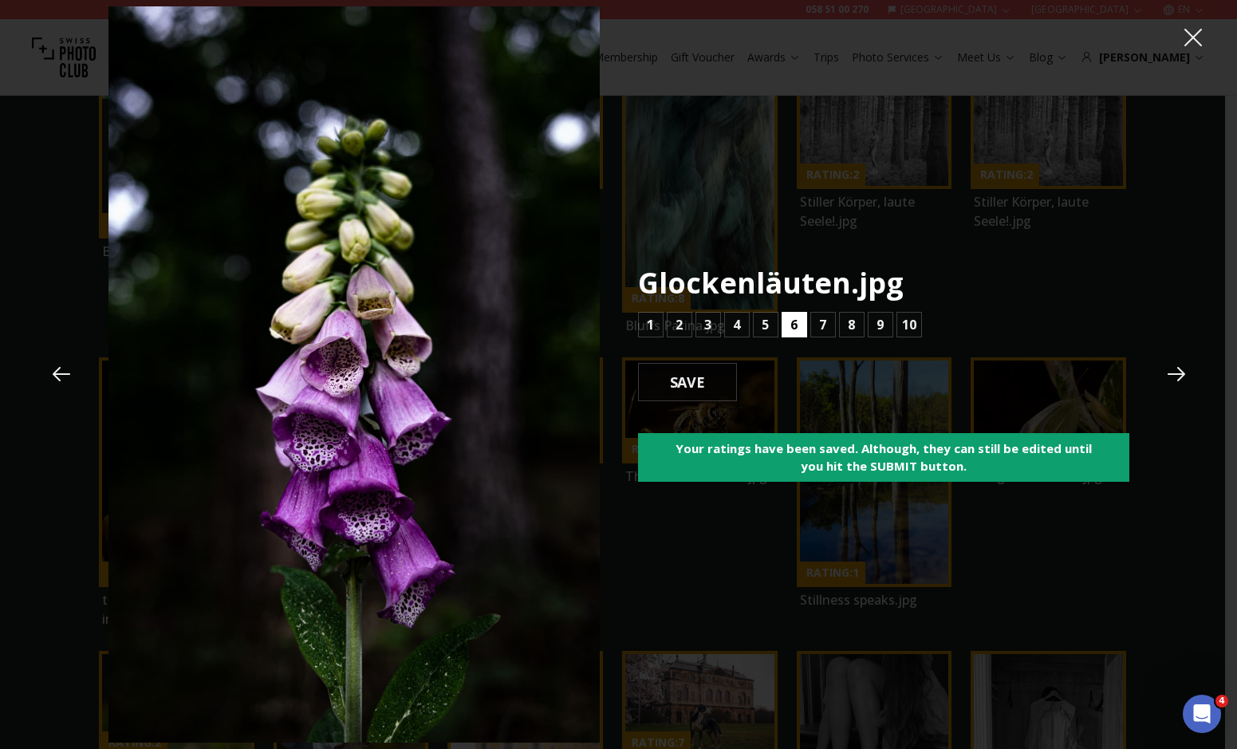
click at [784, 323] on button "6" at bounding box center [795, 325] width 26 height 26
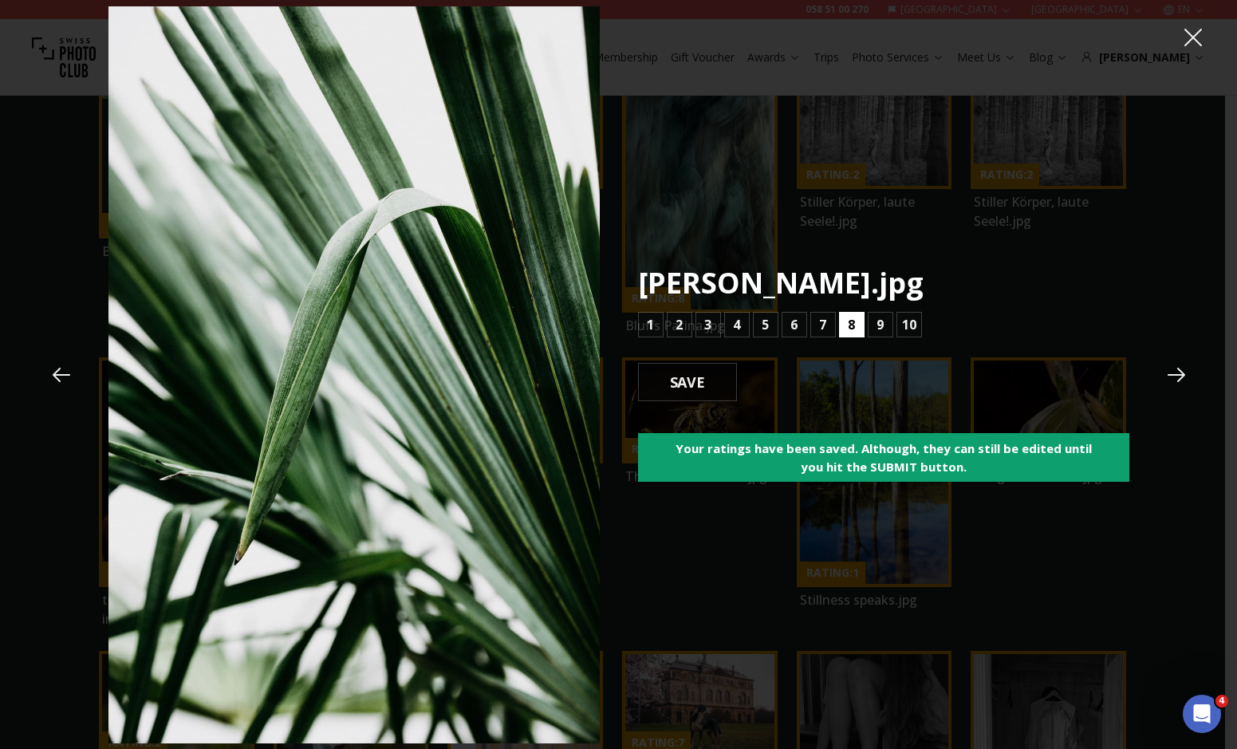
click at [850, 320] on b "8" at bounding box center [851, 324] width 7 height 19
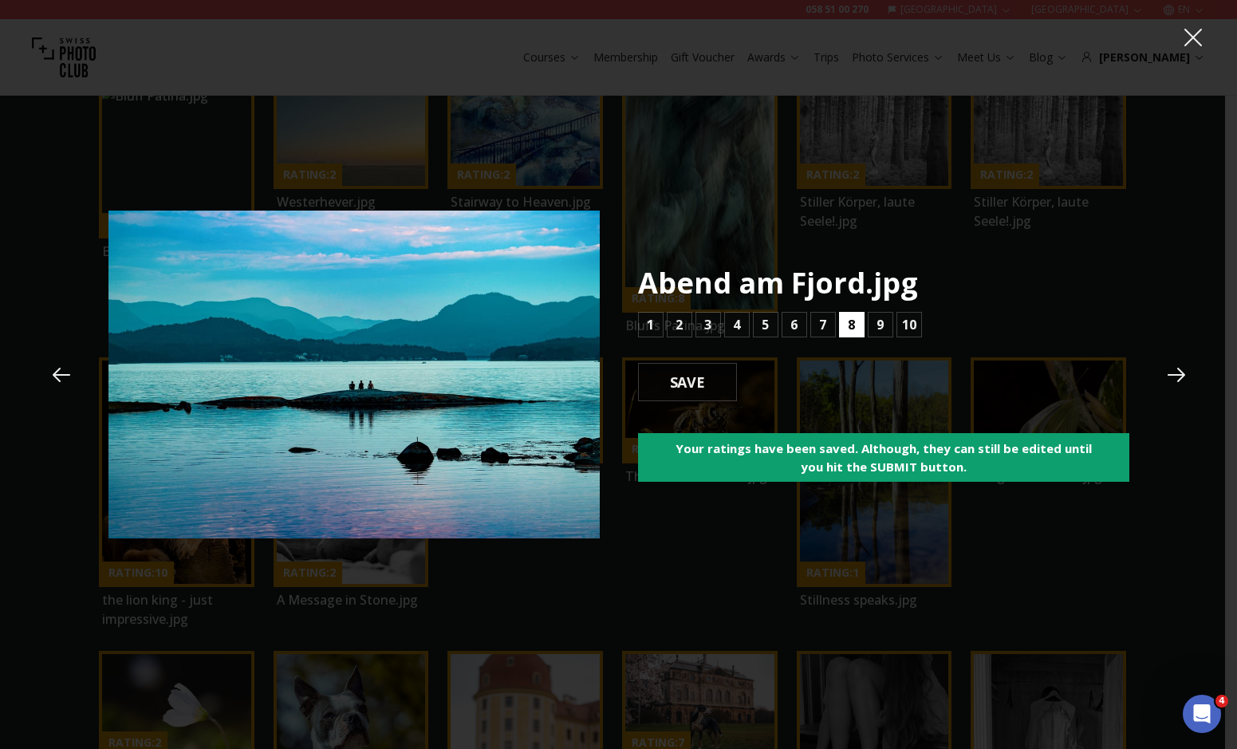
click at [845, 321] on button "8" at bounding box center [852, 325] width 26 height 26
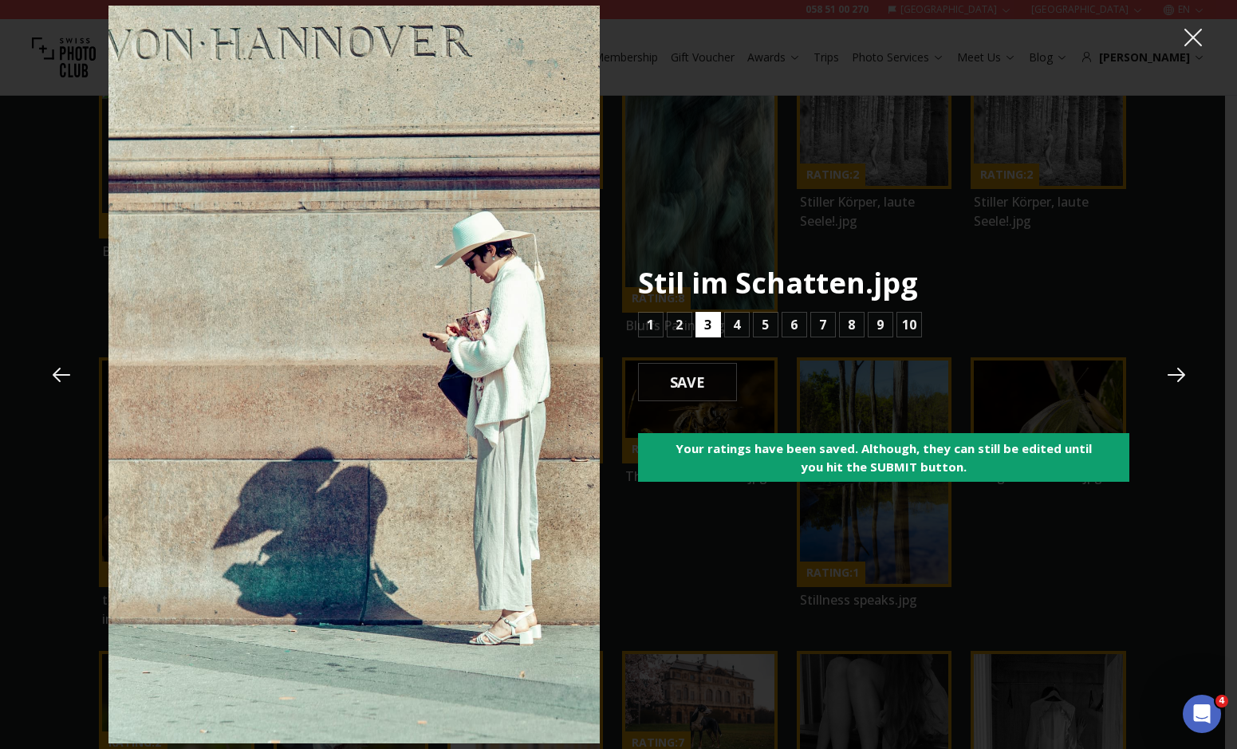
click at [717, 327] on button "3" at bounding box center [709, 325] width 26 height 26
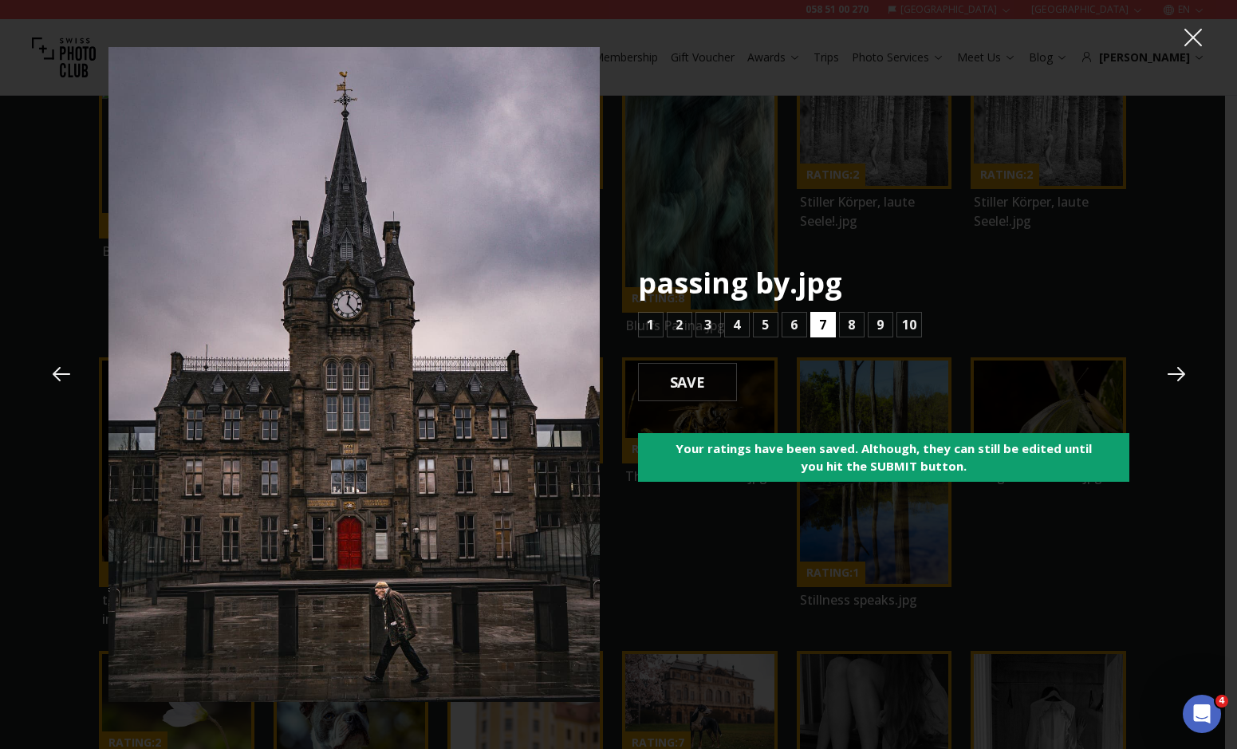
click at [815, 325] on button "7" at bounding box center [823, 325] width 26 height 26
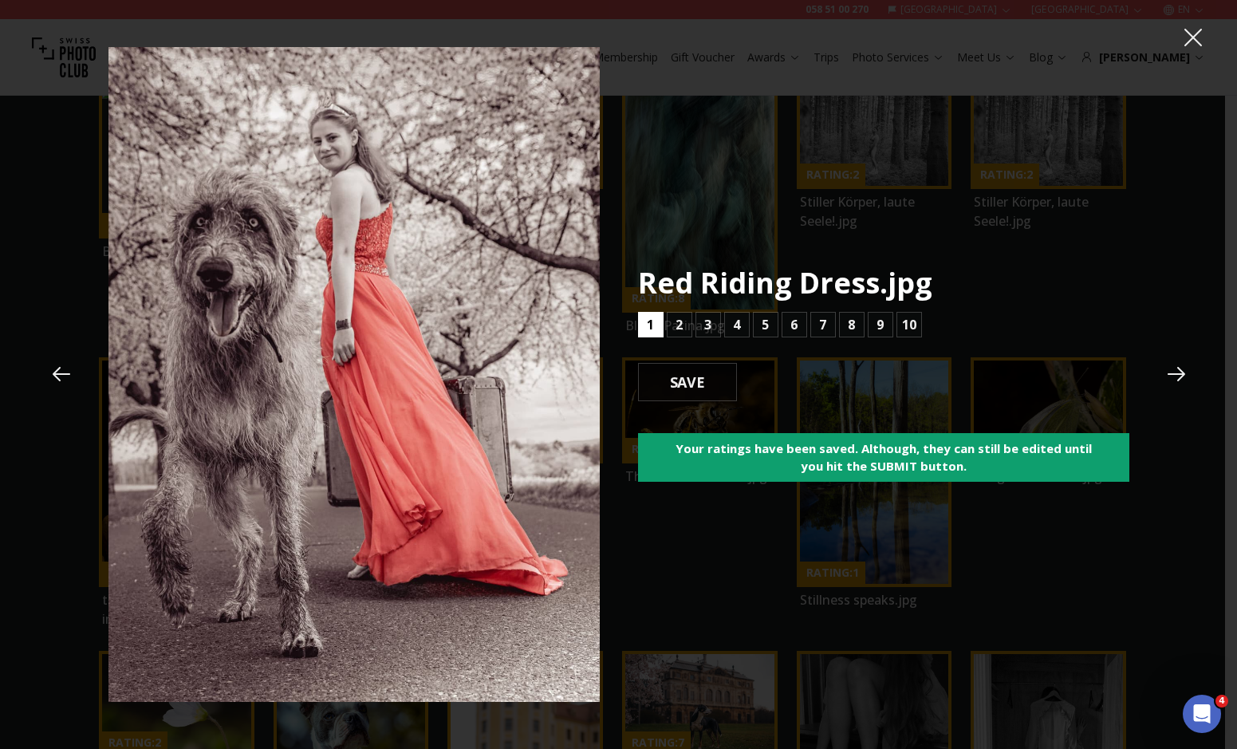
click at [655, 322] on button "1" at bounding box center [651, 325] width 26 height 26
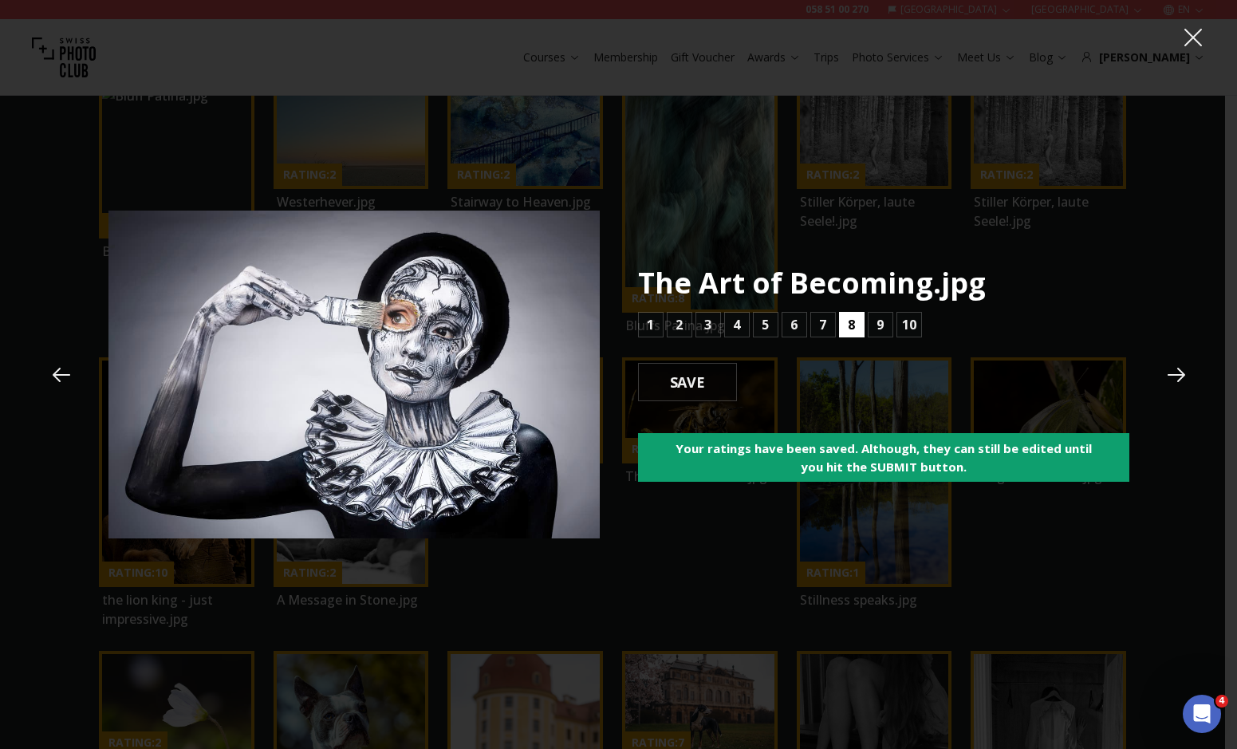
click at [861, 337] on button "8" at bounding box center [852, 325] width 26 height 26
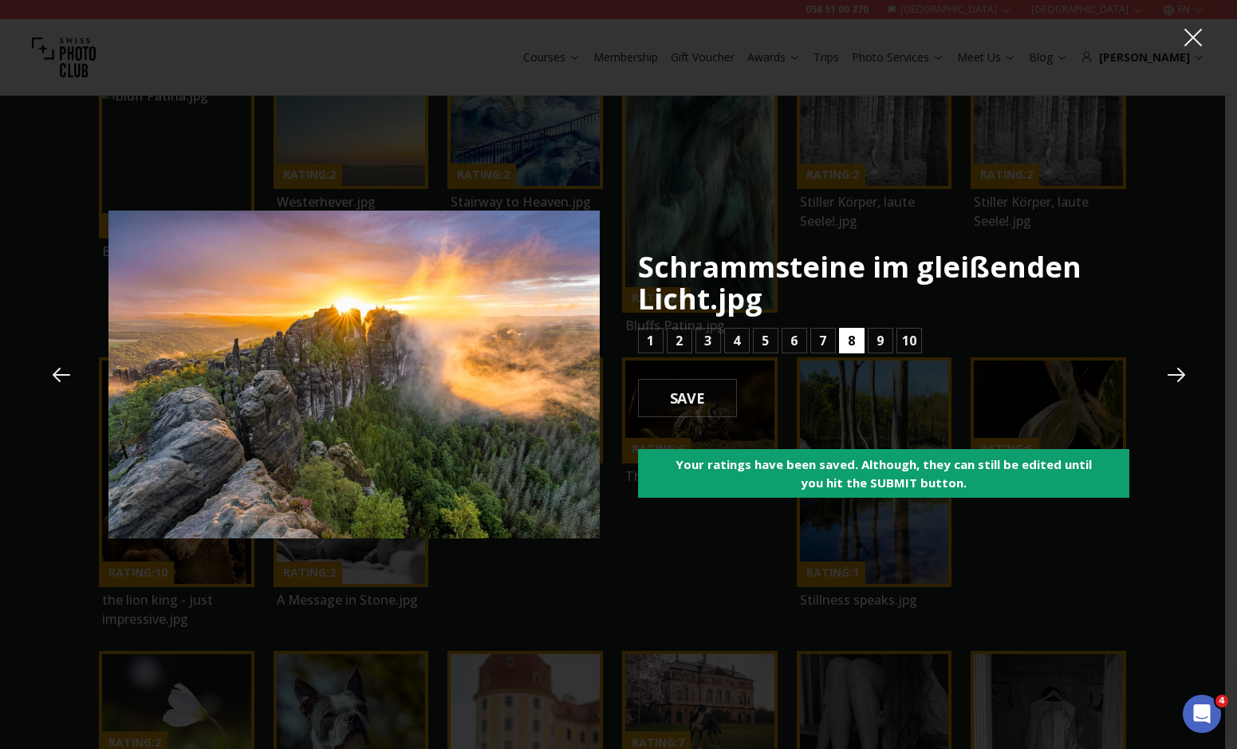
click at [845, 341] on button "8" at bounding box center [852, 341] width 26 height 26
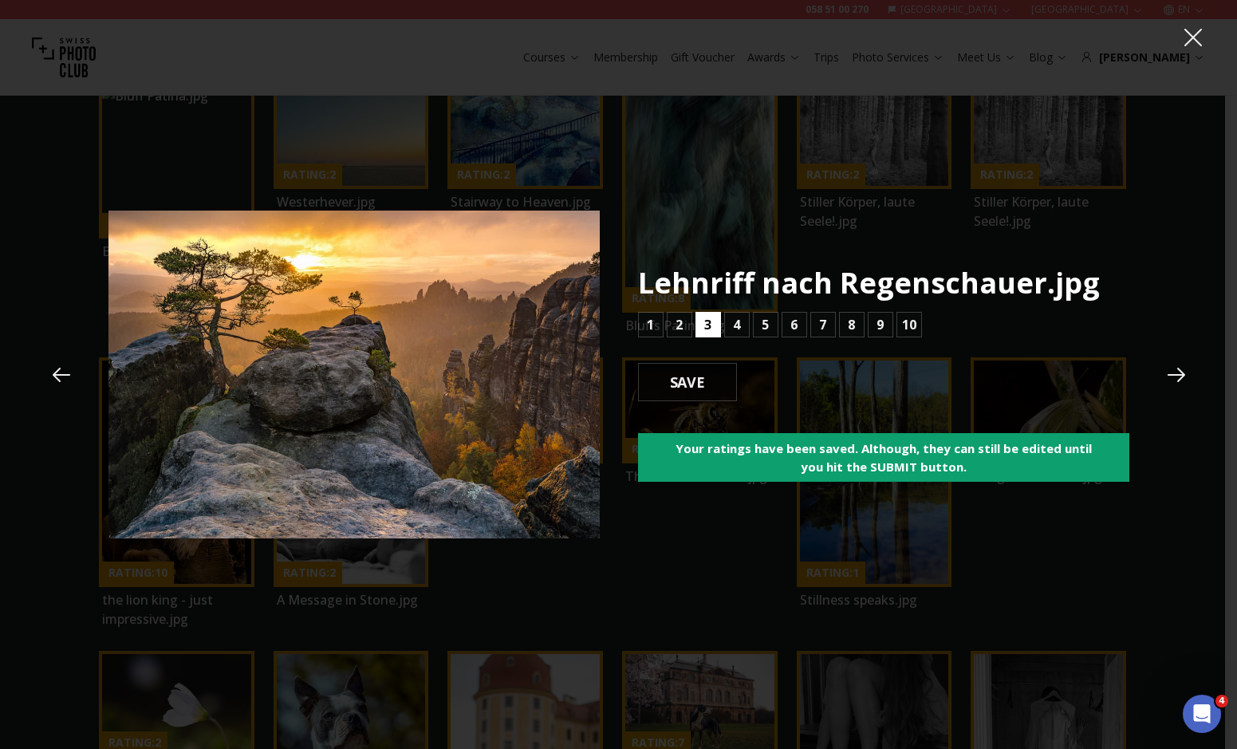
click at [719, 317] on button "3" at bounding box center [709, 325] width 26 height 26
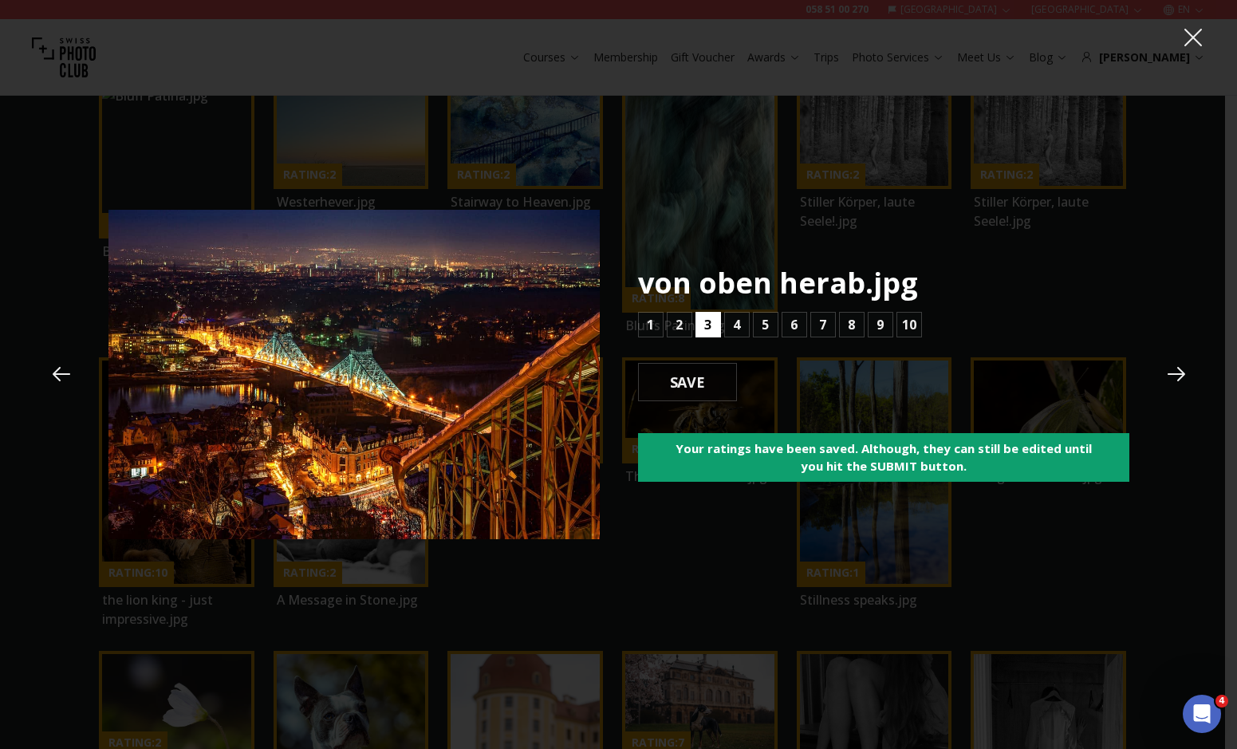
click at [719, 317] on button "3" at bounding box center [709, 325] width 26 height 26
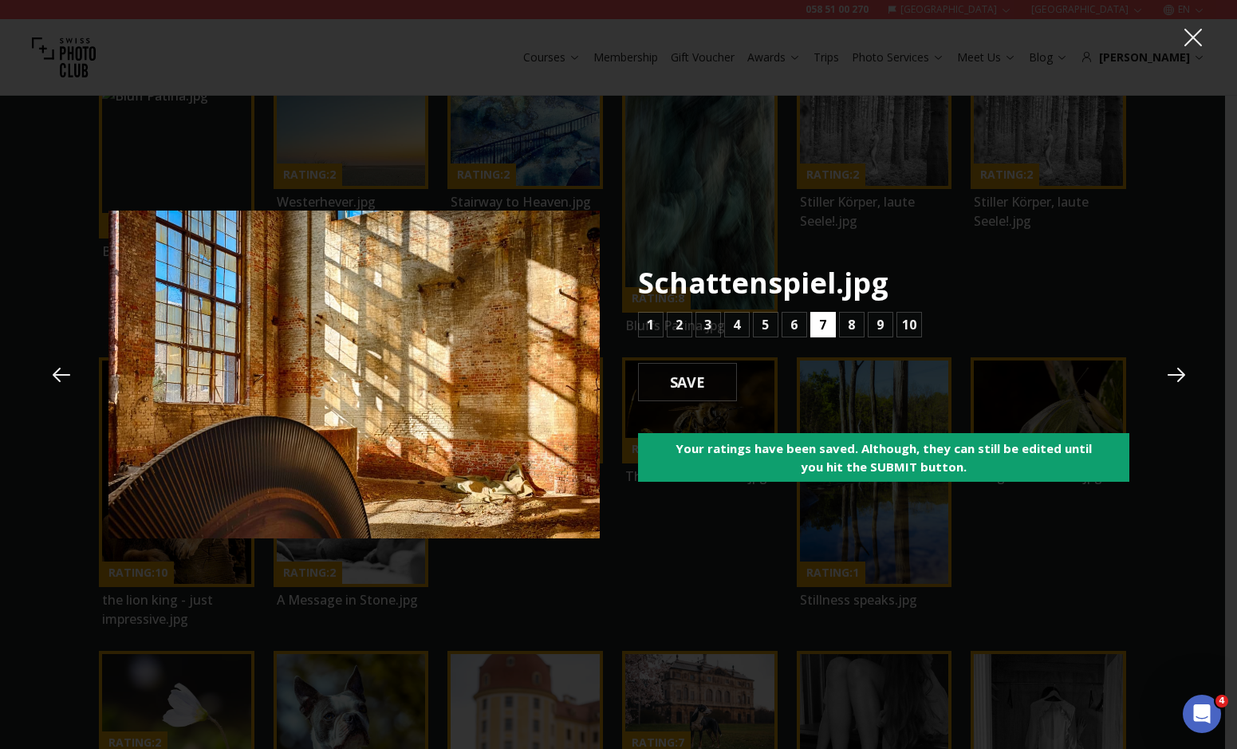
click at [812, 317] on button "7" at bounding box center [823, 325] width 26 height 26
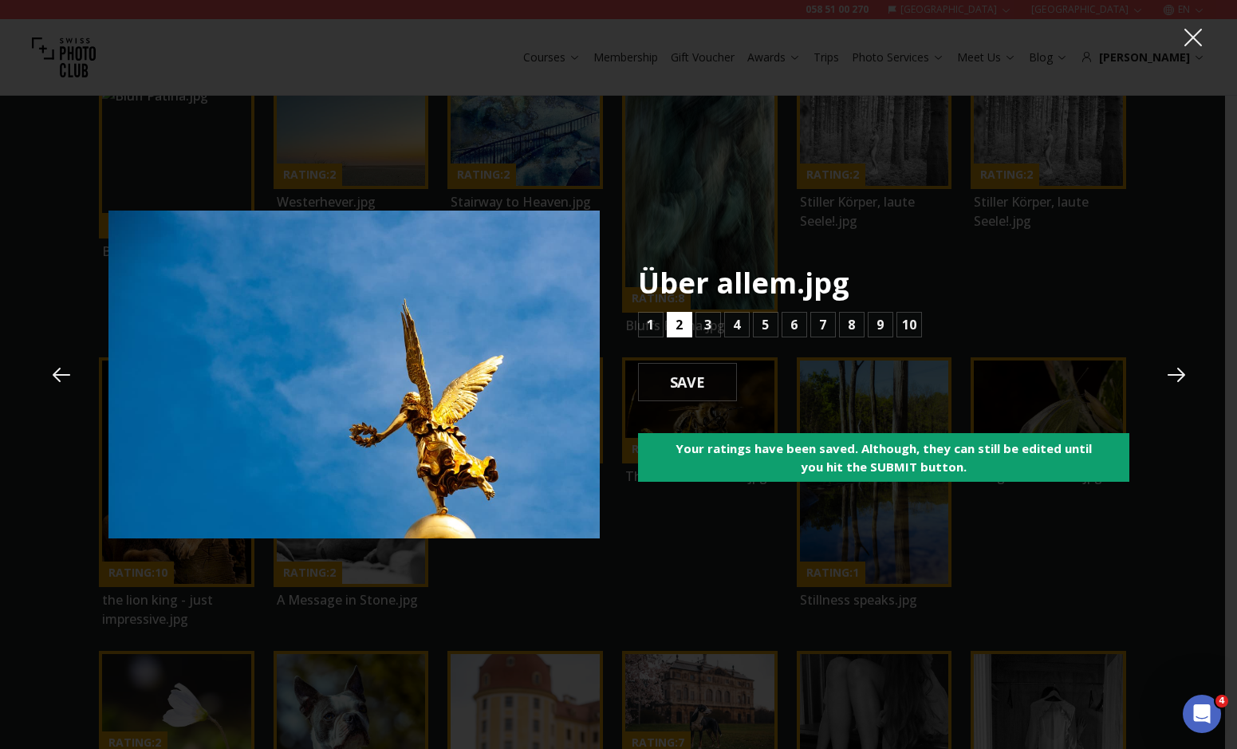
click at [690, 314] on button "2" at bounding box center [680, 325] width 26 height 26
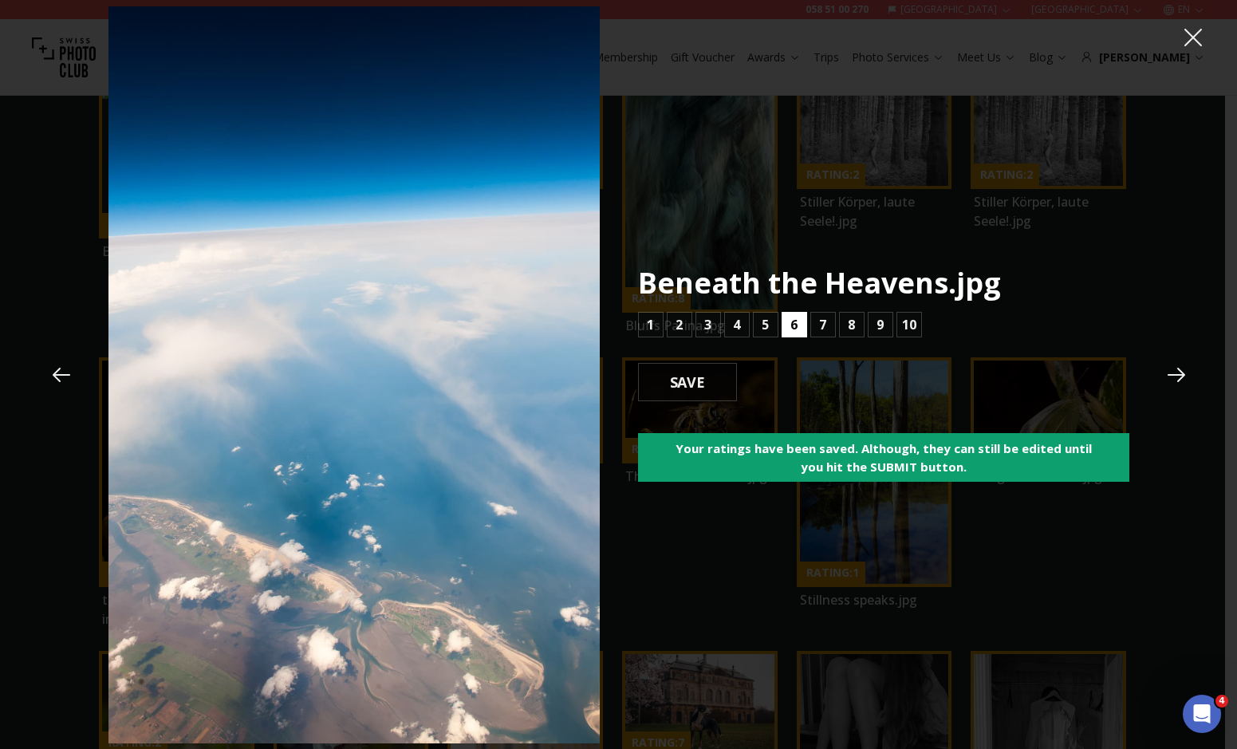
click at [795, 321] on b "6" at bounding box center [793, 324] width 7 height 19
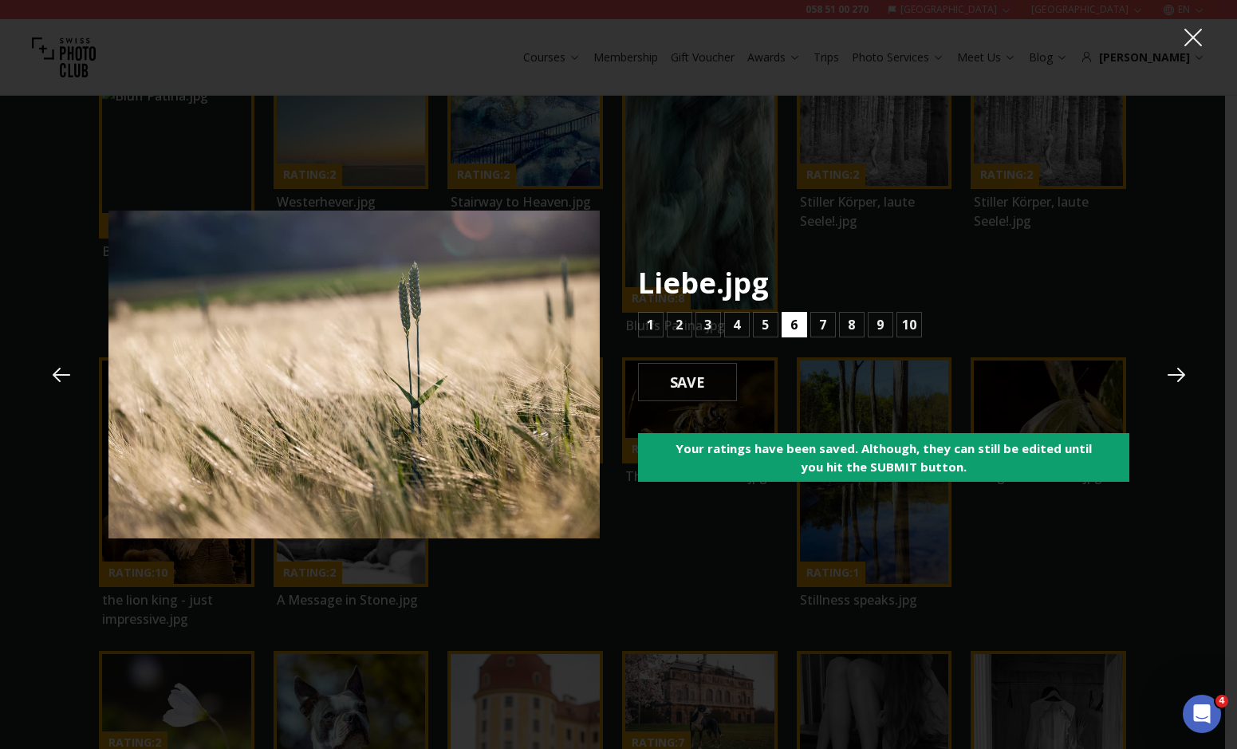
click at [798, 325] on button "6" at bounding box center [795, 325] width 26 height 26
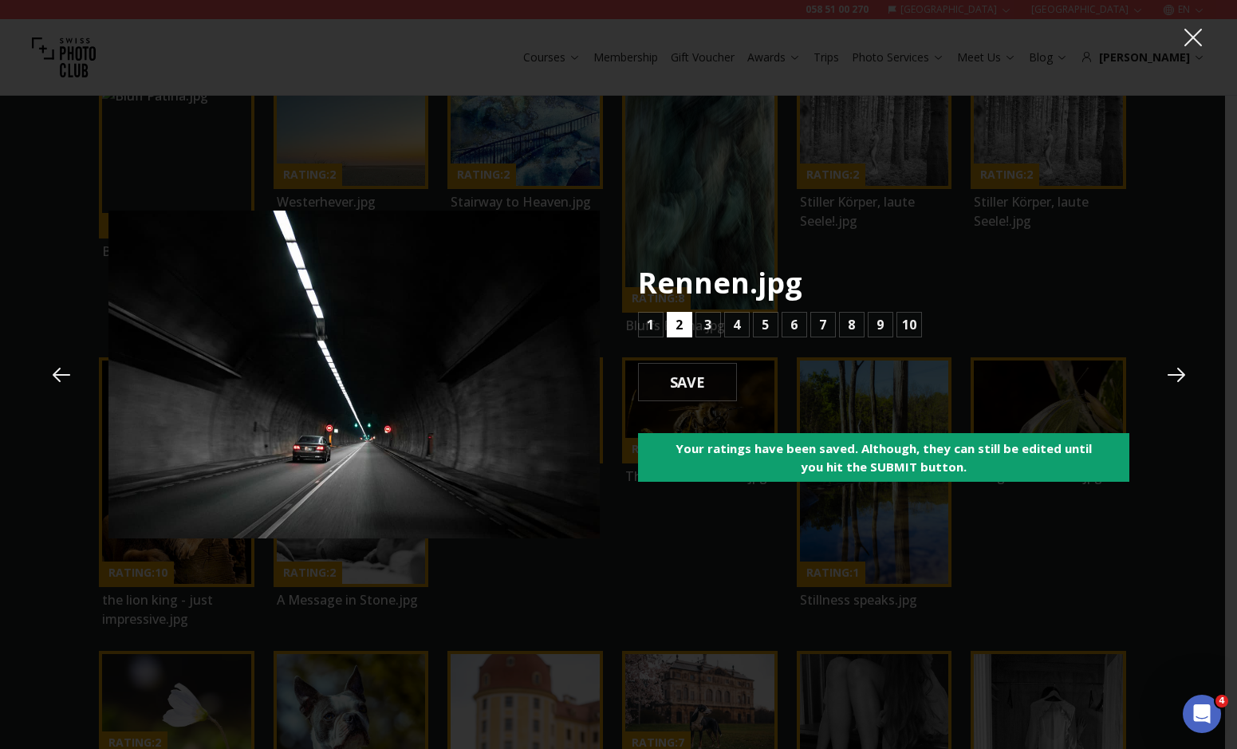
click at [675, 321] on button "2" at bounding box center [680, 325] width 26 height 26
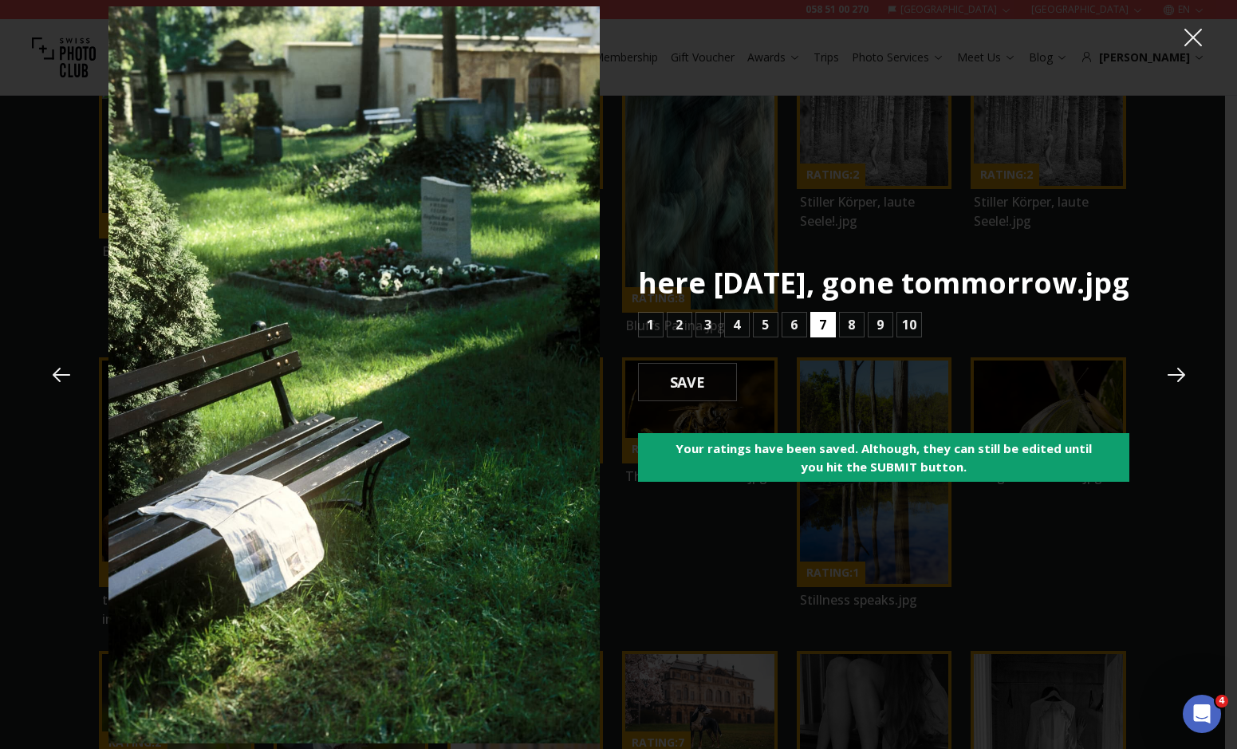
click at [820, 318] on b "7" at bounding box center [822, 324] width 7 height 19
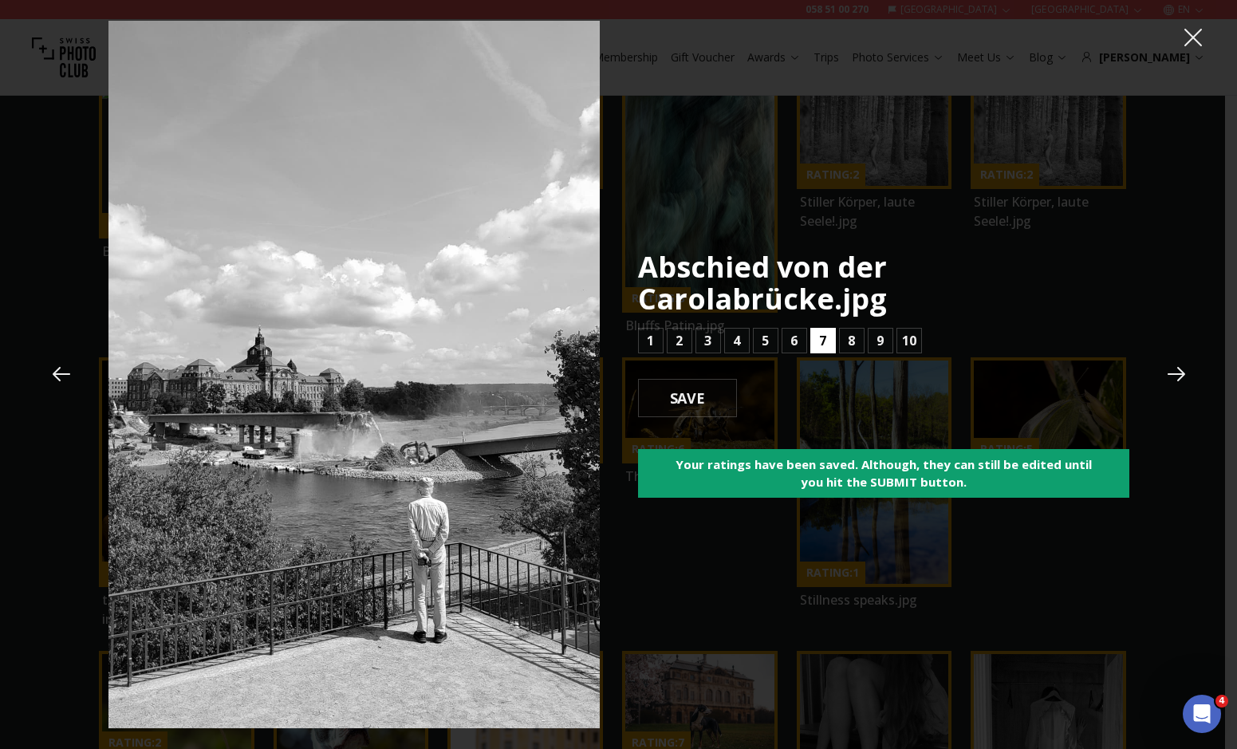
click at [815, 333] on button "7" at bounding box center [823, 341] width 26 height 26
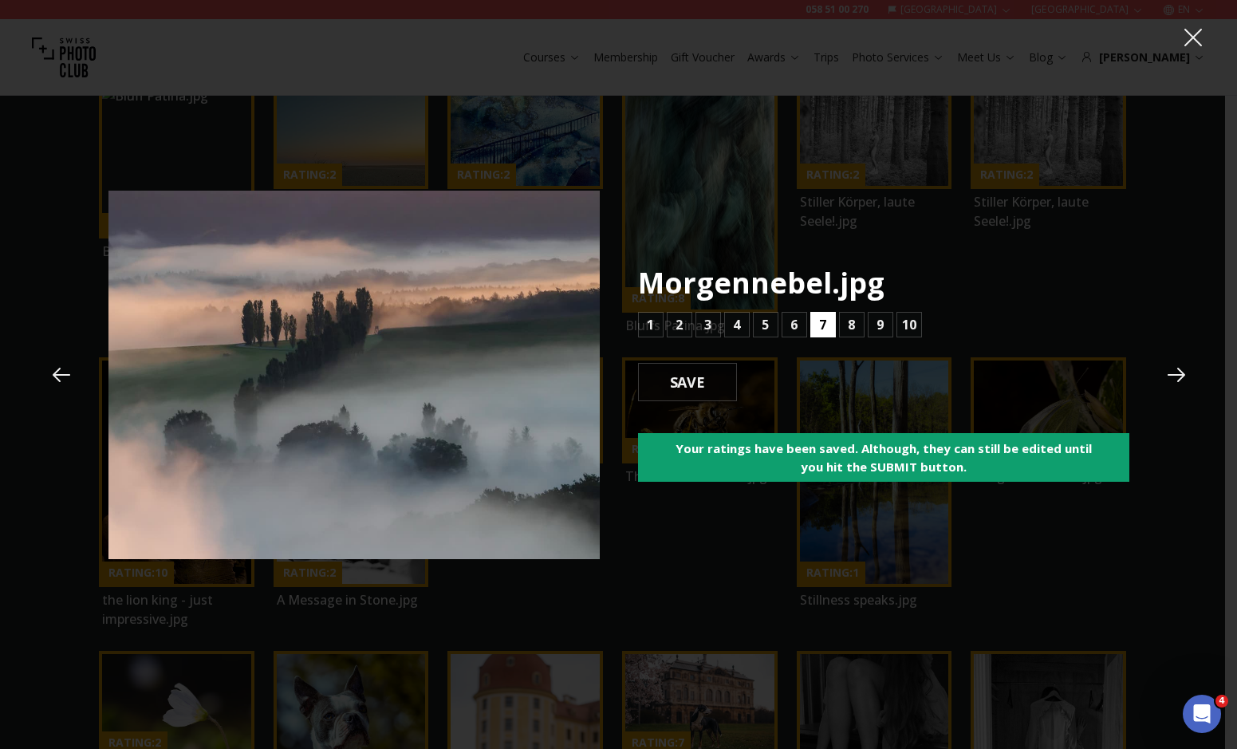
click at [815, 333] on button "7" at bounding box center [823, 325] width 26 height 26
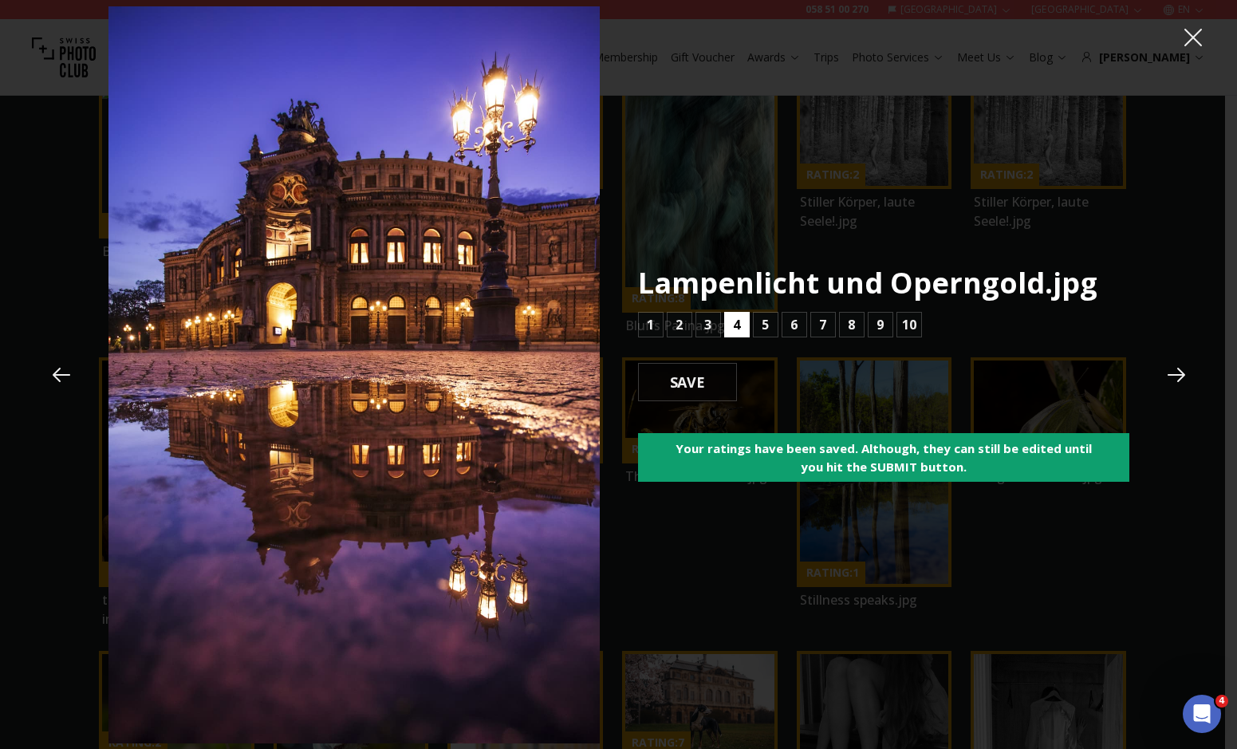
click at [735, 329] on b "4" at bounding box center [736, 324] width 7 height 19
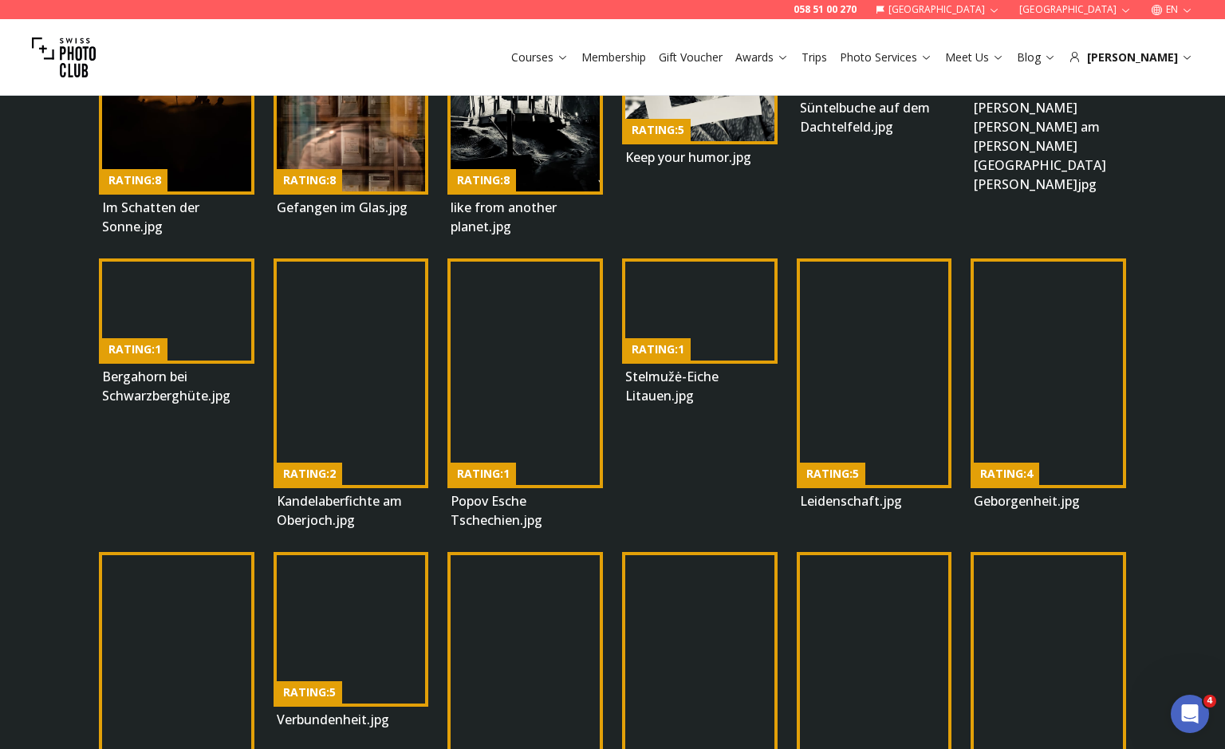
scroll to position [8399, 0]
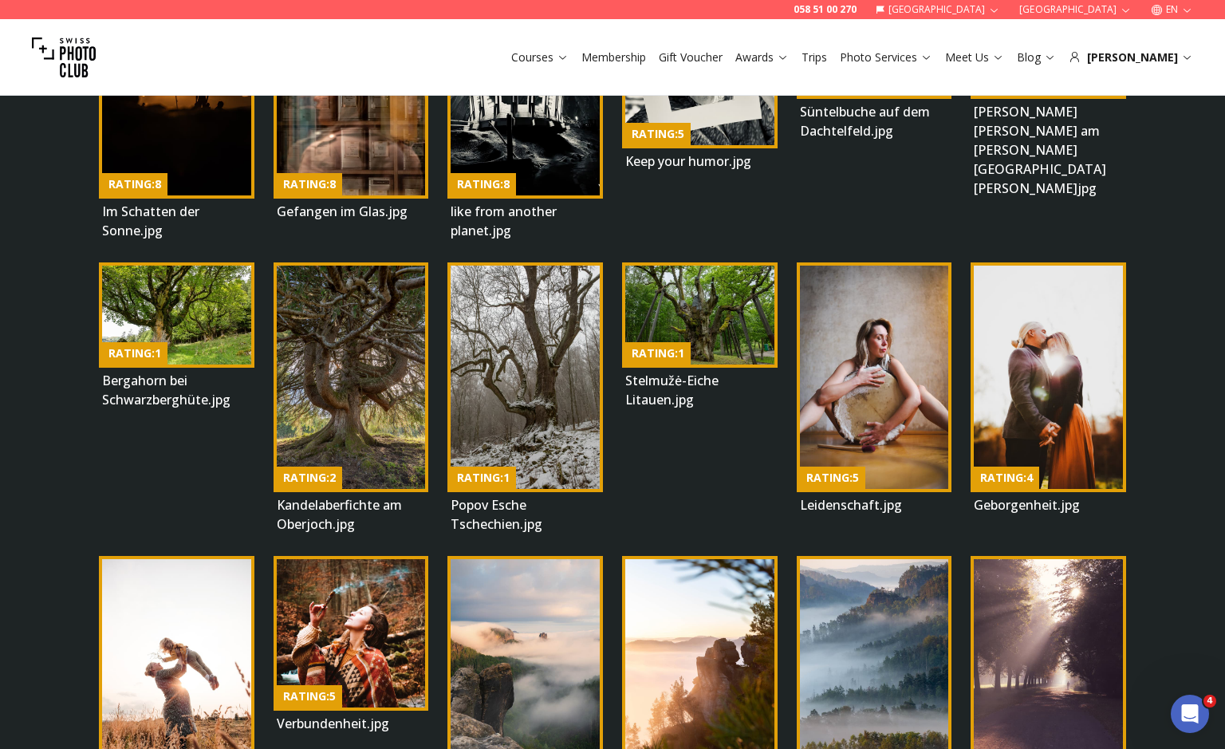
click at [926, 559] on img at bounding box center [874, 670] width 149 height 223
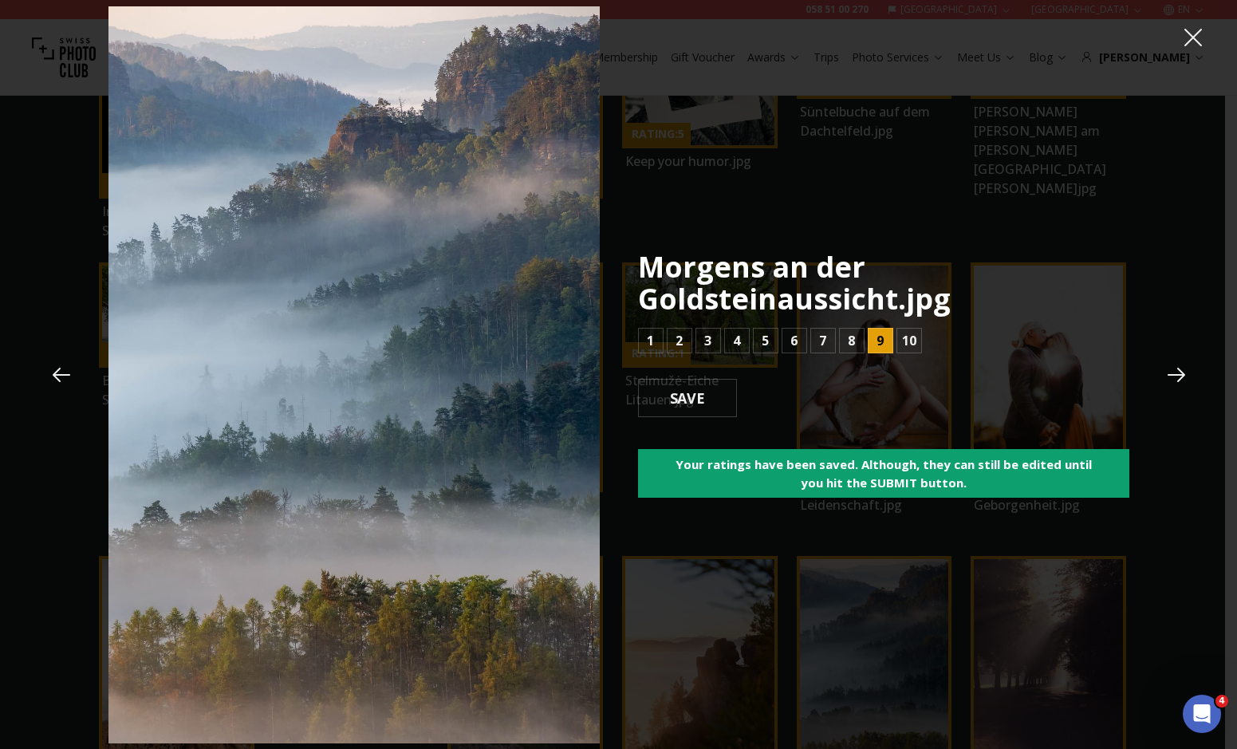
click at [951, 254] on p "Morgens an der Goldsteinaussicht.jpg" at bounding box center [883, 283] width 491 height 64
click at [1195, 35] on icon at bounding box center [1193, 38] width 18 height 18
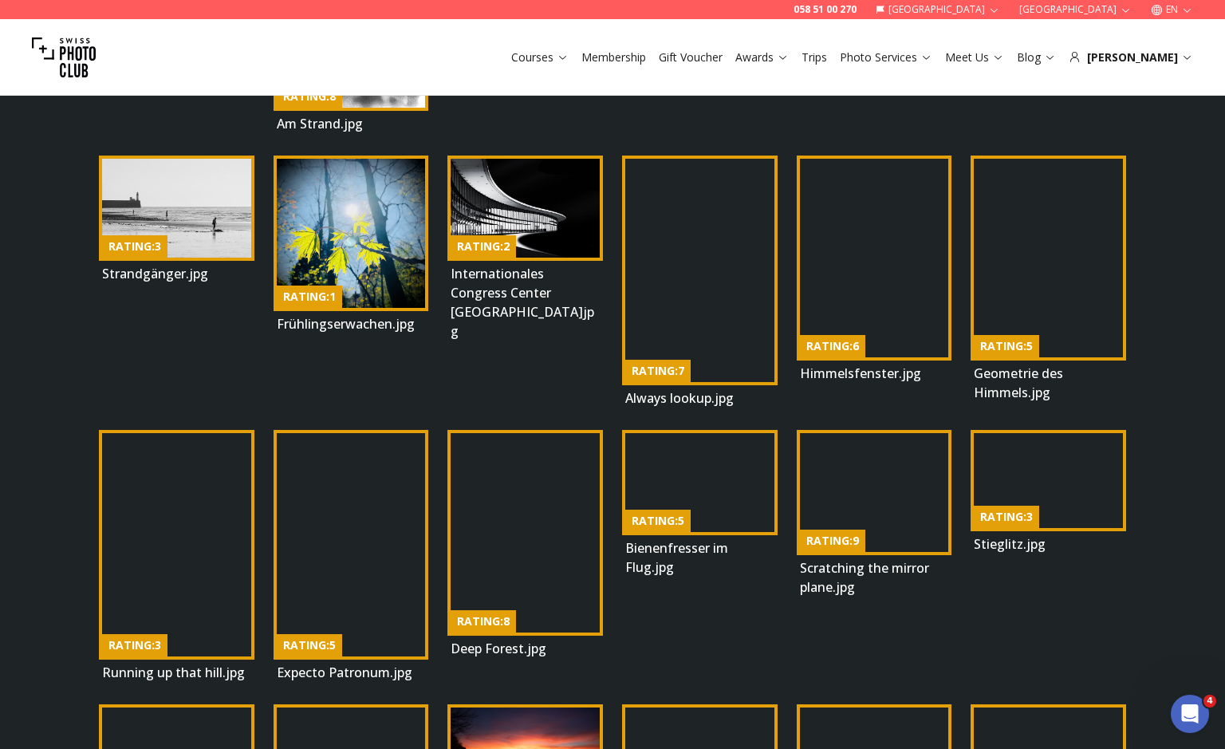
scroll to position [5484, 0]
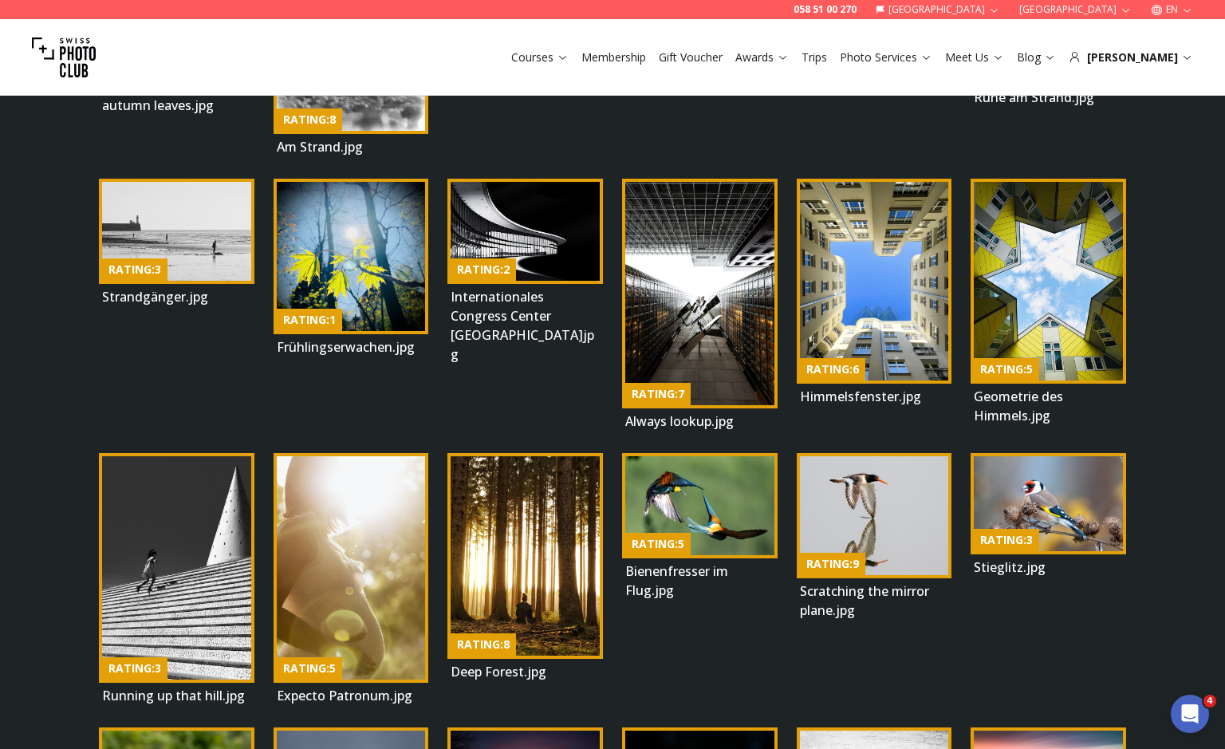
click at [815, 456] on img at bounding box center [874, 515] width 149 height 119
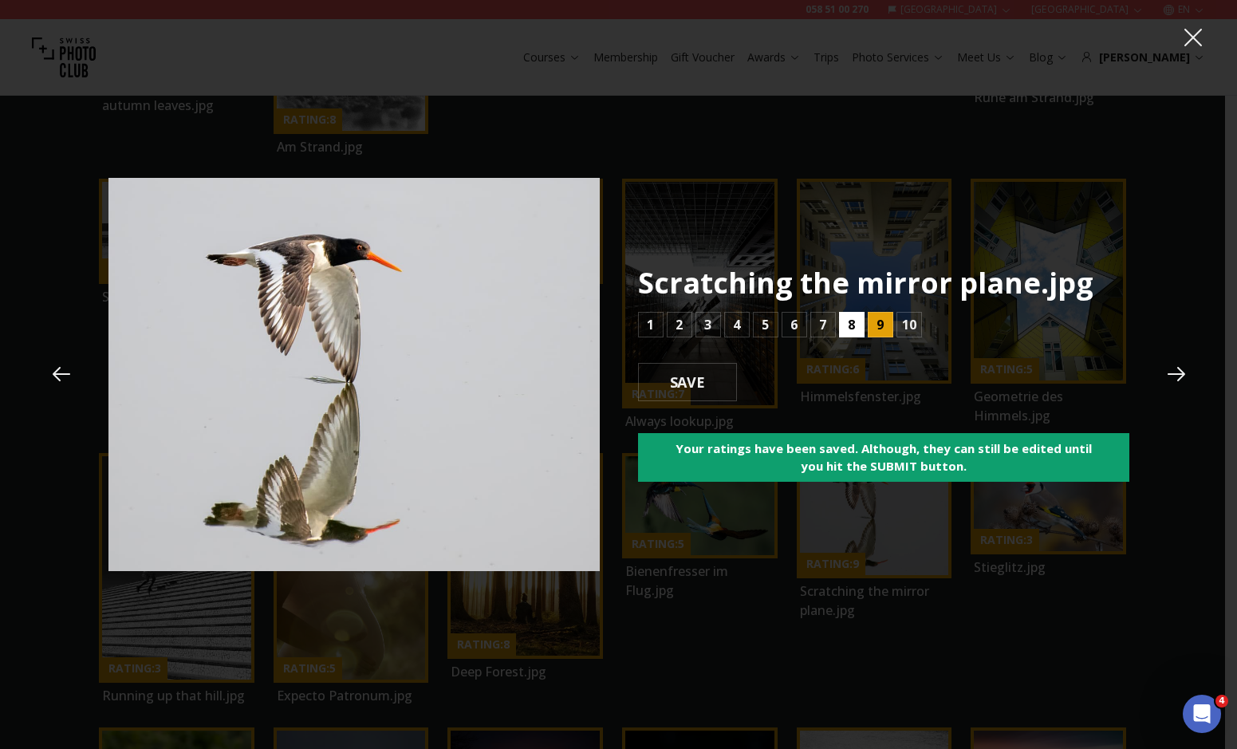
click at [849, 328] on b "8" at bounding box center [851, 324] width 7 height 19
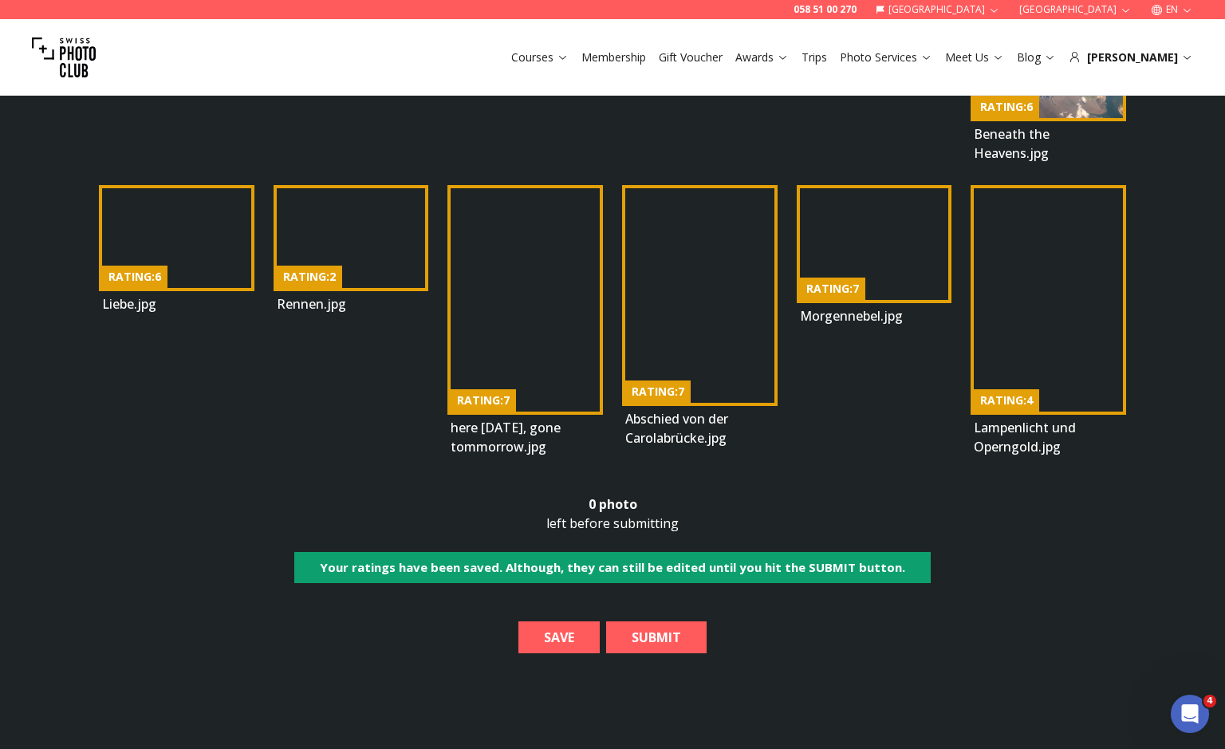
scroll to position [12890, 0]
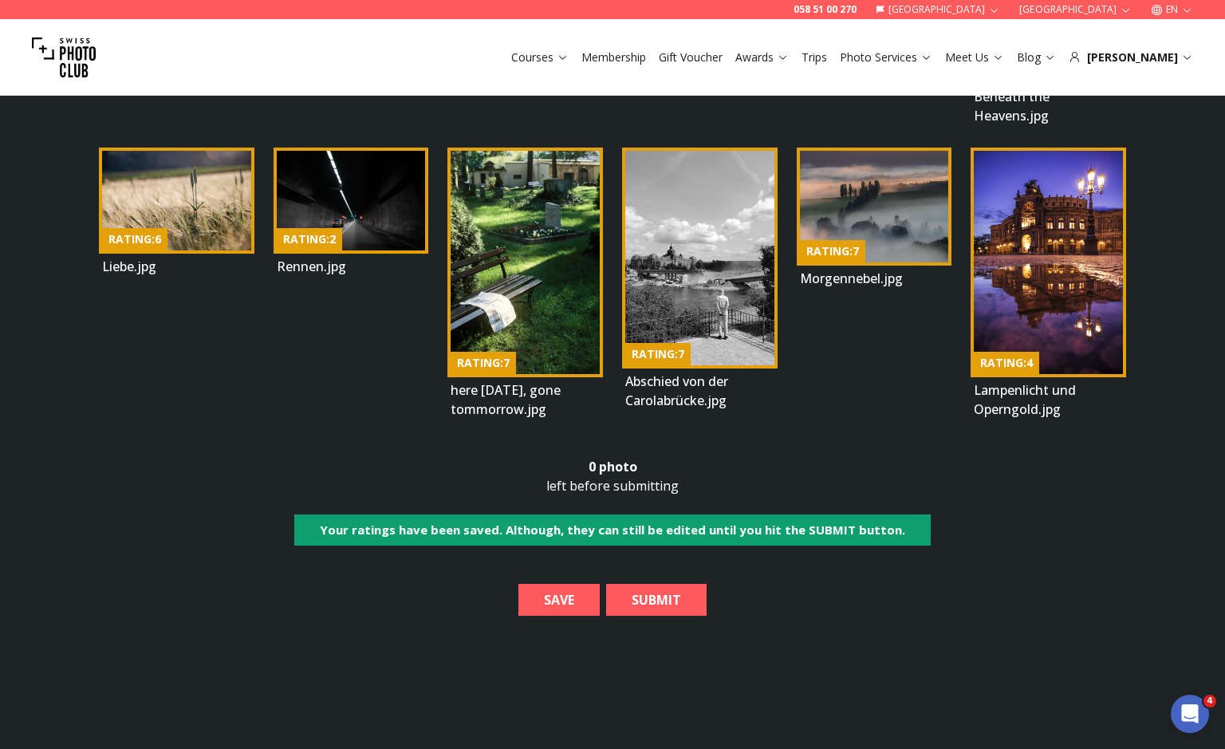
click at [651, 590] on b "SUBMIT" at bounding box center [656, 599] width 75 height 19
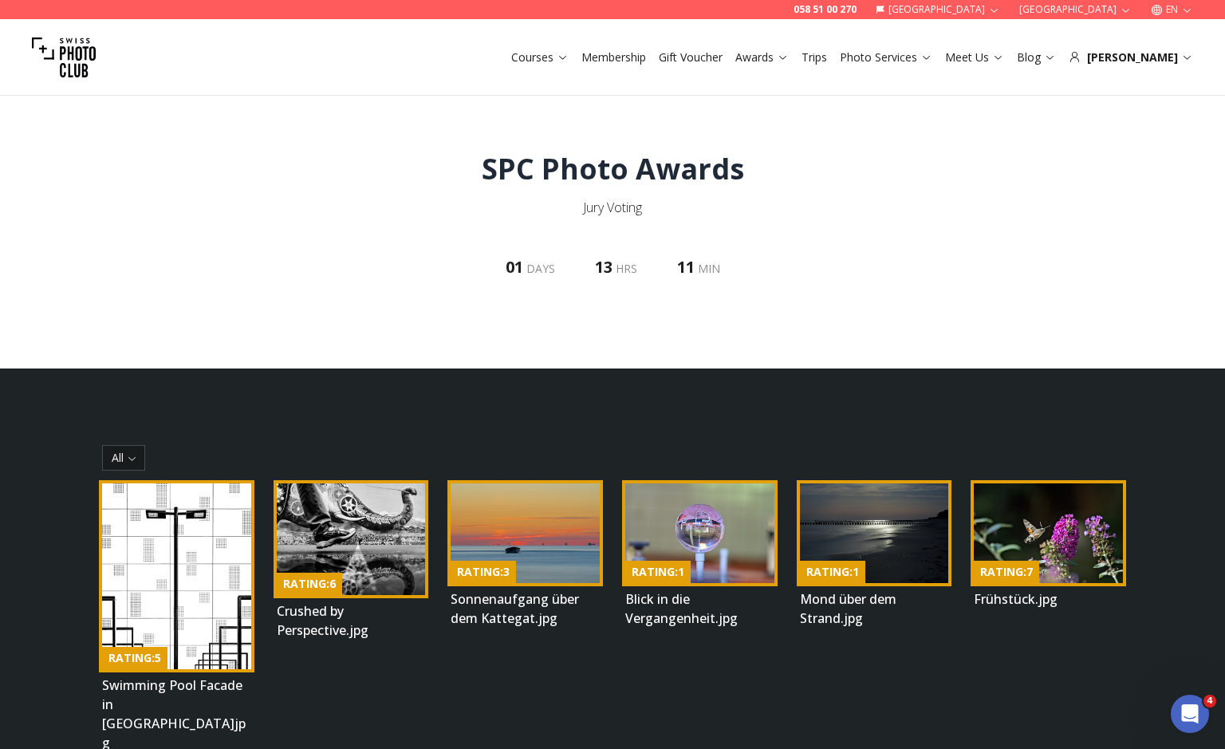
select select
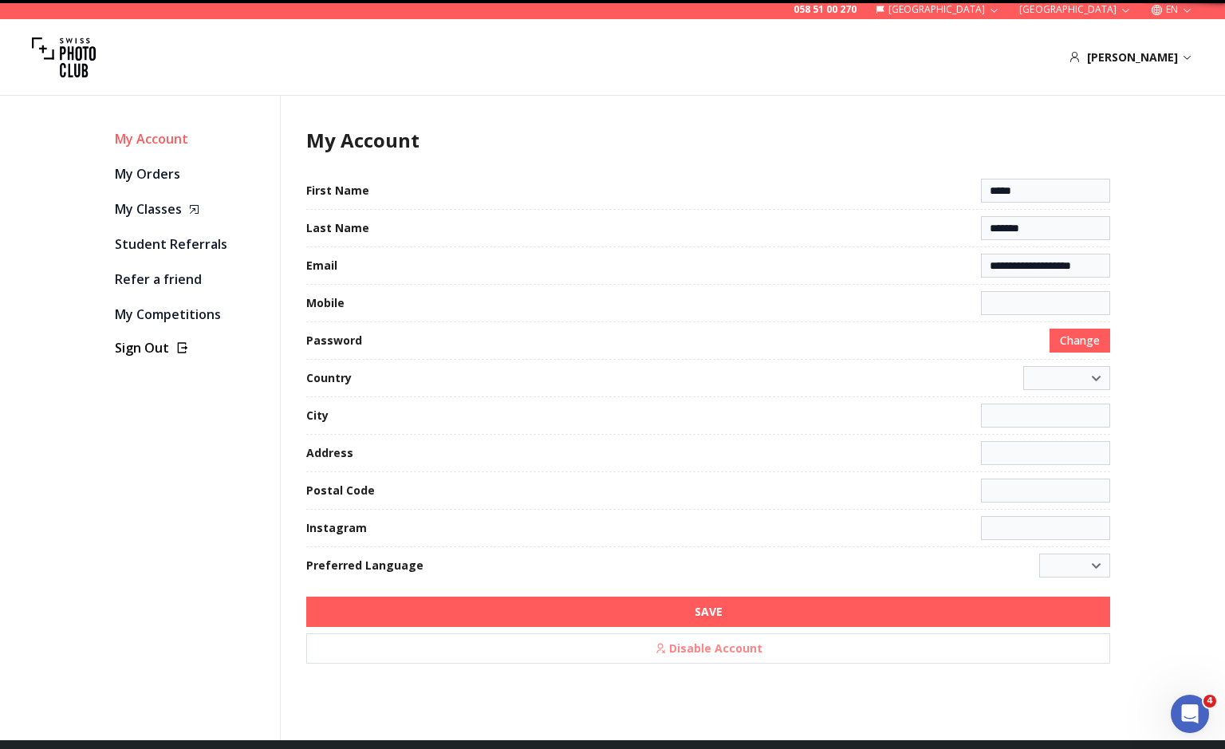
select select "**********"
type input "**********"
select select "*******"
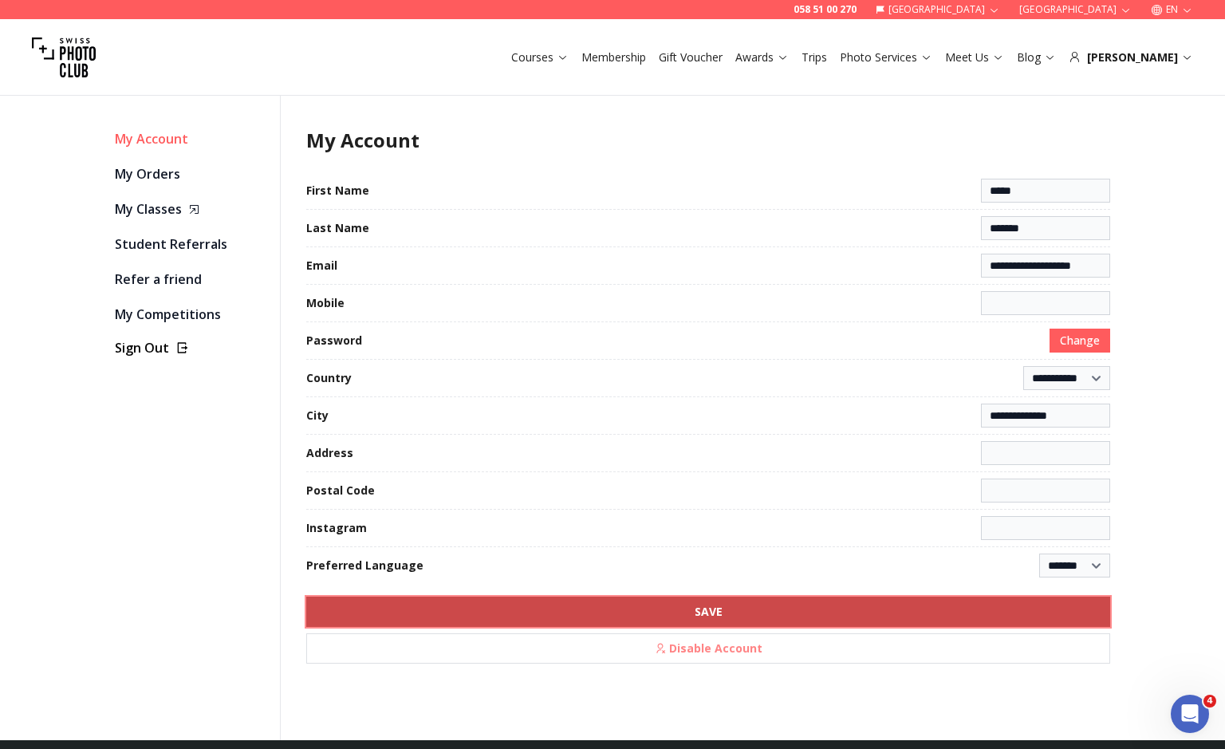
click at [594, 597] on button "SAVE" at bounding box center [708, 612] width 804 height 30
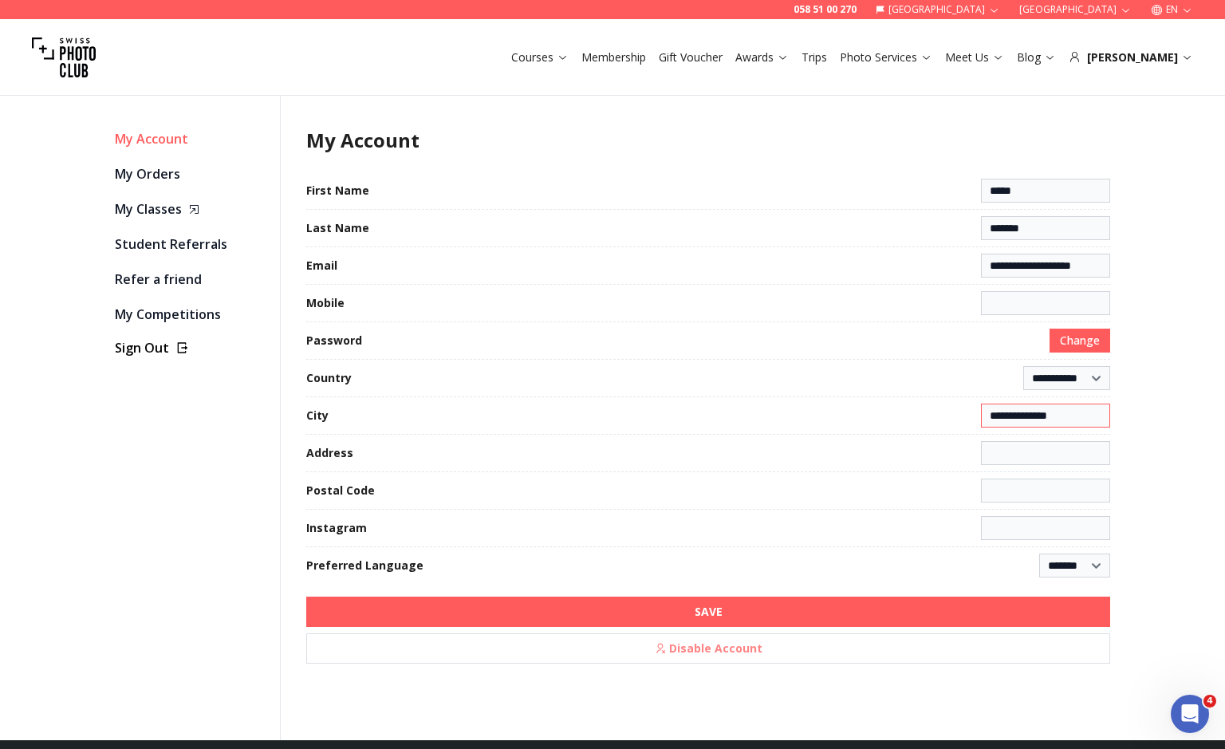
click at [990, 423] on input "**********" at bounding box center [1045, 416] width 129 height 24
drag, startPoint x: 1079, startPoint y: 411, endPoint x: 961, endPoint y: 424, distance: 118.8
click at [960, 424] on fieldset "**********" at bounding box center [708, 416] width 804 height 24
click at [1043, 293] on input at bounding box center [1045, 303] width 129 height 24
type input "**********"
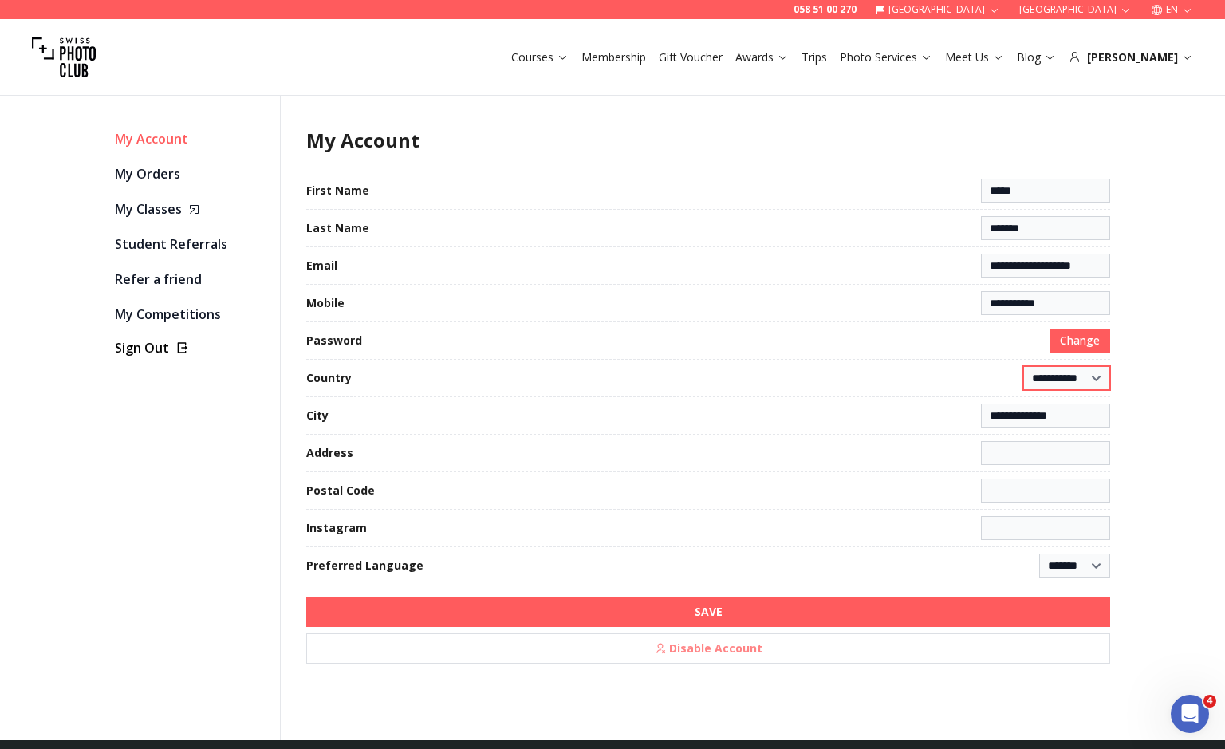
select select "*******"
type input "*******"
type input "**********"
type input "*****"
click at [1003, 452] on input "**********" at bounding box center [1045, 453] width 129 height 24
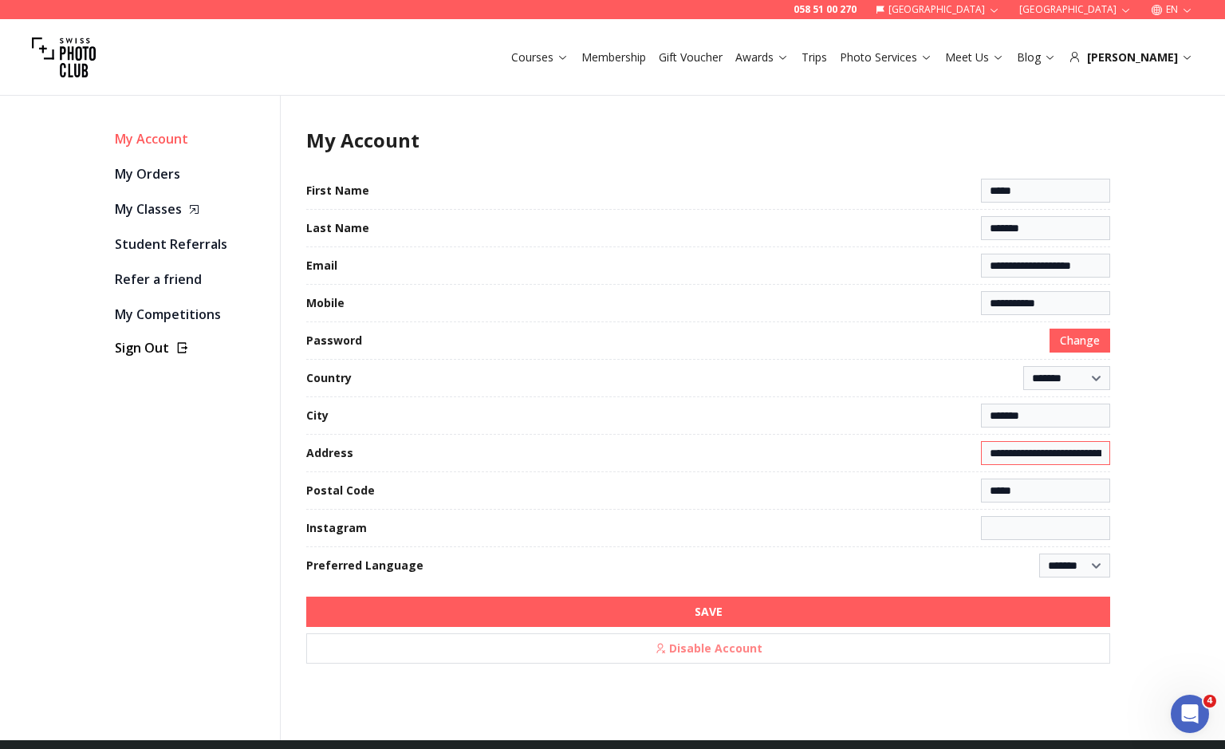
click at [1003, 453] on input "**********" at bounding box center [1045, 453] width 129 height 24
drag, startPoint x: 975, startPoint y: 453, endPoint x: 1003, endPoint y: 456, distance: 28.9
click at [1003, 456] on input "**********" at bounding box center [1040, 453] width 144 height 24
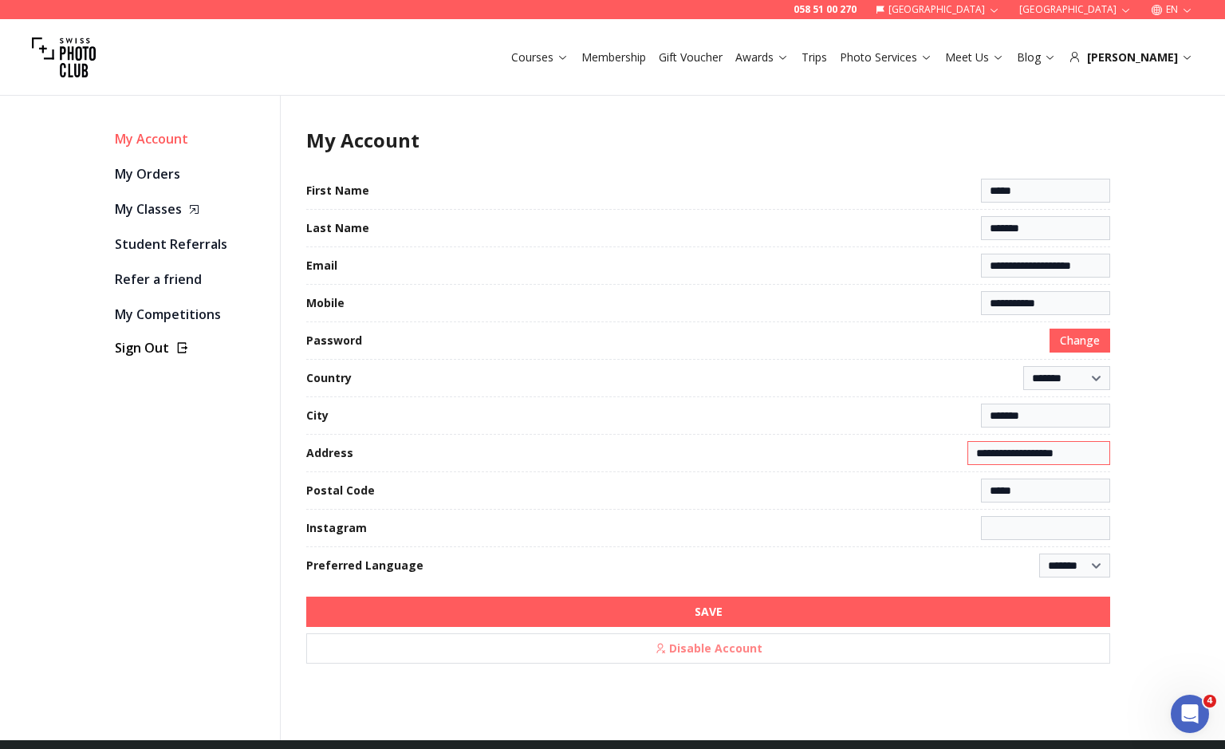
scroll to position [0, 0]
type input "**********"
click at [1039, 567] on select "****** ******* ******" at bounding box center [1074, 566] width 71 height 24
select select "******"
click at [1031, 530] on input at bounding box center [1045, 528] width 129 height 24
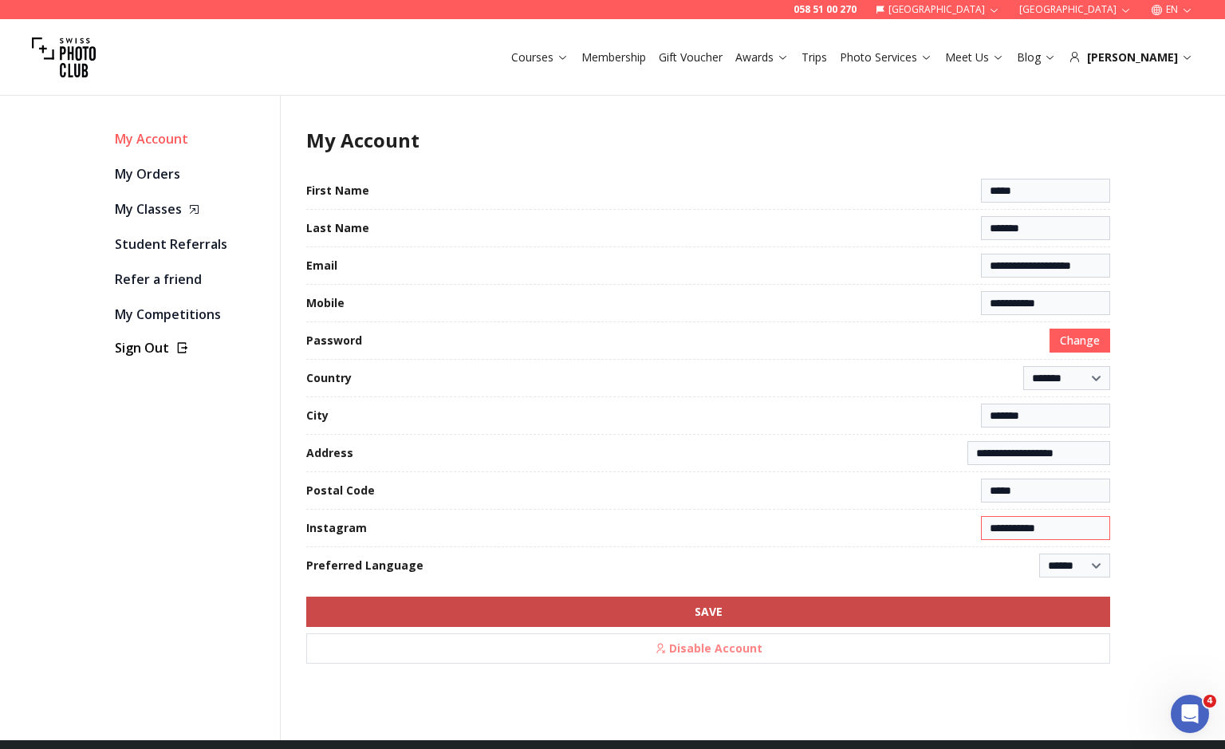
type input "**********"
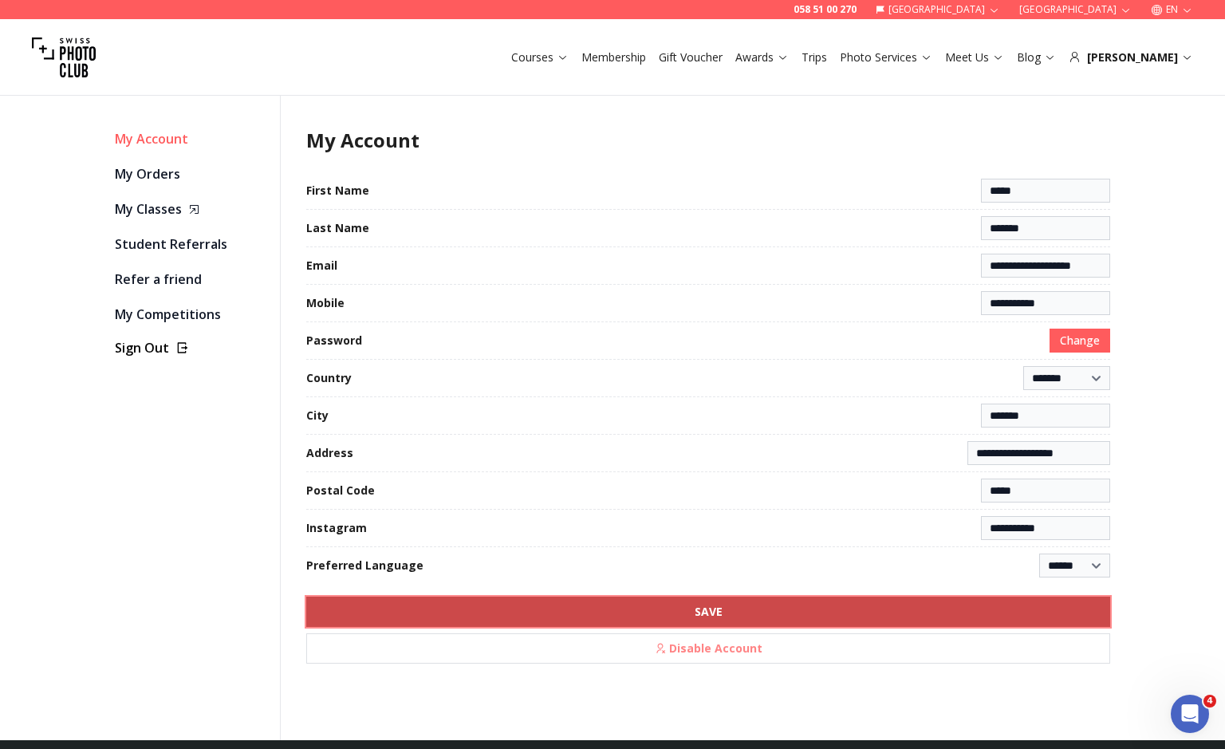
click at [926, 598] on button "SAVE" at bounding box center [708, 612] width 804 height 30
